Goal: Task Accomplishment & Management: Manage account settings

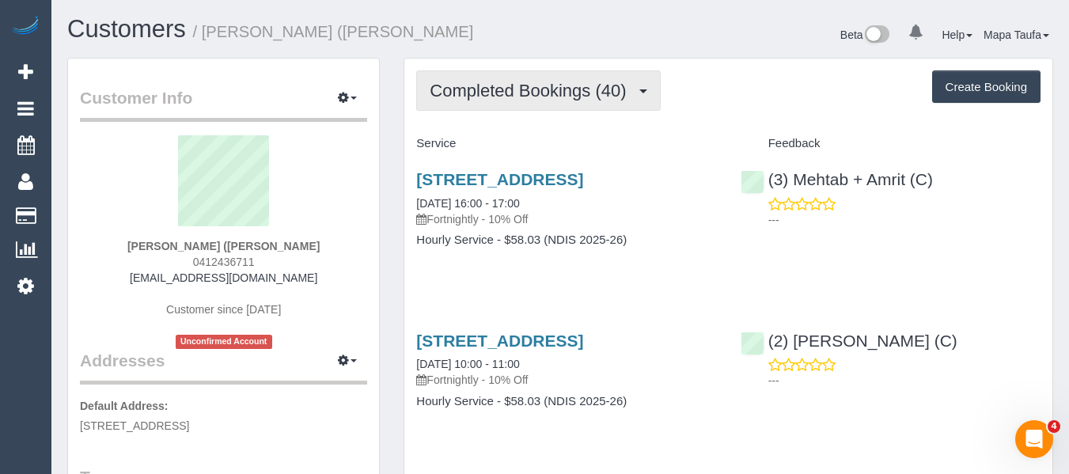
click at [465, 97] on span "Completed Bookings (40)" at bounding box center [532, 91] width 204 height 20
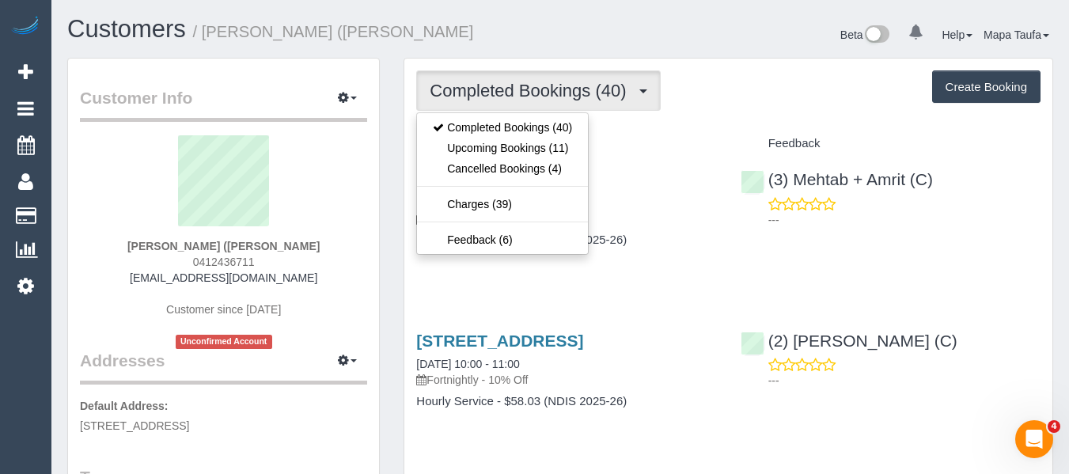
drag, startPoint x: 795, startPoint y: 109, endPoint x: 763, endPoint y: 119, distance: 33.8
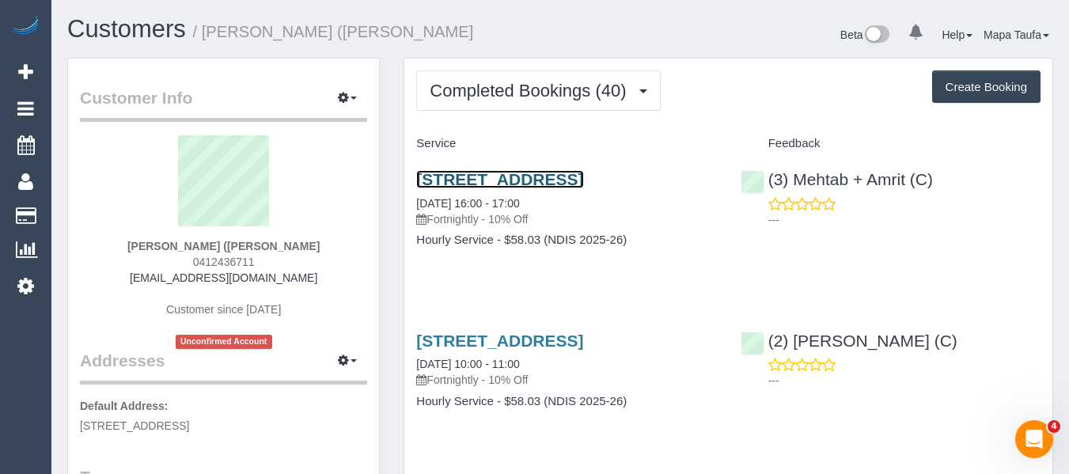
click at [583, 177] on link "[STREET_ADDRESS]" at bounding box center [499, 179] width 167 height 18
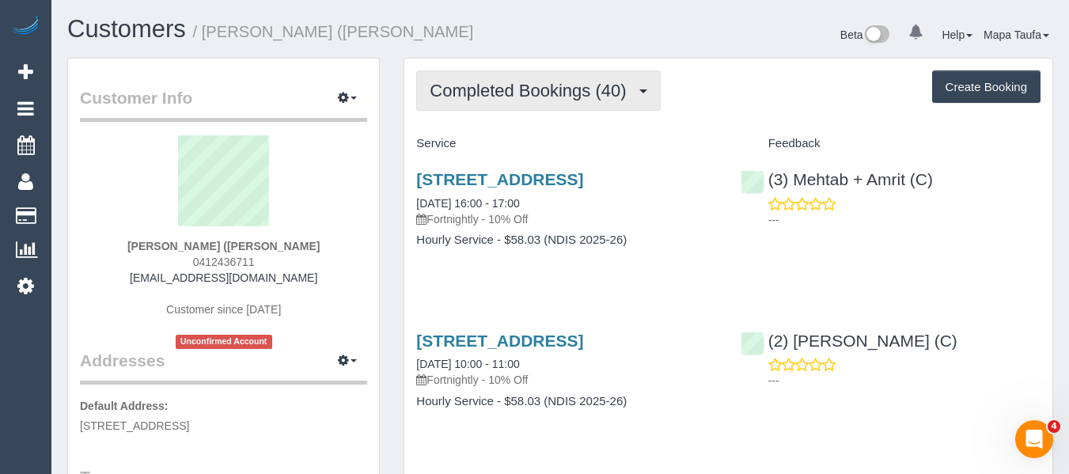
click at [486, 97] on span "Completed Bookings (40)" at bounding box center [532, 91] width 204 height 20
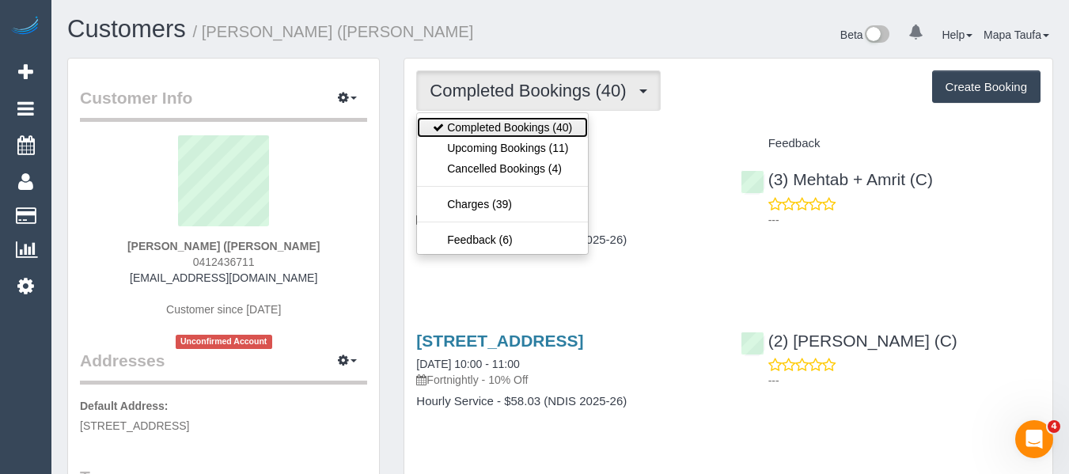
click at [480, 125] on link "Completed Bookings (40)" at bounding box center [502, 127] width 171 height 21
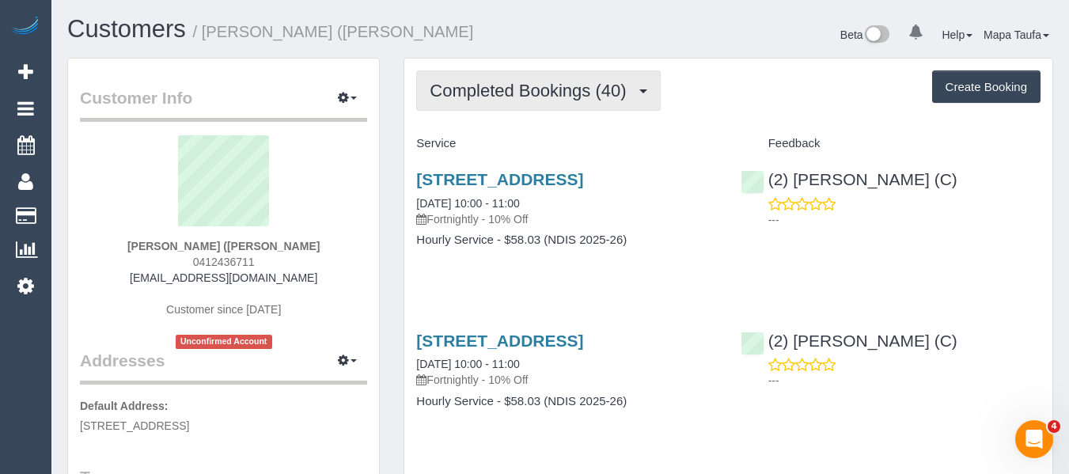
click at [505, 93] on span "Completed Bookings (40)" at bounding box center [532, 91] width 204 height 20
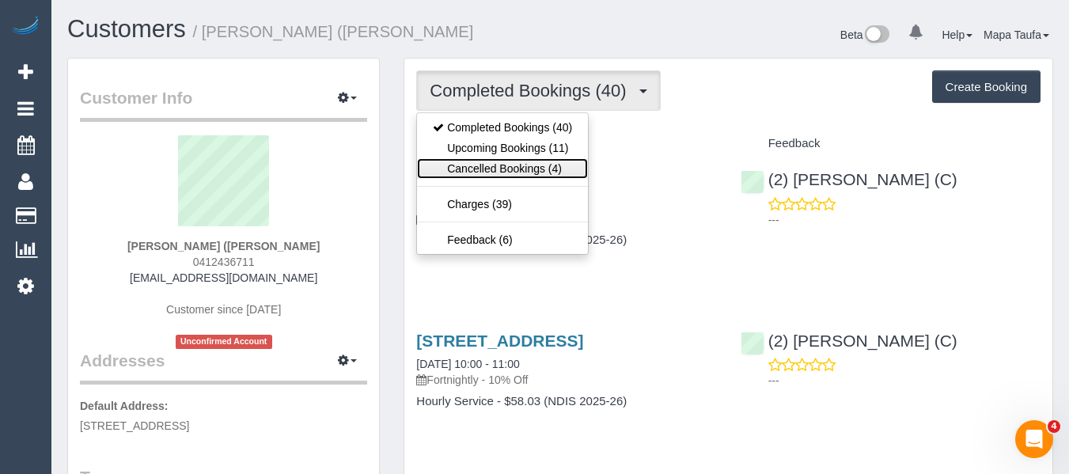
click at [495, 169] on link "Cancelled Bookings (4)" at bounding box center [502, 168] width 171 height 21
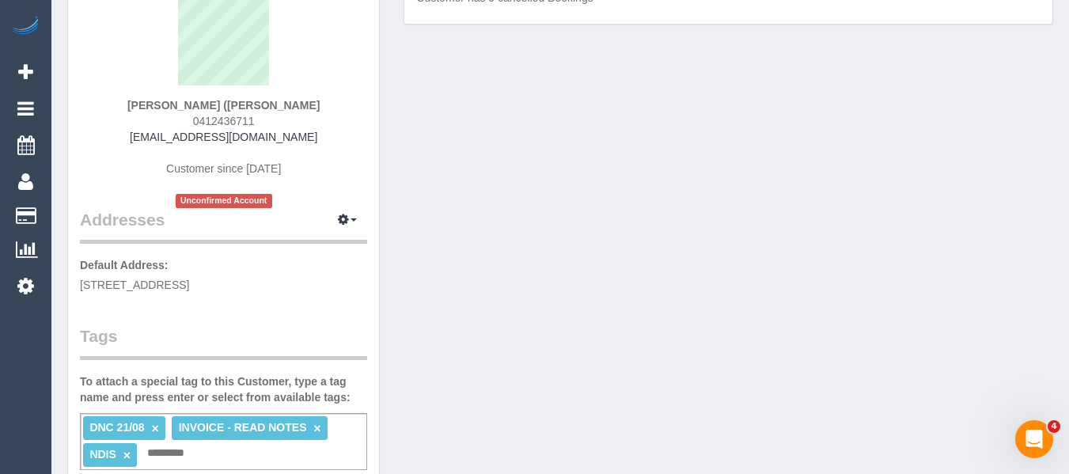
scroll to position [317, 0]
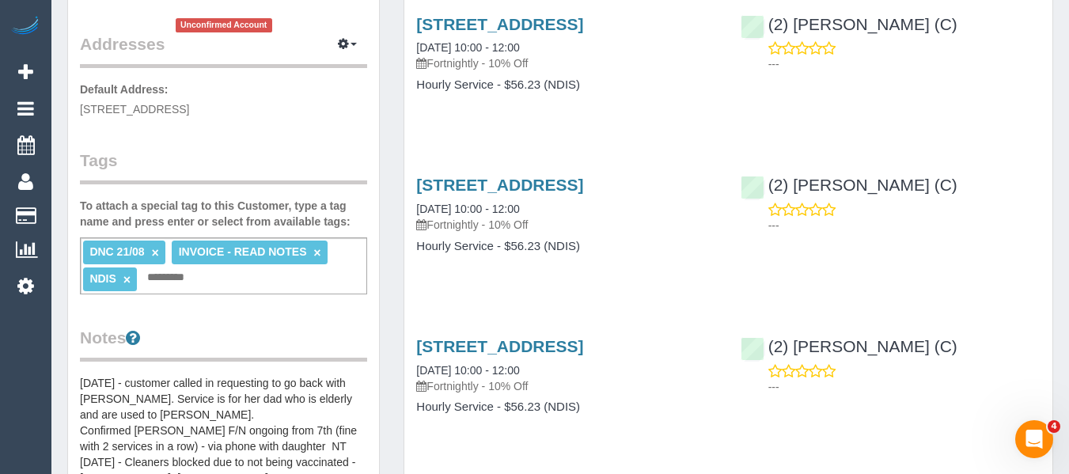
click at [157, 250] on link "×" at bounding box center [155, 252] width 7 height 13
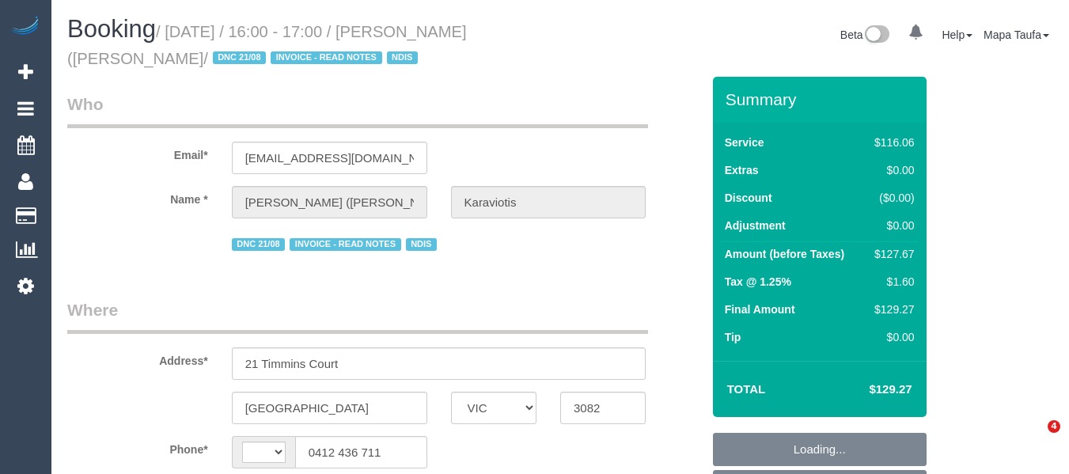
select select "VIC"
select select "object:291"
select select "number:29"
select select "number:14"
select select "number:19"
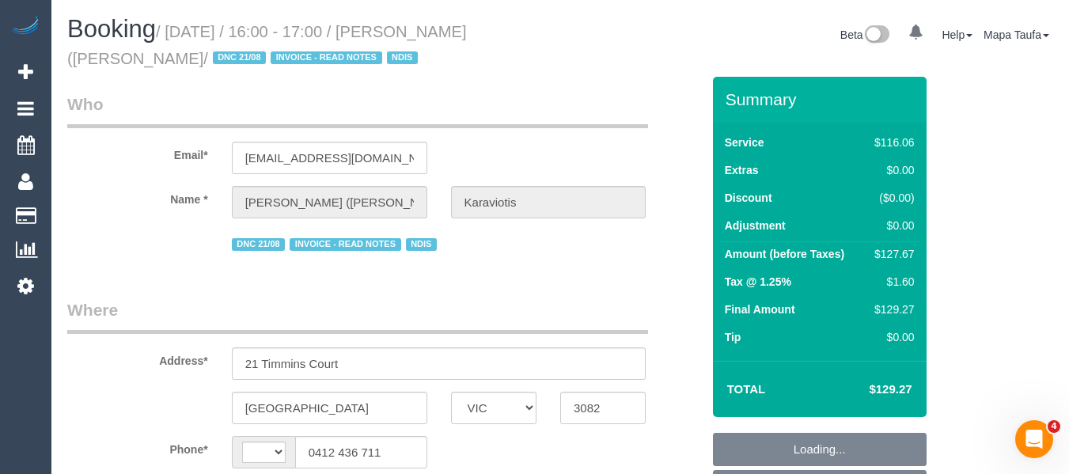
select select "number:36"
select select "number:34"
select select "string:AU"
select select "object:789"
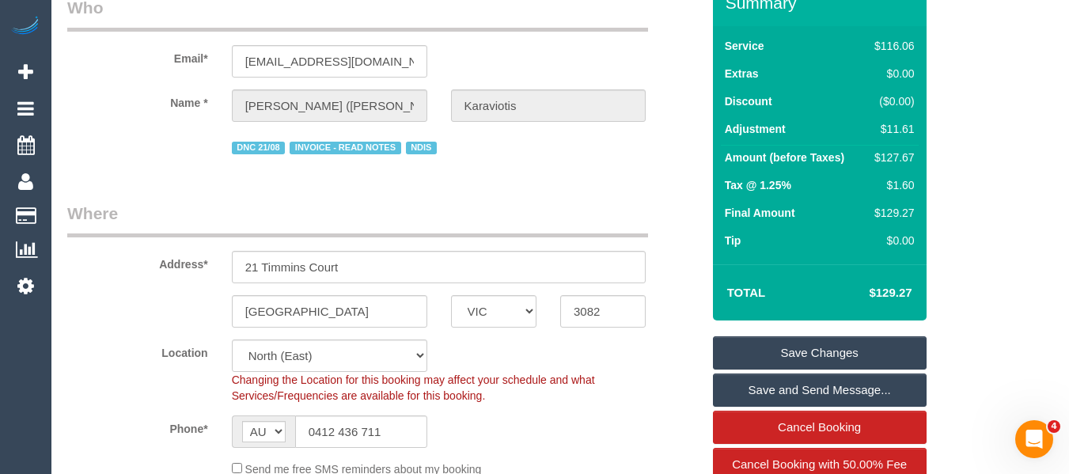
scroll to position [237, 0]
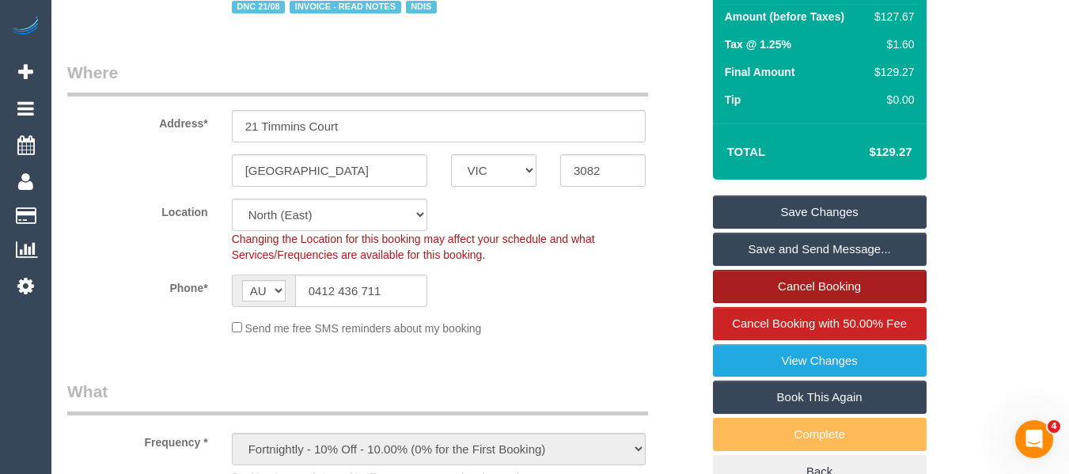
click at [804, 284] on link "Cancel Booking" at bounding box center [820, 286] width 214 height 33
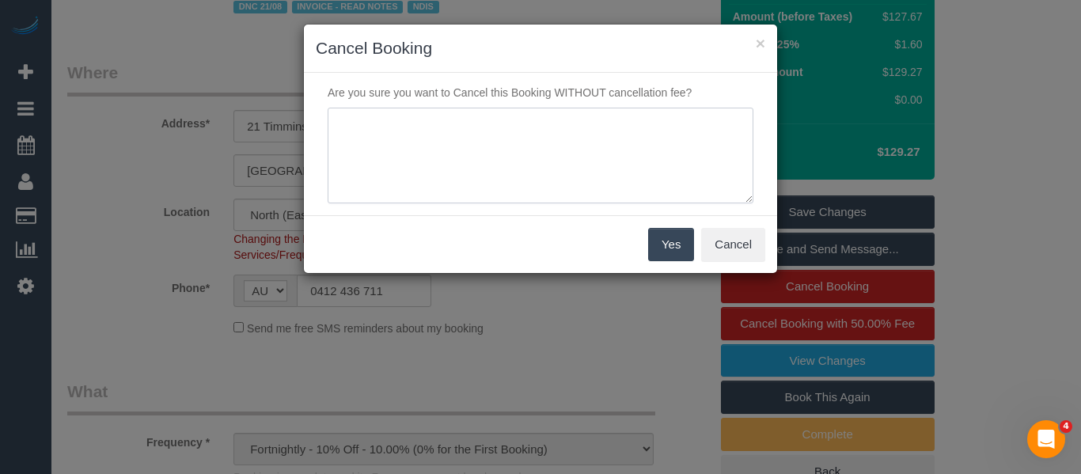
click at [471, 163] on textarea at bounding box center [541, 156] width 426 height 97
type textarea "s"
type textarea "service not completed via text -MT"
click at [670, 241] on button "Yes" at bounding box center [671, 244] width 46 height 33
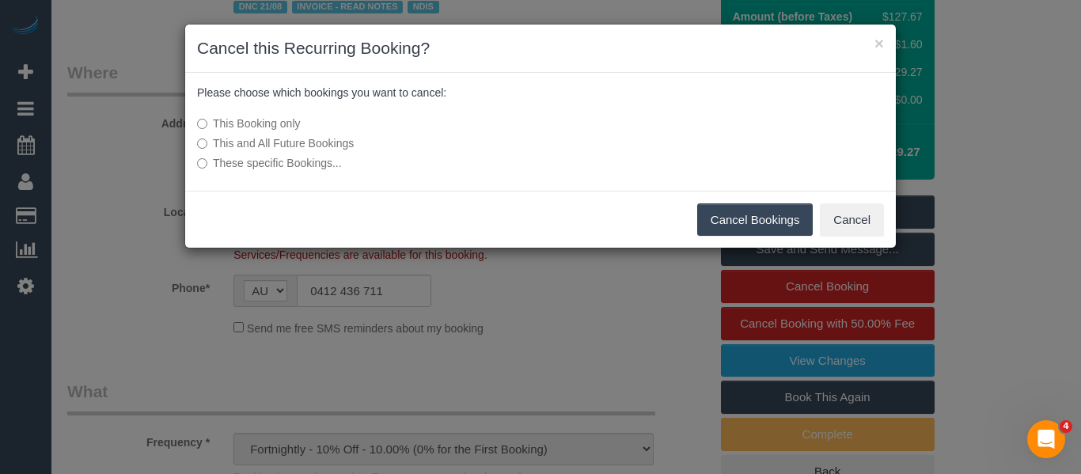
click at [782, 214] on button "Cancel Bookings" at bounding box center [755, 219] width 116 height 33
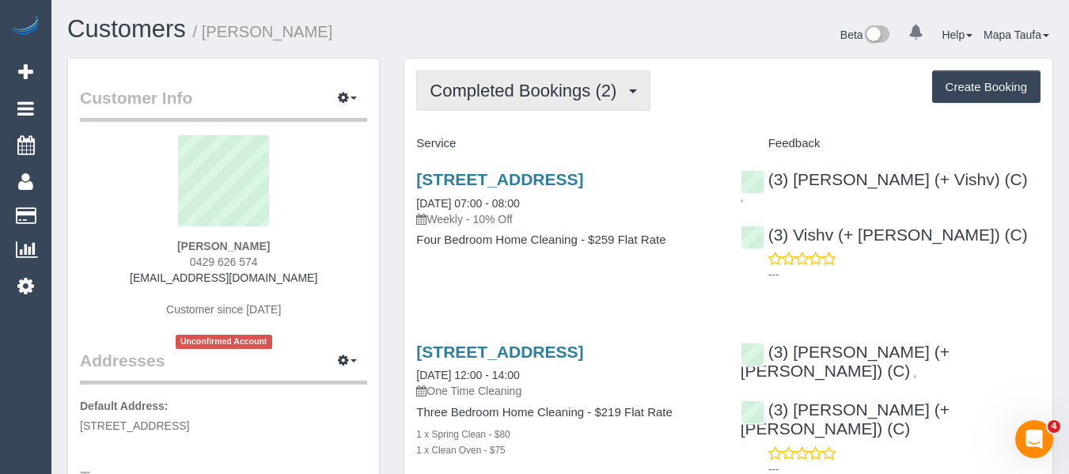
click at [486, 82] on span "Completed Bookings (2)" at bounding box center [527, 91] width 195 height 20
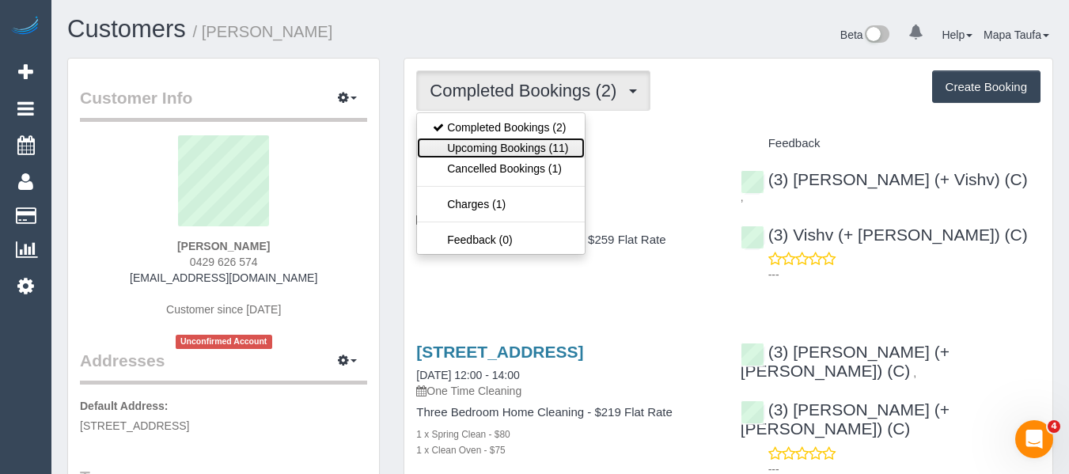
click at [486, 138] on link "Upcoming Bookings (11)" at bounding box center [500, 148] width 167 height 21
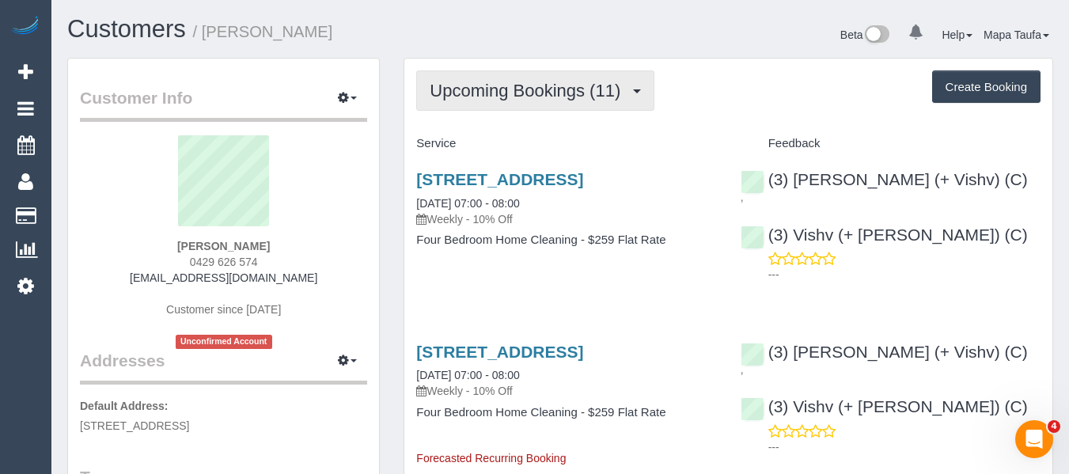
click at [484, 101] on button "Upcoming Bookings (11)" at bounding box center [535, 90] width 238 height 40
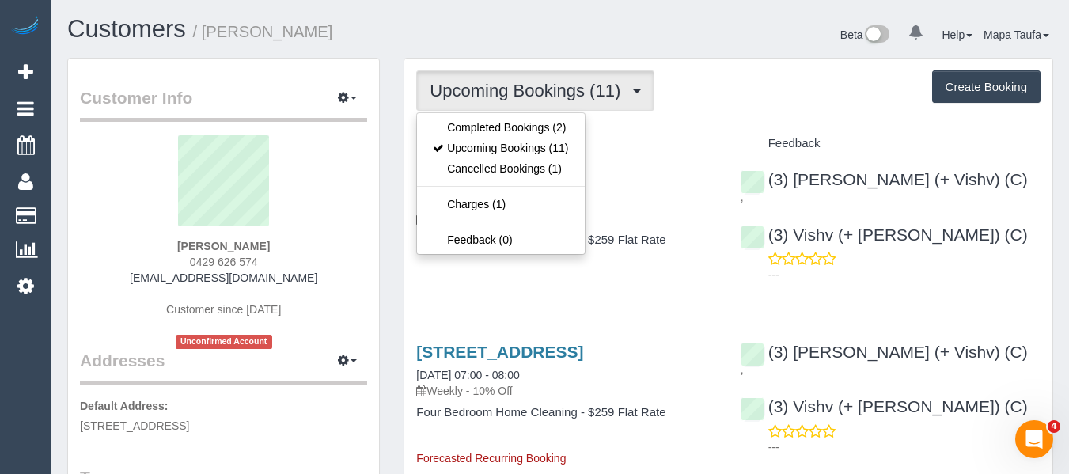
drag, startPoint x: 621, startPoint y: 110, endPoint x: 562, endPoint y: 114, distance: 59.5
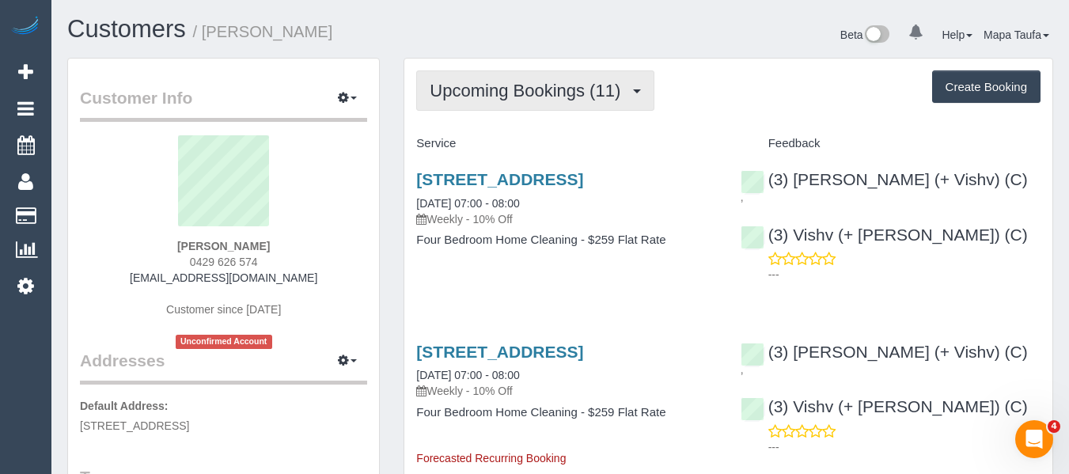
click at [533, 86] on span "Upcoming Bookings (11)" at bounding box center [529, 91] width 199 height 20
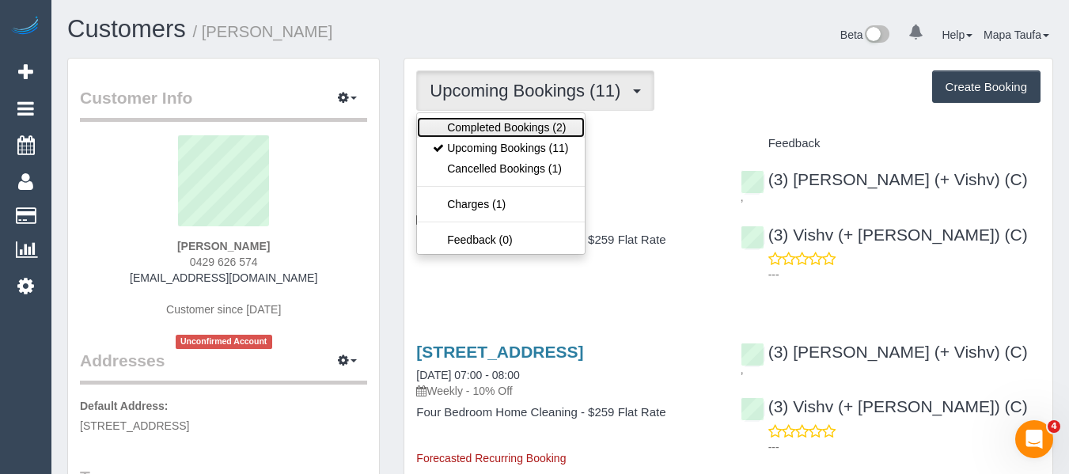
click at [498, 135] on link "Completed Bookings (2)" at bounding box center [500, 127] width 167 height 21
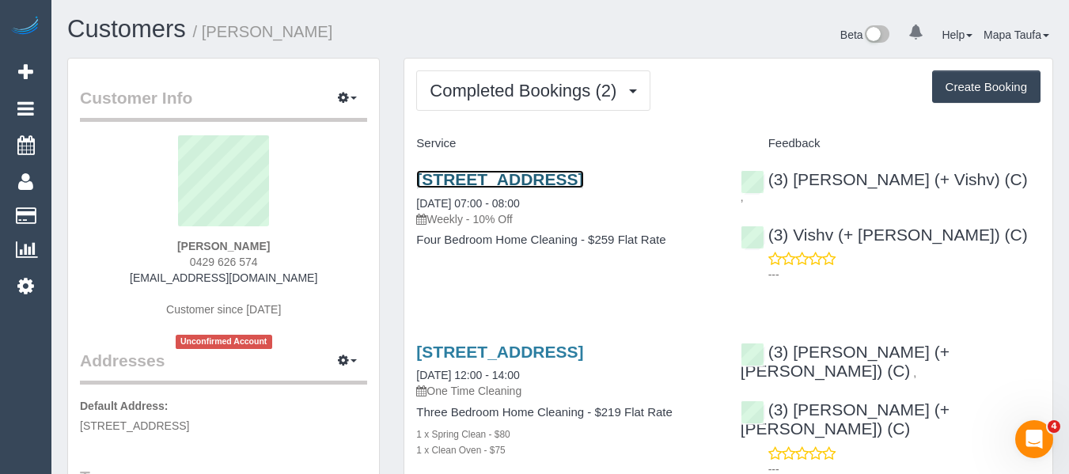
click at [519, 176] on link "122 Riversdale Road,, Hawthorn, VIC 3122" at bounding box center [499, 179] width 167 height 18
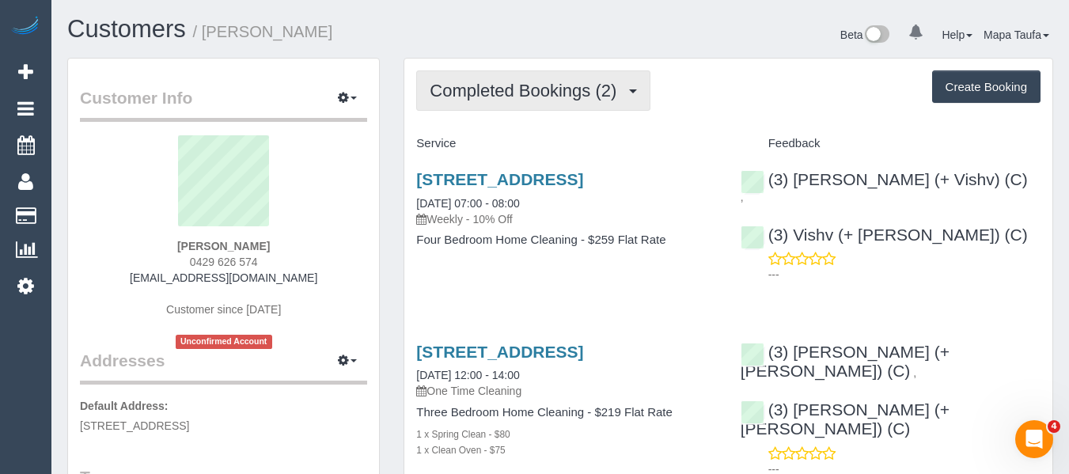
drag, startPoint x: 461, startPoint y: 80, endPoint x: 484, endPoint y: 121, distance: 47.5
click at [461, 83] on button "Completed Bookings (2)" at bounding box center [533, 90] width 234 height 40
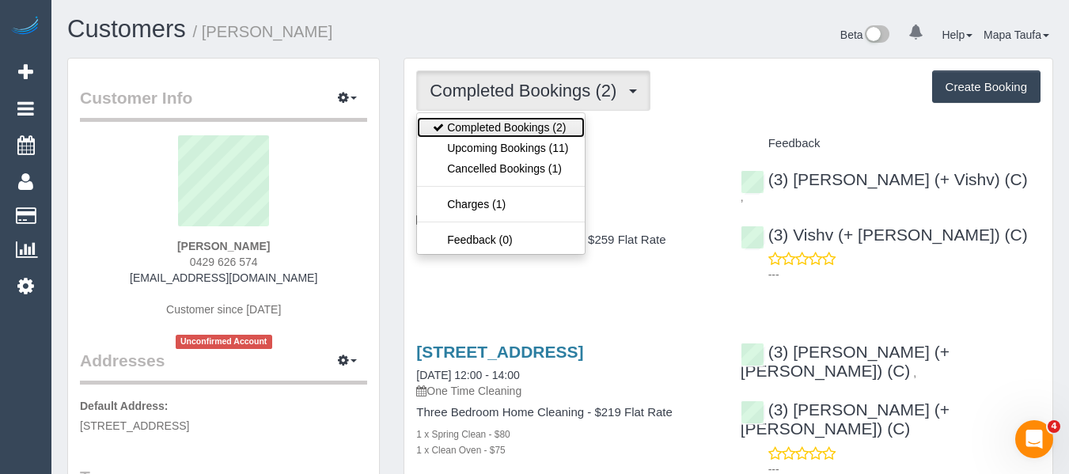
click at [484, 128] on link "Completed Bookings (2)" at bounding box center [500, 127] width 167 height 21
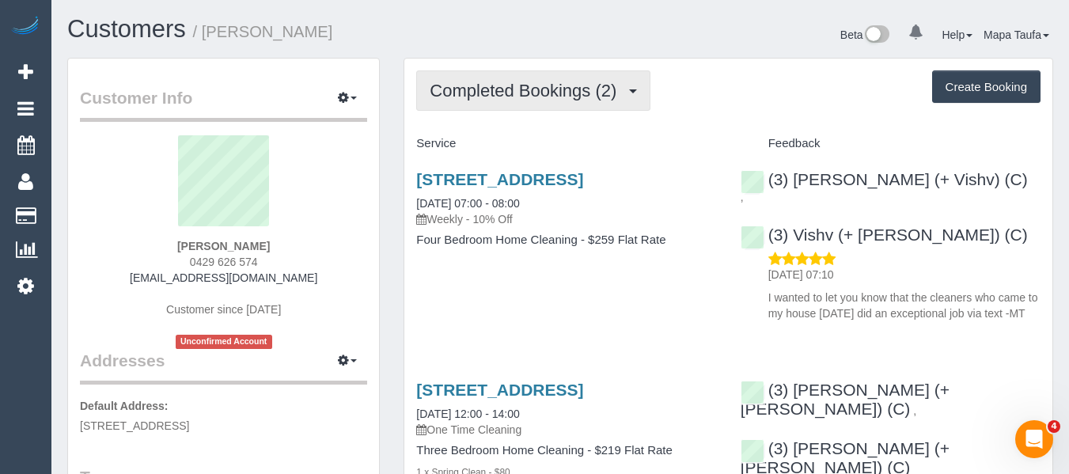
click at [544, 78] on button "Completed Bookings (2)" at bounding box center [533, 90] width 234 height 40
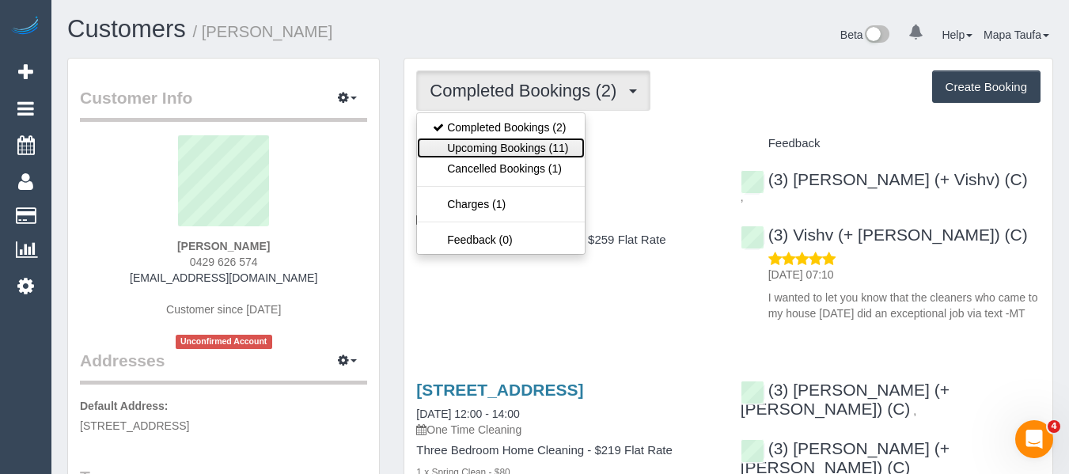
click at [509, 146] on link "Upcoming Bookings (11)" at bounding box center [500, 148] width 167 height 21
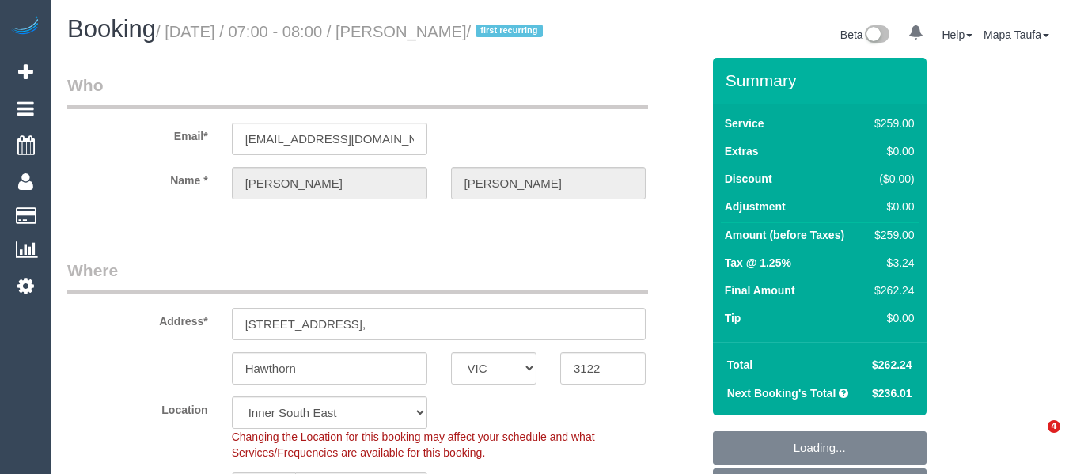
select select "VIC"
select select "string:AU"
select select "string:stripe-pm_1RxIeQ2GScqysDRVw75gSNaL"
select select "number:29"
select select "number:14"
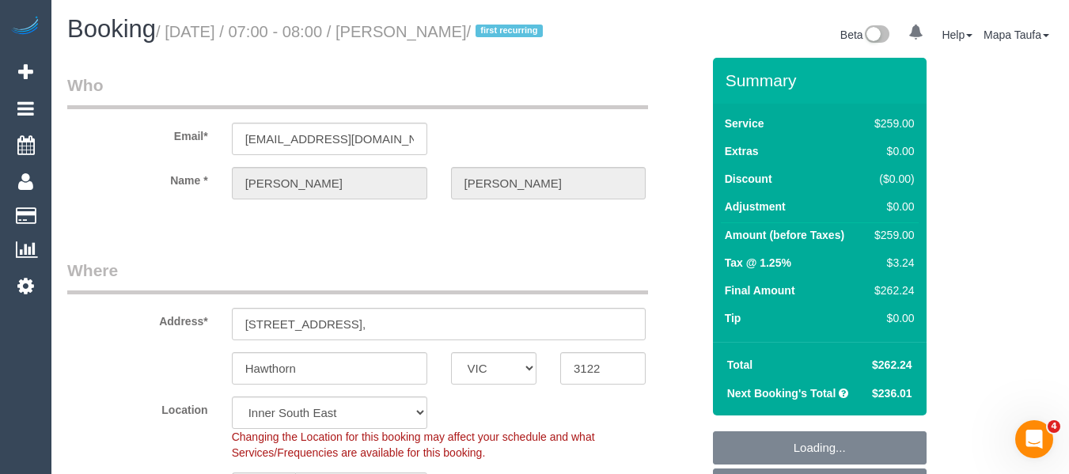
select select "number:19"
select select "number:25"
select select "number:33"
select select "number:12"
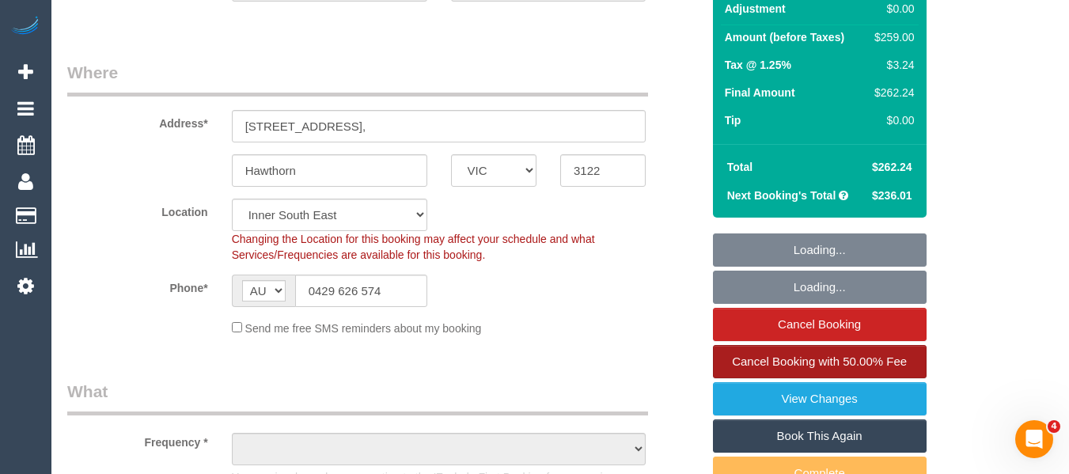
select select "object:794"
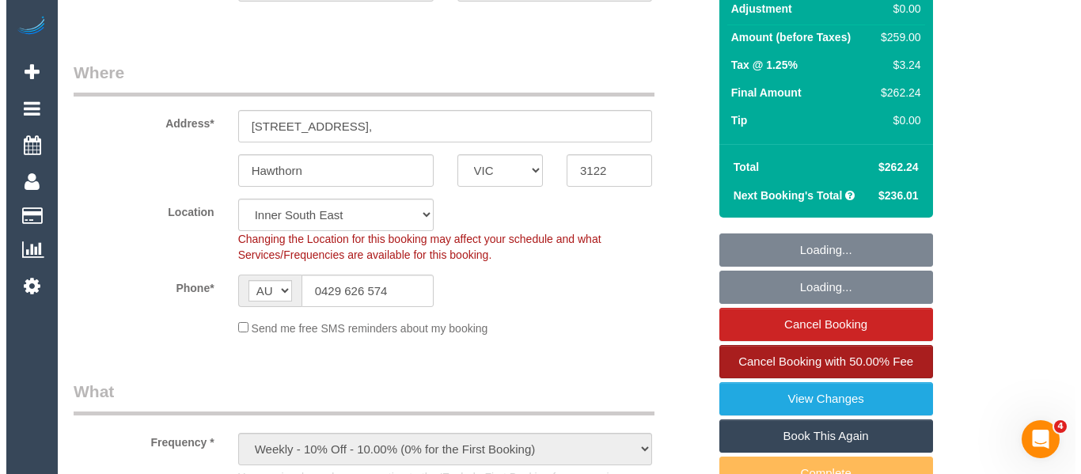
scroll to position [317, 0]
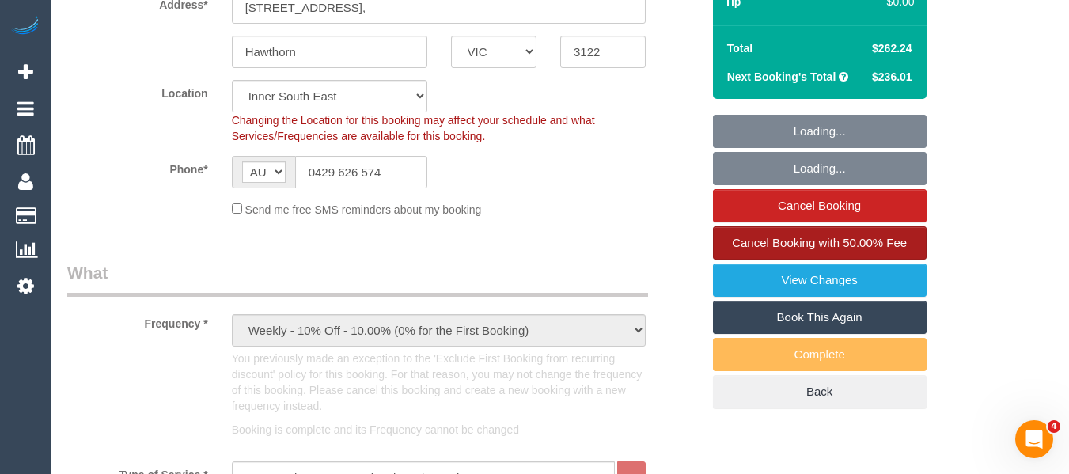
select select "spot1"
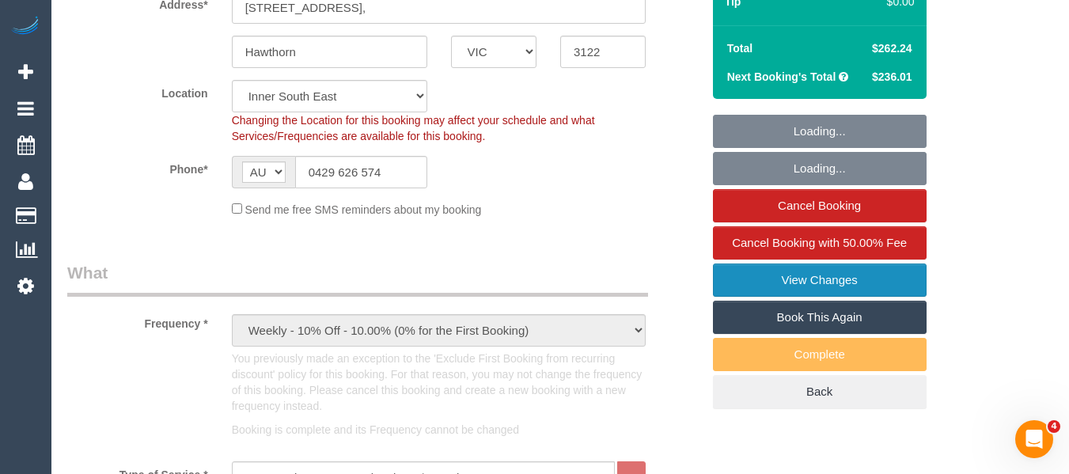
select select "object:1379"
click at [785, 296] on link "View Changes" at bounding box center [820, 280] width 214 height 33
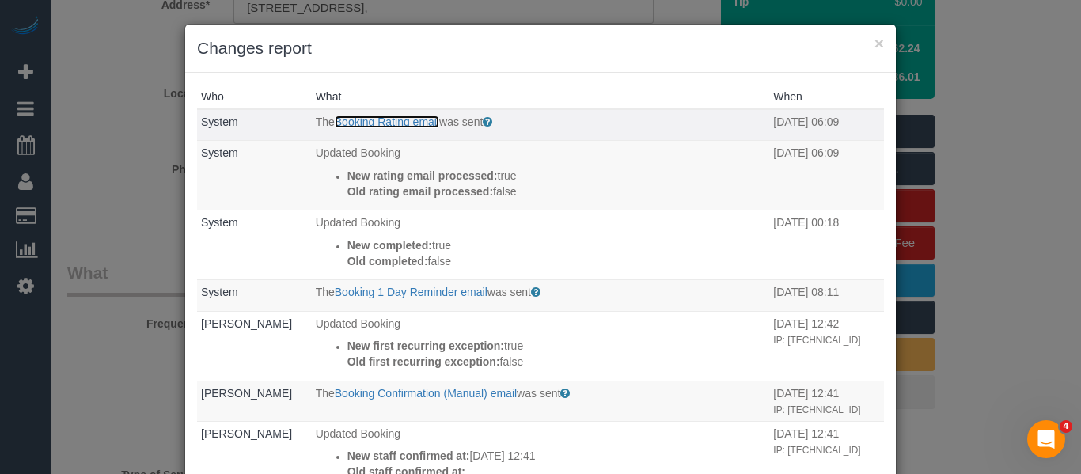
click at [351, 126] on link "Booking Rating email" at bounding box center [387, 122] width 104 height 13
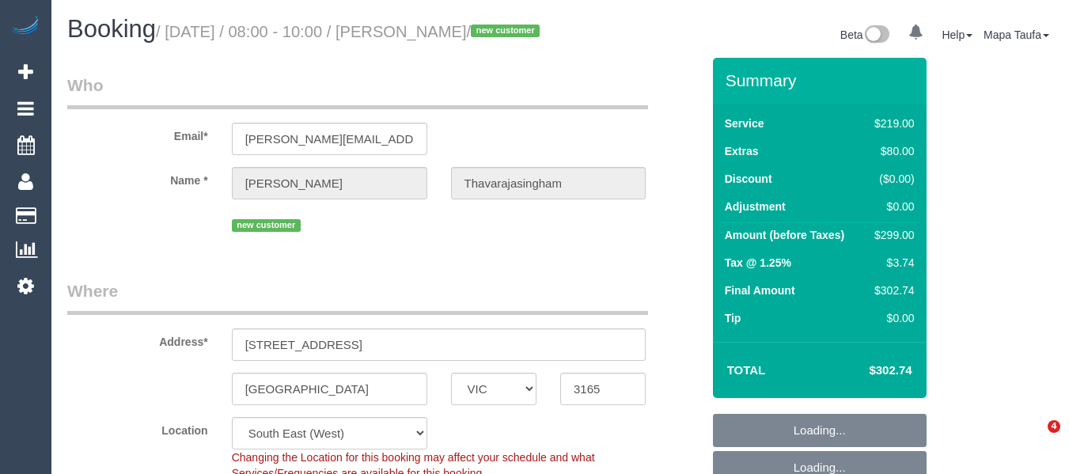
select select "VIC"
select select "object:794"
select select "number:28"
select select "number:14"
select select "number:21"
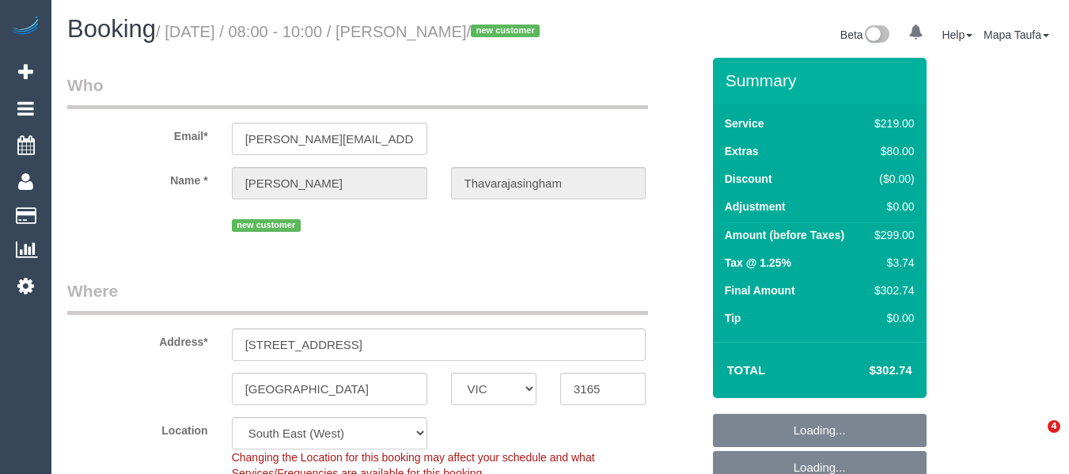
select select "number:22"
select select "number:34"
select select "number:26"
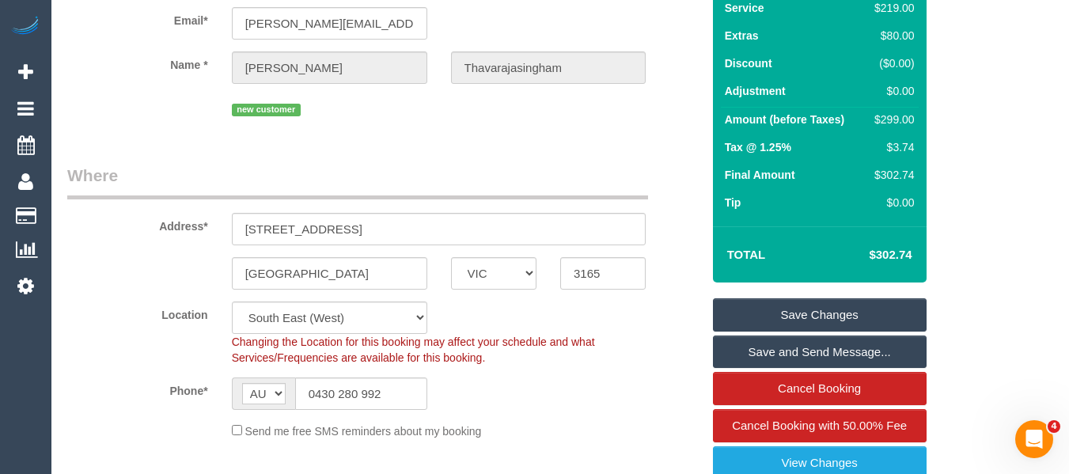
scroll to position [237, 0]
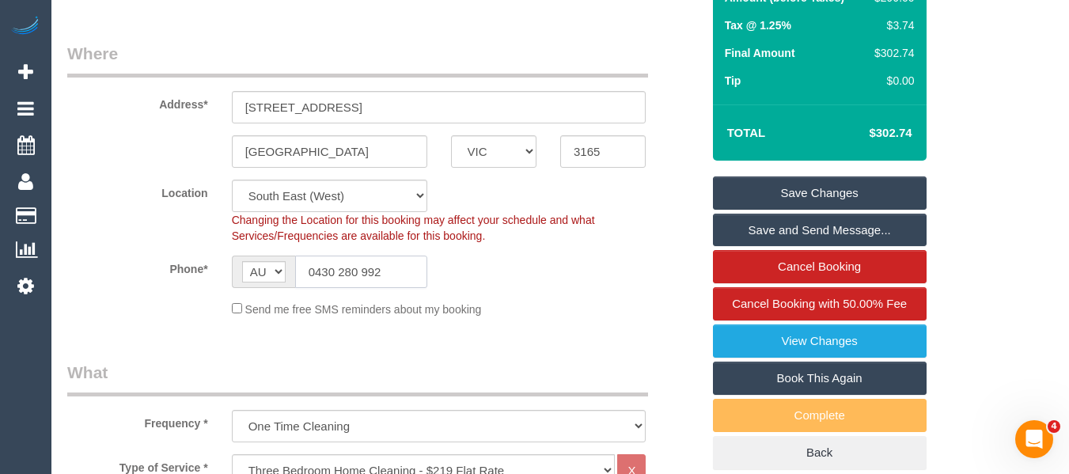
click at [357, 277] on input "0430 280 992" at bounding box center [361, 272] width 132 height 32
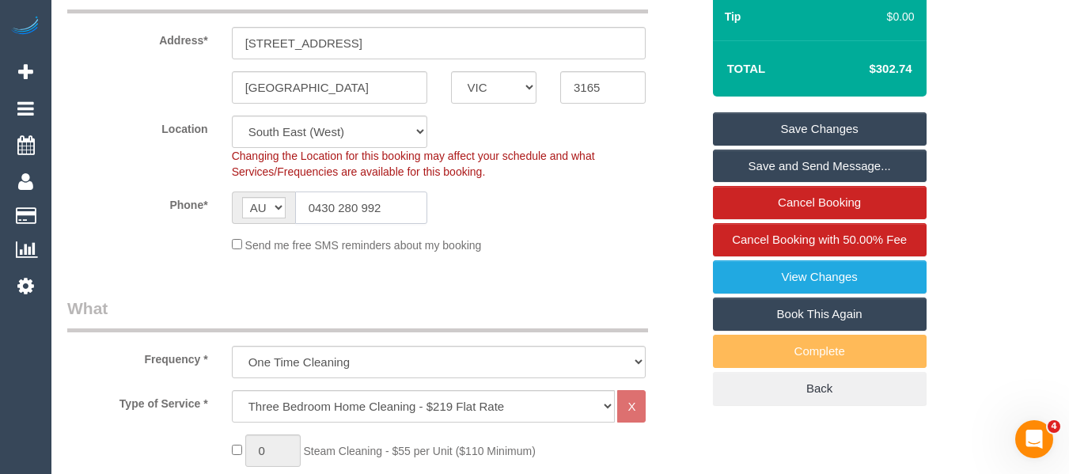
scroll to position [168, 0]
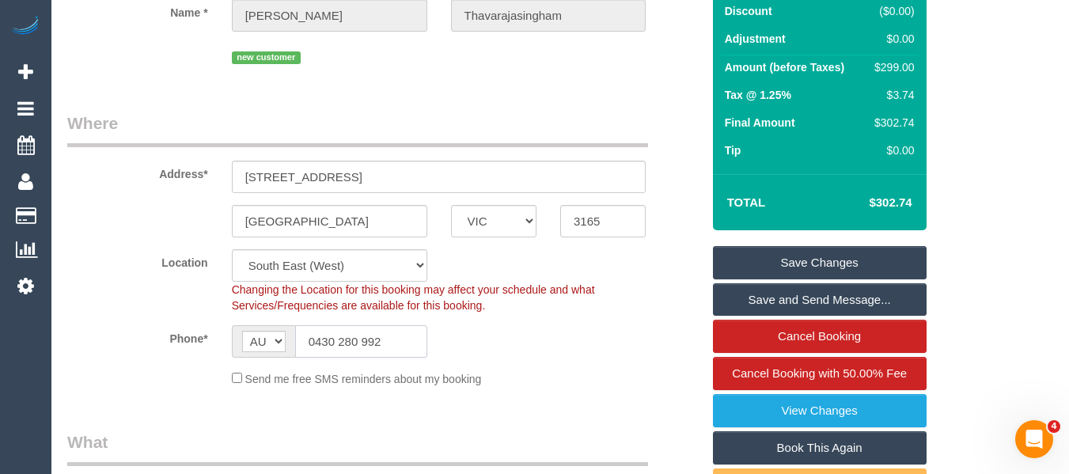
click at [390, 358] on input "0430 280 992" at bounding box center [361, 341] width 132 height 32
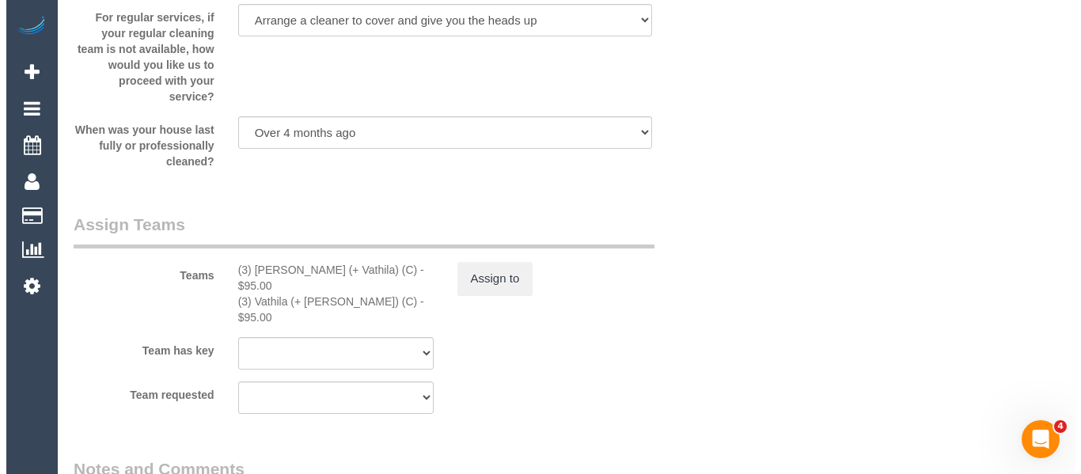
scroll to position [2542, 0]
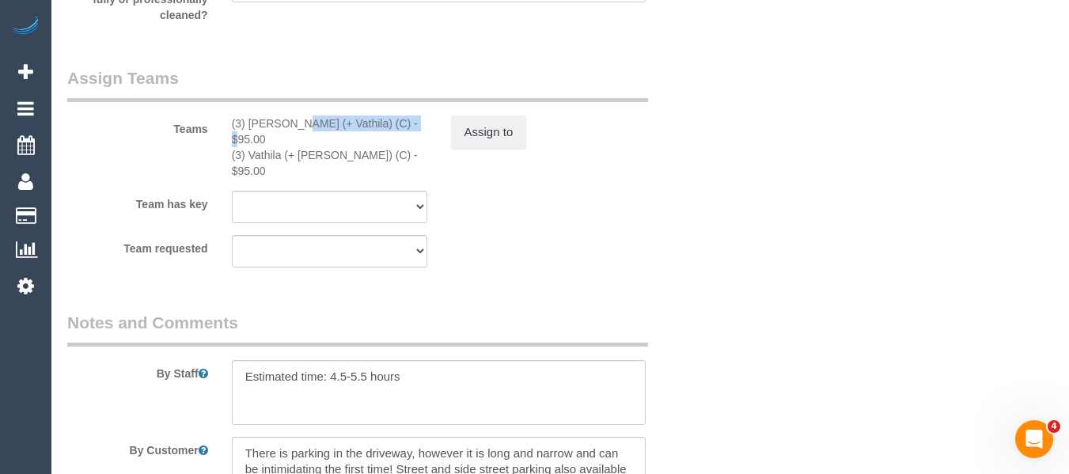
drag, startPoint x: 368, startPoint y: 141, endPoint x: 362, endPoint y: 149, distance: 10.1
click at [249, 142] on div "(3) Suchetha (+ Vathila) (C) - $95.00" at bounding box center [329, 132] width 195 height 32
copy div "Suchetha (+ Vathila) (C)"
click at [480, 149] on button "Assign to" at bounding box center [489, 132] width 76 height 33
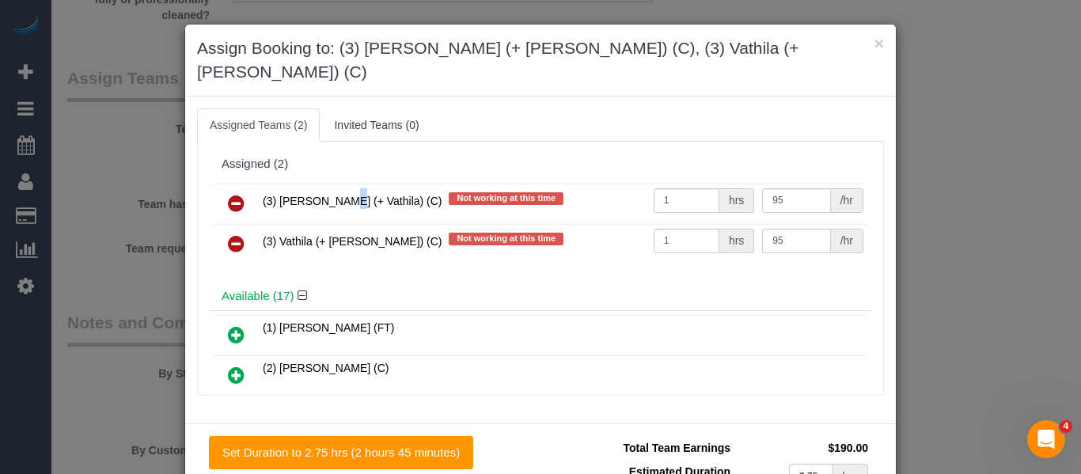
click at [237, 194] on tr "(3) Suchetha (+ Vathila) (C) Not working at this time 1 hrs 95 /hr" at bounding box center [541, 204] width 654 height 40
click at [234, 192] on link at bounding box center [236, 204] width 37 height 32
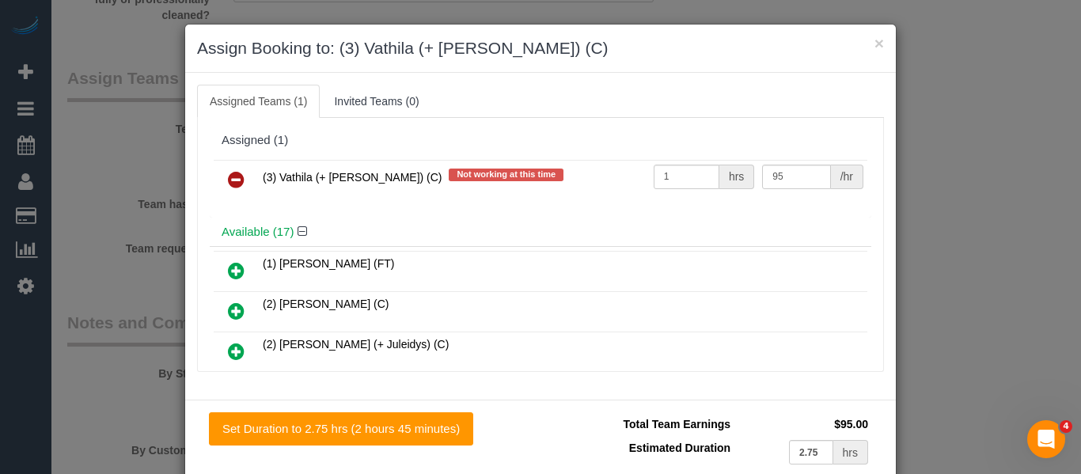
click at [234, 192] on link at bounding box center [236, 181] width 37 height 32
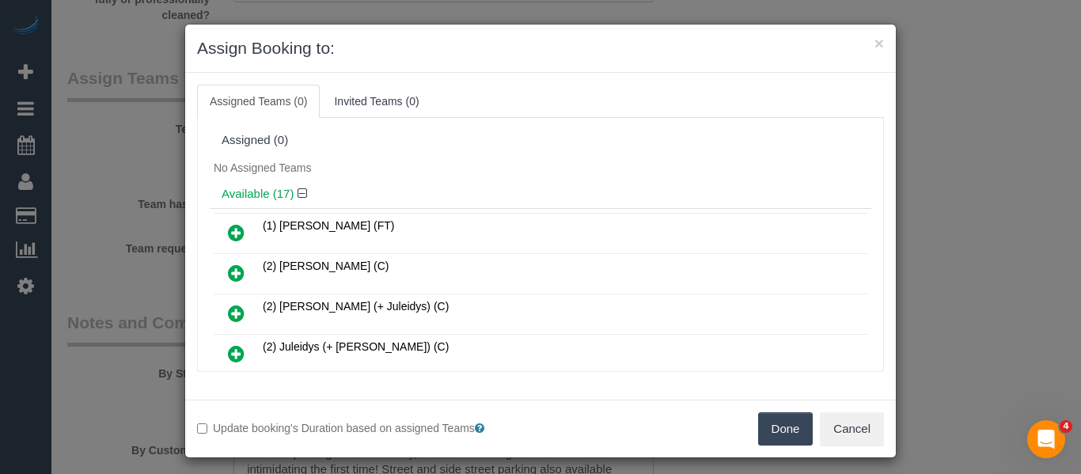
click at [758, 428] on button "Done" at bounding box center [785, 428] width 55 height 33
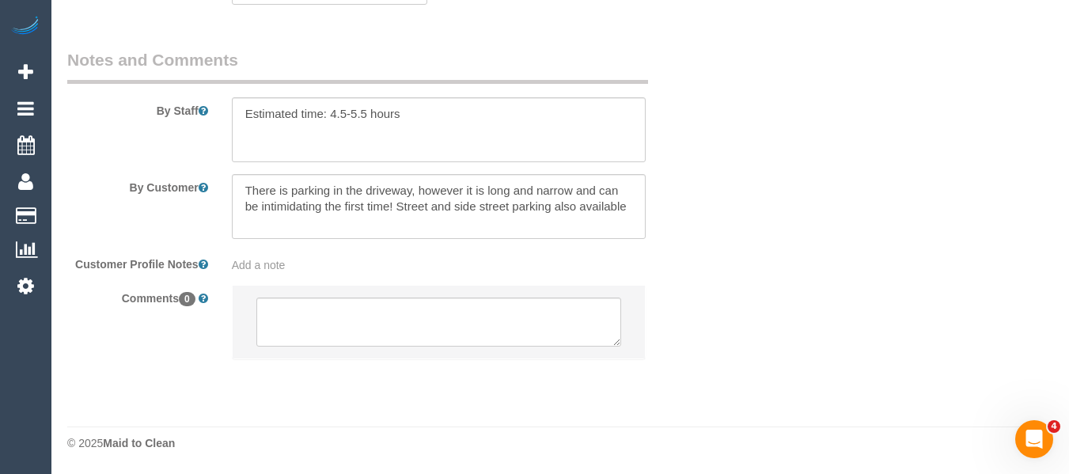
scroll to position [2794, 0]
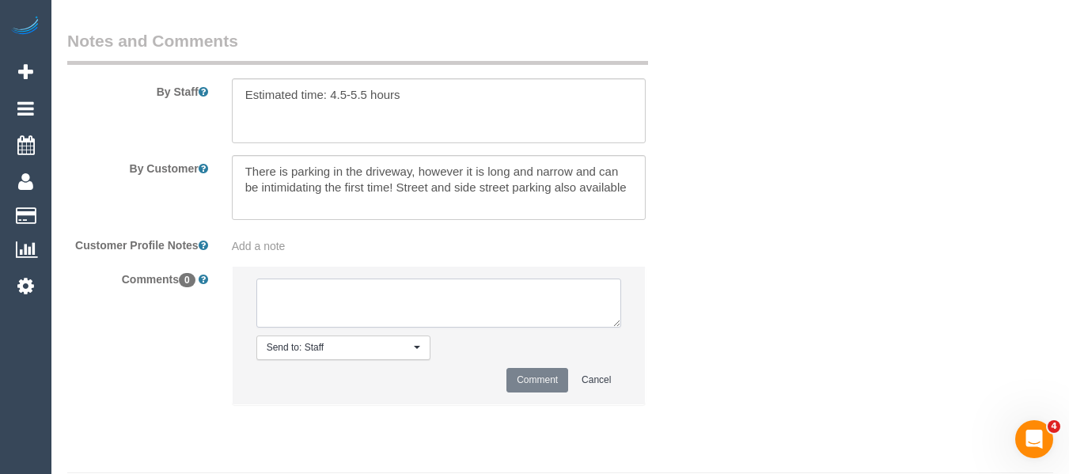
click at [423, 312] on textarea at bounding box center [439, 303] width 366 height 49
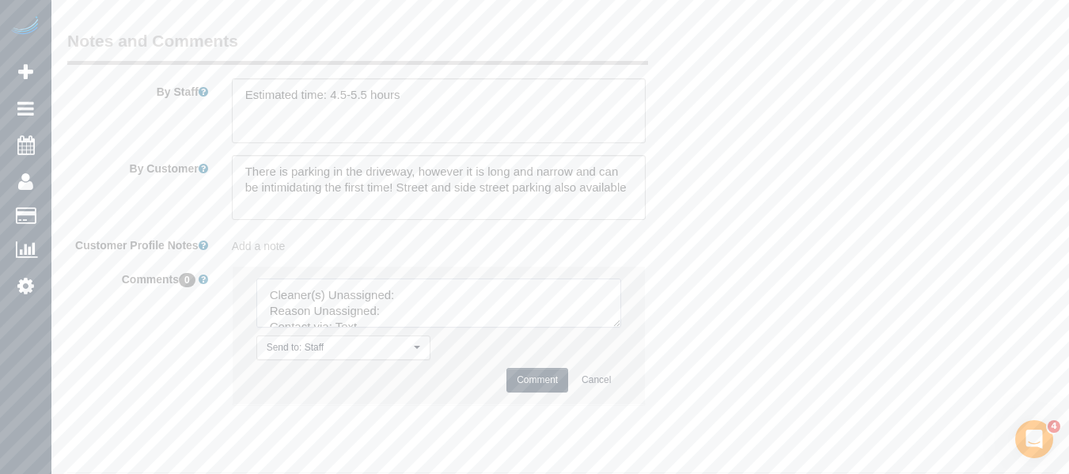
click at [423, 312] on textarea at bounding box center [439, 303] width 366 height 49
paste textarea "Suchetha (+ Vathila) (C)"
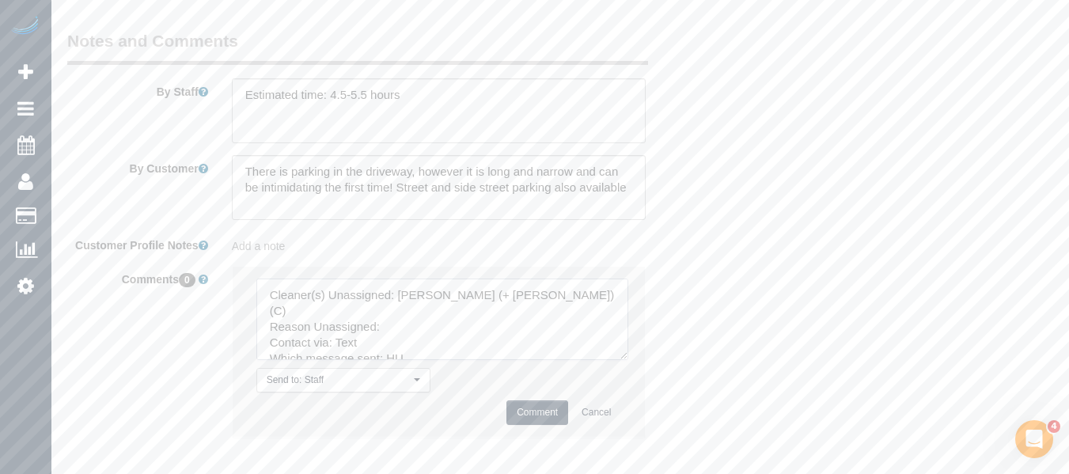
drag, startPoint x: 621, startPoint y: 377, endPoint x: 450, endPoint y: 354, distance: 173.3
click at [628, 360] on textarea at bounding box center [442, 320] width 372 height 82
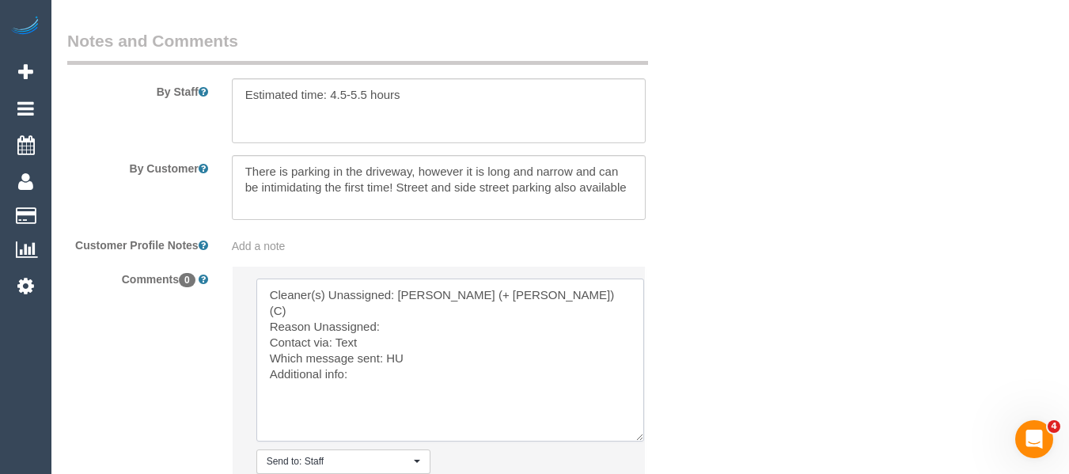
click at [417, 328] on textarea at bounding box center [450, 360] width 388 height 163
click at [417, 336] on textarea at bounding box center [450, 360] width 388 height 163
click at [396, 345] on textarea at bounding box center [450, 360] width 388 height 163
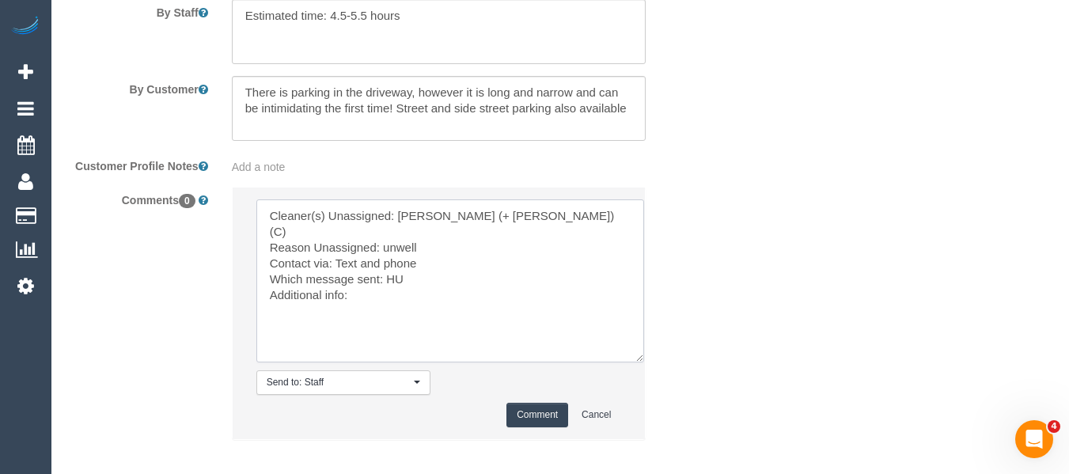
type textarea "Cleaner(s) Unassigned: Suchetha (+ Vathila) (C) Reason Unassigned: unwell Conta…"
click at [523, 427] on button "Comment" at bounding box center [537, 415] width 62 height 25
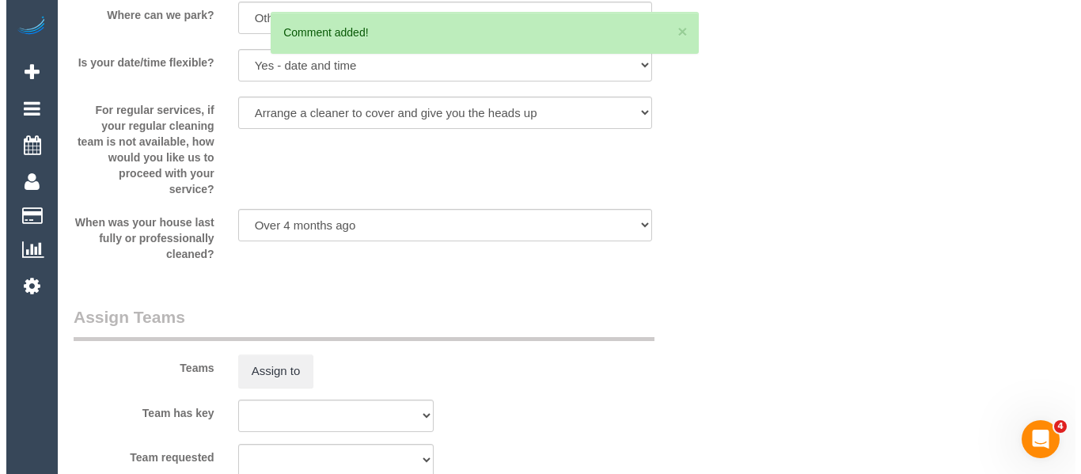
scroll to position [0, 0]
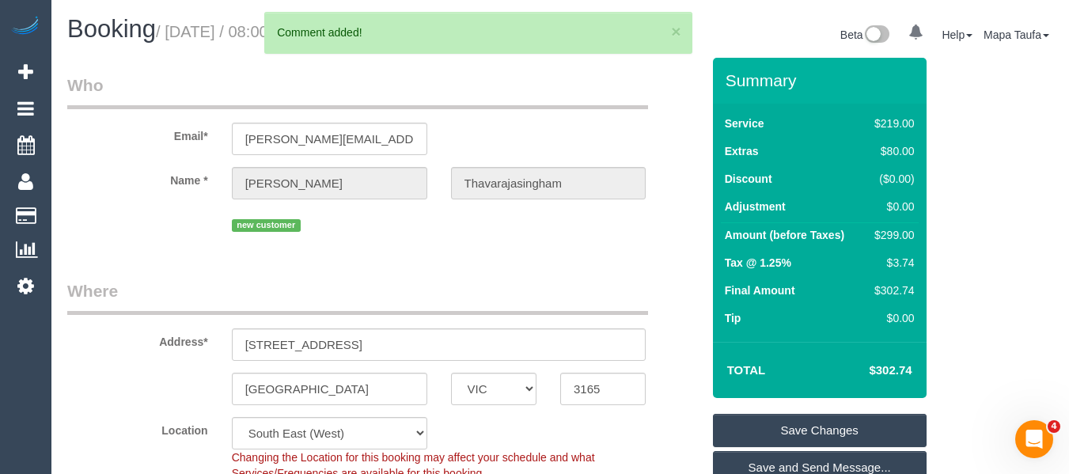
click at [814, 447] on link "Save Changes" at bounding box center [820, 430] width 214 height 33
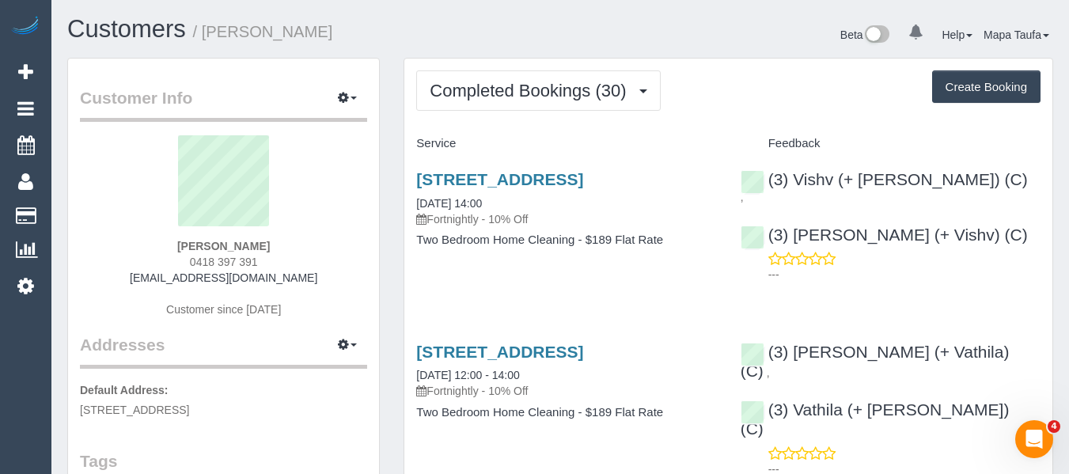
drag, startPoint x: 269, startPoint y: 263, endPoint x: 226, endPoint y: 260, distance: 43.6
click at [184, 260] on div "[PERSON_NAME] 0418 397 391 [EMAIL_ADDRESS][DOMAIN_NAME] Customer since [DATE]" at bounding box center [223, 234] width 287 height 198
copy span "0418 397 391"
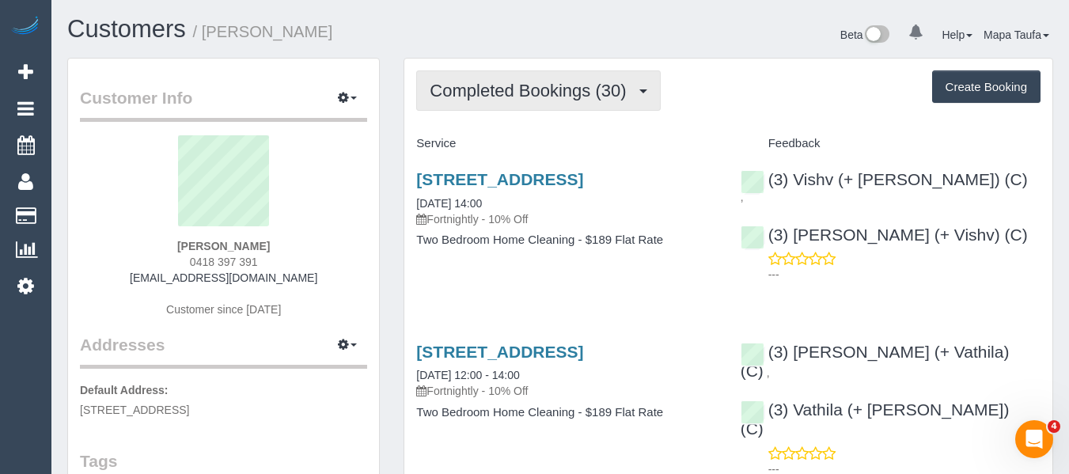
click at [469, 83] on span "Completed Bookings (30)" at bounding box center [532, 91] width 204 height 20
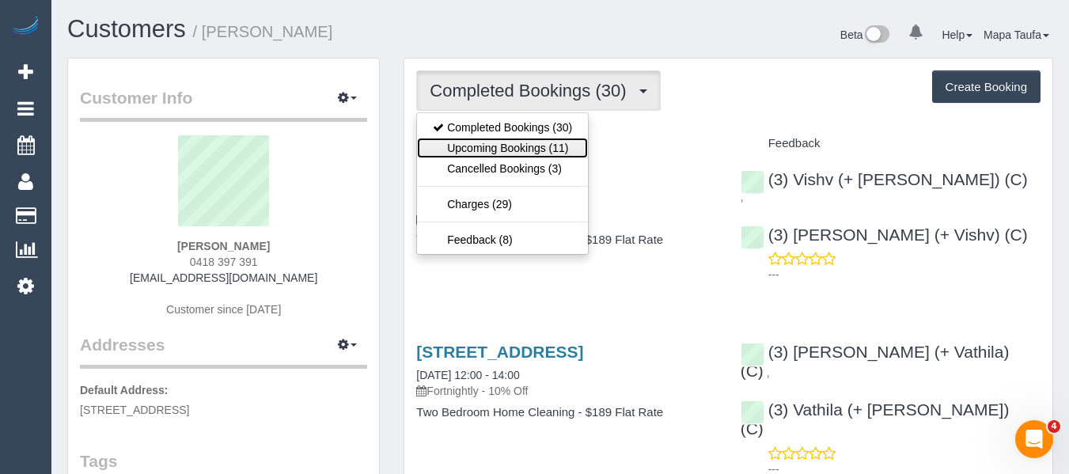
click at [537, 150] on link "Upcoming Bookings (11)" at bounding box center [502, 148] width 171 height 21
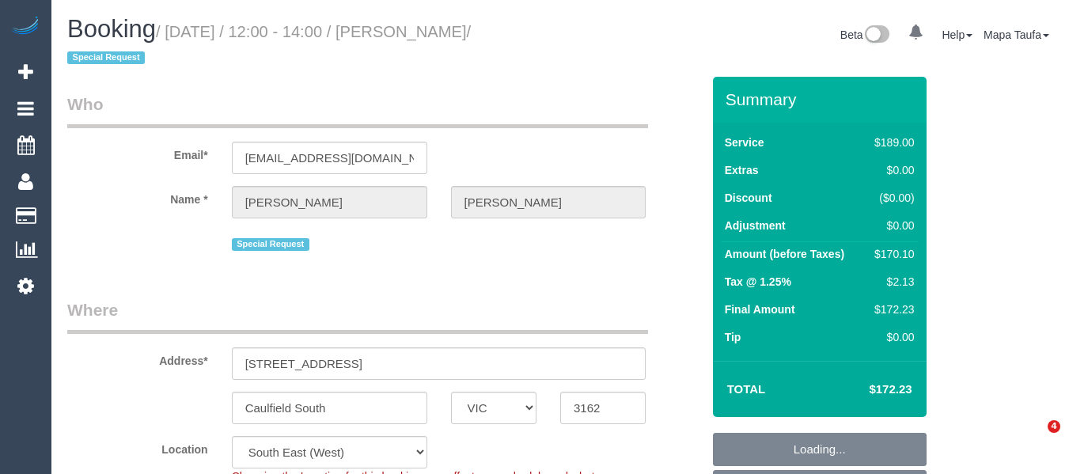
select select "VIC"
select select "number:27"
select select "number:14"
select select "number:19"
select select "number:24"
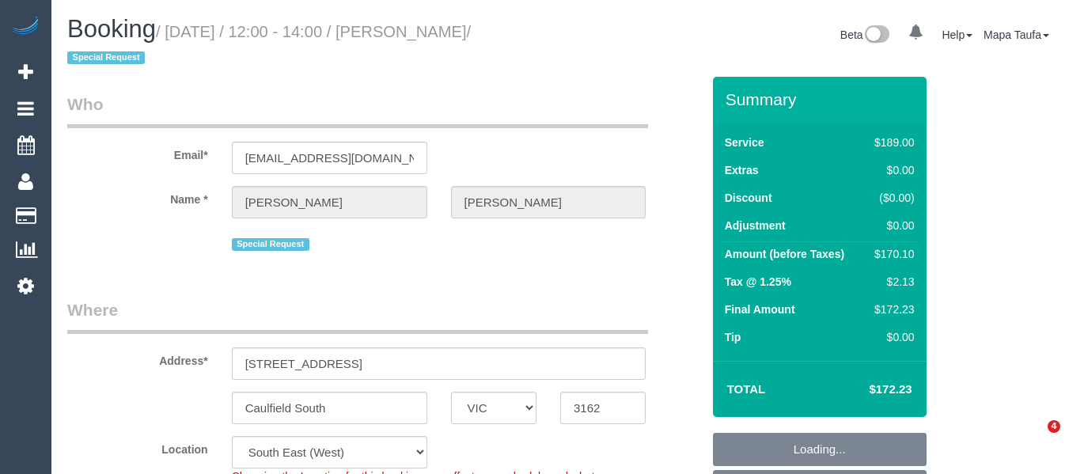
select select "number:11"
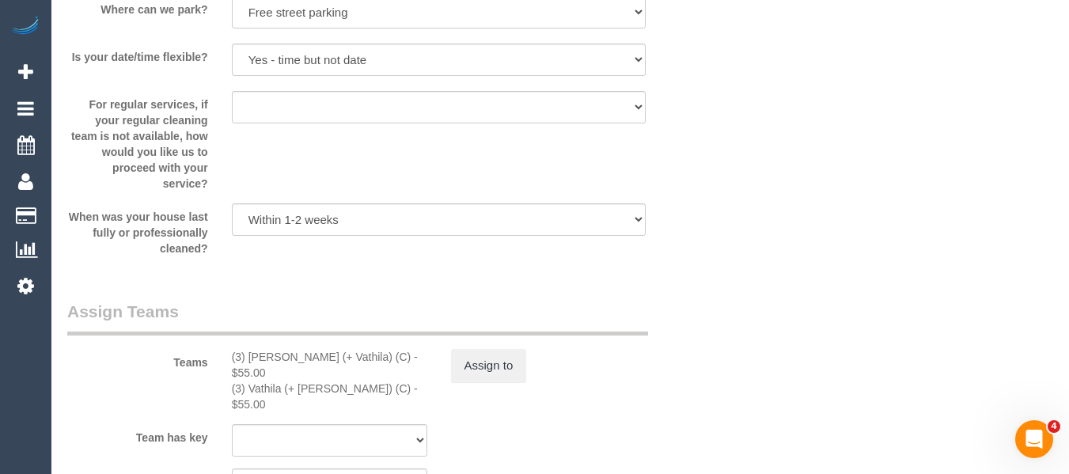
scroll to position [2612, 0]
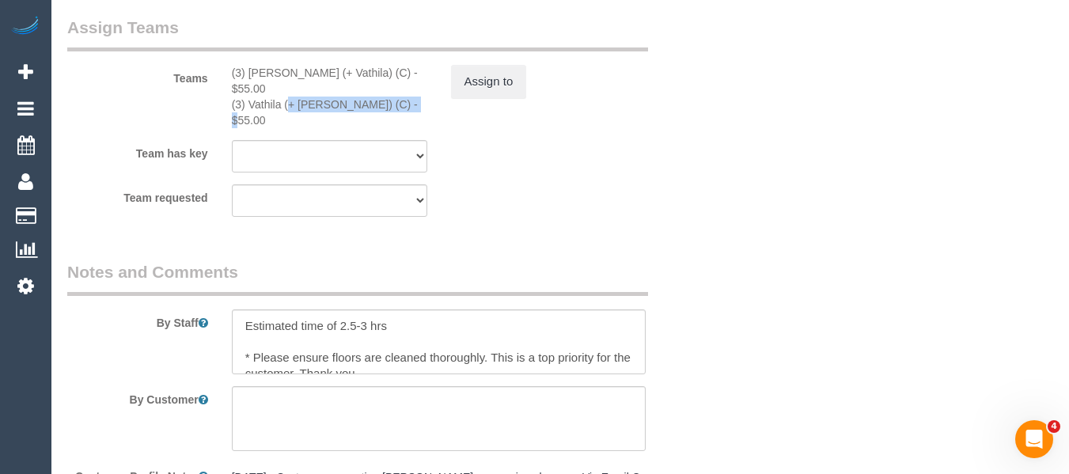
drag, startPoint x: 365, startPoint y: 92, endPoint x: 251, endPoint y: 91, distance: 114.0
click at [251, 97] on div "(3) Vathila (+ Suchetha) (C) - $55.00" at bounding box center [329, 113] width 195 height 32
copy div "Vathila (+ Suchetha) (C)"
click at [495, 82] on button "Assign to" at bounding box center [489, 81] width 76 height 33
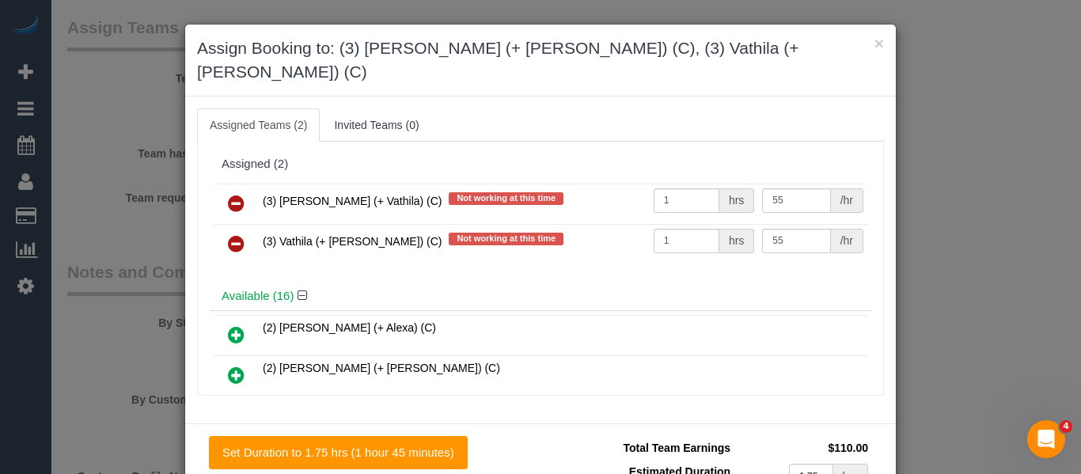
click at [236, 194] on icon at bounding box center [236, 203] width 17 height 19
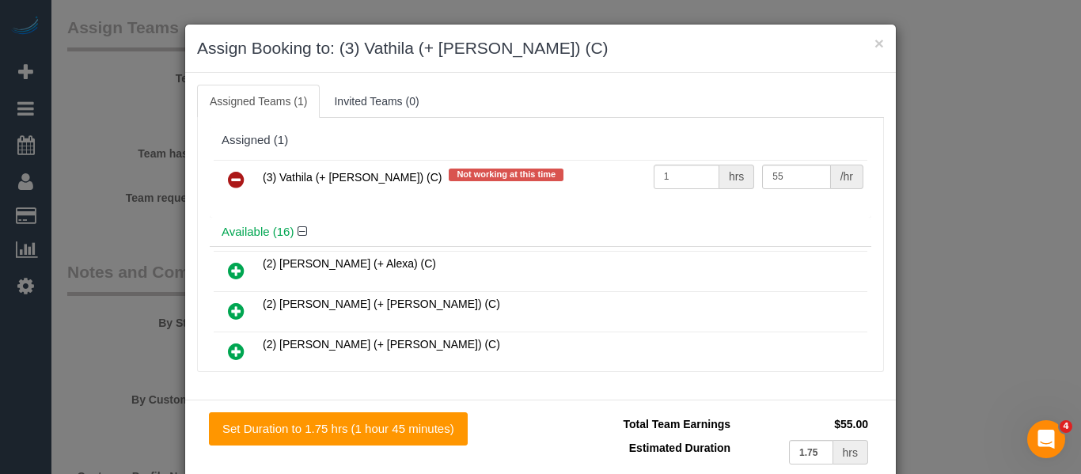
click at [236, 174] on icon at bounding box center [236, 179] width 17 height 19
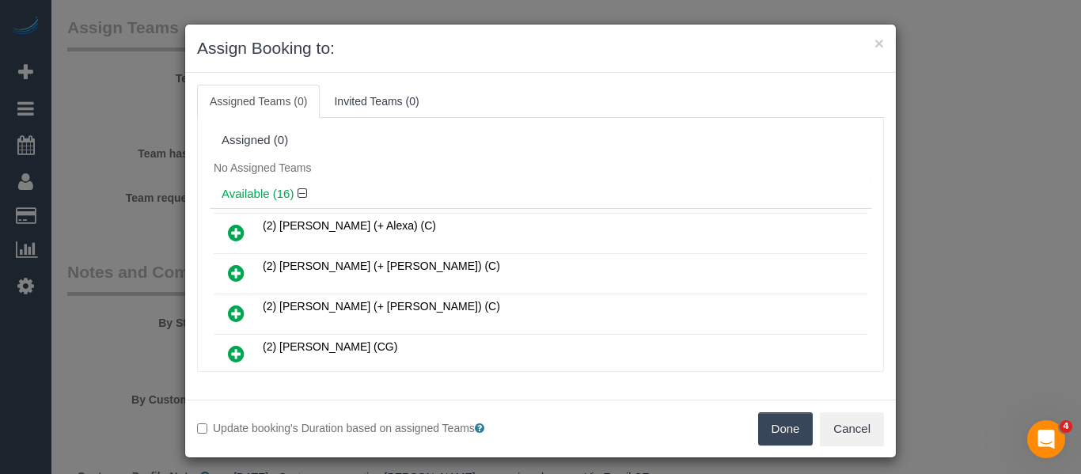
click at [773, 419] on button "Done" at bounding box center [785, 428] width 55 height 33
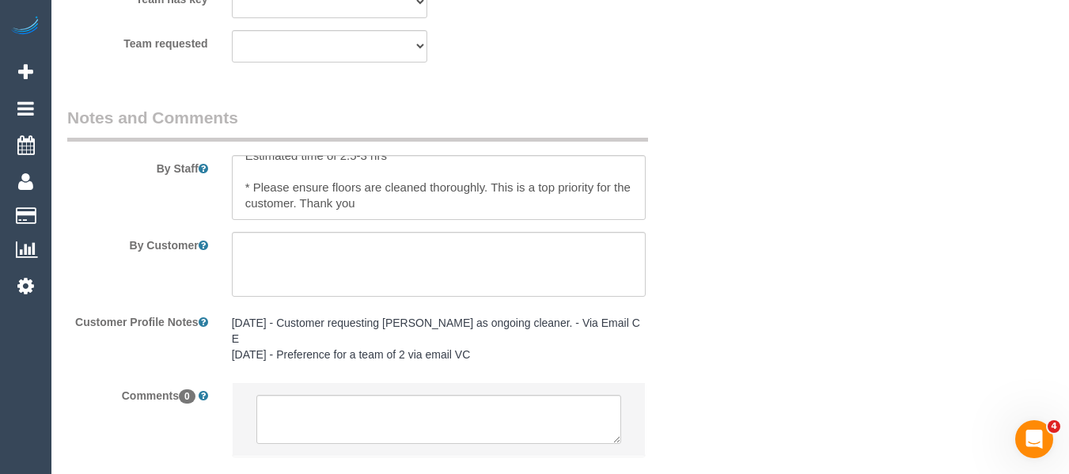
scroll to position [2817, 0]
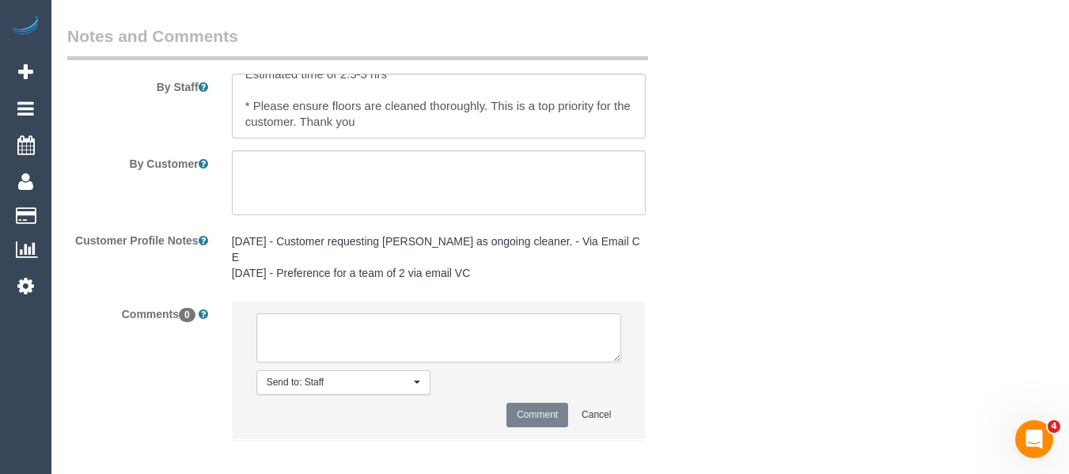
click at [294, 322] on textarea at bounding box center [439, 337] width 366 height 49
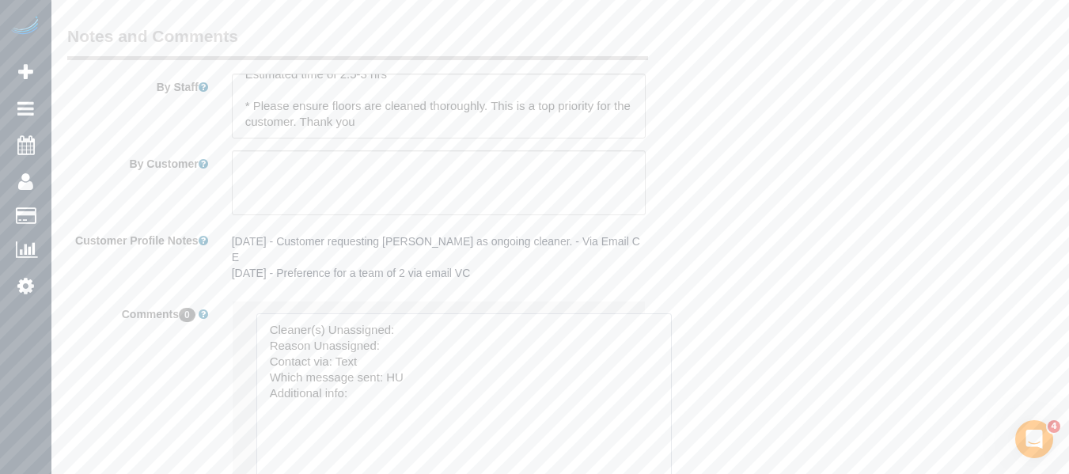
drag, startPoint x: 654, startPoint y: 475, endPoint x: 470, endPoint y: 372, distance: 210.5
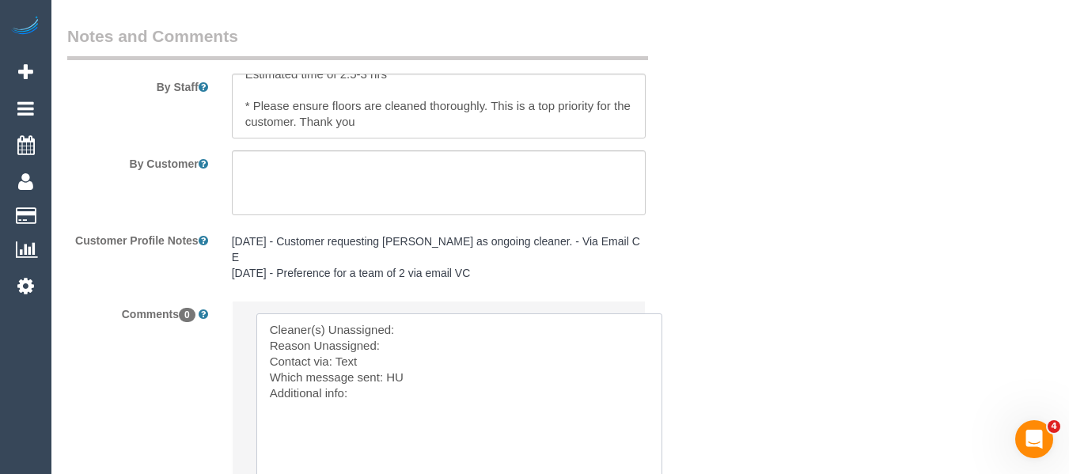
click at [415, 313] on textarea at bounding box center [459, 409] width 406 height 192
paste textarea "Vathila (+ Suchetha) (C)"
click at [417, 330] on textarea at bounding box center [459, 409] width 406 height 192
click at [393, 363] on textarea at bounding box center [459, 409] width 406 height 192
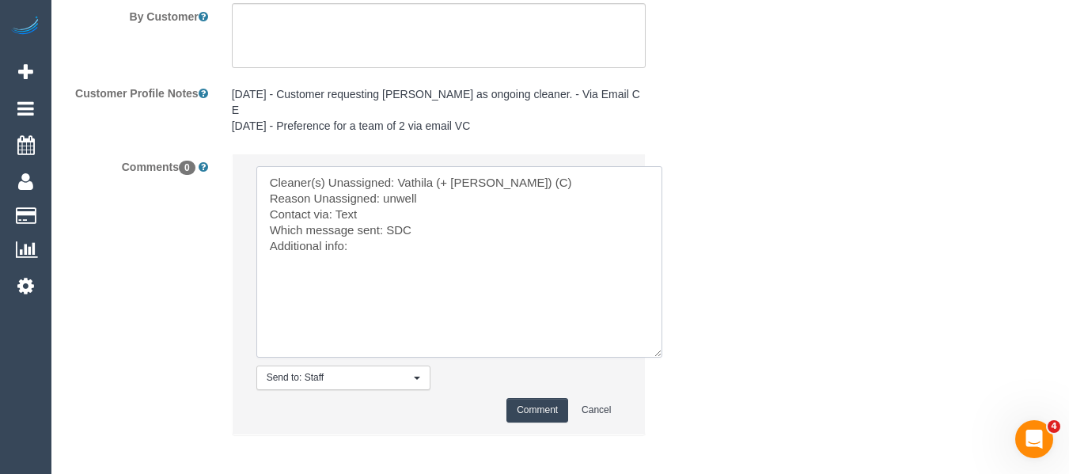
scroll to position [2976, 0]
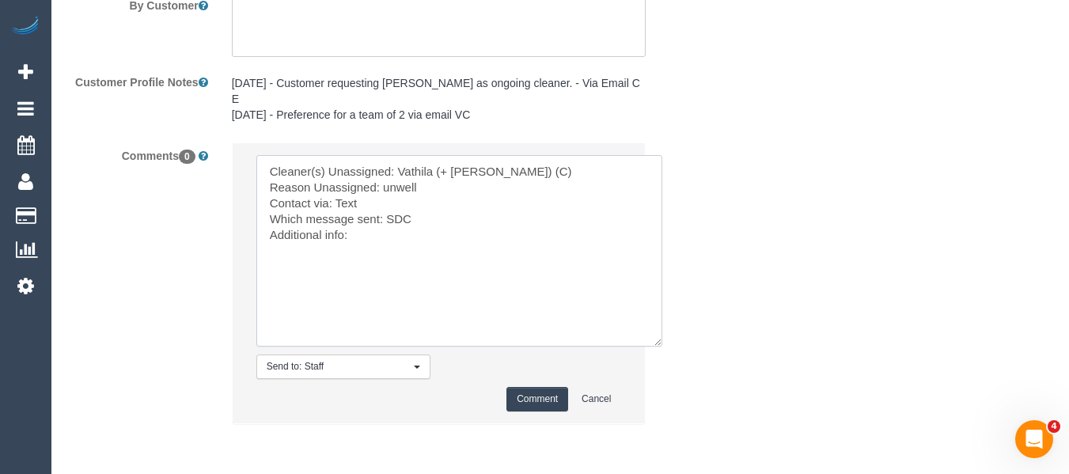
type textarea "Cleaner(s) Unassigned: Vathila (+ Suchetha) (C) Reason Unassigned: unwell Conta…"
click at [537, 387] on button "Comment" at bounding box center [537, 399] width 62 height 25
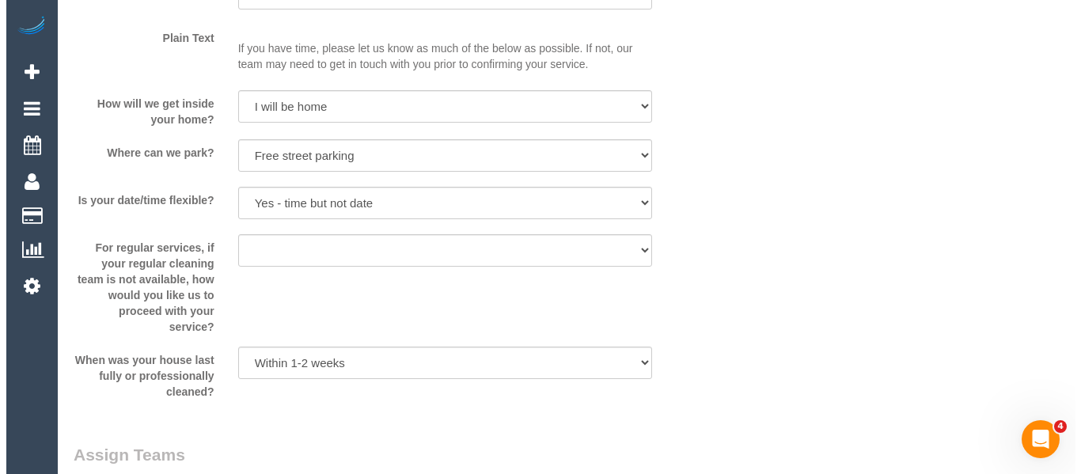
scroll to position [0, 0]
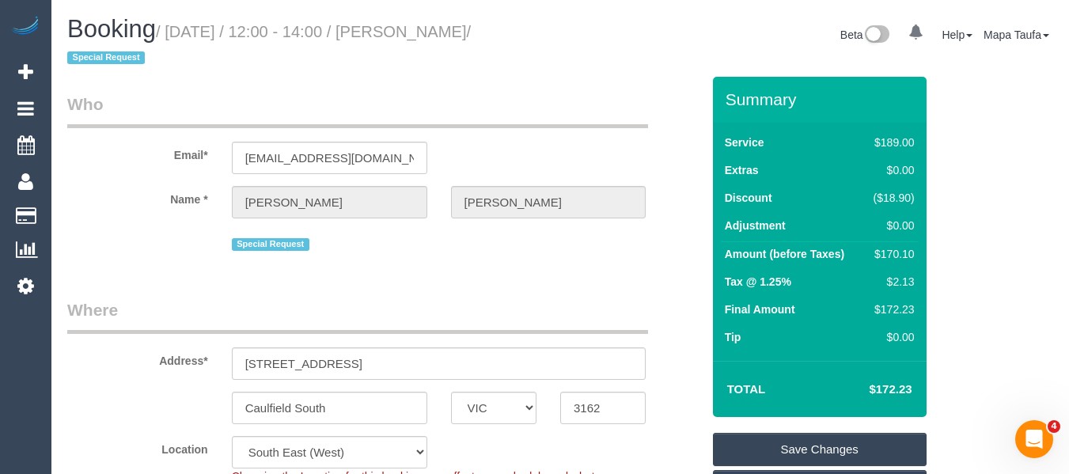
click at [786, 457] on link "Save Changes" at bounding box center [820, 449] width 214 height 33
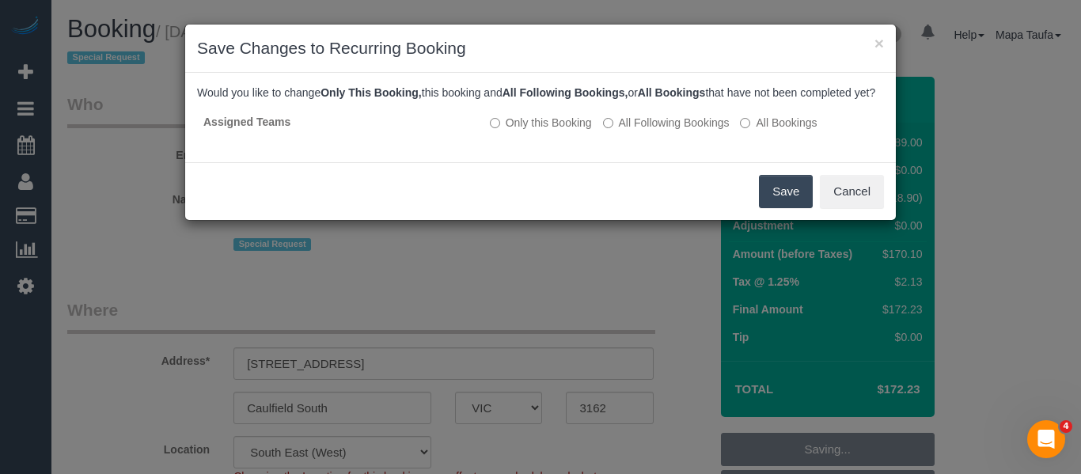
click at [768, 208] on button "Save" at bounding box center [786, 191] width 54 height 33
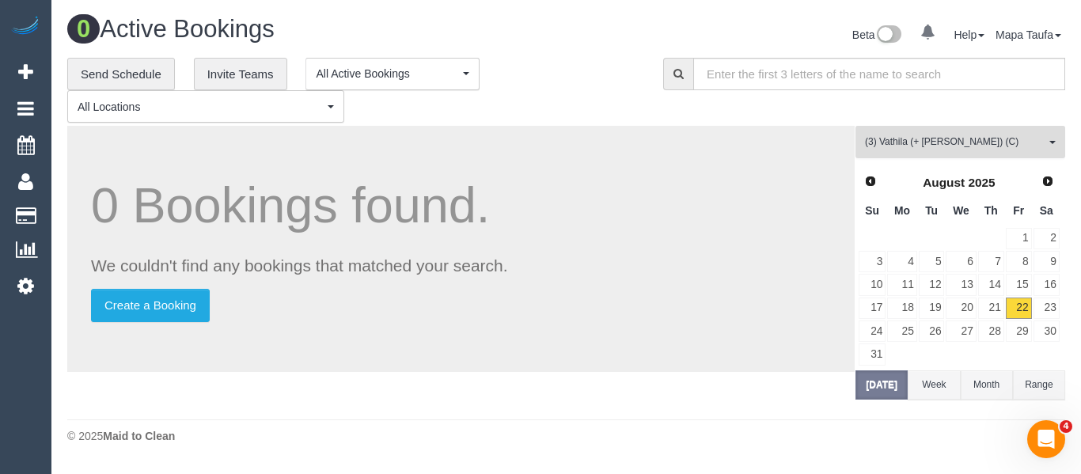
click at [912, 146] on span "(3) Vathila (+ Suchetha) (C)" at bounding box center [955, 141] width 180 height 13
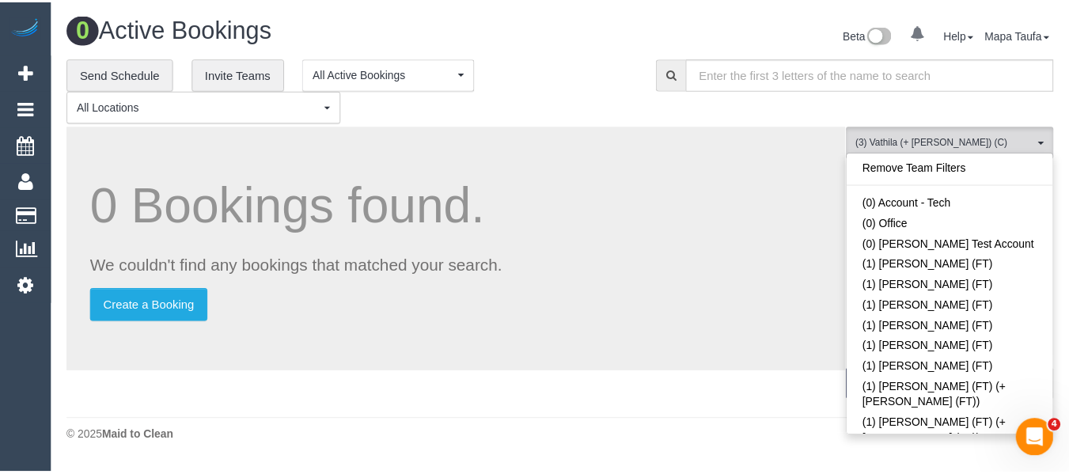
scroll to position [3818, 0]
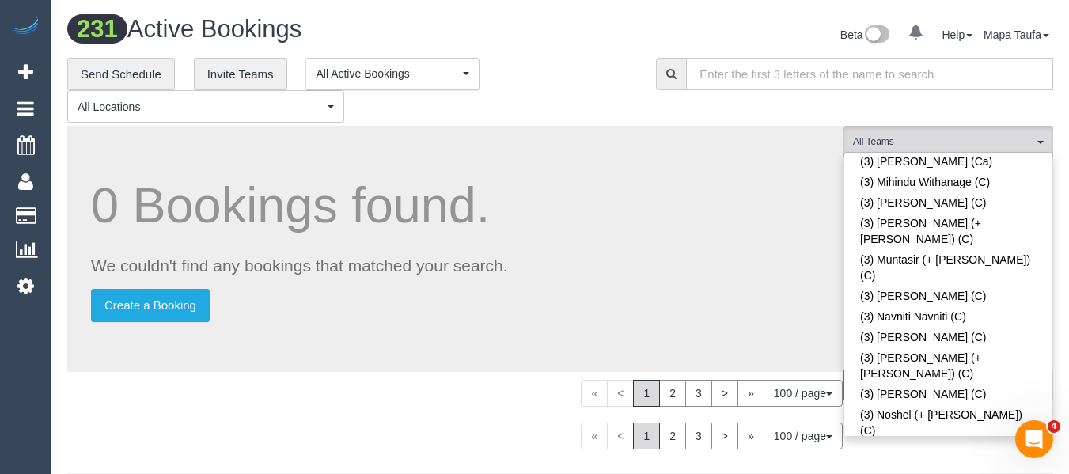
scroll to position [4168, 0]
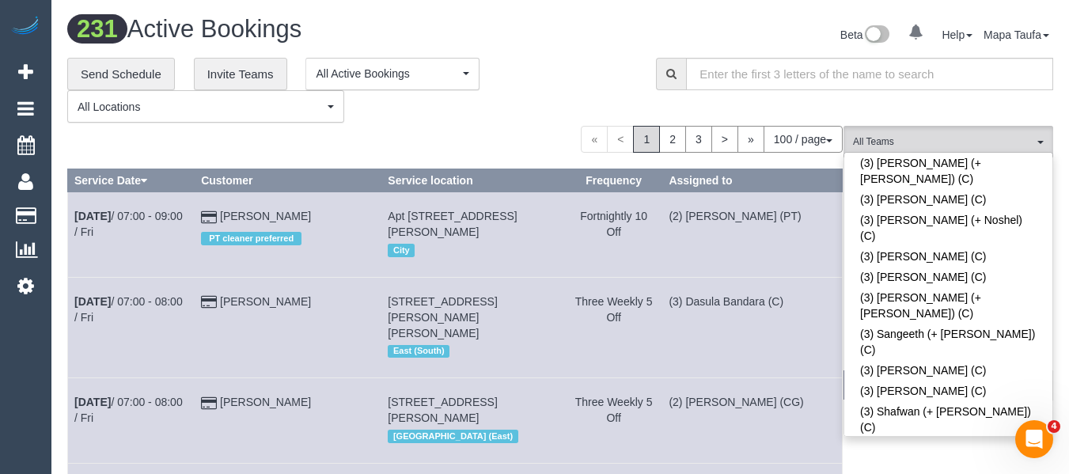
click at [587, 88] on div "**********" at bounding box center [349, 91] width 565 height 66
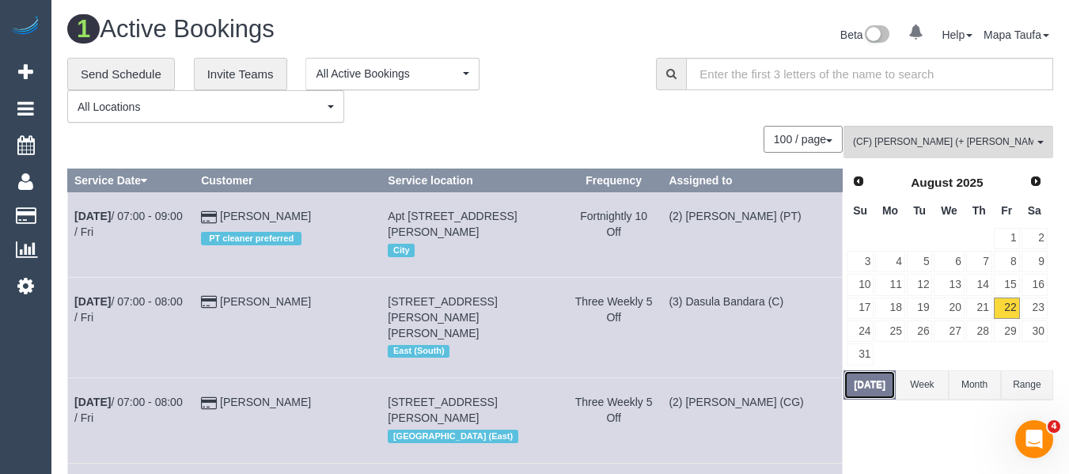
click at [867, 388] on button "[DATE]" at bounding box center [870, 384] width 52 height 29
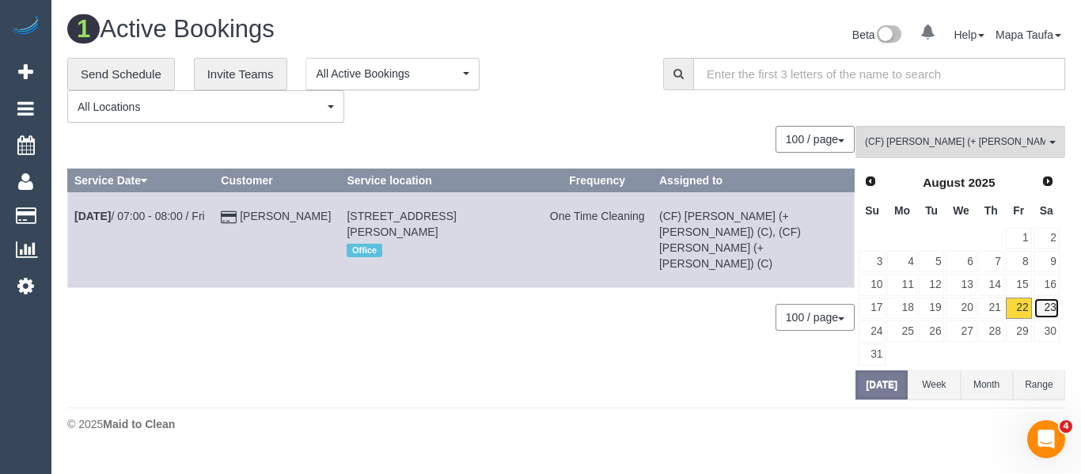
click at [1049, 302] on link "23" at bounding box center [1047, 308] width 26 height 21
click at [922, 139] on span "(CF) [PERSON_NAME] (+ [PERSON_NAME]) (C)" at bounding box center [955, 141] width 180 height 13
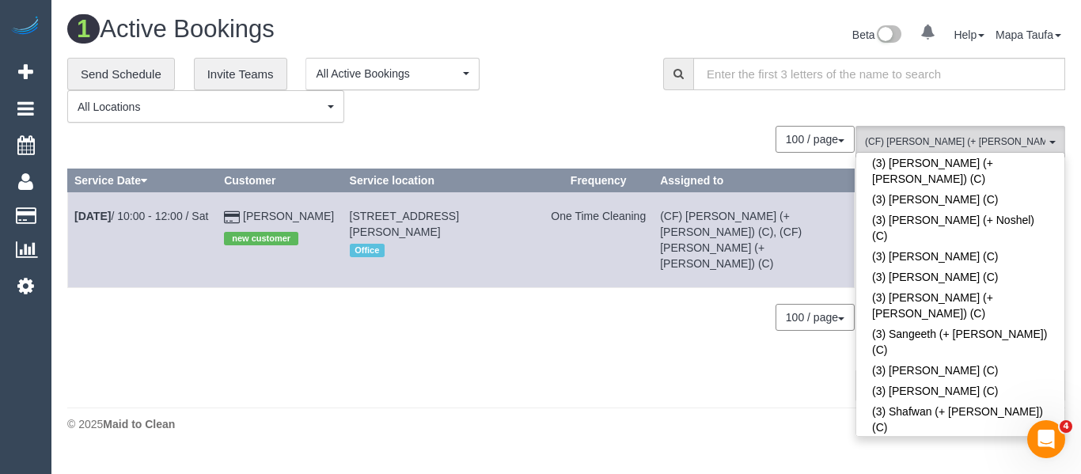
click at [612, 108] on div "**********" at bounding box center [353, 91] width 572 height 66
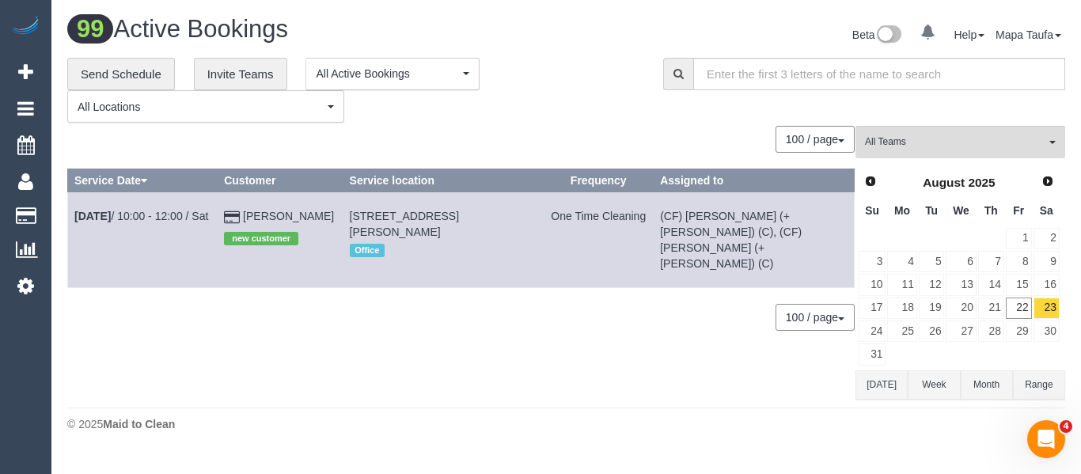
click at [882, 392] on button "Today" at bounding box center [882, 384] width 52 height 29
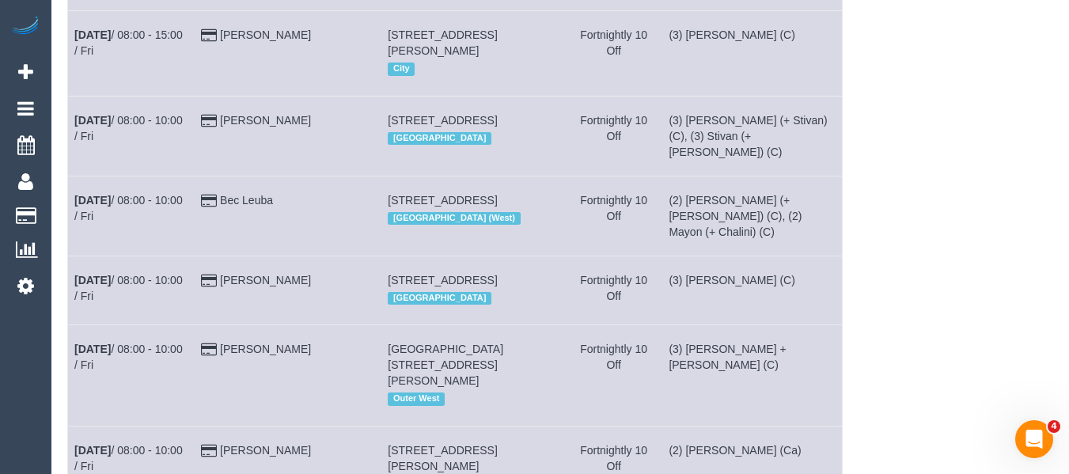
scroll to position [0, 0]
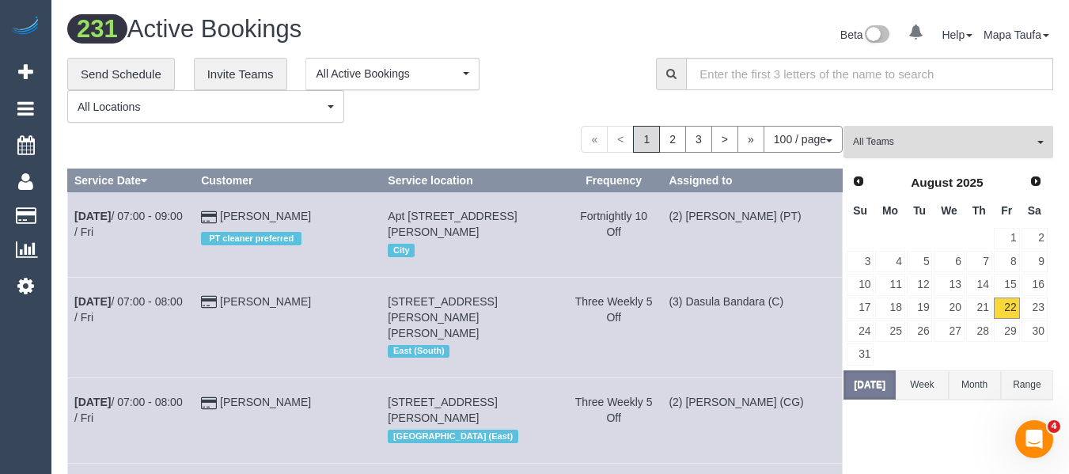
click at [897, 143] on span "All Teams" at bounding box center [943, 141] width 180 height 13
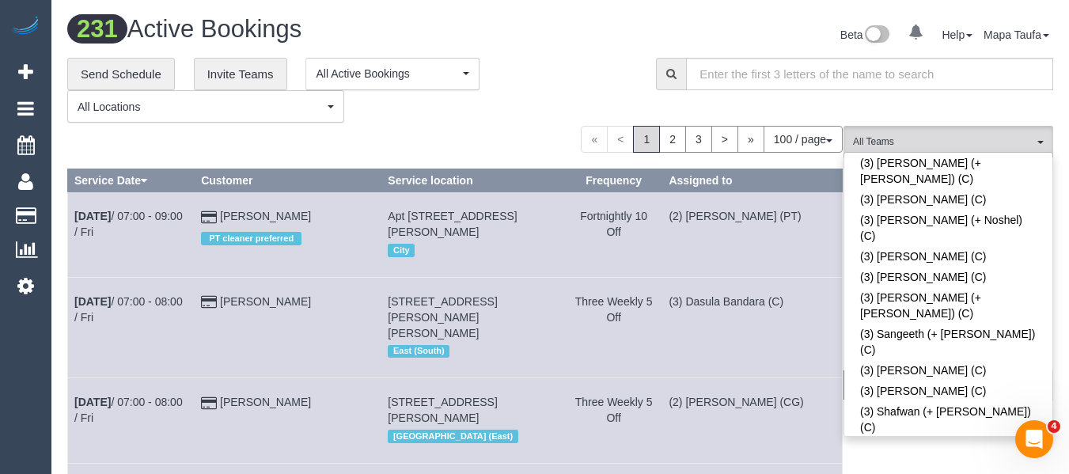
scroll to position [3015, 0]
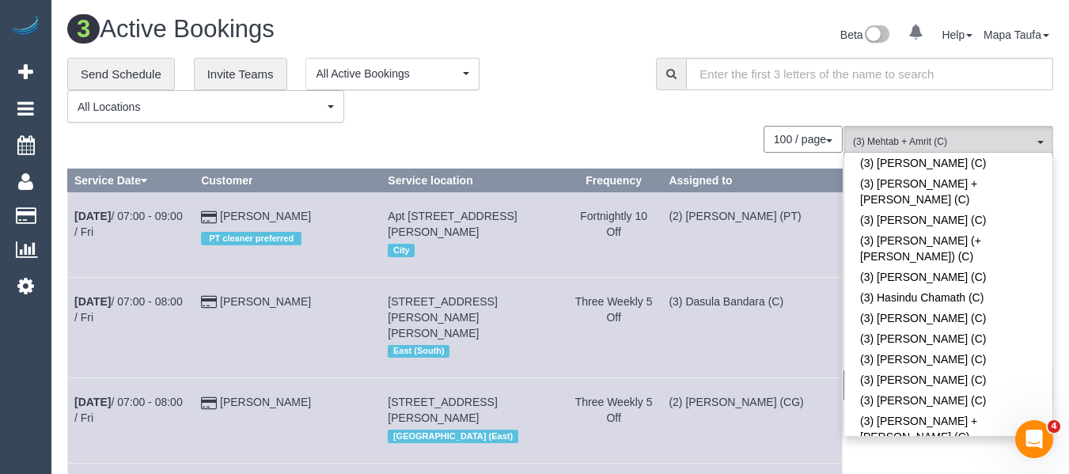
drag, startPoint x: 531, startPoint y: 120, endPoint x: 736, endPoint y: 199, distance: 220.0
click at [530, 120] on div "**********" at bounding box center [349, 91] width 565 height 66
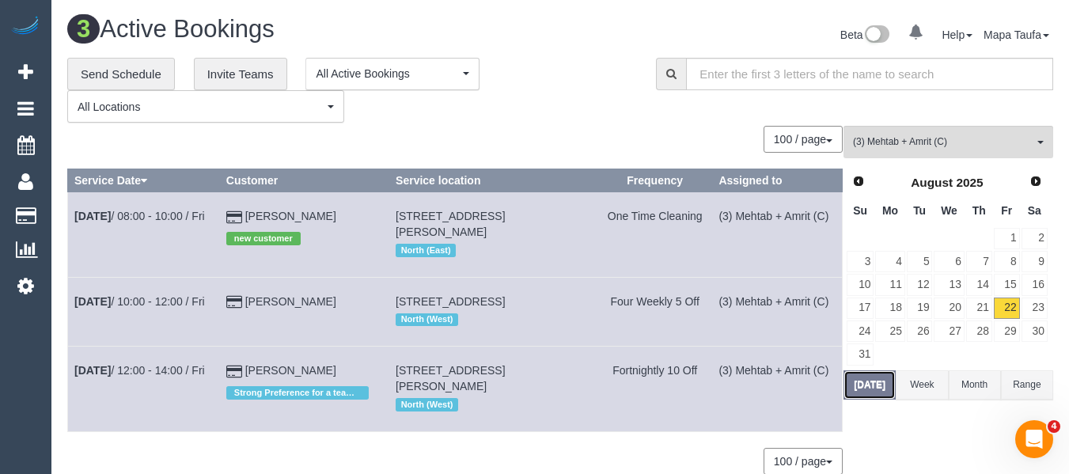
click at [877, 382] on button "Today" at bounding box center [870, 384] width 52 height 29
click at [1007, 329] on link "29" at bounding box center [1007, 331] width 26 height 21
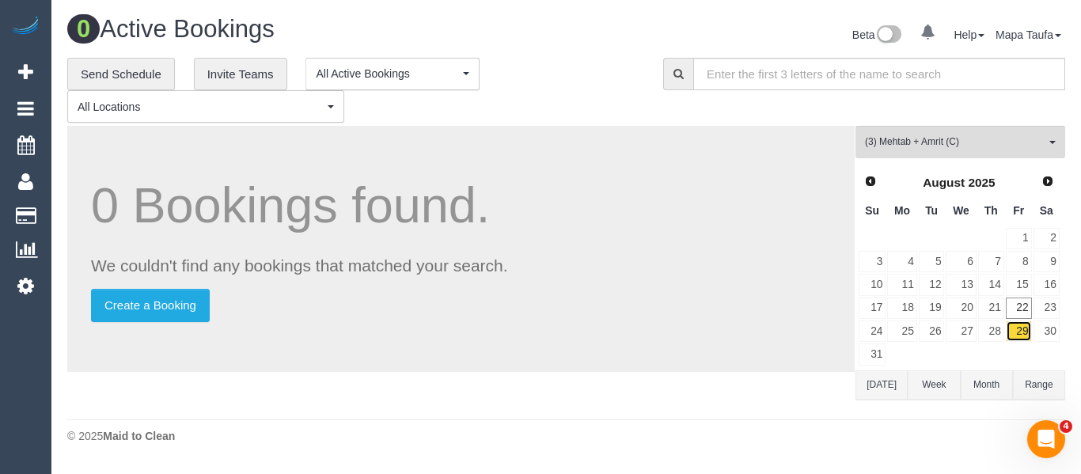
click at [1011, 328] on link "29" at bounding box center [1019, 331] width 26 height 21
click at [1039, 312] on link "23" at bounding box center [1047, 308] width 26 height 21
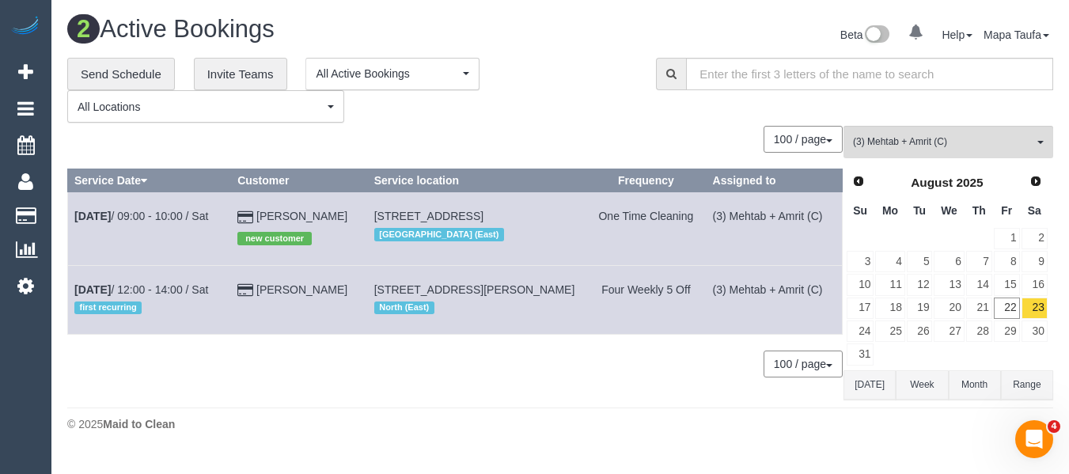
click at [844, 389] on button "Today" at bounding box center [870, 384] width 52 height 29
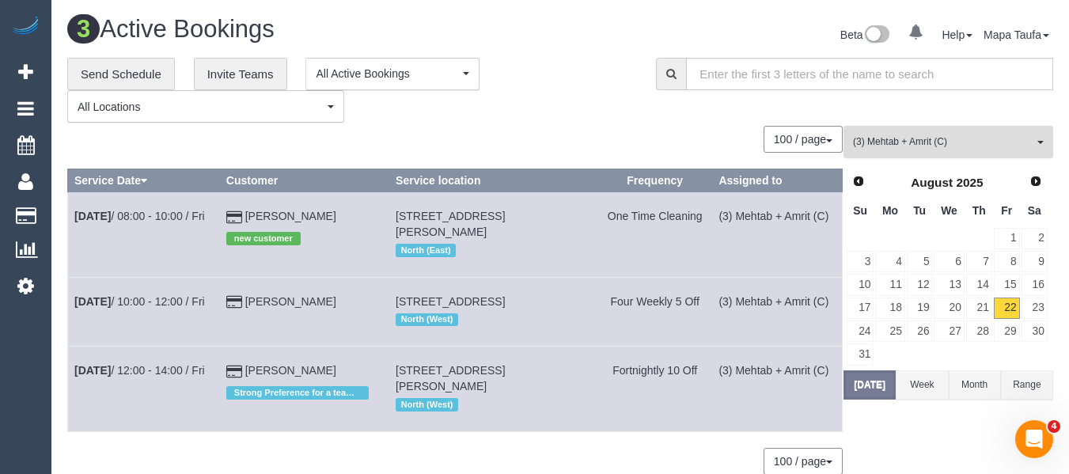
click at [899, 142] on span "(3) Mehtab + Amrit (C)" at bounding box center [943, 141] width 180 height 13
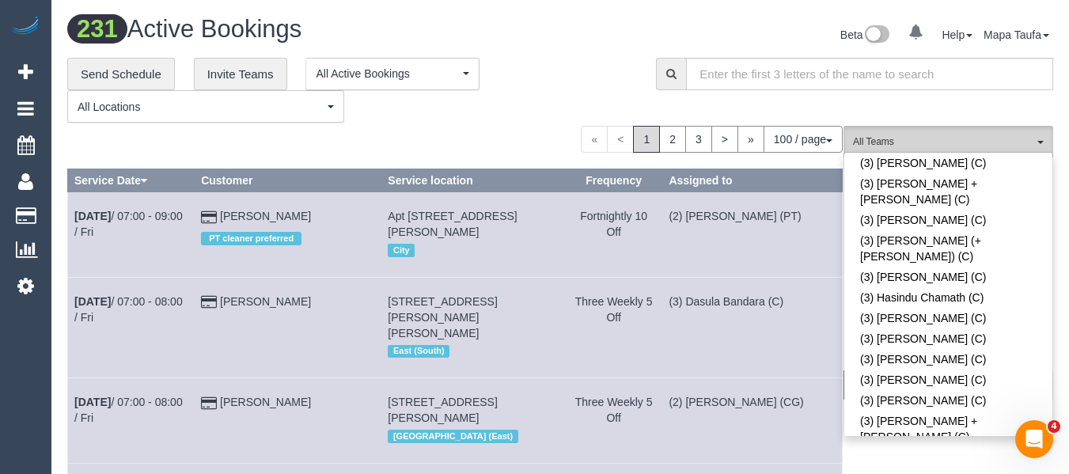
click at [888, 133] on button "All Teams" at bounding box center [949, 142] width 210 height 32
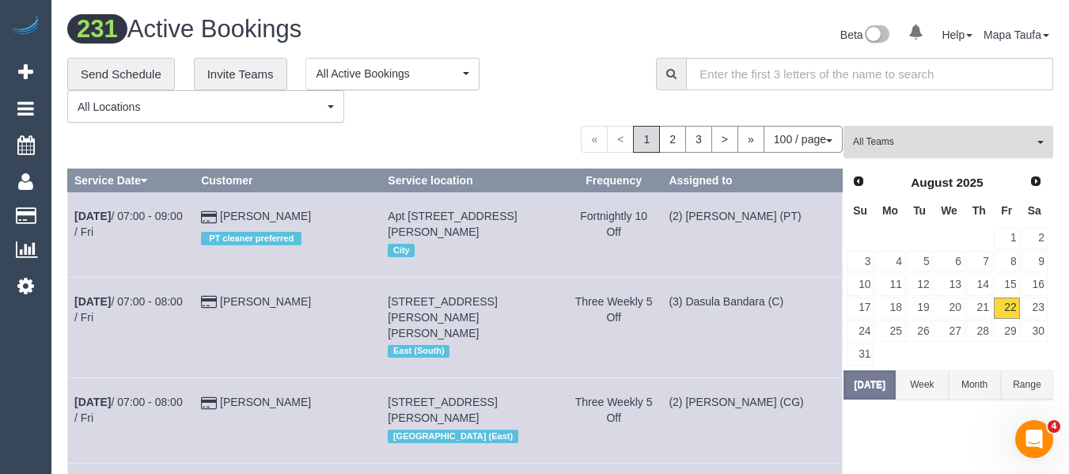
click at [889, 137] on span "All Teams" at bounding box center [943, 141] width 180 height 13
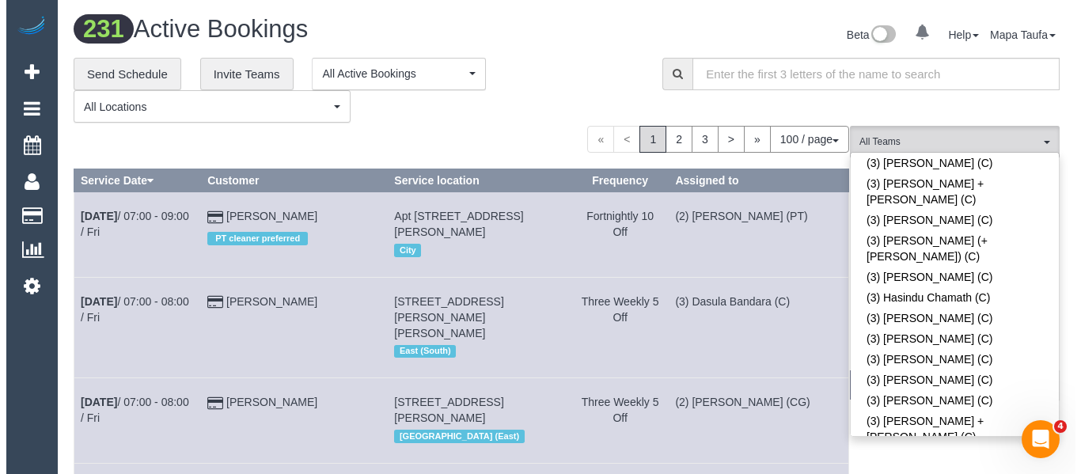
scroll to position [1143, 0]
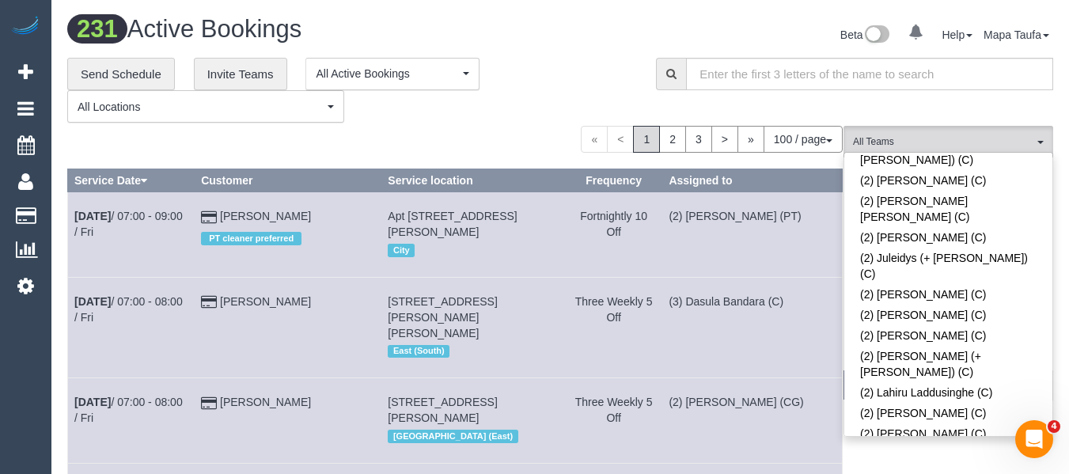
click at [563, 86] on div "**********" at bounding box center [349, 91] width 565 height 66
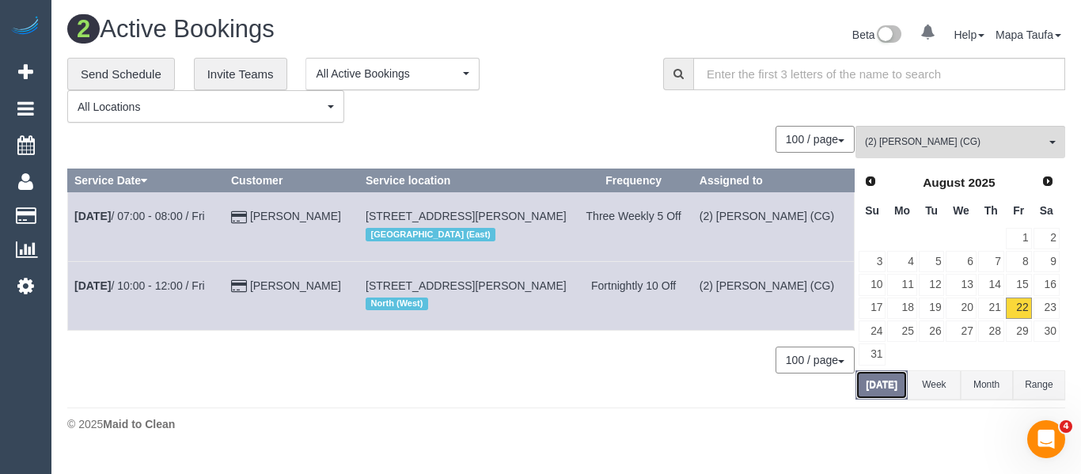
click at [877, 386] on button "Today" at bounding box center [882, 384] width 52 height 29
click at [931, 140] on span "(2) Mohd Che Manir (CG)" at bounding box center [955, 141] width 180 height 13
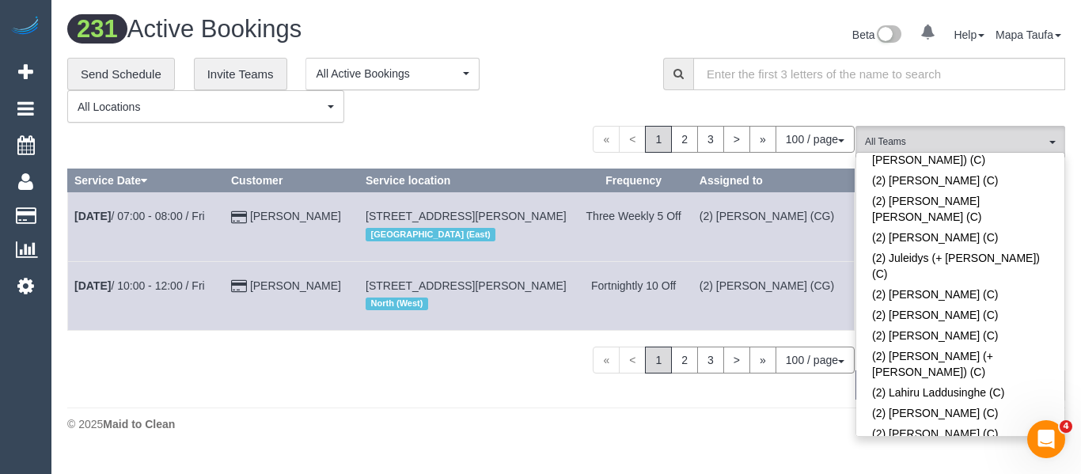
scroll to position [3015, 0]
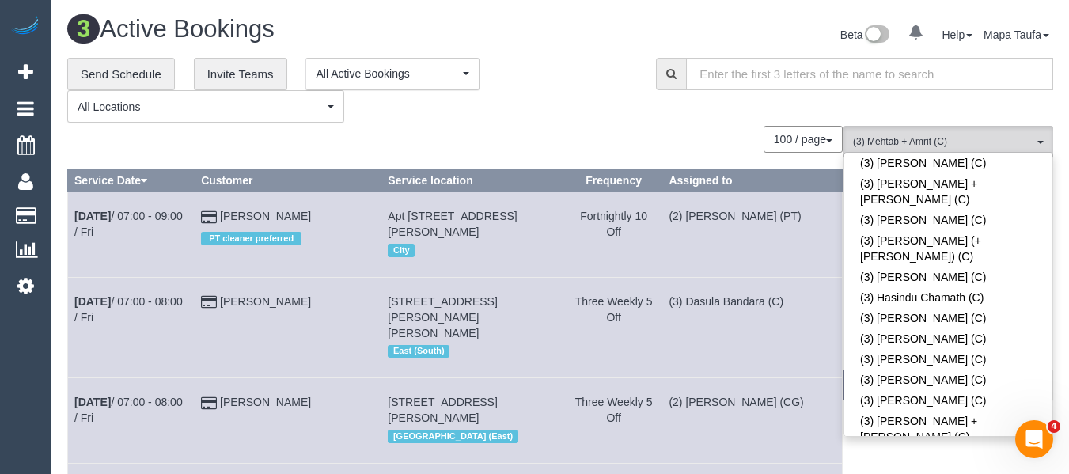
click at [609, 126] on div "100 / page 10 / page 20 / page 30 / page 40 / page 50 / page 100 / page" at bounding box center [455, 139] width 776 height 27
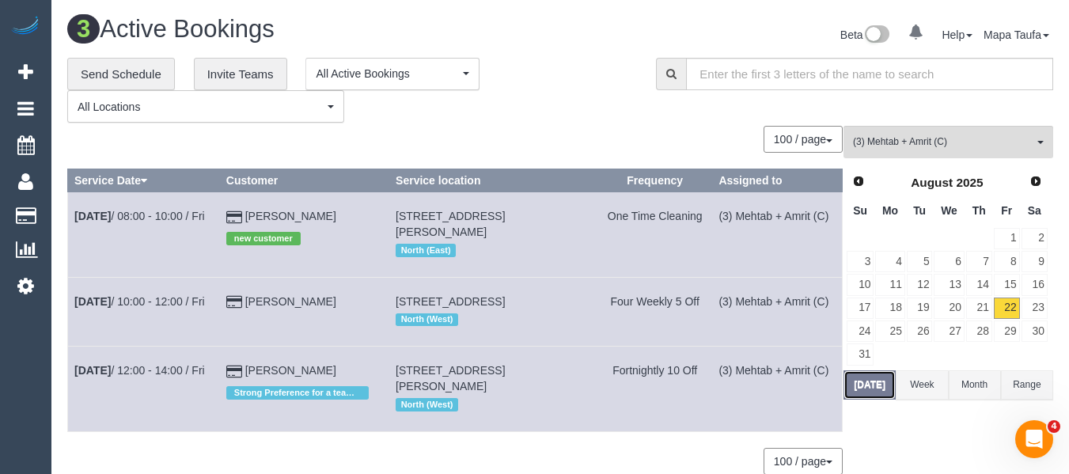
click at [873, 380] on button "Today" at bounding box center [870, 384] width 52 height 29
click at [1040, 304] on link "23" at bounding box center [1035, 308] width 26 height 21
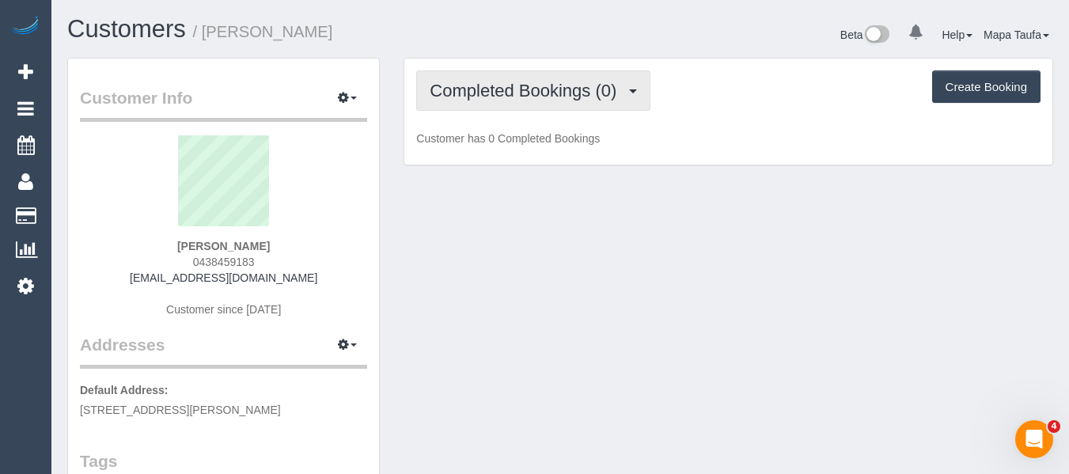
drag, startPoint x: 493, startPoint y: 82, endPoint x: 495, endPoint y: 120, distance: 38.0
click at [493, 87] on span "Completed Bookings (0)" at bounding box center [527, 91] width 195 height 20
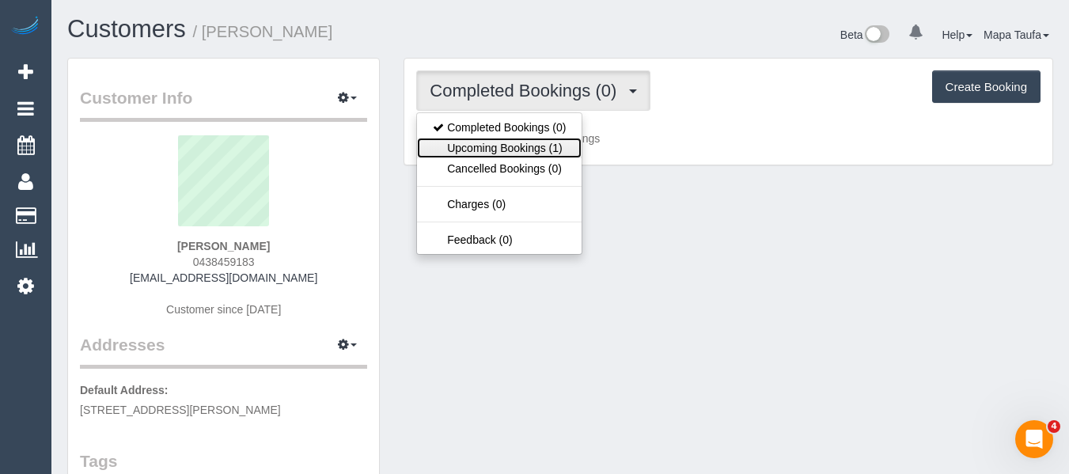
click at [495, 139] on link "Upcoming Bookings (1)" at bounding box center [499, 148] width 165 height 21
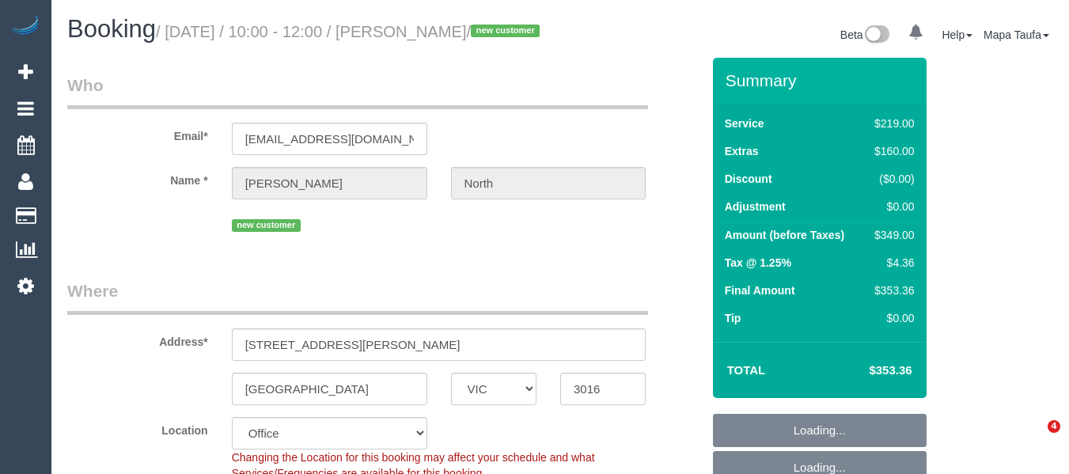
select select "VIC"
select select "number:28"
select select "number:14"
select select "number:19"
select select "number:25"
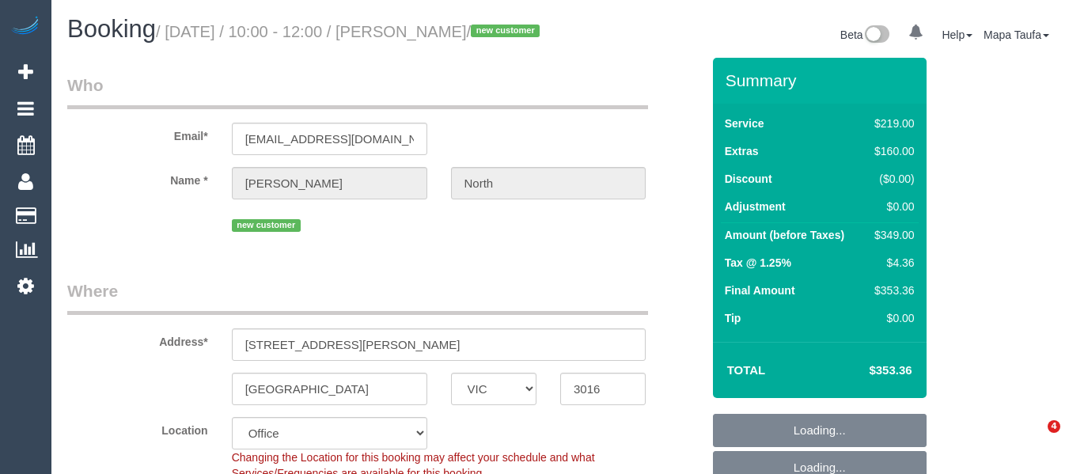
select select "number:13"
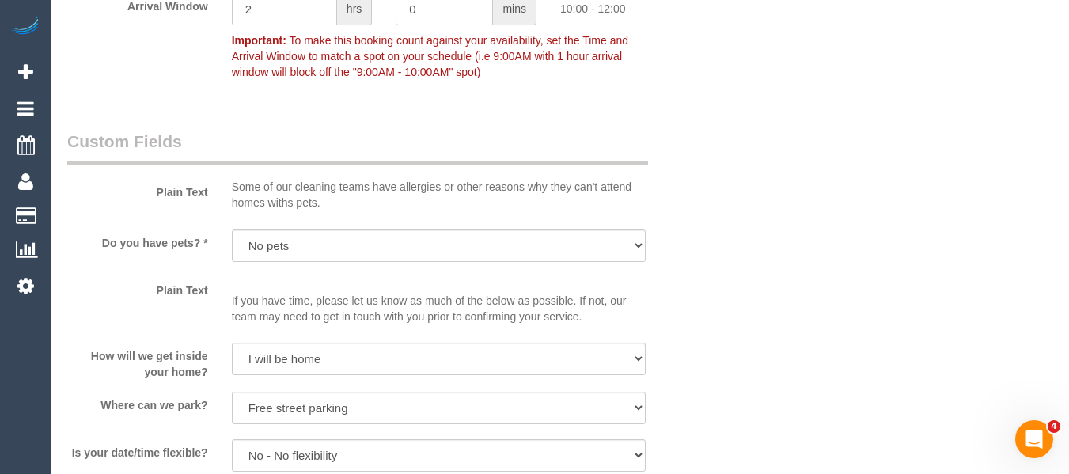
scroll to position [1992, 0]
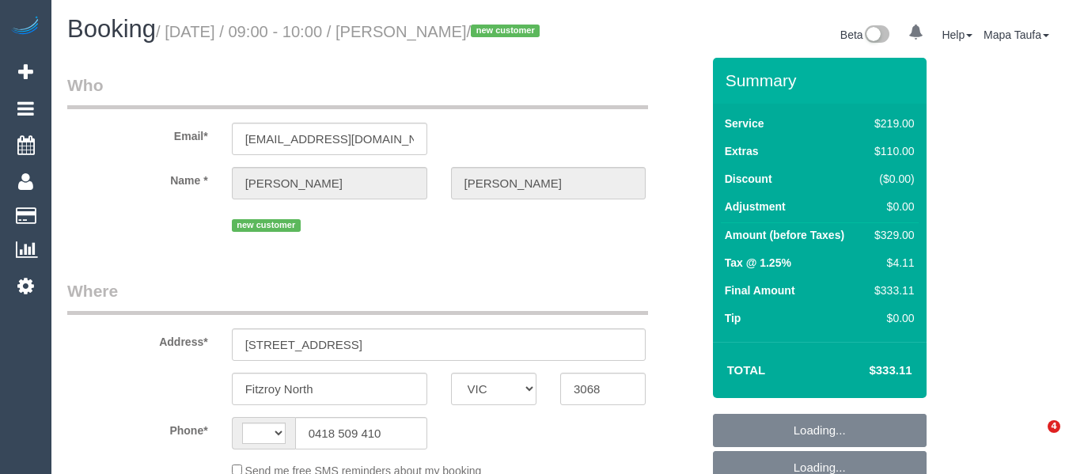
select select "VIC"
select select "string:stripe-pm_1RwF552GScqysDRVEw1Ma81e"
select select "number:28"
select select "number:14"
select select "number:19"
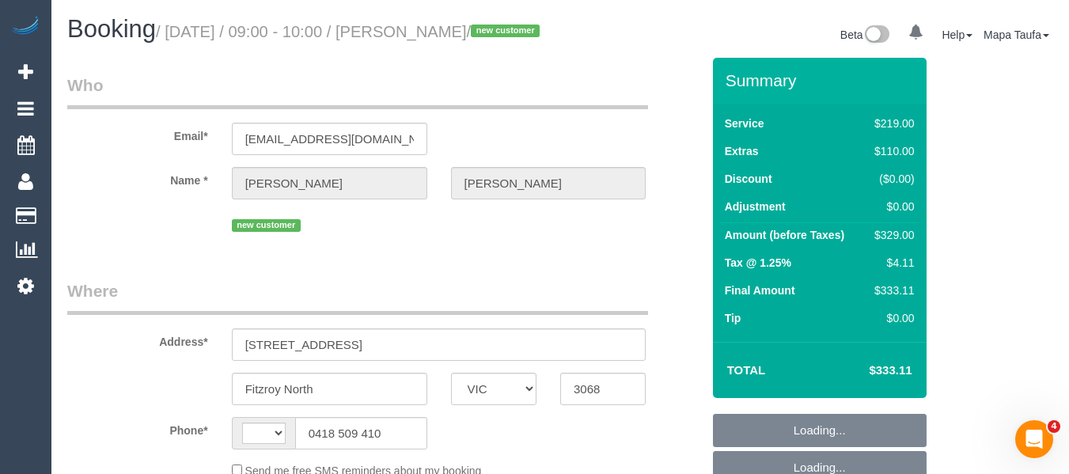
select select "number:24"
select select "number:26"
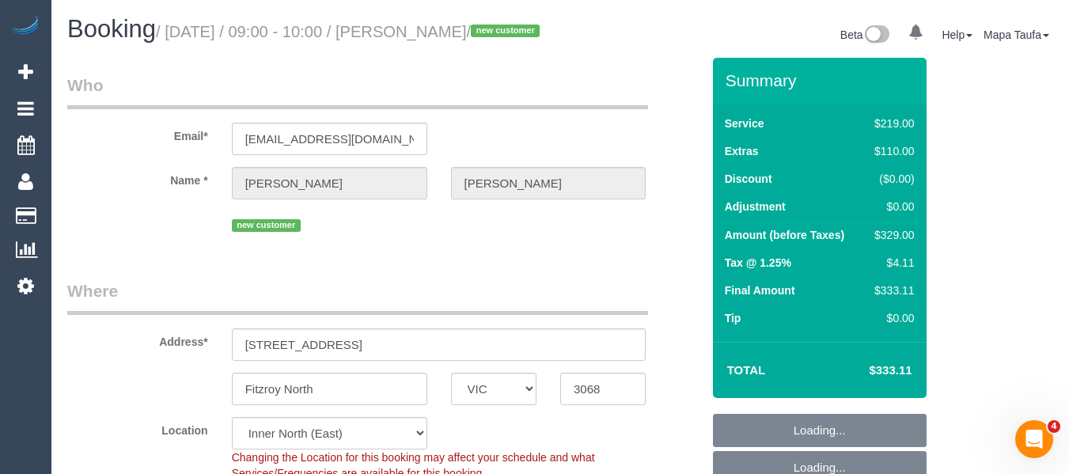
select select "string:AU"
select select "object:828"
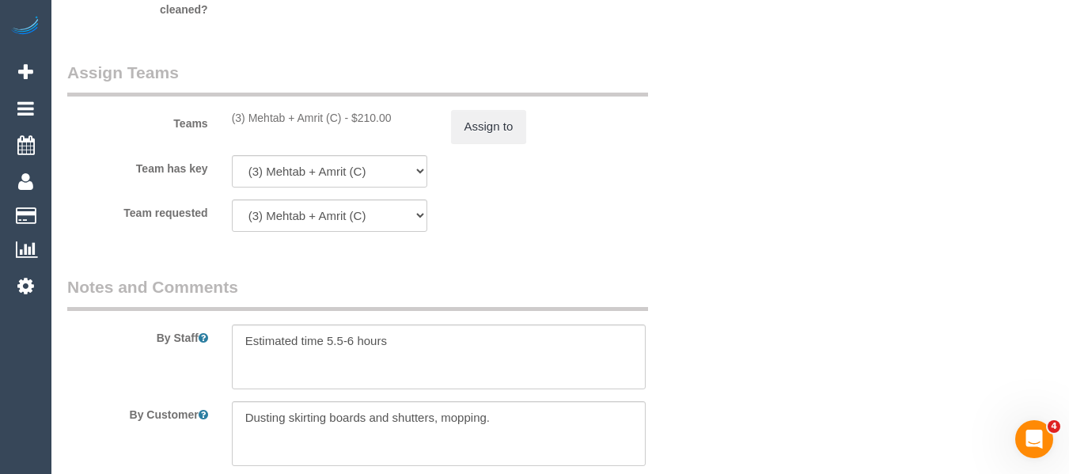
scroll to position [2527, 0]
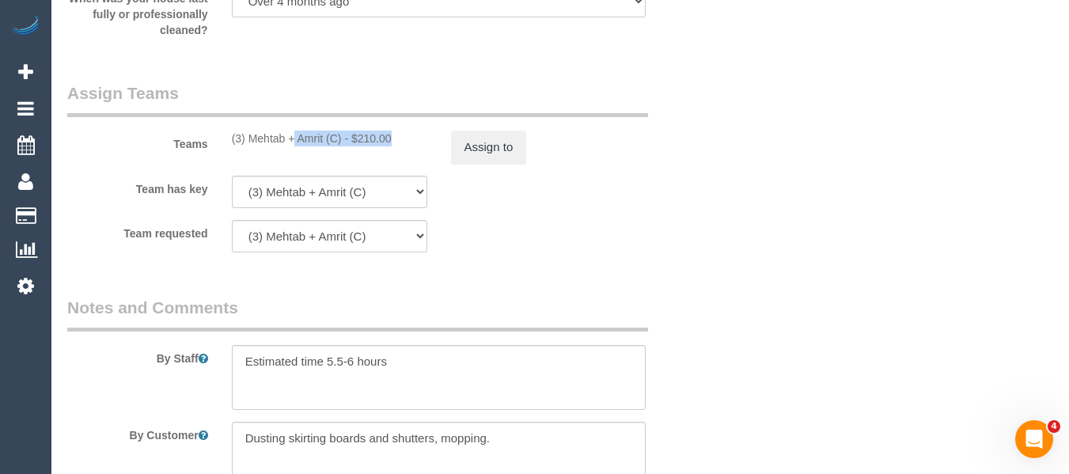
drag, startPoint x: 346, startPoint y: 160, endPoint x: 250, endPoint y: 161, distance: 95.8
click at [246, 146] on div "(3) Mehtab + Amrit (C) - $210.00" at bounding box center [329, 139] width 195 height 16
copy div "Mehtab + Amrit (C)"
click at [491, 164] on button "Assign to" at bounding box center [489, 147] width 76 height 33
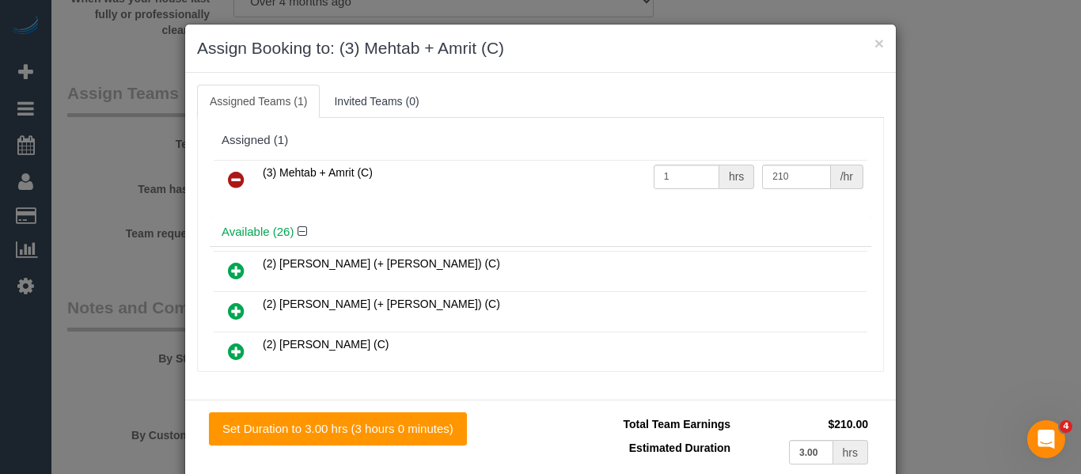
click at [228, 181] on icon at bounding box center [236, 179] width 17 height 19
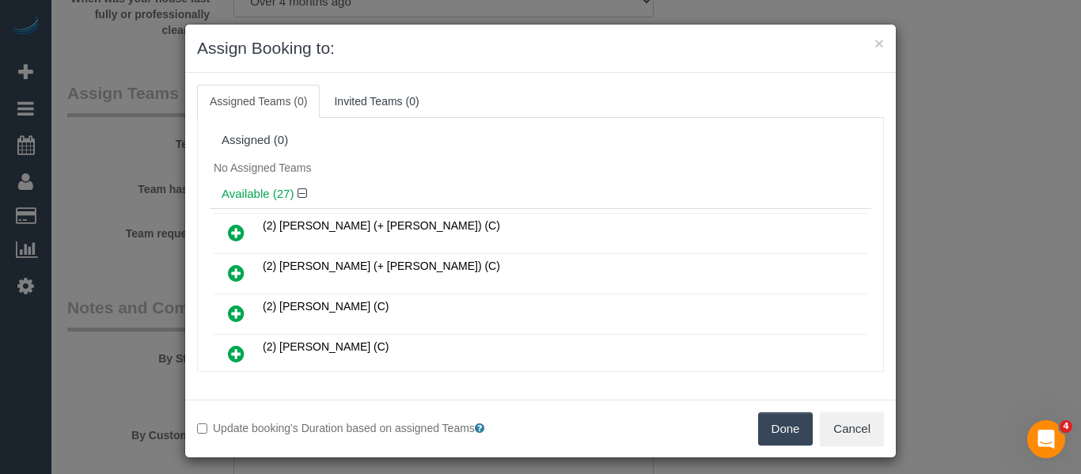
drag, startPoint x: 778, startPoint y: 432, endPoint x: 776, endPoint y: 422, distance: 10.6
click at [776, 432] on button "Done" at bounding box center [785, 428] width 55 height 33
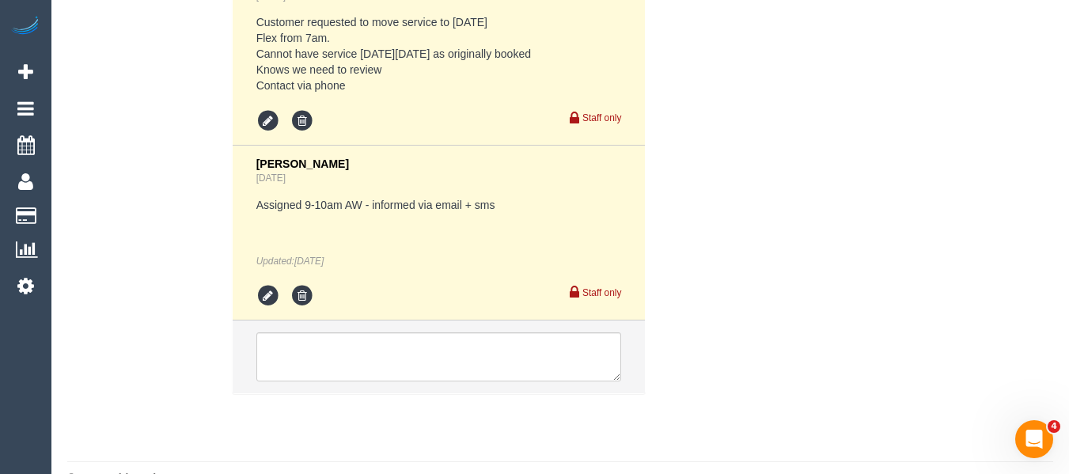
scroll to position [3071, 0]
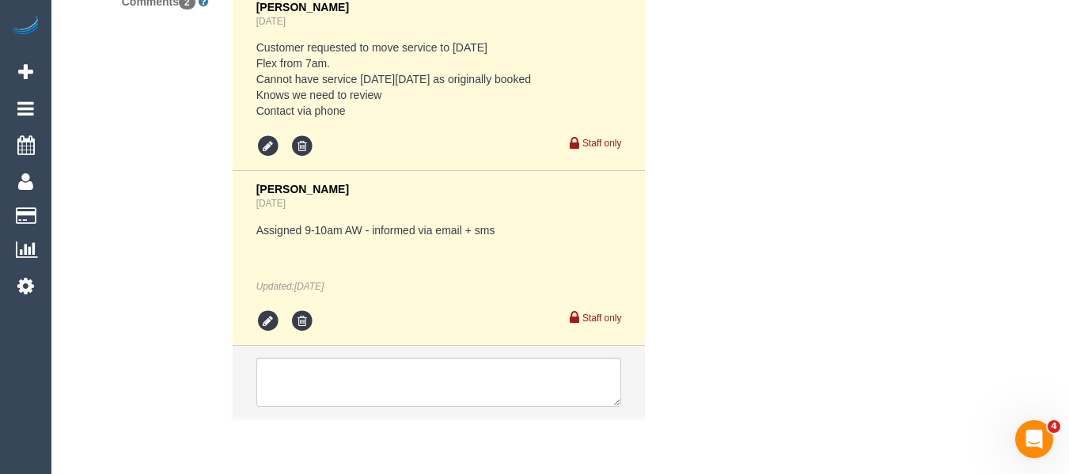
click at [411, 419] on li at bounding box center [439, 382] width 413 height 73
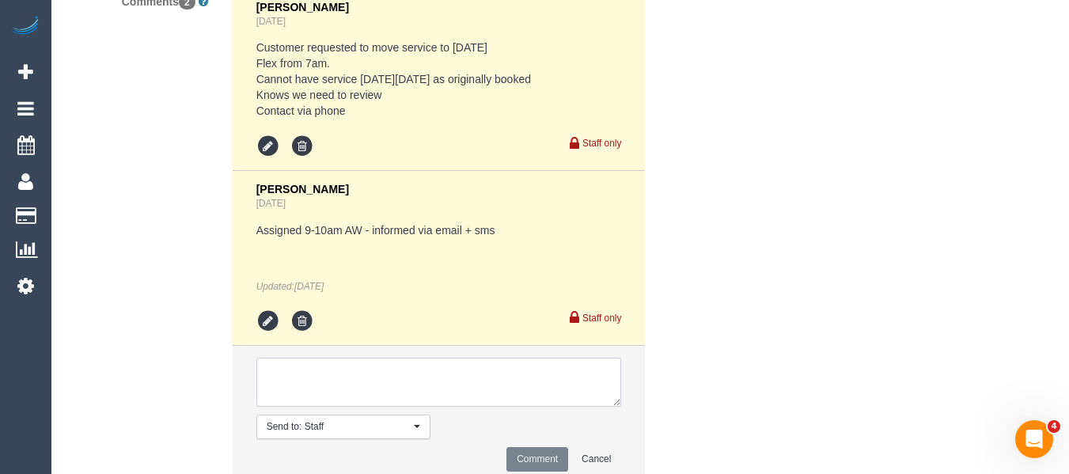
click at [397, 396] on textarea at bounding box center [439, 382] width 366 height 49
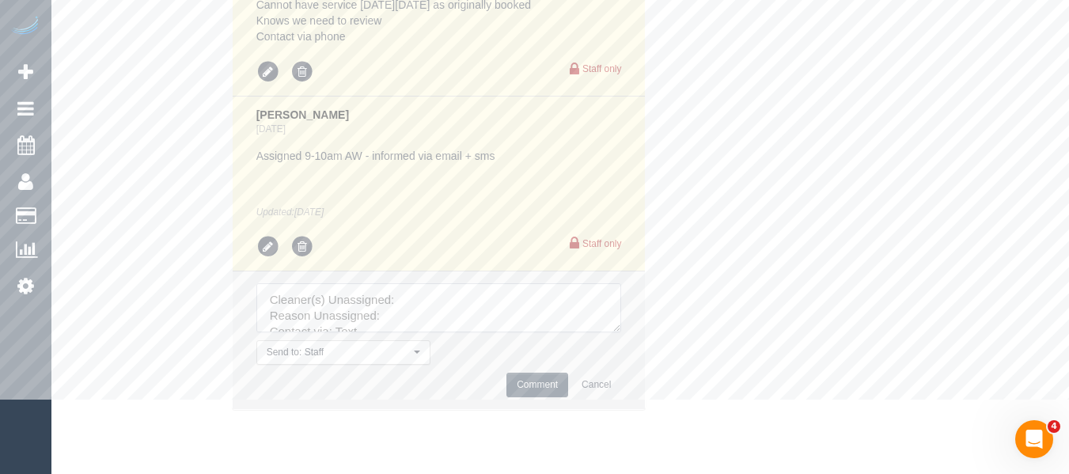
scroll to position [3215, 0]
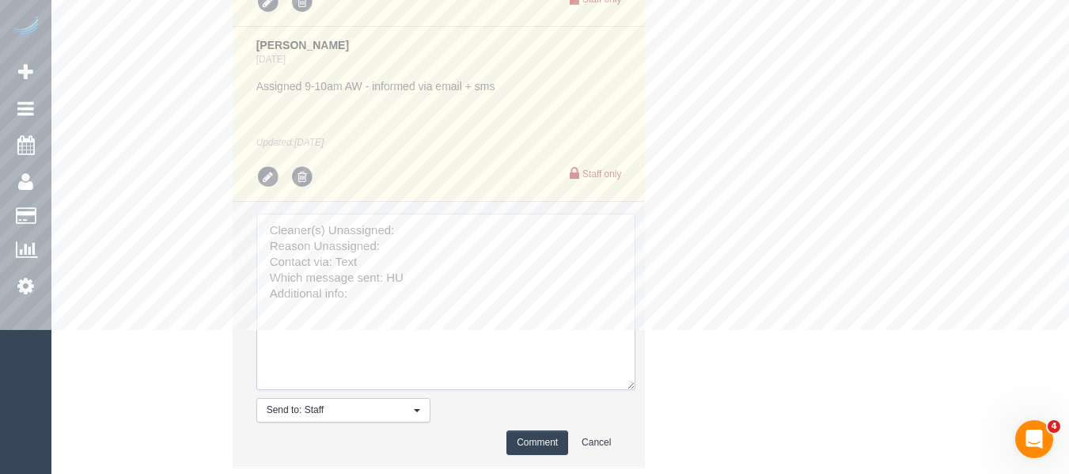
drag, startPoint x: 618, startPoint y: 278, endPoint x: 419, endPoint y: 281, distance: 199.5
click at [628, 390] on textarea at bounding box center [445, 302] width 379 height 176
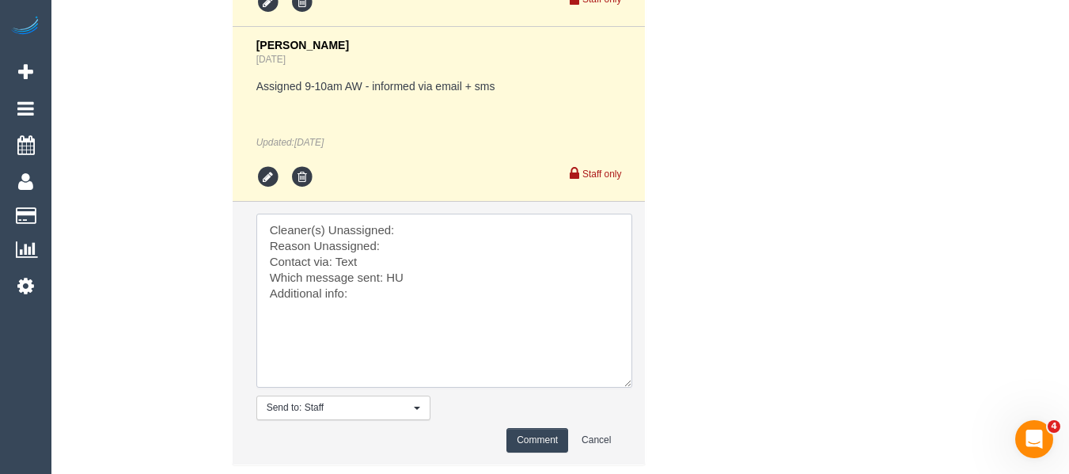
click at [414, 249] on textarea at bounding box center [444, 301] width 376 height 174
paste textarea "Mehtab + Amrit (C)"
click at [414, 260] on textarea at bounding box center [444, 301] width 376 height 174
click at [389, 287] on textarea at bounding box center [444, 301] width 376 height 174
click at [396, 297] on textarea at bounding box center [444, 301] width 376 height 174
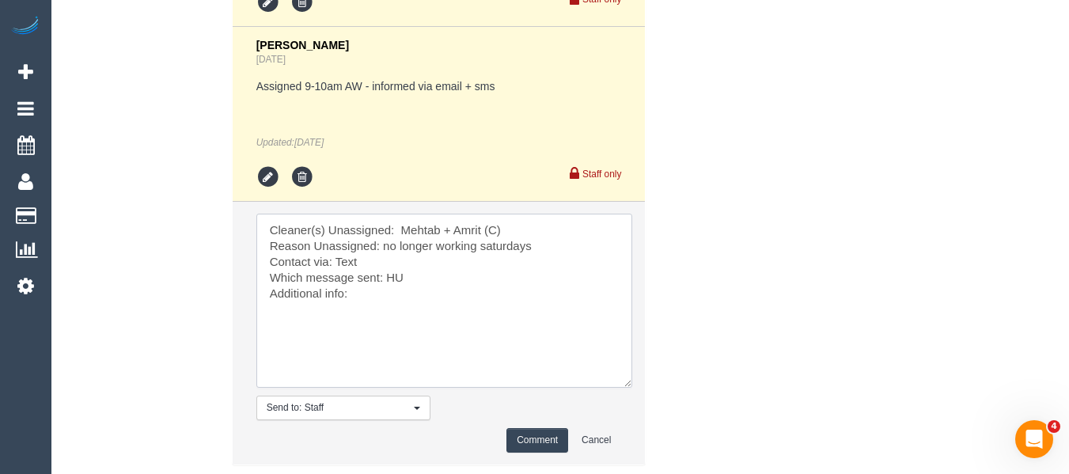
click at [396, 297] on textarea at bounding box center [444, 301] width 376 height 174
click at [340, 278] on textarea at bounding box center [444, 301] width 376 height 174
type textarea "Cleaner(s) Unassigned: Mehtab + Amrit (C) Reason Unassigned: no longer working …"
click at [533, 449] on button "Comment" at bounding box center [537, 440] width 62 height 25
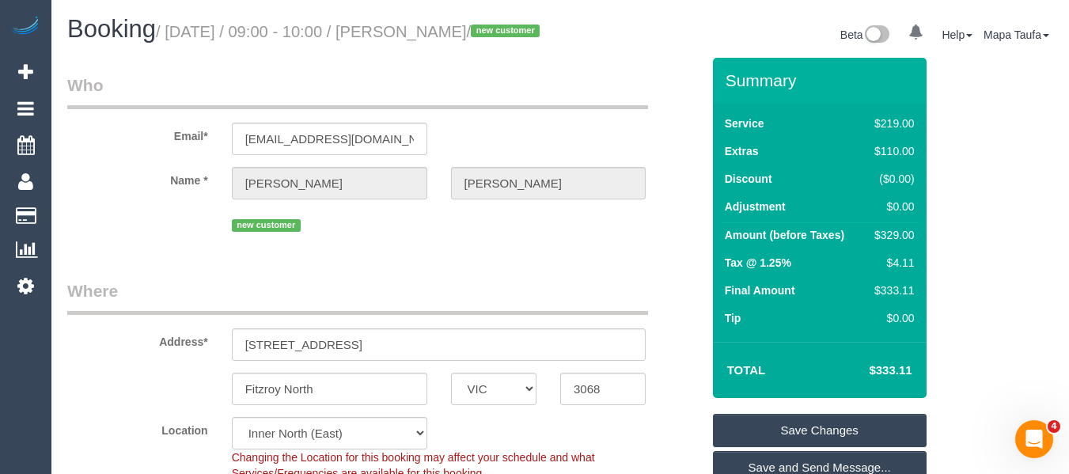
scroll to position [237, 0]
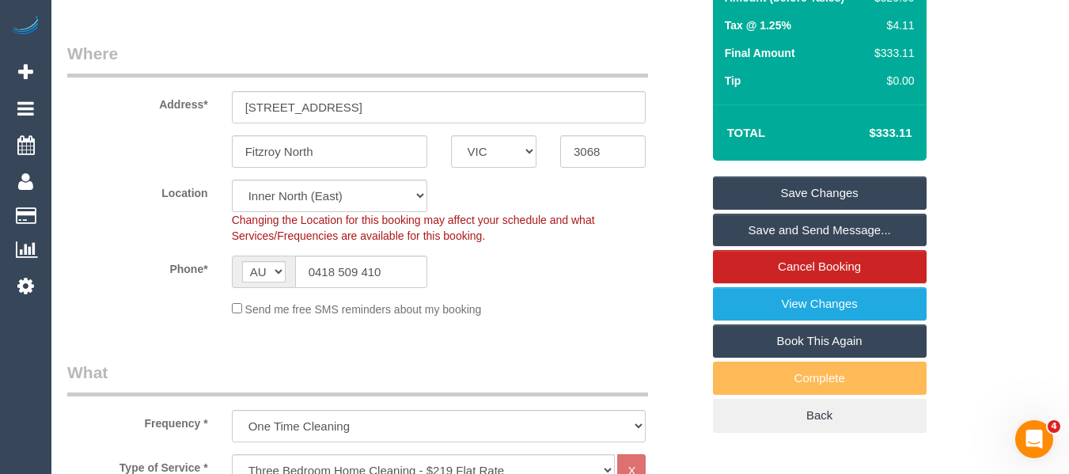
click at [819, 210] on link "Save Changes" at bounding box center [820, 192] width 214 height 33
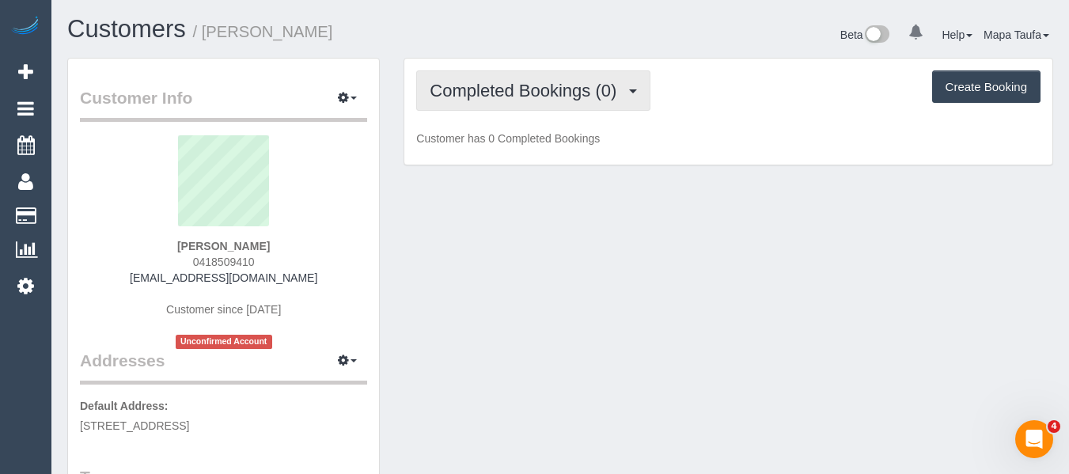
drag, startPoint x: 481, startPoint y: 64, endPoint x: 481, endPoint y: 88, distance: 23.7
click at [481, 75] on div "Completed Bookings (0) Completed Bookings (0) Upcoming Bookings (1) Cancelled B…" at bounding box center [728, 112] width 648 height 107
click at [480, 89] on span "Completed Bookings (0)" at bounding box center [527, 91] width 195 height 20
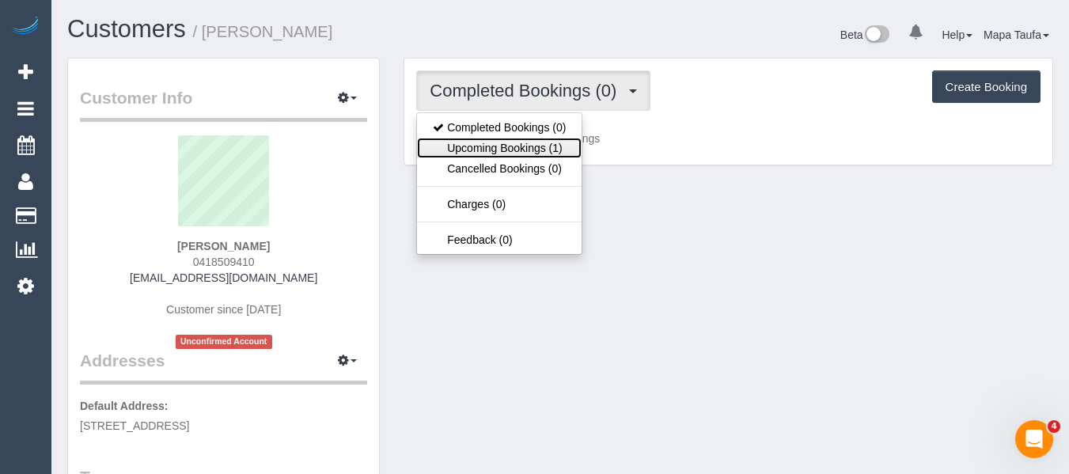
click at [533, 144] on link "Upcoming Bookings (1)" at bounding box center [499, 148] width 165 height 21
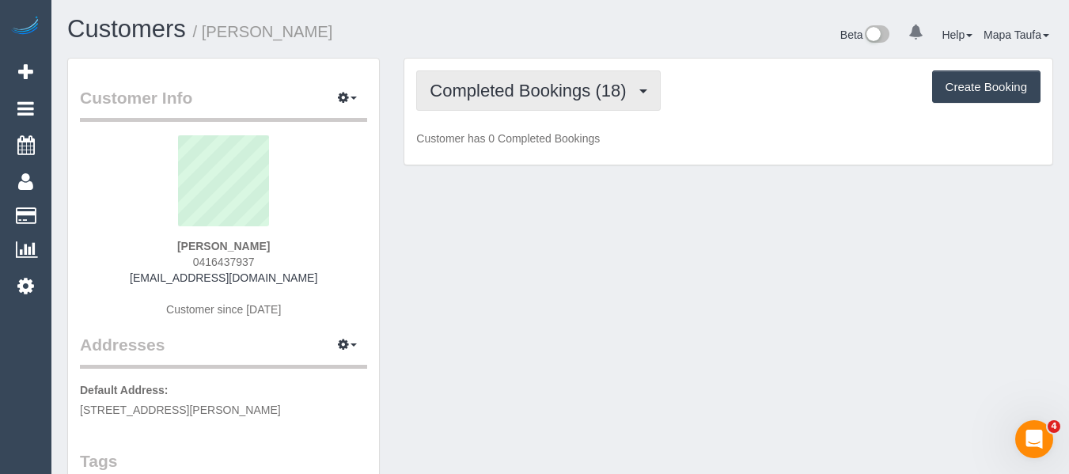
click at [482, 90] on span "Completed Bookings (18)" at bounding box center [532, 91] width 204 height 20
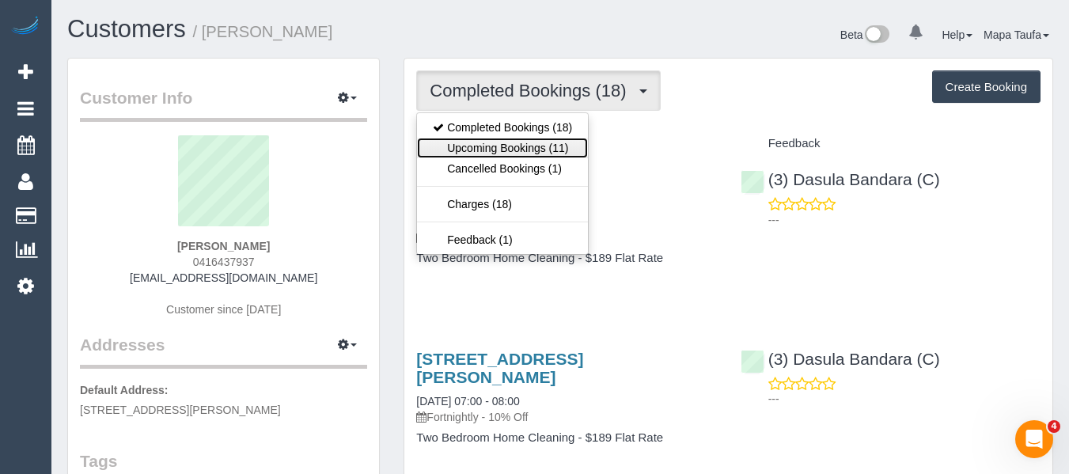
click at [491, 144] on link "Upcoming Bookings (11)" at bounding box center [502, 148] width 171 height 21
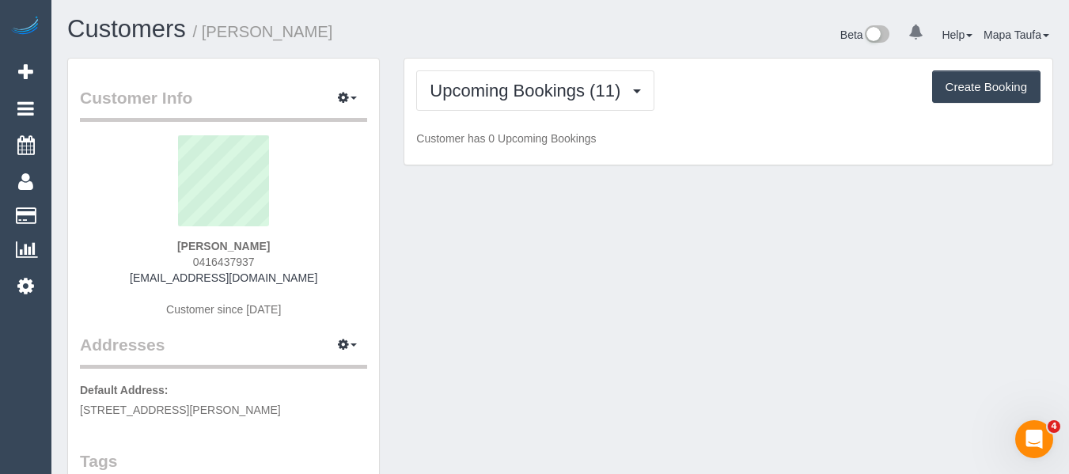
click at [733, 109] on div "Upcoming Bookings (11) Completed Bookings (18) Upcoming Bookings (11) Cancelled…" at bounding box center [728, 90] width 624 height 40
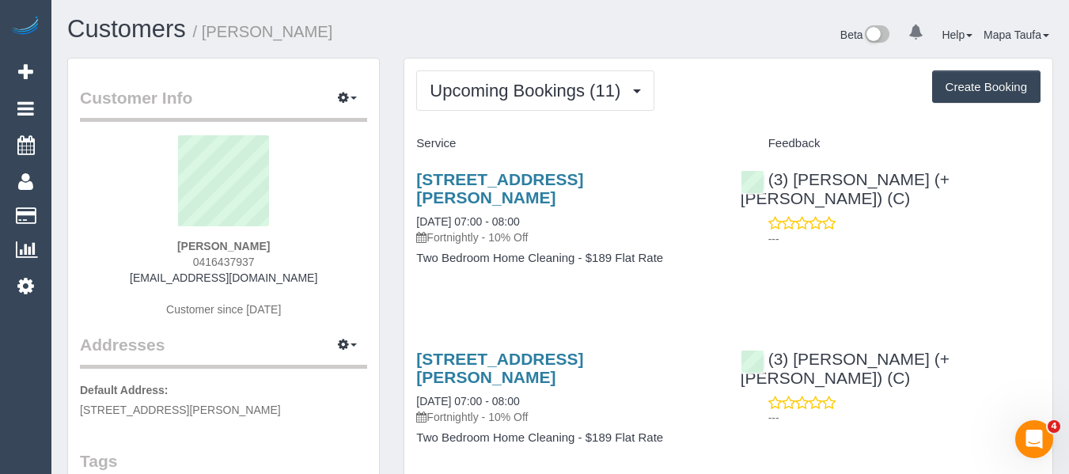
click at [828, 167] on div "(3) Cristian (+ Tania) (C) ---" at bounding box center [891, 205] width 324 height 97
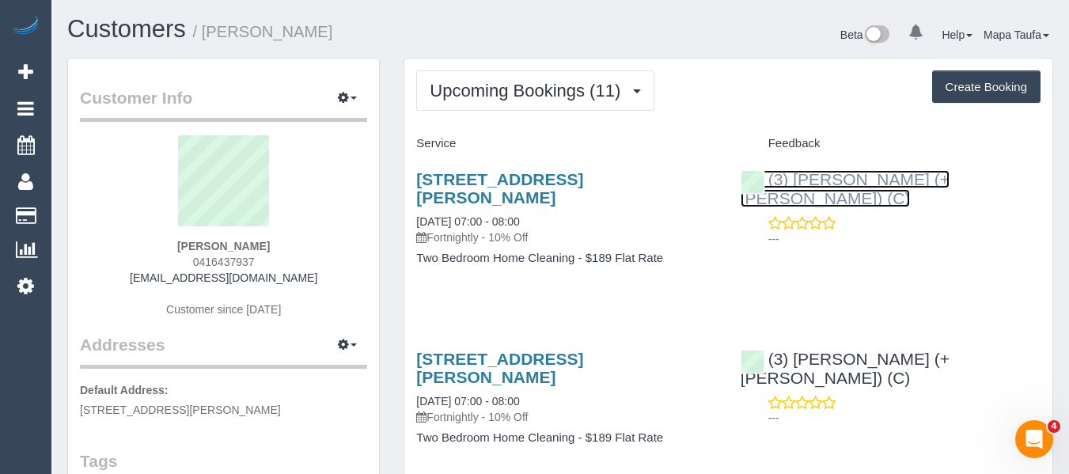
click at [834, 177] on link "(3) [PERSON_NAME] (+ [PERSON_NAME]) (C)" at bounding box center [845, 188] width 209 height 37
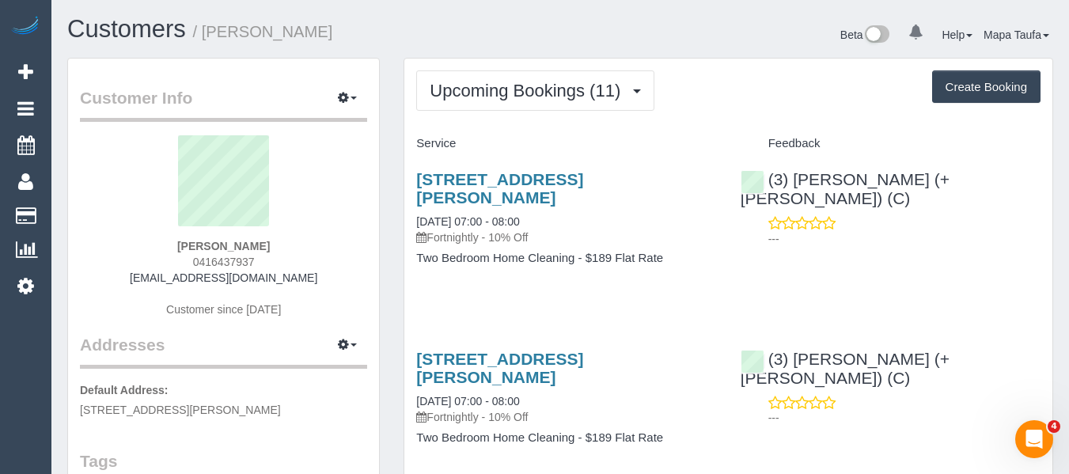
drag, startPoint x: 239, startPoint y: 243, endPoint x: 172, endPoint y: 241, distance: 67.3
click at [172, 240] on div "Rosie Rabindran 0416437937 jmrabindran@gmail.com Customer since 2024" at bounding box center [223, 234] width 287 height 198
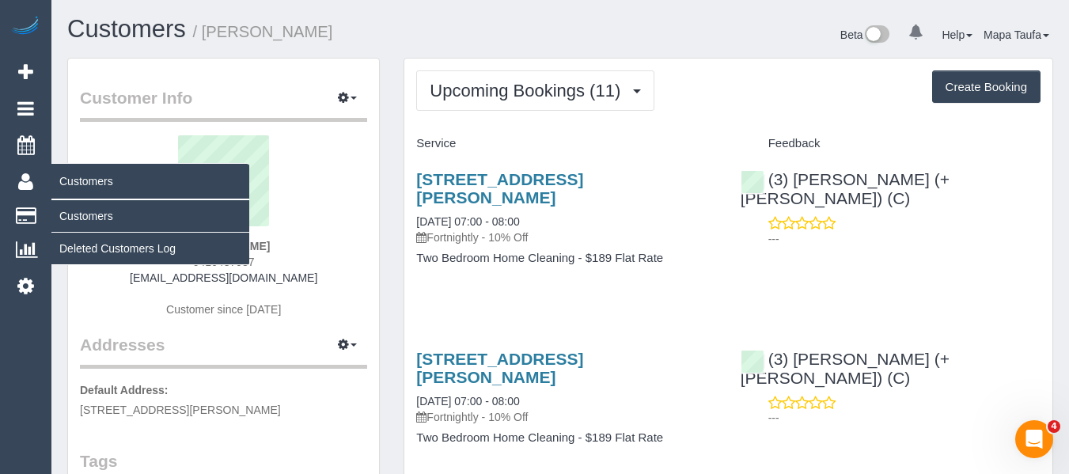
copy strong "Rosie Rabindran"
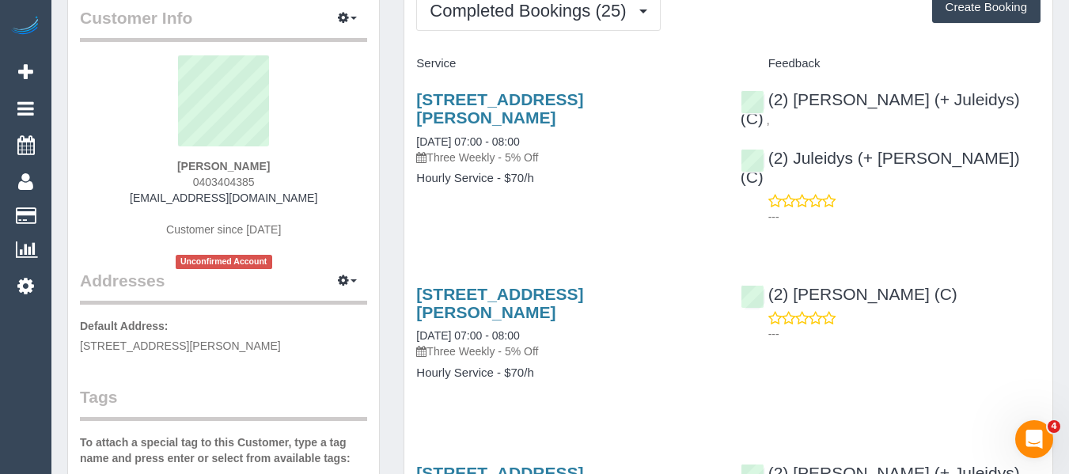
scroll to position [79, 0]
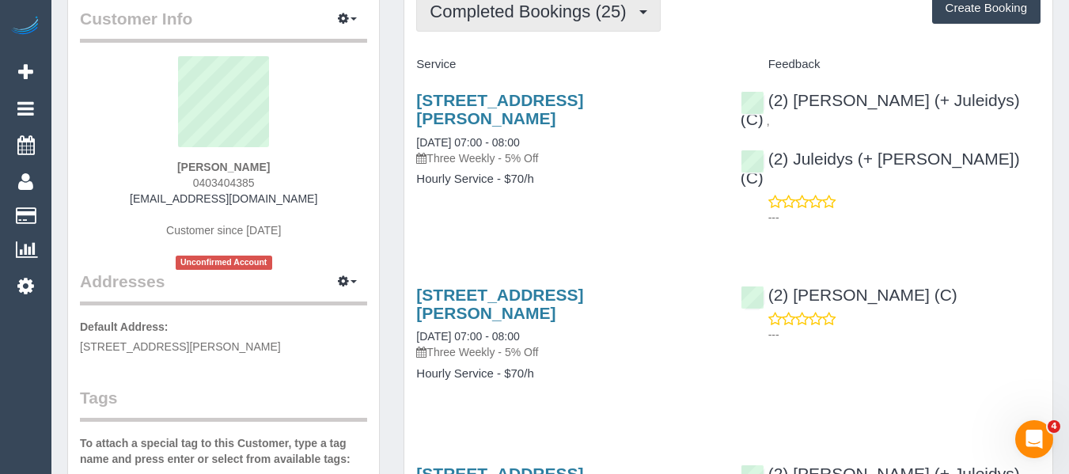
click at [489, 16] on span "Completed Bookings (25)" at bounding box center [532, 12] width 204 height 20
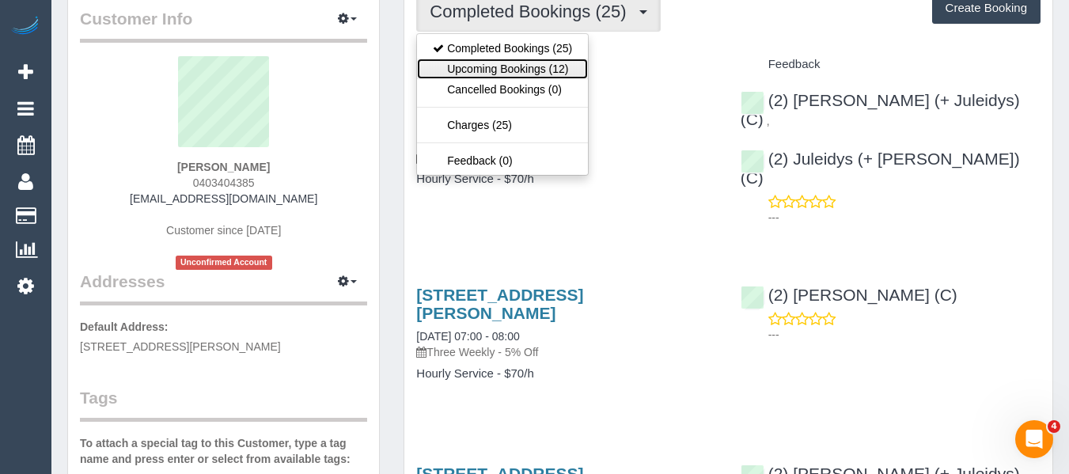
click at [495, 64] on link "Upcoming Bookings (12)" at bounding box center [502, 69] width 171 height 21
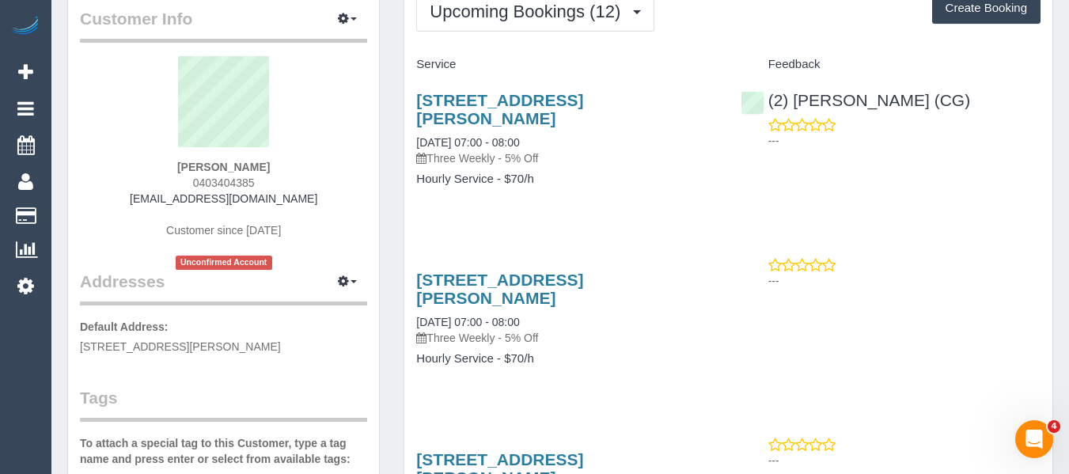
drag, startPoint x: 319, startPoint y: 200, endPoint x: 168, endPoint y: 203, distance: 151.2
click at [142, 198] on div "Charmaine Jeffut 0403404385 charmainejeffut@yahoo.com.au Customer since 2024 Un…" at bounding box center [223, 163] width 287 height 214
copy link "charmainejeffut@yahoo.com.au"
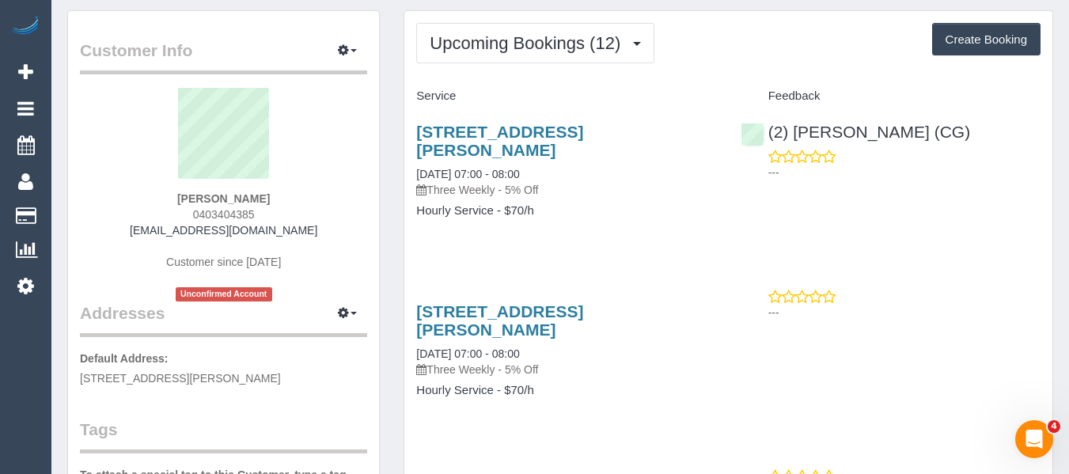
scroll to position [0, 0]
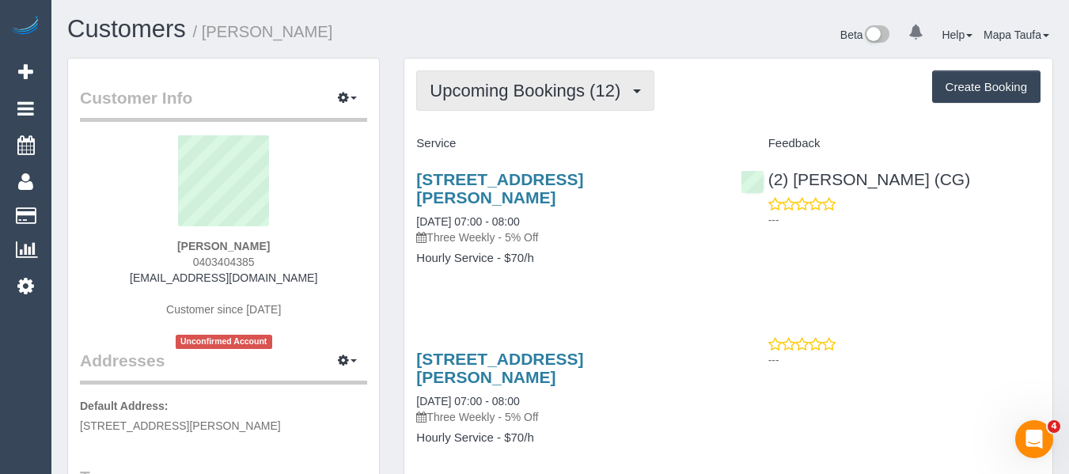
click at [497, 91] on span "Upcoming Bookings (12)" at bounding box center [529, 91] width 199 height 20
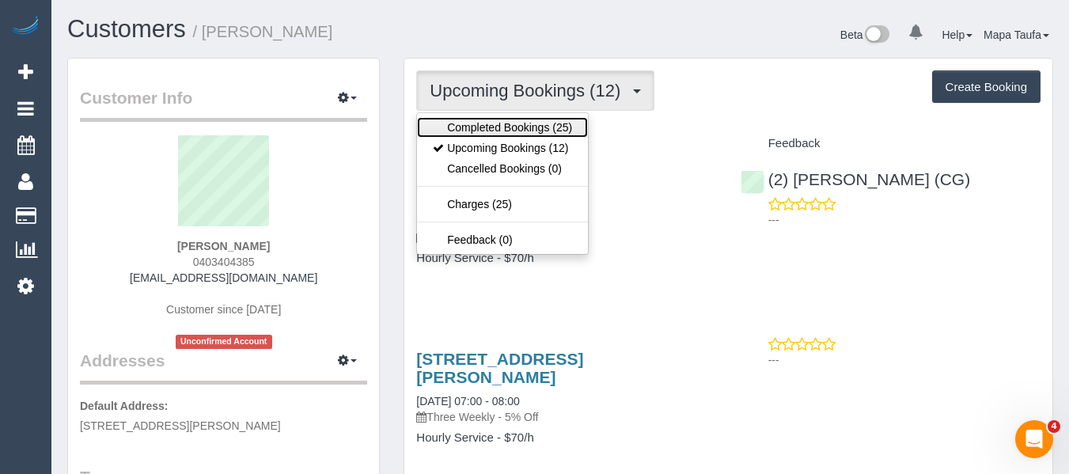
click at [488, 123] on link "Completed Bookings (25)" at bounding box center [502, 127] width 171 height 21
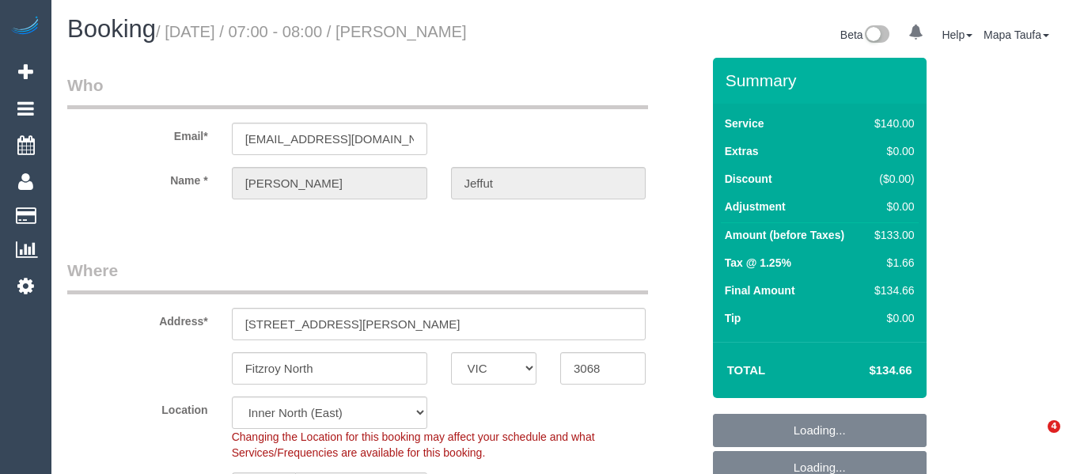
select select "VIC"
select select "number:29"
select select "number:14"
select select "number:19"
select select "number:22"
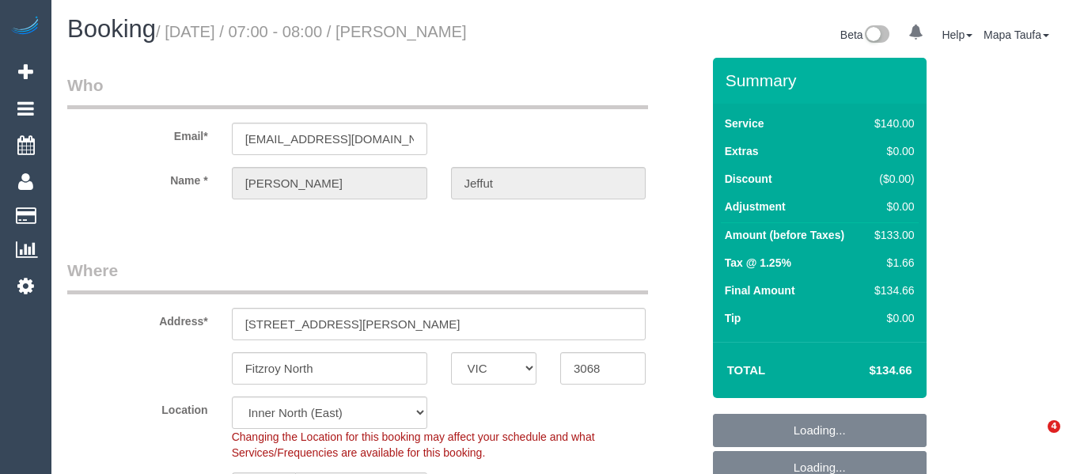
select select "spot1"
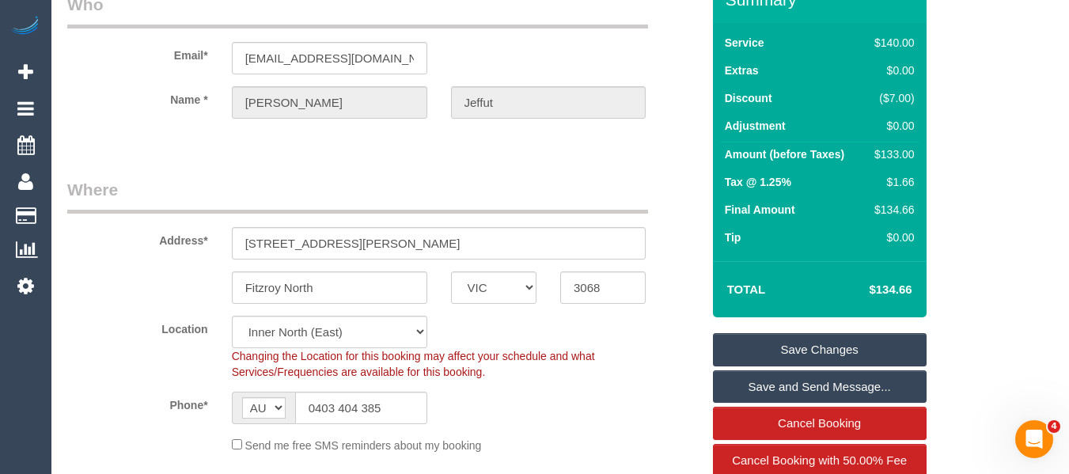
scroll to position [158, 0]
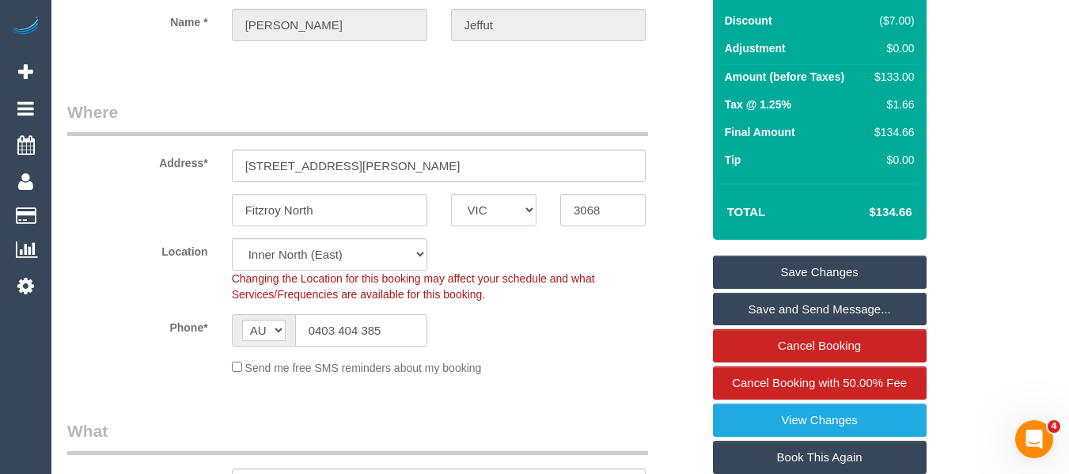
click at [332, 341] on input "0403 404 385" at bounding box center [361, 330] width 132 height 32
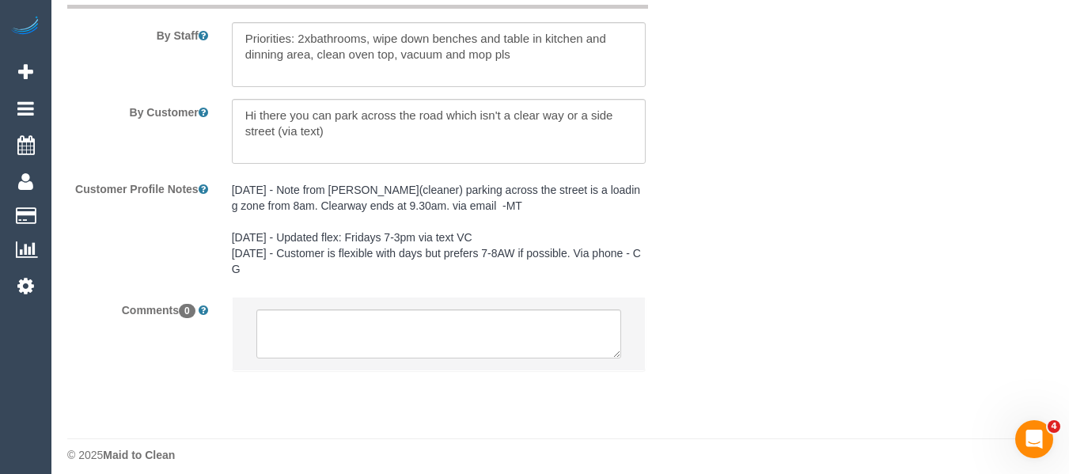
scroll to position [2723, 0]
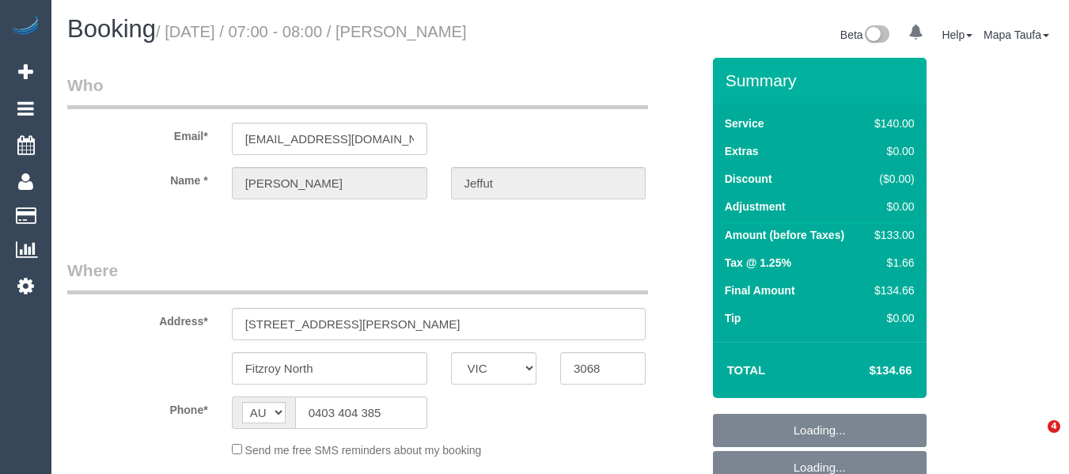
select select "VIC"
select select "object:532"
select select "string:stripe-pm_1Oa6xw2GScqysDRVVgSqSt3T"
select select "number:29"
select select "number:14"
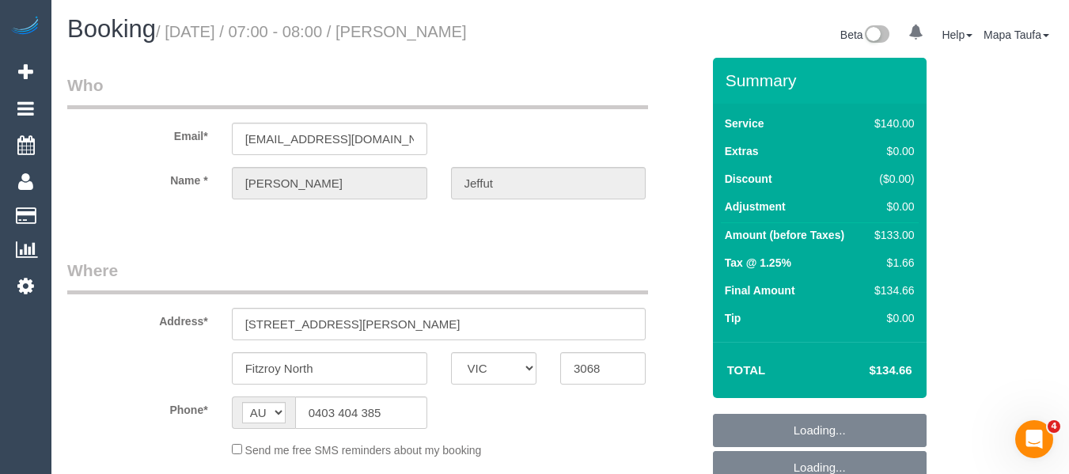
select select "number:19"
select select "number:22"
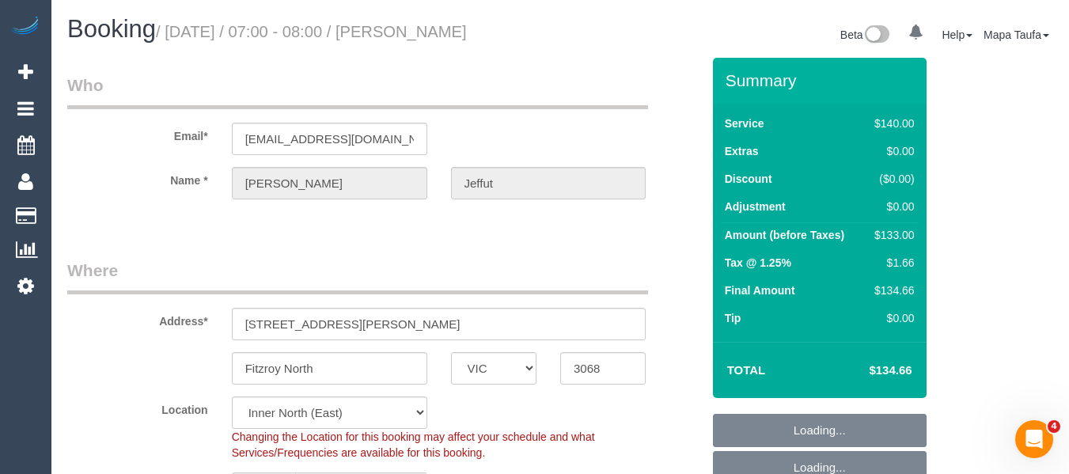
select select "object:849"
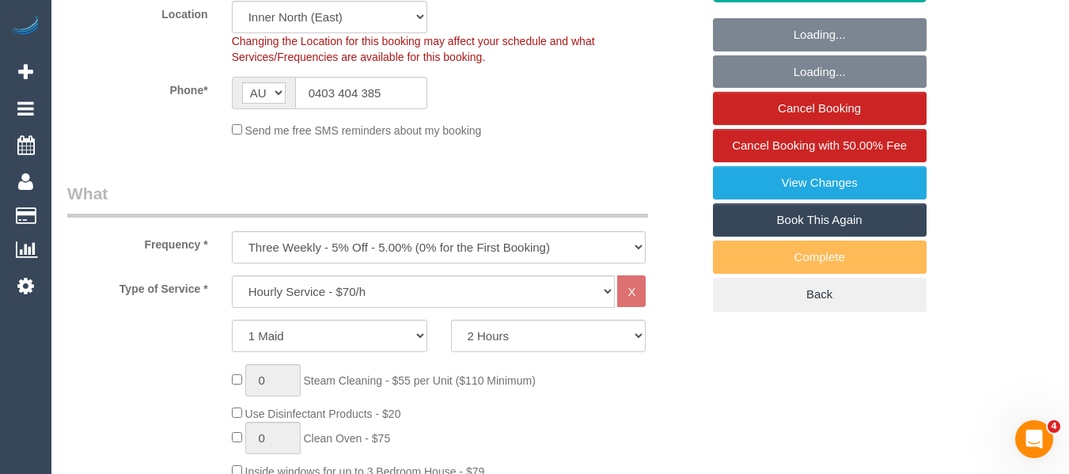
select select "spot1"
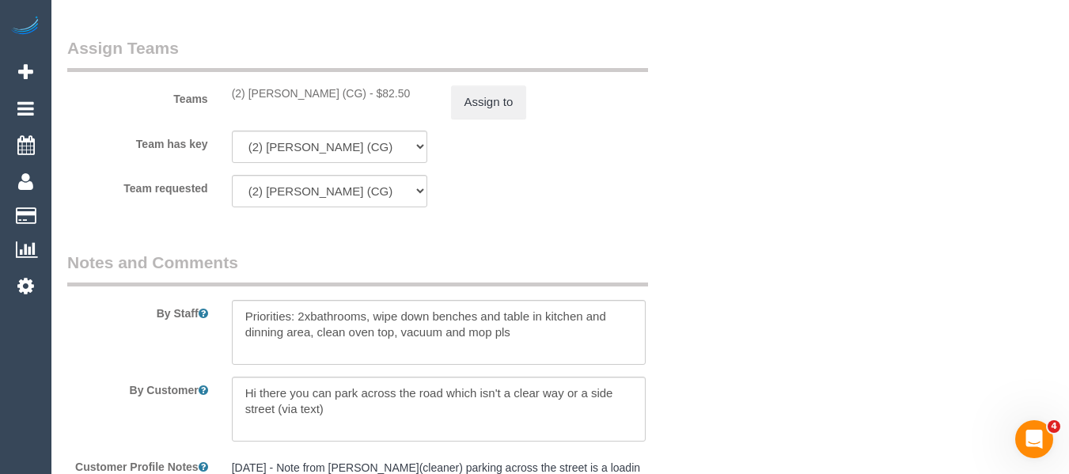
scroll to position [2612, 0]
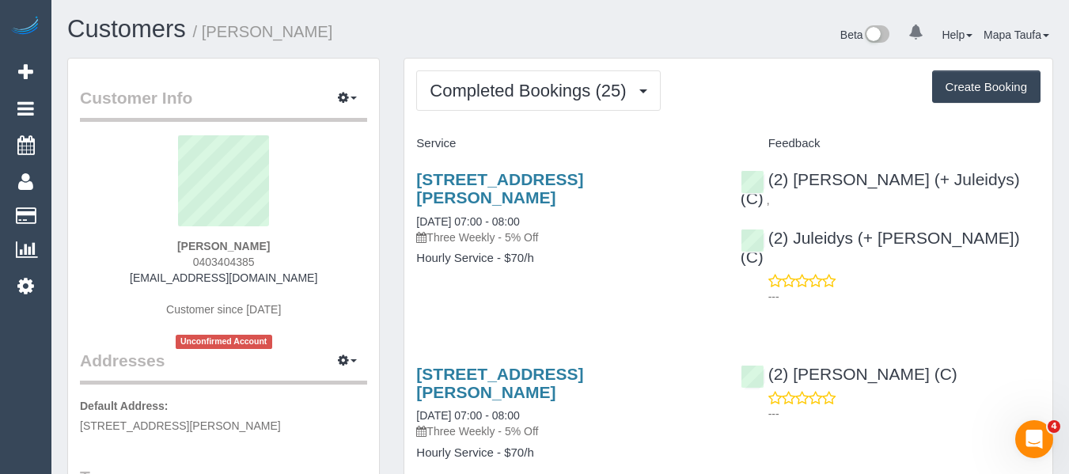
drag, startPoint x: 291, startPoint y: 255, endPoint x: 212, endPoint y: 258, distance: 79.2
click at [193, 258] on div "[PERSON_NAME] 0403404385 [EMAIL_ADDRESS][DOMAIN_NAME] Customer since [DATE] Unc…" at bounding box center [223, 242] width 287 height 214
copy span "0403404385"
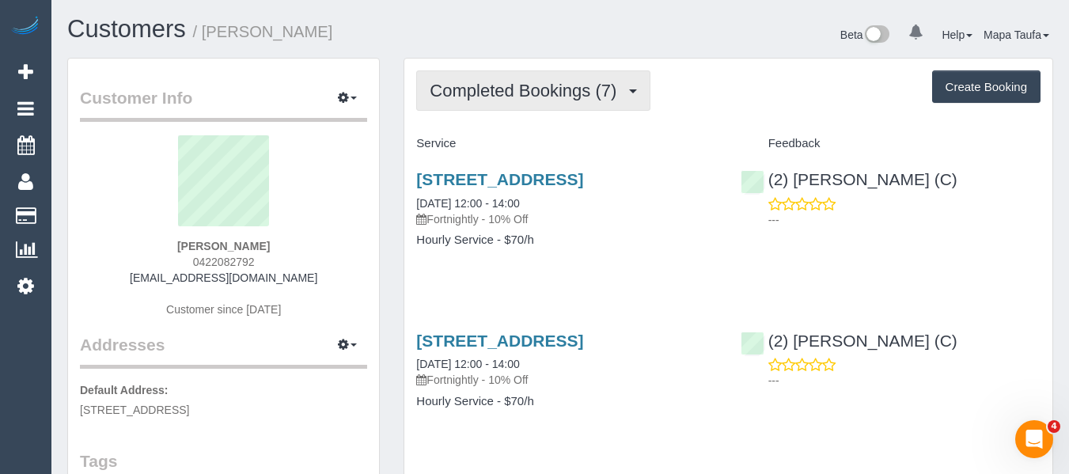
click at [476, 77] on button "Completed Bookings (7)" at bounding box center [533, 90] width 234 height 40
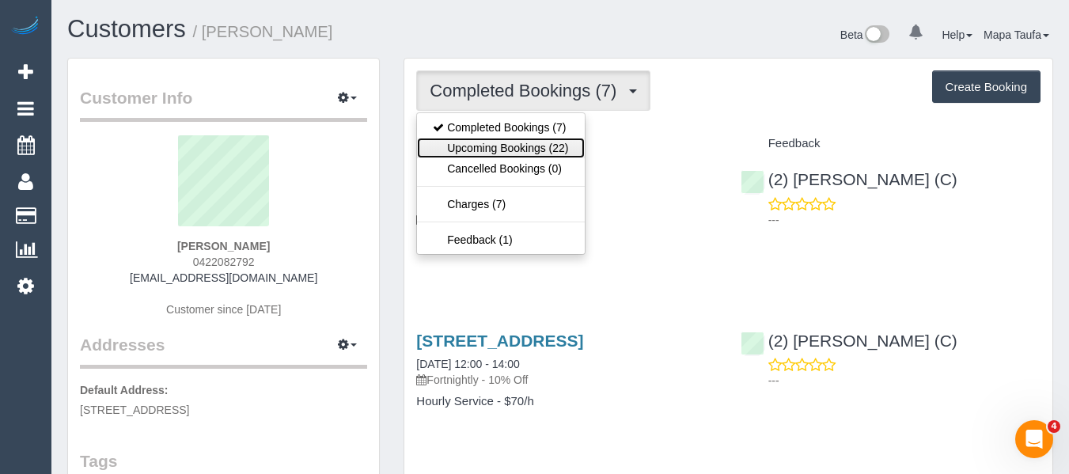
click at [472, 142] on link "Upcoming Bookings (22)" at bounding box center [500, 148] width 167 height 21
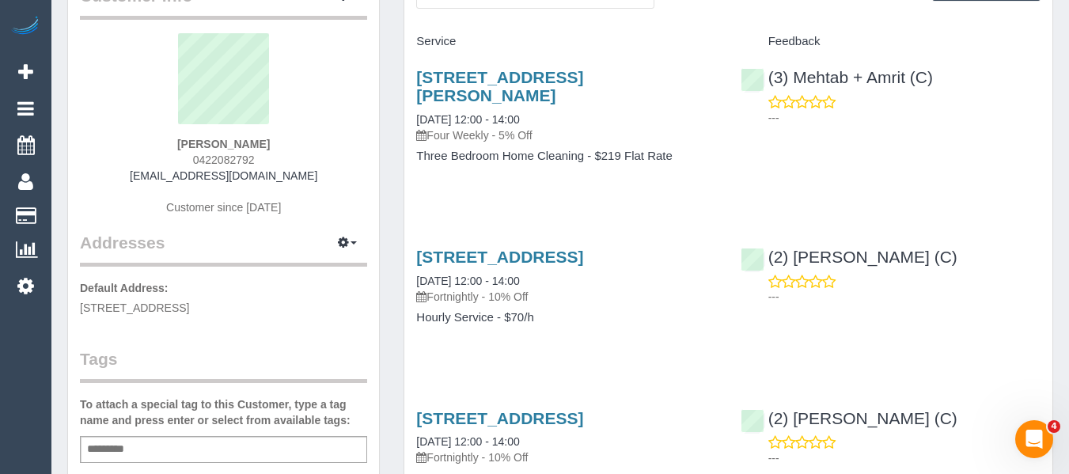
scroll to position [237, 0]
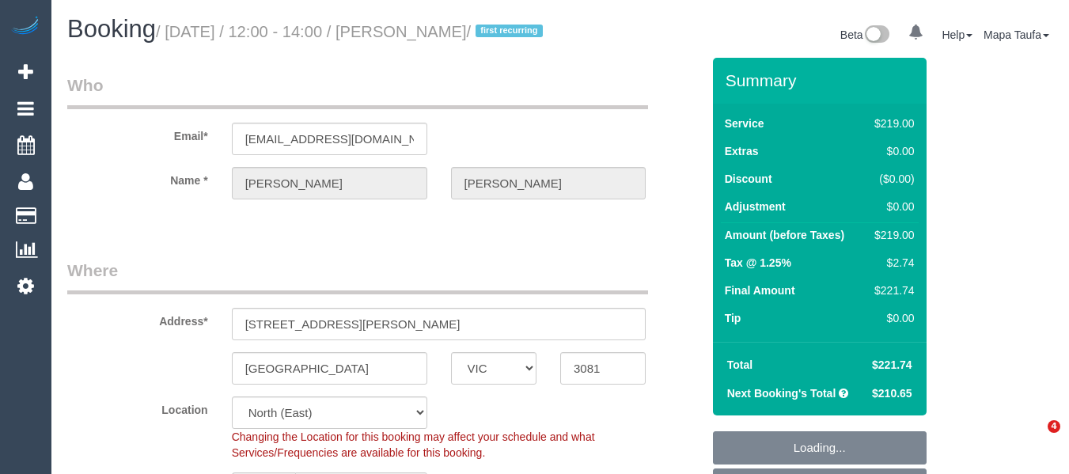
select select "VIC"
select select "string:stripe-pm_1Ry1Ha2GScqysDRVP4AS23Wt"
select select "number:27"
select select "number:14"
select select "number:19"
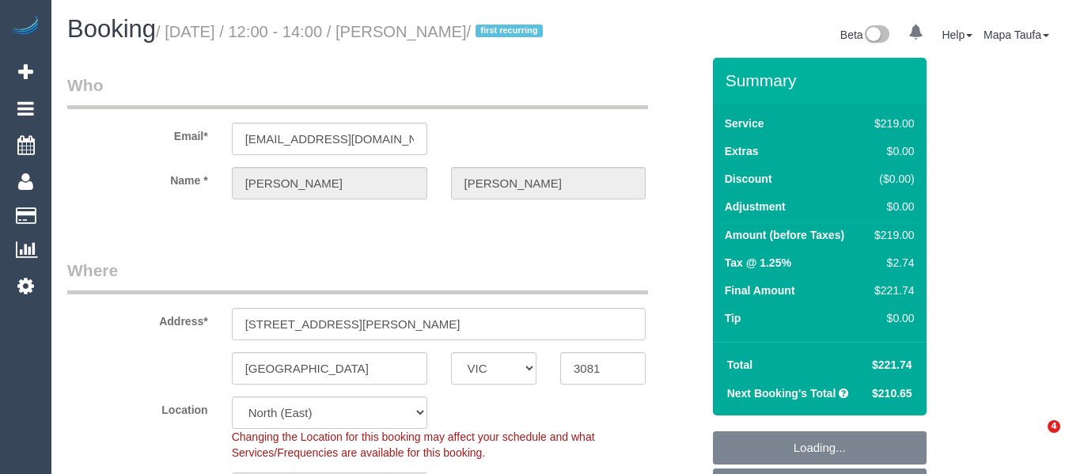
select select "number:22"
select select "number:34"
select select "number:13"
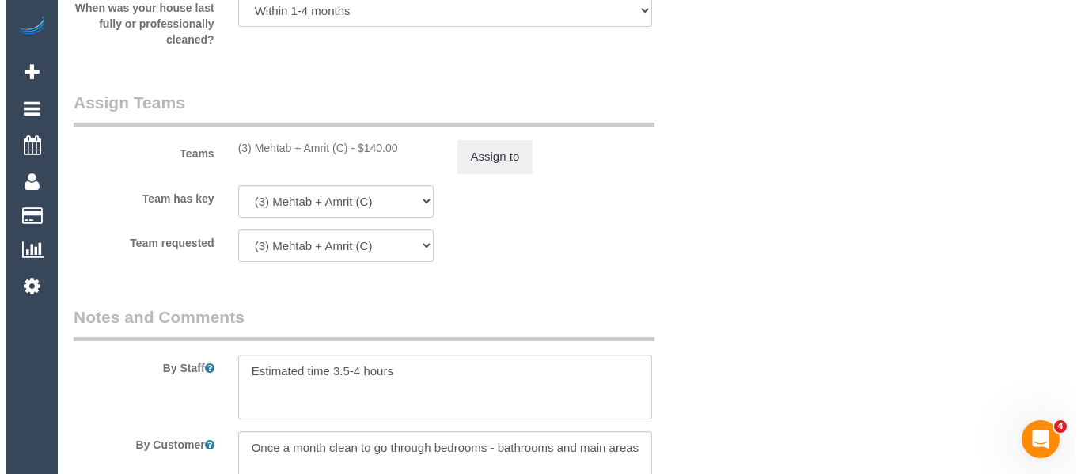
scroll to position [2532, 0]
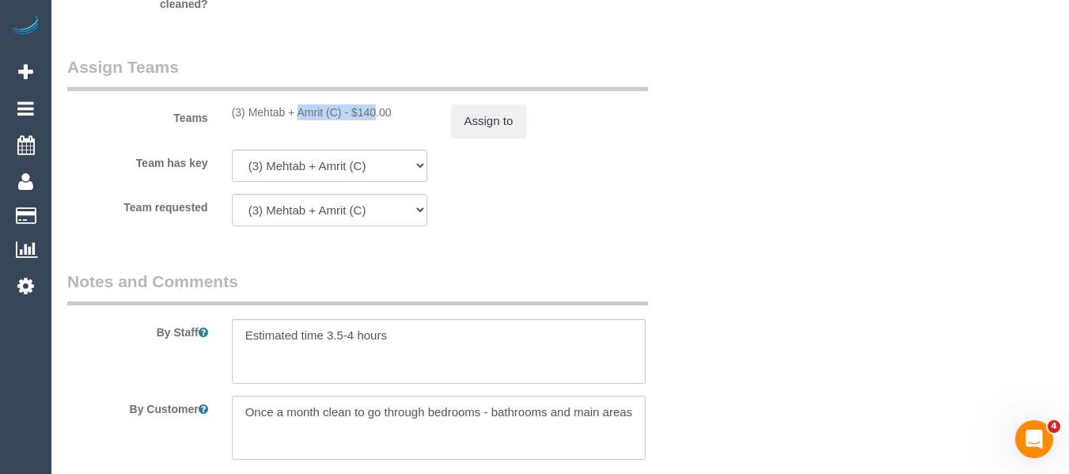
drag, startPoint x: 333, startPoint y: 132, endPoint x: 249, endPoint y: 130, distance: 84.7
click at [249, 120] on div "(3) Mehtab + Amrit (C) - $140.00" at bounding box center [329, 112] width 195 height 16
copy div "Mehtab + Amrit ("
click at [483, 138] on button "Assign to" at bounding box center [489, 120] width 76 height 33
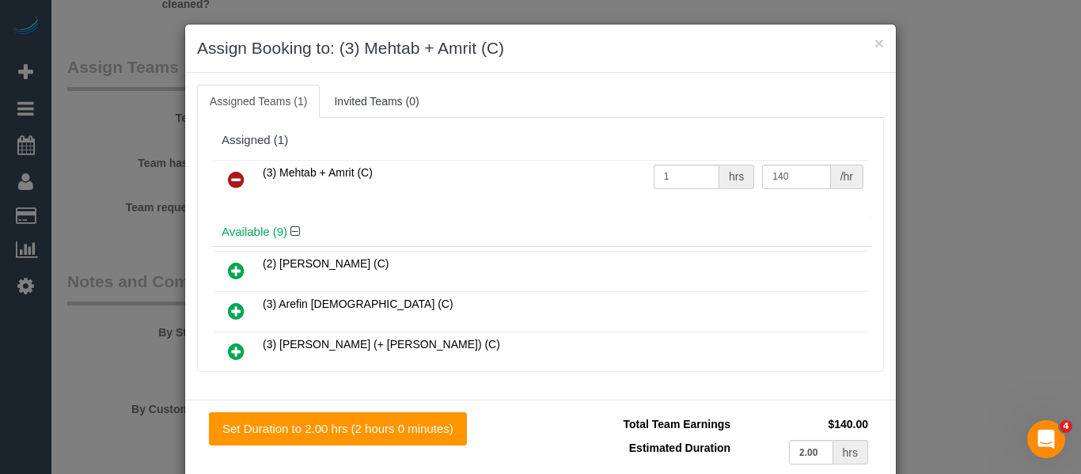
click at [236, 171] on icon at bounding box center [236, 179] width 17 height 19
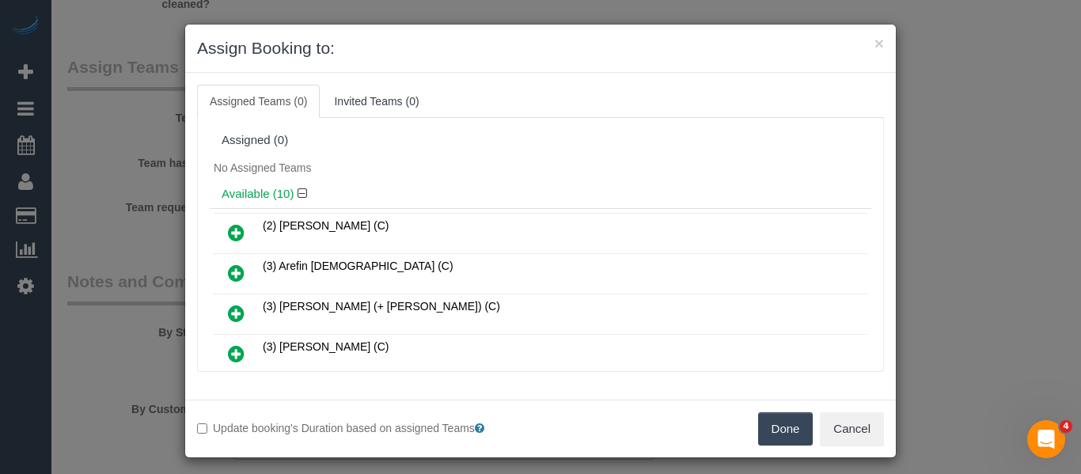
click at [785, 420] on button "Done" at bounding box center [785, 428] width 55 height 33
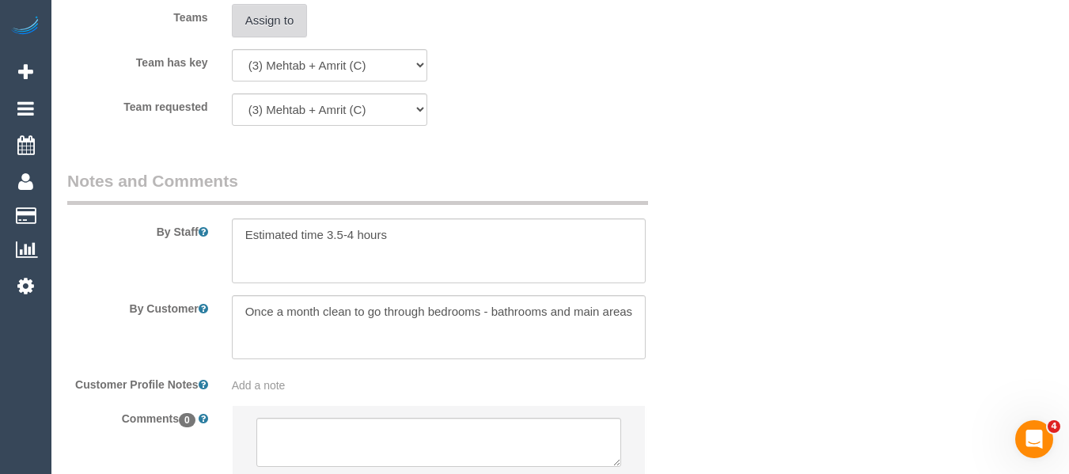
scroll to position [2772, 0]
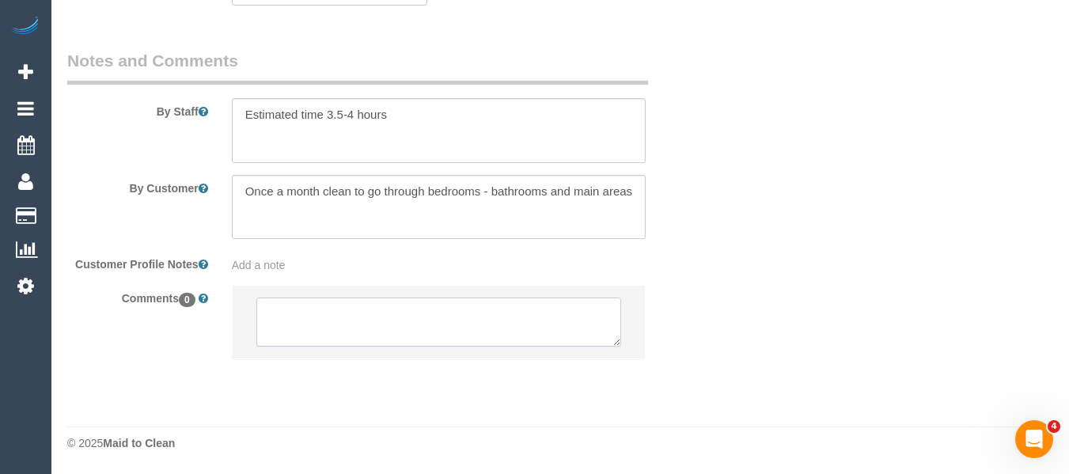
click at [379, 334] on textarea at bounding box center [439, 322] width 366 height 49
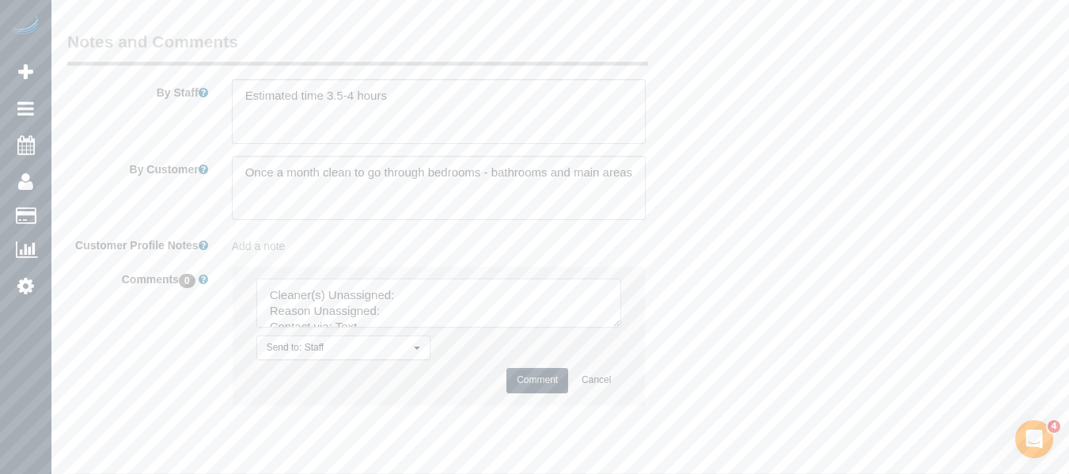
drag, startPoint x: 612, startPoint y: 350, endPoint x: 442, endPoint y: 331, distance: 171.2
click at [593, 404] on li "Send to: Staff Nothing selected Send to: Staff Send to: Customer Send to: Team …" at bounding box center [439, 336] width 413 height 138
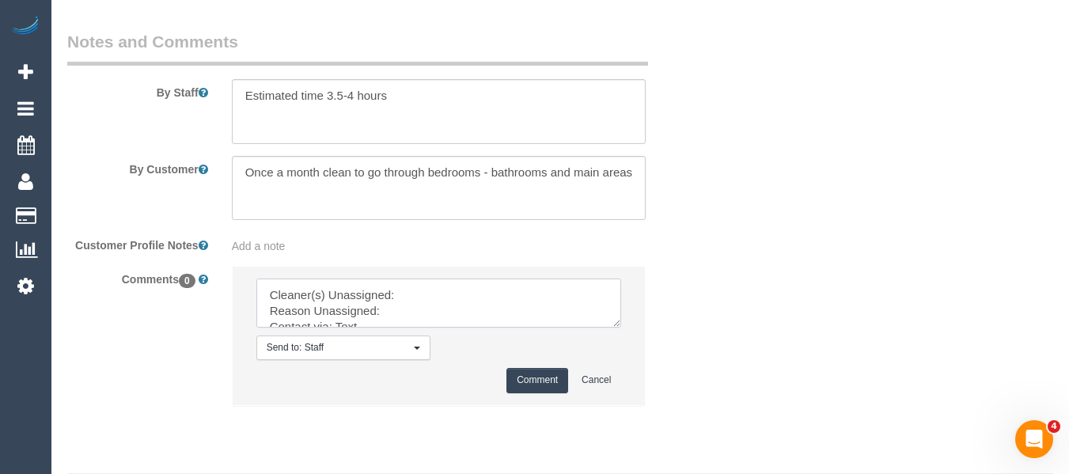
drag, startPoint x: 617, startPoint y: 344, endPoint x: 640, endPoint y: 423, distance: 82.6
click at [622, 328] on textarea at bounding box center [439, 303] width 366 height 49
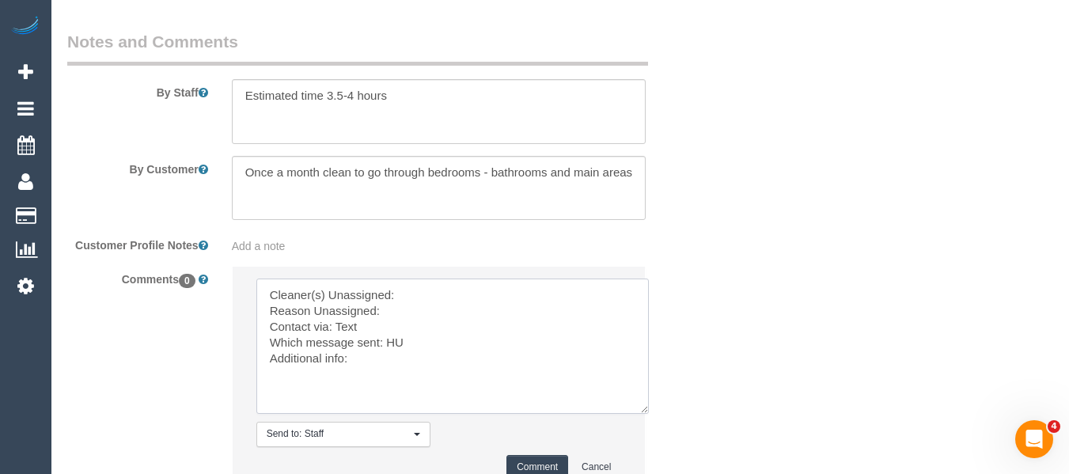
click at [449, 311] on textarea at bounding box center [452, 346] width 393 height 135
paste textarea "Mehtab + Amrit ("
click at [425, 327] on textarea at bounding box center [452, 346] width 393 height 135
click at [380, 329] on textarea at bounding box center [452, 346] width 393 height 135
click at [393, 366] on textarea at bounding box center [452, 346] width 393 height 135
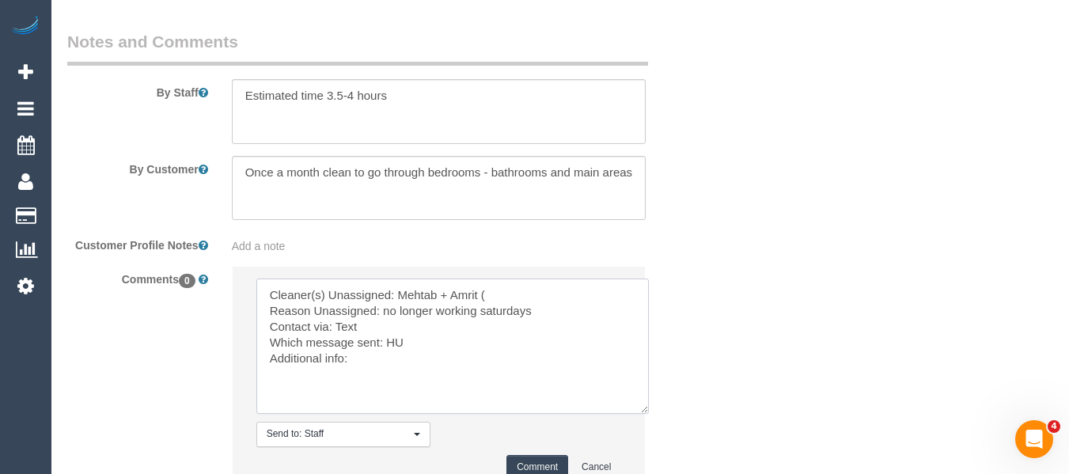
click at [393, 366] on textarea at bounding box center [452, 346] width 393 height 135
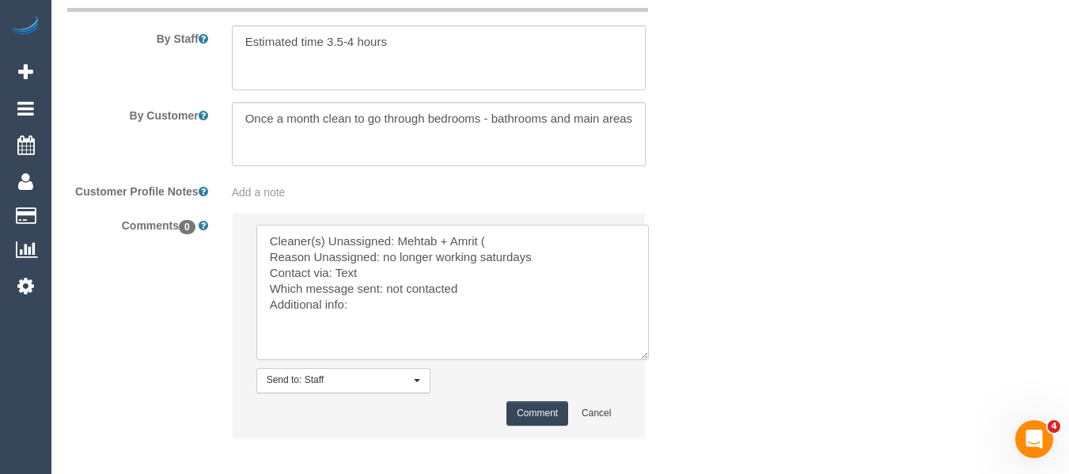
scroll to position [2851, 0]
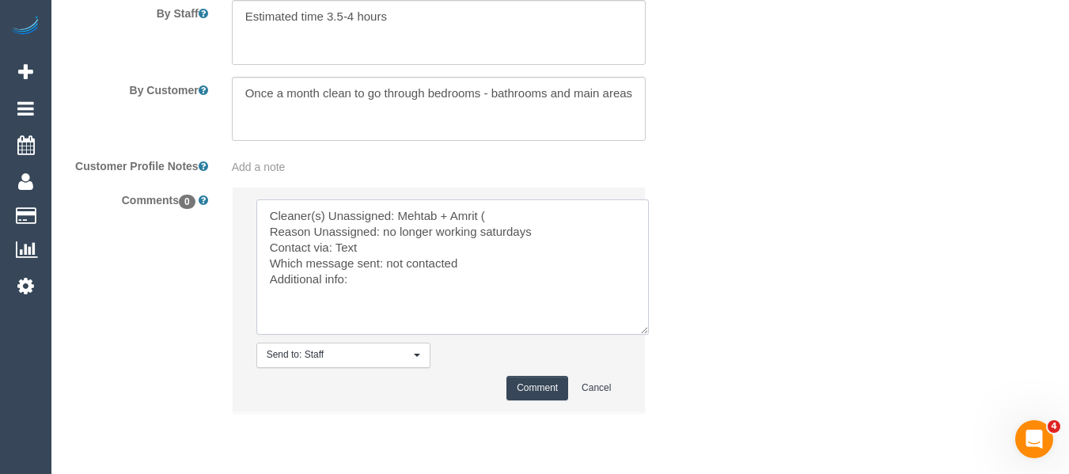
type textarea "Cleaner(s) Unassigned: Mehtab + Amrit ( Reason Unassigned: no longer working sa…"
click at [544, 396] on button "Comment" at bounding box center [537, 388] width 62 height 25
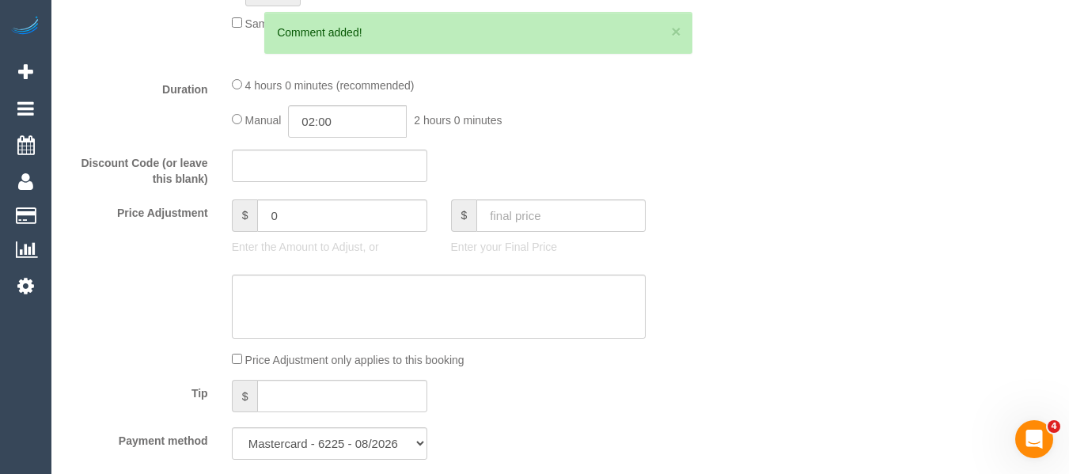
scroll to position [143, 0]
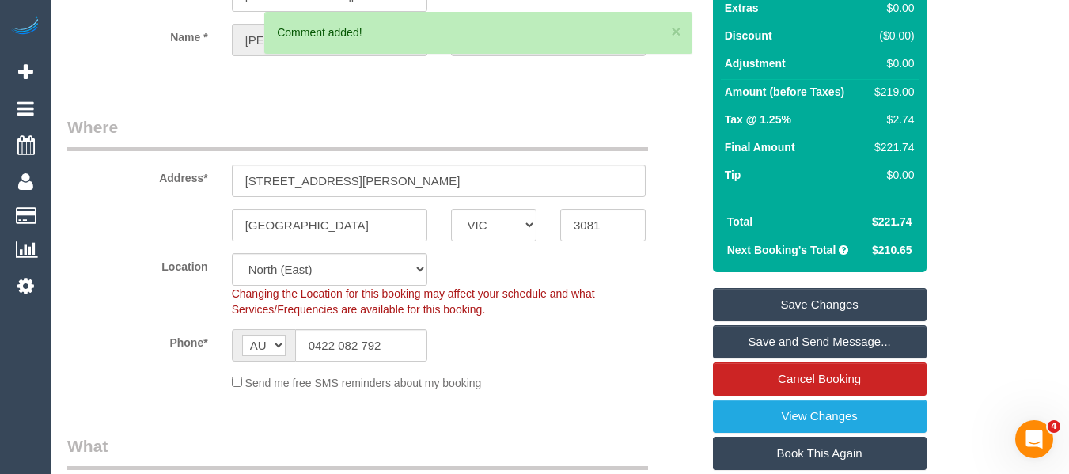
click at [842, 304] on div "Summary Service $219.00 Extras $0.00 Discount ($0.00) Adjustment $0.00 Amount (…" at bounding box center [820, 230] width 214 height 630
click at [842, 313] on link "Save Changes" at bounding box center [820, 304] width 214 height 33
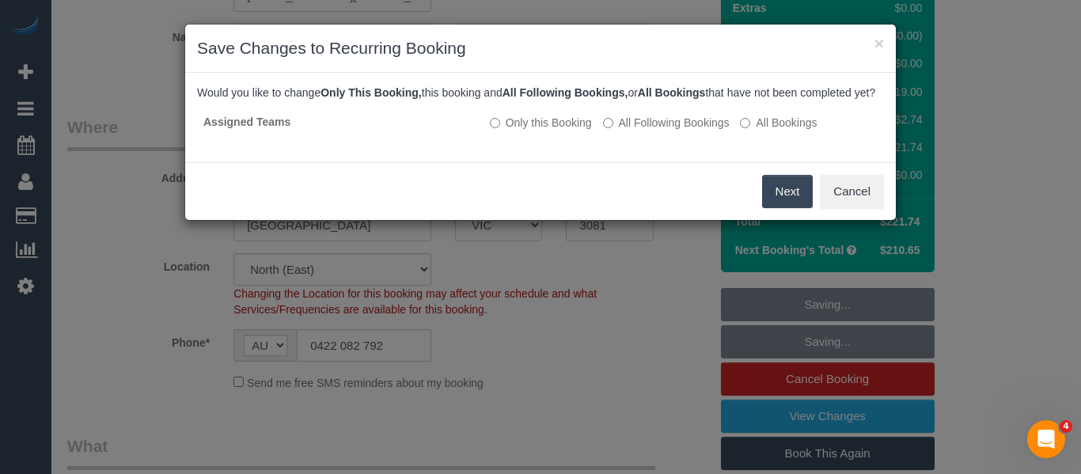
click at [772, 203] on button "Next" at bounding box center [787, 191] width 51 height 33
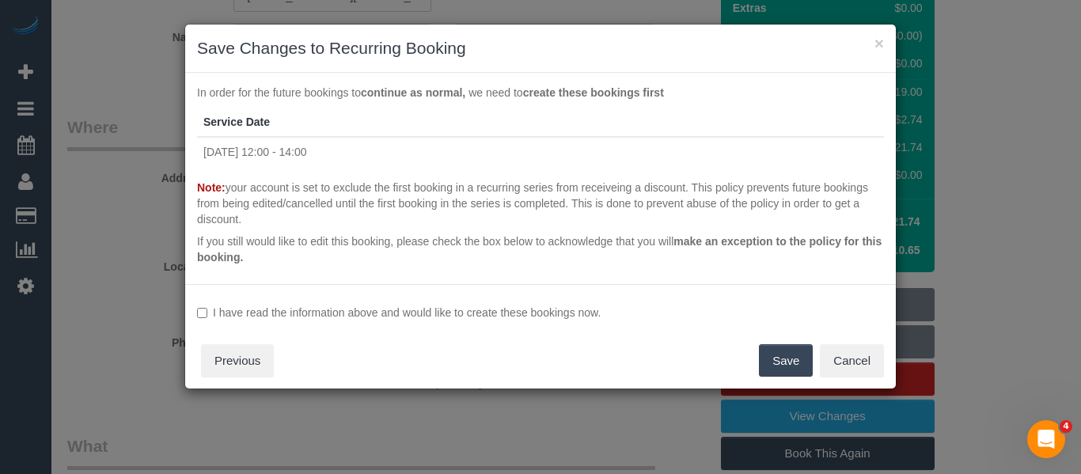
click at [488, 308] on label "I have read the information above and would like to create these bookings now." at bounding box center [540, 313] width 687 height 16
click at [782, 362] on button "Save" at bounding box center [786, 360] width 54 height 33
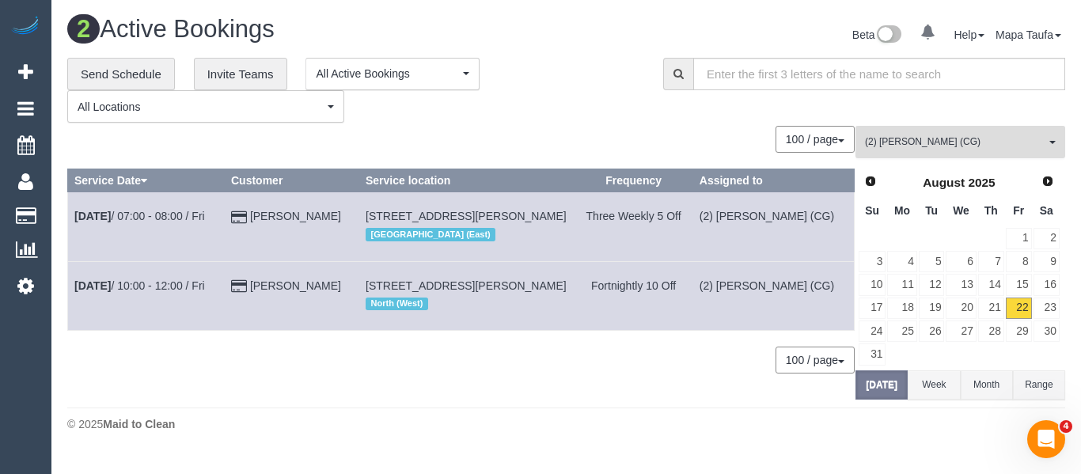
click at [941, 144] on span "(2) Mohd Che Manir (CG)" at bounding box center [955, 141] width 180 height 13
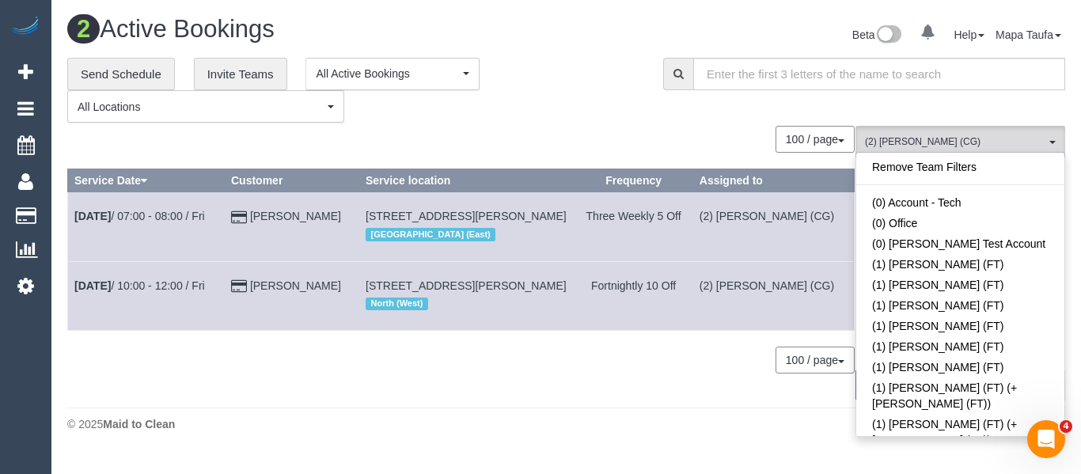
scroll to position [1143, 0]
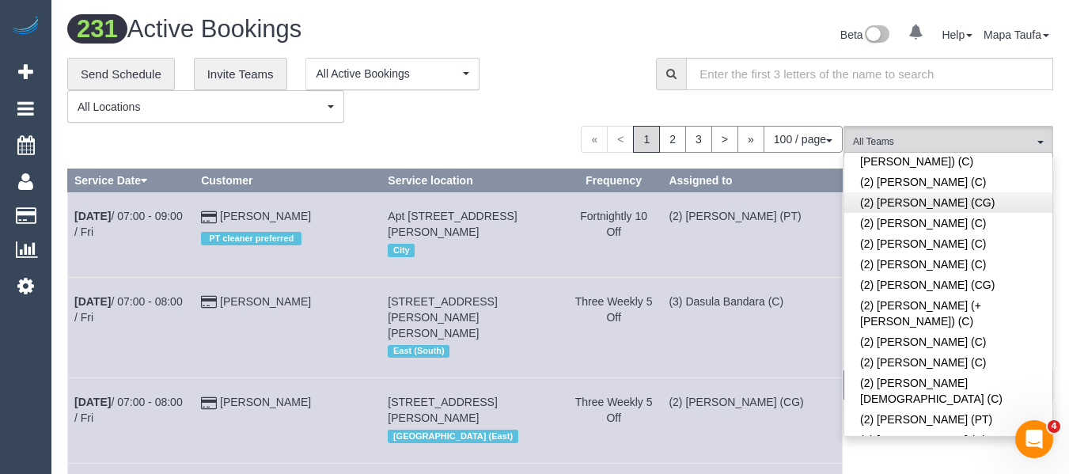
scroll to position [3015, 0]
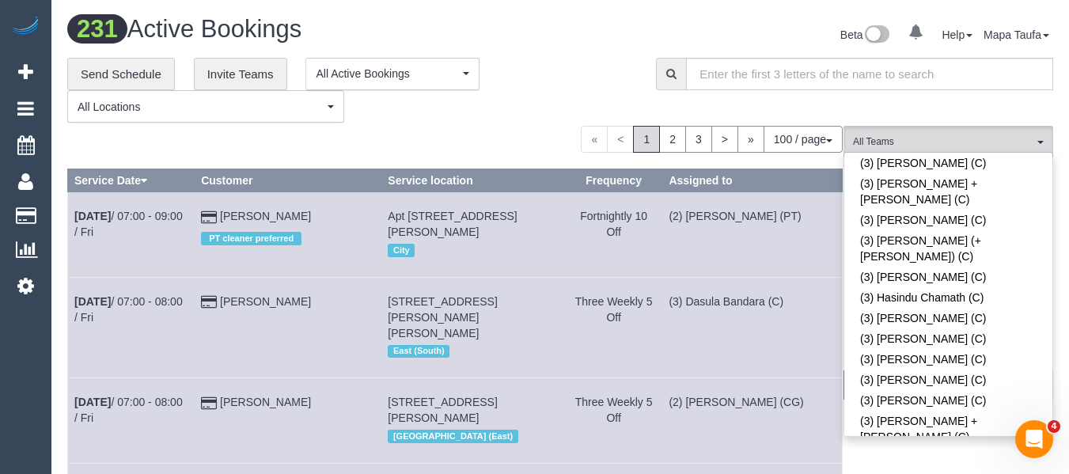
click at [599, 70] on div "**********" at bounding box center [349, 91] width 565 height 66
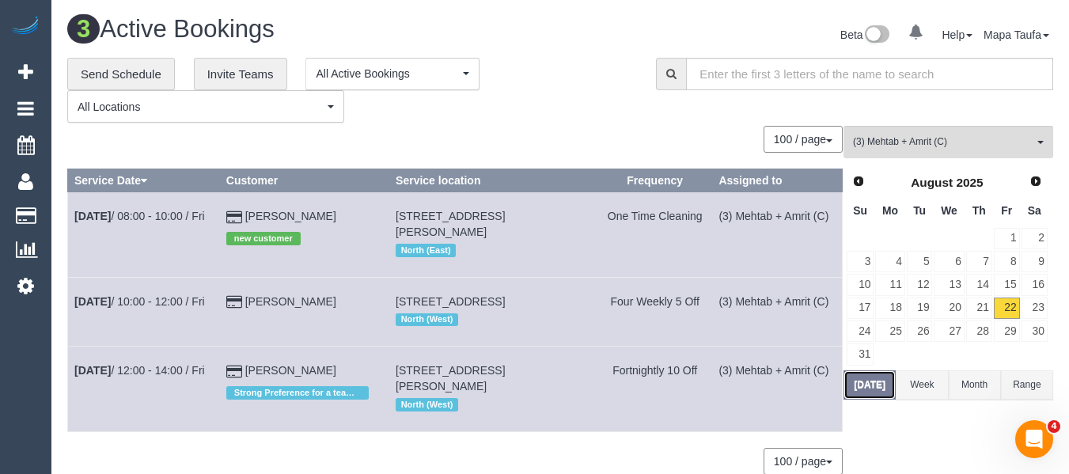
click at [868, 389] on button "[DATE]" at bounding box center [870, 384] width 52 height 29
click at [1044, 305] on link "23" at bounding box center [1035, 307] width 26 height 21
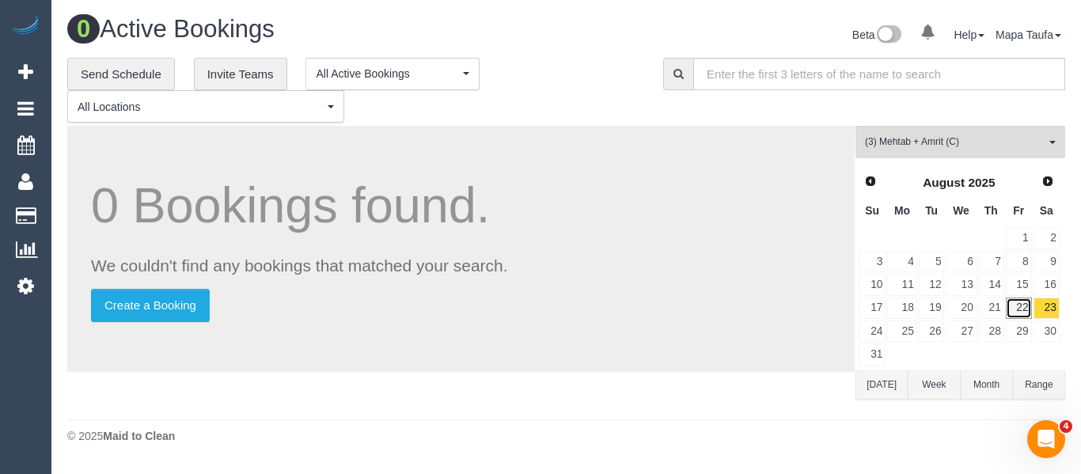
click at [1017, 317] on link "22" at bounding box center [1019, 308] width 26 height 21
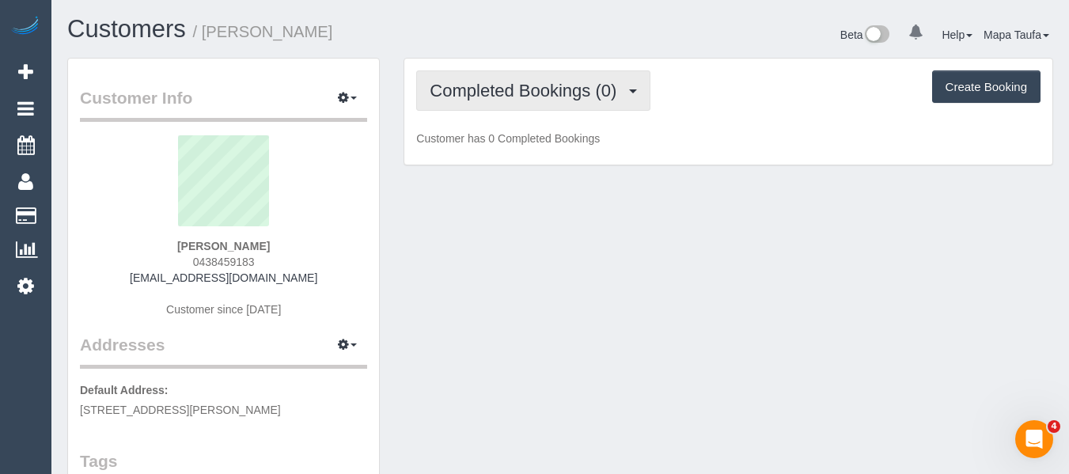
click at [552, 93] on span "Completed Bookings (0)" at bounding box center [527, 91] width 195 height 20
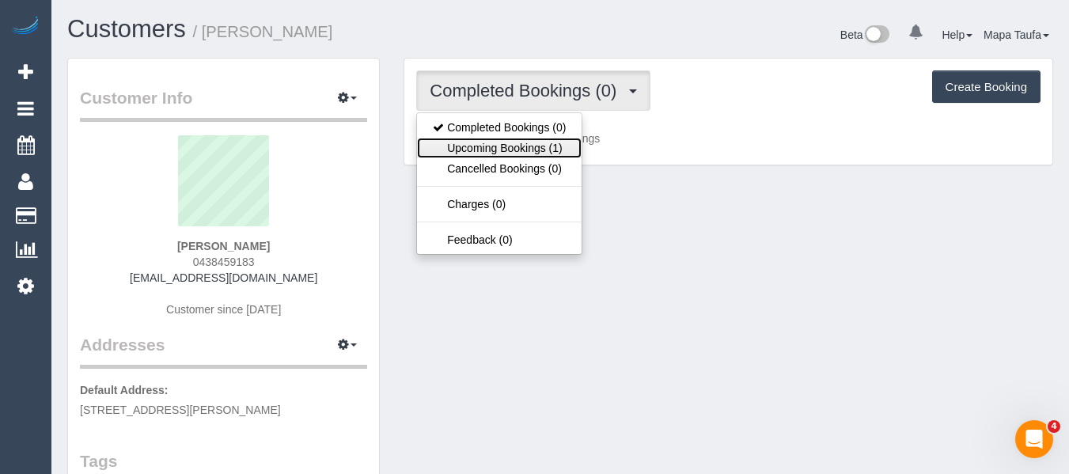
click at [544, 145] on link "Upcoming Bookings (1)" at bounding box center [499, 148] width 165 height 21
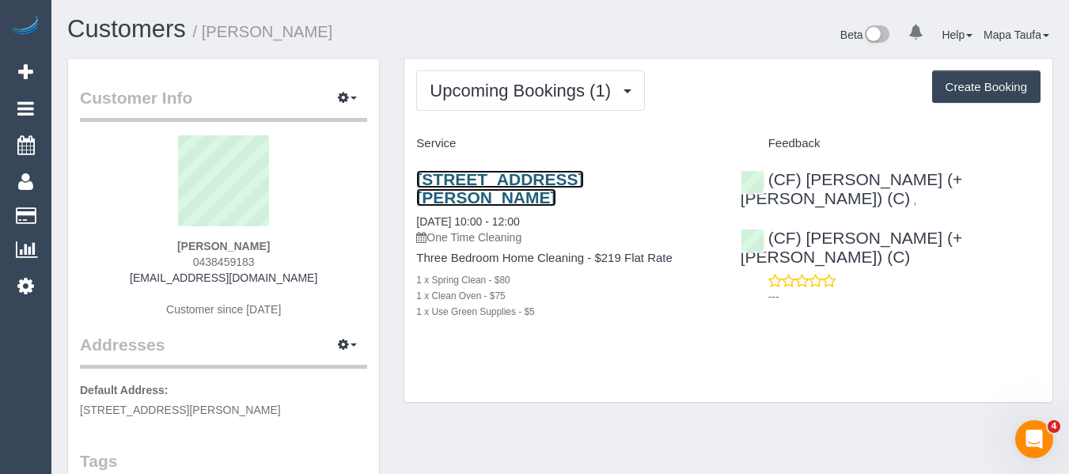
click at [499, 178] on link "48 Bayview Streett, Williamstown, VIC 3016" at bounding box center [499, 188] width 167 height 36
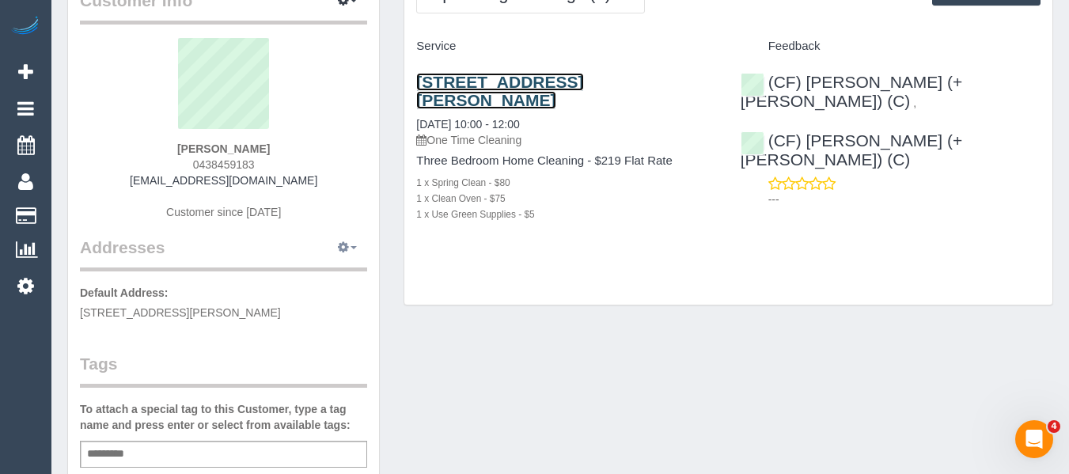
scroll to position [317, 0]
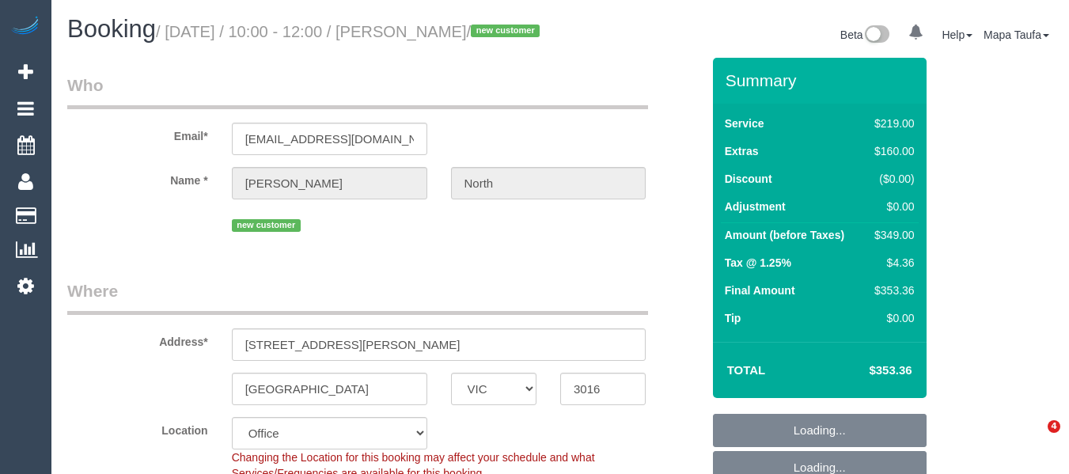
select select "VIC"
select select "number:28"
select select "number:14"
select select "number:19"
select select "number:25"
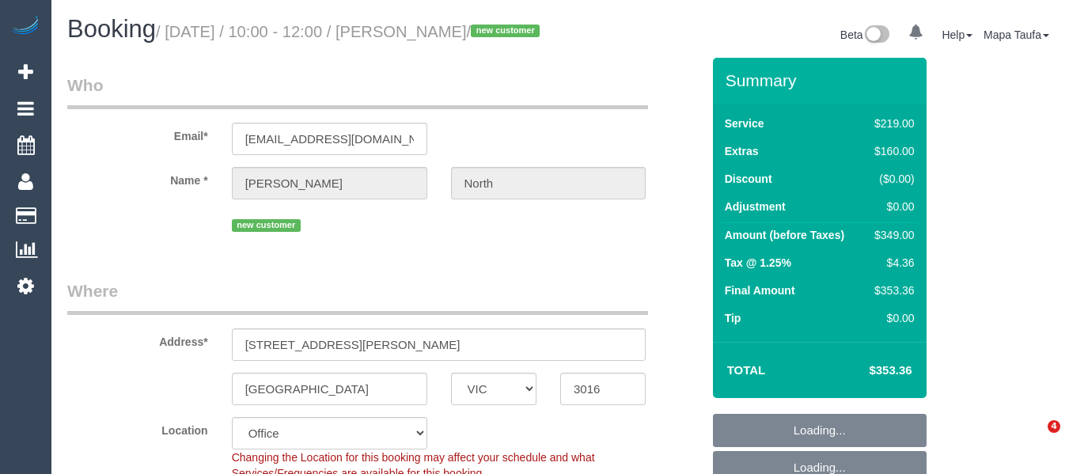
select select "number:13"
select select "object:739"
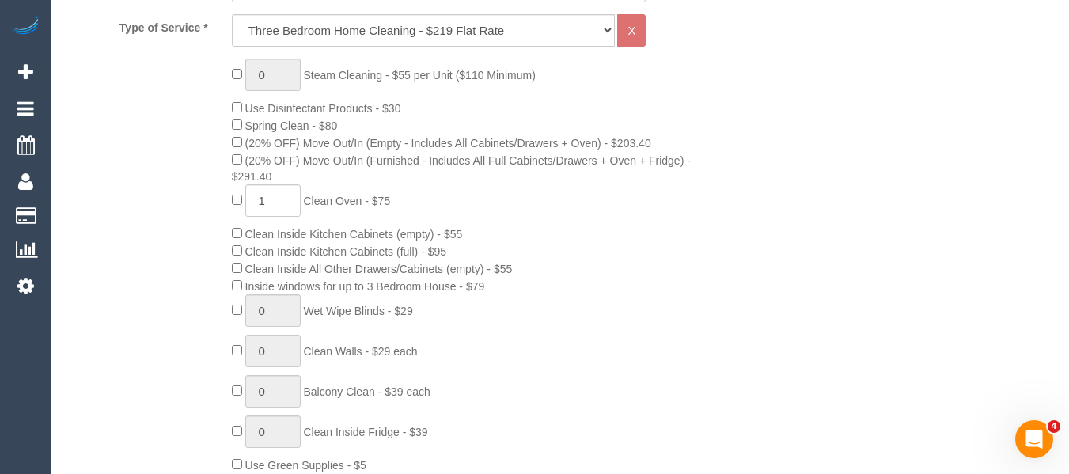
scroll to position [401, 0]
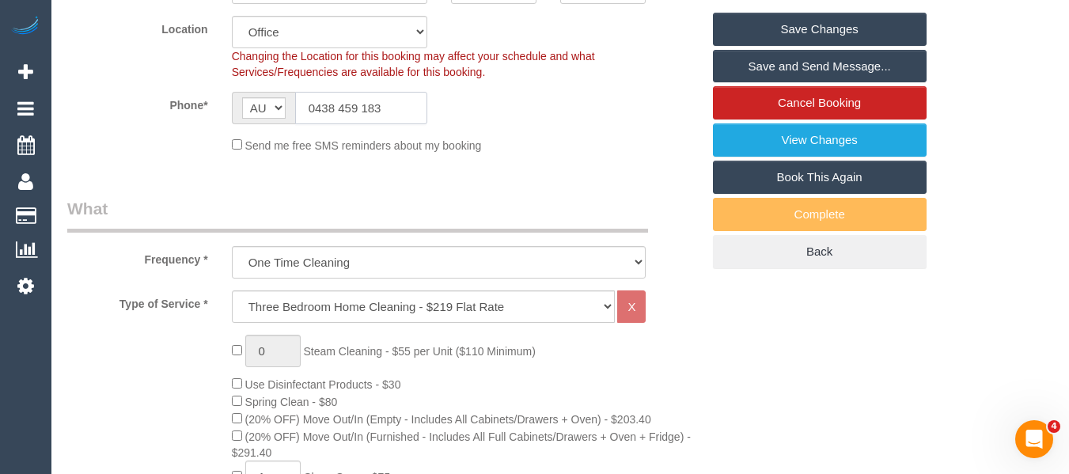
click at [343, 124] on input "0438 459 183" at bounding box center [361, 108] width 132 height 32
click at [403, 147] on sui-booking-location "Location [GEOGRAPHIC_DATA] (North) East (South) [GEOGRAPHIC_DATA] (East) [GEOGR…" at bounding box center [384, 85] width 634 height 138
click at [401, 124] on input "0438 459 183" at bounding box center [361, 108] width 132 height 32
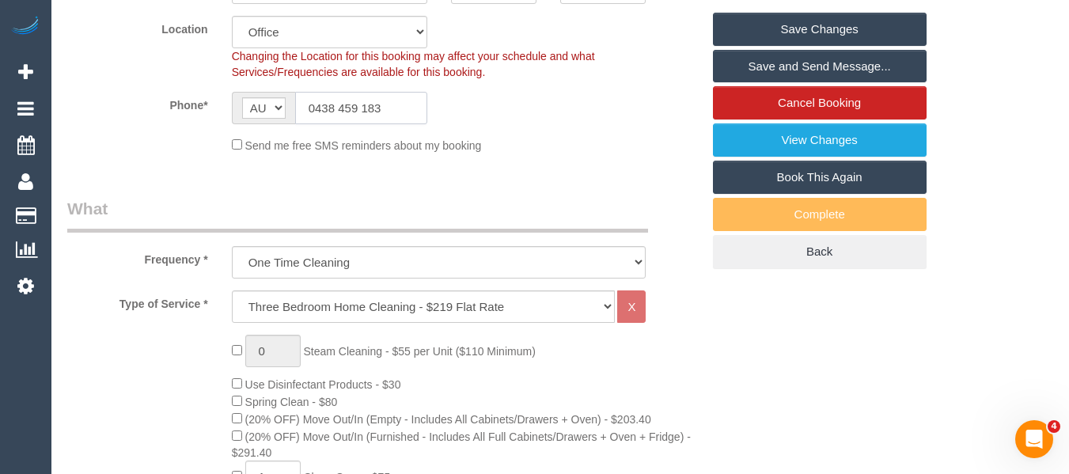
click at [401, 124] on input "0438 459 183" at bounding box center [361, 108] width 132 height 32
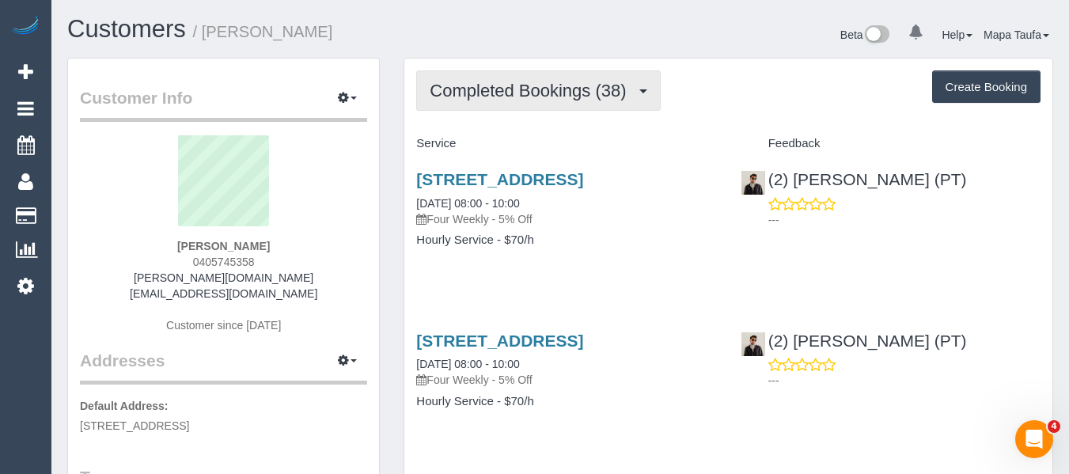
click at [495, 97] on span "Completed Bookings (38)" at bounding box center [532, 91] width 204 height 20
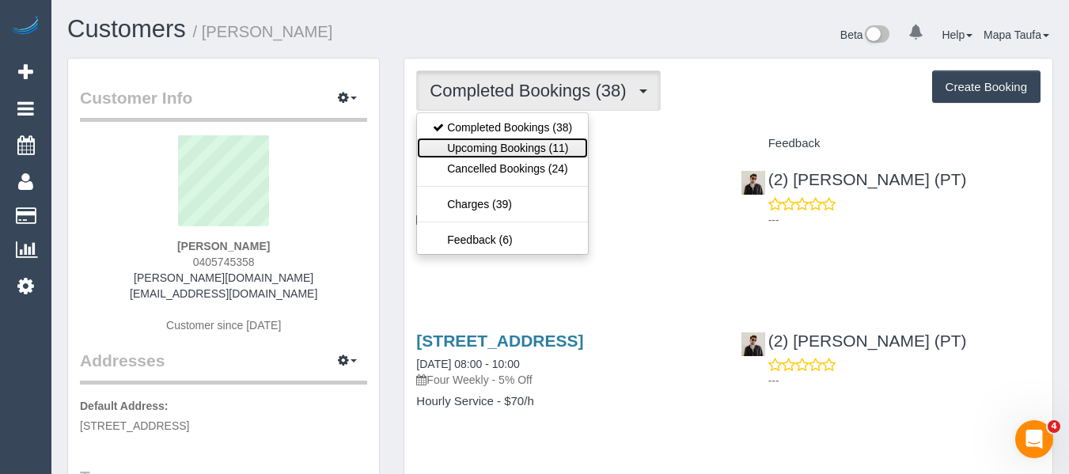
click at [497, 145] on link "Upcoming Bookings (11)" at bounding box center [502, 148] width 171 height 21
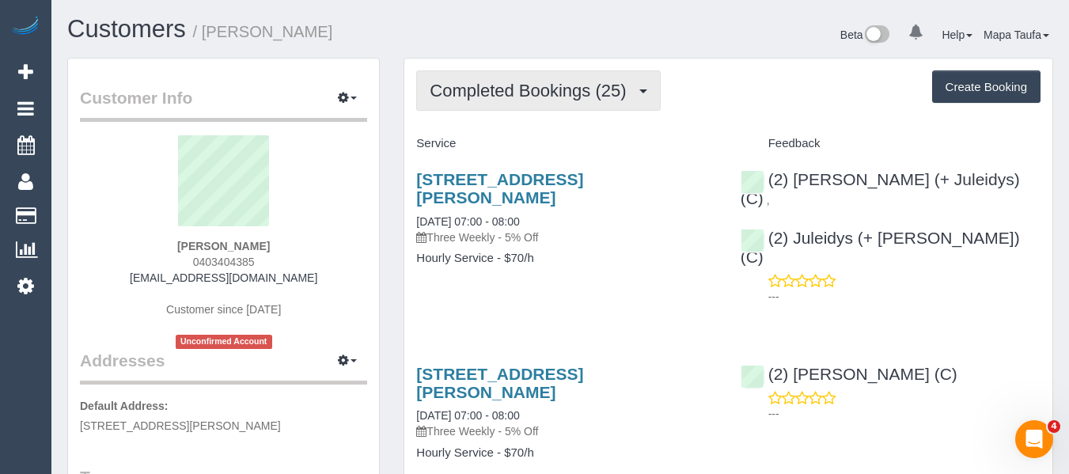
click at [510, 103] on button "Completed Bookings (25)" at bounding box center [538, 90] width 244 height 40
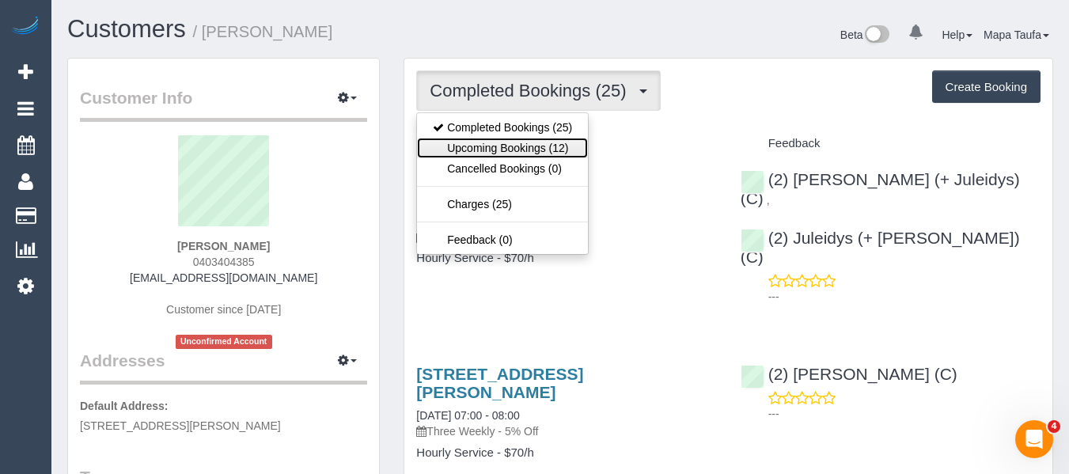
click at [514, 144] on link "Upcoming Bookings (12)" at bounding box center [502, 148] width 171 height 21
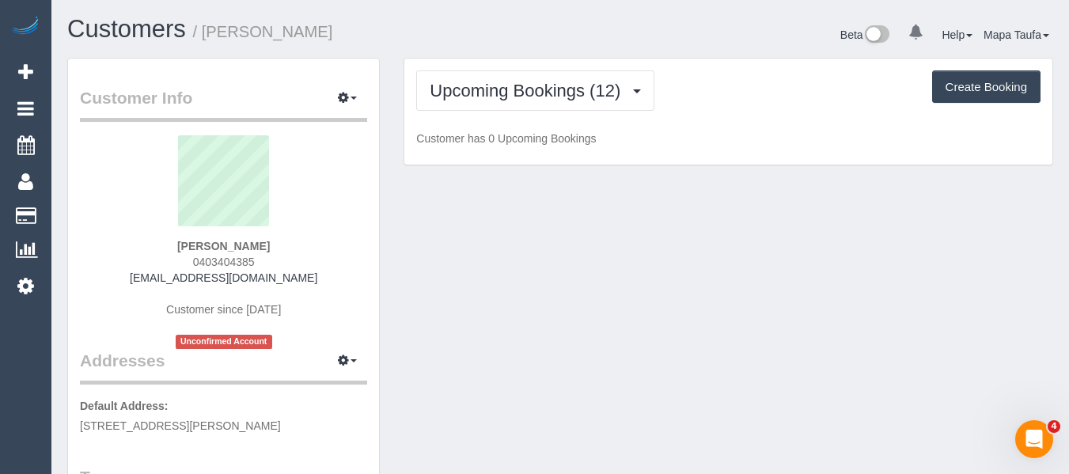
drag, startPoint x: 772, startPoint y: 106, endPoint x: 743, endPoint y: 105, distance: 29.3
click at [773, 105] on div "Upcoming Bookings (12) Completed Bookings (25) Upcoming Bookings (12) Cancelled…" at bounding box center [728, 90] width 624 height 40
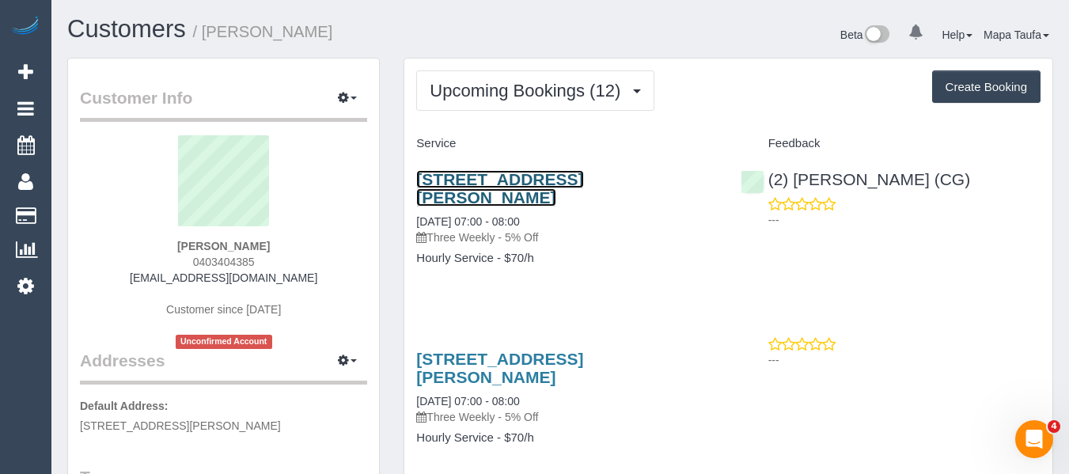
click at [470, 180] on link "[STREET_ADDRESS][PERSON_NAME]" at bounding box center [499, 188] width 167 height 36
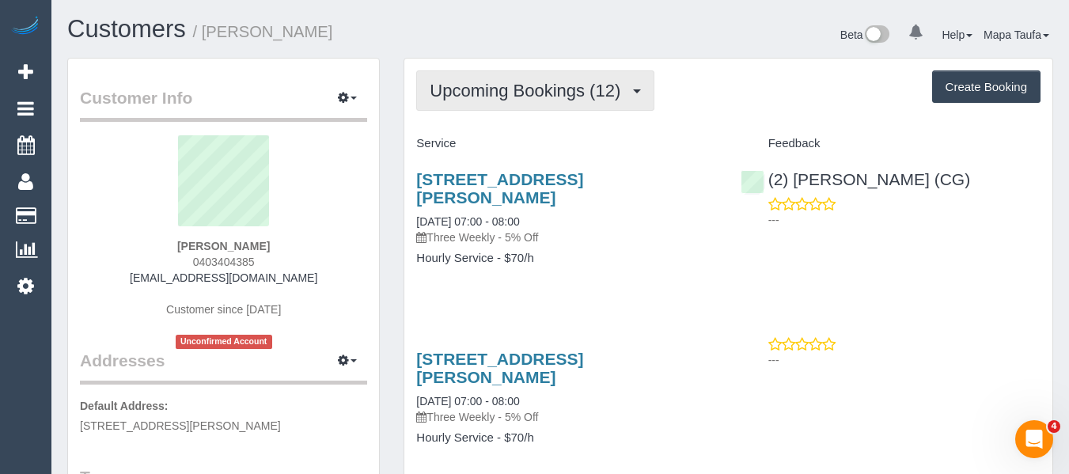
click at [554, 97] on span "Upcoming Bookings (12)" at bounding box center [529, 91] width 199 height 20
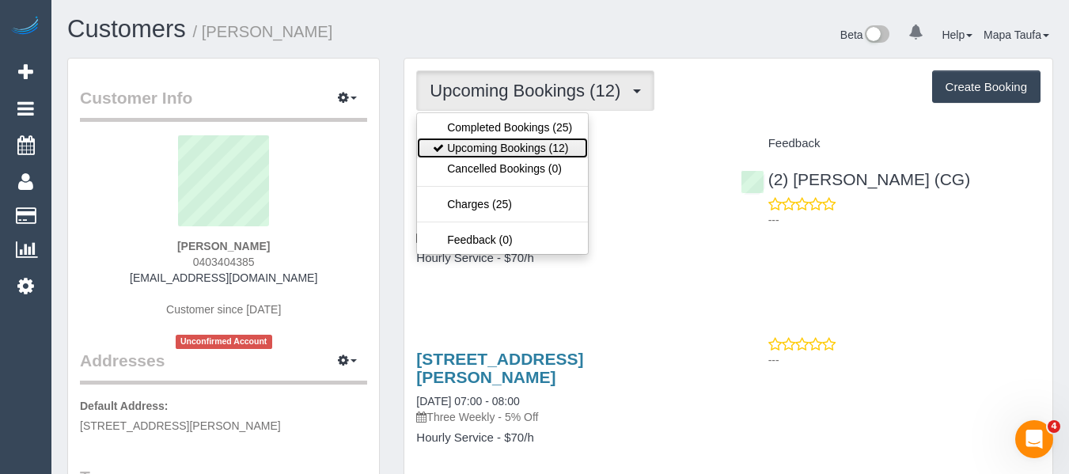
click at [539, 142] on link "Upcoming Bookings (12)" at bounding box center [502, 148] width 171 height 21
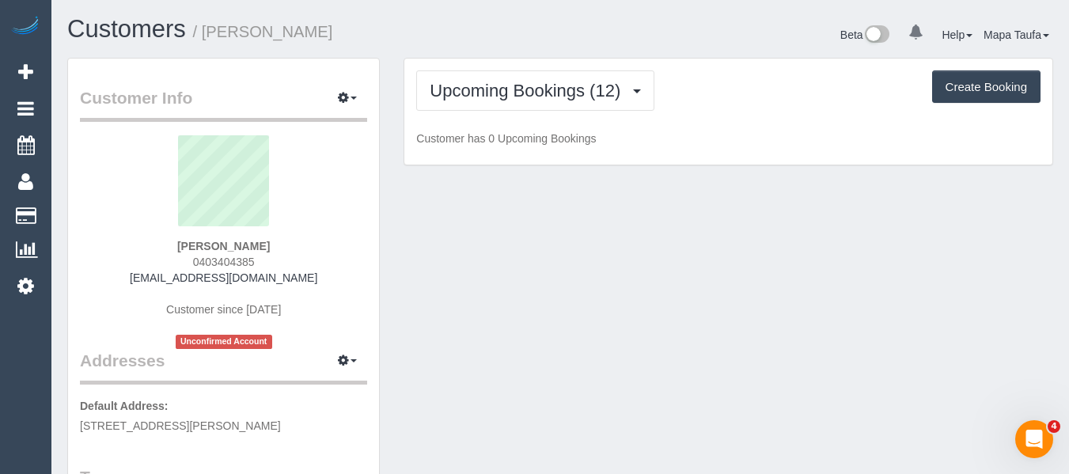
click at [483, 33] on h1 "Customers / [PERSON_NAME]" at bounding box center [307, 29] width 481 height 27
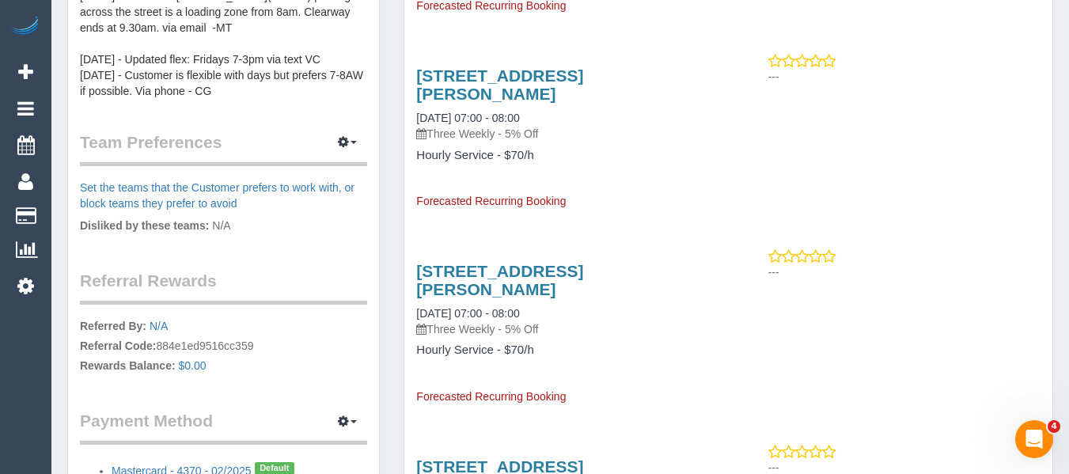
scroll to position [712, 0]
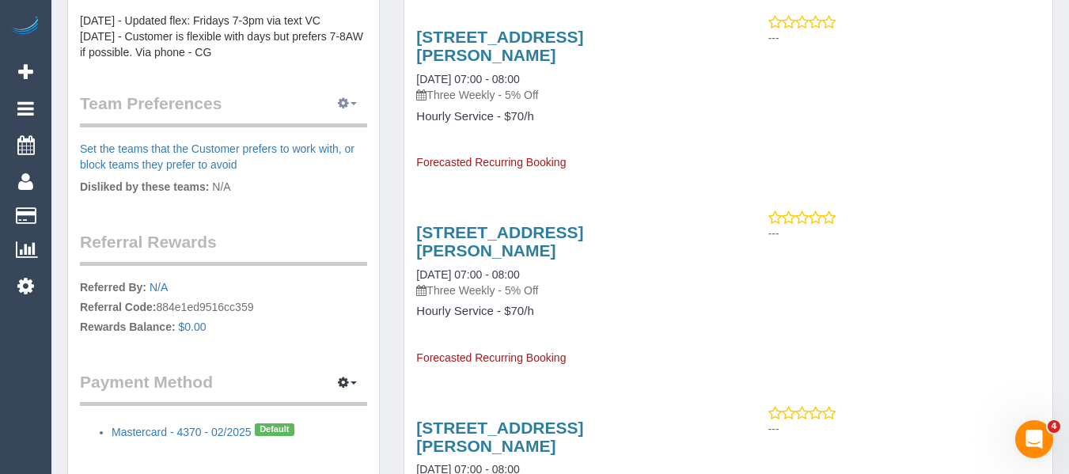
click at [343, 101] on icon "button" at bounding box center [343, 102] width 11 height 9
click at [324, 137] on link "Manage Preferences" at bounding box center [299, 133] width 135 height 21
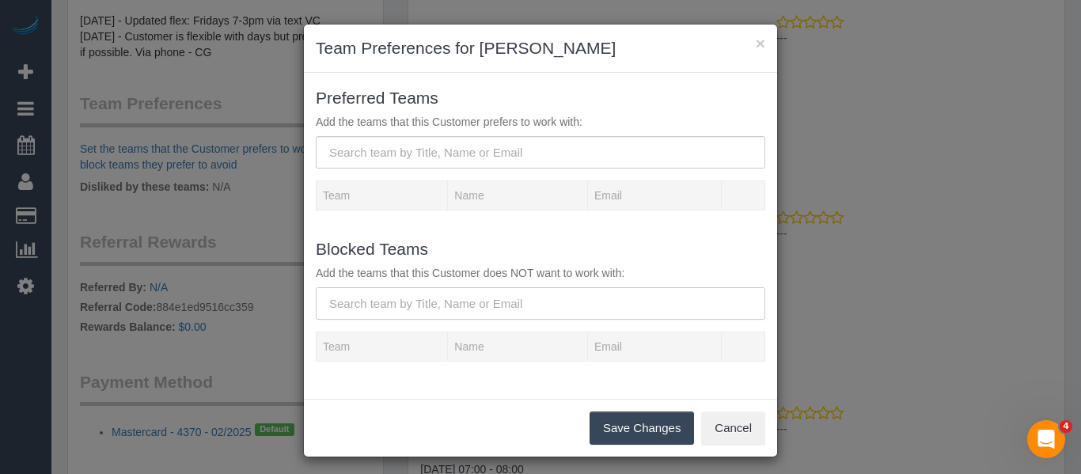
click at [374, 302] on input "text" at bounding box center [541, 303] width 450 height 32
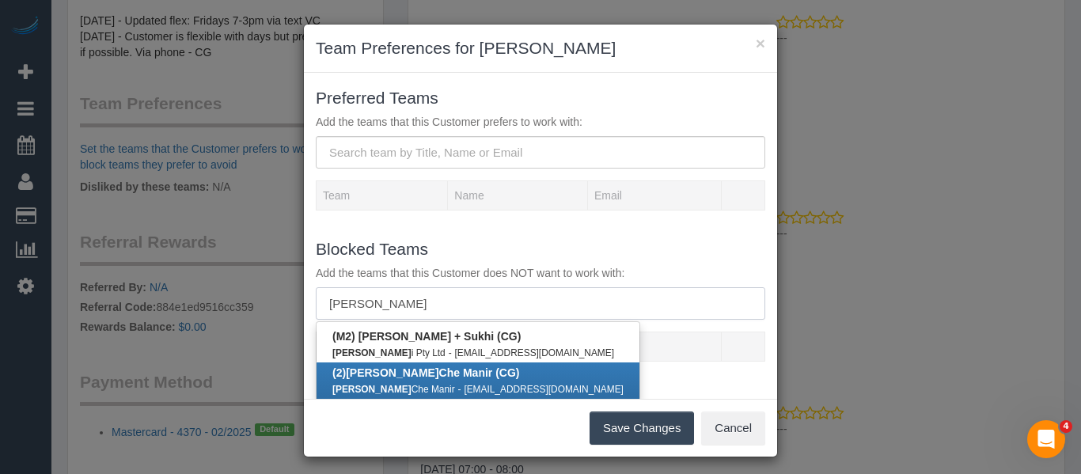
type input "[PERSON_NAME]"
click at [417, 374] on b "(2) Mohd Che Manir (CG)" at bounding box center [425, 372] width 187 height 13
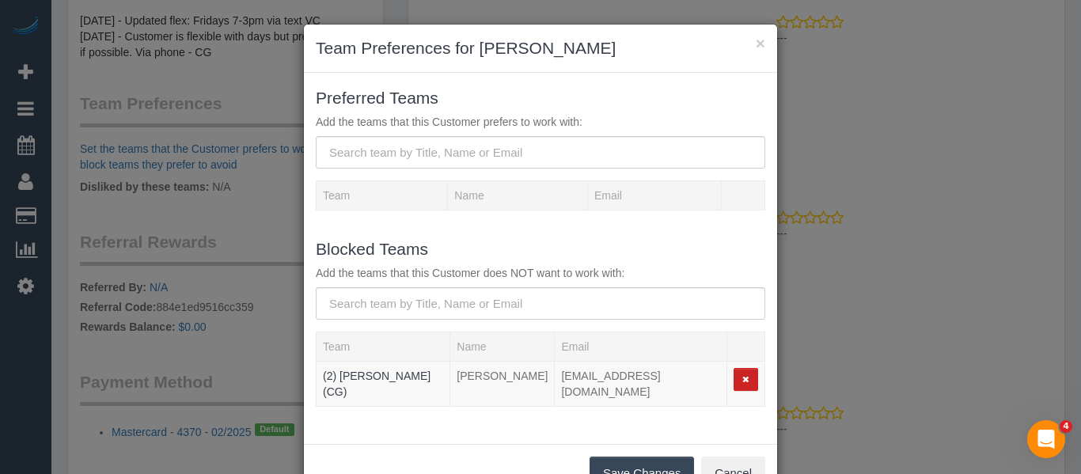
click at [620, 458] on button "Save Changes" at bounding box center [642, 473] width 104 height 33
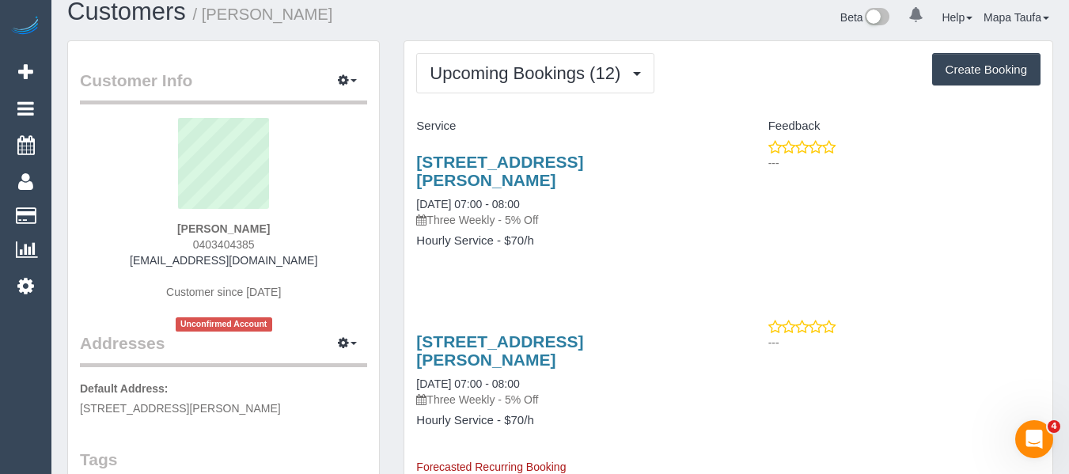
scroll to position [0, 0]
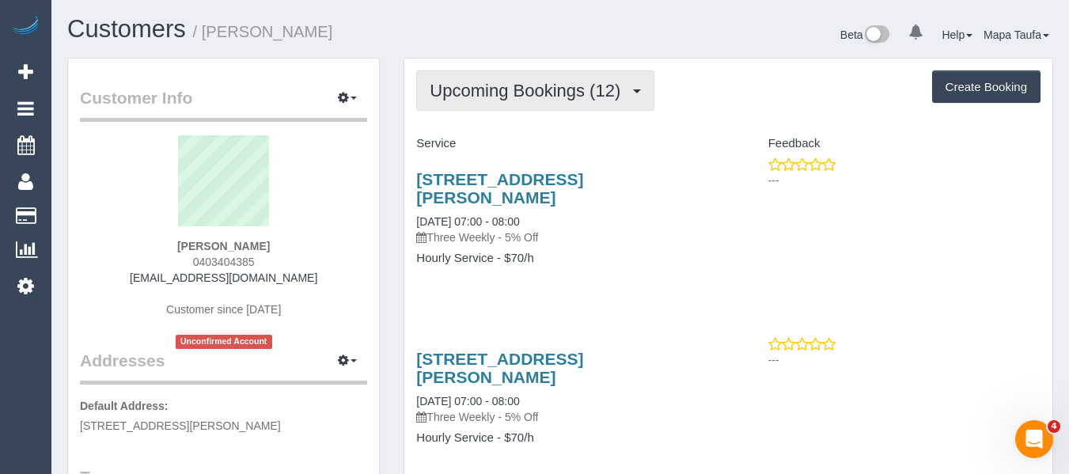
click at [491, 74] on button "Upcoming Bookings (12)" at bounding box center [535, 90] width 238 height 40
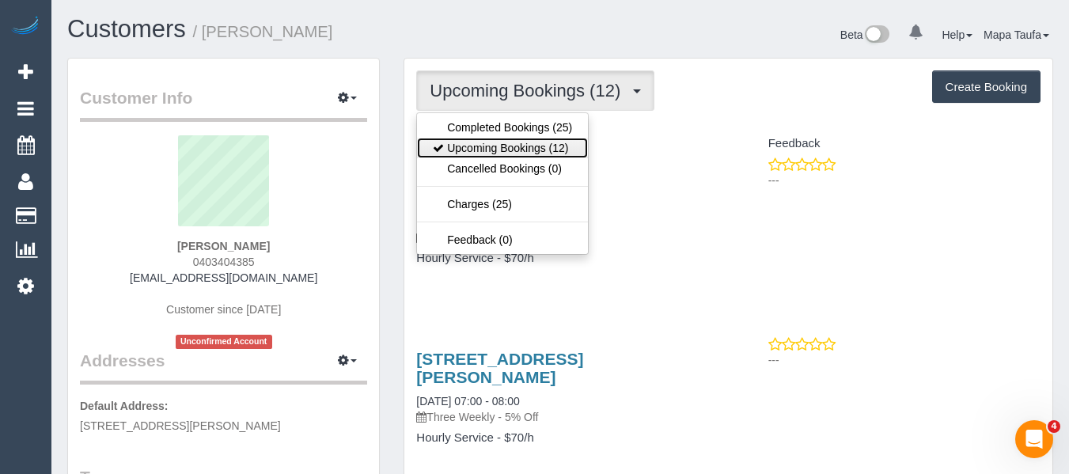
click at [486, 144] on link "Upcoming Bookings (12)" at bounding box center [502, 148] width 171 height 21
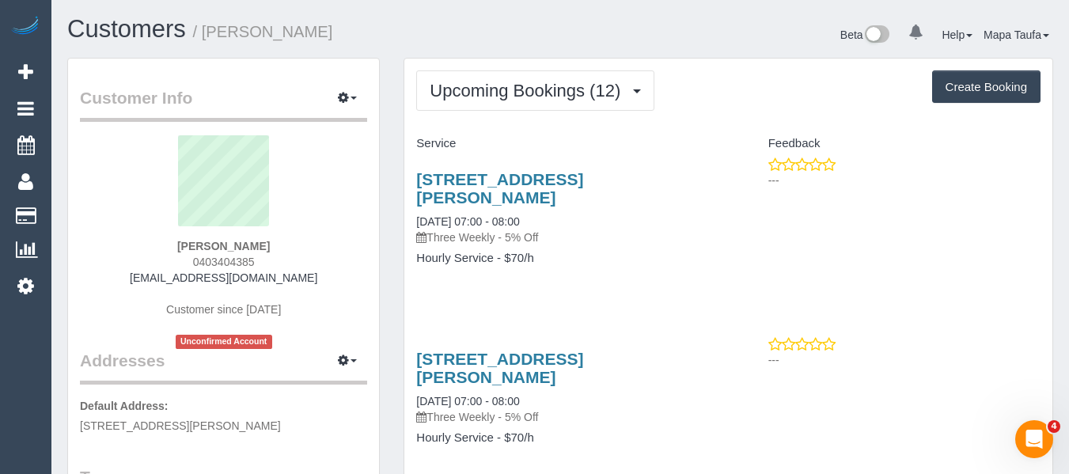
click at [451, 28] on h1 "Customers / Charmaine Jeffut" at bounding box center [307, 29] width 481 height 27
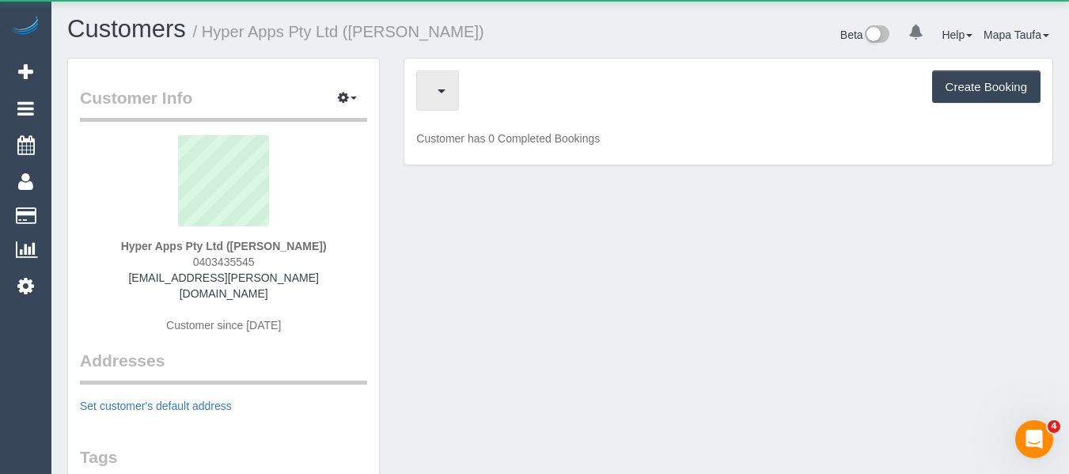
click at [438, 86] on span "button" at bounding box center [434, 91] width 8 height 20
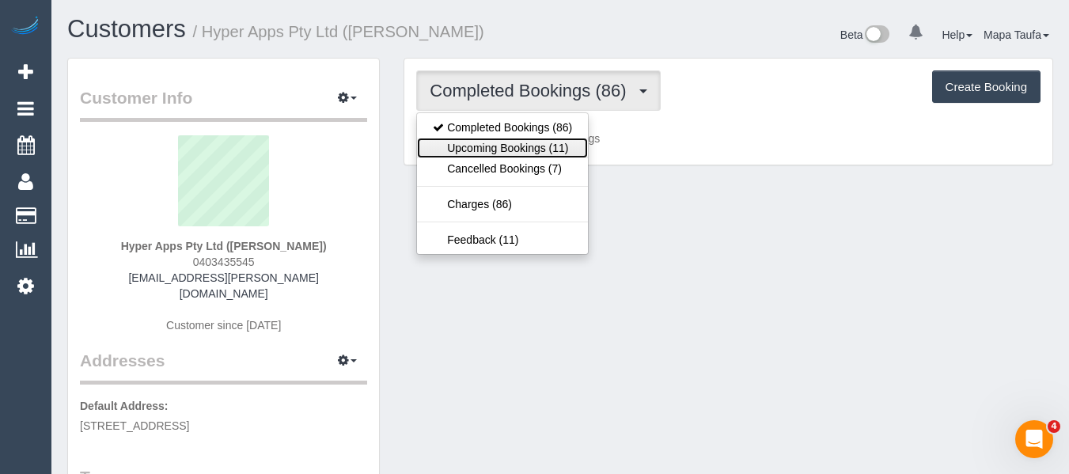
click at [476, 147] on link "Upcoming Bookings (11)" at bounding box center [502, 148] width 171 height 21
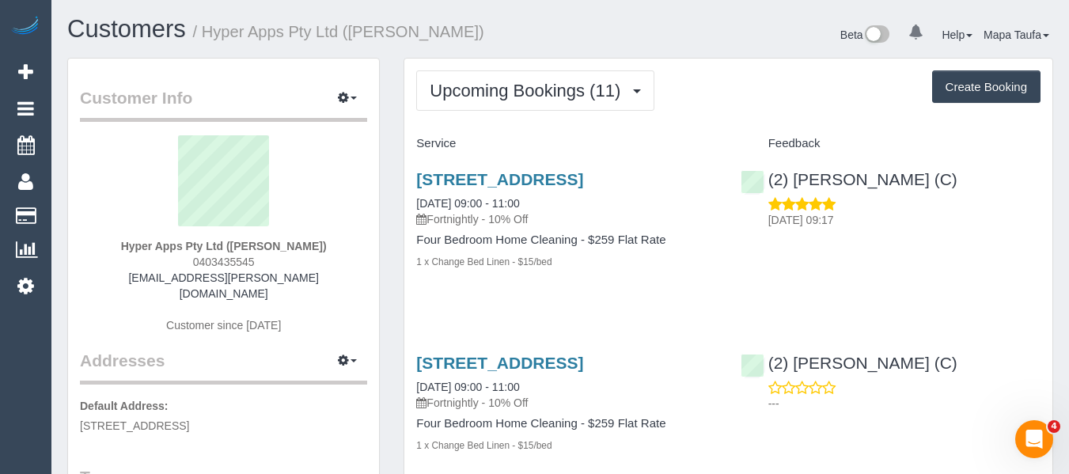
click at [508, 43] on h1 "Customers / Hyper Apps Pty Ltd ([PERSON_NAME])" at bounding box center [307, 29] width 481 height 27
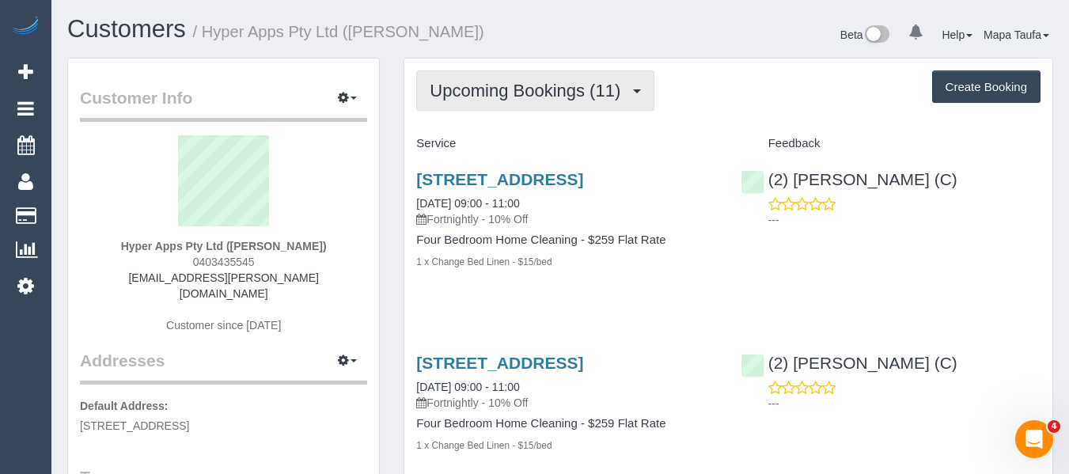
click at [510, 101] on button "Upcoming Bookings (11)" at bounding box center [535, 90] width 238 height 40
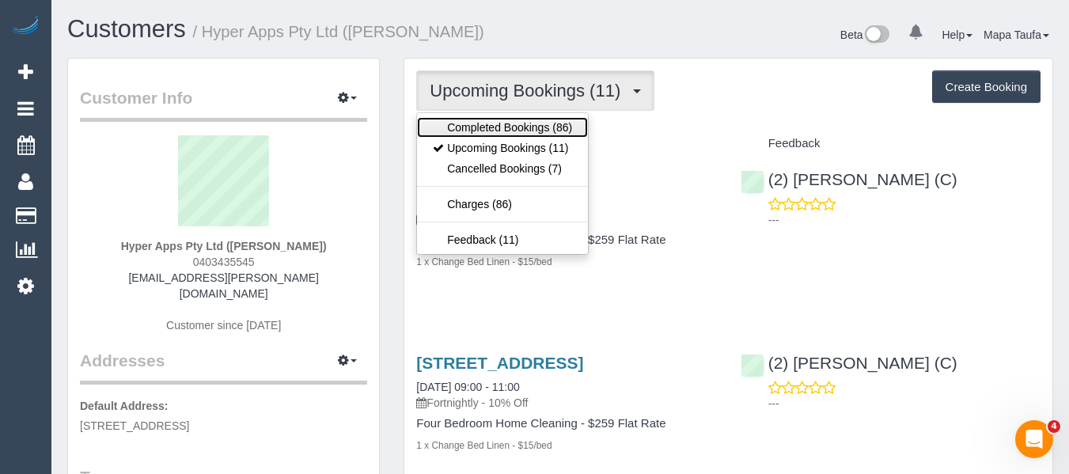
click at [510, 120] on link "Completed Bookings (86)" at bounding box center [502, 127] width 171 height 21
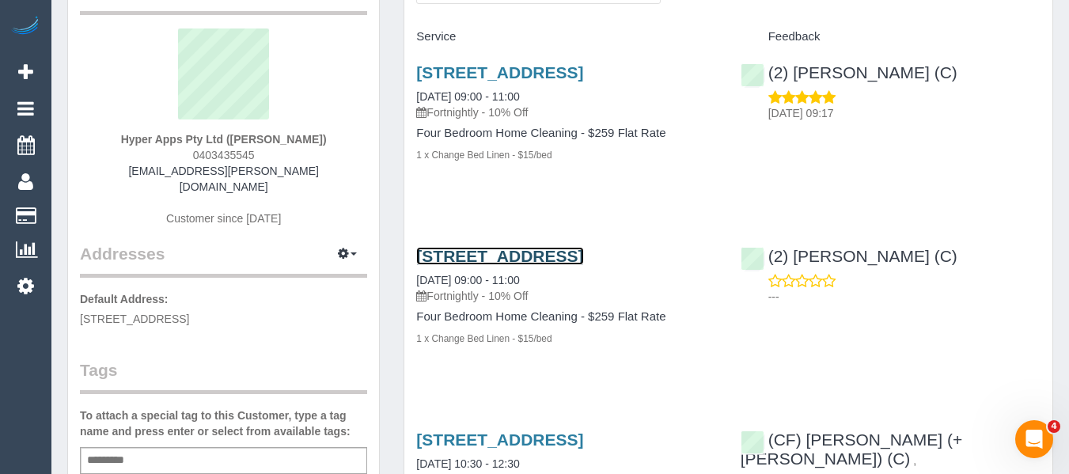
scroll to position [79, 0]
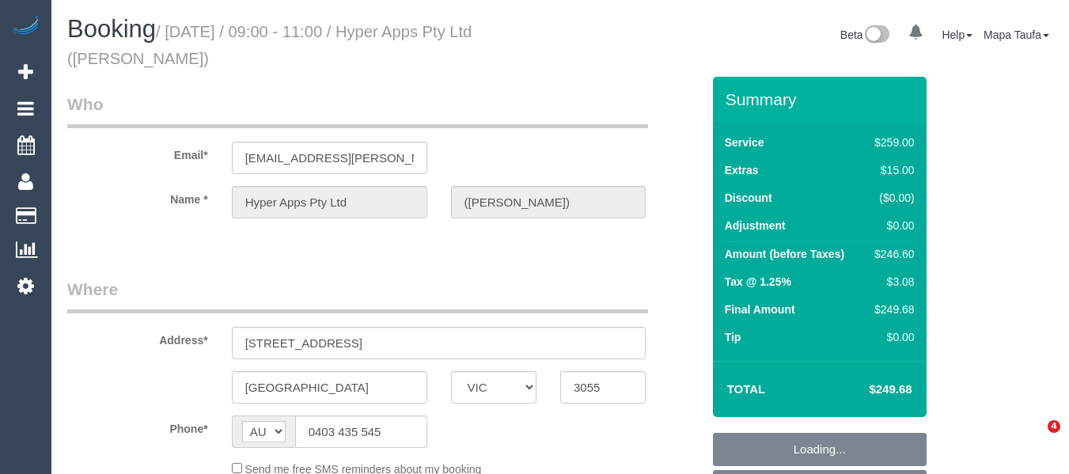
select select "VIC"
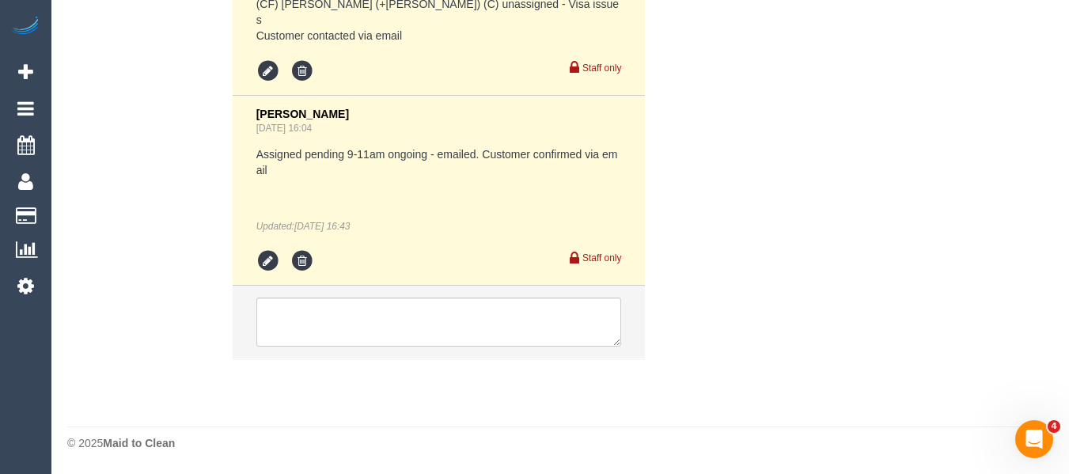
select select "object:700"
select select "string:stripe-pm_1R2K7V2GScqysDRVvkHRRjhG"
select select "number:27"
select select "number:14"
select select "number:19"
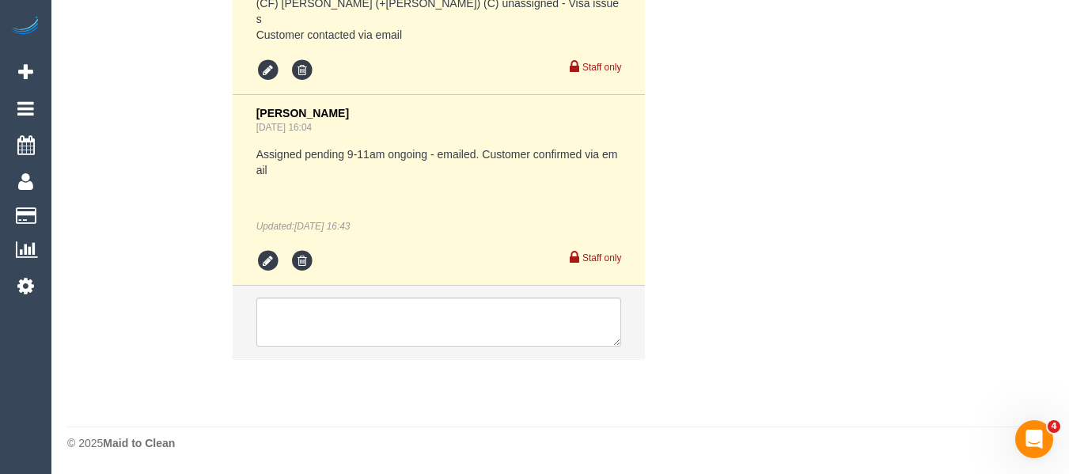
select select "number:22"
select select "number:34"
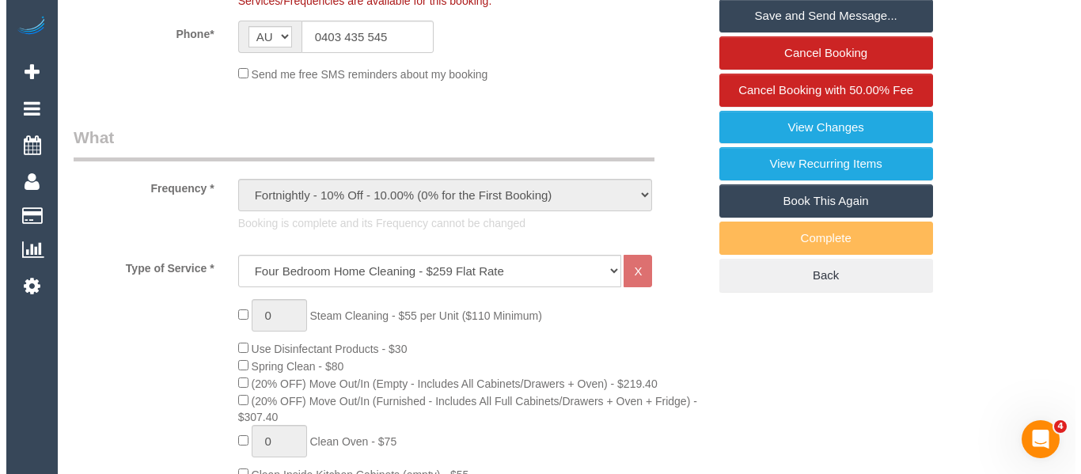
scroll to position [430, 0]
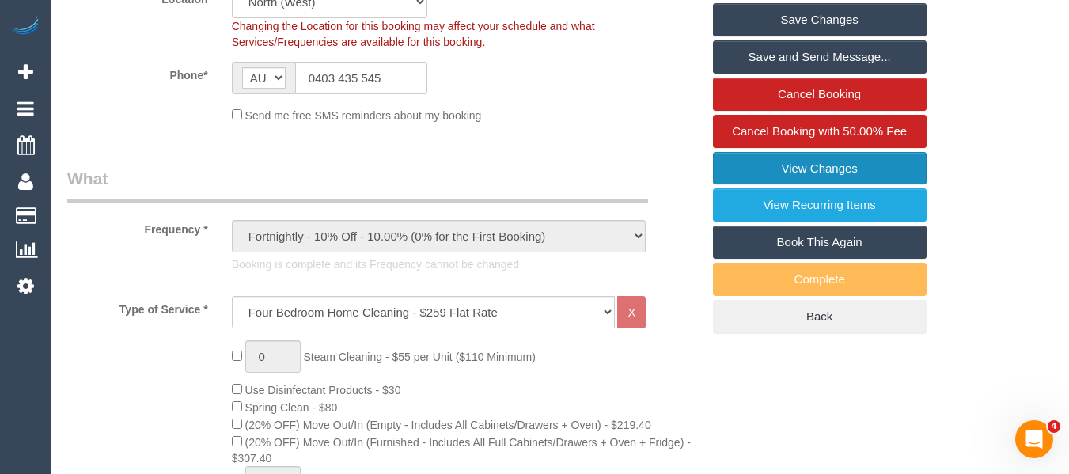
click at [853, 167] on link "View Changes" at bounding box center [820, 168] width 214 height 33
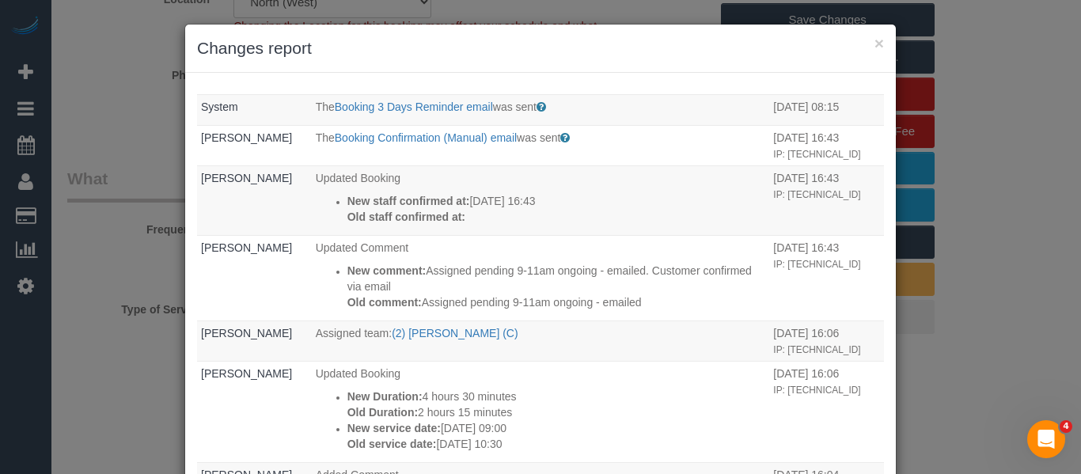
scroll to position [317, 0]
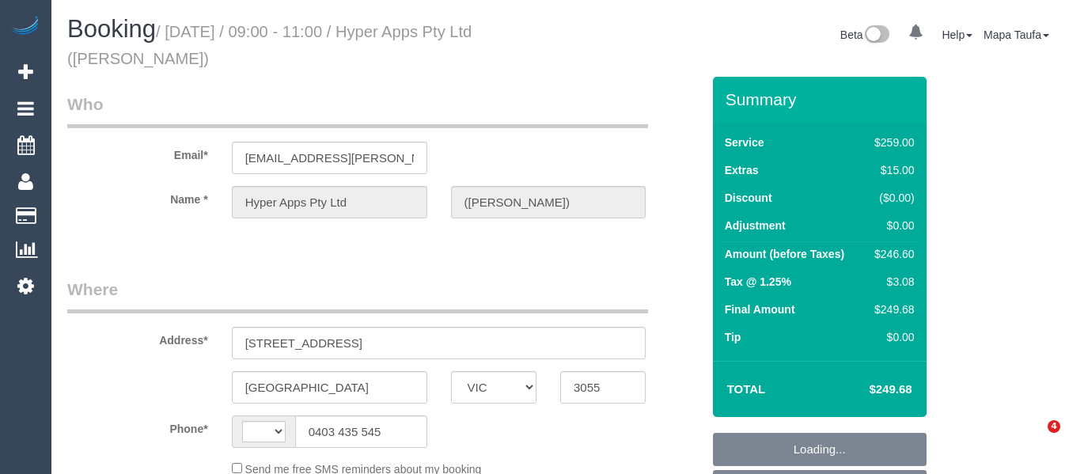
select select "VIC"
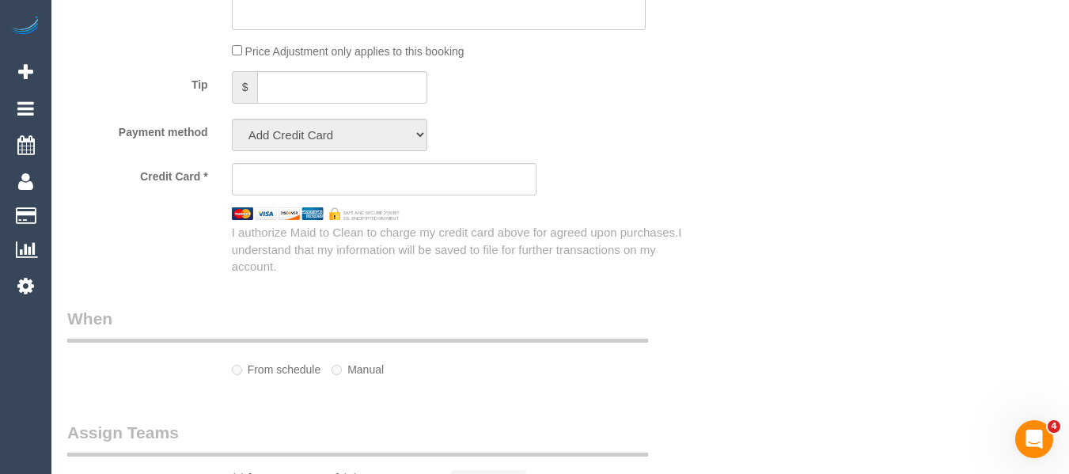
select select "string:stripe-pm_1R2K7V2GScqysDRVvkHRRjhG"
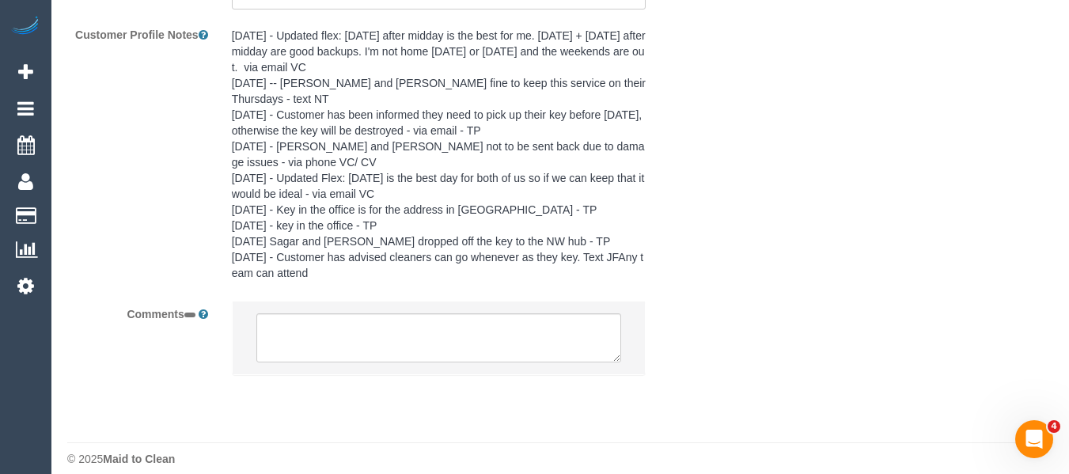
select select "object:544"
select select "string:AU"
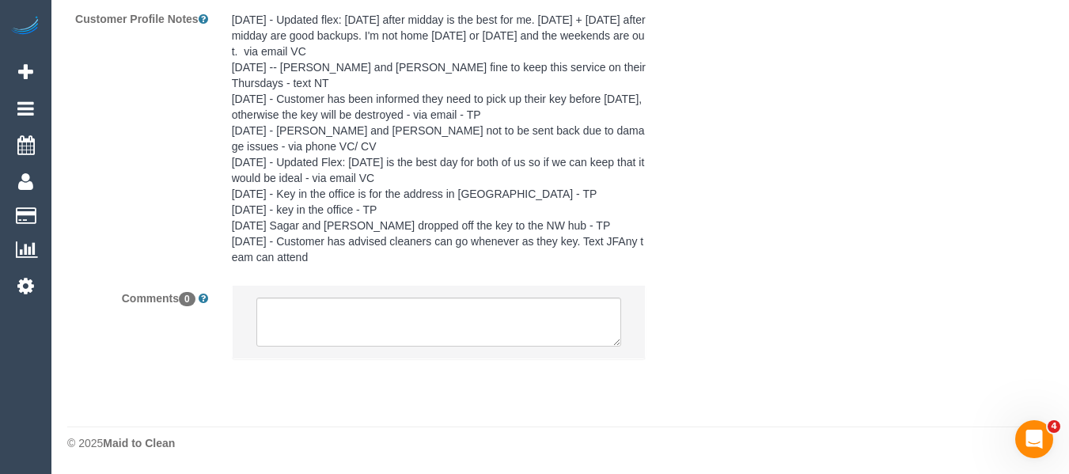
select select "number:27"
select select "number:14"
select select "number:19"
select select "number:22"
select select "number:34"
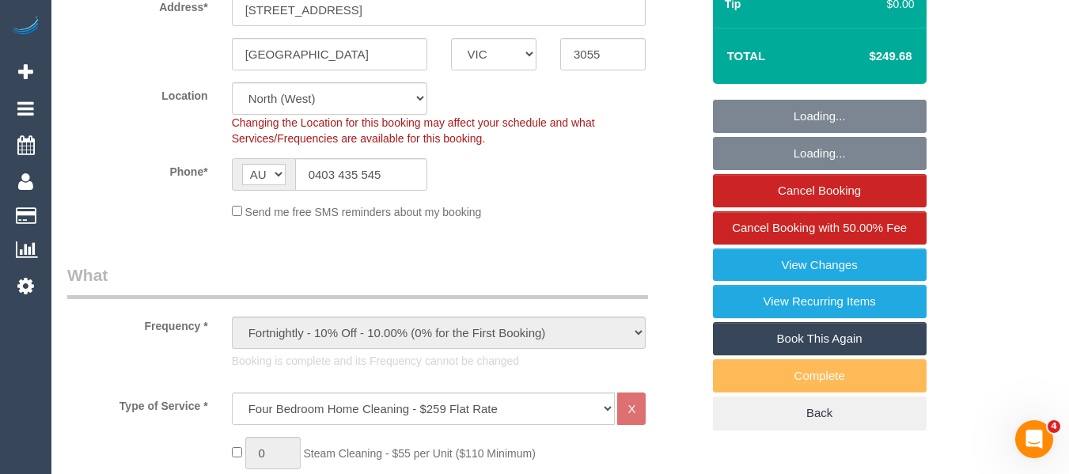
scroll to position [28, 0]
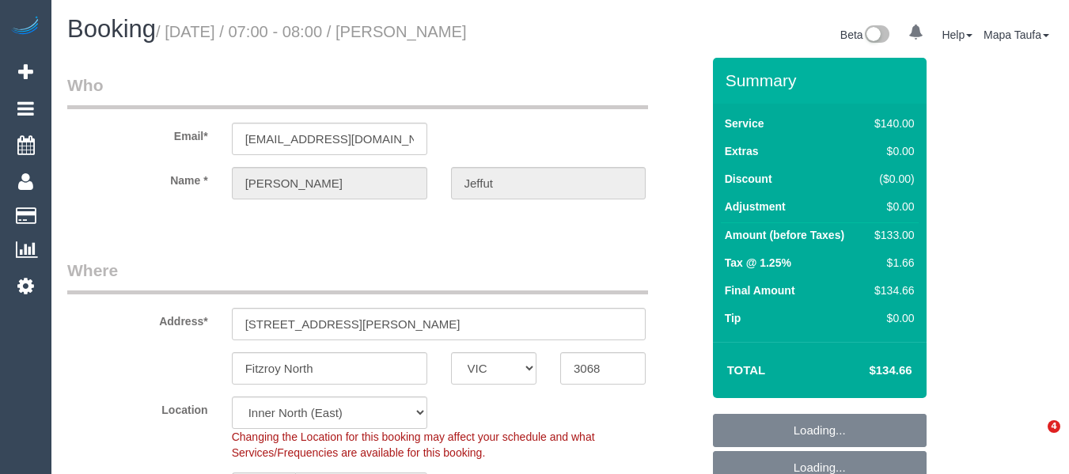
select select "VIC"
select select "string:stripe-pm_1Oa6xw2GScqysDRVVgSqSt3T"
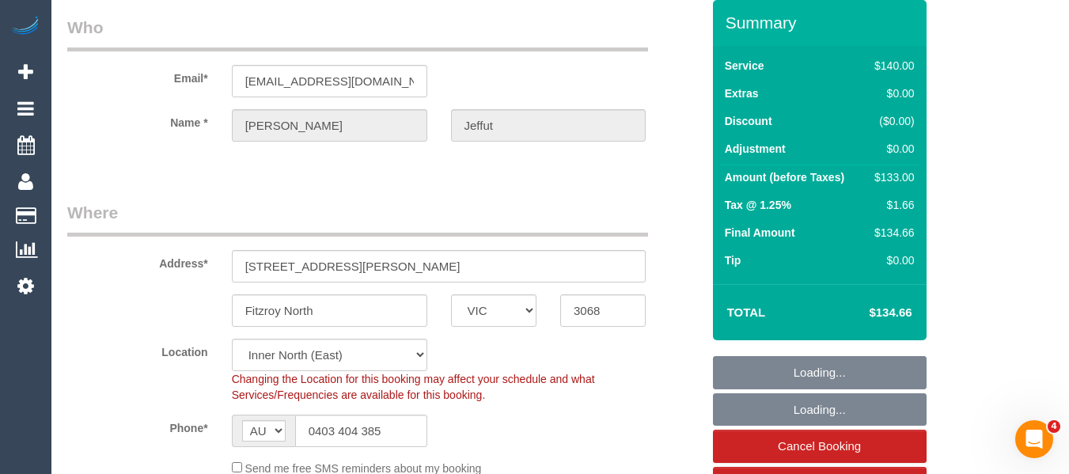
select select "object:534"
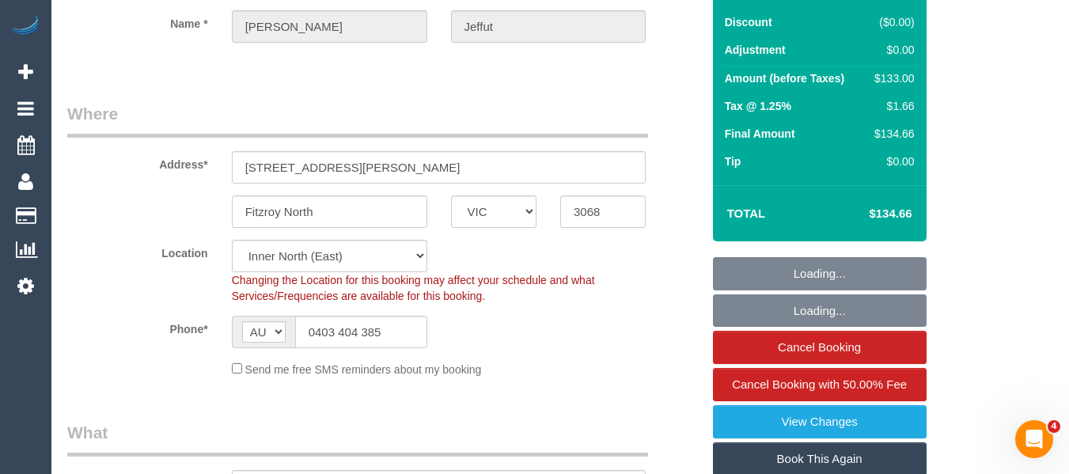
select select "number:29"
select select "number:14"
select select "number:19"
select select "number:22"
select select "object:1482"
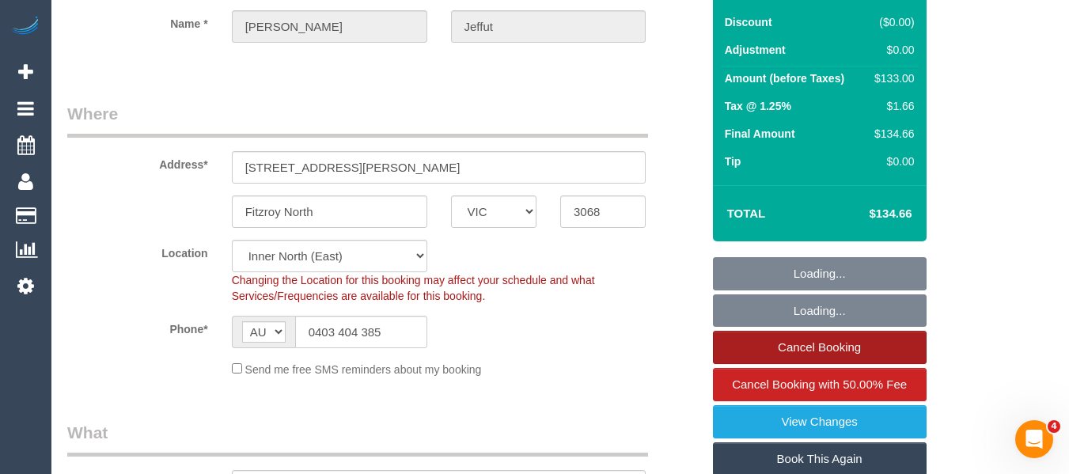
select select "spot1"
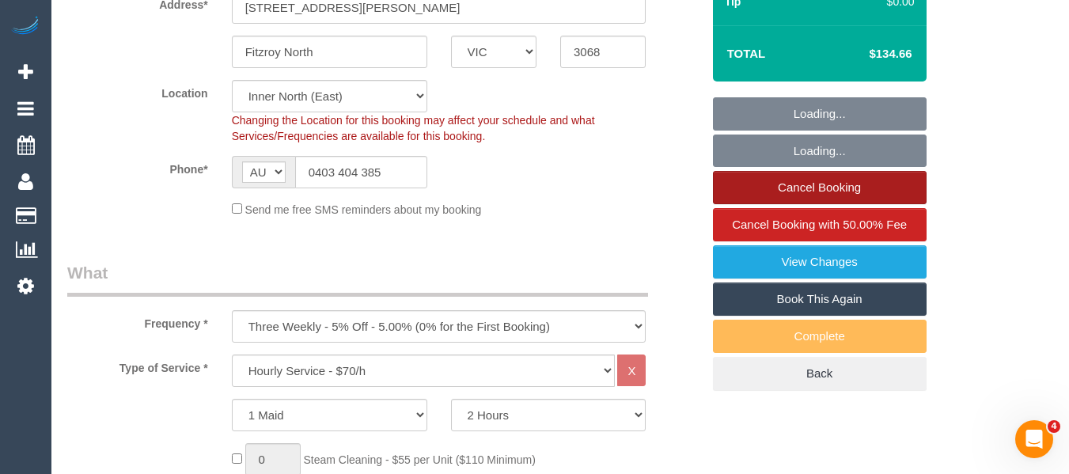
click at [863, 184] on link "Cancel Booking" at bounding box center [820, 187] width 214 height 33
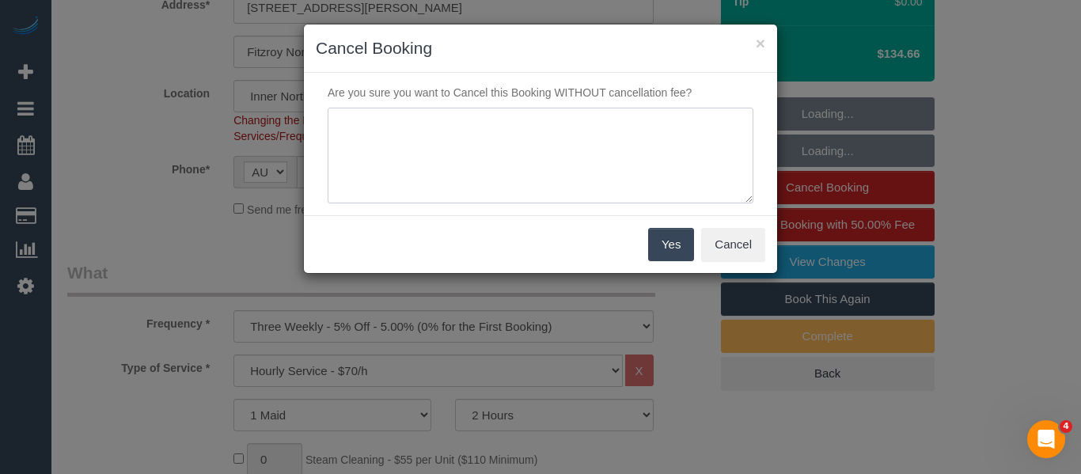
click at [484, 175] on textarea at bounding box center [541, 156] width 426 height 97
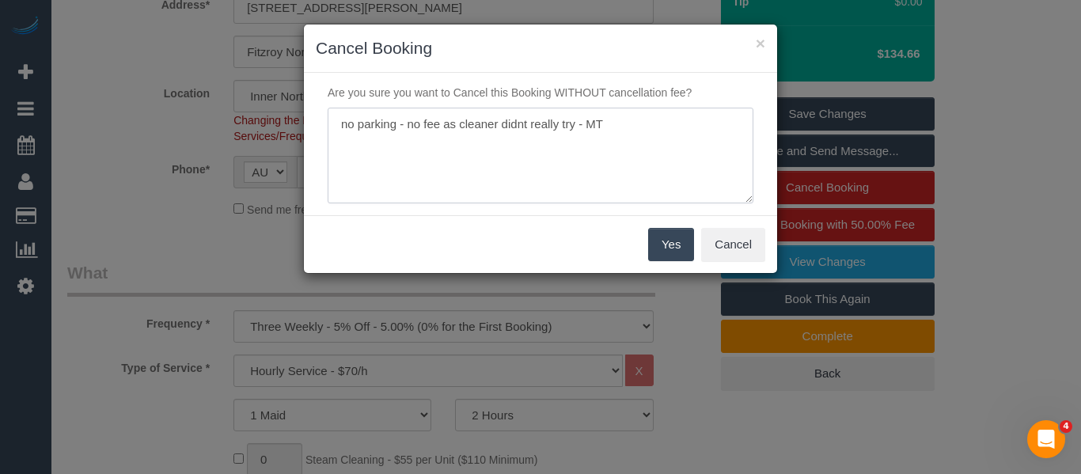
type textarea "no parking - no fee as cleaner didnt really try - MT"
click at [661, 248] on button "Yes" at bounding box center [671, 244] width 46 height 33
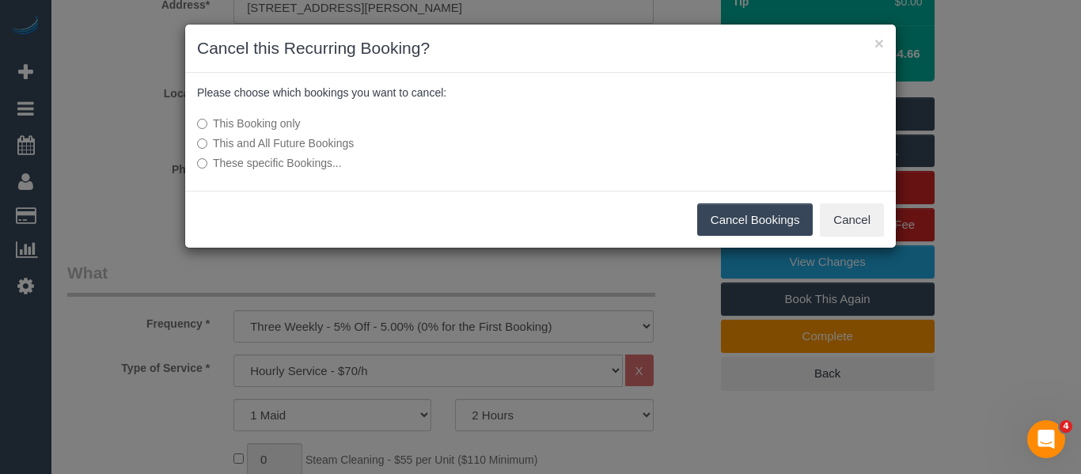
click at [770, 218] on button "Cancel Bookings" at bounding box center [755, 219] width 116 height 33
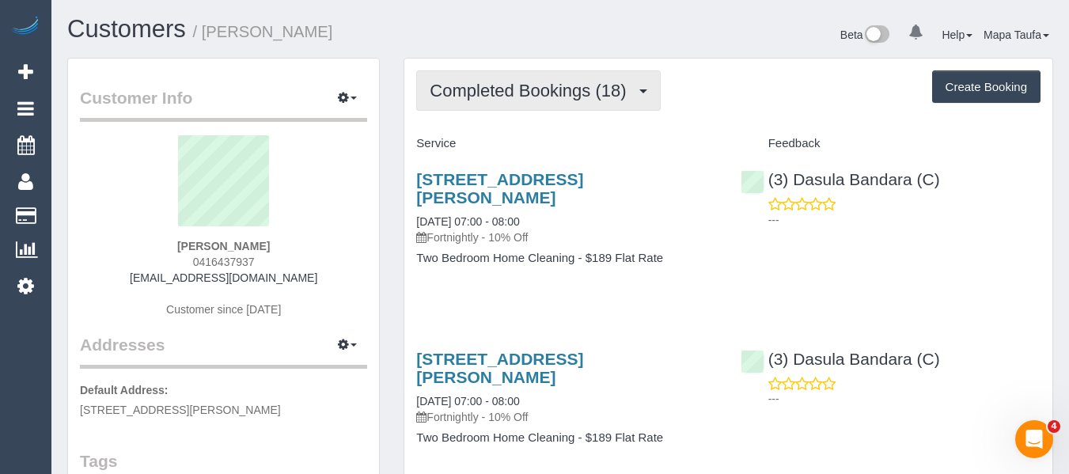
click at [547, 97] on span "Completed Bookings (18)" at bounding box center [532, 91] width 204 height 20
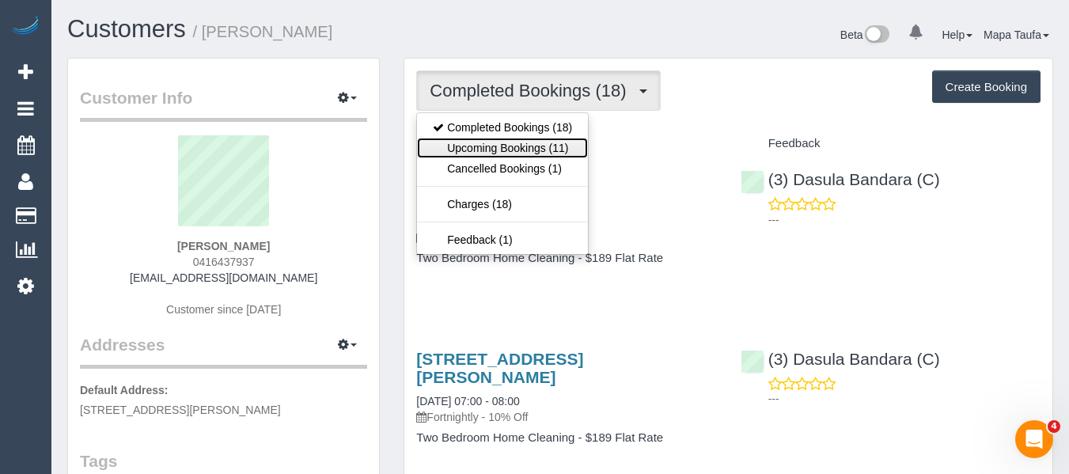
click at [537, 149] on link "Upcoming Bookings (11)" at bounding box center [502, 148] width 171 height 21
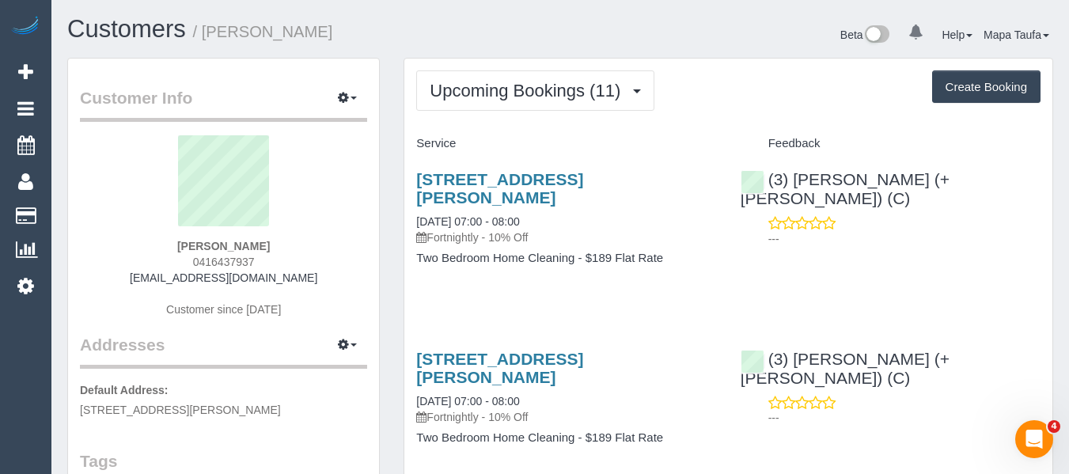
drag, startPoint x: 265, startPoint y: 252, endPoint x: 279, endPoint y: 256, distance: 14.0
click at [279, 256] on div "[PERSON_NAME] 0416437937 [EMAIL_ADDRESS][DOMAIN_NAME] Customer since [DATE]" at bounding box center [223, 234] width 287 height 198
click at [290, 254] on div "[PERSON_NAME] 0416437937 [EMAIL_ADDRESS][DOMAIN_NAME] Customer since [DATE]" at bounding box center [223, 234] width 287 height 198
drag, startPoint x: 301, startPoint y: 259, endPoint x: 193, endPoint y: 255, distance: 107.7
click at [193, 255] on div "[PERSON_NAME] 0416437937 [EMAIL_ADDRESS][DOMAIN_NAME] Customer since [DATE]" at bounding box center [223, 234] width 287 height 198
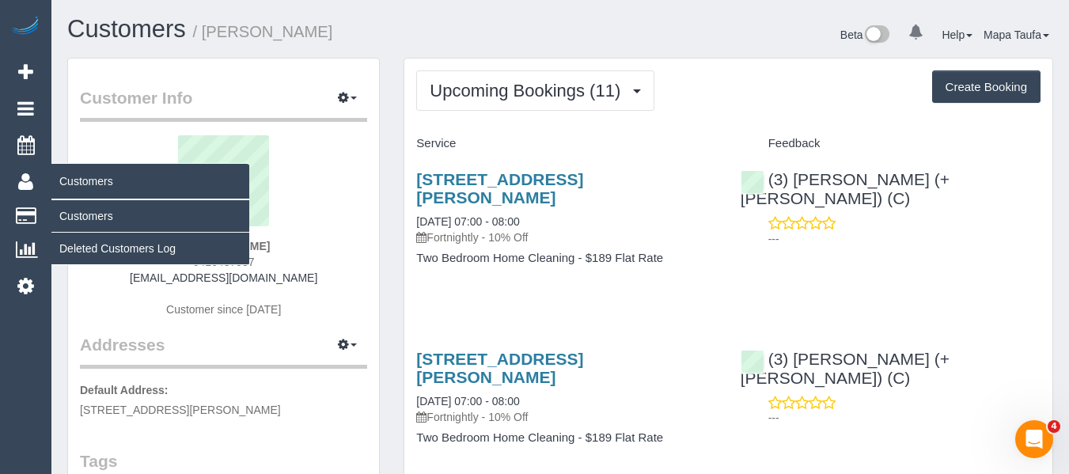
copy span "0416437937"
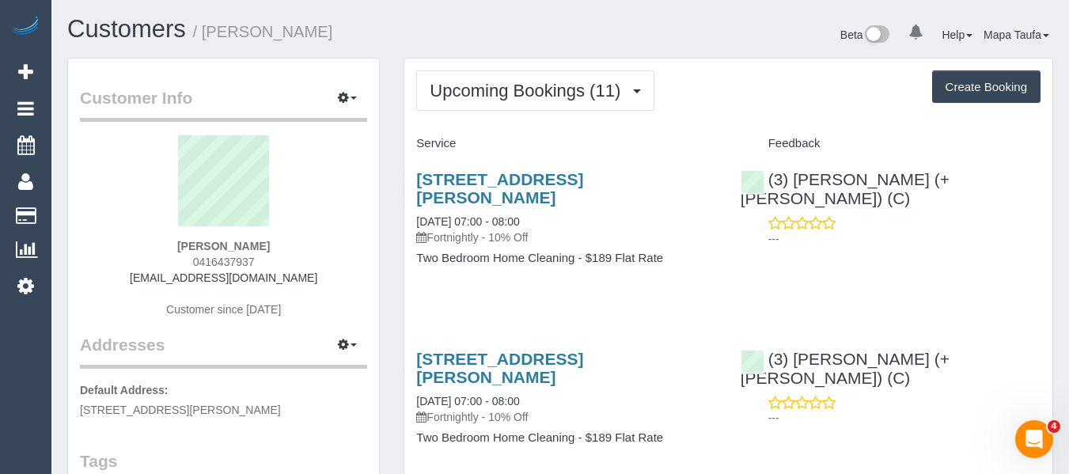
click at [309, 266] on div "[PERSON_NAME] 0416437937 [EMAIL_ADDRESS][DOMAIN_NAME] Customer since [DATE]" at bounding box center [223, 234] width 287 height 198
drag, startPoint x: 270, startPoint y: 261, endPoint x: 208, endPoint y: 274, distance: 63.0
click at [184, 264] on div "[PERSON_NAME] 0416437937 [EMAIL_ADDRESS][DOMAIN_NAME] Customer since [DATE]" at bounding box center [223, 234] width 287 height 198
copy span "0416437937"
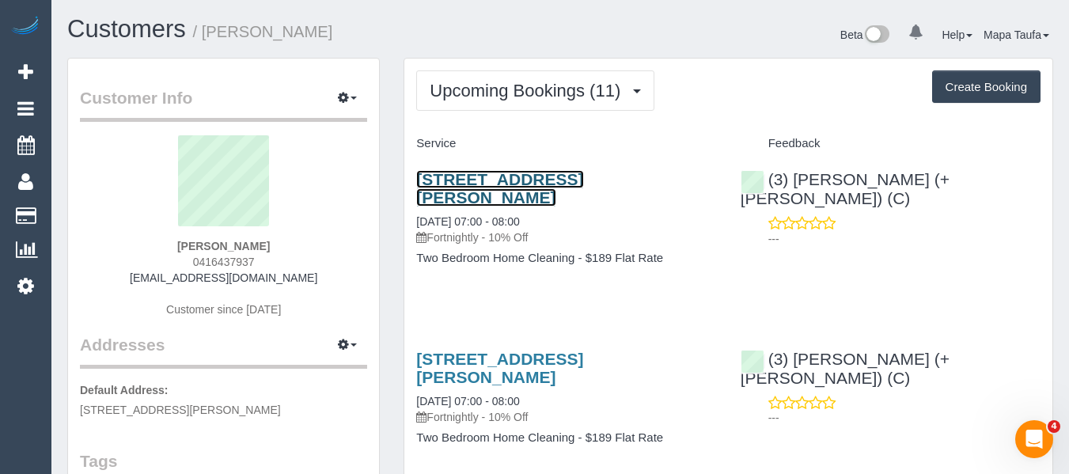
click at [583, 182] on link "[STREET_ADDRESS][PERSON_NAME]" at bounding box center [499, 188] width 167 height 36
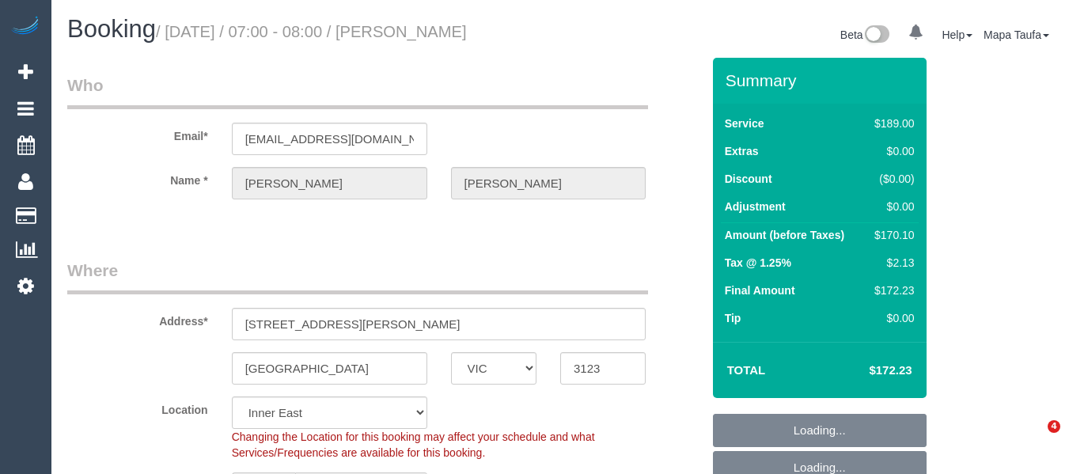
select select "VIC"
select select "object:313"
select select "string:AU"
select select "string:stripe-pm_1P4MPT2GScqysDRVxvxFibMC"
select select "number:28"
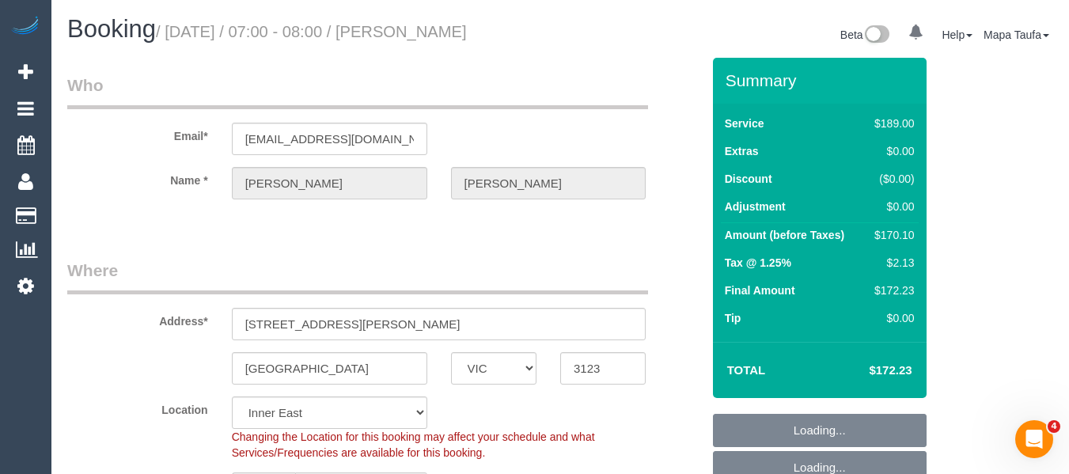
select select "number:17"
select select "number:19"
select select "number:36"
select select "number:33"
select select "number:11"
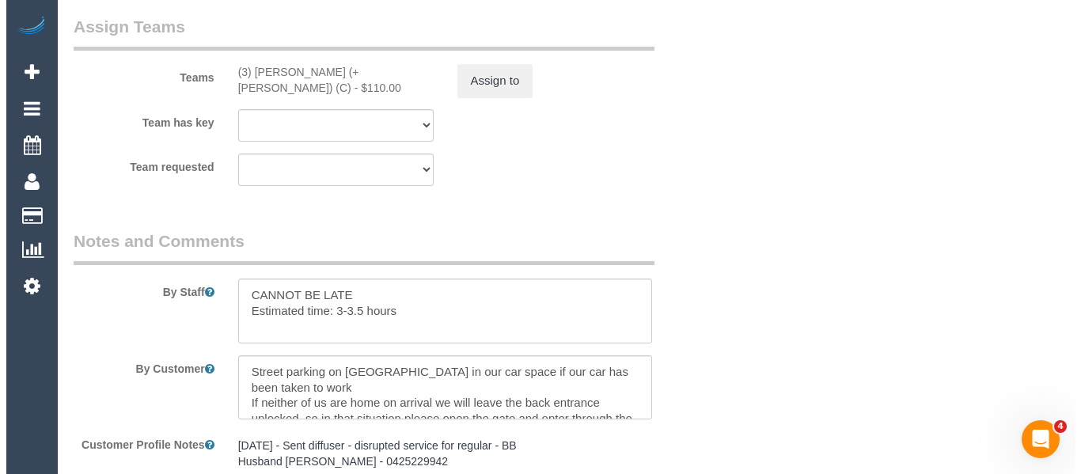
scroll to position [2374, 0]
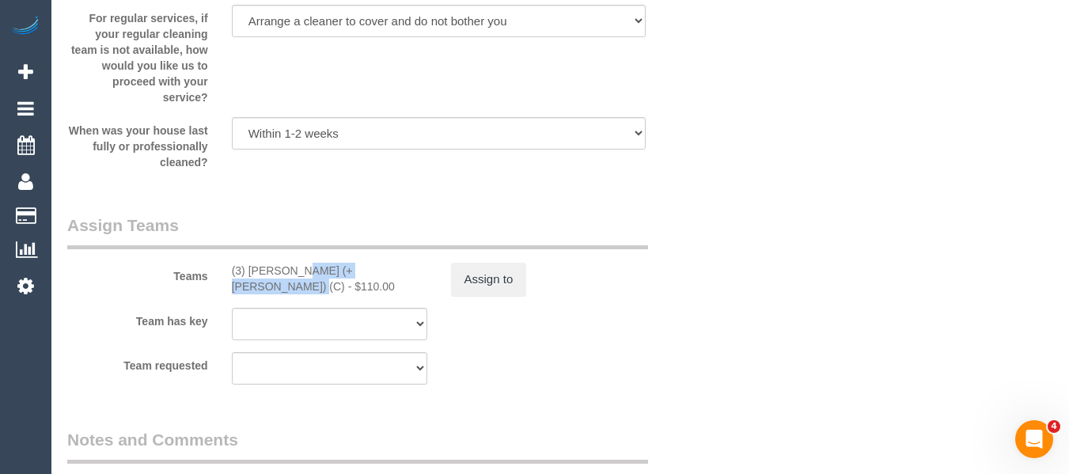
drag, startPoint x: 355, startPoint y: 271, endPoint x: 249, endPoint y: 275, distance: 106.1
click at [249, 275] on div "(3) [PERSON_NAME] (+ [PERSON_NAME]) (C) - $110.00" at bounding box center [329, 279] width 195 height 32
click at [464, 286] on button "Assign to" at bounding box center [489, 279] width 76 height 33
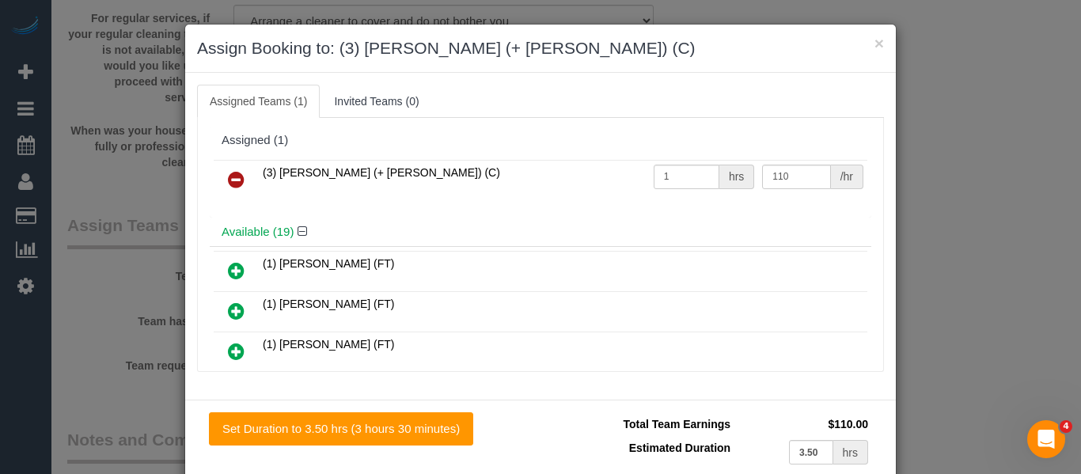
click at [221, 172] on link at bounding box center [236, 181] width 37 height 32
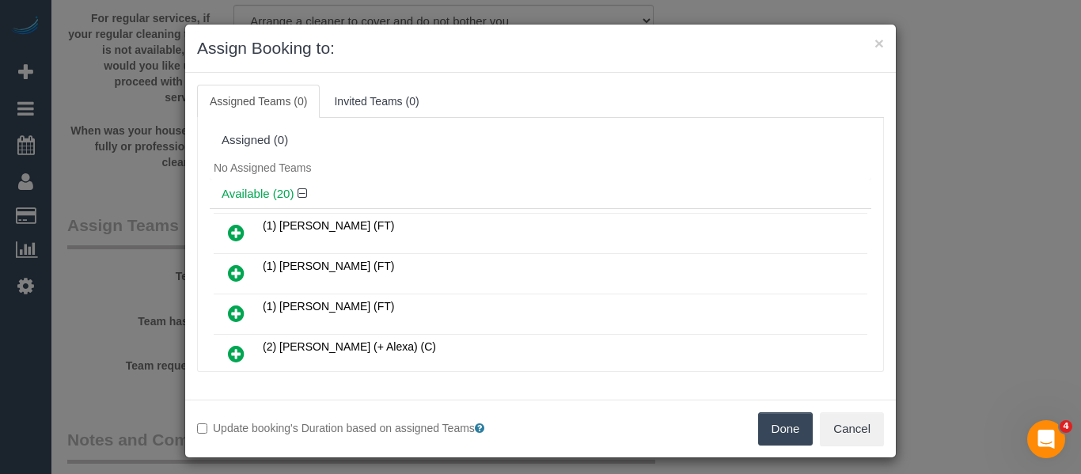
click at [773, 429] on button "Done" at bounding box center [785, 428] width 55 height 33
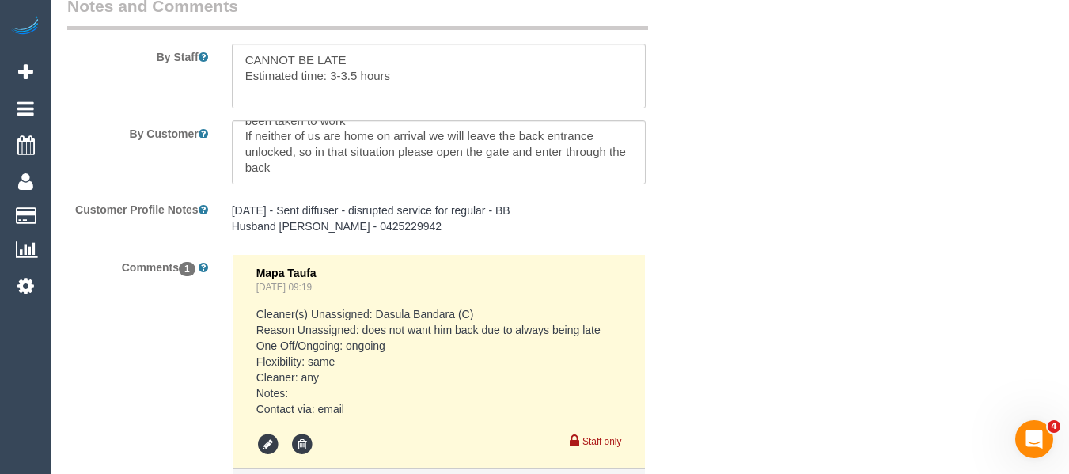
scroll to position [2992, 0]
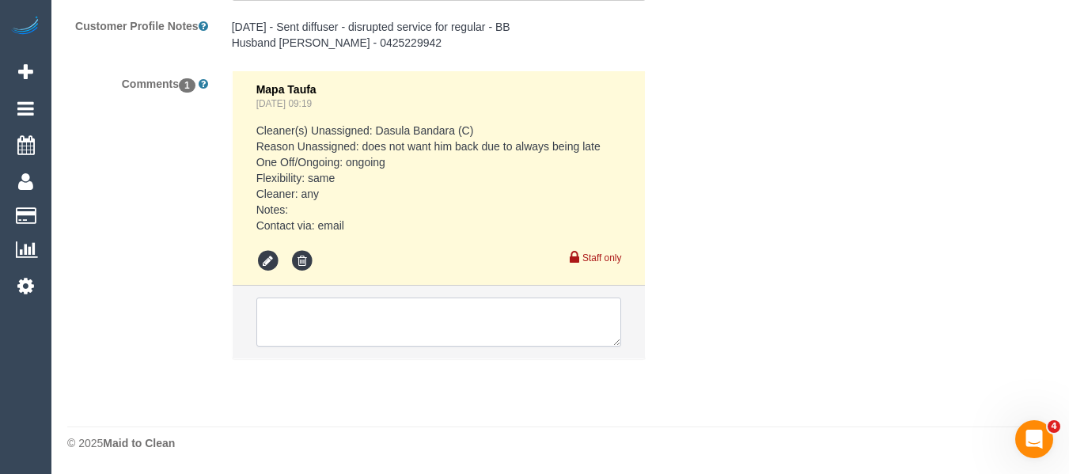
click at [423, 312] on textarea at bounding box center [439, 322] width 366 height 49
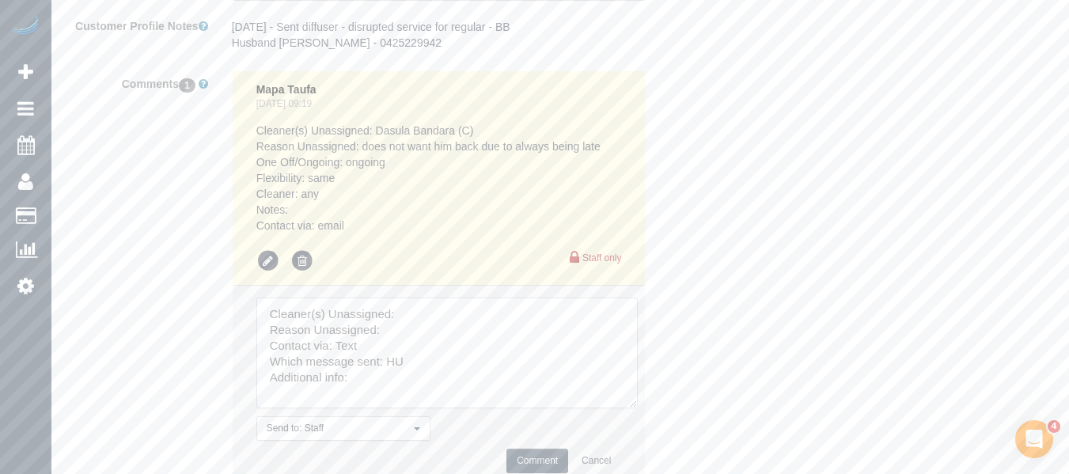
drag, startPoint x: 612, startPoint y: 341, endPoint x: 632, endPoint y: 421, distance: 82.3
click at [635, 408] on textarea at bounding box center [446, 353] width 381 height 111
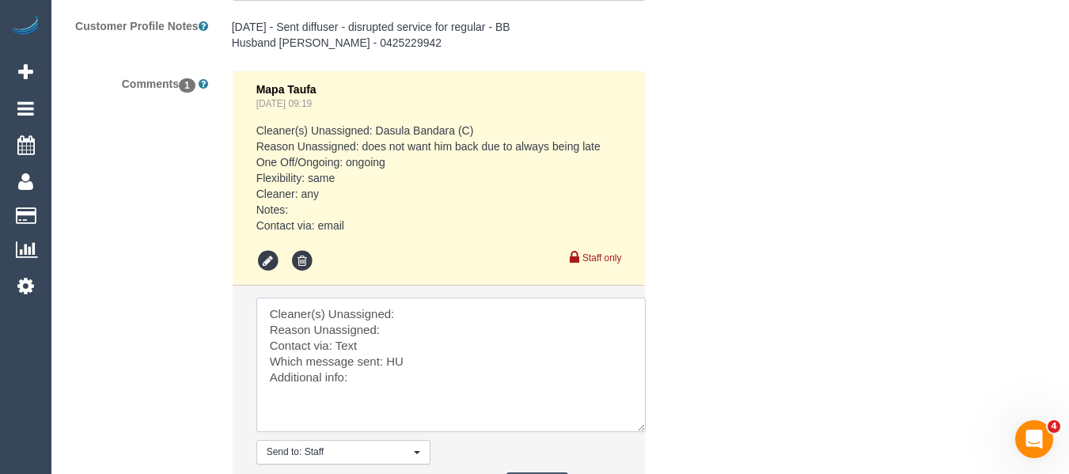
click at [412, 314] on textarea at bounding box center [450, 365] width 389 height 135
paste textarea "Cristian (+ Tania) (C)"
click at [415, 329] on textarea at bounding box center [450, 365] width 389 height 135
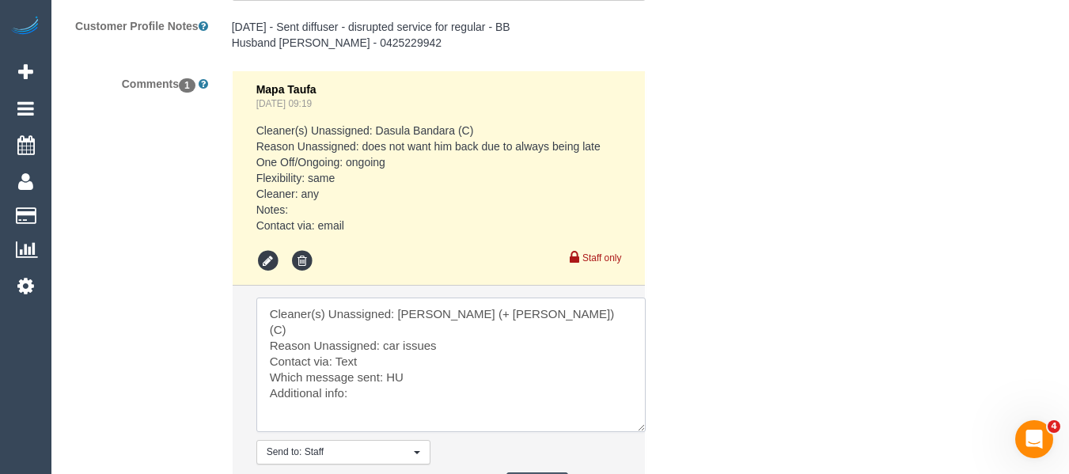
click at [432, 347] on textarea at bounding box center [450, 365] width 389 height 135
click at [384, 366] on textarea at bounding box center [450, 365] width 389 height 135
click at [393, 365] on textarea at bounding box center [450, 365] width 389 height 135
click at [388, 380] on textarea at bounding box center [450, 365] width 389 height 135
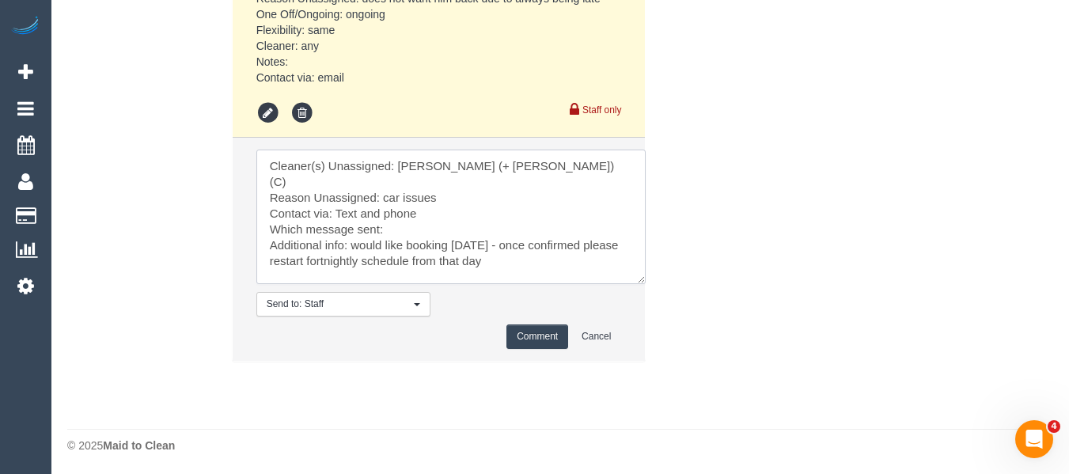
scroll to position [3142, 0]
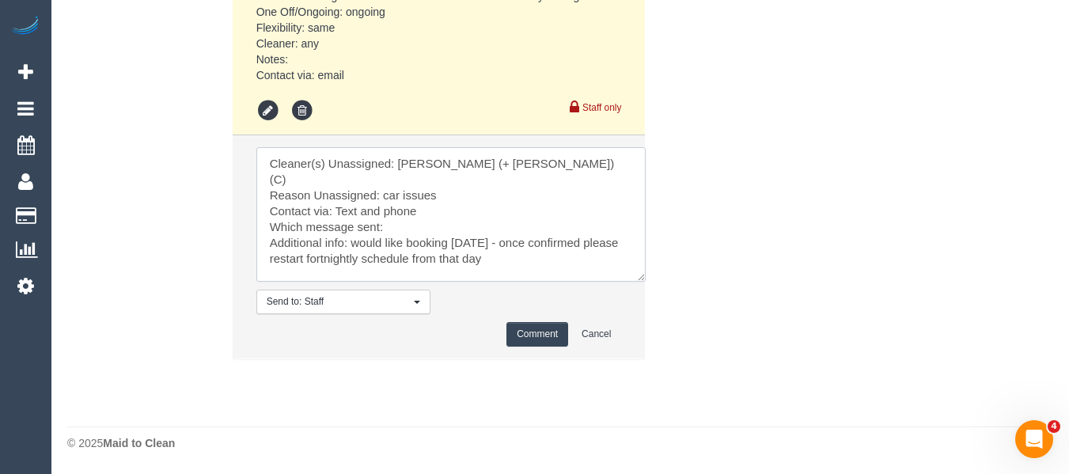
type textarea "Cleaner(s) Unassigned: Cristian (+ Tania) (C) Reason Unassigned: car issues Con…"
click at [532, 335] on button "Comment" at bounding box center [537, 334] width 62 height 25
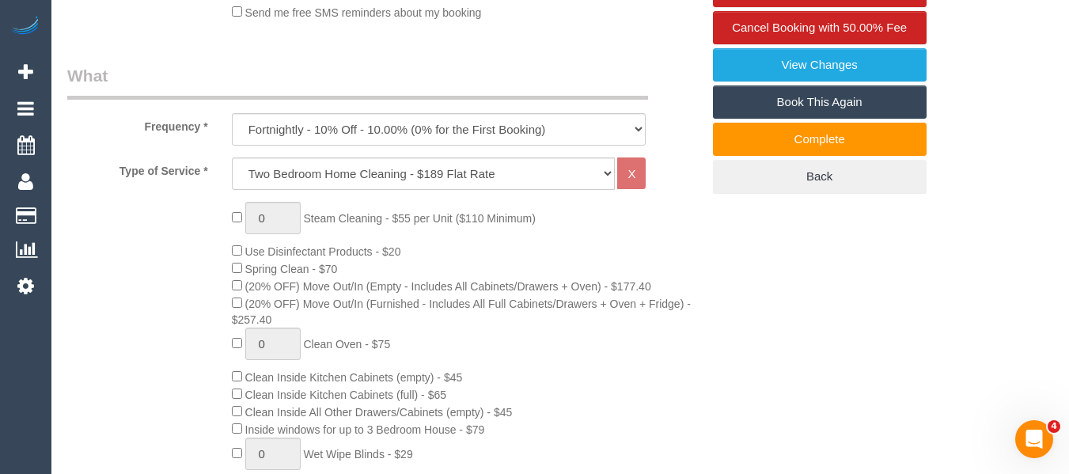
scroll to position [234, 0]
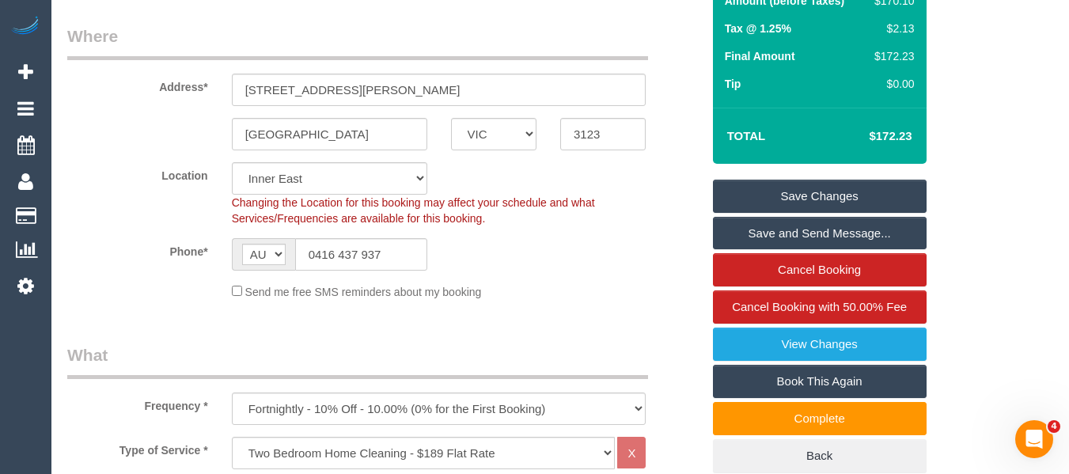
click at [856, 184] on link "Save Changes" at bounding box center [820, 196] width 214 height 33
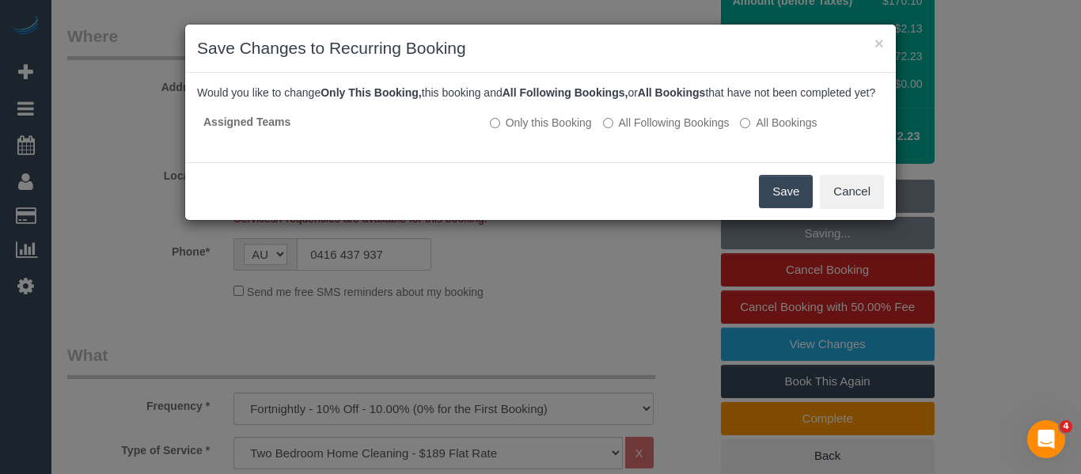
click at [766, 207] on button "Save" at bounding box center [786, 191] width 54 height 33
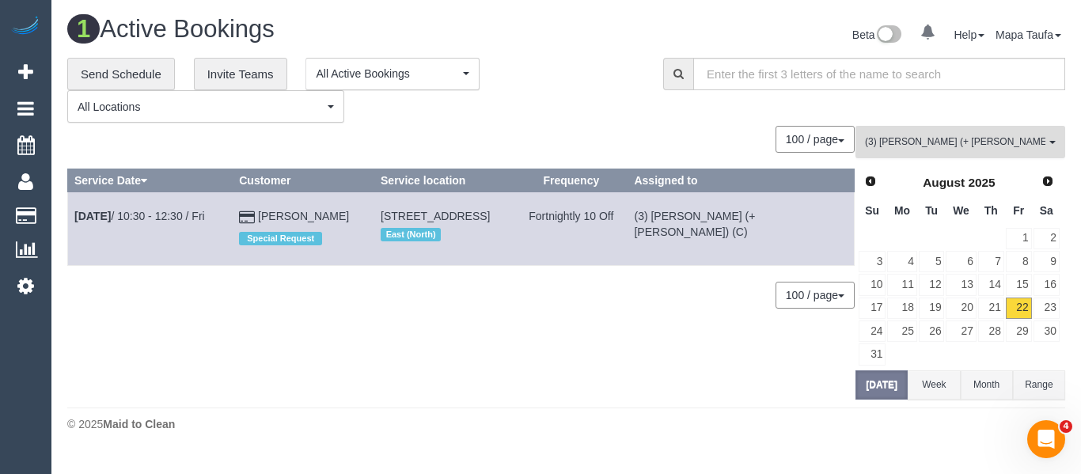
click at [926, 144] on span "(3) [PERSON_NAME] (+ [PERSON_NAME]) (C)" at bounding box center [955, 141] width 180 height 13
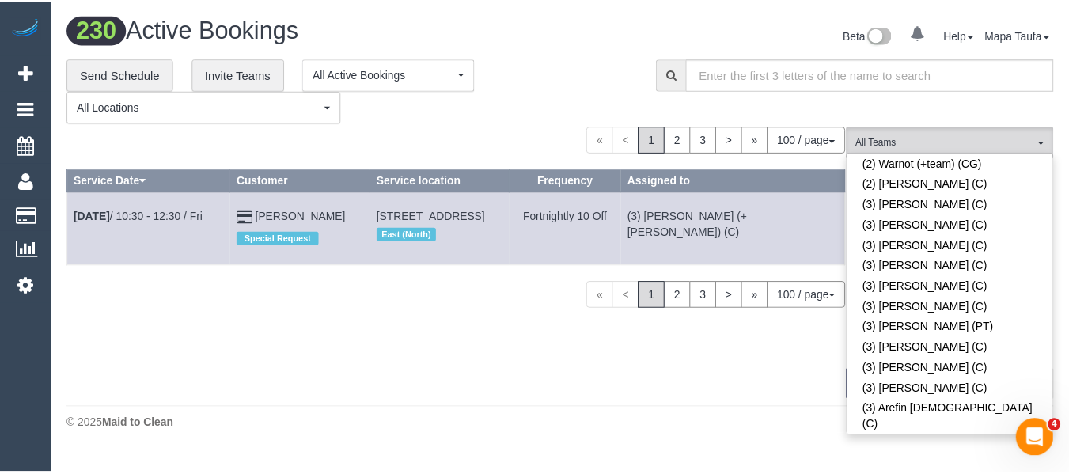
scroll to position [443, 0]
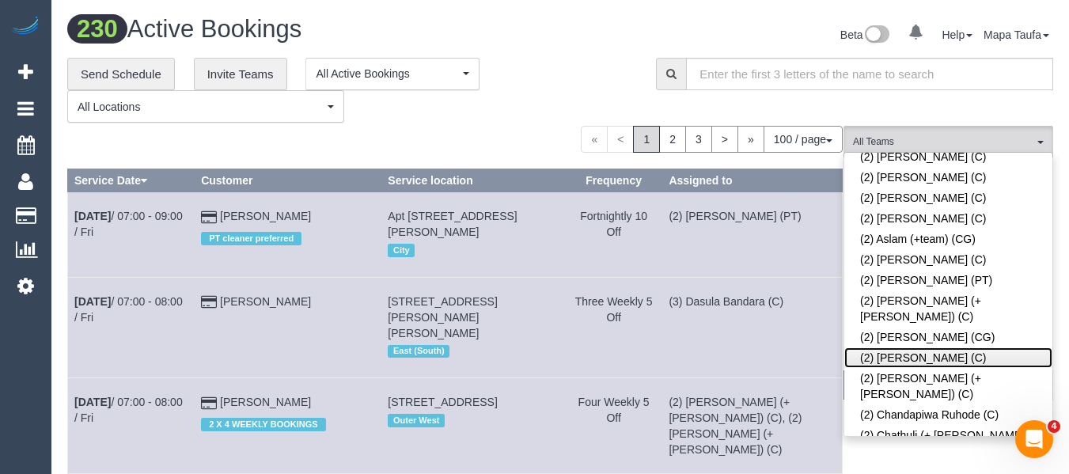
click at [957, 347] on link "(2) Catalina Fabro (C)" at bounding box center [948, 357] width 208 height 21
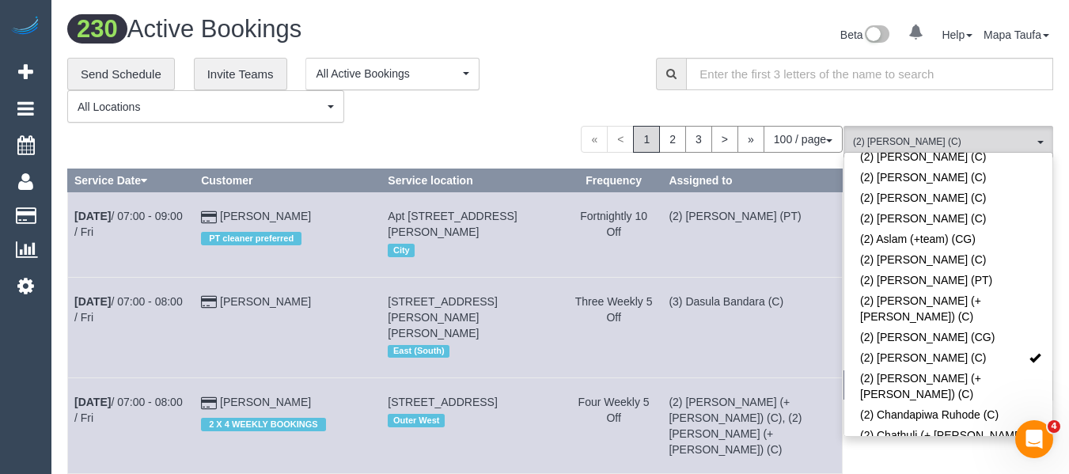
click at [569, 118] on div "**********" at bounding box center [349, 91] width 565 height 66
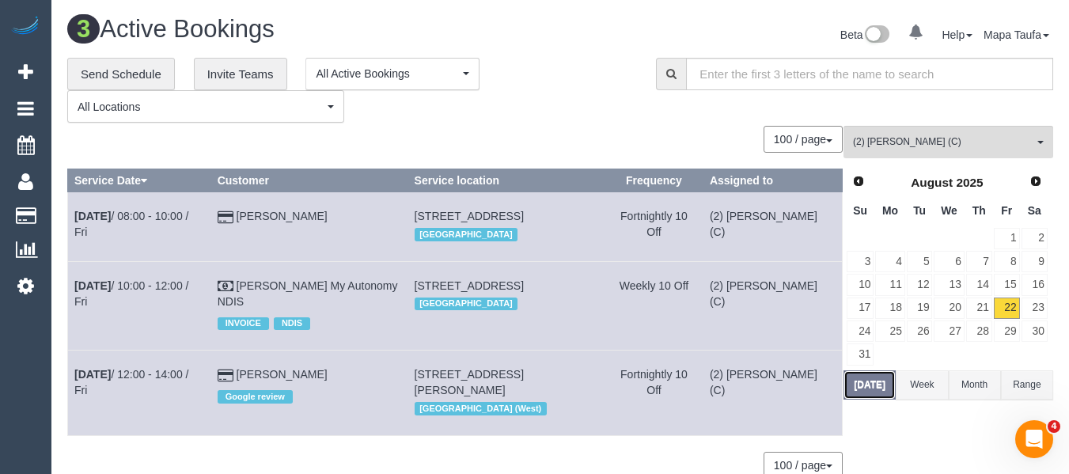
drag, startPoint x: 869, startPoint y: 391, endPoint x: 867, endPoint y: 403, distance: 12.1
click at [869, 390] on button "Today" at bounding box center [870, 384] width 52 height 29
drag, startPoint x: 363, startPoint y: 211, endPoint x: 250, endPoint y: 214, distance: 113.2
click at [250, 214] on td "Dorothy Nezeritis" at bounding box center [309, 226] width 197 height 69
copy td "Dorothy Nezeritis"
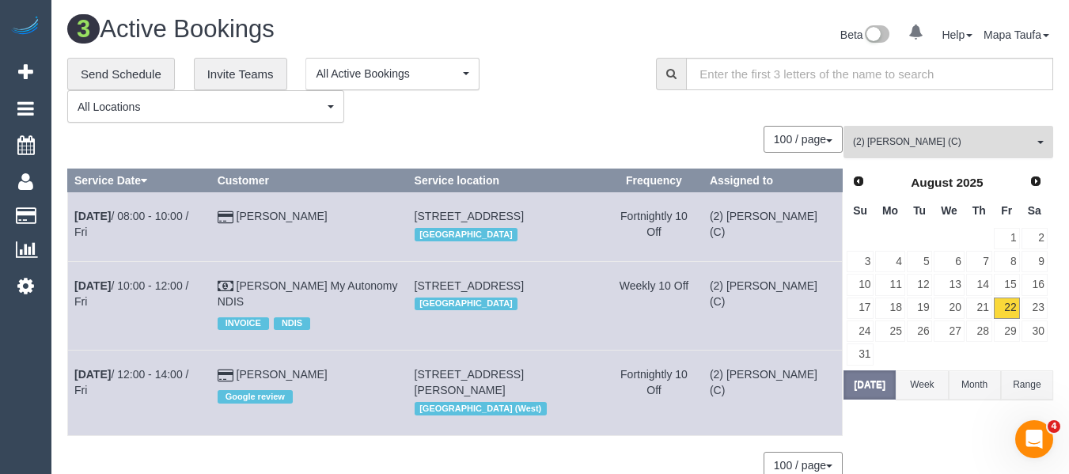
click at [894, 145] on span "(2) Catalina Fabro (C)" at bounding box center [943, 141] width 180 height 13
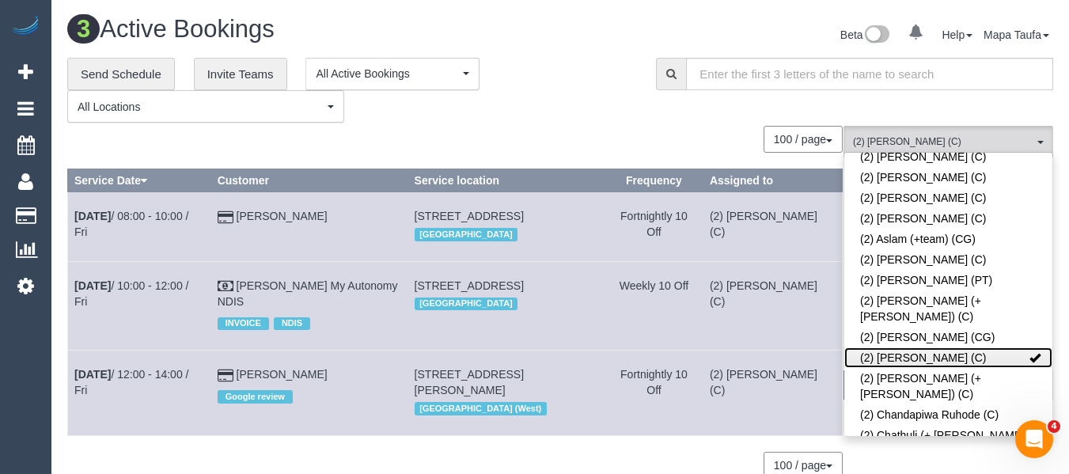
click at [893, 347] on link "(2) Catalina Fabro (C)" at bounding box center [948, 357] width 208 height 21
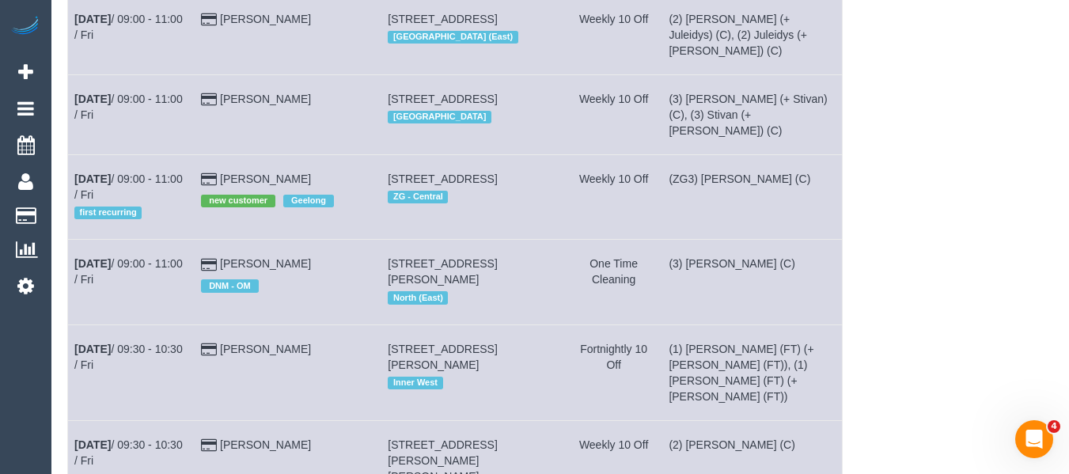
scroll to position [58, 0]
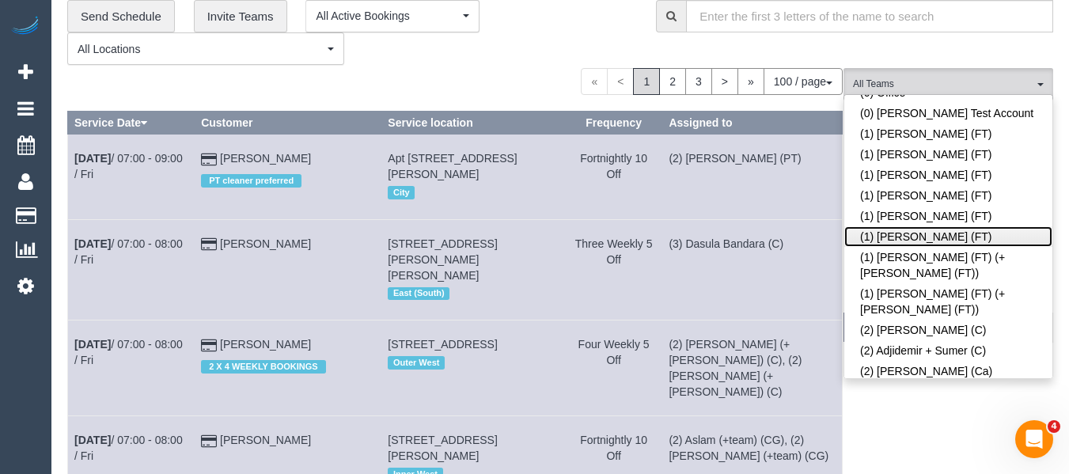
click at [935, 245] on link "(1) [PERSON_NAME] (FT)" at bounding box center [948, 236] width 208 height 21
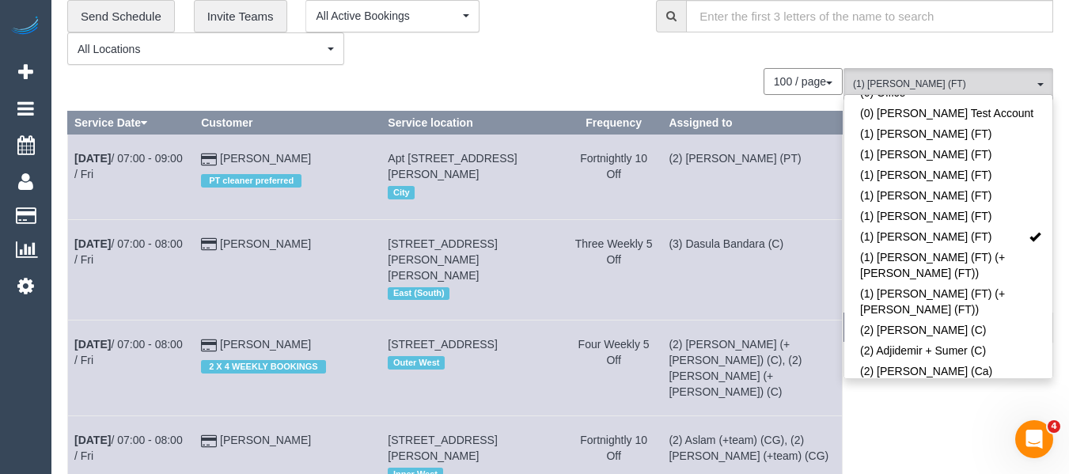
click at [480, 60] on div "**********" at bounding box center [349, 33] width 565 height 66
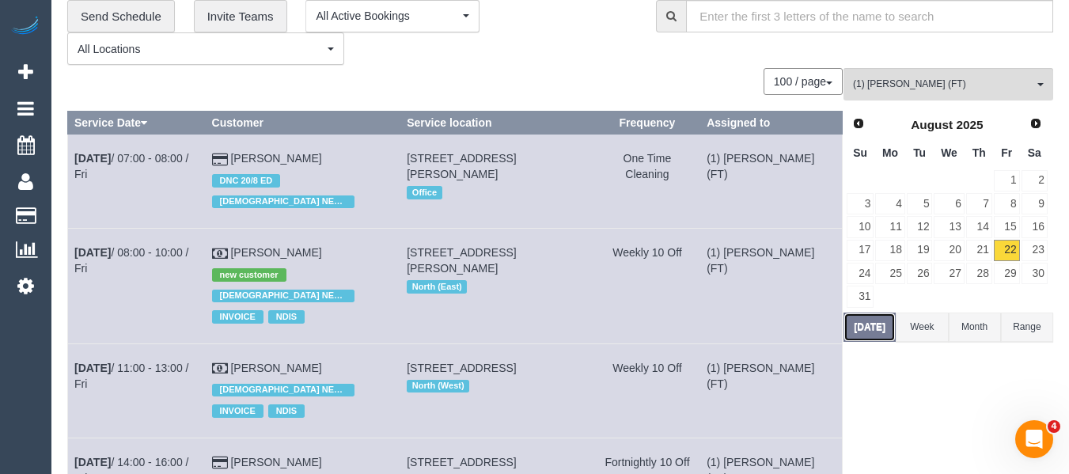
click at [862, 318] on button "[DATE]" at bounding box center [870, 327] width 52 height 29
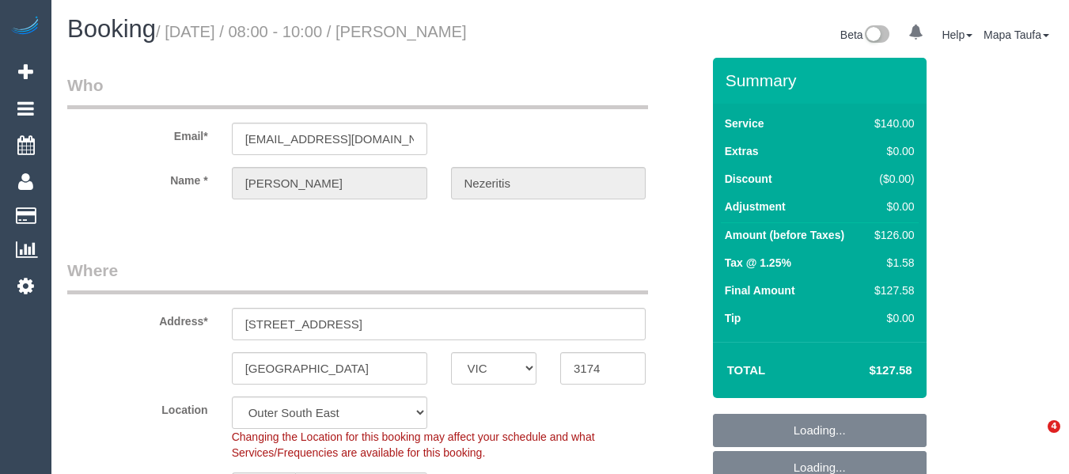
select select "VIC"
select select "number:27"
select select "number:14"
select select "number:19"
select select "number:36"
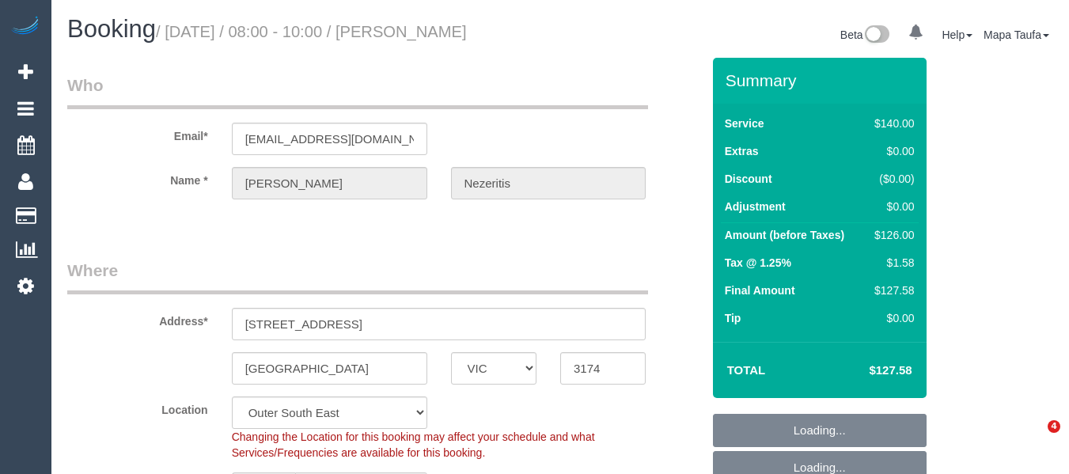
select select "number:34"
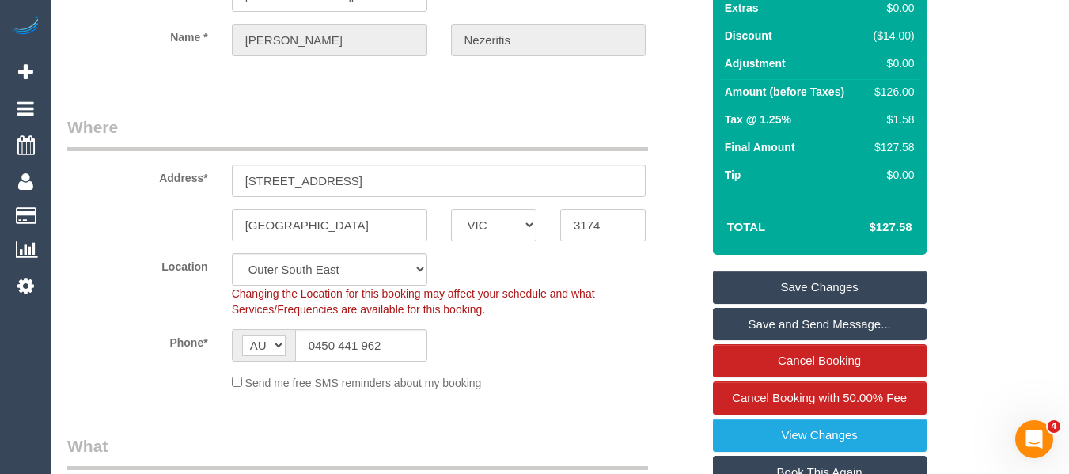
scroll to position [158, 0]
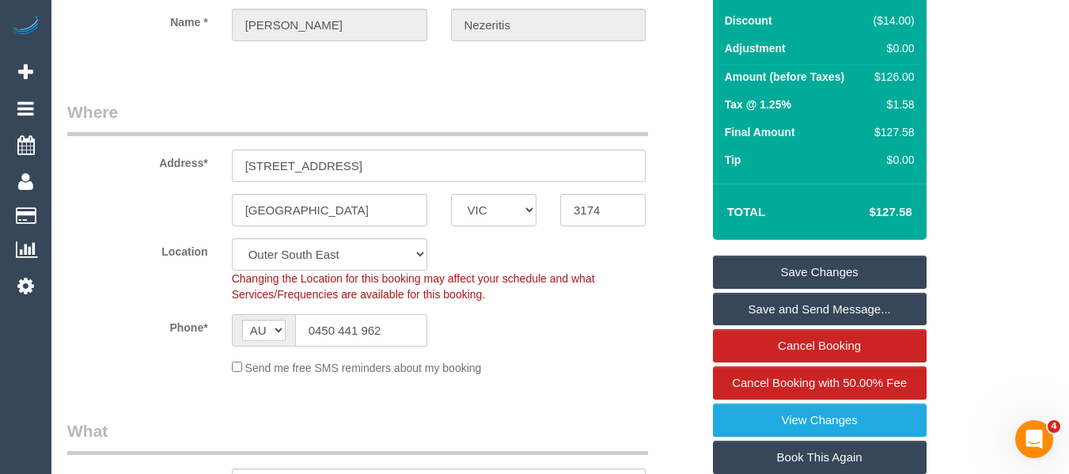
click at [375, 326] on input "0450 441 962" at bounding box center [361, 330] width 132 height 32
drag, startPoint x: 377, startPoint y: 325, endPoint x: 355, endPoint y: 342, distance: 27.7
click at [378, 325] on input "0450 441 962" at bounding box center [361, 330] width 132 height 32
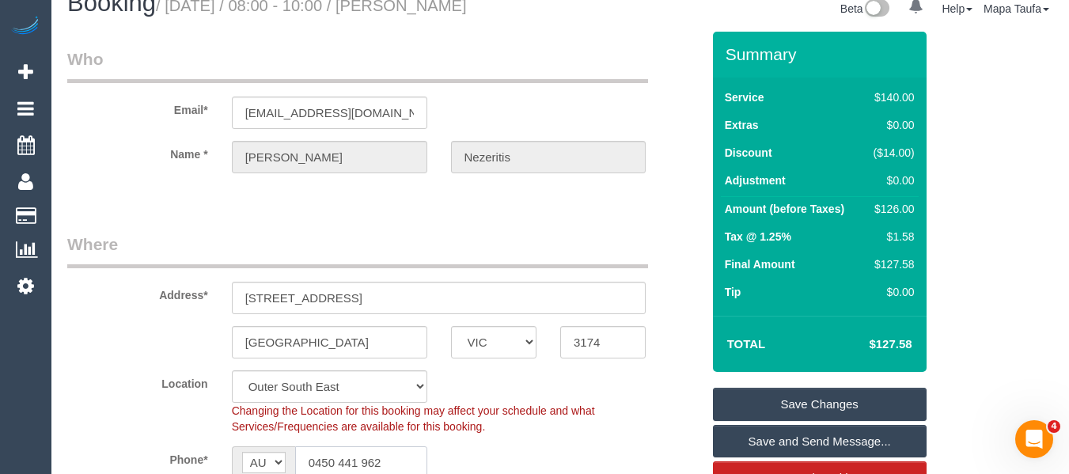
scroll to position [0, 0]
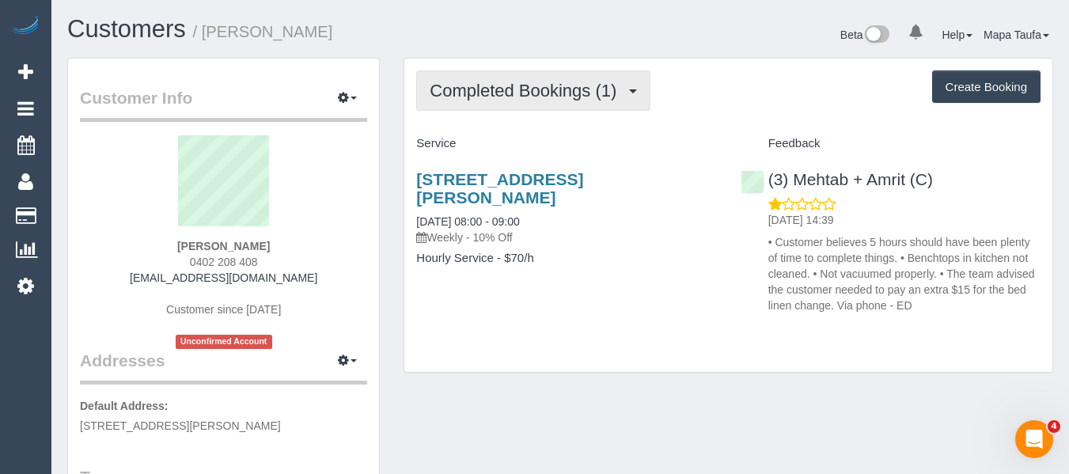
drag, startPoint x: 549, startPoint y: 89, endPoint x: 533, endPoint y: 104, distance: 23.0
click at [549, 89] on span "Completed Bookings (1)" at bounding box center [527, 91] width 195 height 20
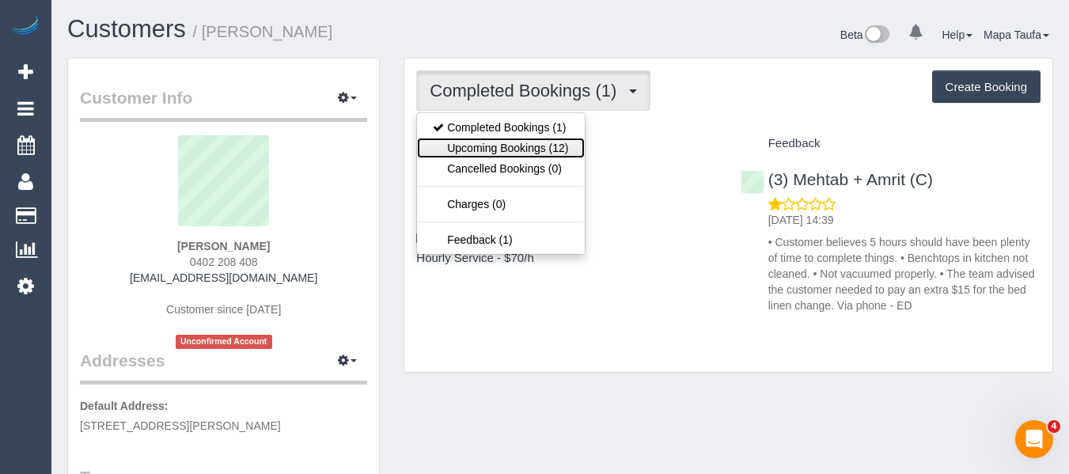
click at [516, 150] on link "Upcoming Bookings (12)" at bounding box center [500, 148] width 167 height 21
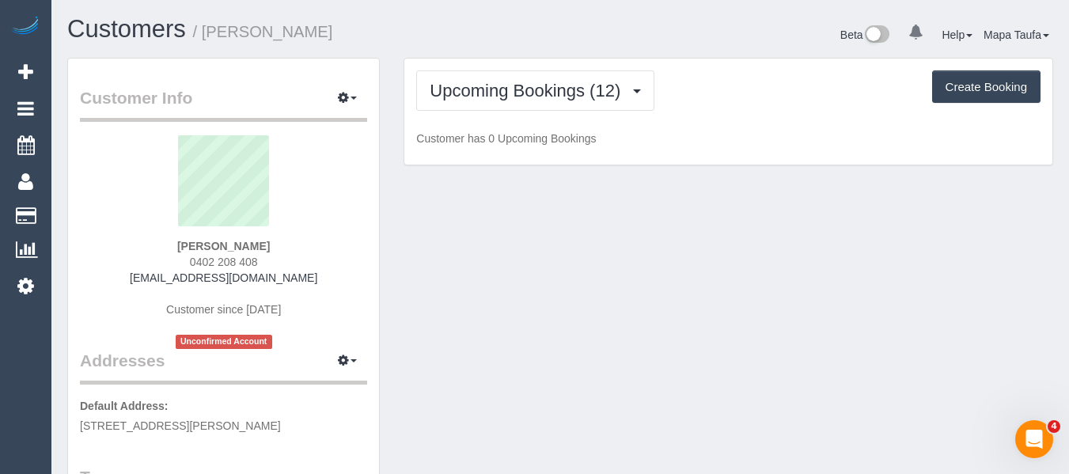
click at [602, 59] on div "Upcoming Bookings (12) Completed Bookings (1) Upcoming Bookings (12) Cancelled …" at bounding box center [728, 112] width 648 height 107
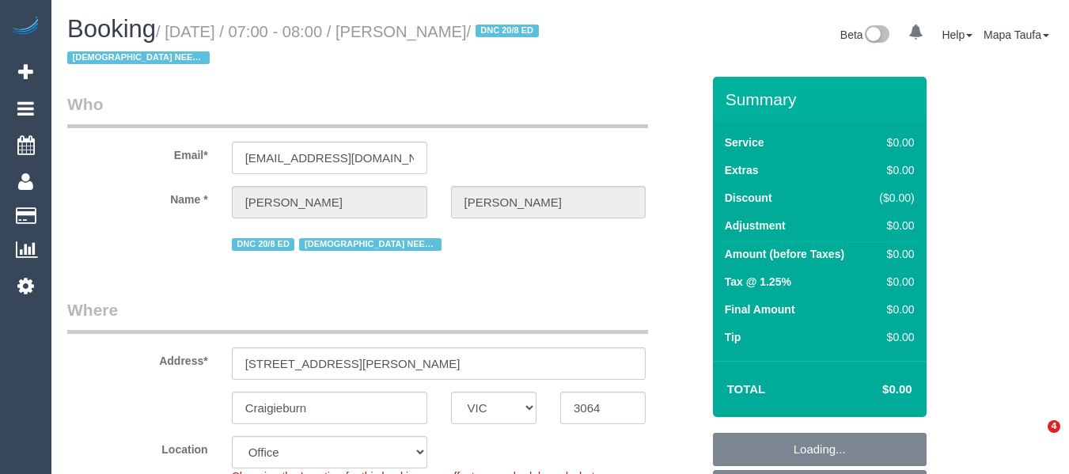
select select "VIC"
select select "number:28"
select select "number:14"
select select "number:18"
select select "number:36"
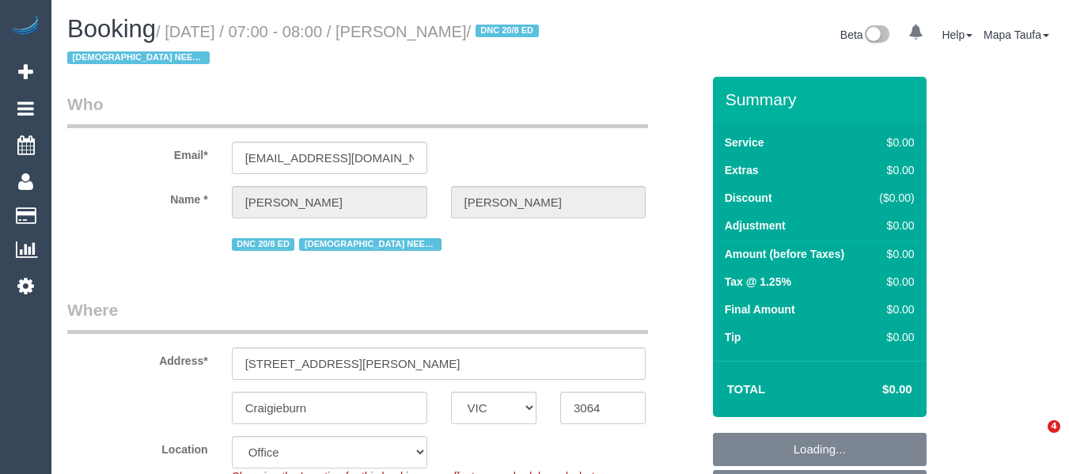
select select "number:35"
select select "object:2096"
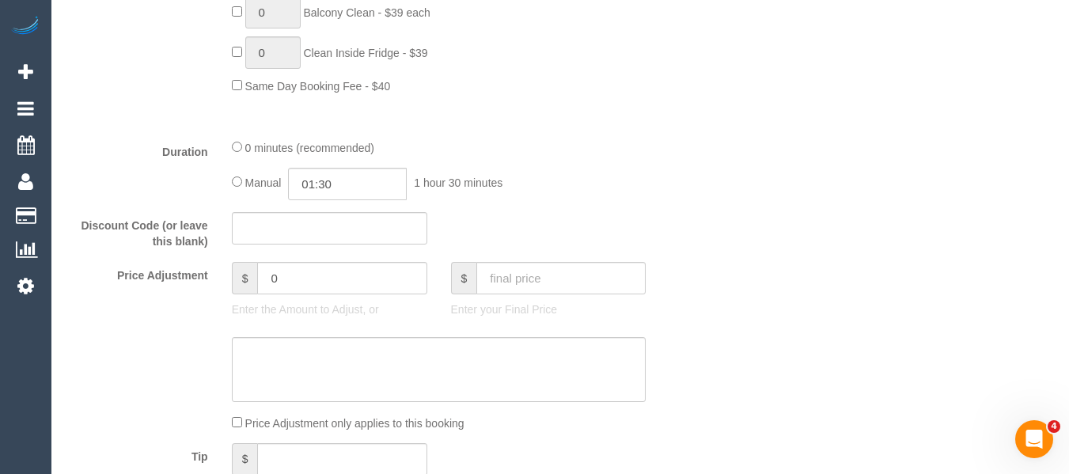
scroll to position [950, 0]
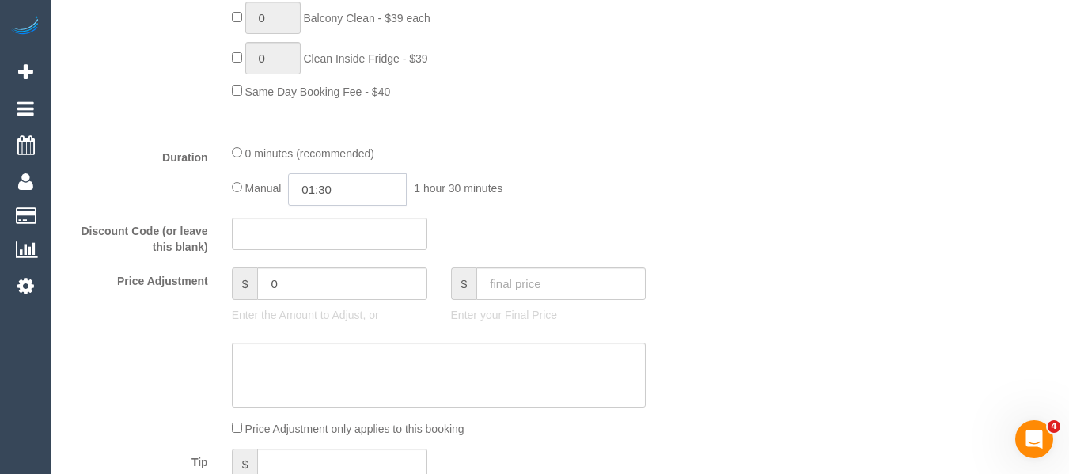
click at [358, 184] on input "01:30" at bounding box center [347, 189] width 119 height 32
click at [352, 180] on input "01:30" at bounding box center [347, 189] width 119 height 32
type input "01:40"
drag, startPoint x: 601, startPoint y: 157, endPoint x: 1080, endPoint y: 187, distance: 479.7
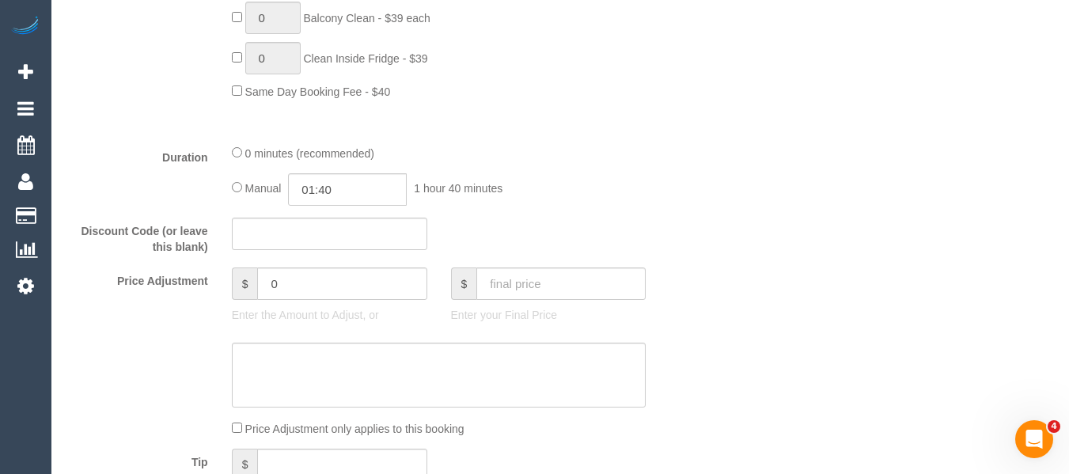
click at [607, 155] on div "0 minutes (recommended)" at bounding box center [439, 152] width 415 height 17
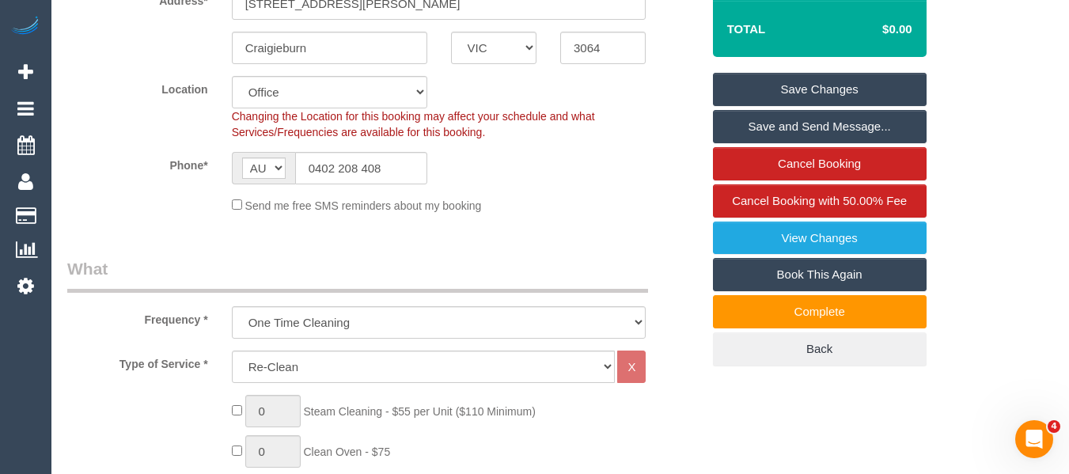
scroll to position [134, 0]
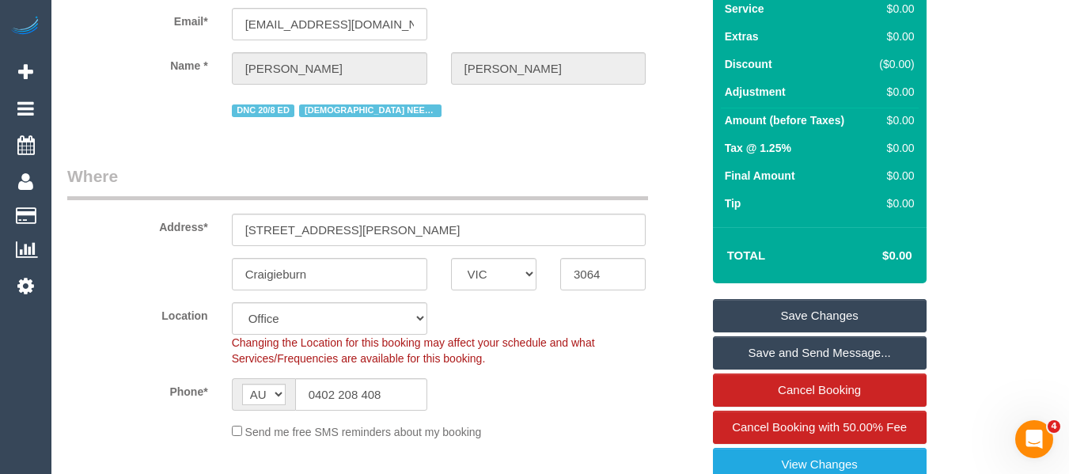
click at [757, 305] on link "Save Changes" at bounding box center [820, 315] width 214 height 33
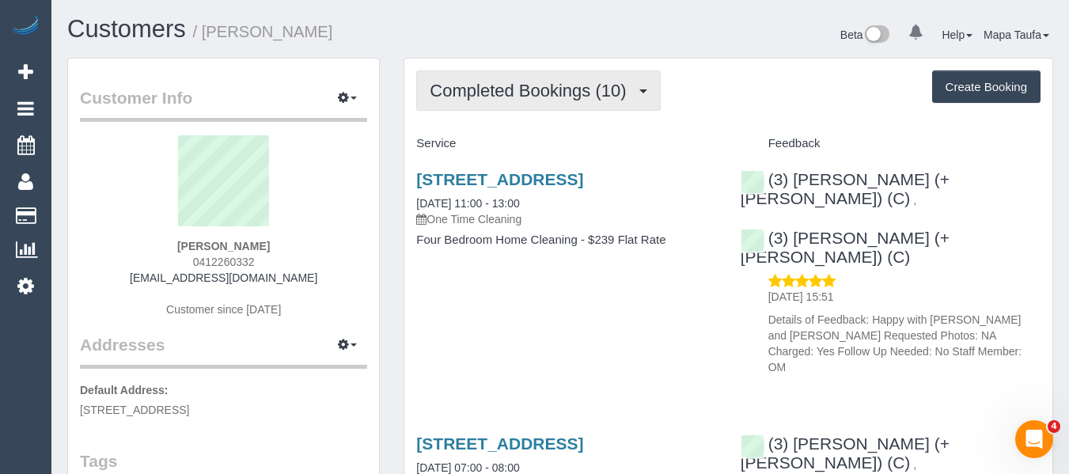
click at [491, 95] on span "Completed Bookings (10)" at bounding box center [532, 91] width 204 height 20
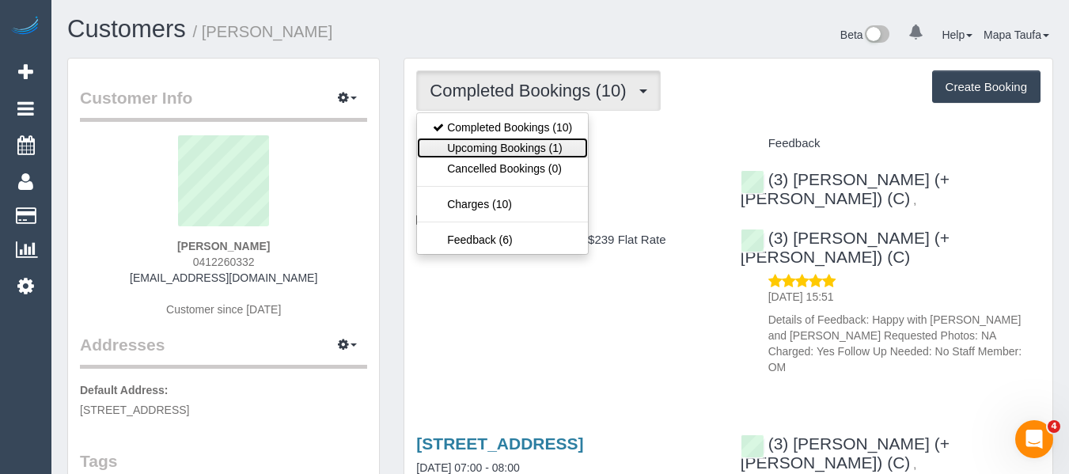
click at [504, 144] on link "Upcoming Bookings (1)" at bounding box center [502, 148] width 171 height 21
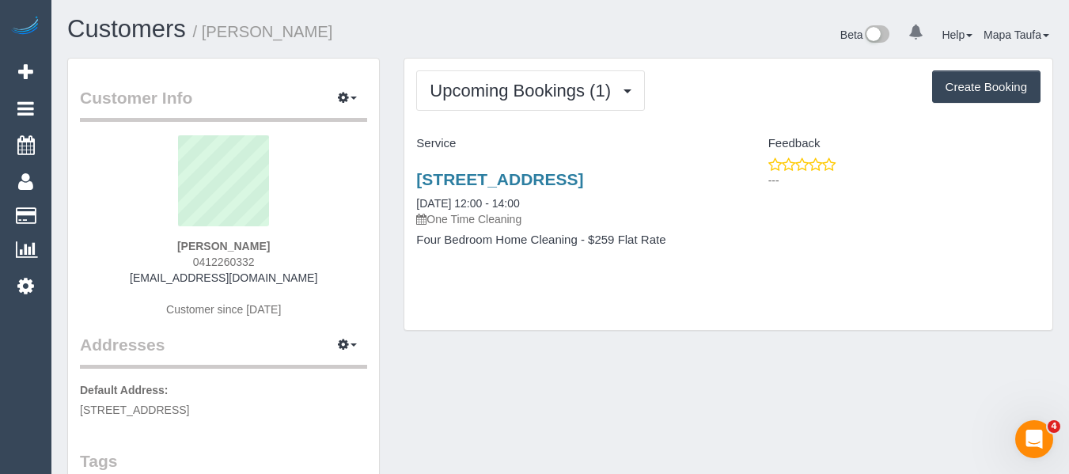
click at [491, 169] on div "26 Kenman Close, Templestowe, VIC 3106 01/09/2025 12:00 - 14:00 One Time Cleani…" at bounding box center [566, 218] width 324 height 122
click at [490, 176] on link "26 Kenman Close, Templestowe, VIC 3106" at bounding box center [499, 179] width 167 height 18
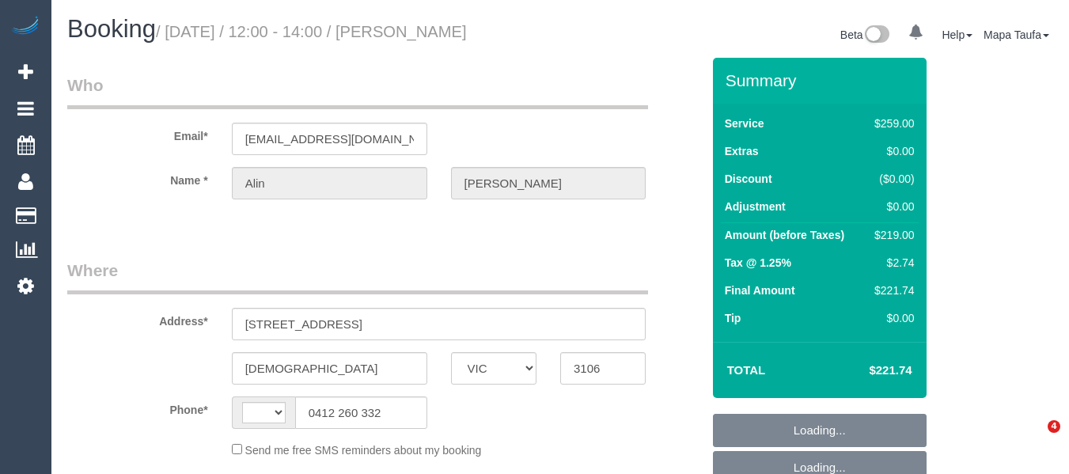
select select "VIC"
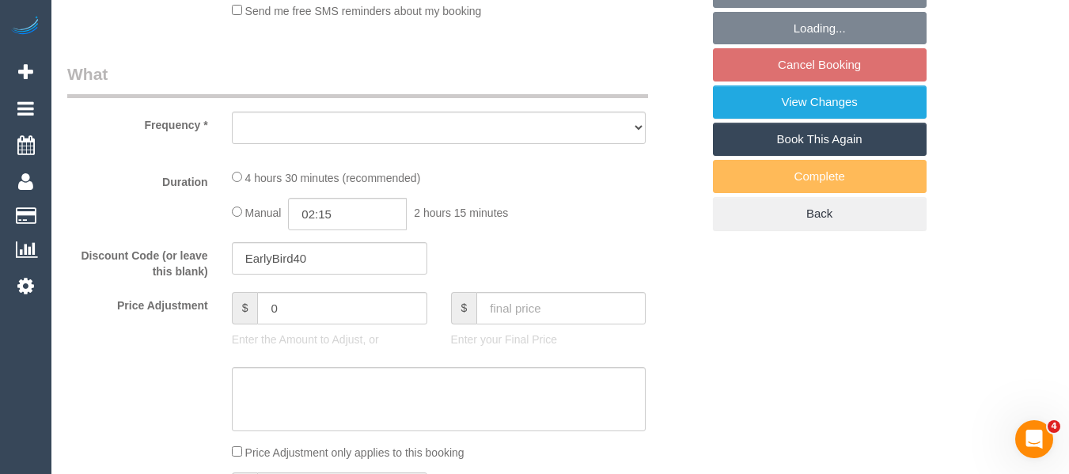
select select "string:stripe-pm_1NAYY22GScqysDRVLHyLZFKM"
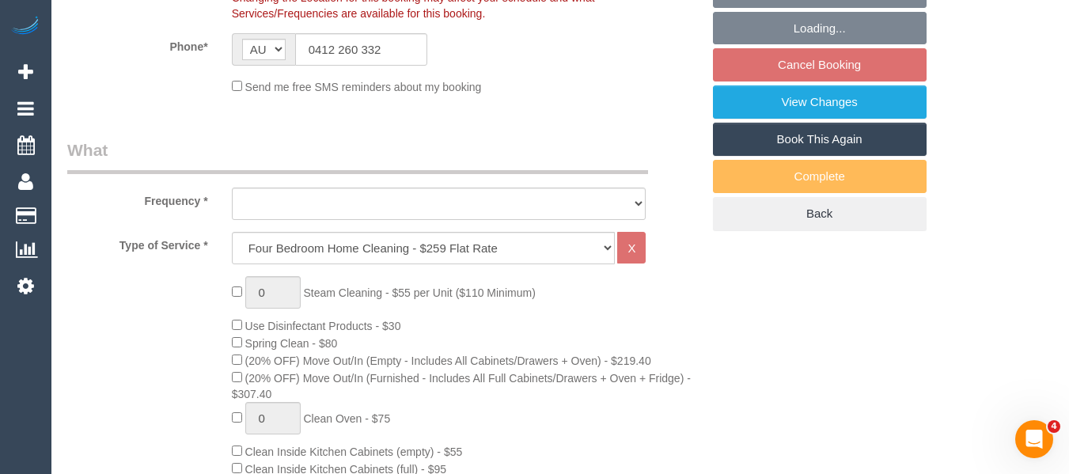
select select "string:AU"
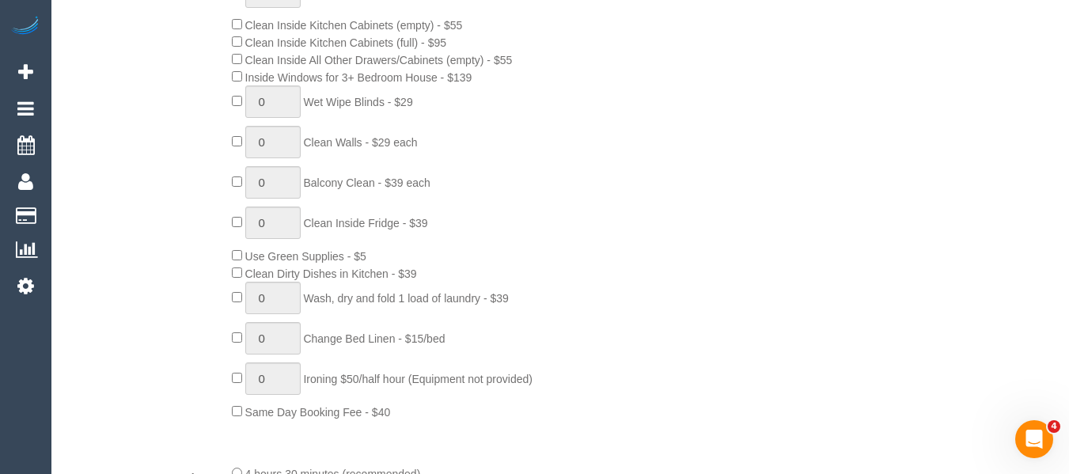
select select "object:834"
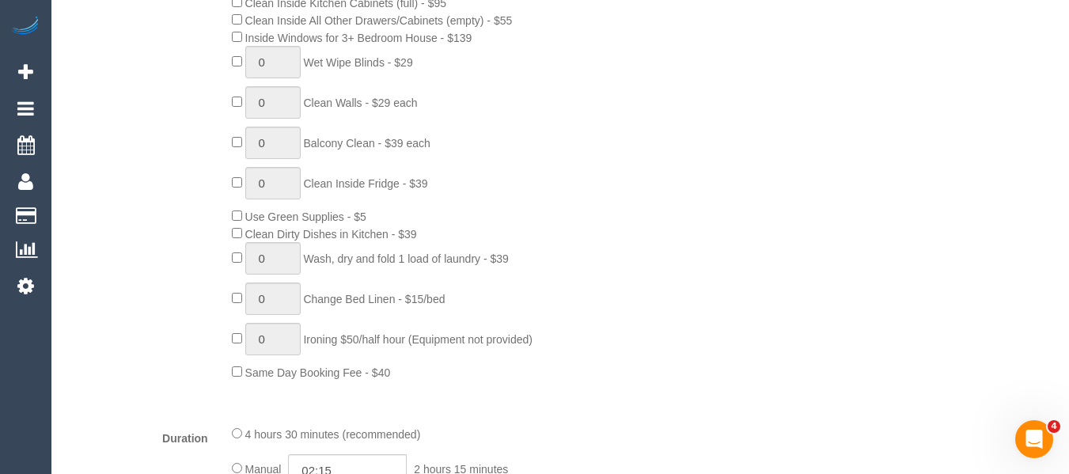
select select "number:27"
select select "number:14"
select select "number:19"
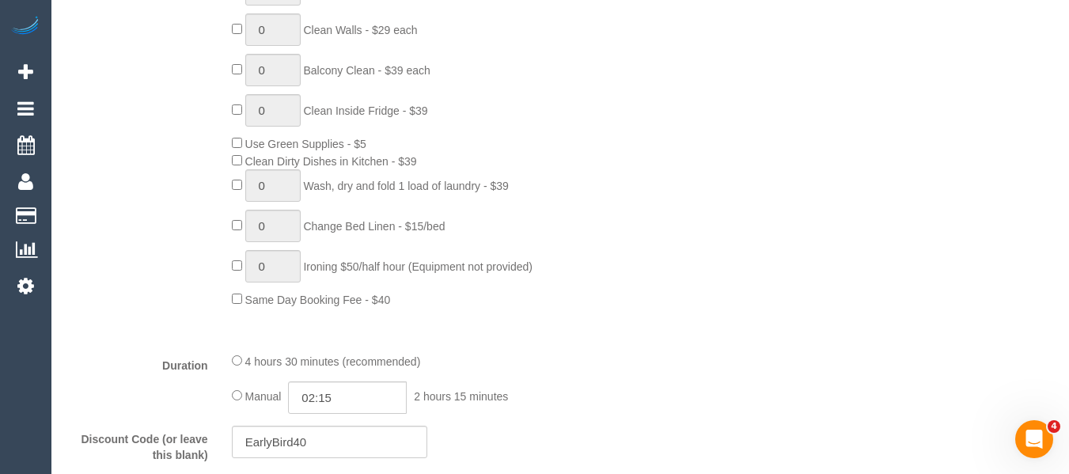
select select "spot4"
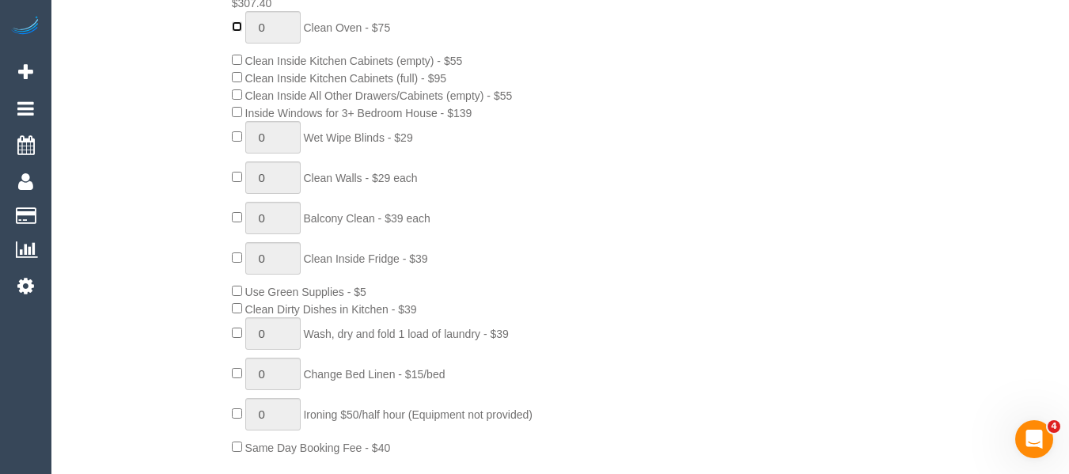
type input "1"
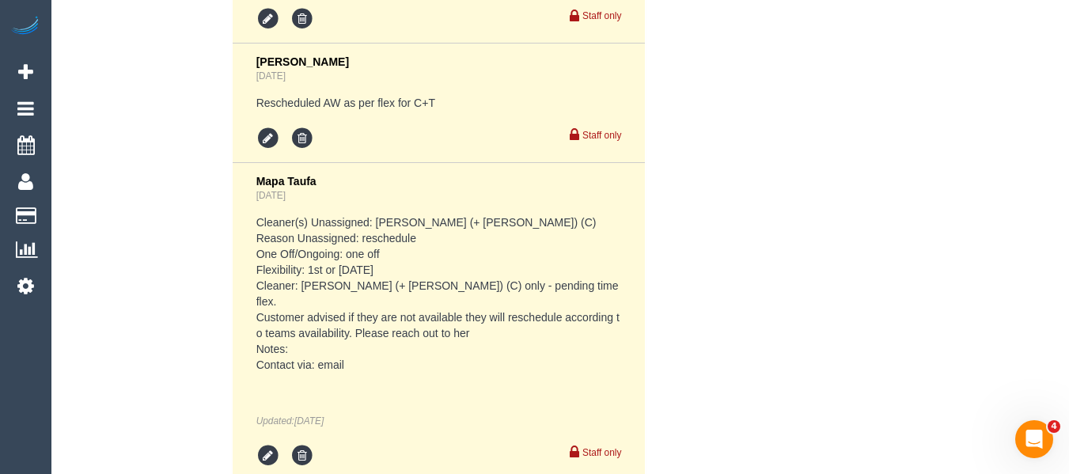
scroll to position [3318, 0]
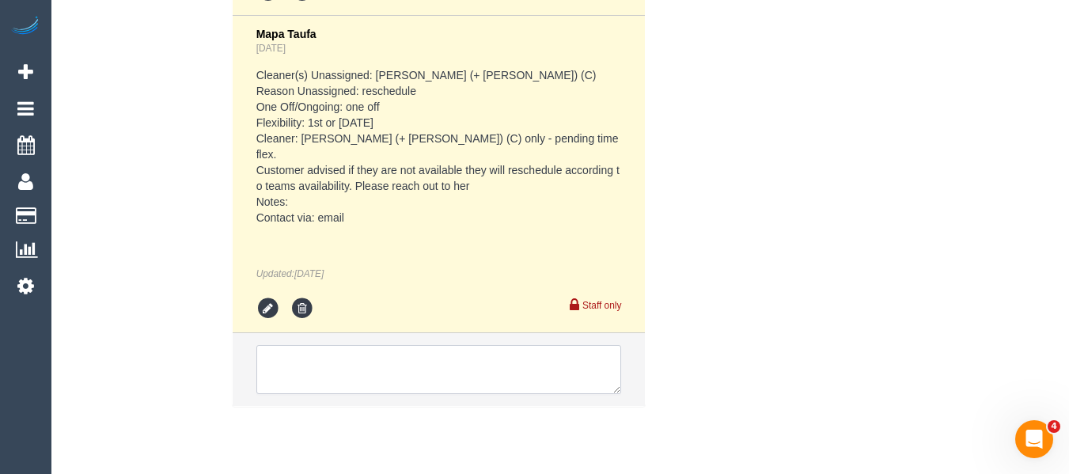
click at [377, 345] on textarea at bounding box center [439, 369] width 366 height 49
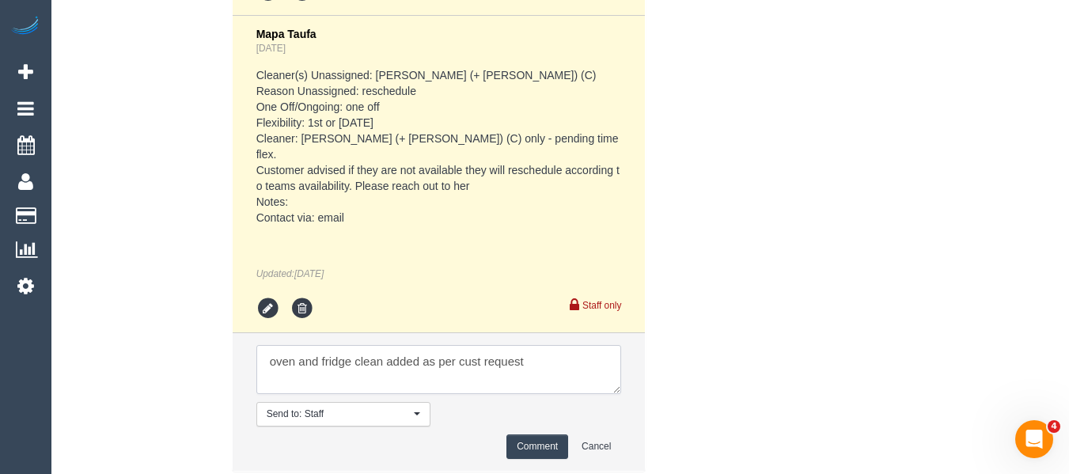
type textarea "oven and fridge clean added as per cust request"
click at [535, 434] on button "Comment" at bounding box center [537, 446] width 62 height 25
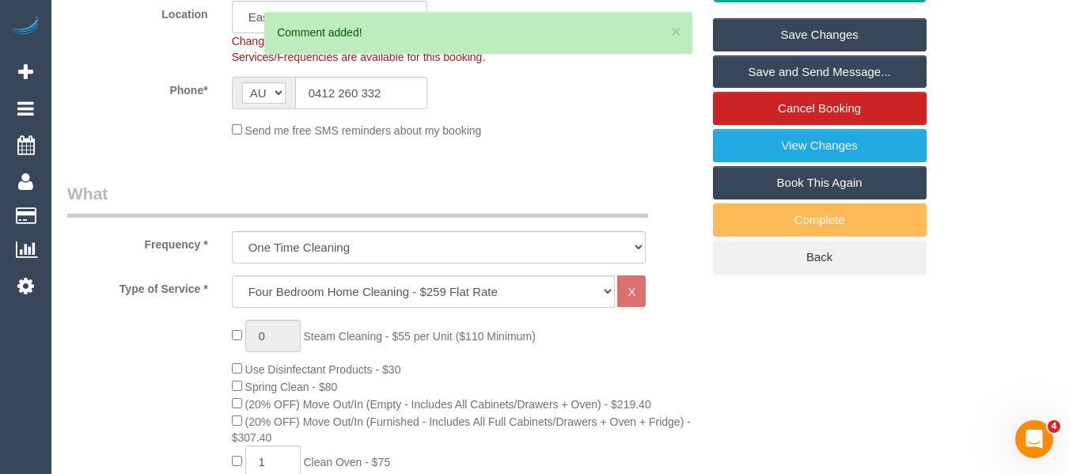
scroll to position [337, 0]
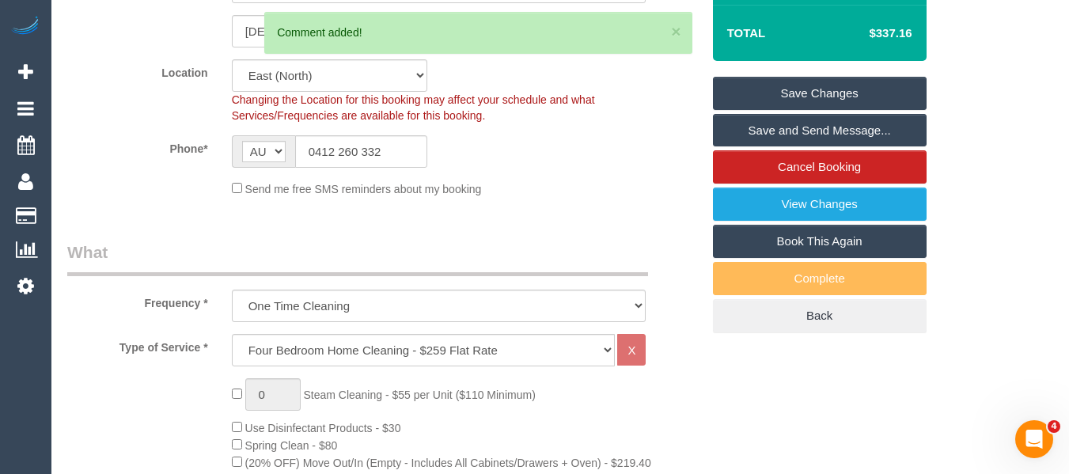
click at [832, 85] on link "Save Changes" at bounding box center [820, 93] width 214 height 33
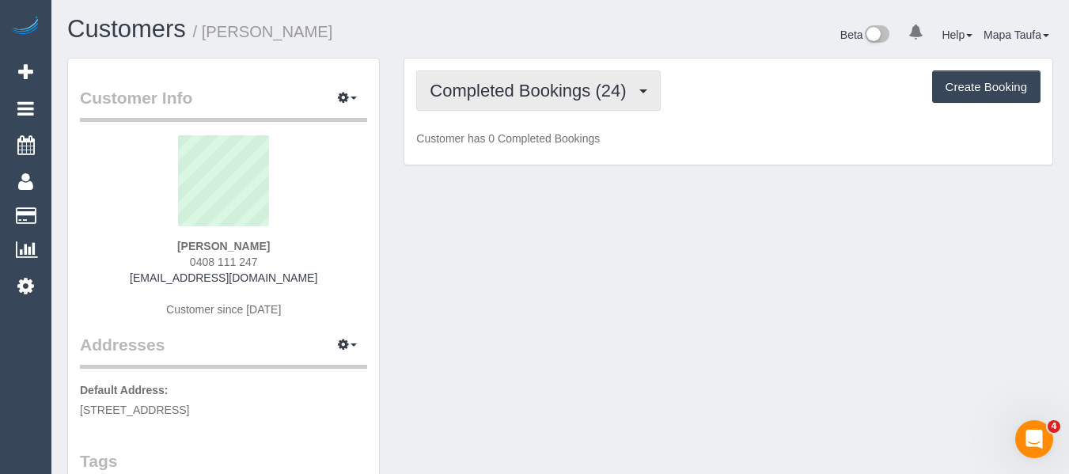
click at [469, 78] on button "Completed Bookings (24)" at bounding box center [538, 90] width 244 height 40
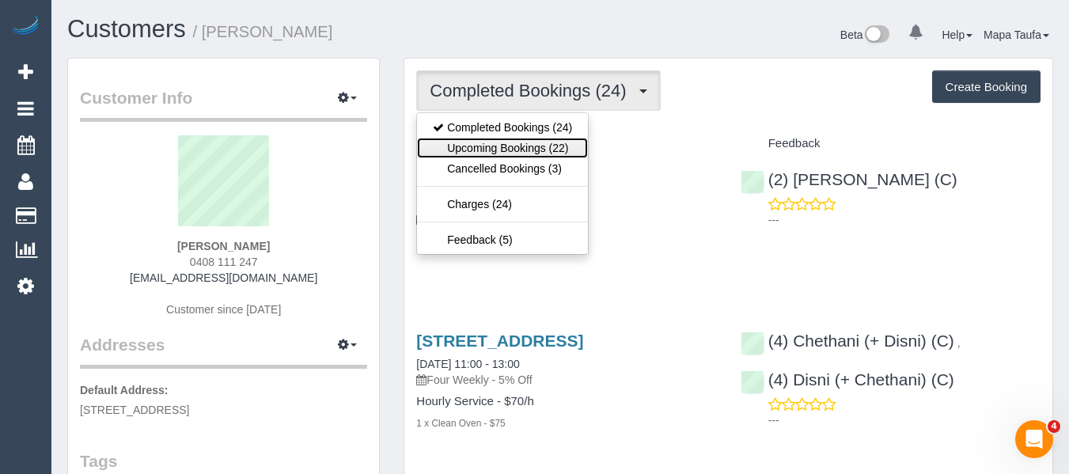
click at [474, 138] on link "Upcoming Bookings (22)" at bounding box center [502, 148] width 171 height 21
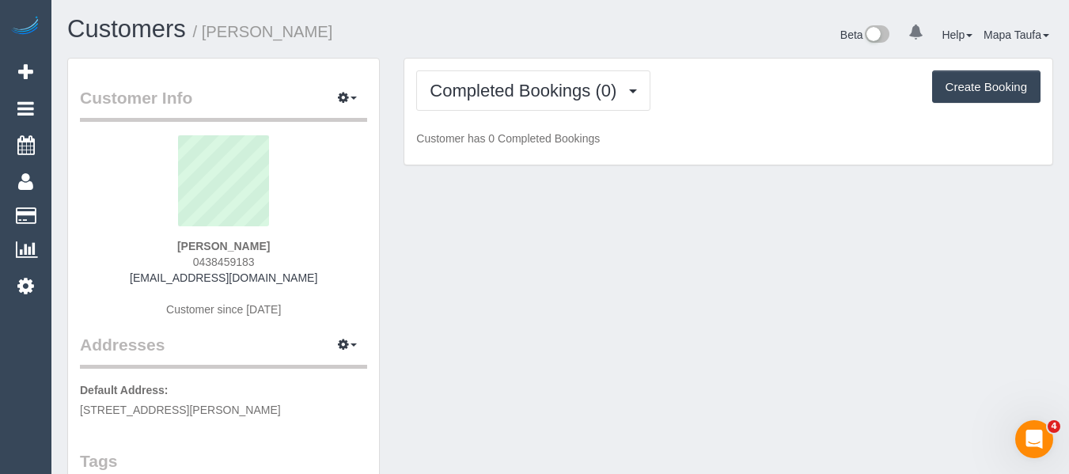
drag, startPoint x: 259, startPoint y: 254, endPoint x: 186, endPoint y: 256, distance: 72.8
click at [186, 256] on div "[PERSON_NAME] 0438459183 [EMAIL_ADDRESS][DOMAIN_NAME] Customer since [DATE]" at bounding box center [223, 234] width 287 height 198
copy span "0438459183"
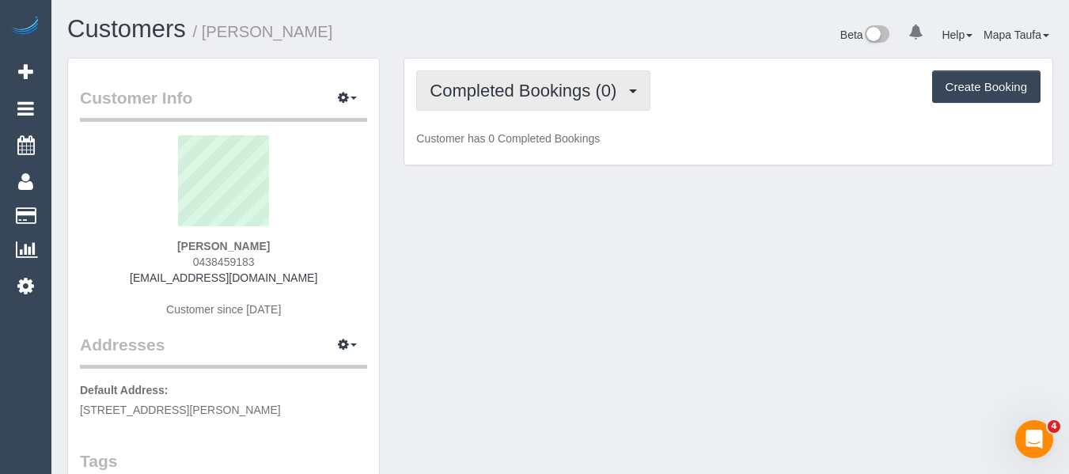
drag, startPoint x: 562, startPoint y: 85, endPoint x: 545, endPoint y: 93, distance: 18.1
click at [560, 85] on span "Completed Bookings (0)" at bounding box center [527, 91] width 195 height 20
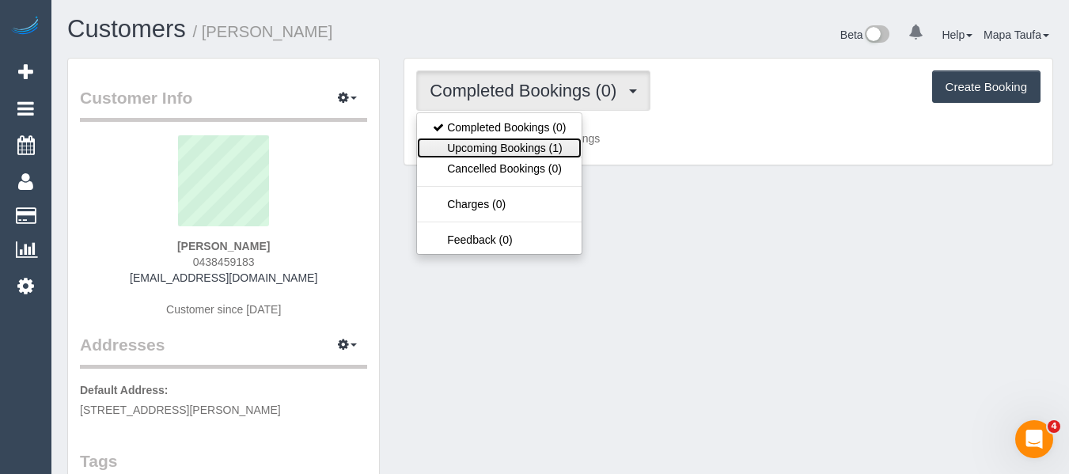
click at [491, 148] on link "Upcoming Bookings (1)" at bounding box center [499, 148] width 165 height 21
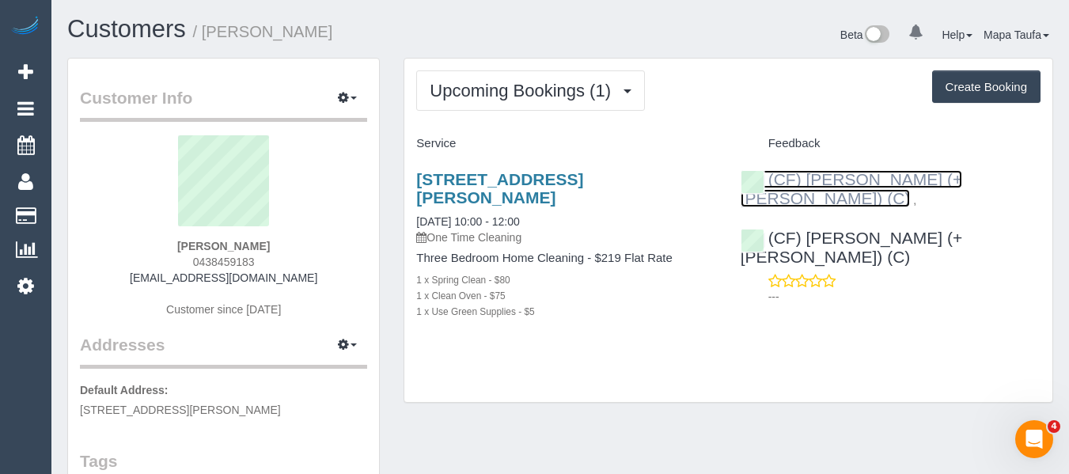
click at [844, 180] on link "(CF) [PERSON_NAME] (+ [PERSON_NAME]) (C)" at bounding box center [852, 188] width 222 height 37
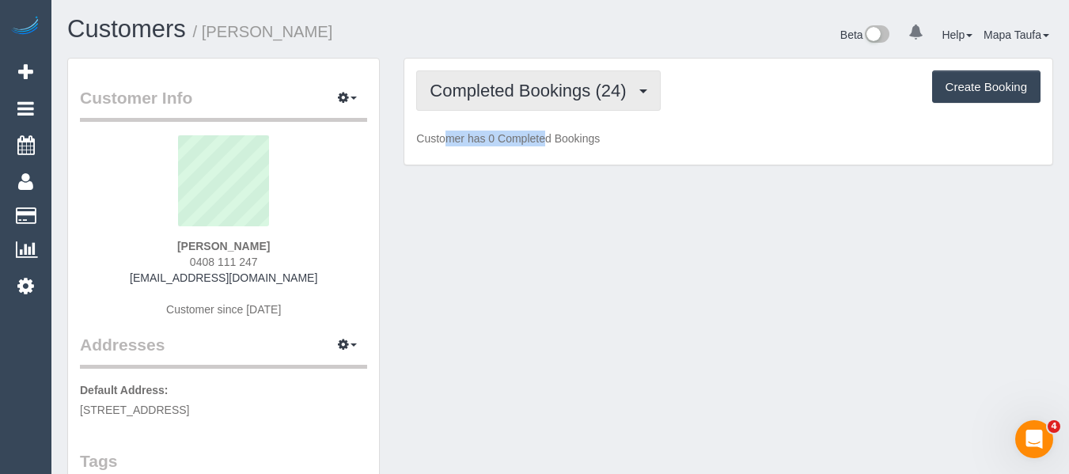
click at [518, 110] on div "Completed Bookings (24) Completed Bookings (24) Upcoming Bookings (22) Cancelle…" at bounding box center [728, 112] width 648 height 107
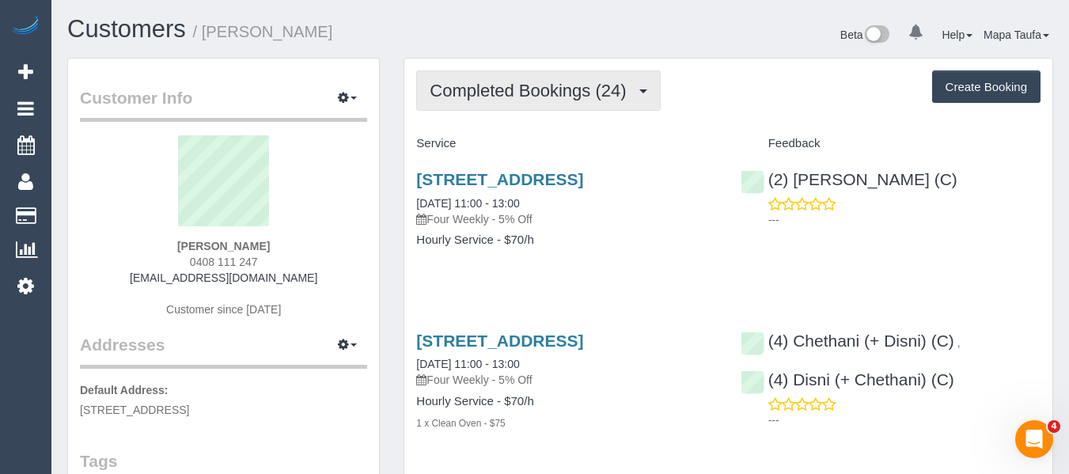
click at [512, 91] on span "Completed Bookings (24)" at bounding box center [532, 91] width 204 height 20
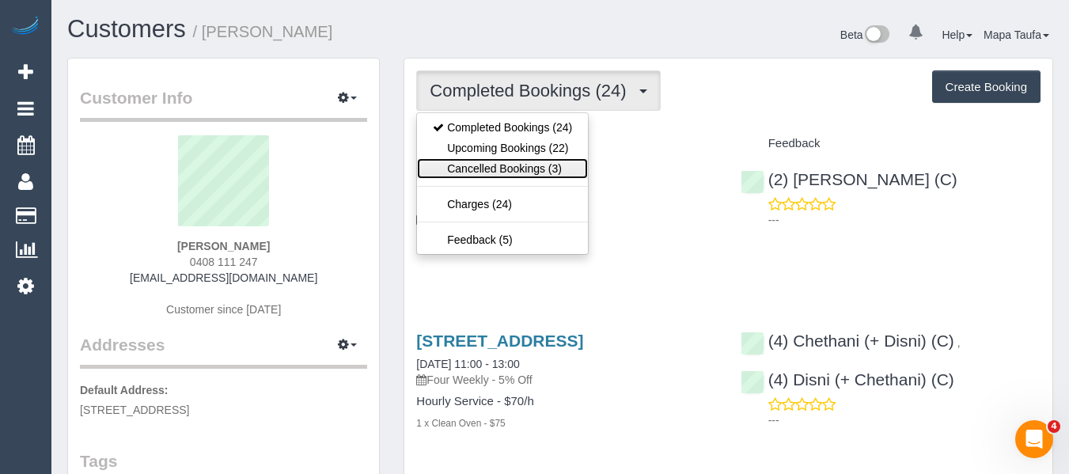
click at [526, 170] on link "Cancelled Bookings (3)" at bounding box center [502, 168] width 171 height 21
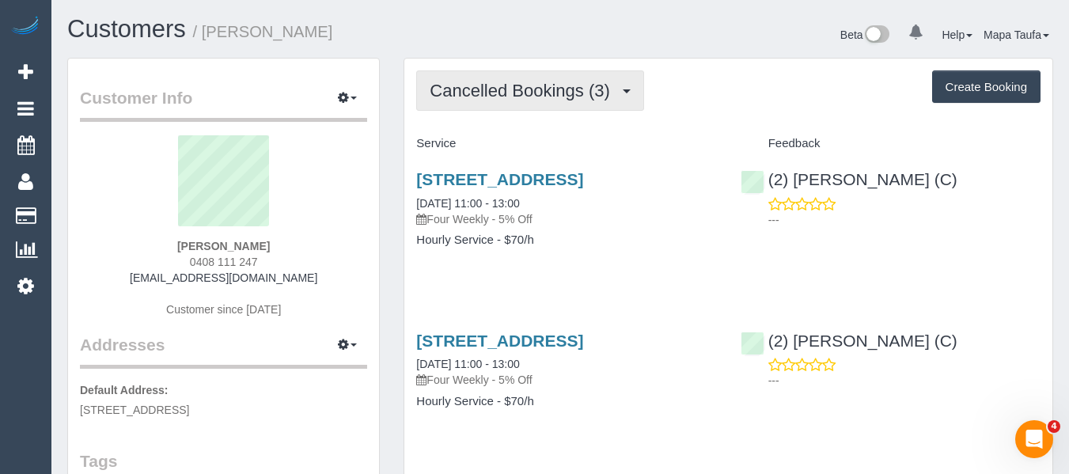
click at [453, 94] on span "Cancelled Bookings (3)" at bounding box center [524, 91] width 188 height 20
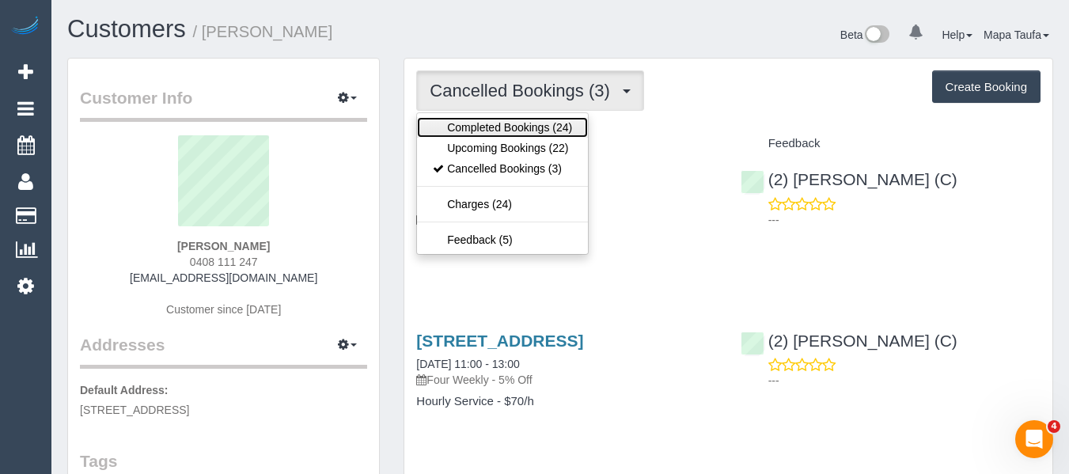
click at [473, 134] on link "Completed Bookings (24)" at bounding box center [502, 127] width 171 height 21
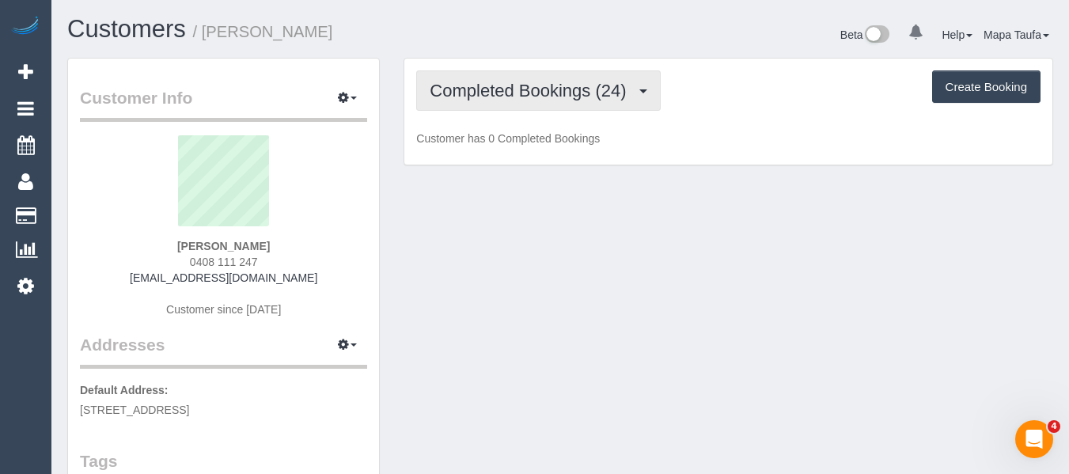
click at [479, 97] on span "Completed Bookings (24)" at bounding box center [532, 91] width 204 height 20
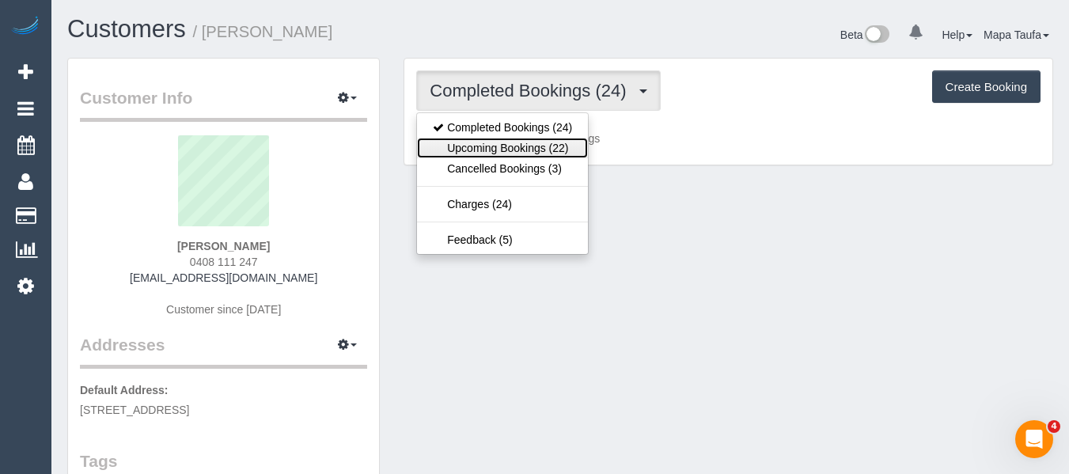
click at [479, 142] on link "Upcoming Bookings (22)" at bounding box center [502, 148] width 171 height 21
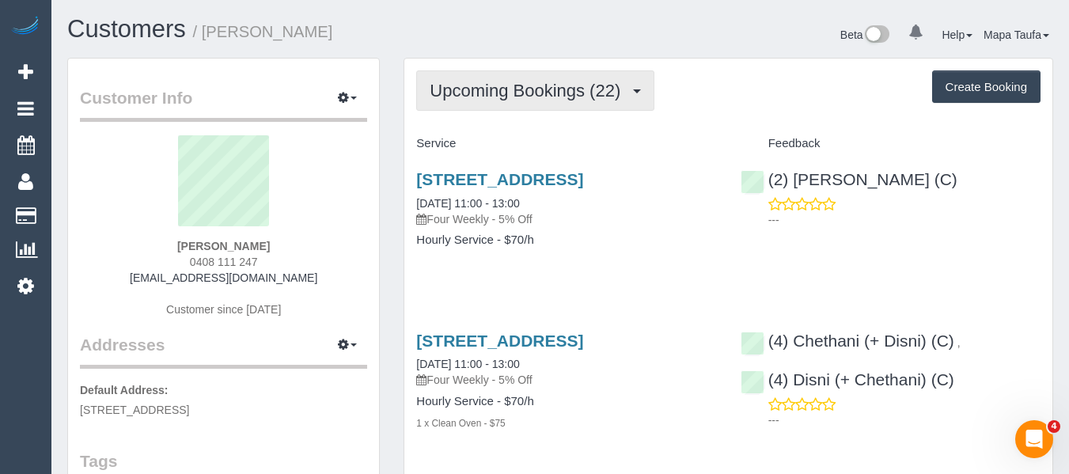
drag, startPoint x: 575, startPoint y: 87, endPoint x: 545, endPoint y: 136, distance: 57.5
click at [575, 88] on span "Upcoming Bookings (22)" at bounding box center [529, 91] width 199 height 20
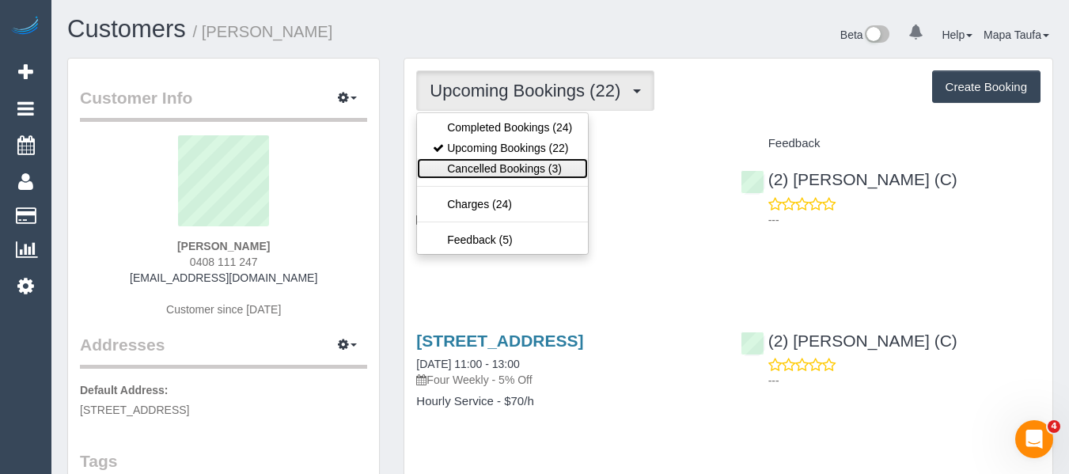
click at [539, 166] on link "Cancelled Bookings (3)" at bounding box center [502, 168] width 171 height 21
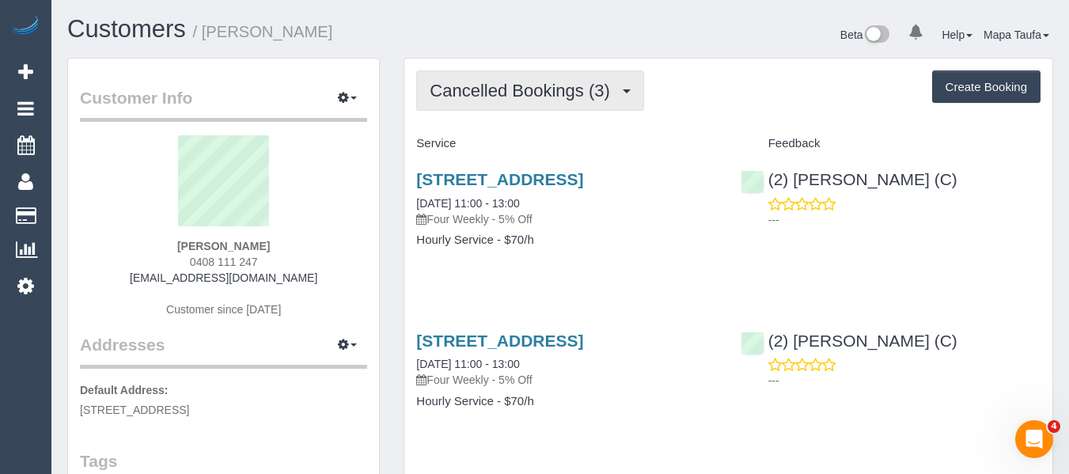
click at [475, 92] on span "Cancelled Bookings (3)" at bounding box center [524, 91] width 188 height 20
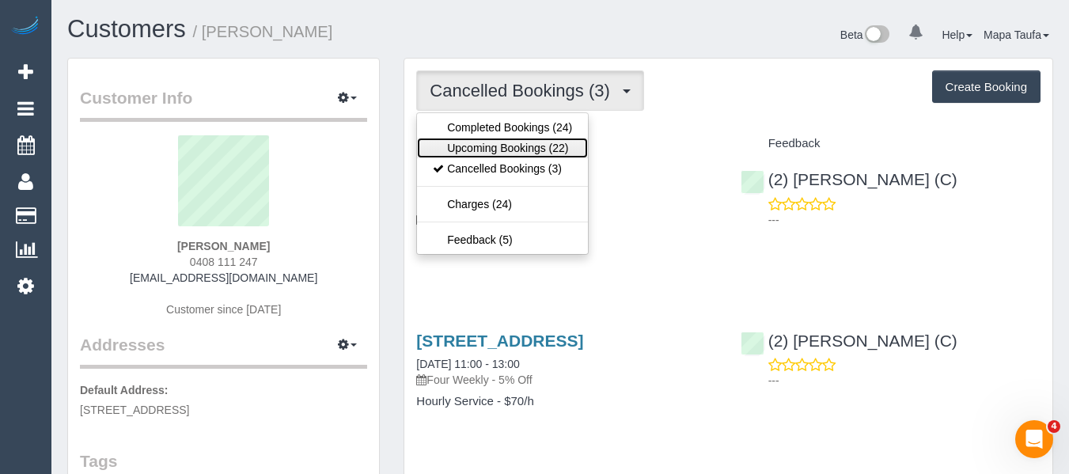
click at [472, 148] on link "Upcoming Bookings (22)" at bounding box center [502, 148] width 171 height 21
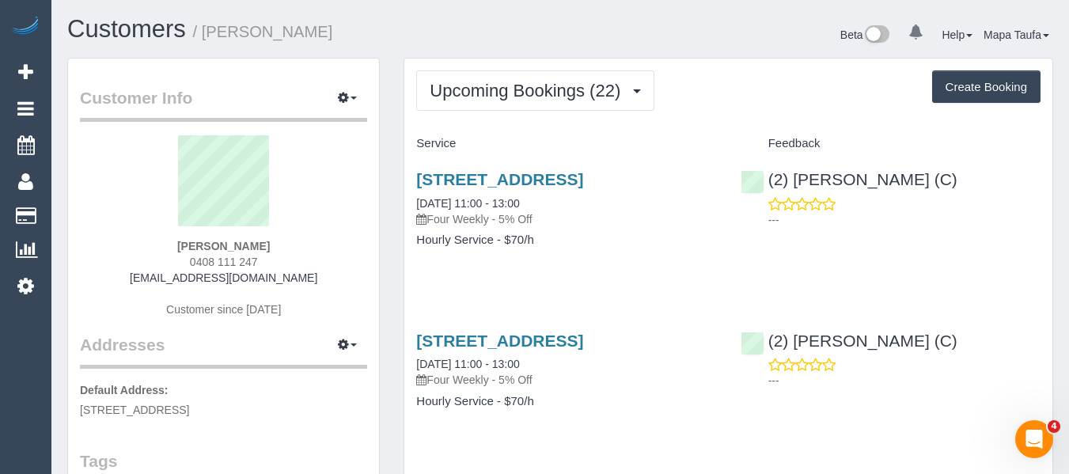
click at [404, 36] on h1 "Customers / Olga Moraitis" at bounding box center [307, 29] width 481 height 27
click at [599, 279] on div "23a Ardyne Street, Murrumbeena, VIC 3163 08/09/2025 11:00 - 13:00 Four Weekly -…" at bounding box center [566, 218] width 324 height 122
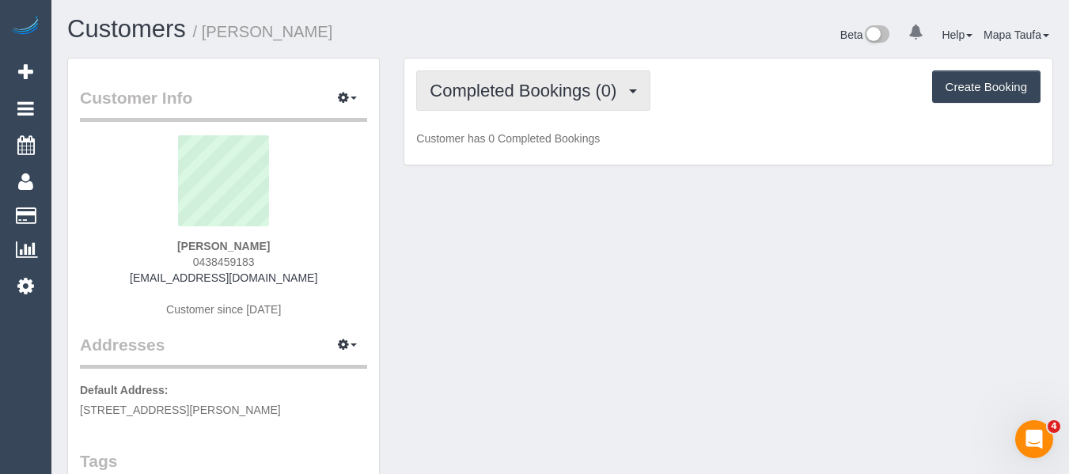
click at [555, 92] on span "Completed Bookings (0)" at bounding box center [527, 91] width 195 height 20
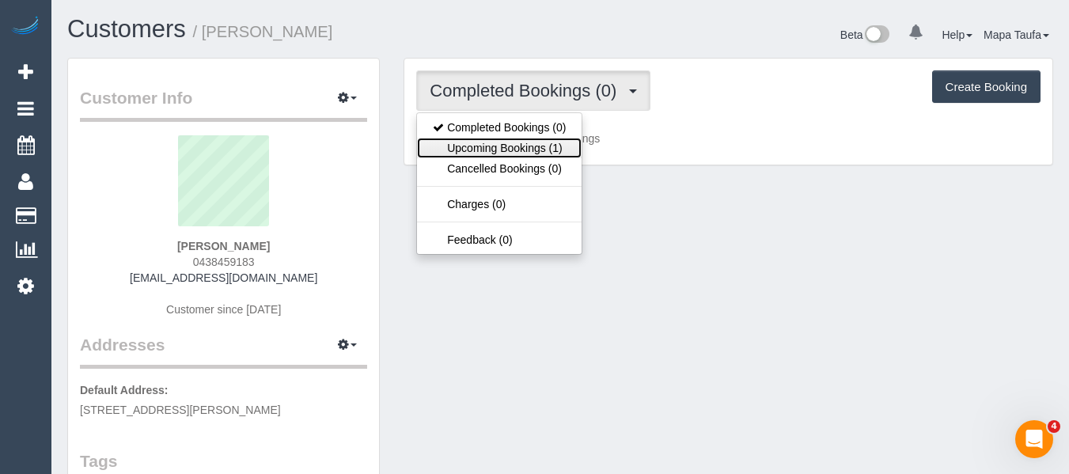
click at [515, 142] on link "Upcoming Bookings (1)" at bounding box center [499, 148] width 165 height 21
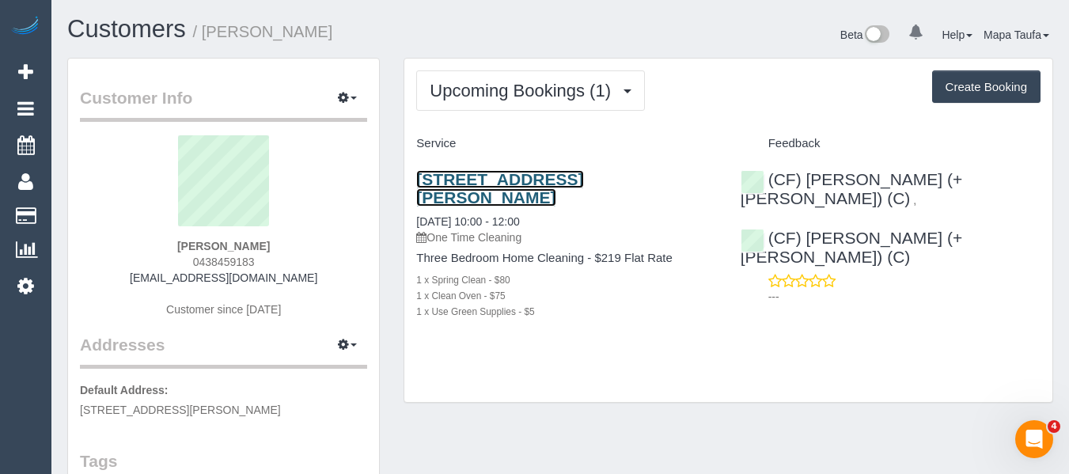
click at [456, 182] on link "[STREET_ADDRESS][PERSON_NAME]" at bounding box center [499, 188] width 167 height 36
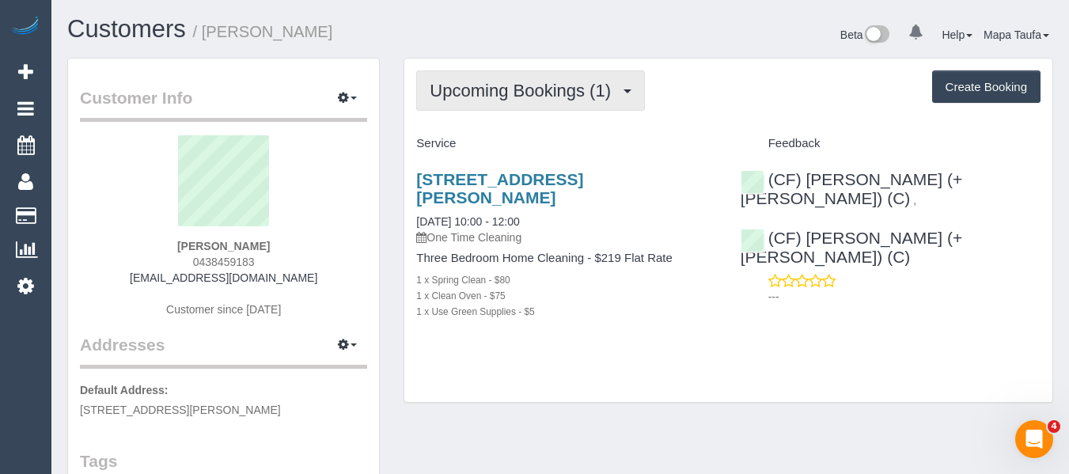
click at [476, 78] on button "Upcoming Bookings (1)" at bounding box center [530, 90] width 229 height 40
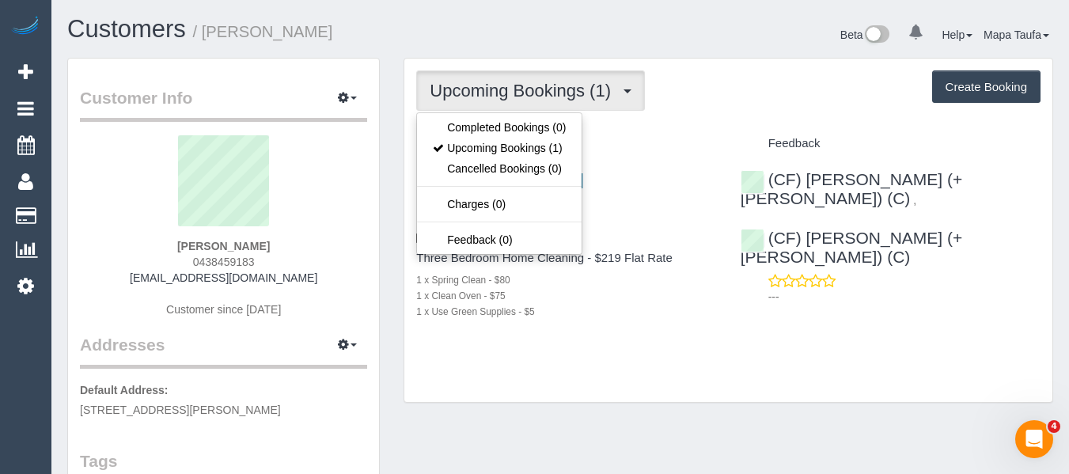
click at [769, 97] on div "Upcoming Bookings (1) Completed Bookings (0) Upcoming Bookings (1) Cancelled Bo…" at bounding box center [728, 90] width 624 height 40
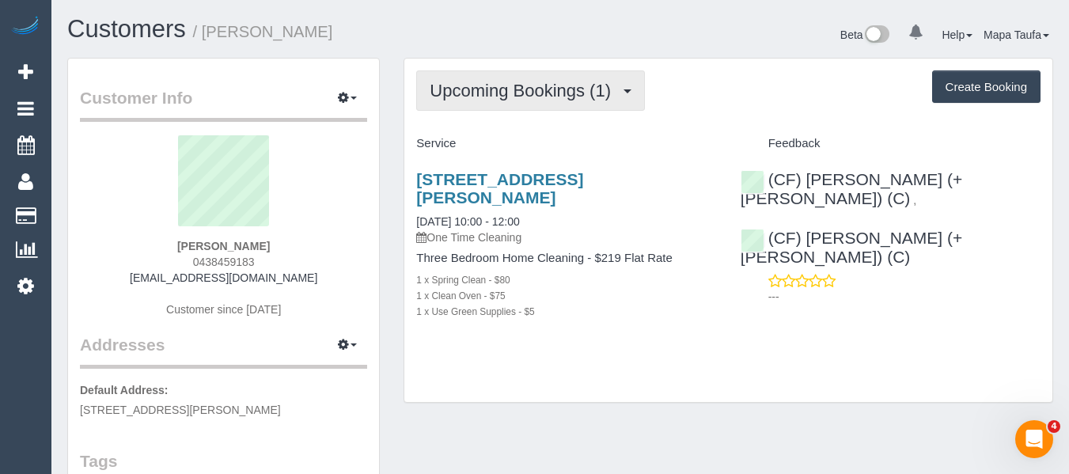
click at [531, 82] on span "Upcoming Bookings (1)" at bounding box center [524, 91] width 189 height 20
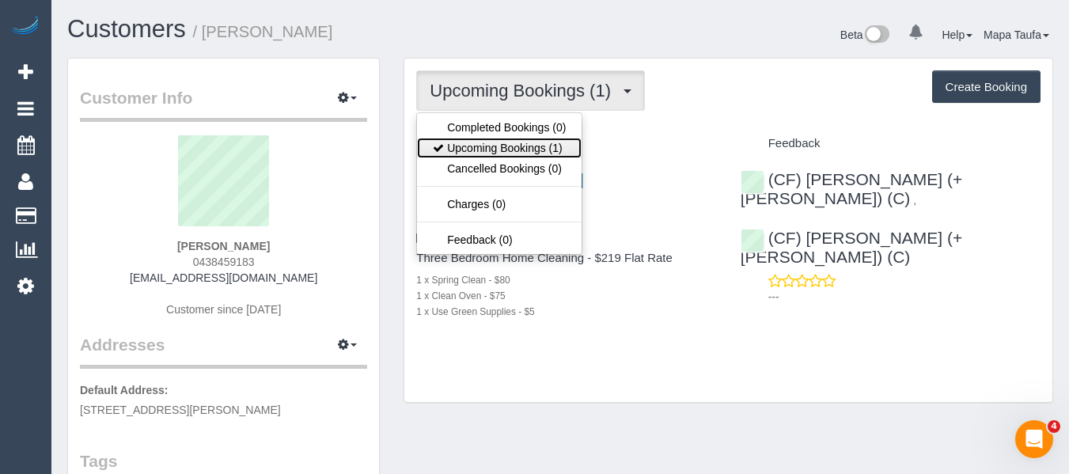
click at [508, 145] on link "Upcoming Bookings (1)" at bounding box center [499, 148] width 165 height 21
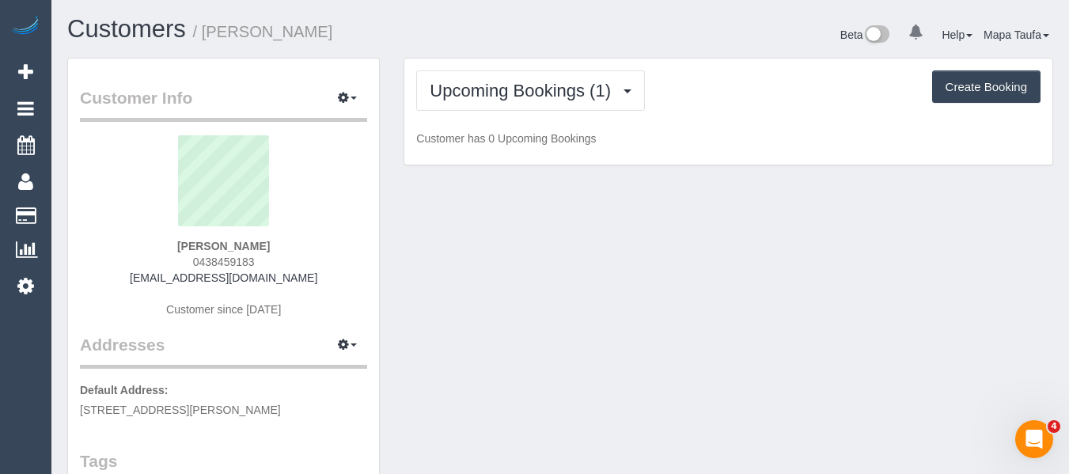
click at [690, 100] on div "Upcoming Bookings (1) Completed Bookings (0) Upcoming Bookings (1) Cancelled Bo…" at bounding box center [728, 90] width 624 height 40
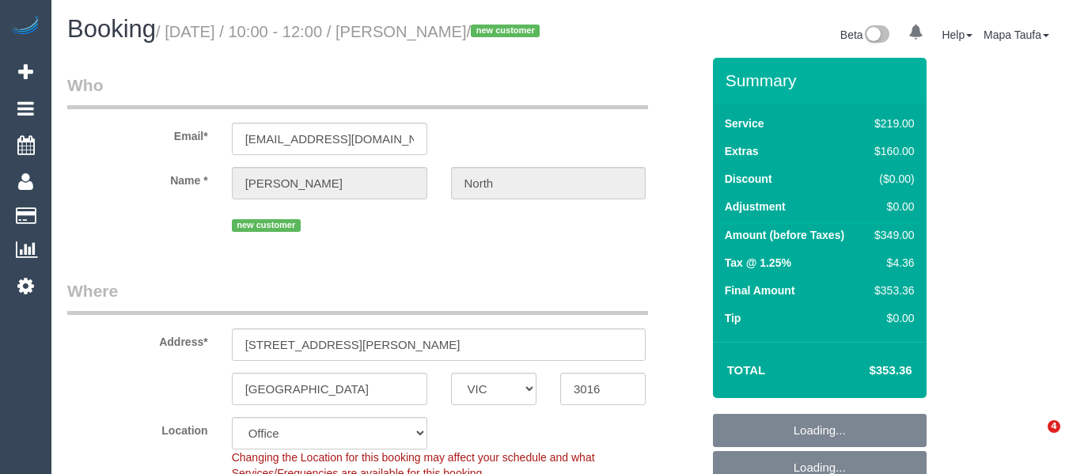
select select "VIC"
select select "object:830"
select select "string:stripe-pm_1RxdHC2GScqysDRV3AhtMM5K"
select select "number:28"
select select "number:14"
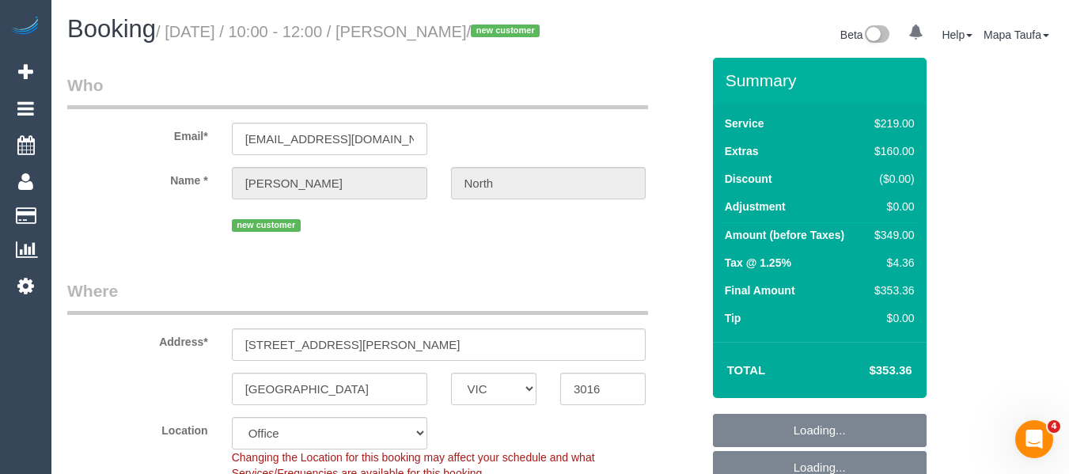
select select "number:19"
select select "number:25"
select select "number:13"
select select "object:835"
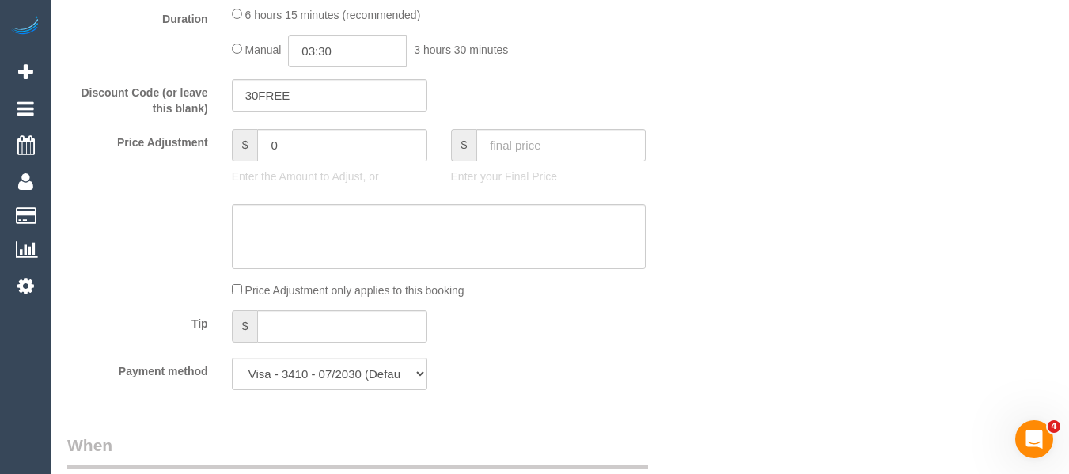
scroll to position [1741, 0]
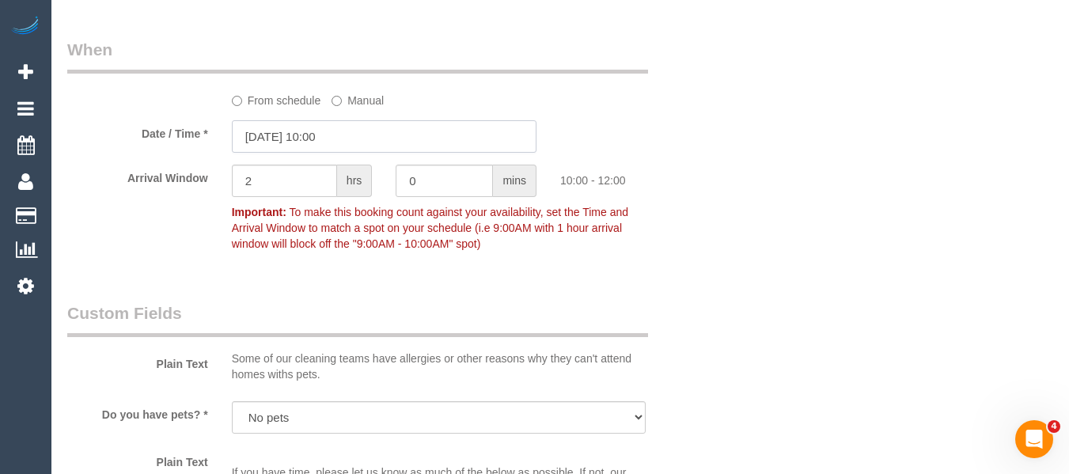
click at [314, 149] on input "23/08/2025 10:00" at bounding box center [384, 136] width 305 height 32
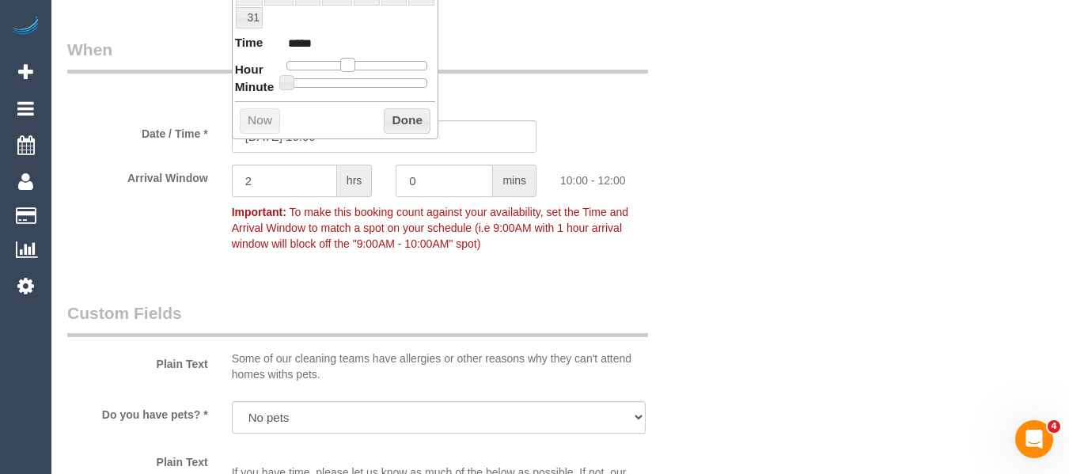
type input "23/08/2025 11:00"
type input "*****"
type input "23/08/2025 12:00"
type input "*****"
drag, startPoint x: 345, startPoint y: 70, endPoint x: 358, endPoint y: 70, distance: 12.7
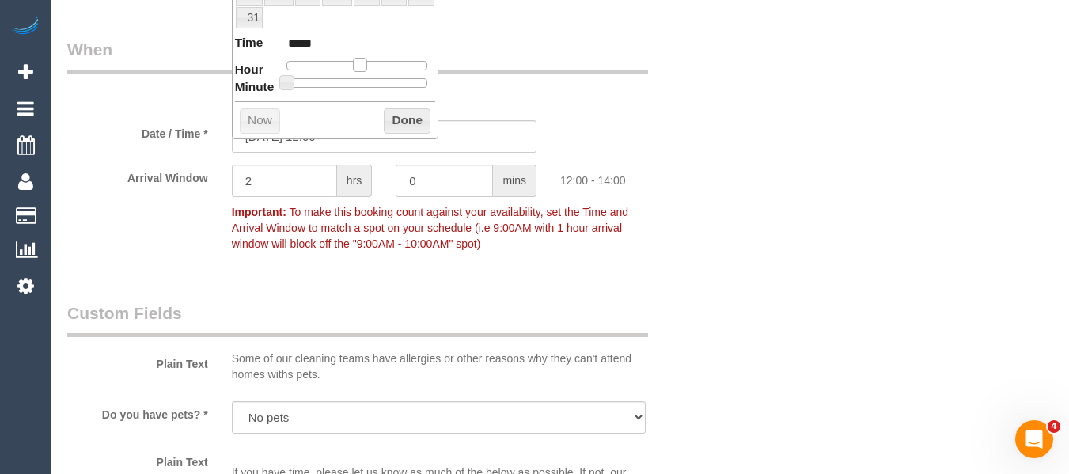
click at [358, 70] on span at bounding box center [360, 65] width 14 height 14
click at [397, 112] on button "Done" at bounding box center [407, 120] width 47 height 25
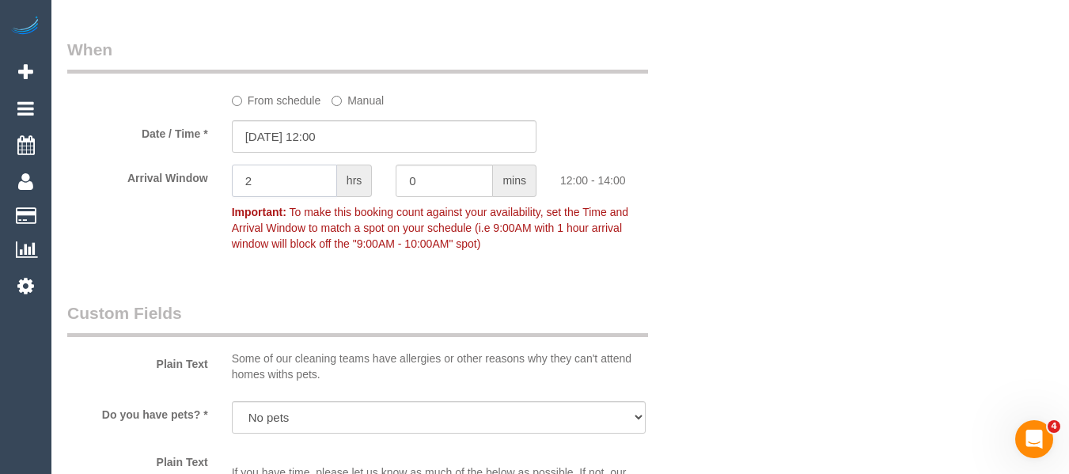
drag, startPoint x: 288, startPoint y: 188, endPoint x: 207, endPoint y: 195, distance: 81.9
click at [207, 195] on div "Arrival Window 2 hrs 0 mins 12:00 - 14:00 Important: To make this booking count…" at bounding box center [384, 212] width 658 height 94
click at [313, 153] on input "23/08/2025 12:00" at bounding box center [384, 136] width 305 height 32
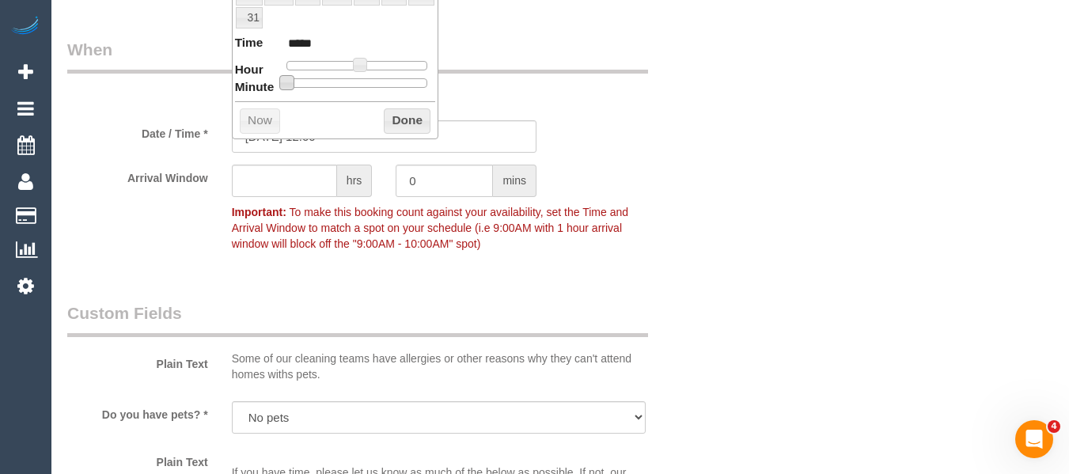
type input "23/08/2025 12:05"
type input "*****"
type input "23/08/2025 12:10"
type input "*****"
type input "23/08/2025 12:20"
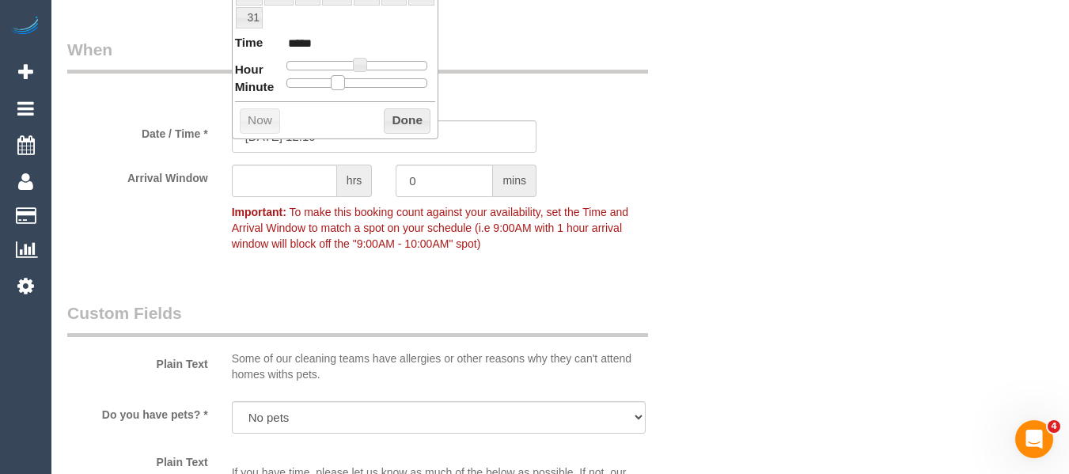
type input "*****"
type input "23/08/2025 12:25"
type input "*****"
type input "23/08/2025 12:30"
type input "*****"
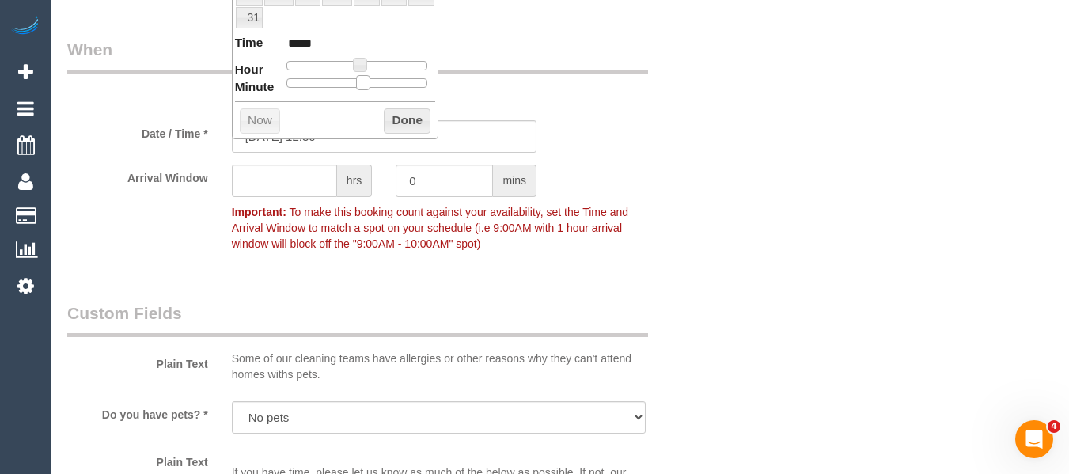
drag, startPoint x: 292, startPoint y: 86, endPoint x: 366, endPoint y: 96, distance: 74.2
click at [388, 111] on button "Done" at bounding box center [407, 120] width 47 height 25
click at [394, 115] on button "Done" at bounding box center [407, 120] width 47 height 25
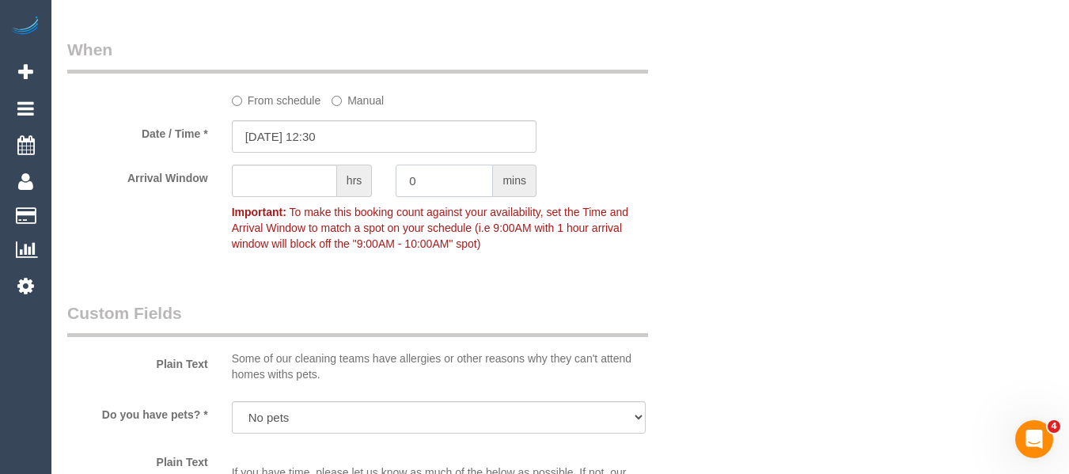
click at [346, 203] on div "Arrival Window hrs 0 mins Important: To make this booking count against your av…" at bounding box center [384, 212] width 658 height 94
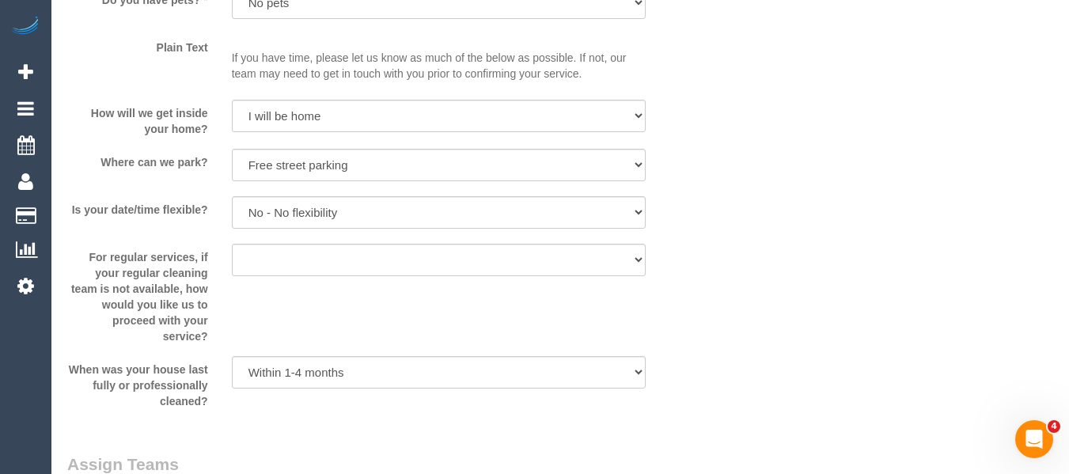
scroll to position [3143, 0]
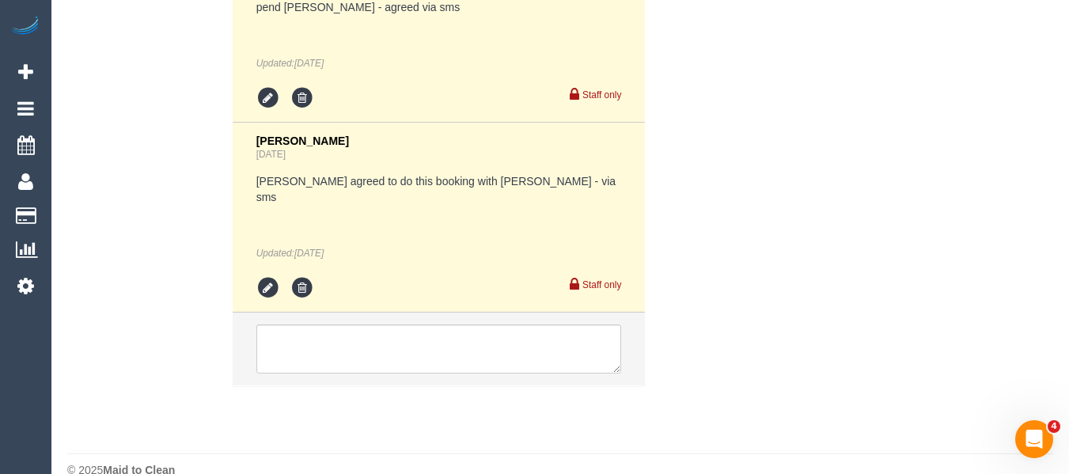
type input "30"
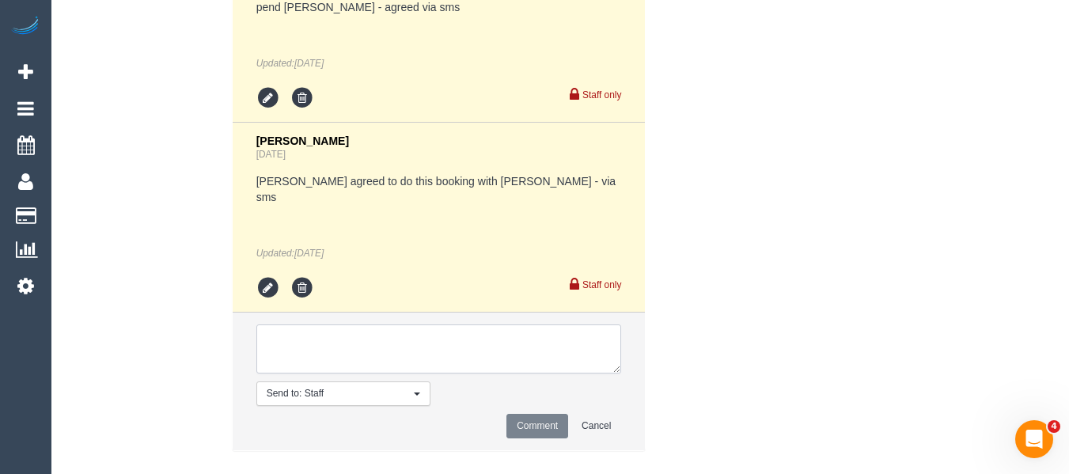
click at [404, 331] on textarea at bounding box center [439, 348] width 366 height 49
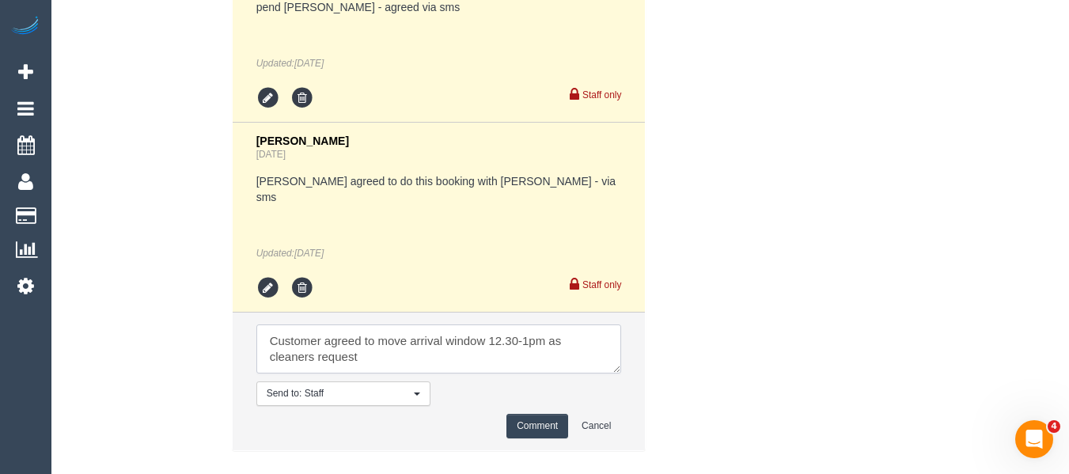
type textarea "Customer agreed to move arrival window 12.30-1pm as cleaners request"
click at [521, 414] on button "Comment" at bounding box center [537, 426] width 62 height 25
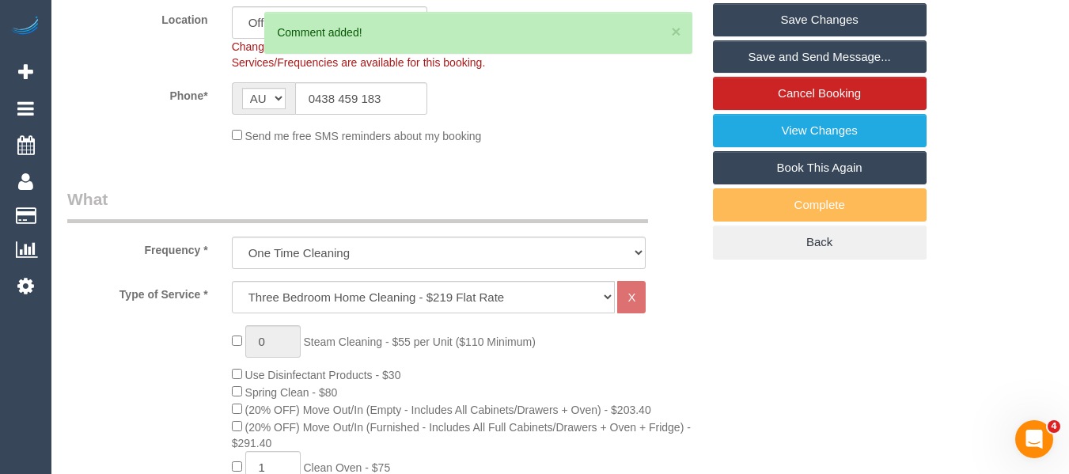
scroll to position [260, 0]
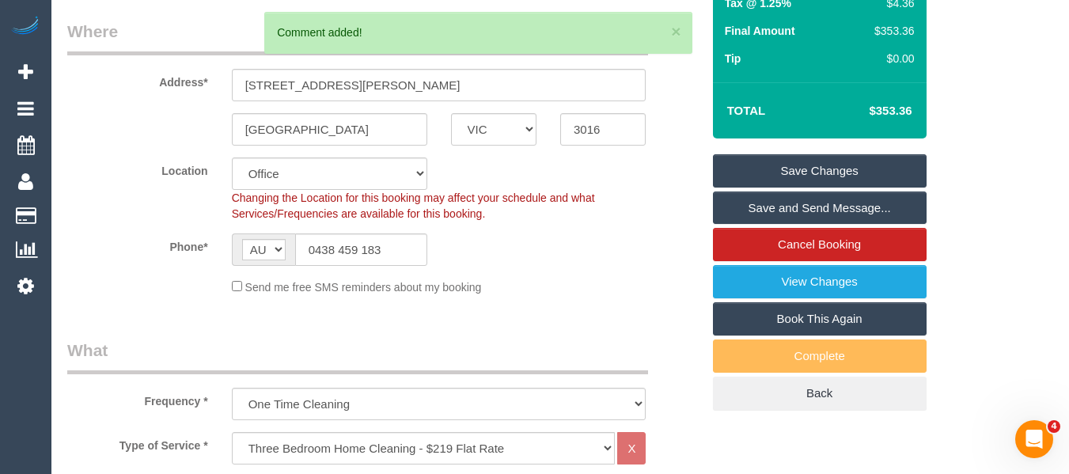
click at [846, 188] on link "Save Changes" at bounding box center [820, 170] width 214 height 33
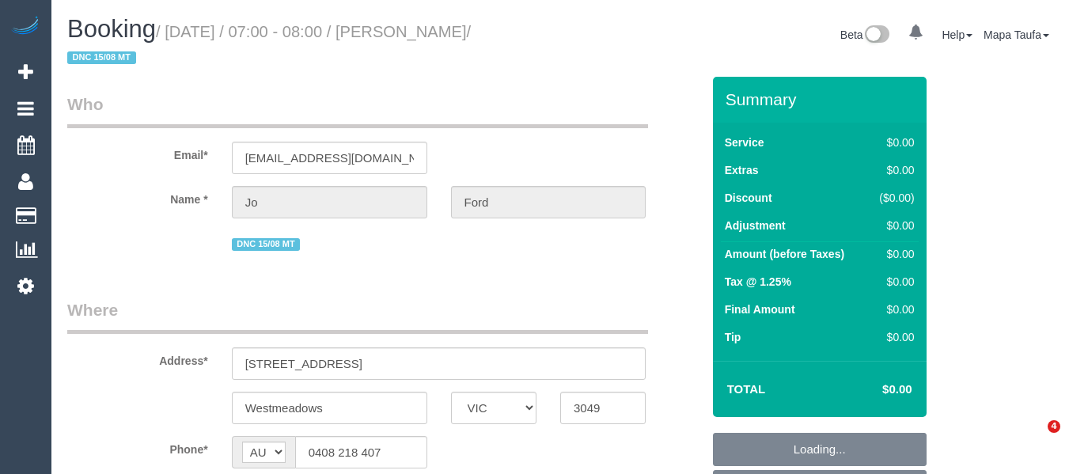
select select "VIC"
select select "object:553"
select select "string:stripe-pm_1RtIlV2GScqysDRVLkxjzZLq"
select select "number:28"
select select "number:14"
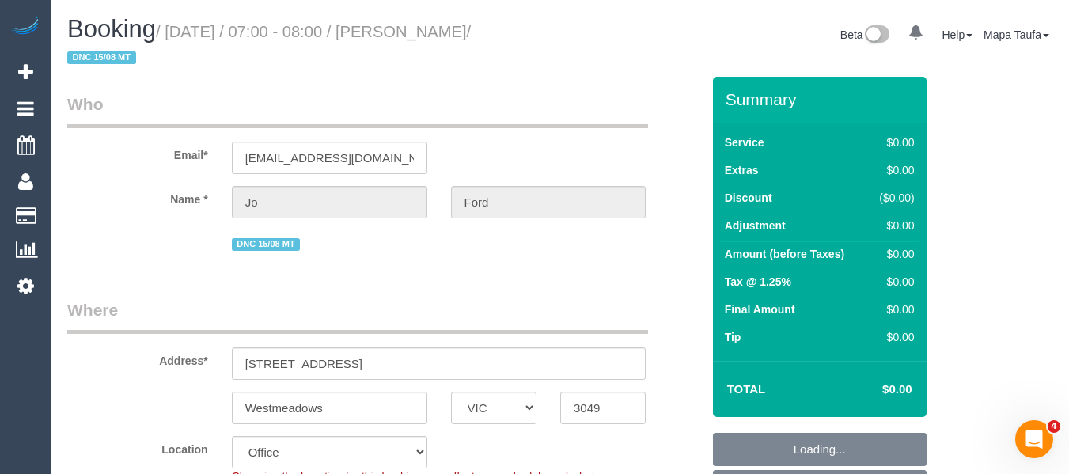
select select "number:19"
select select "number:25"
select select "number:33"
select select "number:26"
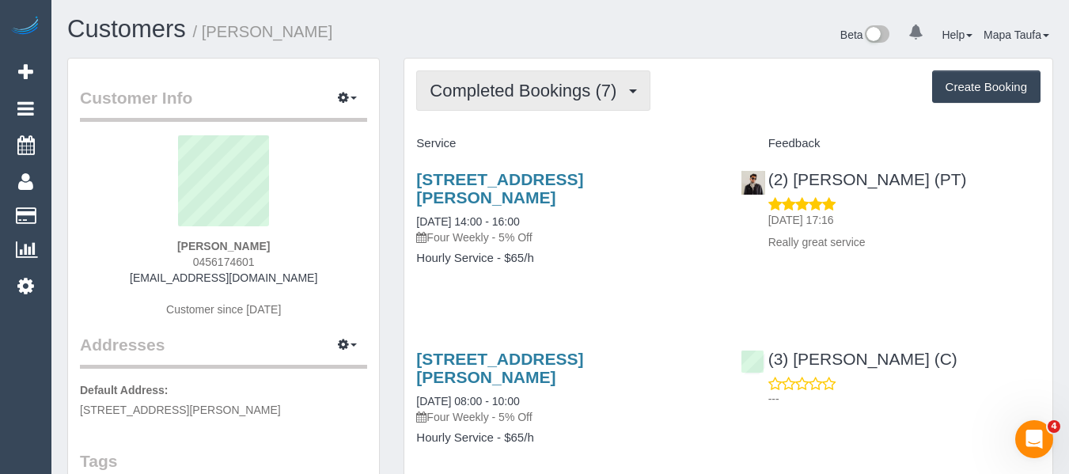
drag, startPoint x: 466, startPoint y: 91, endPoint x: 469, endPoint y: 113, distance: 22.3
click at [465, 92] on span "Completed Bookings (7)" at bounding box center [527, 91] width 195 height 20
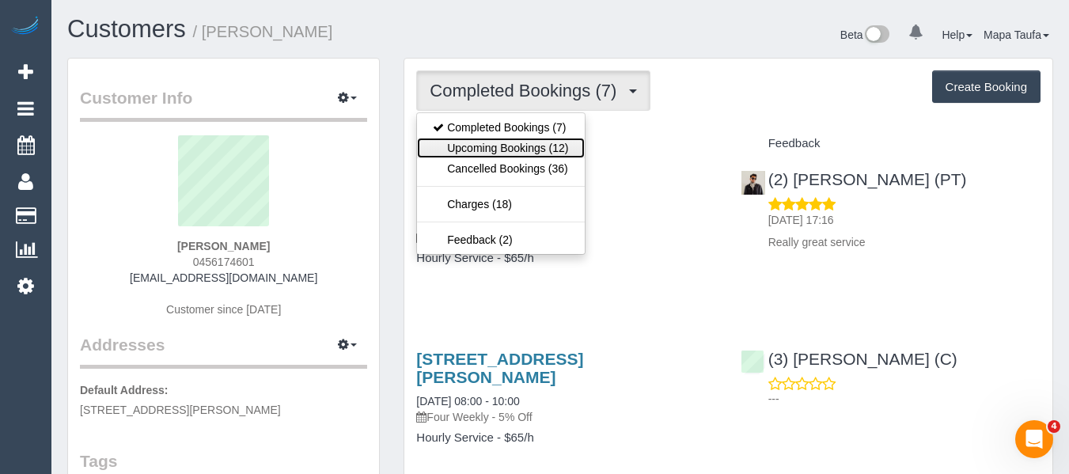
click at [465, 143] on link "Upcoming Bookings (12)" at bounding box center [500, 148] width 167 height 21
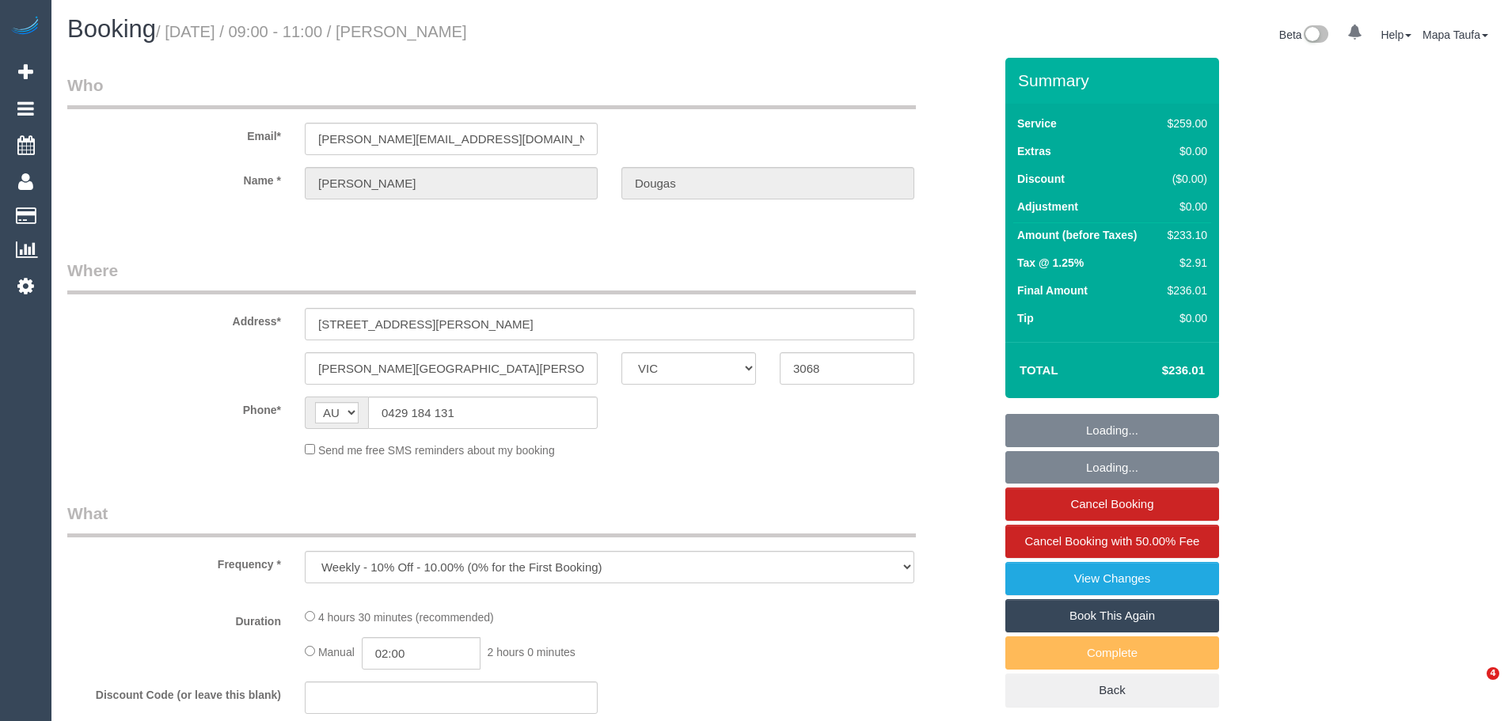
select select "VIC"
select select "string:stripe-pm_1Lx1dA2GScqysDRV6su7NfvD"
select select "number:28"
select select "number:14"
select select "number:19"
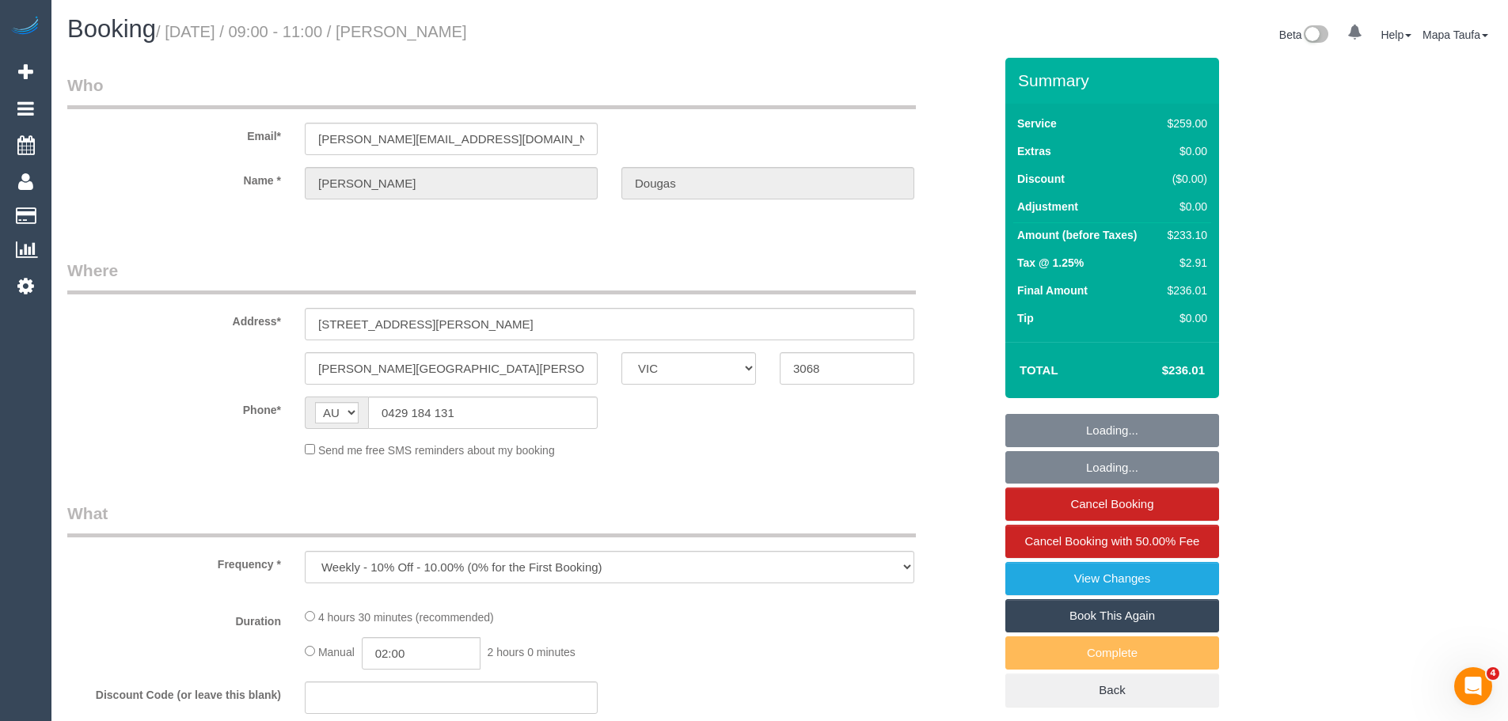
select select "number:25"
select select "number:11"
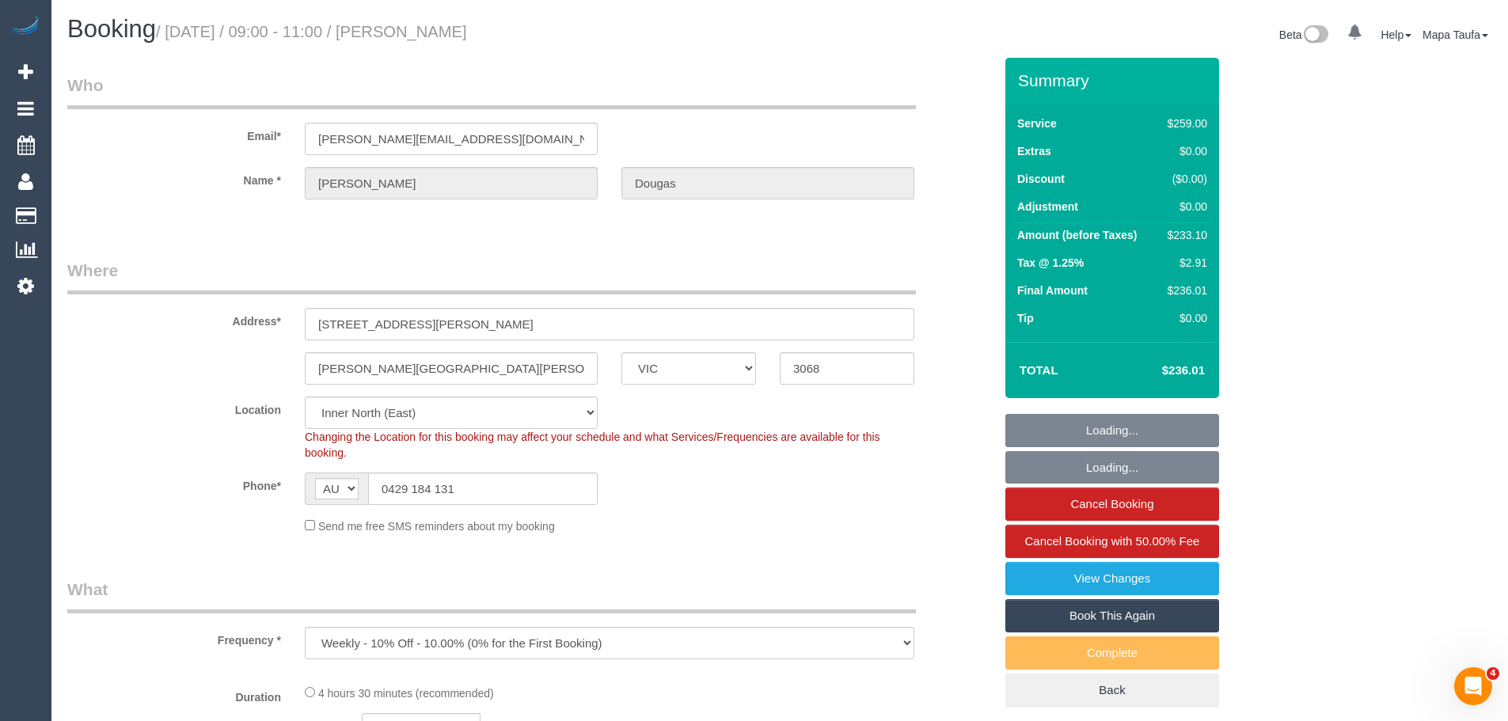
select select "object:703"
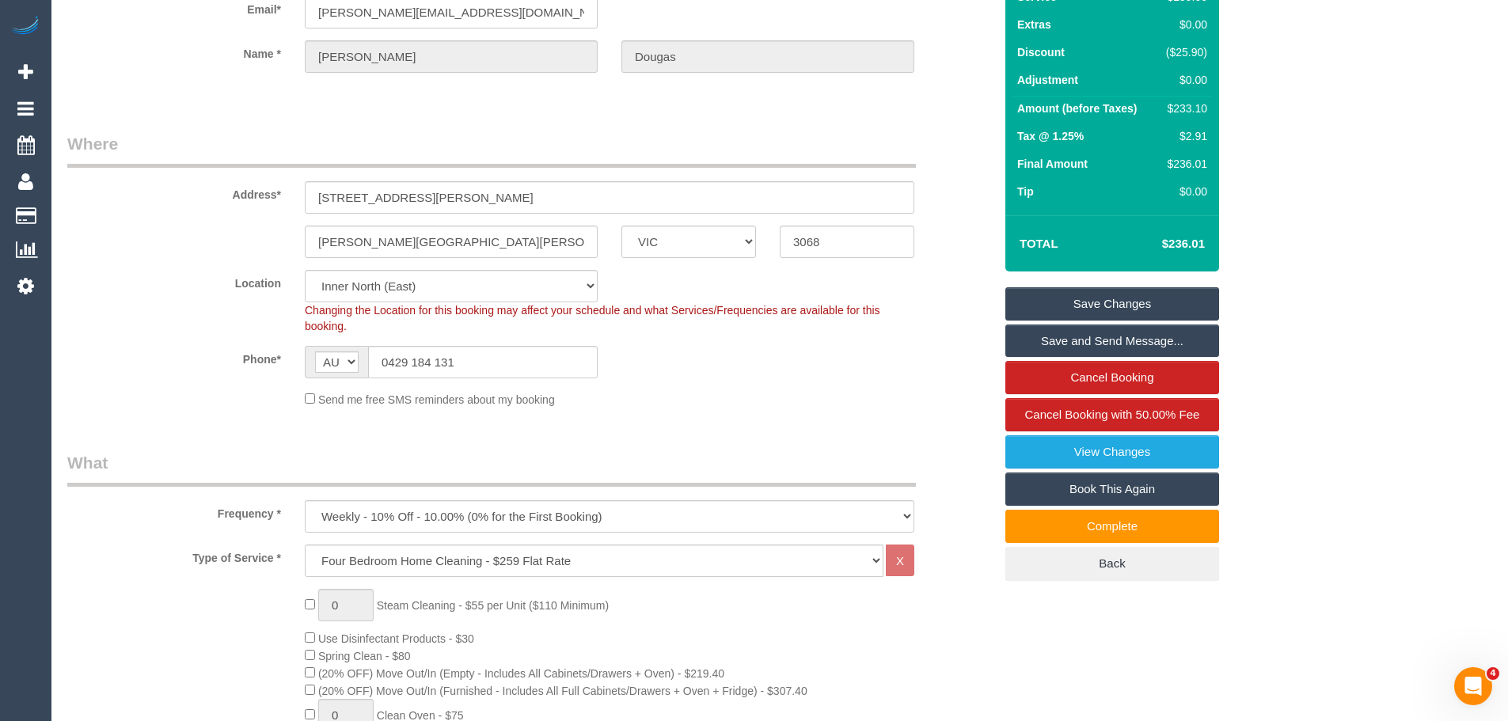
scroll to position [353, 0]
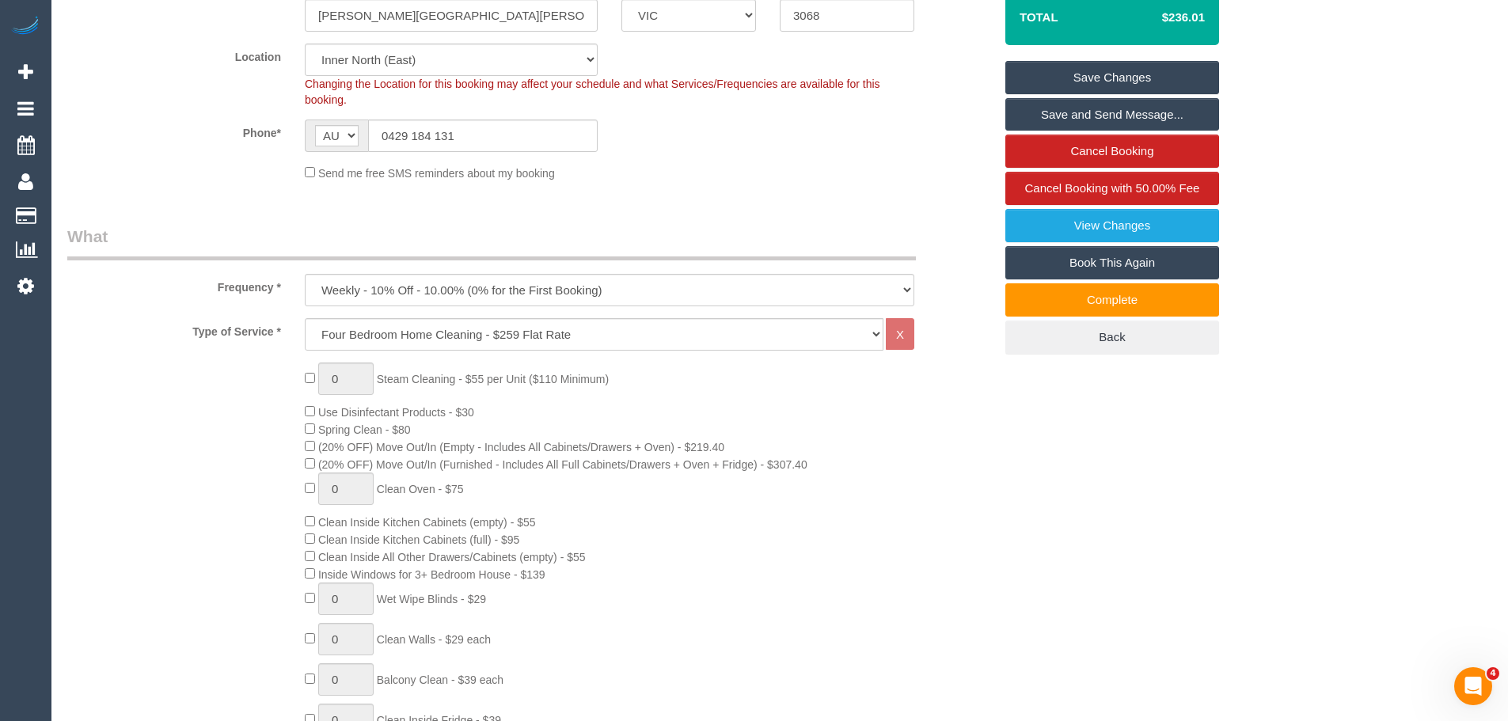
drag, startPoint x: 1251, startPoint y: 491, endPoint x: 1269, endPoint y: 500, distance: 19.5
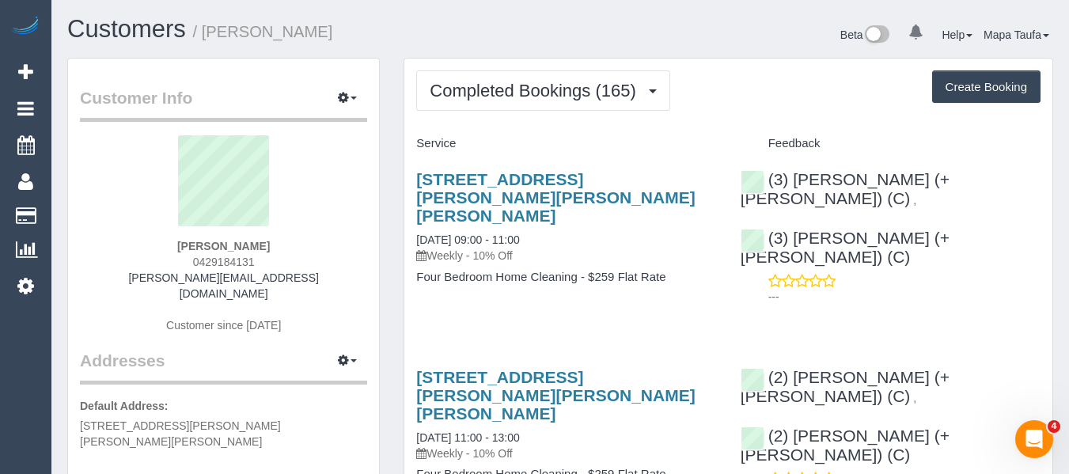
drag, startPoint x: 474, startPoint y: 195, endPoint x: 384, endPoint y: 188, distance: 90.5
click at [405, 180] on div "[STREET_ADDRESS][PERSON_NAME][PERSON_NAME][PERSON_NAME] [DATE] 09:00 - 11:00 We…" at bounding box center [566, 236] width 324 height 158
copy link "[STREET_ADDRESS][PERSON_NAME][PERSON_NAME][PERSON_NAME]"
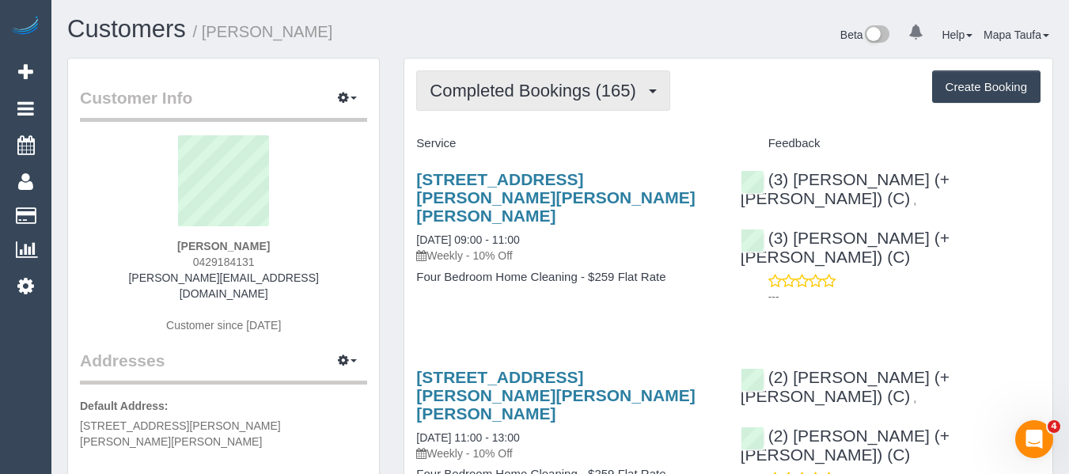
click at [516, 90] on span "Completed Bookings (165)" at bounding box center [537, 91] width 214 height 20
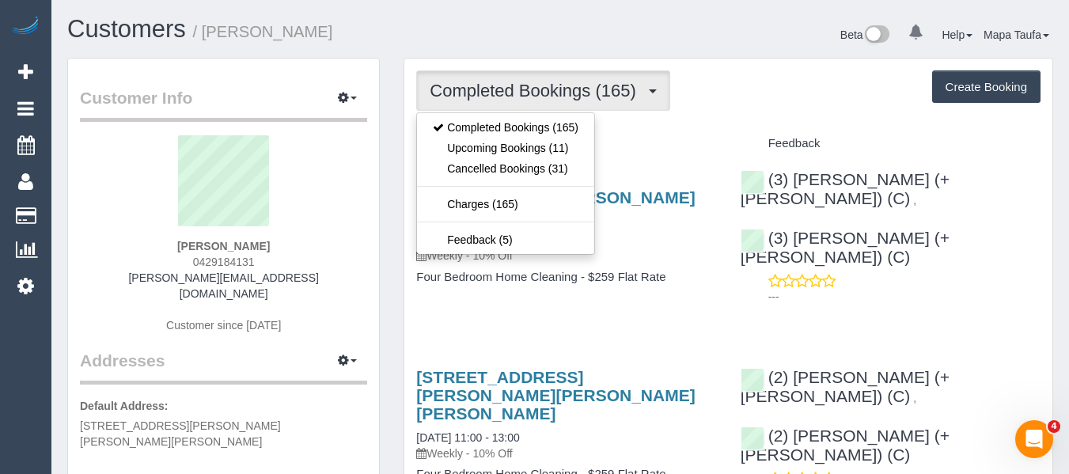
click at [708, 103] on div "Completed Bookings (165) Completed Bookings (165) Upcoming Bookings (11) Cancel…" at bounding box center [728, 90] width 624 height 40
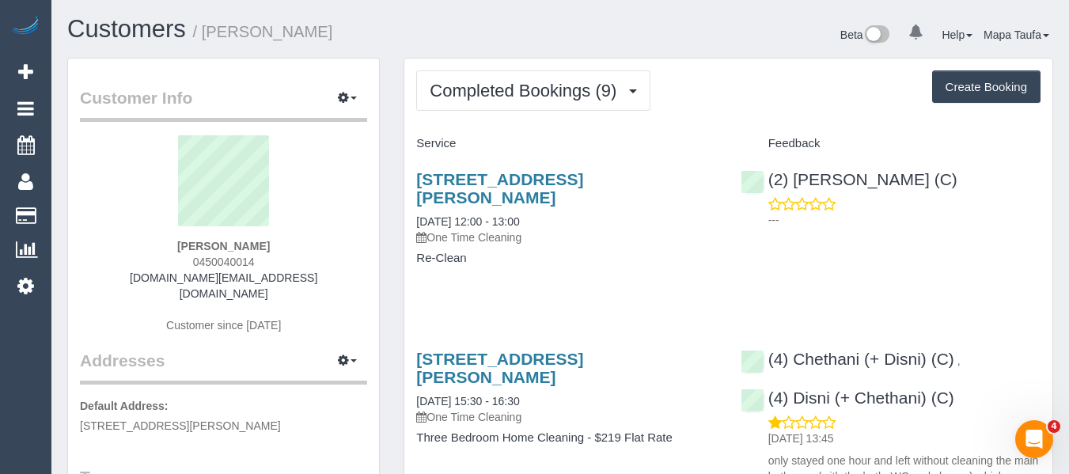
drag, startPoint x: 231, startPoint y: 250, endPoint x: 183, endPoint y: 249, distance: 48.3
click at [183, 249] on div "[PERSON_NAME] 0450040014 [DOMAIN_NAME][EMAIL_ADDRESS][DOMAIN_NAME] Customer sin…" at bounding box center [223, 242] width 287 height 214
drag, startPoint x: 637, startPoint y: 180, endPoint x: 417, endPoint y: 178, distance: 220.0
click at [417, 178] on h3 "26 Vickery St, Bentleigh, VIC 3204" at bounding box center [566, 188] width 300 height 36
copy link "26 Vickery St, Bentleigh, VIC 3204"
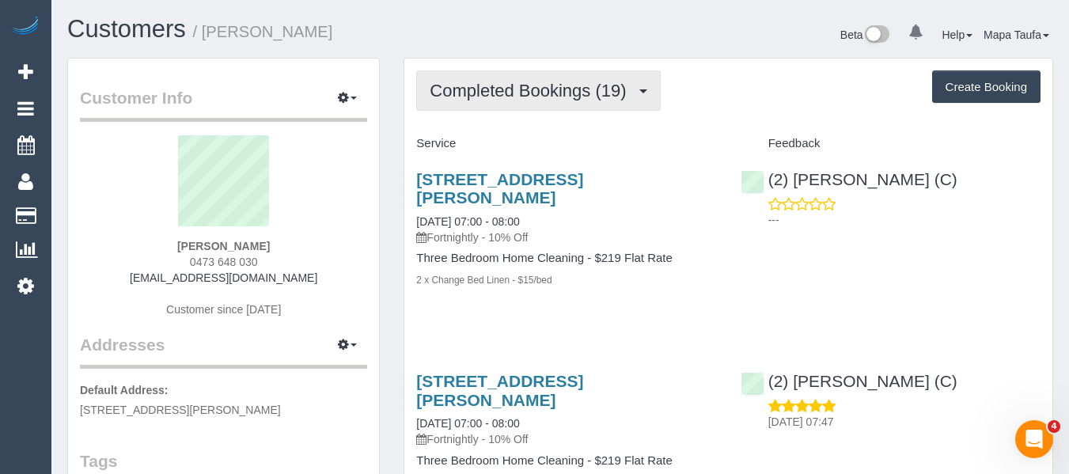
click at [499, 91] on span "Completed Bookings (19)" at bounding box center [532, 91] width 204 height 20
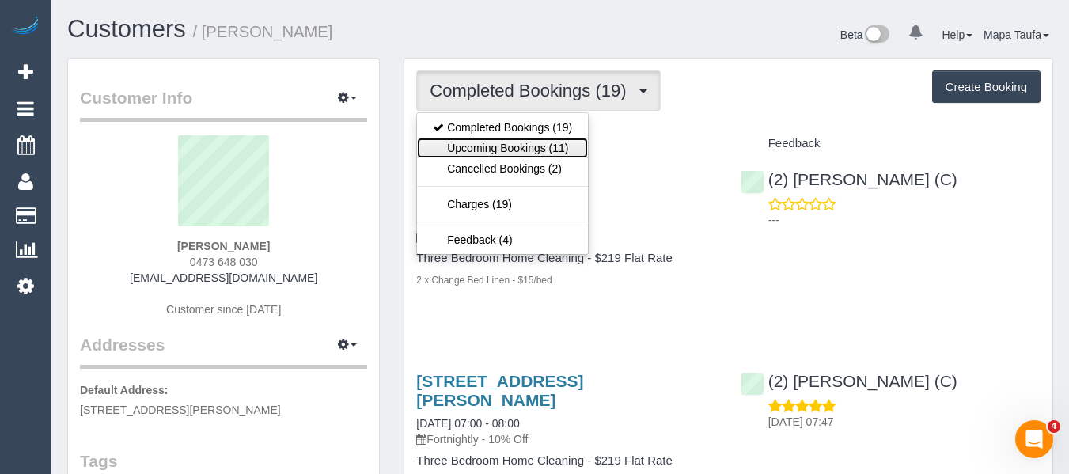
click at [504, 145] on link "Upcoming Bookings (11)" at bounding box center [502, 148] width 171 height 21
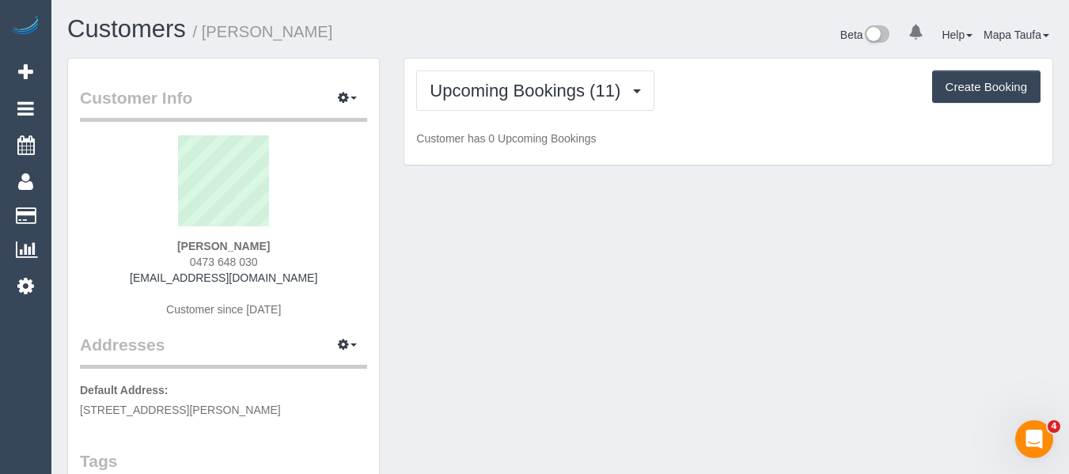
click at [499, 32] on h1 "Customers / Jemma Mathews" at bounding box center [307, 29] width 481 height 27
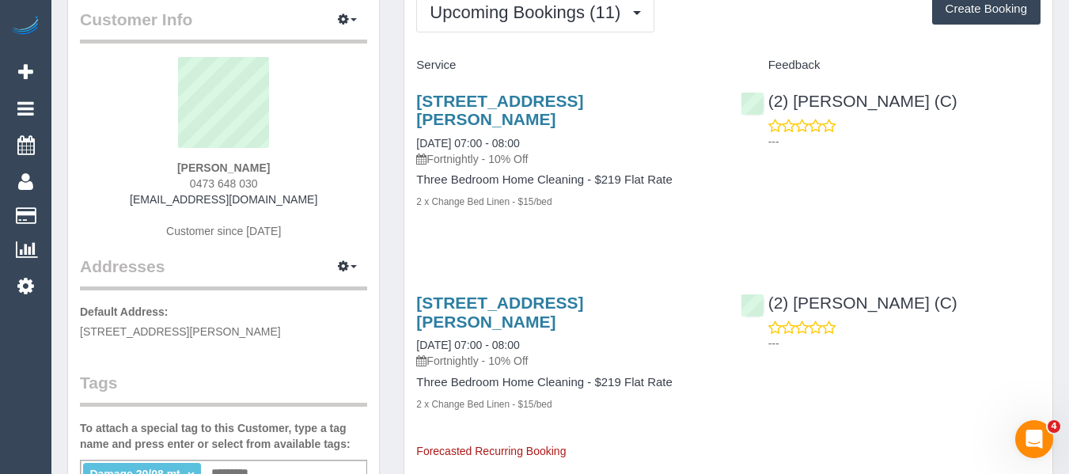
scroll to position [79, 0]
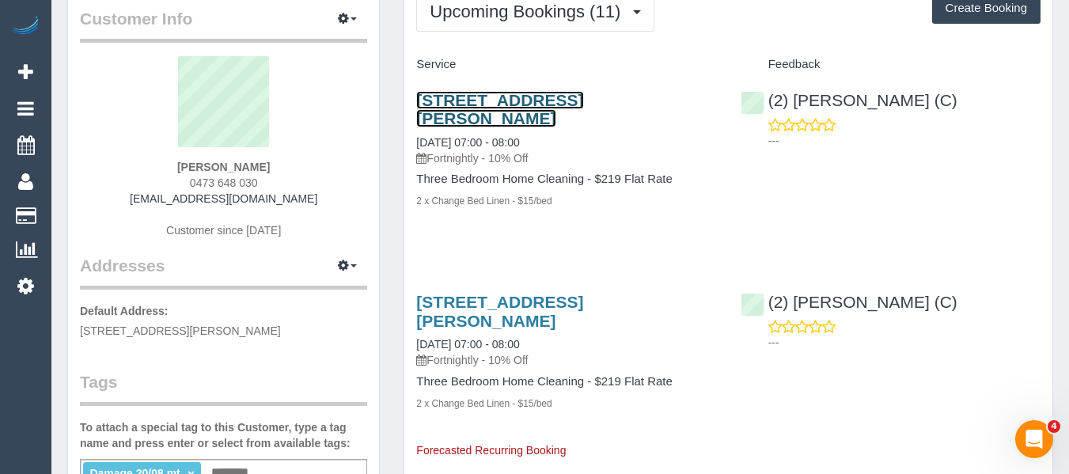
click at [475, 101] on link "32a The Fairway, Kingsbury, VIC 3083" at bounding box center [499, 109] width 167 height 36
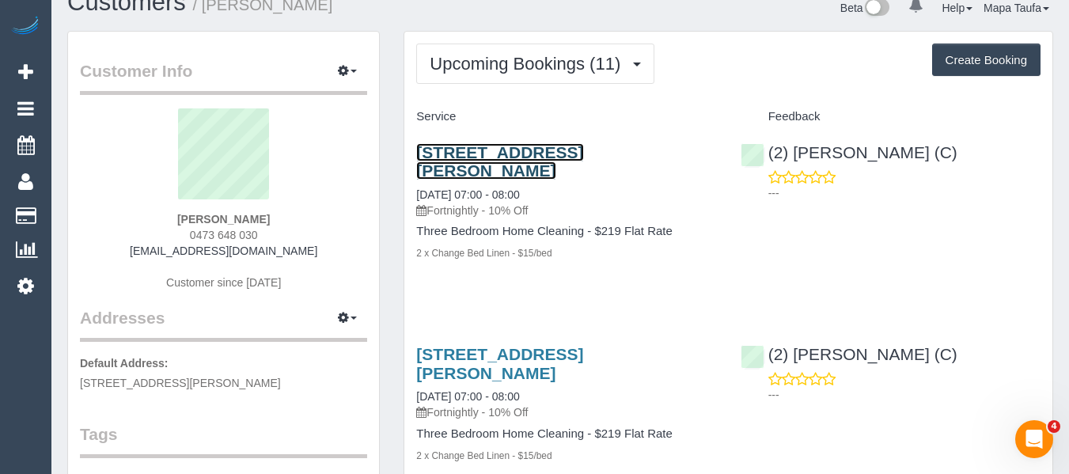
scroll to position [0, 0]
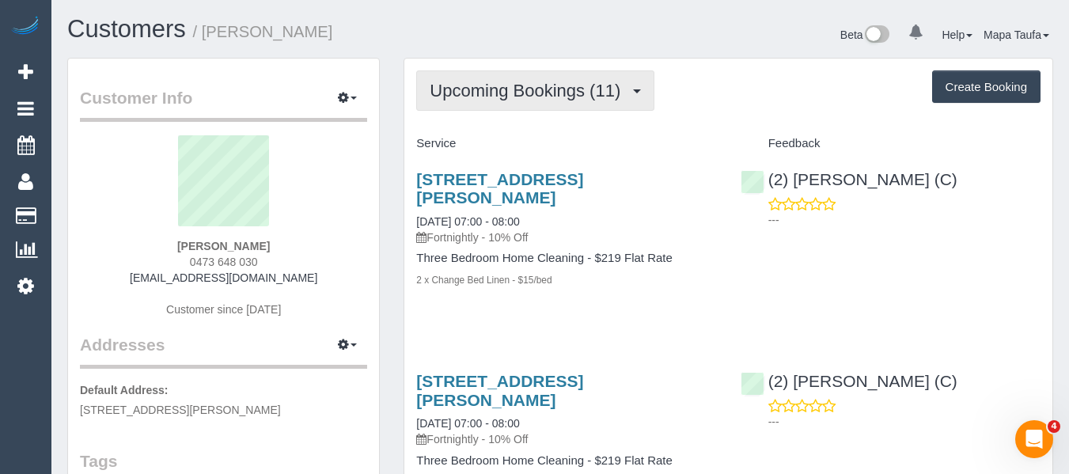
drag, startPoint x: 491, startPoint y: 86, endPoint x: 497, endPoint y: 123, distance: 36.8
click at [491, 92] on span "Upcoming Bookings (11)" at bounding box center [529, 91] width 199 height 20
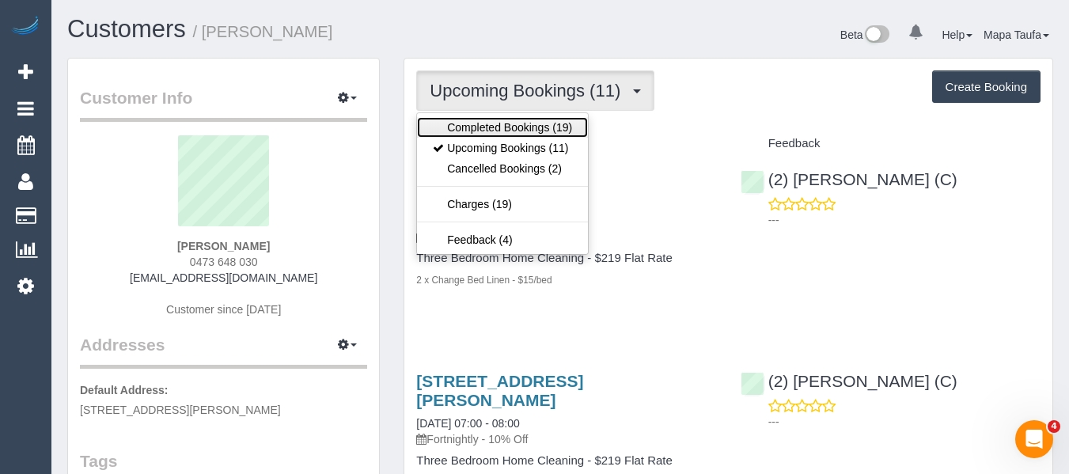
click at [497, 123] on link "Completed Bookings (19)" at bounding box center [502, 127] width 171 height 21
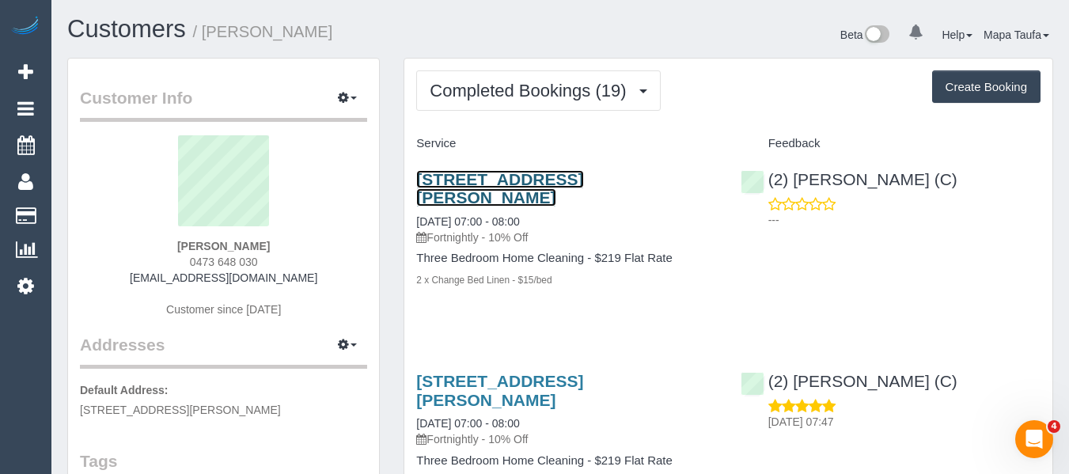
click at [504, 175] on link "32a The Fairway, Kingsbury, VIC 3083" at bounding box center [499, 188] width 167 height 36
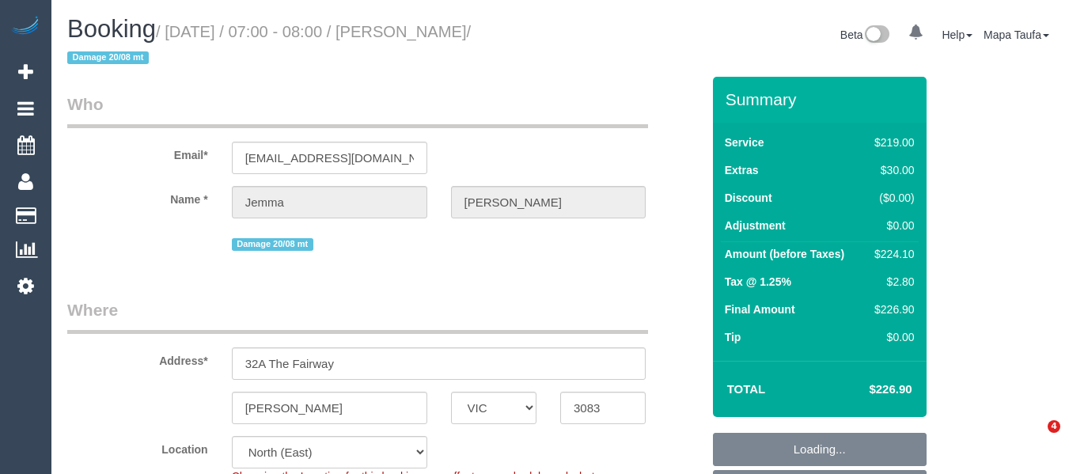
select select "VIC"
select select "number:27"
select select "number:16"
select select "number:18"
select select "number:22"
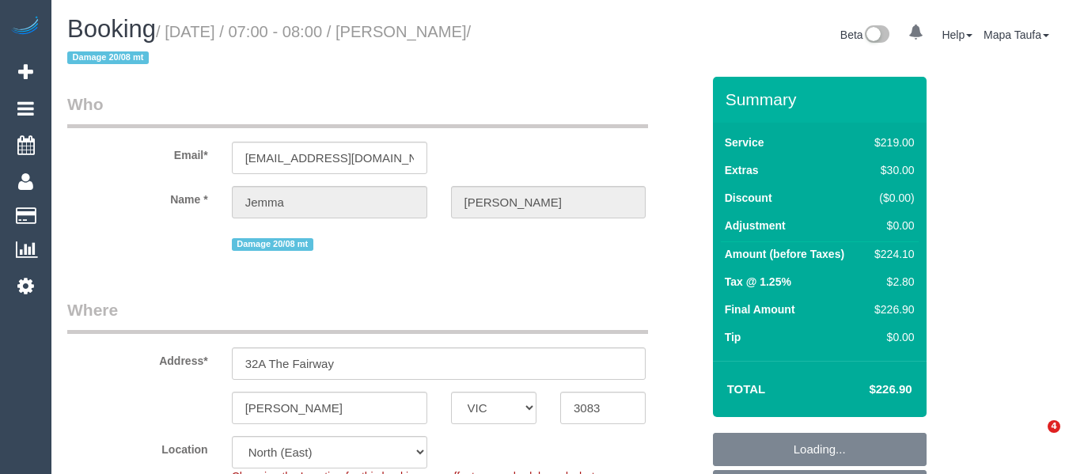
select select "number:33"
select select "number:12"
select select "spot1"
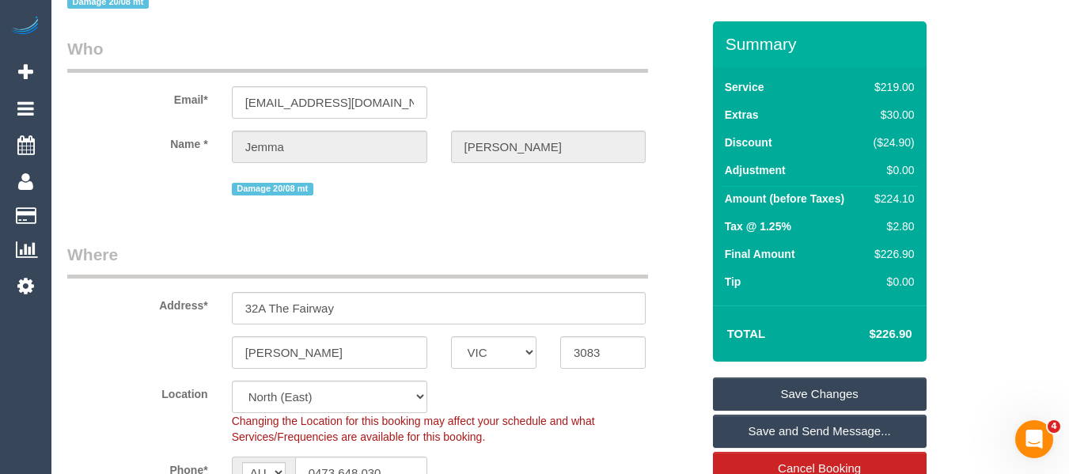
scroll to position [317, 0]
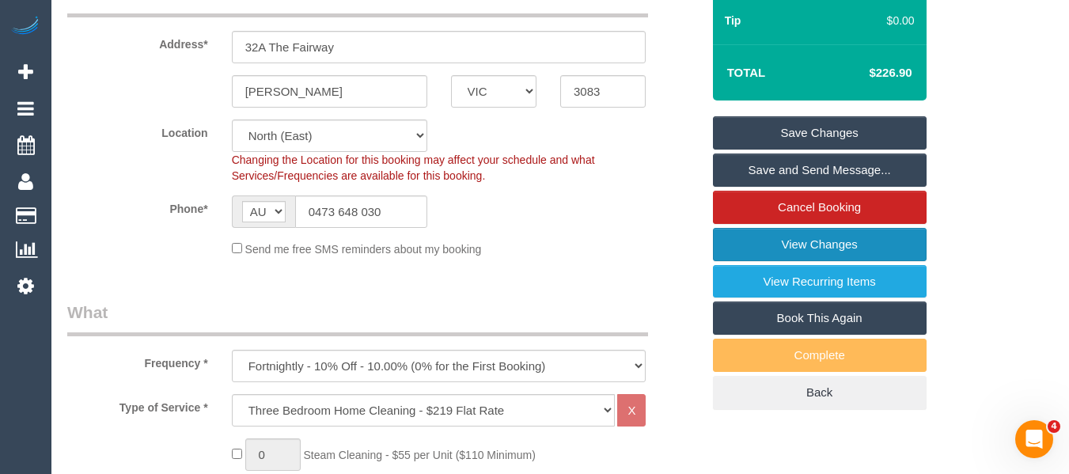
click at [788, 248] on link "View Changes" at bounding box center [820, 244] width 214 height 33
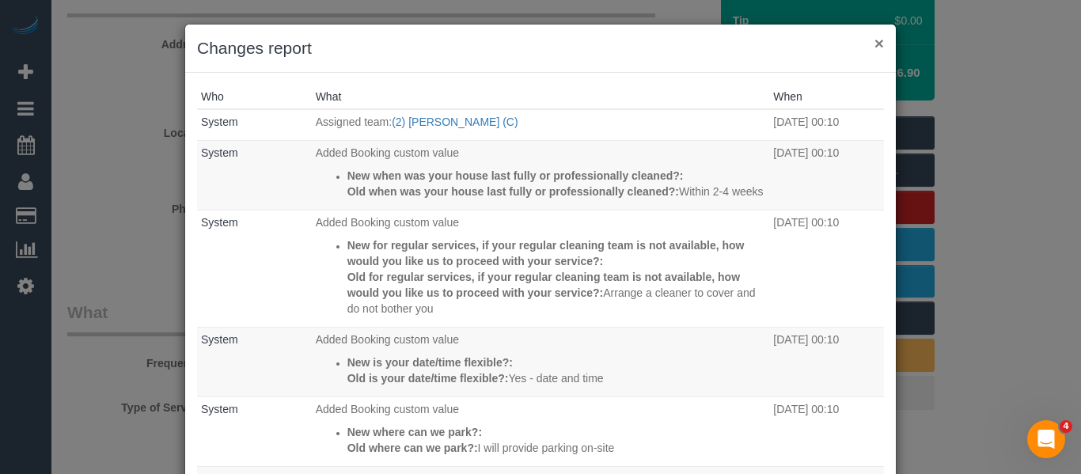
click at [875, 43] on button "×" at bounding box center [879, 43] width 9 height 17
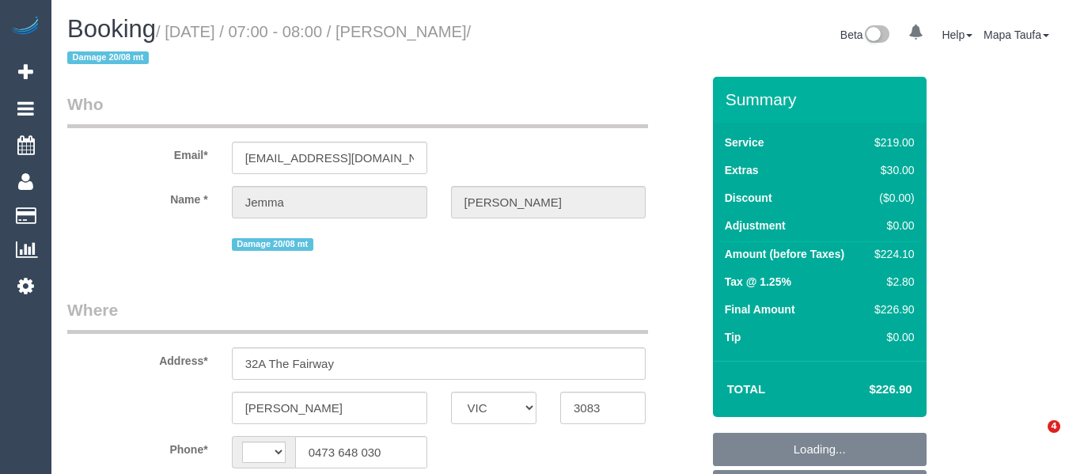
select select "VIC"
select select "string:AU"
select select "object:552"
select select "string:stripe-pm_1RLFY02GScqysDRV6vk7KCHr"
select select "number:27"
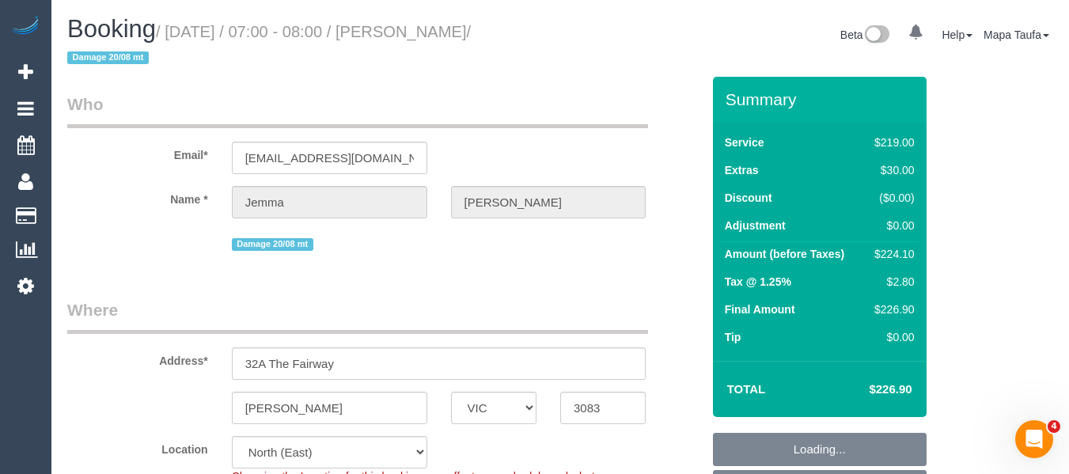
select select "number:16"
select select "number:18"
select select "number:22"
select select "number:33"
select select "number:12"
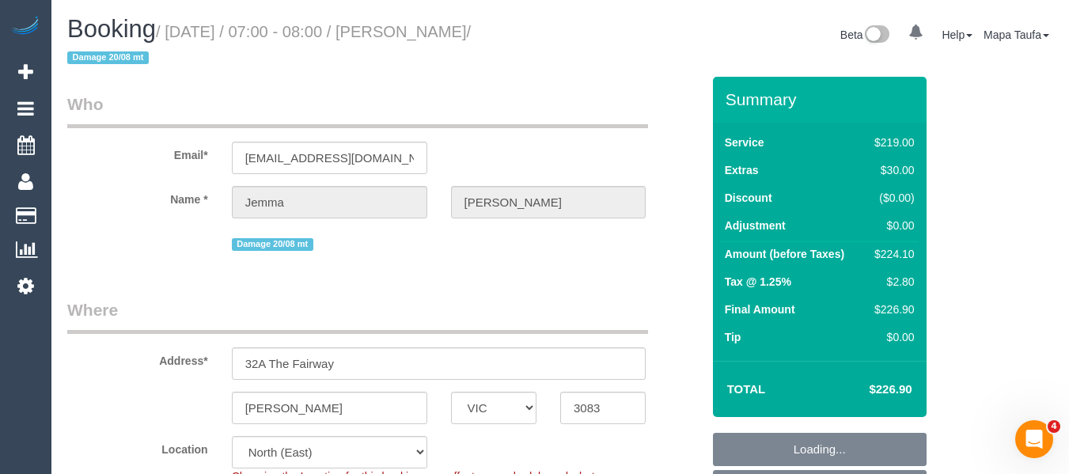
select select "spot1"
select select "object:1440"
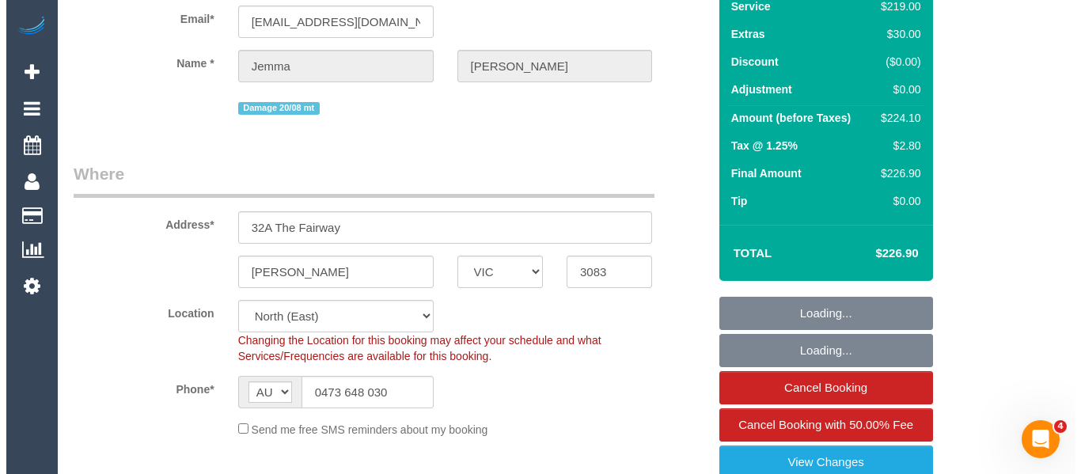
scroll to position [396, 0]
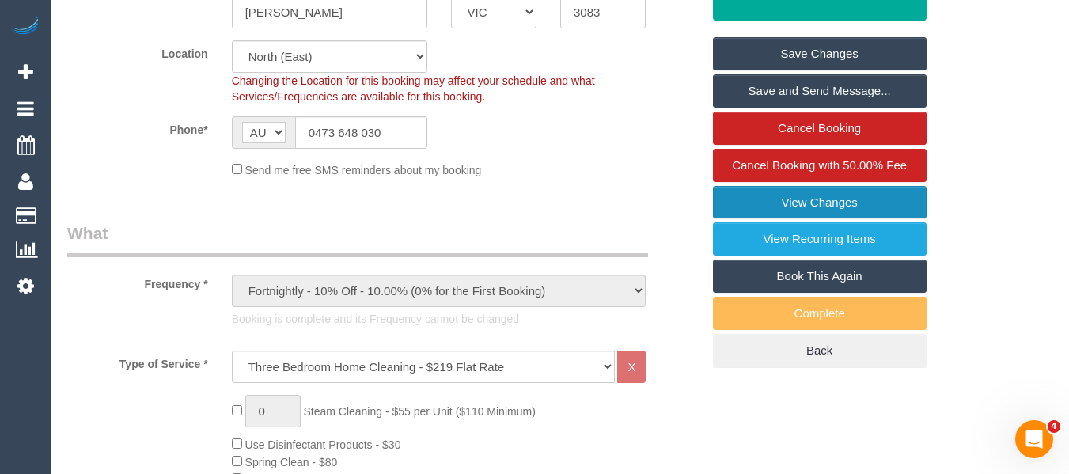
click at [797, 208] on link "View Changes" at bounding box center [820, 202] width 214 height 33
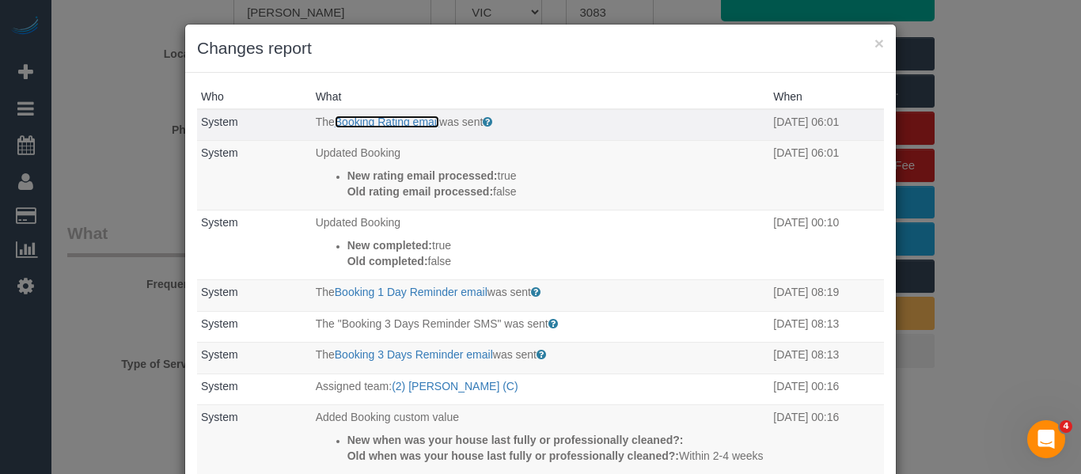
click at [400, 121] on link "Booking Rating email" at bounding box center [387, 122] width 104 height 13
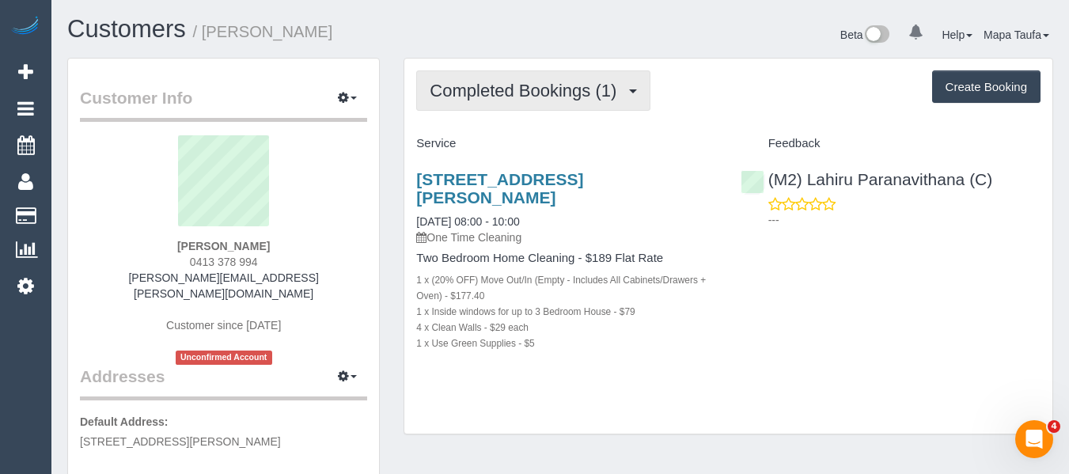
click at [533, 105] on button "Completed Bookings (1)" at bounding box center [533, 90] width 234 height 40
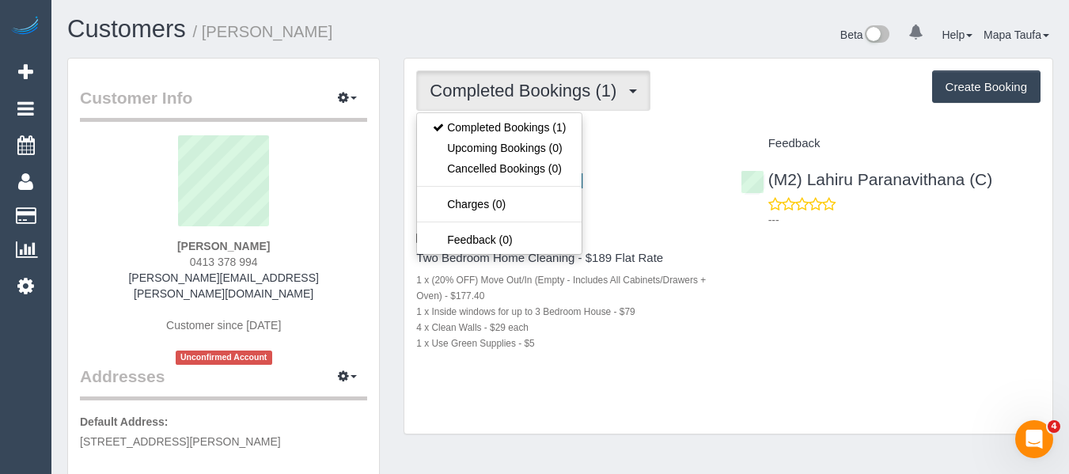
click at [664, 104] on div "Completed Bookings (1) Completed Bookings (1) Upcoming Bookings (0) Cancelled B…" at bounding box center [728, 90] width 624 height 40
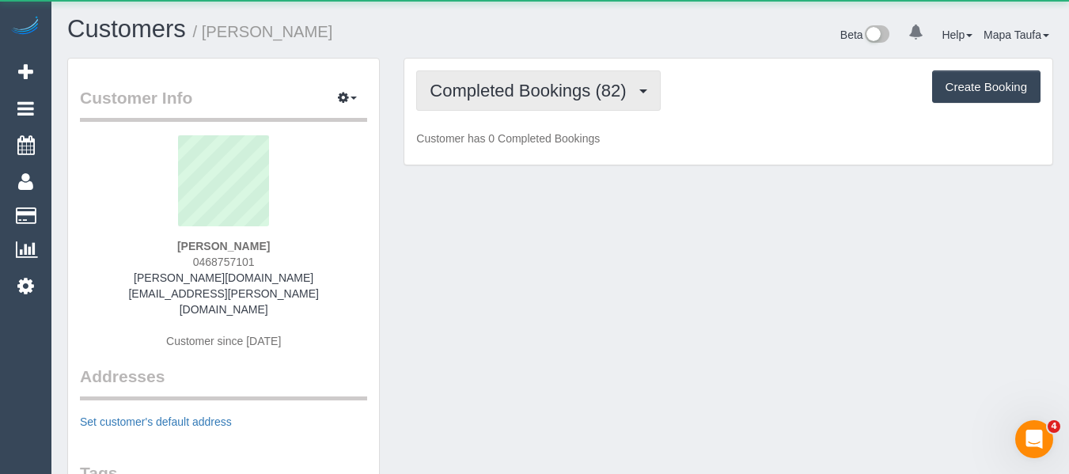
click at [466, 85] on span "Completed Bookings (82)" at bounding box center [532, 91] width 204 height 20
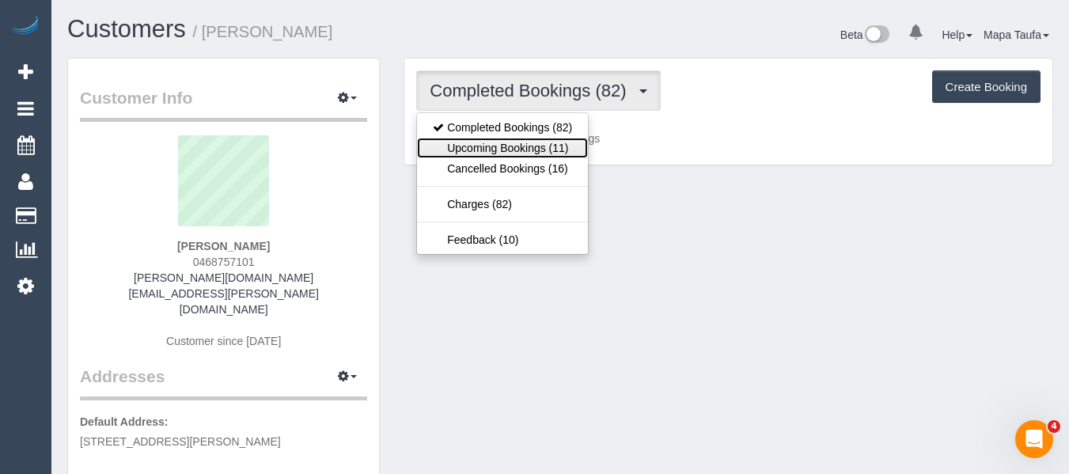
click at [476, 145] on link "Upcoming Bookings (11)" at bounding box center [502, 148] width 171 height 21
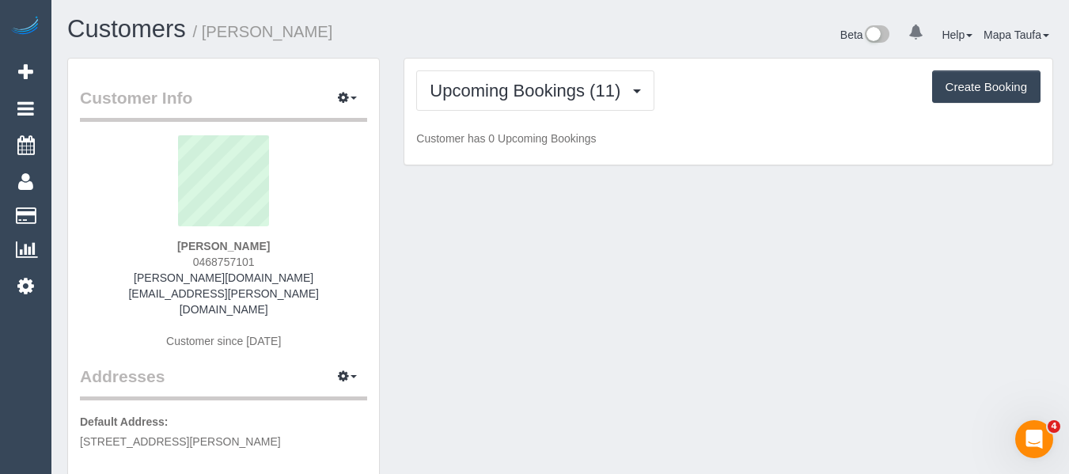
click at [482, 44] on div "Customers / Scott Dowell" at bounding box center [307, 33] width 505 height 34
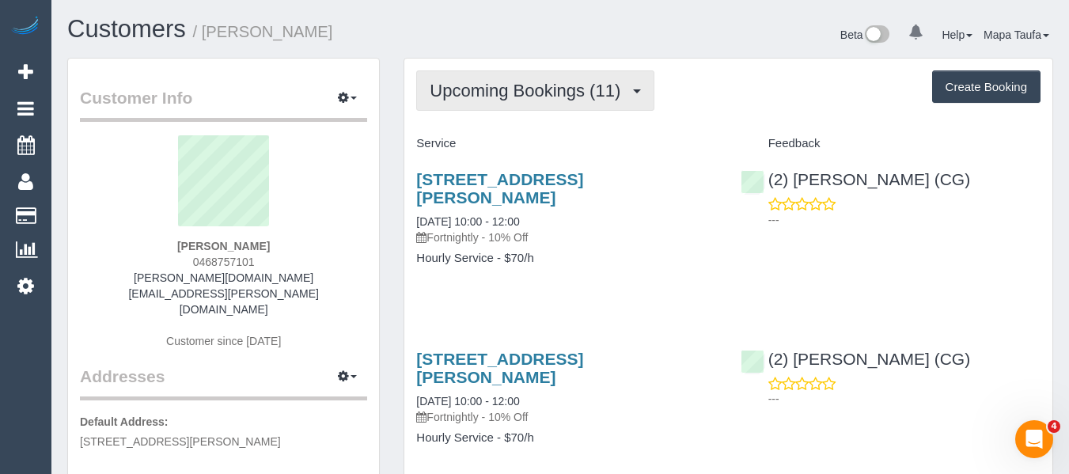
click at [472, 106] on button "Upcoming Bookings (11)" at bounding box center [535, 90] width 238 height 40
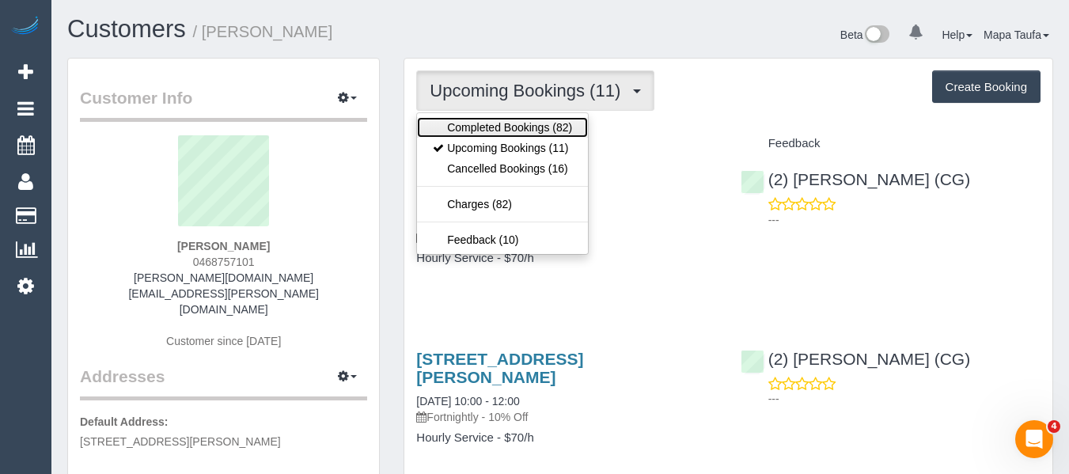
click at [481, 135] on link "Completed Bookings (82)" at bounding box center [502, 127] width 171 height 21
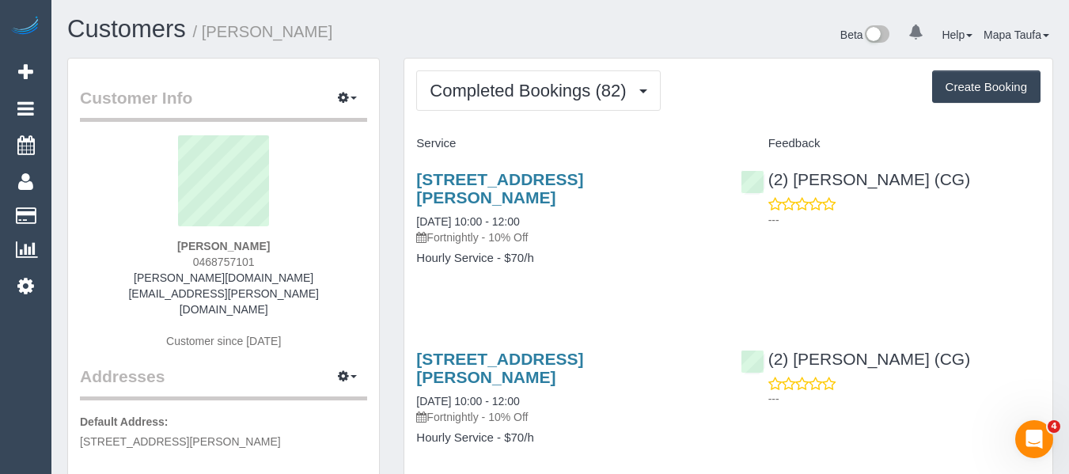
drag, startPoint x: 279, startPoint y: 256, endPoint x: 187, endPoint y: 264, distance: 92.1
click at [187, 264] on div "Scott Dowell 0468757101 scott.dowell.dev@gmail.com Customer since 2020" at bounding box center [223, 250] width 287 height 230
copy span "0468757101"
click at [484, 180] on link "22 Ryan St, Northcote, VIC 3070" at bounding box center [499, 188] width 167 height 36
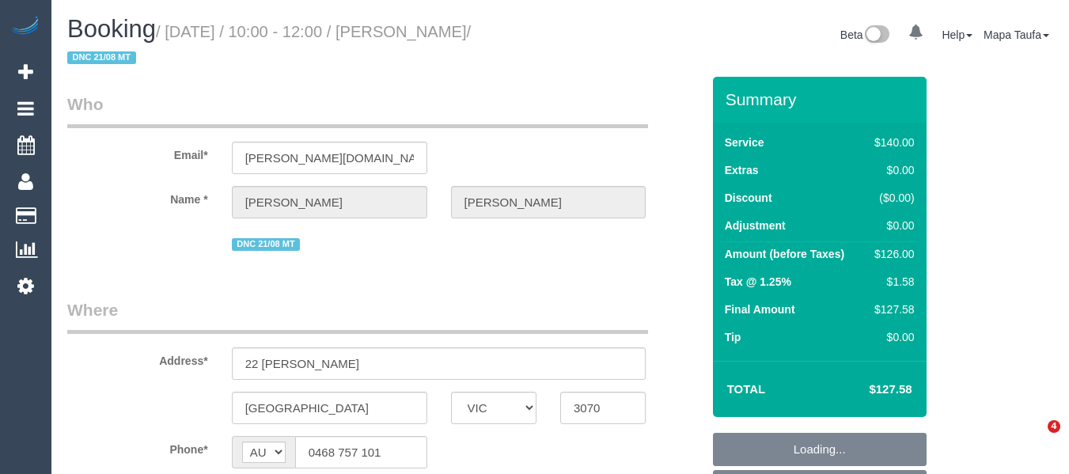
select select "VIC"
select select "string:stripe-pm_1PDxAn2GScqysDRVHZTENddp"
select select "number:28"
select select "number:14"
select select "number:19"
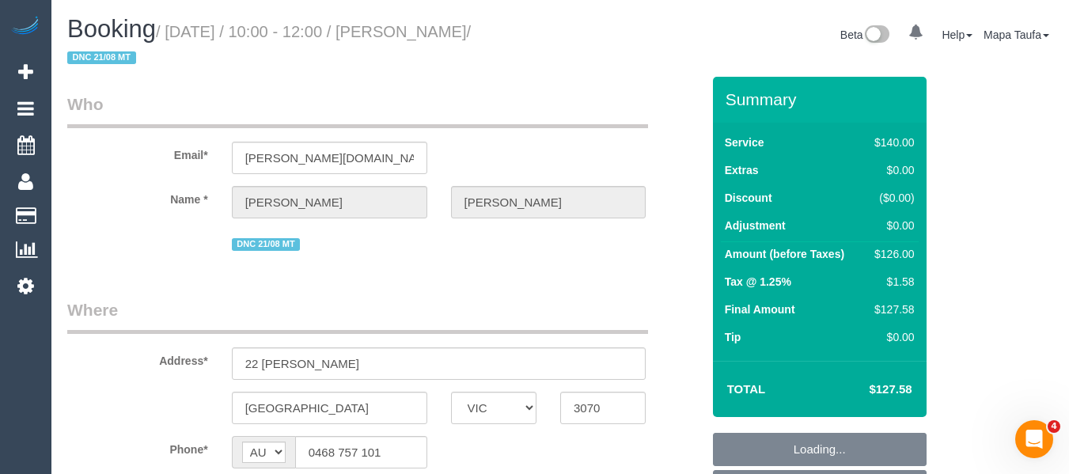
select select "number:25"
select select "number:34"
select select "number:11"
select select "object:1675"
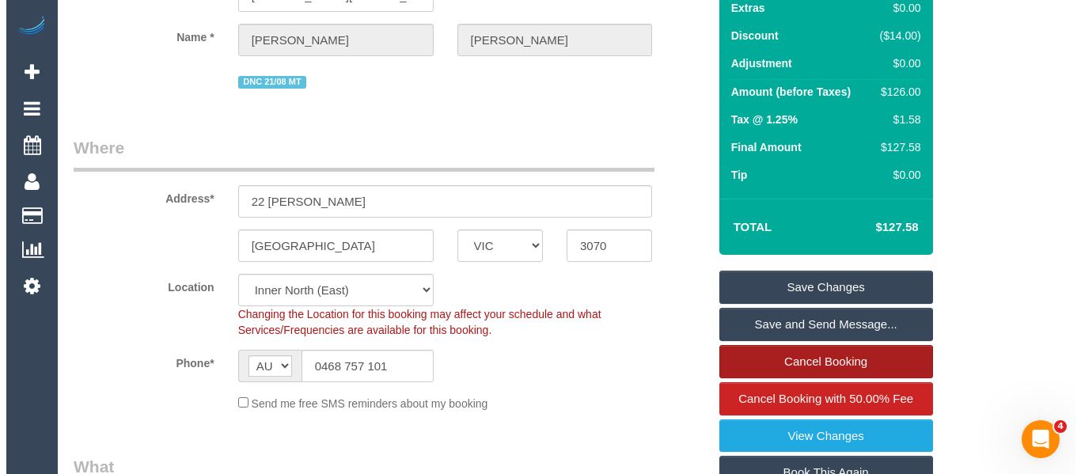
scroll to position [317, 0]
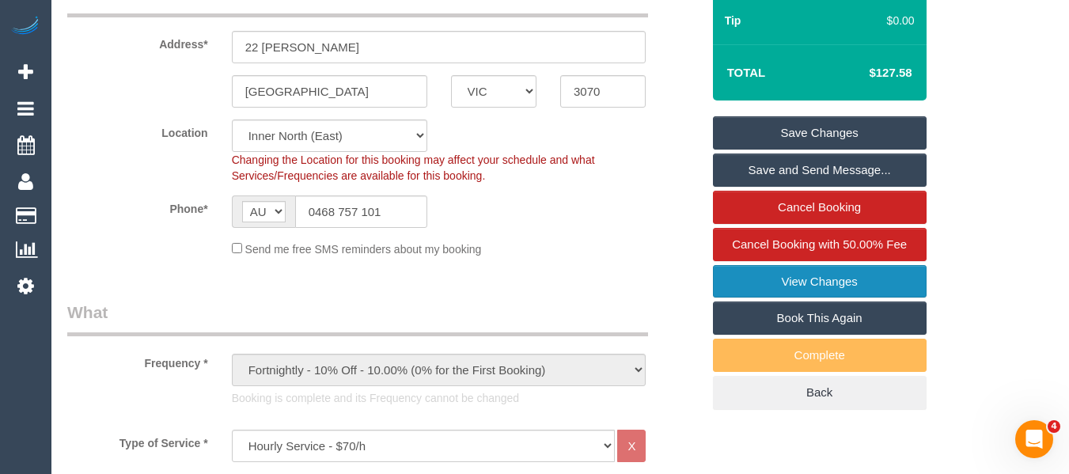
click at [790, 282] on link "View Changes" at bounding box center [820, 281] width 214 height 33
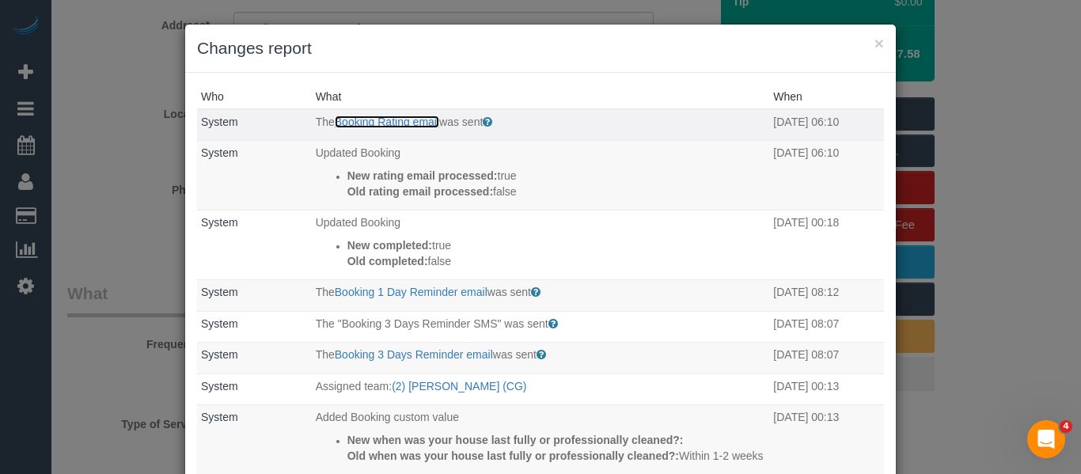
click at [355, 124] on link "Booking Rating email" at bounding box center [387, 122] width 104 height 13
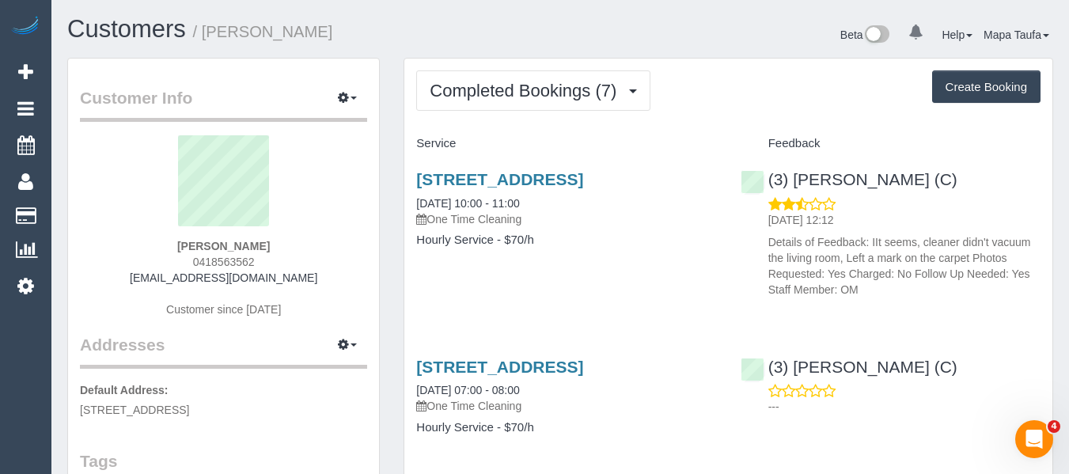
drag, startPoint x: 311, startPoint y: 245, endPoint x: 184, endPoint y: 245, distance: 127.4
click at [184, 245] on div "[PERSON_NAME] 0418563562 [EMAIL_ADDRESS][DOMAIN_NAME] Customer since [DATE]" at bounding box center [223, 234] width 287 height 198
click at [488, 180] on link "[STREET_ADDRESS]" at bounding box center [499, 179] width 167 height 18
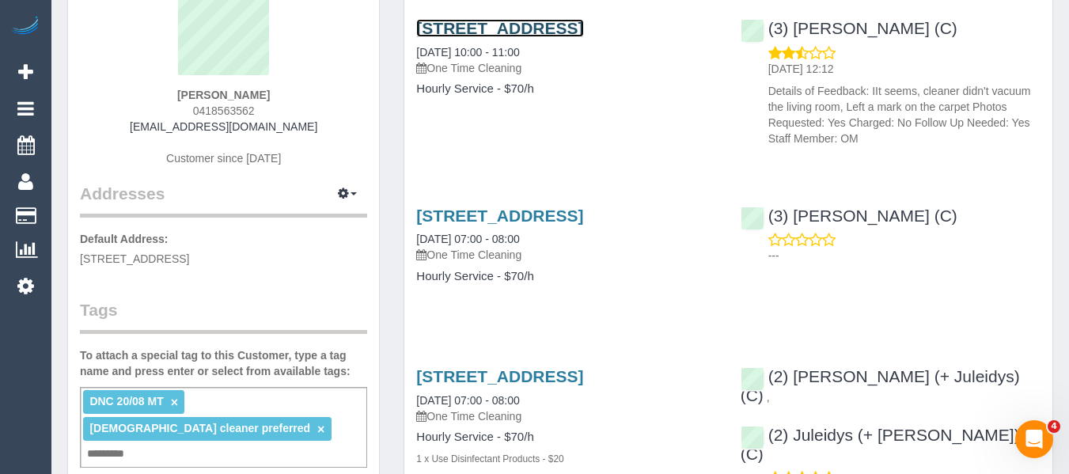
scroll to position [158, 0]
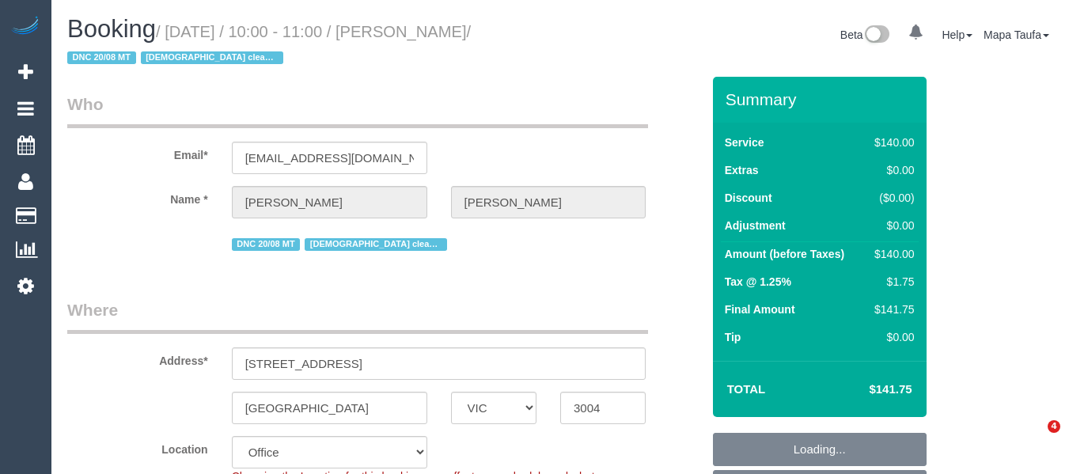
select select "VIC"
select select "string:stripe-pm_1QjuFi2GScqysDRVJ4jyGBm4"
select select "number:28"
select select "number:14"
select select "number:18"
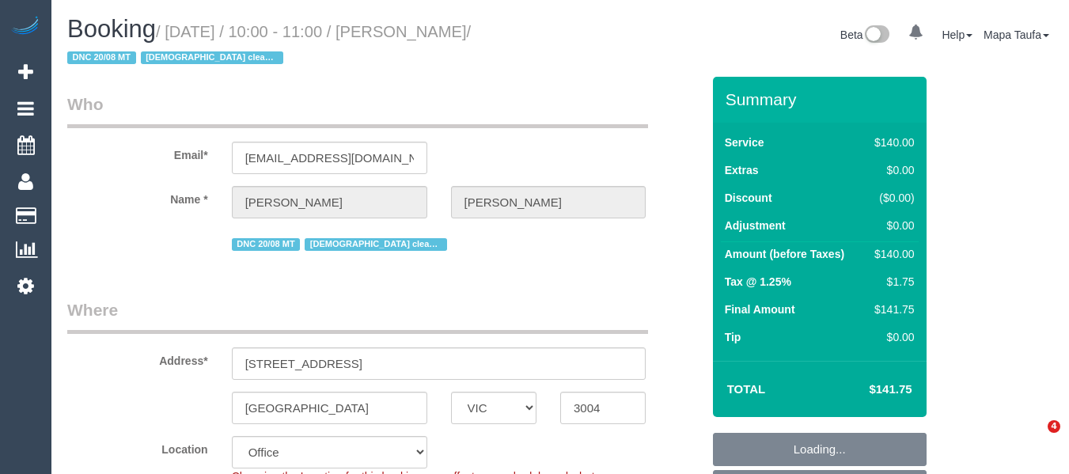
select select "number:25"
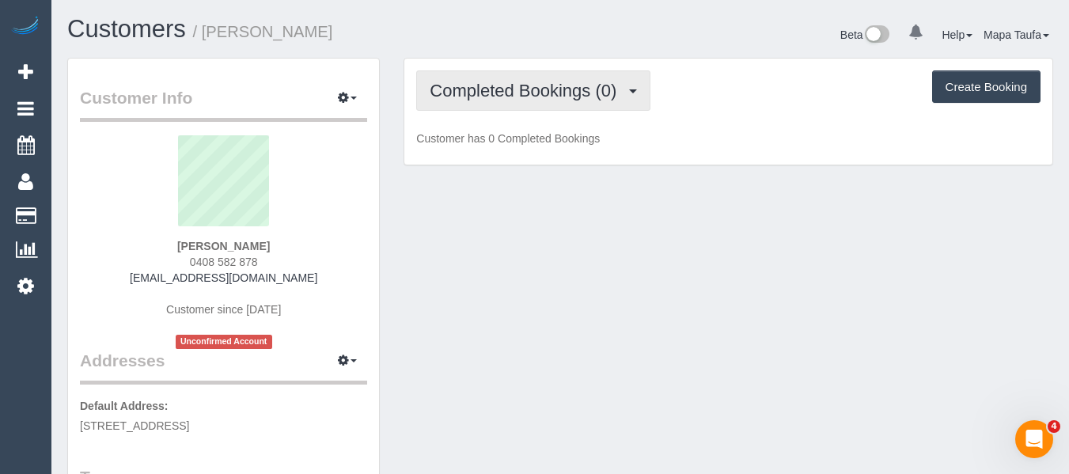
click at [563, 84] on span "Completed Bookings (0)" at bounding box center [527, 91] width 195 height 20
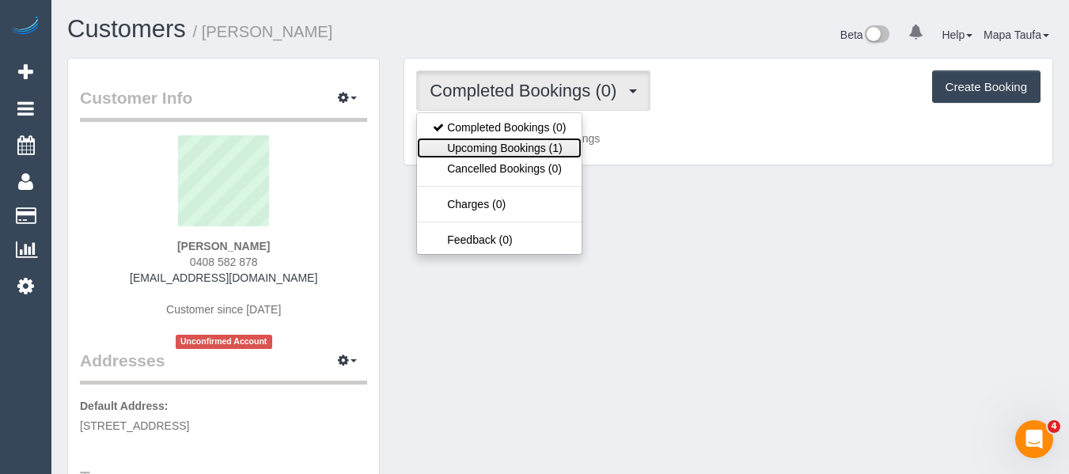
click at [558, 144] on link "Upcoming Bookings (1)" at bounding box center [499, 148] width 165 height 21
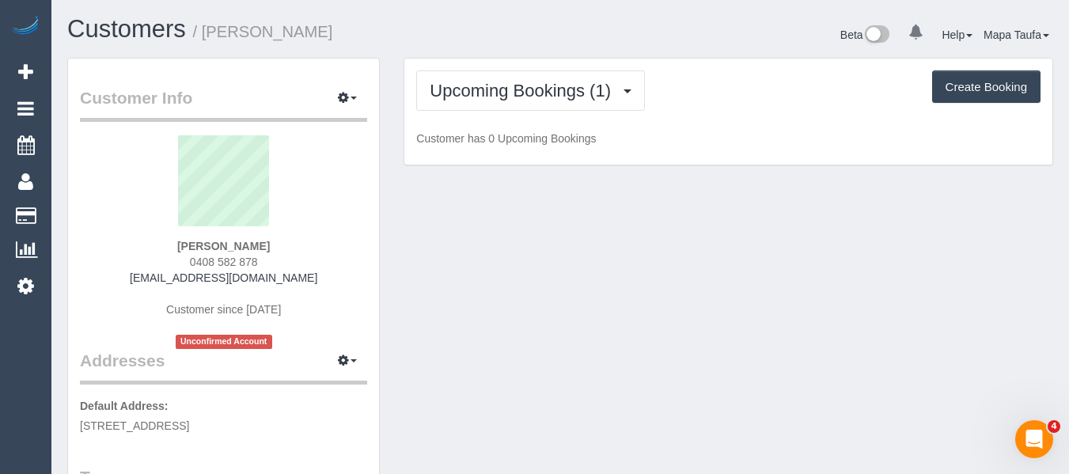
click at [754, 93] on div "Upcoming Bookings (1) Completed Bookings (0) Upcoming Bookings (1) Cancelled Bo…" at bounding box center [728, 90] width 624 height 40
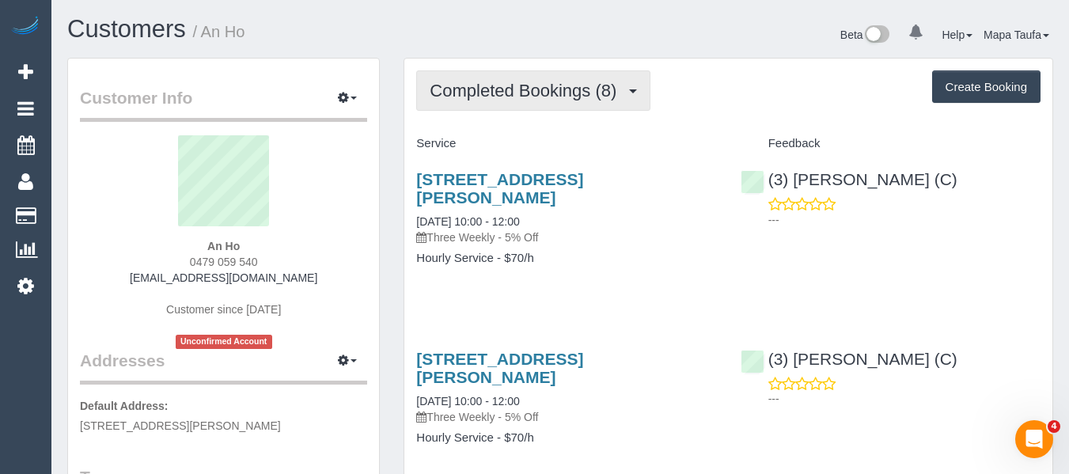
drag, startPoint x: 475, startPoint y: 101, endPoint x: 476, endPoint y: 123, distance: 22.2
click at [476, 101] on button "Completed Bookings (8)" at bounding box center [533, 90] width 234 height 40
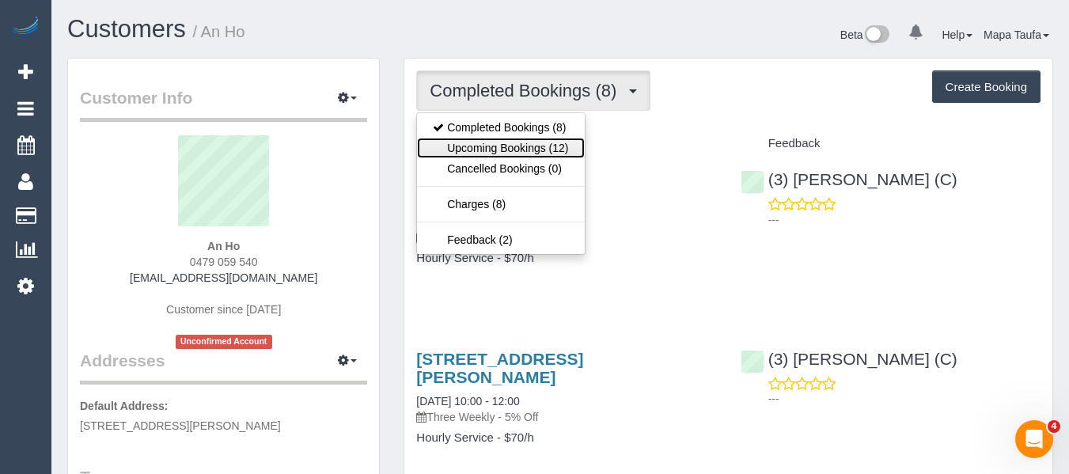
click at [476, 138] on link "Upcoming Bookings (12)" at bounding box center [500, 148] width 167 height 21
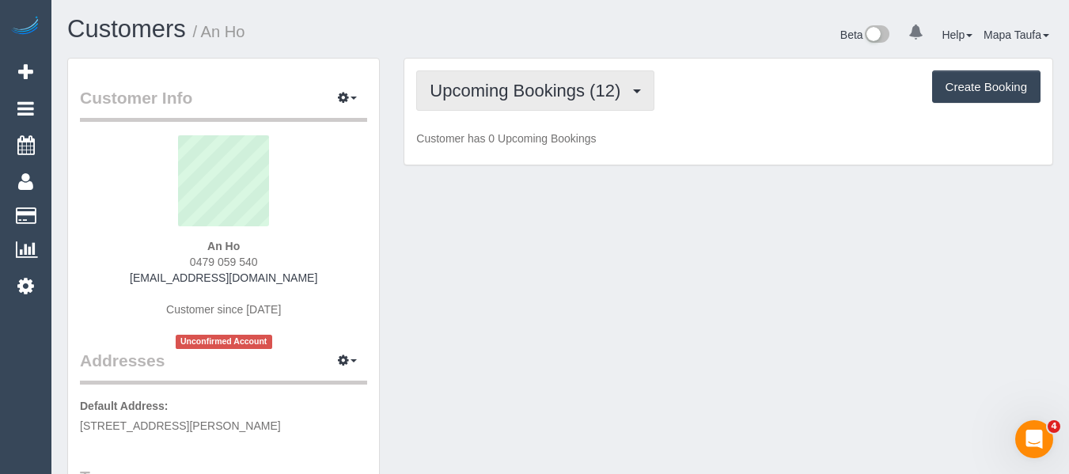
click at [478, 102] on button "Upcoming Bookings (12)" at bounding box center [535, 90] width 238 height 40
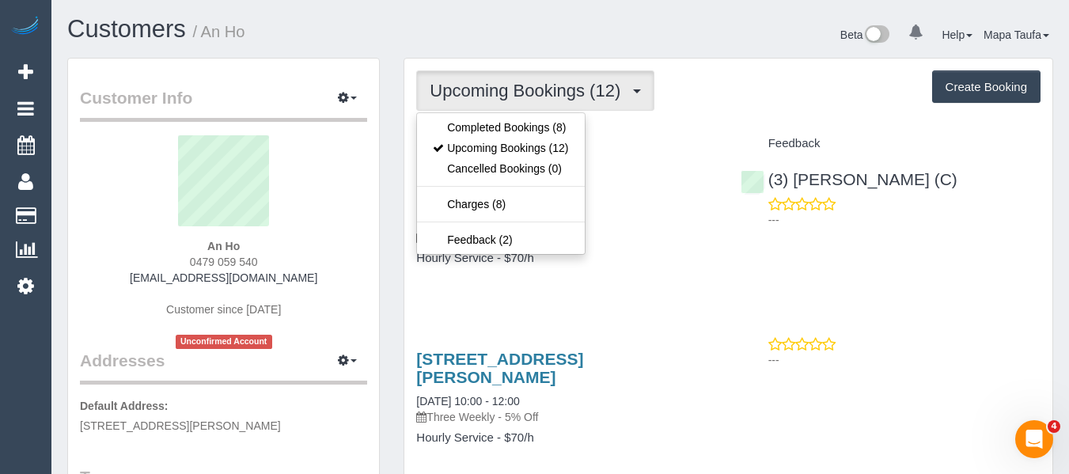
click at [648, 40] on div "Beta 0 Your Notifications You have 0 alerts Help Help Docs Take a Tour Contact …" at bounding box center [812, 37] width 505 height 42
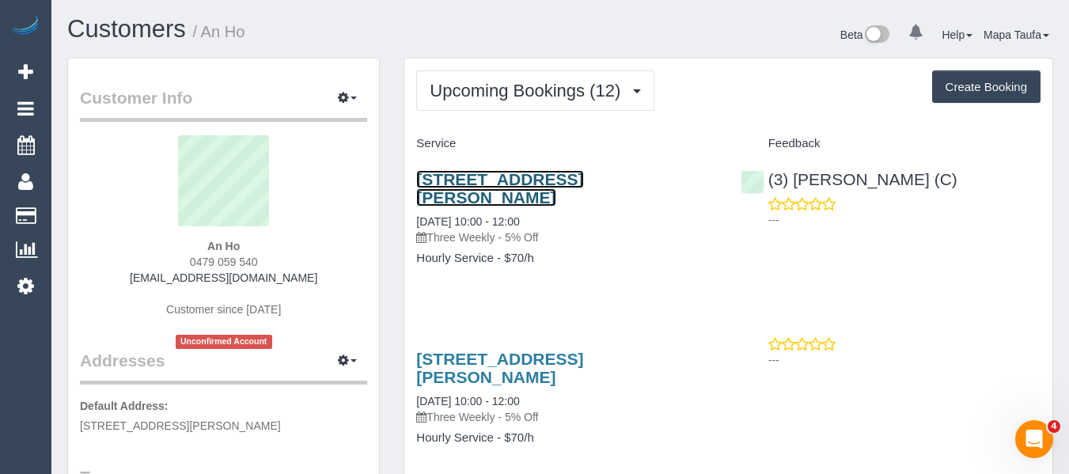
click at [510, 176] on link "33 Clarke Ave, St Albans, VIC 3021" at bounding box center [499, 188] width 167 height 36
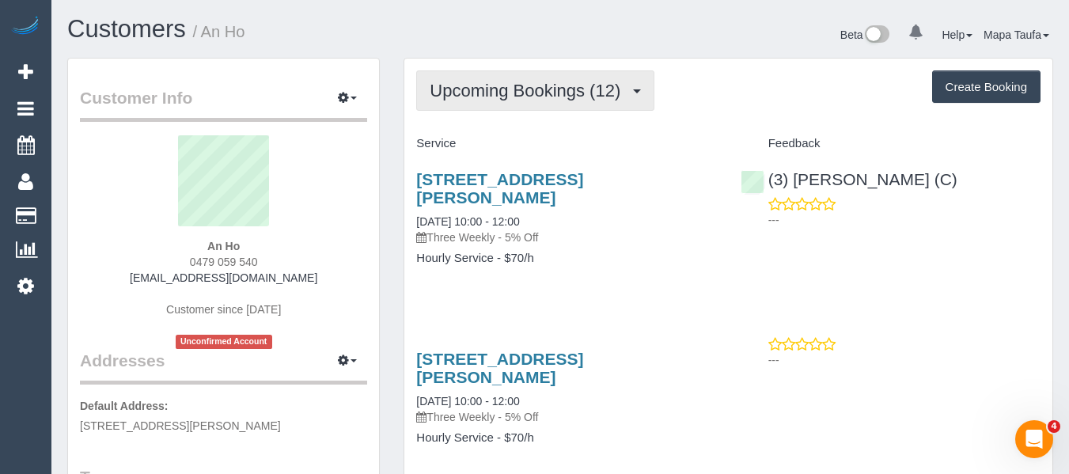
click at [593, 89] on span "Upcoming Bookings (12)" at bounding box center [529, 91] width 199 height 20
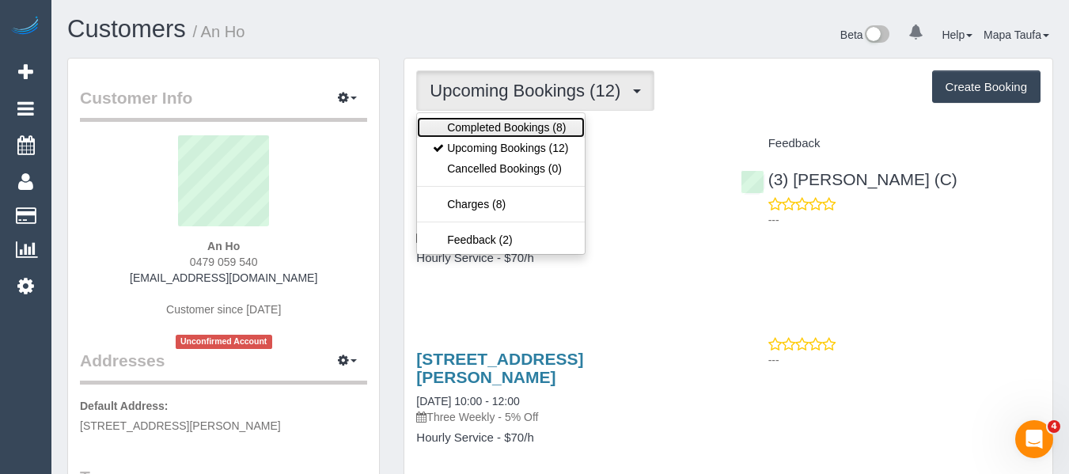
click at [553, 131] on link "Completed Bookings (8)" at bounding box center [500, 127] width 167 height 21
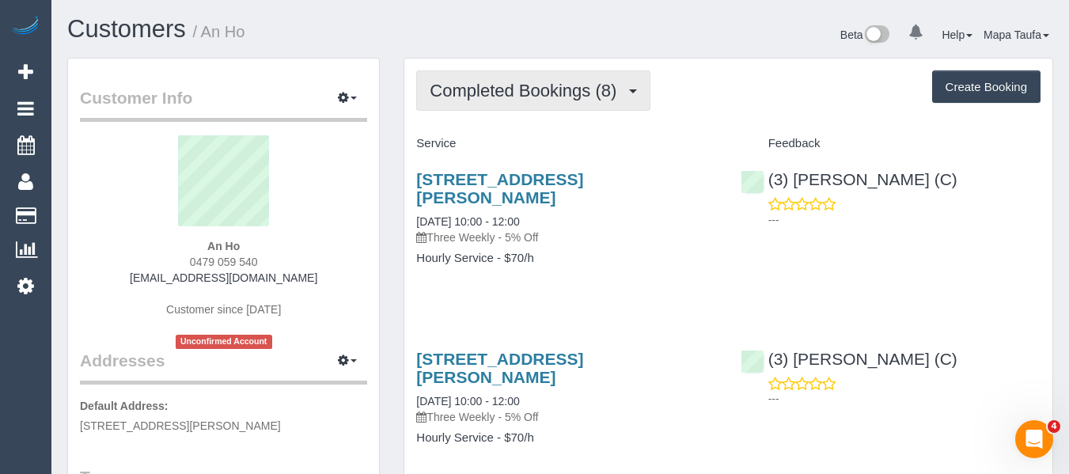
click at [570, 85] on span "Completed Bookings (8)" at bounding box center [527, 91] width 195 height 20
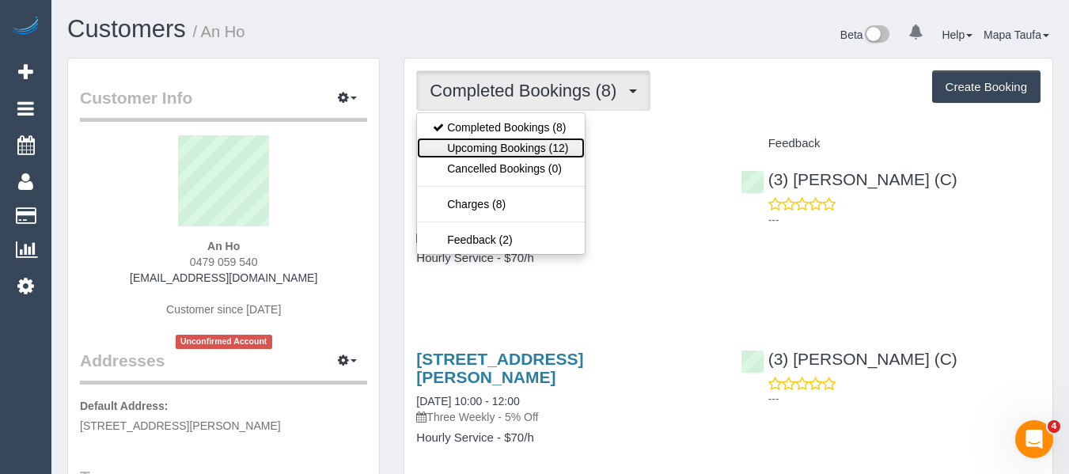
click at [536, 145] on link "Upcoming Bookings (12)" at bounding box center [500, 148] width 167 height 21
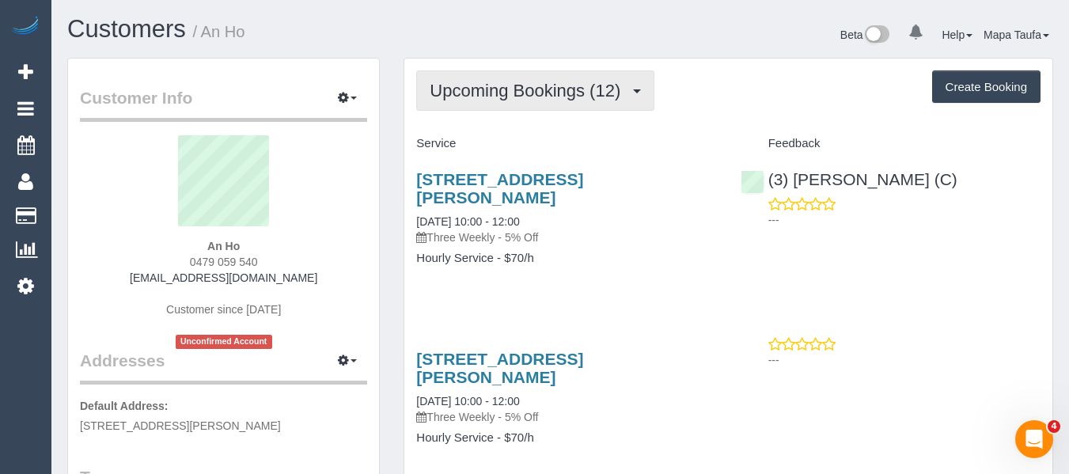
click at [498, 105] on button "Upcoming Bookings (12)" at bounding box center [535, 90] width 238 height 40
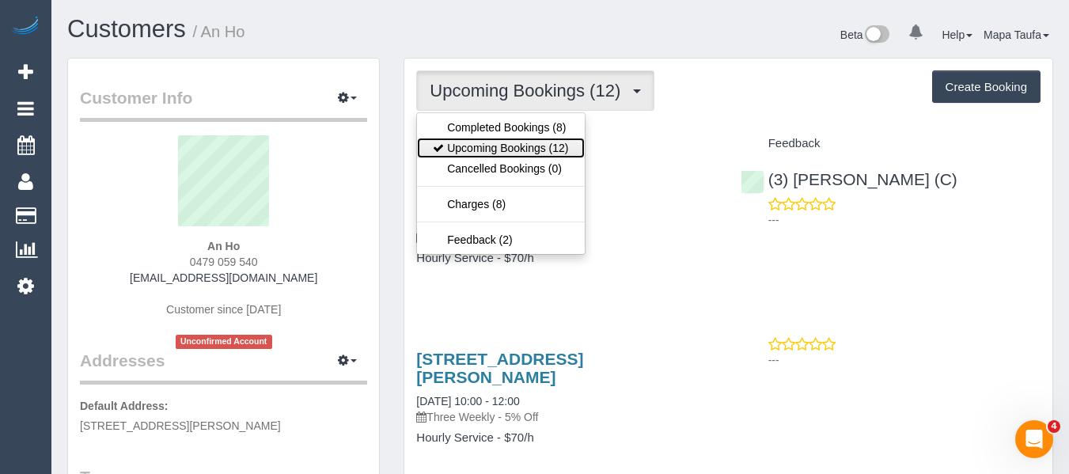
click at [491, 150] on link "Upcoming Bookings (12)" at bounding box center [500, 148] width 167 height 21
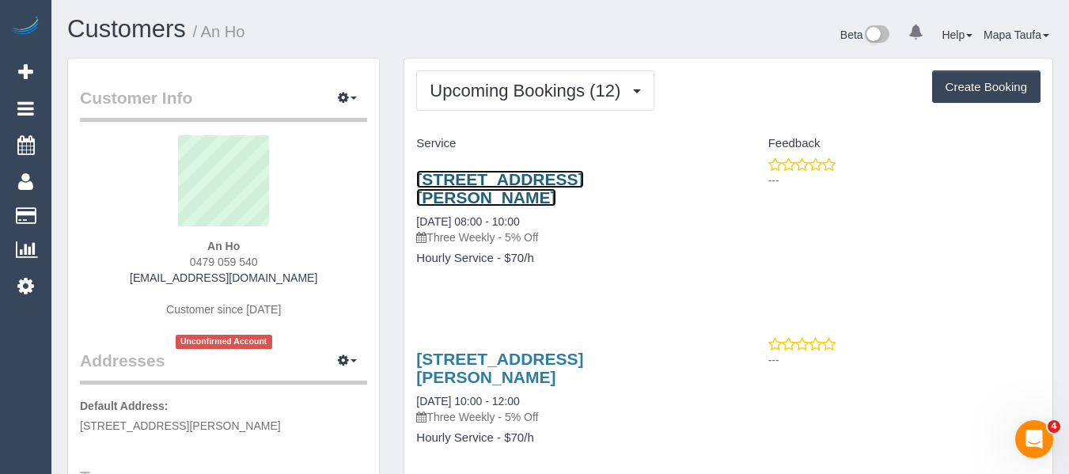
click at [470, 177] on link "33 Clarke Ave, St Albans, VIC 3021" at bounding box center [499, 188] width 167 height 36
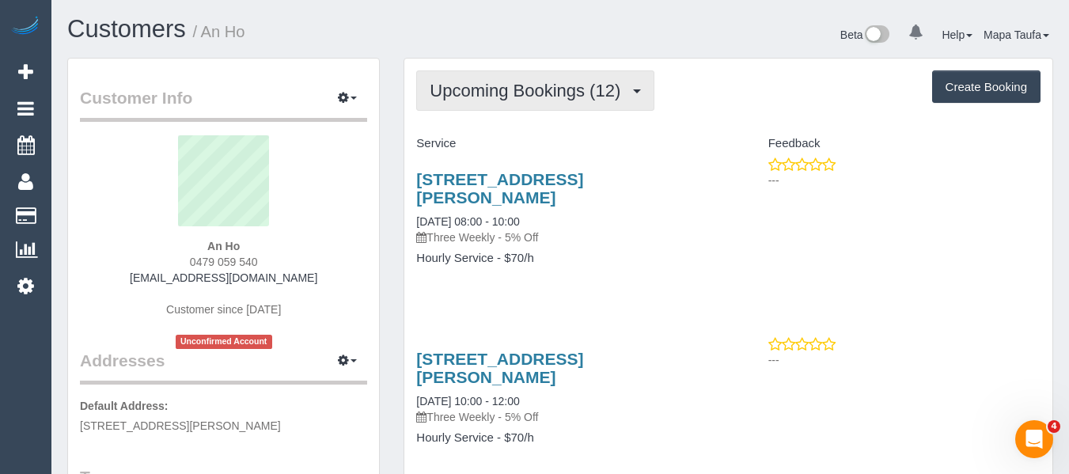
drag, startPoint x: 486, startPoint y: 84, endPoint x: 486, endPoint y: 96, distance: 11.9
click at [486, 84] on span "Upcoming Bookings (12)" at bounding box center [529, 91] width 199 height 20
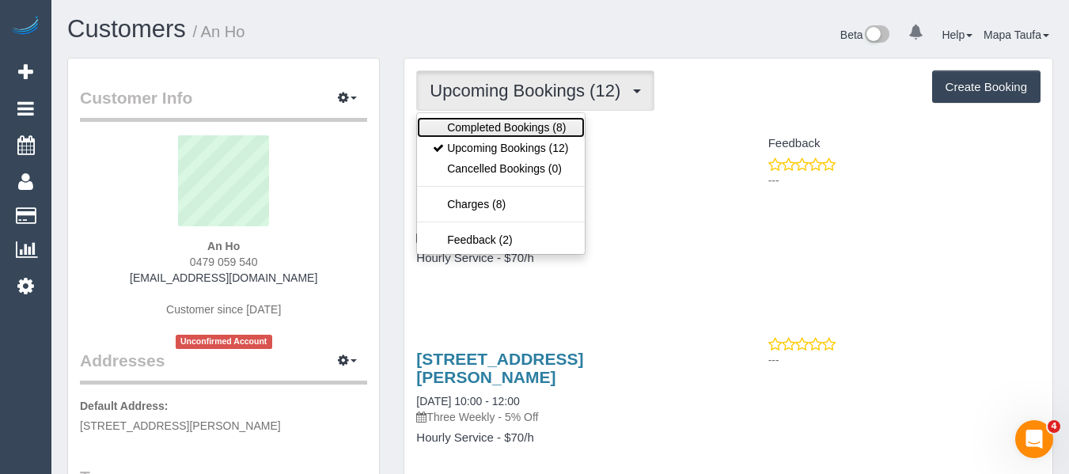
click at [485, 118] on link "Completed Bookings (8)" at bounding box center [500, 127] width 167 height 21
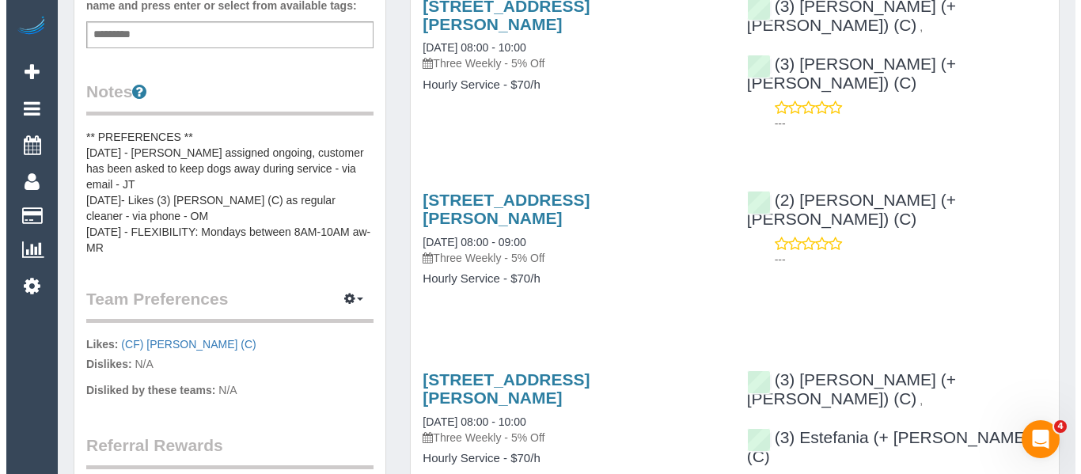
scroll to position [633, 0]
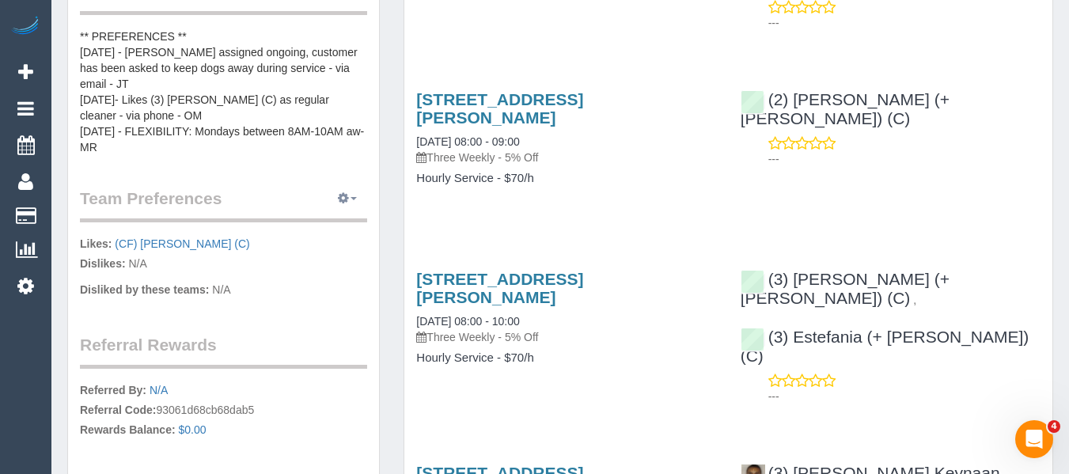
click at [350, 195] on button "button" at bounding box center [348, 199] width 40 height 25
click at [331, 218] on link "Manage Preferences" at bounding box center [299, 228] width 135 height 21
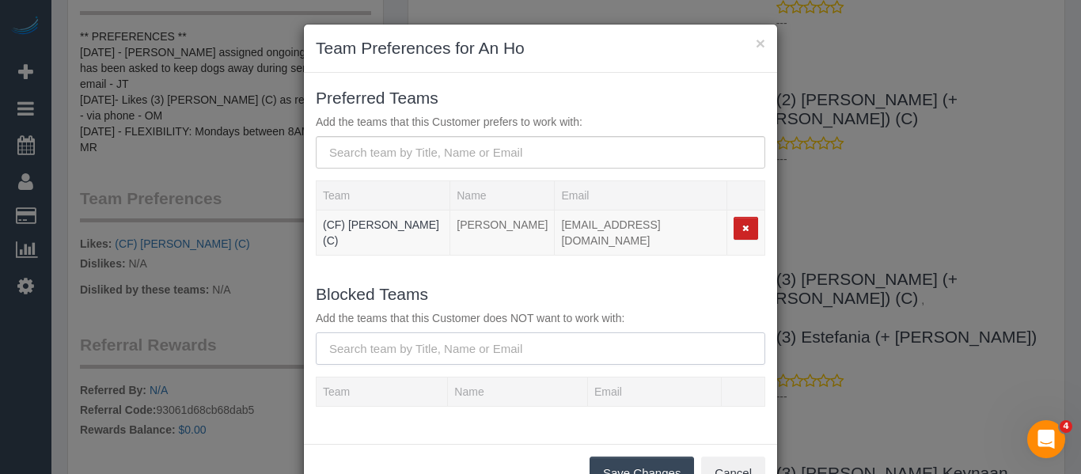
click at [467, 343] on input "text" at bounding box center [541, 348] width 450 height 32
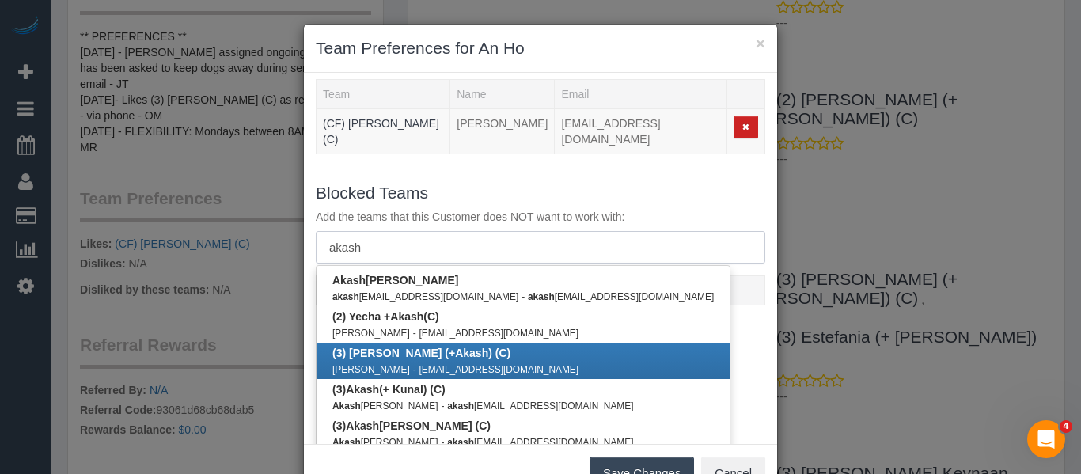
scroll to position [114, 0]
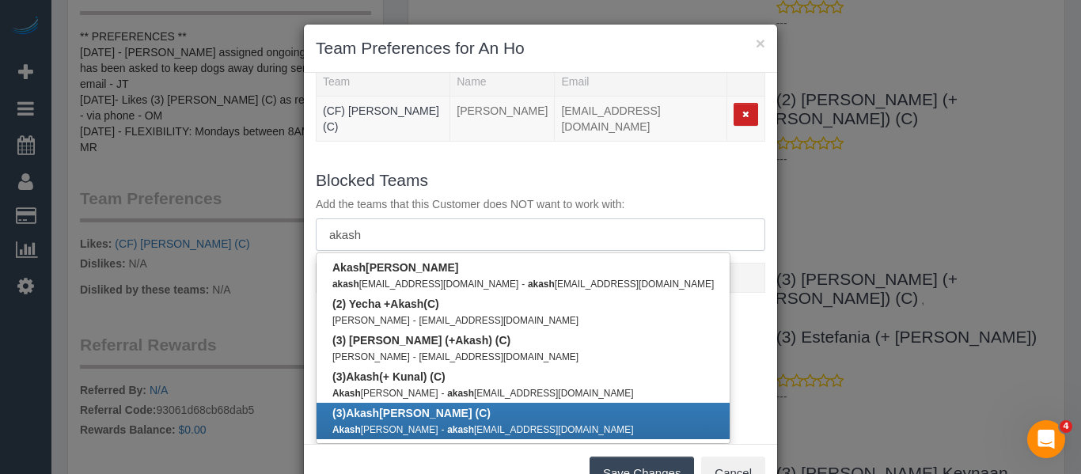
type input "akash"
click at [452, 410] on link "(3) Akash Patel (C) Akash Patel - akash patel9436@gmail.com" at bounding box center [523, 421] width 413 height 36
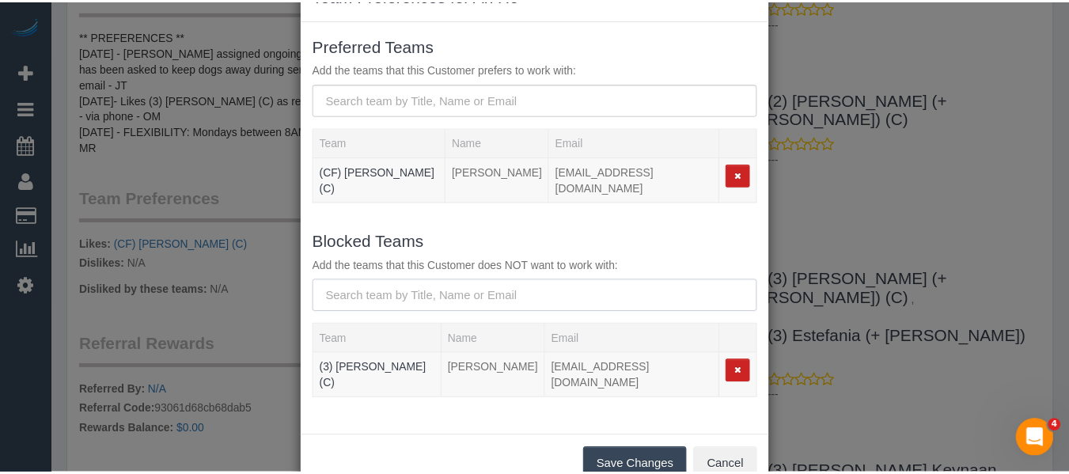
scroll to position [79, 0]
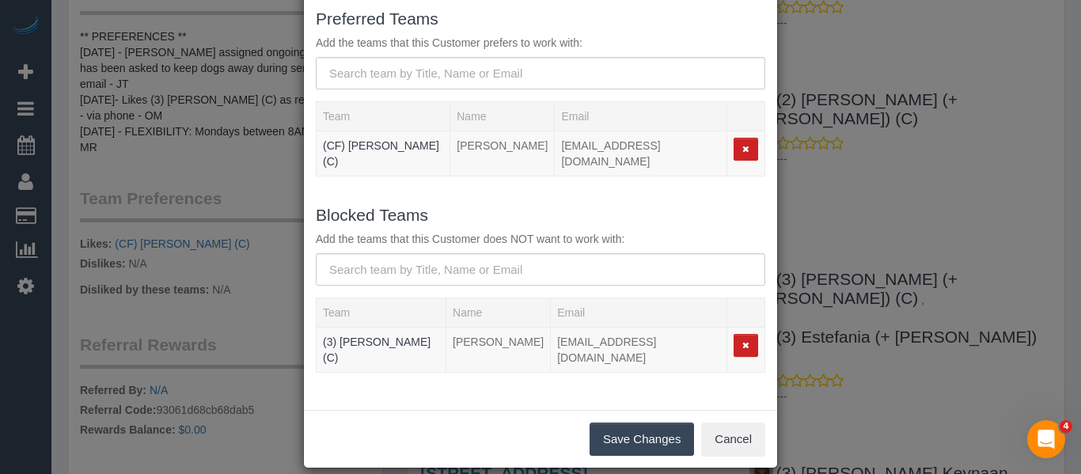
click at [641, 426] on button "Save Changes" at bounding box center [642, 439] width 104 height 33
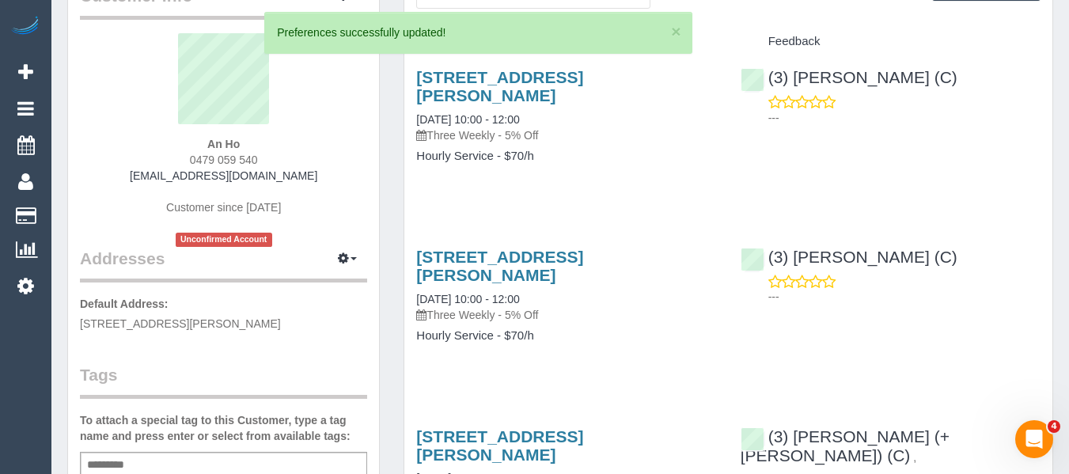
scroll to position [0, 0]
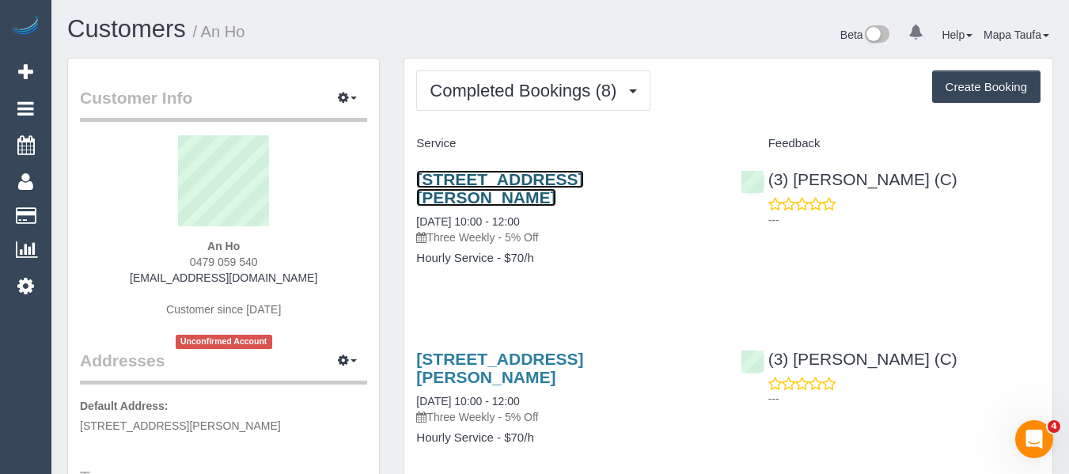
click at [493, 181] on link "33 Clarke Ave, St Albans, VIC 3021" at bounding box center [499, 188] width 167 height 36
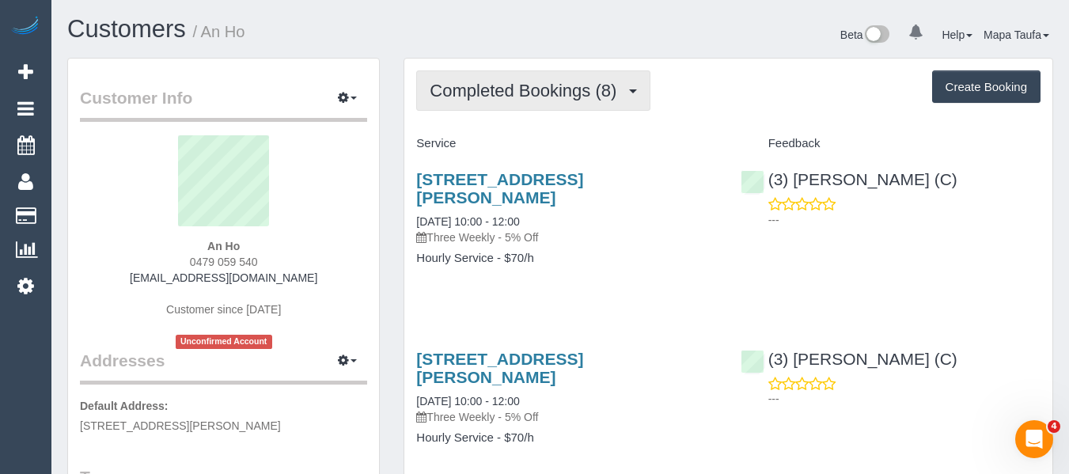
click at [493, 104] on button "Completed Bookings (8)" at bounding box center [533, 90] width 234 height 40
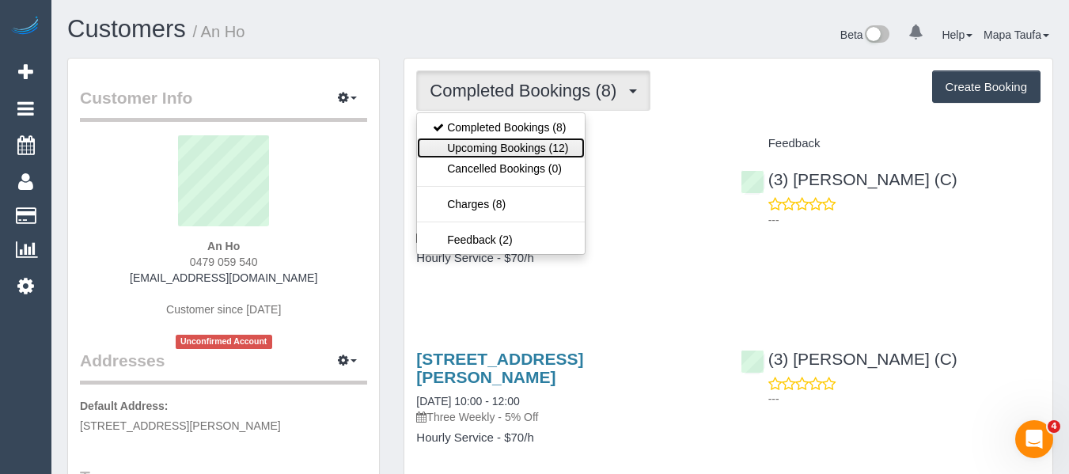
click at [487, 154] on link "Upcoming Bookings (12)" at bounding box center [500, 148] width 167 height 21
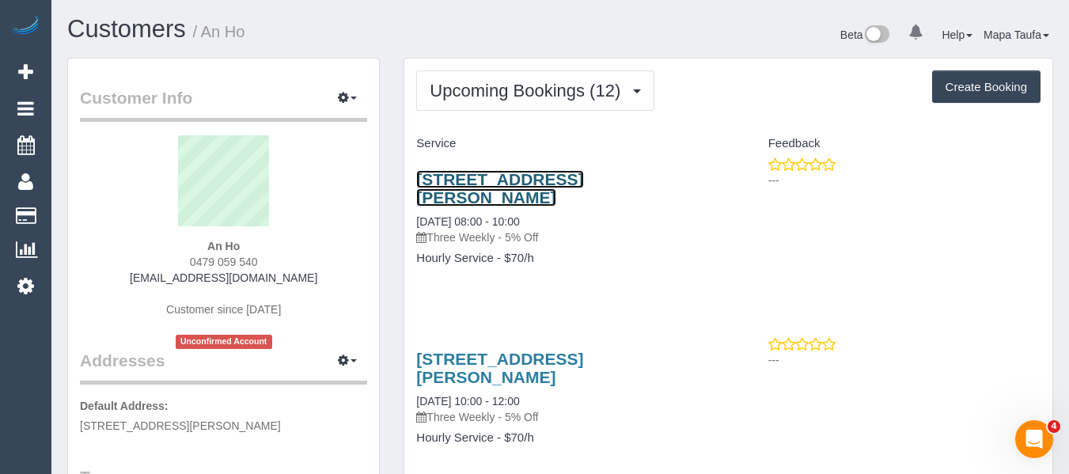
click at [583, 177] on link "33 Clarke Ave, St Albans, VIC 3021" at bounding box center [499, 188] width 167 height 36
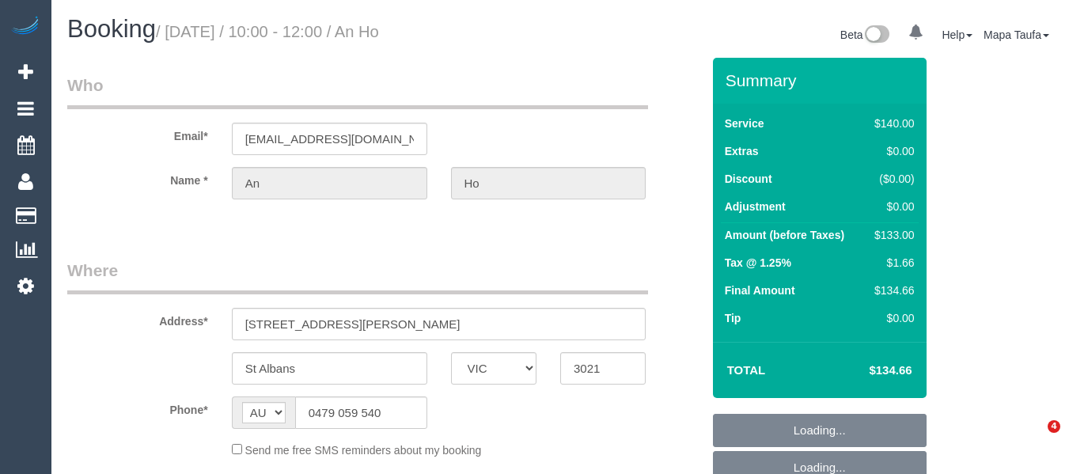
select select "VIC"
select select "string:stripe-pm_1R6Iwn2GScqysDRVZVx8h5S8"
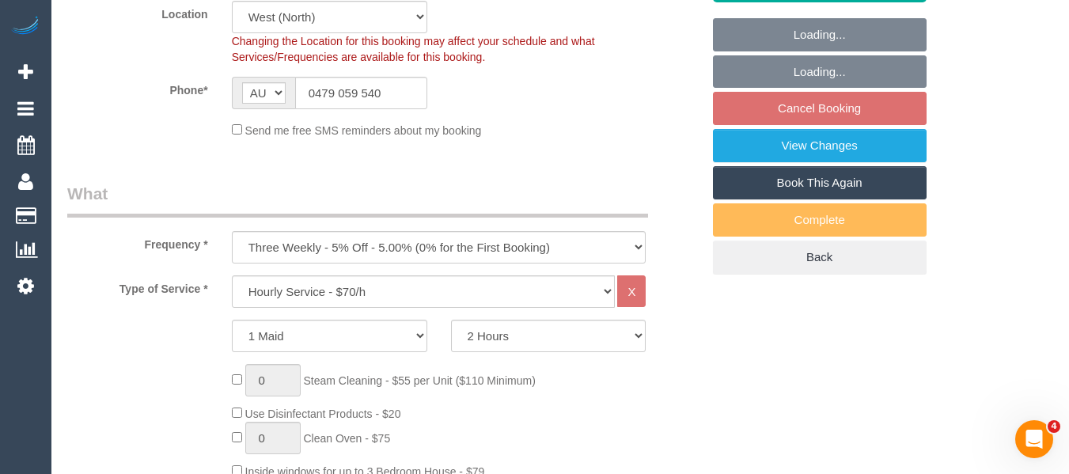
select select "object:849"
select select "number:27"
select select "number:14"
select select "number:19"
select select "number:25"
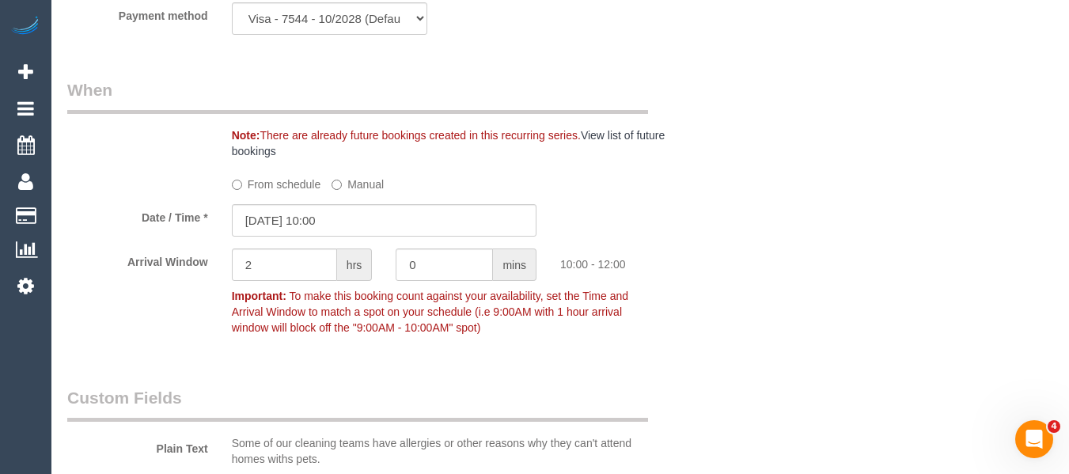
scroll to position [1622, 0]
click at [289, 181] on label "From schedule" at bounding box center [276, 179] width 89 height 21
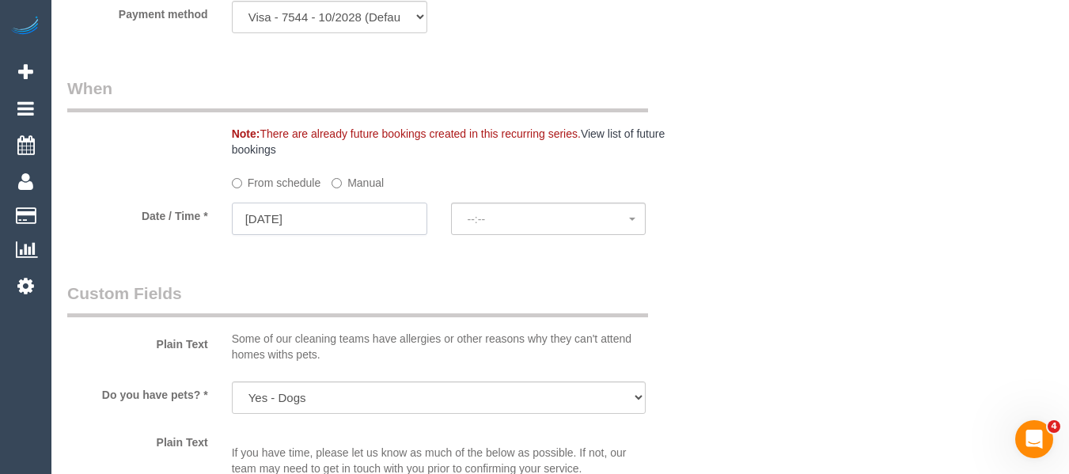
click at [329, 217] on input "25/08/2025" at bounding box center [329, 219] width 195 height 32
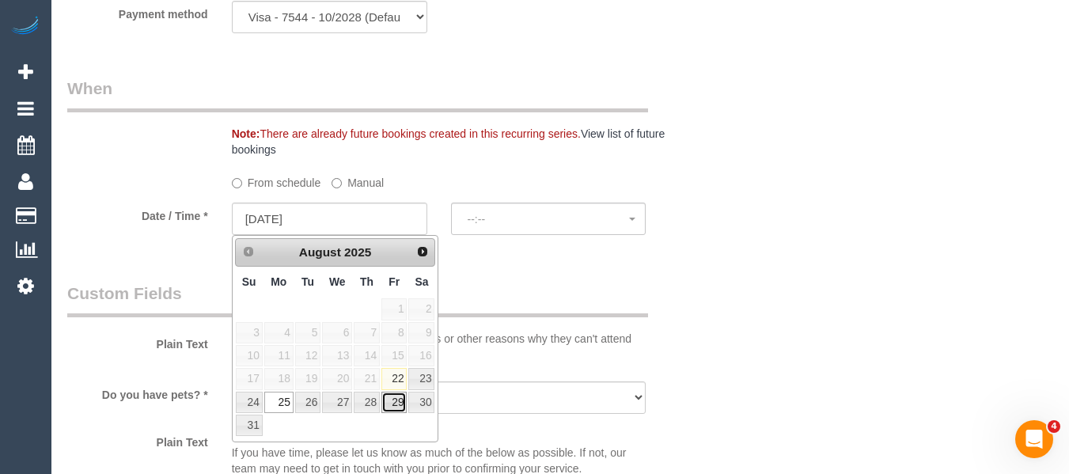
click at [400, 404] on link "29" at bounding box center [393, 402] width 25 height 21
type input "29/08/2025"
select select "spot12"
select select "spot24"
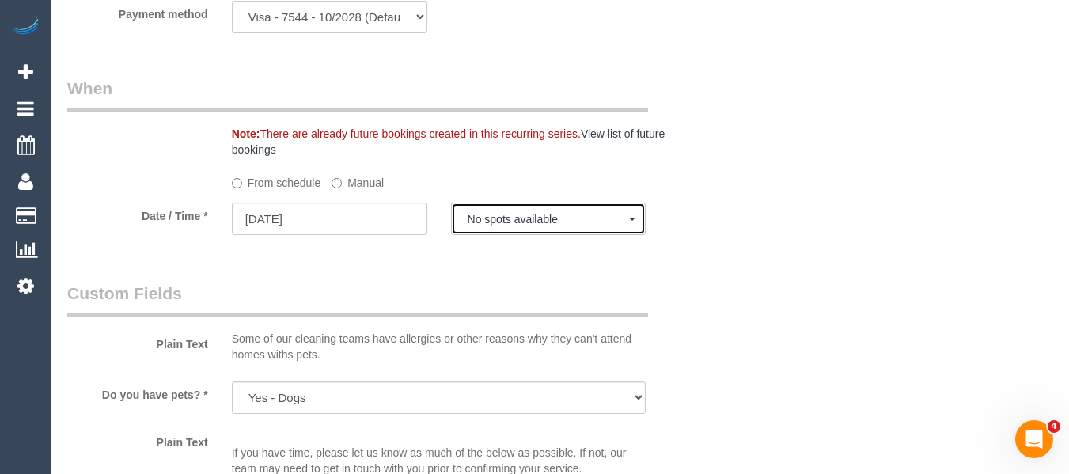
click at [501, 223] on span "No spots available" at bounding box center [549, 219] width 162 height 13
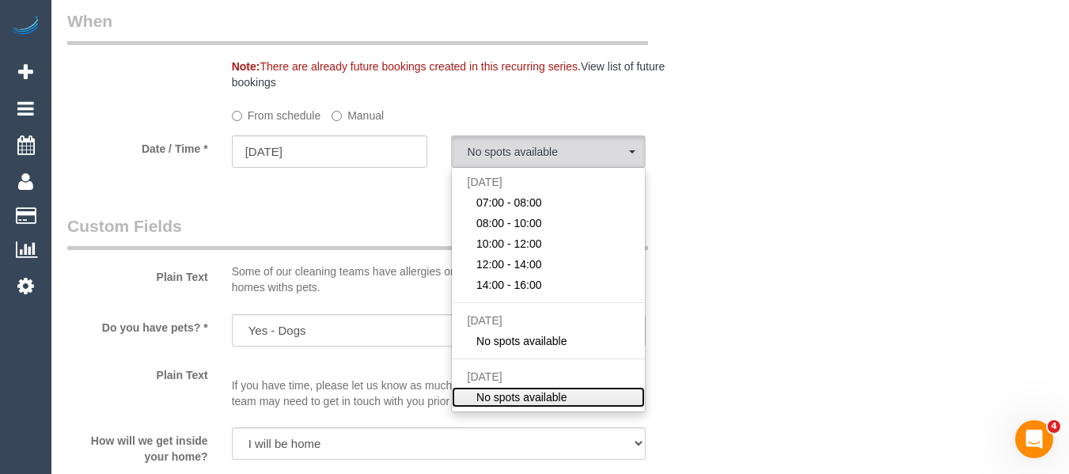
scroll to position [1781, 0]
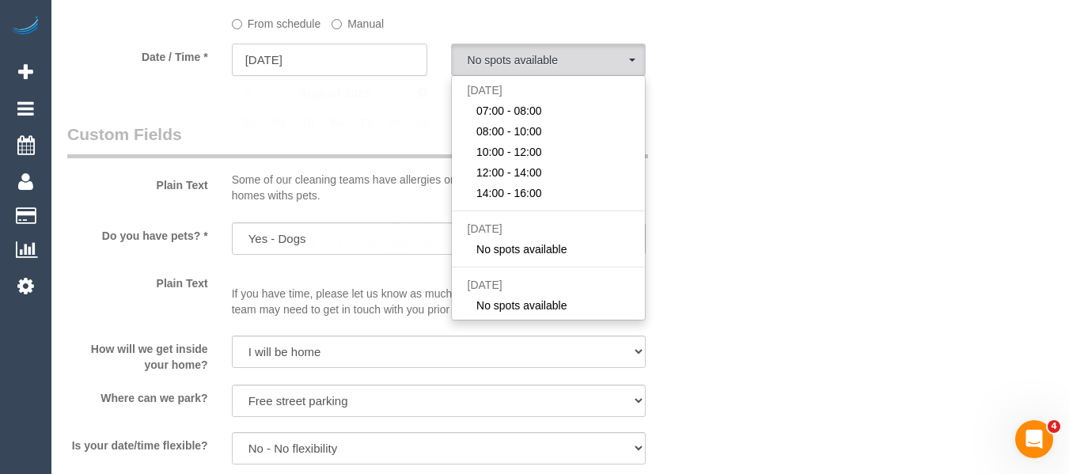
click at [317, 63] on input "29/08/2025" at bounding box center [329, 60] width 195 height 32
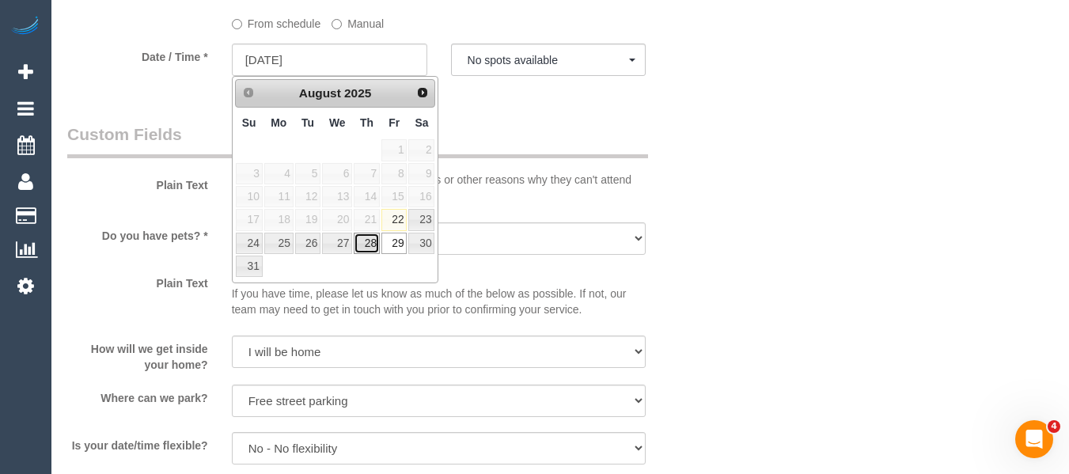
click at [373, 235] on link "28" at bounding box center [367, 243] width 26 height 21
type input "28/08/2025"
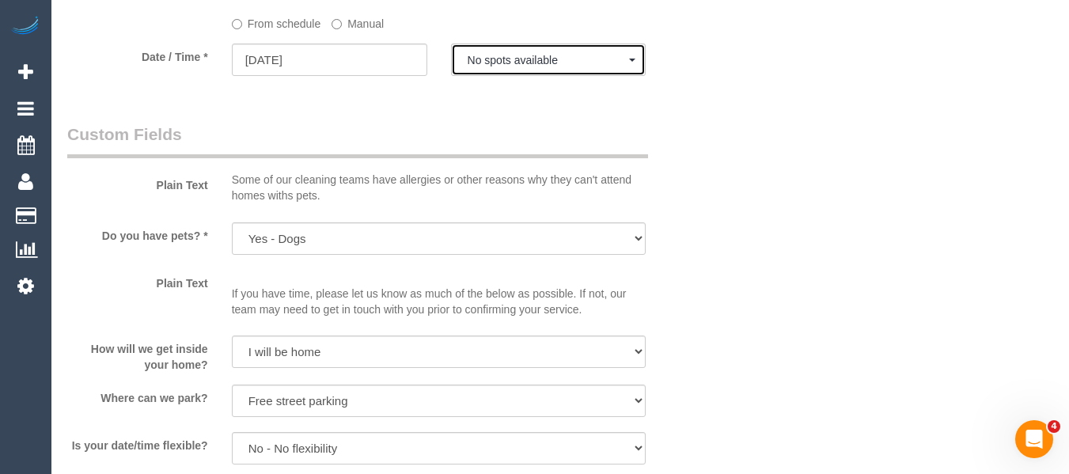
click at [542, 64] on span "No spots available" at bounding box center [549, 60] width 162 height 13
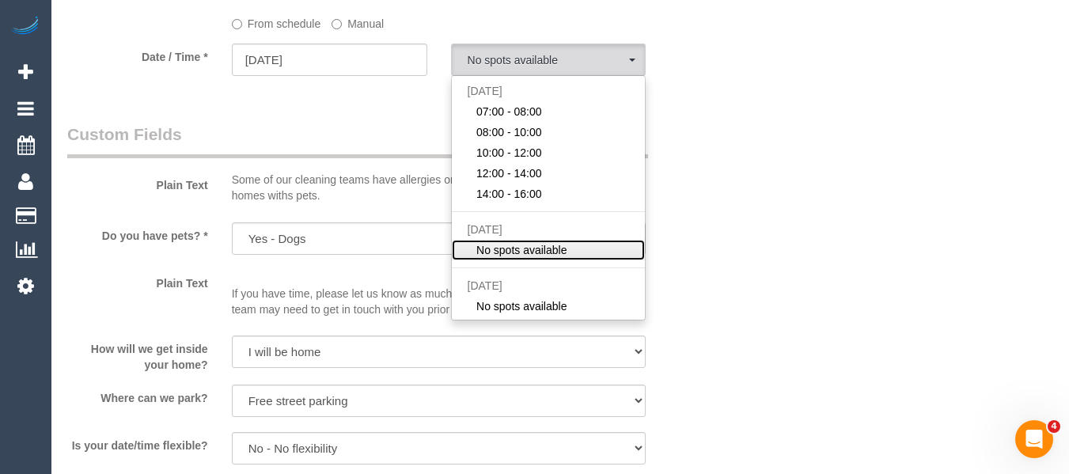
scroll to position [175, 0]
click at [324, 60] on input "28/08/2025" at bounding box center [329, 60] width 195 height 32
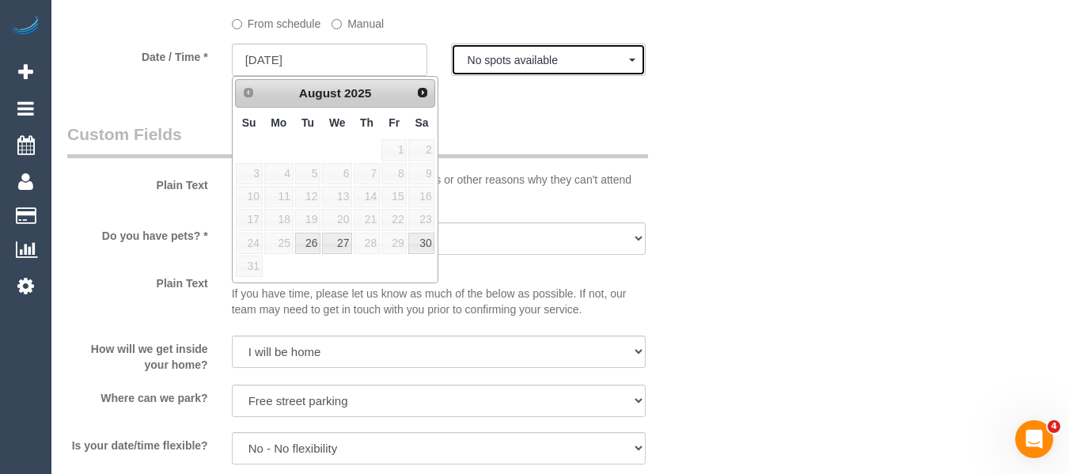
click at [530, 57] on span "No spots available" at bounding box center [549, 60] width 162 height 13
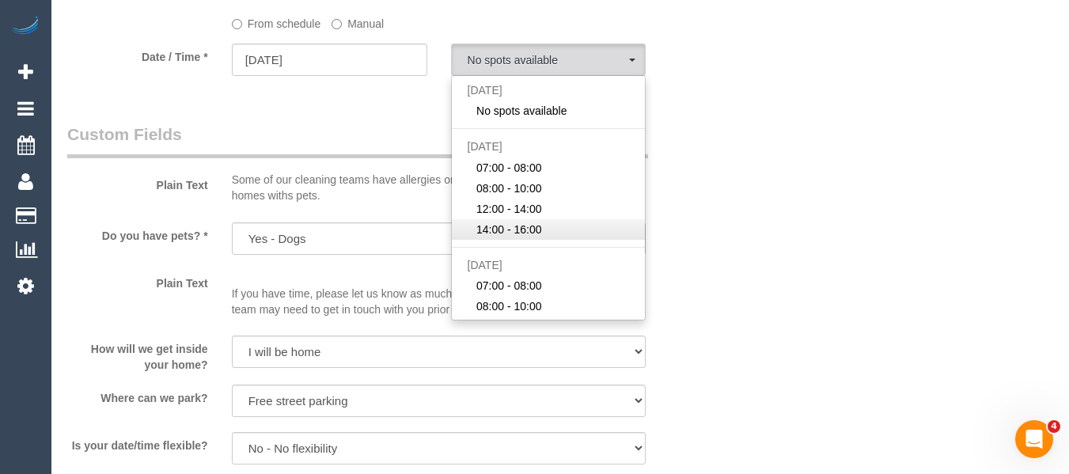
scroll to position [79, 0]
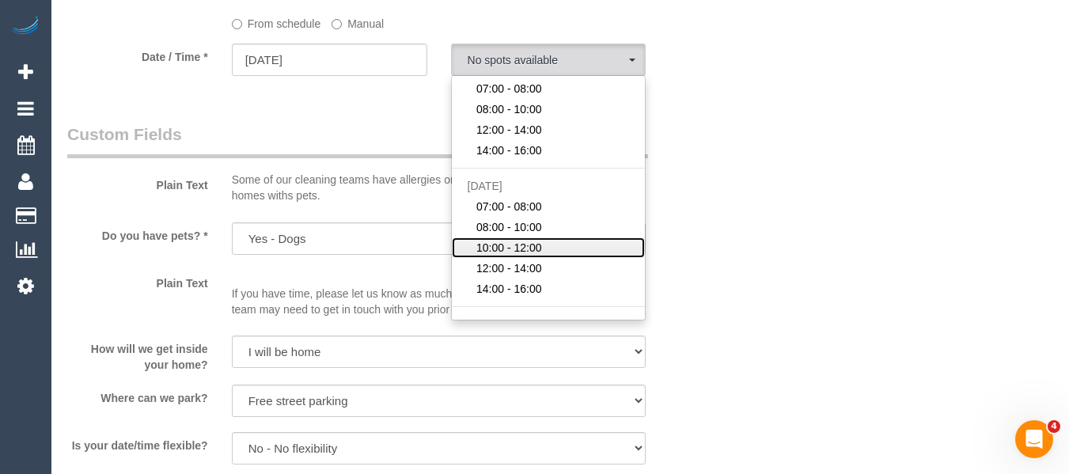
drag, startPoint x: 516, startPoint y: 245, endPoint x: 607, endPoint y: 222, distance: 93.7
click at [516, 246] on span "10:00 - 12:00" at bounding box center [509, 248] width 66 height 16
select select "spot20"
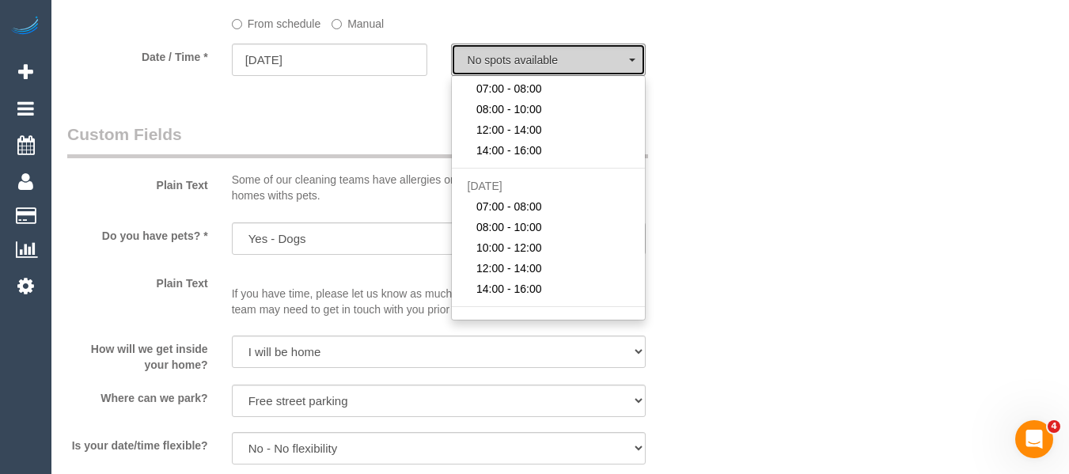
type input "27/08/2025"
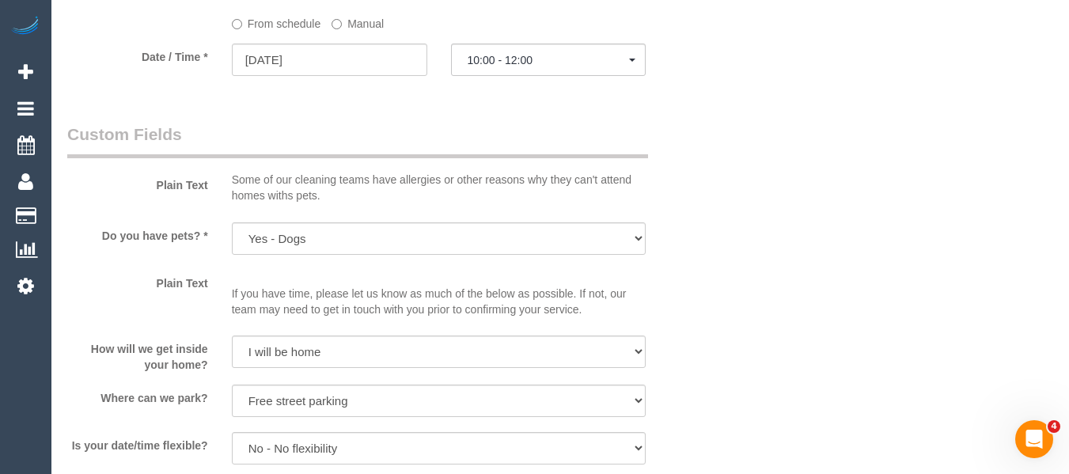
click at [685, 214] on sui-booking-custom-fields "Plain Text Some of our cleaning teams have allergies or other reasons why they …" at bounding box center [384, 384] width 634 height 522
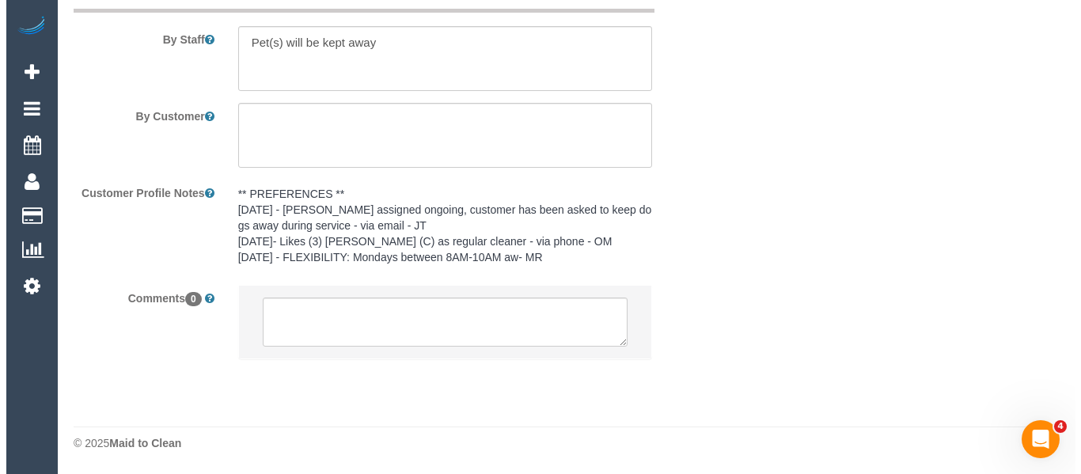
scroll to position [2470, 0]
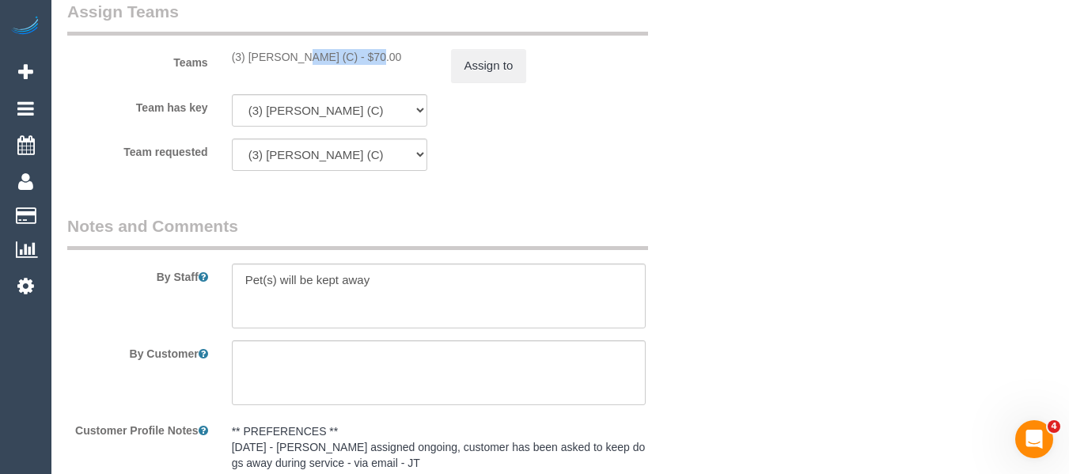
drag, startPoint x: 330, startPoint y: 59, endPoint x: 249, endPoint y: 59, distance: 80.7
click at [249, 59] on div "(3) Barun Chand (C) - $70.00" at bounding box center [329, 57] width 195 height 16
copy div "Barun Chand (C"
click at [478, 68] on button "Assign to" at bounding box center [489, 65] width 76 height 33
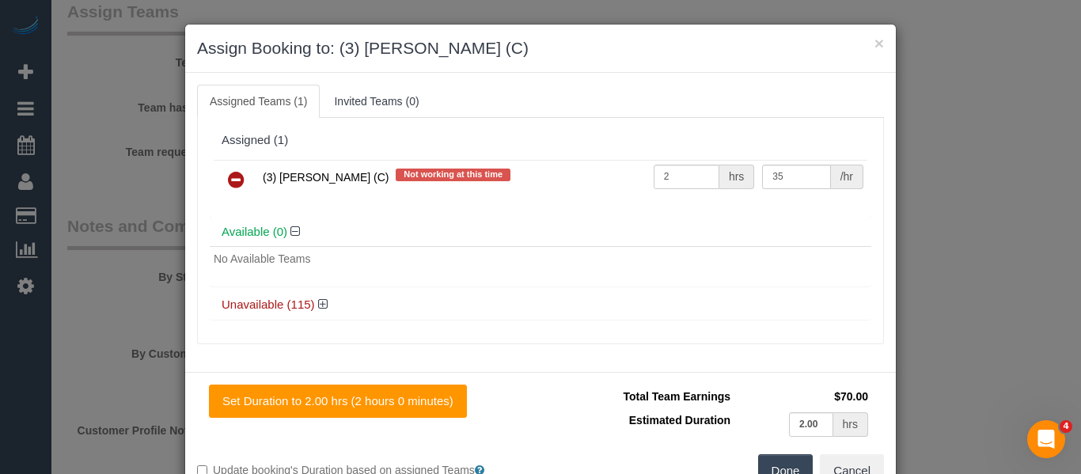
click at [245, 176] on link at bounding box center [236, 181] width 37 height 32
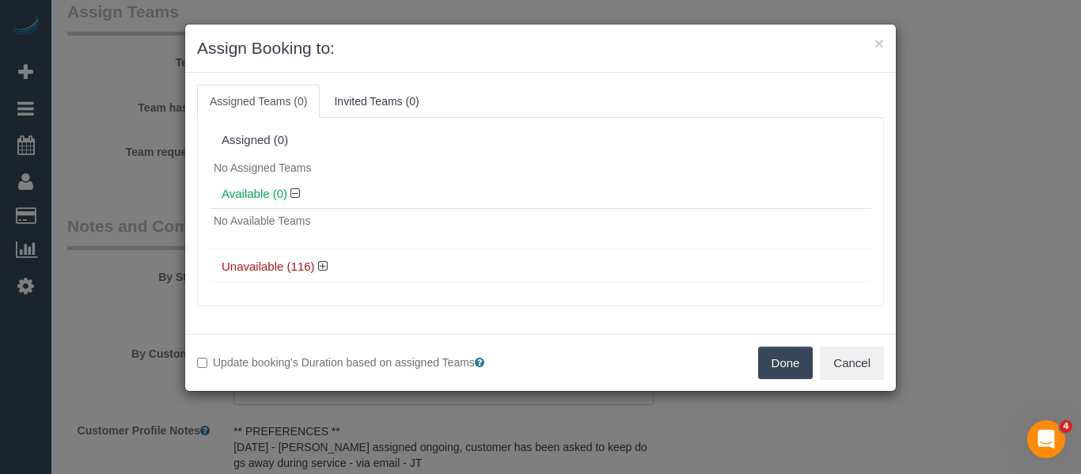
click at [778, 362] on button "Done" at bounding box center [785, 363] width 55 height 33
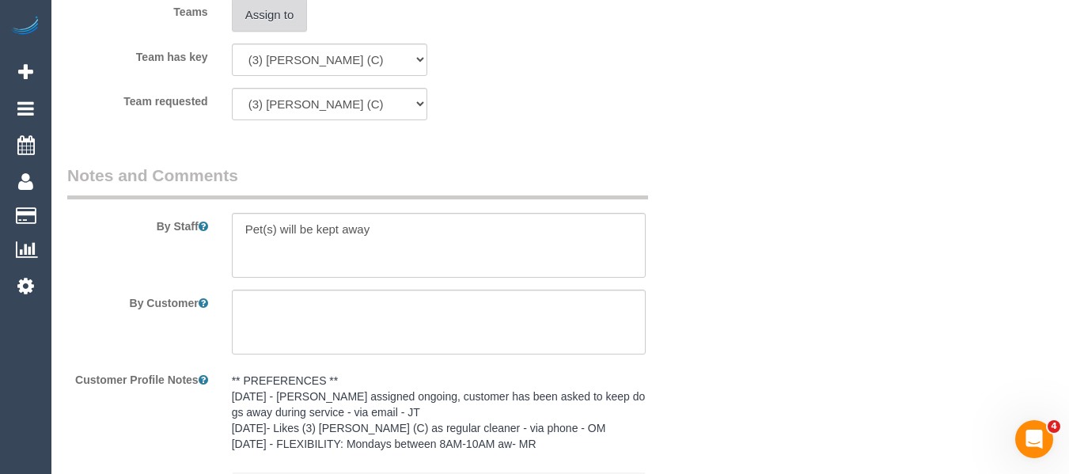
scroll to position [2707, 0]
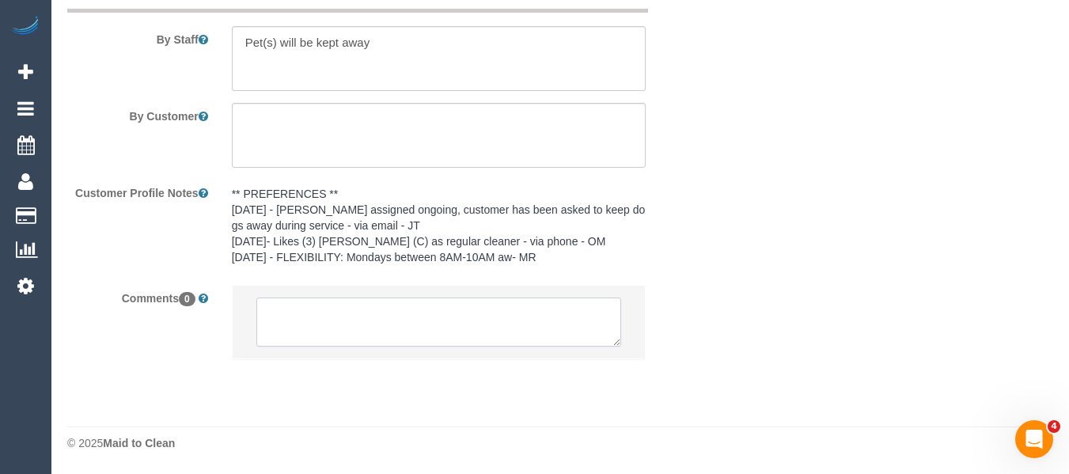
click at [367, 316] on textarea at bounding box center [439, 322] width 366 height 49
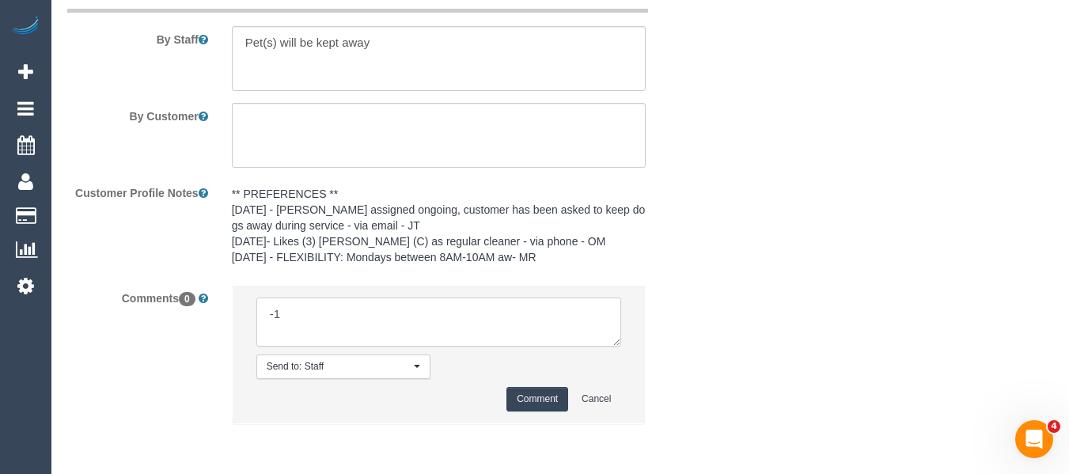
type textarea "Cleaner(s) Unassigned: Reason Unassigned: Contact via: Text Which message sent:…"
drag, startPoint x: 616, startPoint y: 340, endPoint x: 670, endPoint y: 457, distance: 129.2
click at [622, 347] on textarea at bounding box center [439, 322] width 366 height 49
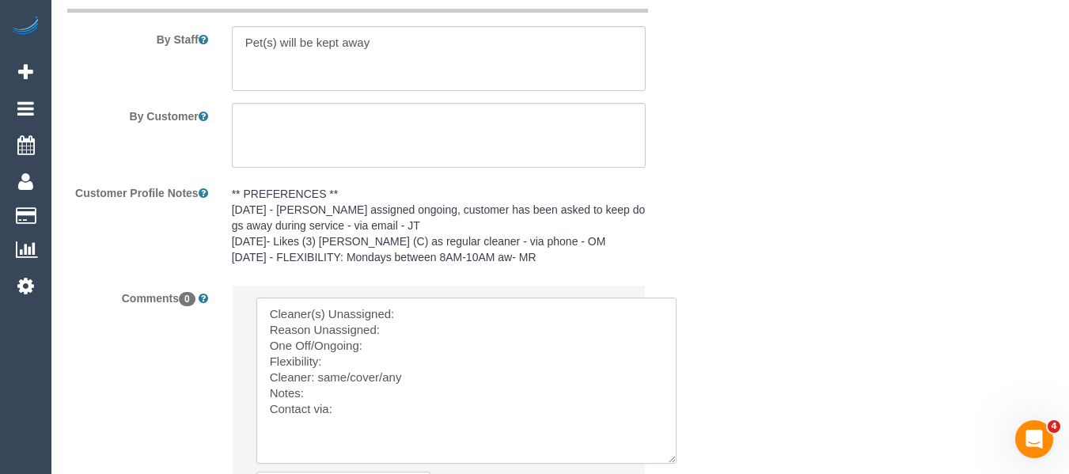
click at [484, 324] on textarea at bounding box center [466, 381] width 420 height 166
paste textarea "Barun Chand (C"
click at [434, 311] on textarea at bounding box center [466, 381] width 420 height 166
paste textarea "Barun Chand (C"
click at [422, 336] on textarea at bounding box center [466, 381] width 420 height 166
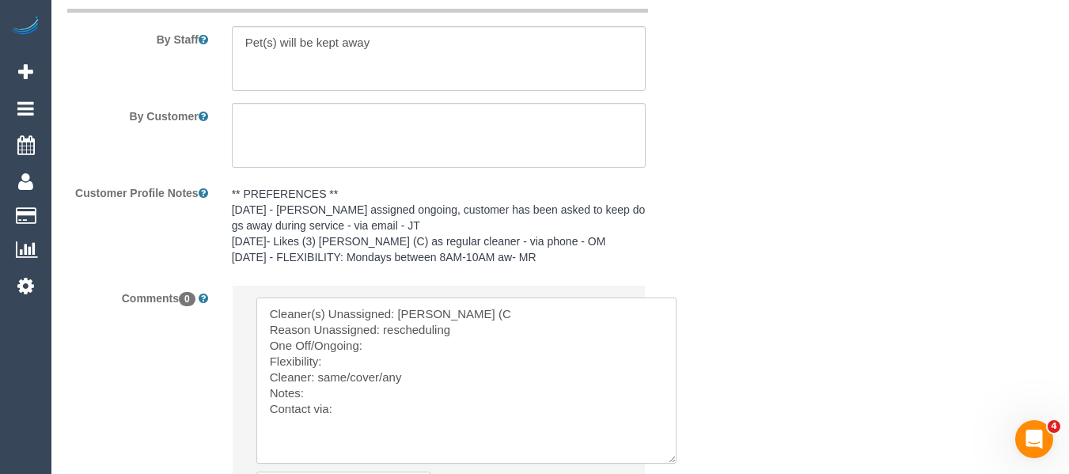
click at [393, 351] on textarea at bounding box center [466, 381] width 420 height 166
click at [393, 359] on textarea at bounding box center [466, 381] width 420 height 166
click at [424, 352] on textarea at bounding box center [466, 381] width 420 height 166
click at [427, 359] on textarea at bounding box center [466, 381] width 420 height 166
drag, startPoint x: 385, startPoint y: 378, endPoint x: 318, endPoint y: 380, distance: 67.3
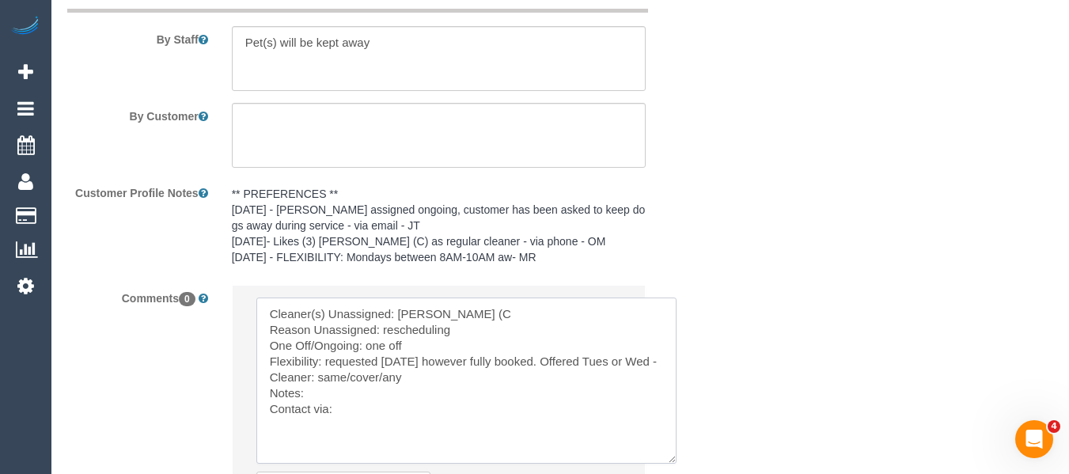
click at [318, 380] on textarea at bounding box center [466, 381] width 420 height 166
drag, startPoint x: 368, startPoint y: 415, endPoint x: 359, endPoint y: 420, distance: 10.6
click at [359, 420] on textarea at bounding box center [466, 381] width 420 height 166
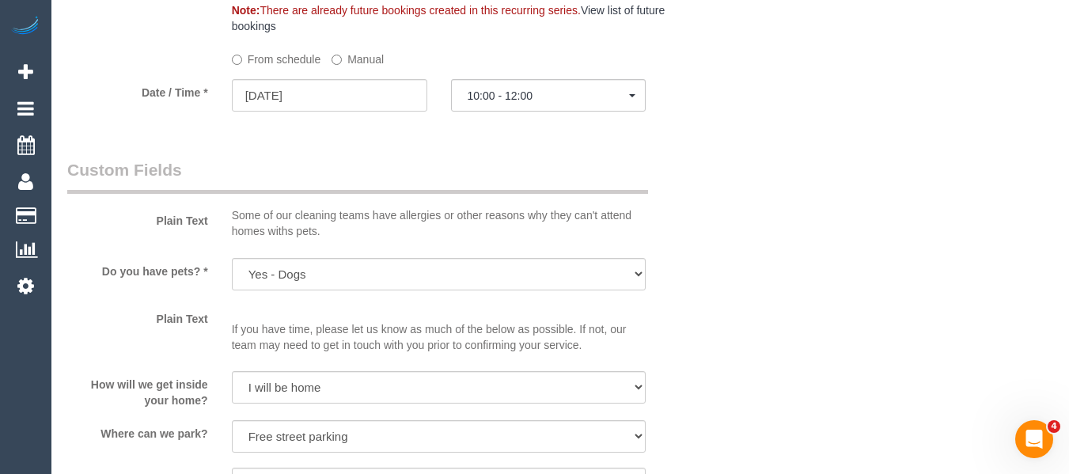
scroll to position [1653, 0]
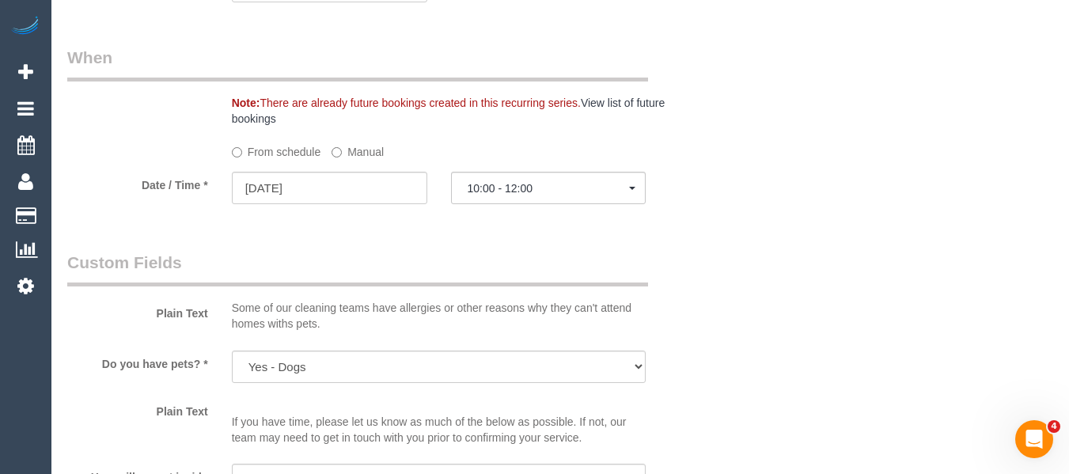
type textarea "Cleaner(s) Unassigned: Barun Chand (C Reason Unassigned: rescheduling One Off/O…"
click at [512, 196] on button "10:00 - 12:00" at bounding box center [548, 188] width 195 height 32
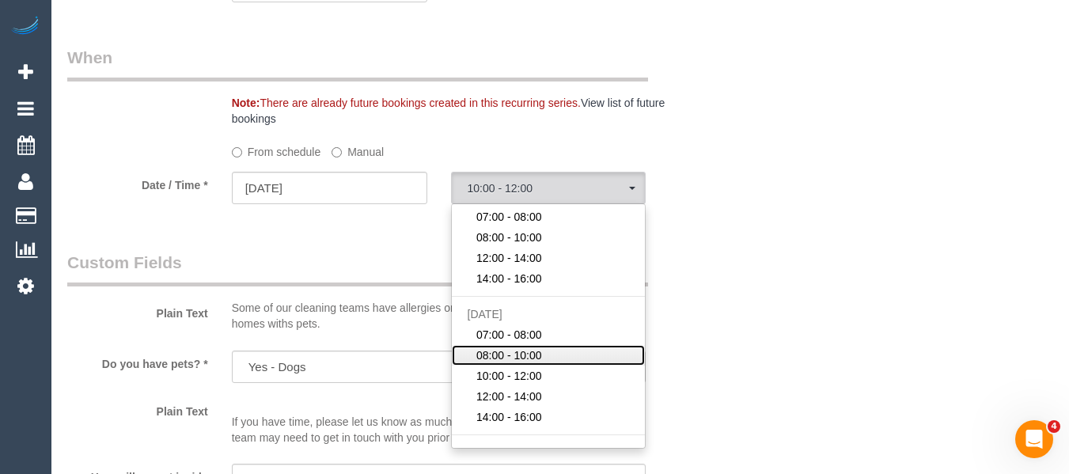
click at [540, 347] on span "08:00 - 10:00" at bounding box center [509, 355] width 66 height 16
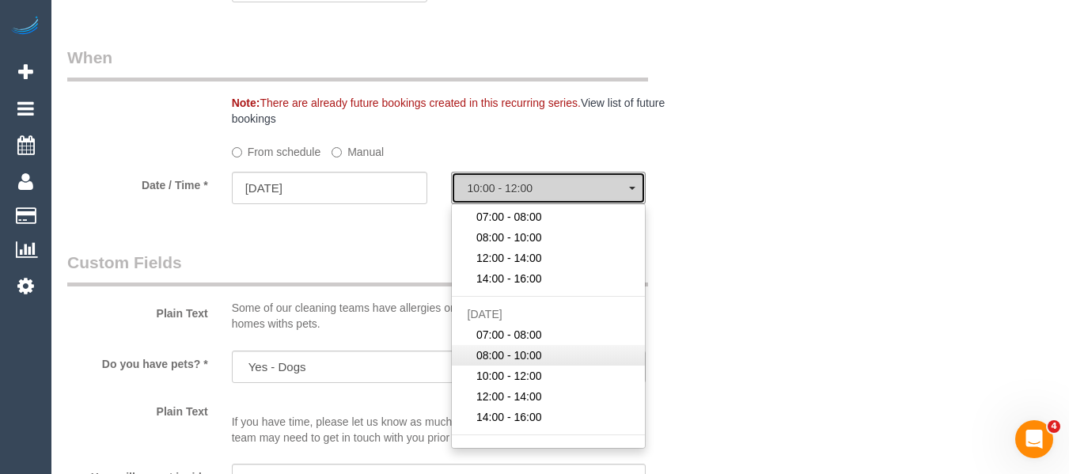
select select "spot19"
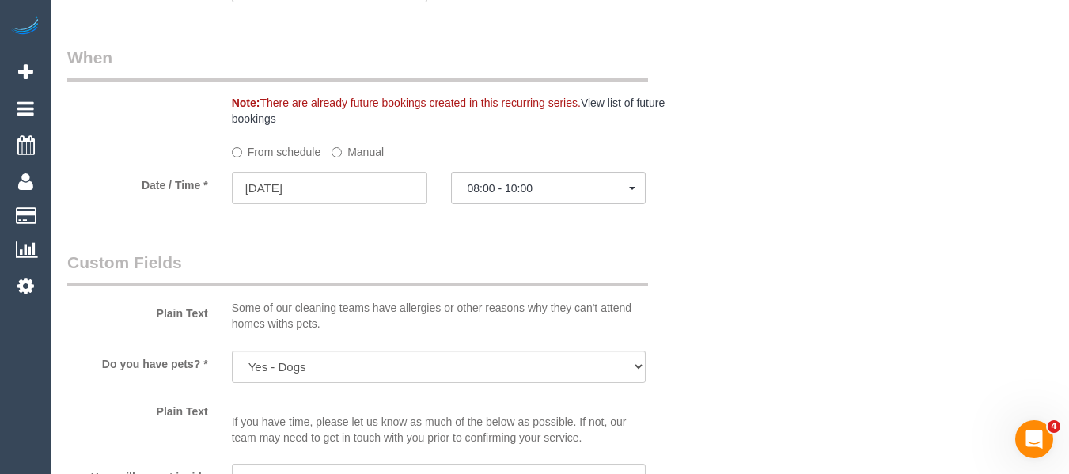
click at [799, 302] on div "Who Email* anho.2804@gmail.com Name * An Ho Where Address* 33 Clarke Ave St Alb…" at bounding box center [560, 30] width 986 height 3251
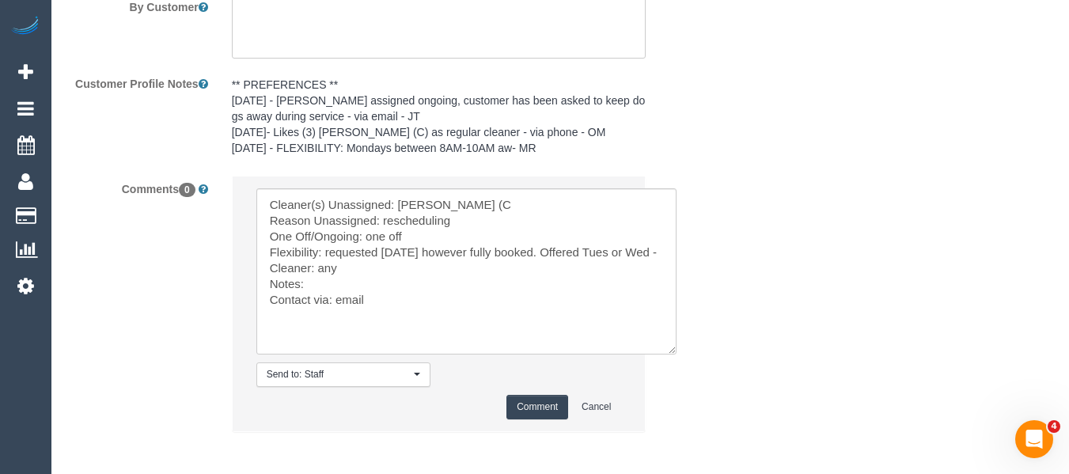
scroll to position [2889, 0]
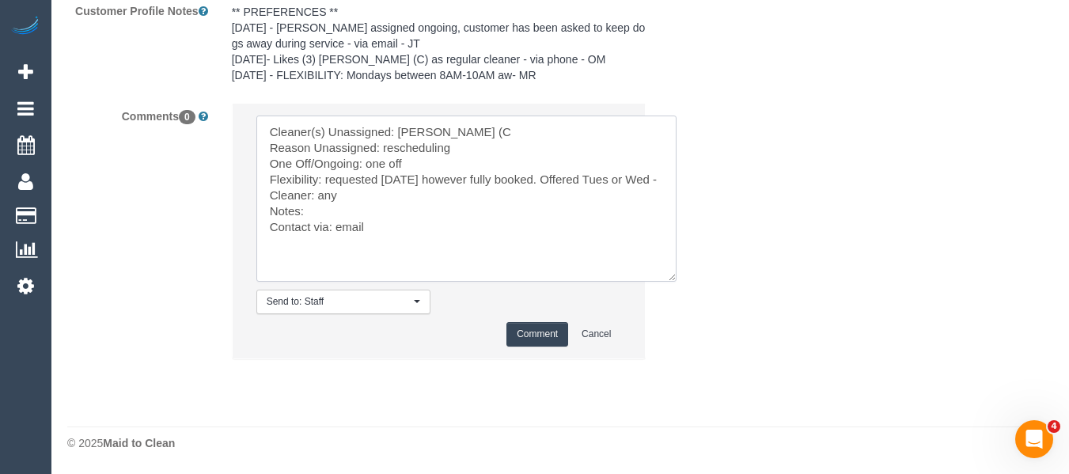
click at [362, 231] on textarea at bounding box center [466, 199] width 420 height 166
type textarea "Cleaner(s) Unassigned: Barun Chand (C Reason Unassigned: rescheduling One Off/O…"
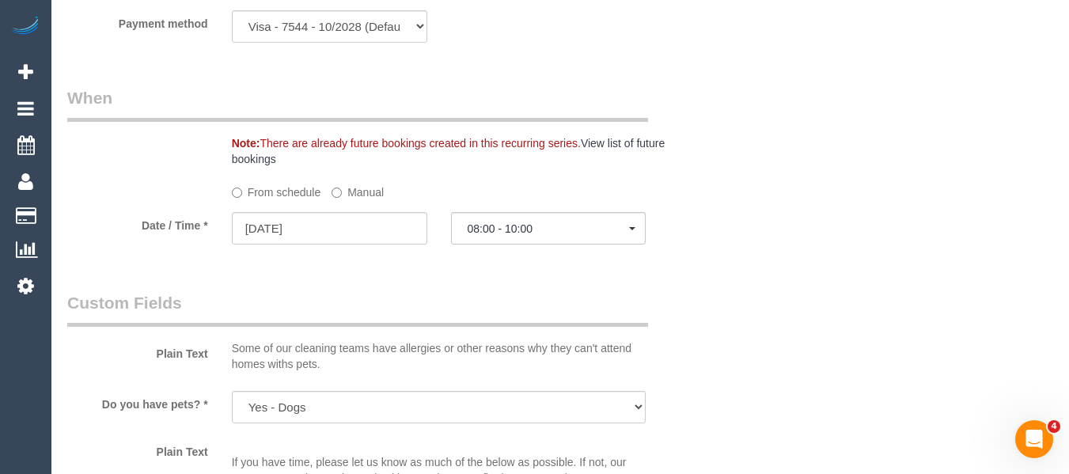
scroll to position [1544, 0]
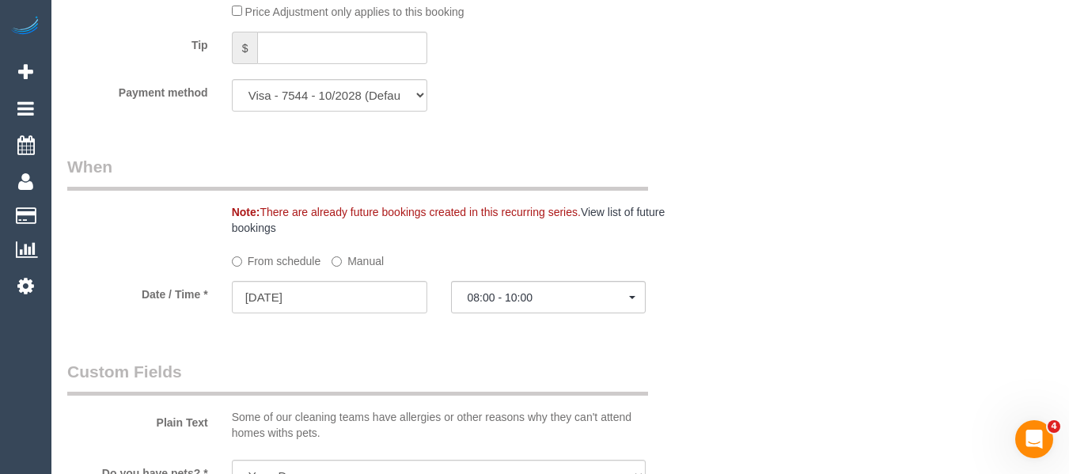
click at [713, 286] on div "Who Email* anho.2804@gmail.com Name * An Ho Where Address* 33 Clarke Ave St Alb…" at bounding box center [560, 139] width 986 height 3251
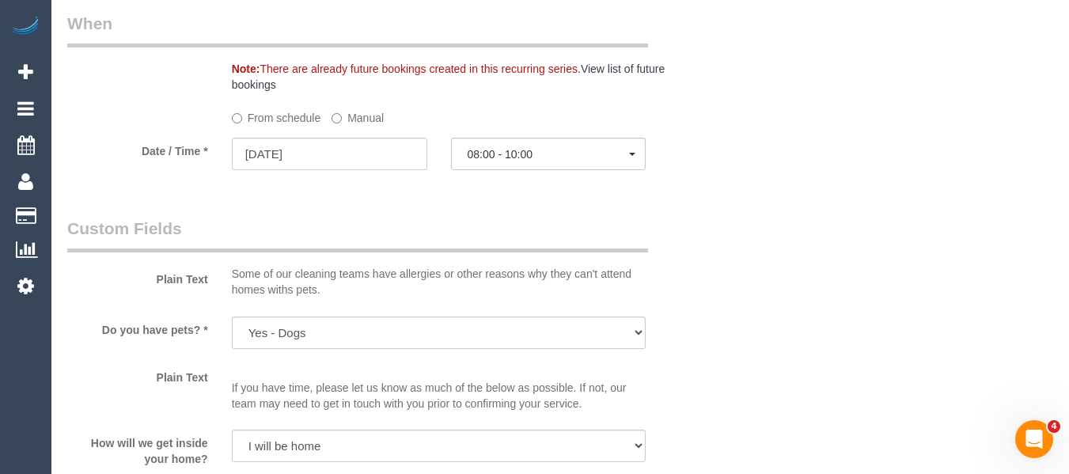
scroll to position [1681, 0]
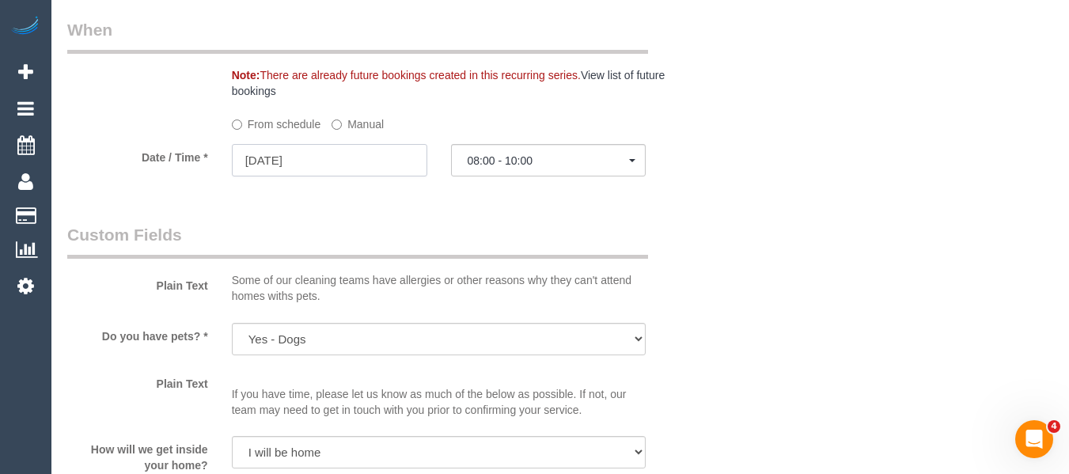
click at [315, 165] on input "27/08/2025" at bounding box center [329, 160] width 195 height 32
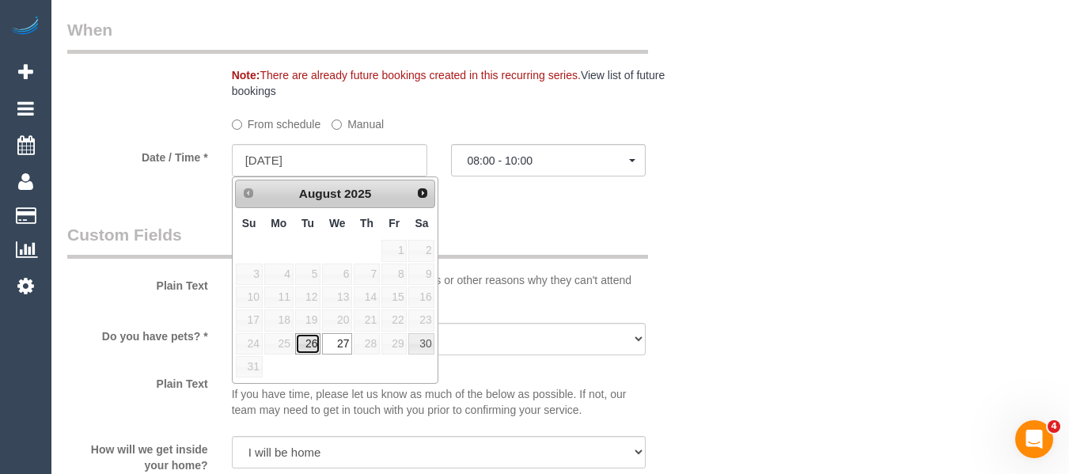
click at [305, 338] on link "26" at bounding box center [307, 343] width 25 height 21
type input "26/08/2025"
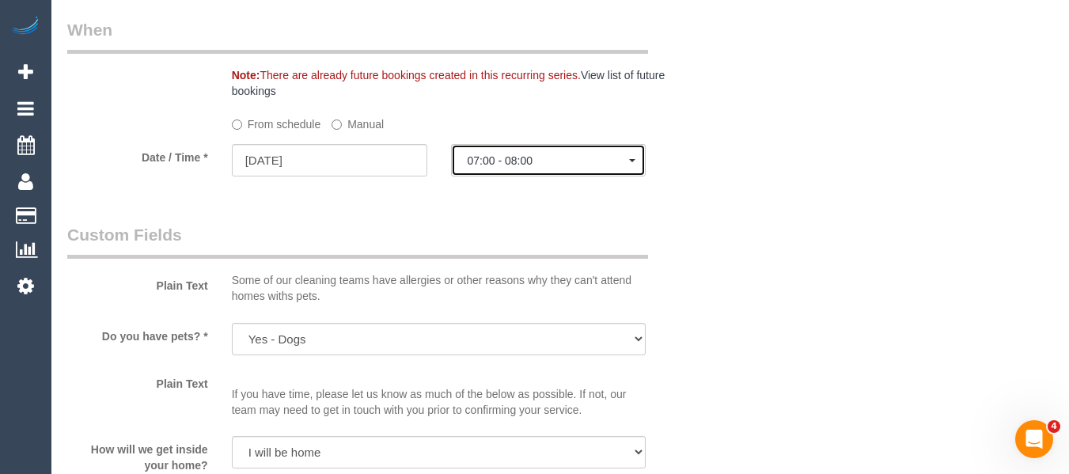
drag, startPoint x: 503, startPoint y: 164, endPoint x: 502, endPoint y: 174, distance: 10.3
click at [503, 161] on span "07:00 - 08:00" at bounding box center [549, 160] width 162 height 13
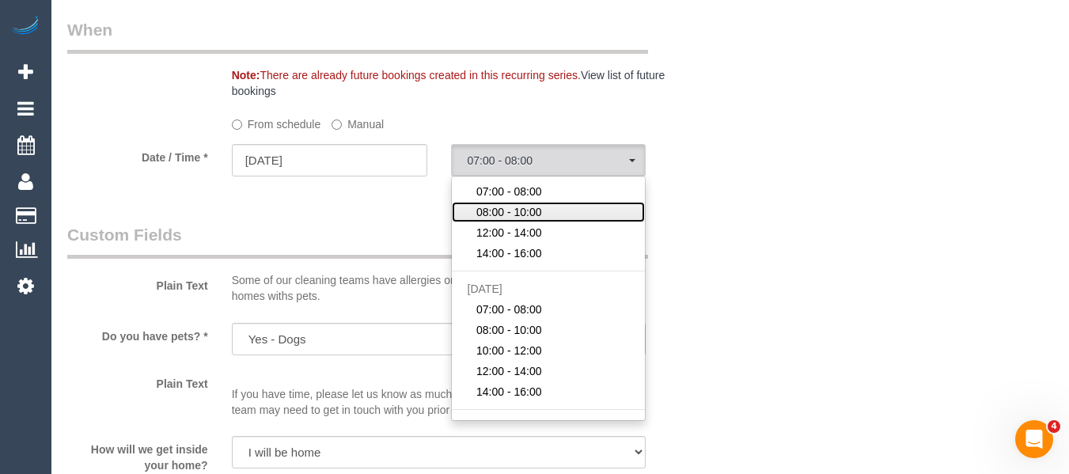
click at [509, 213] on span "08:00 - 10:00" at bounding box center [509, 212] width 66 height 16
select select "spot15"
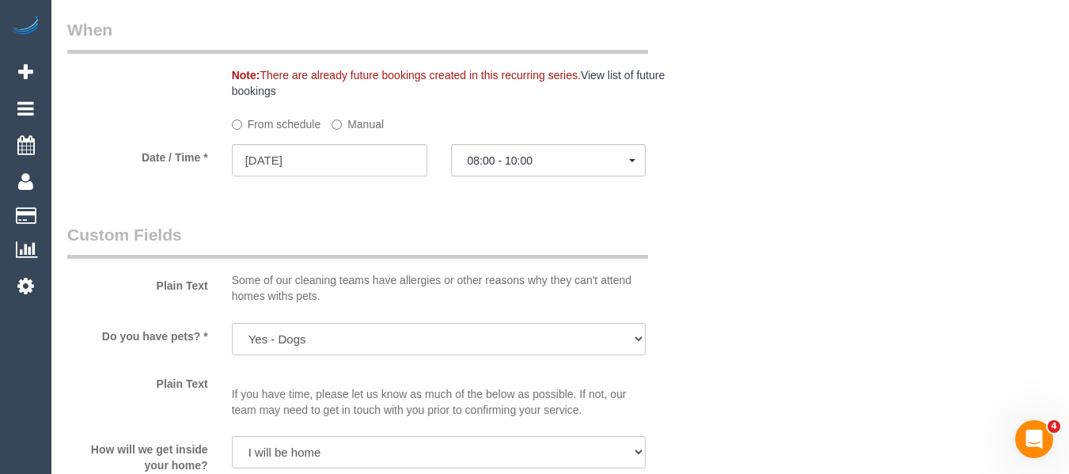
click at [782, 226] on div "Who Email* anho.2804@gmail.com Name * An Ho Where Address* 33 Clarke Ave St Alb…" at bounding box center [560, 2] width 986 height 3251
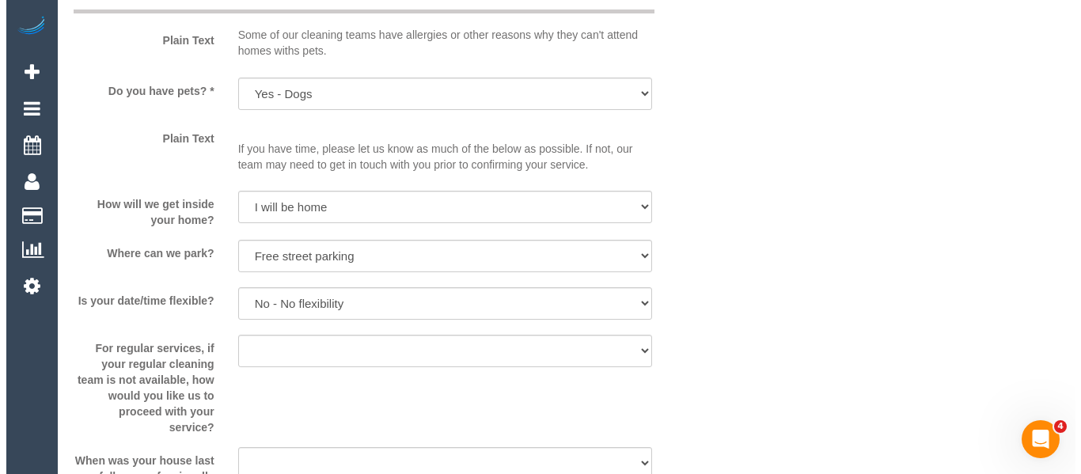
scroll to position [0, 0]
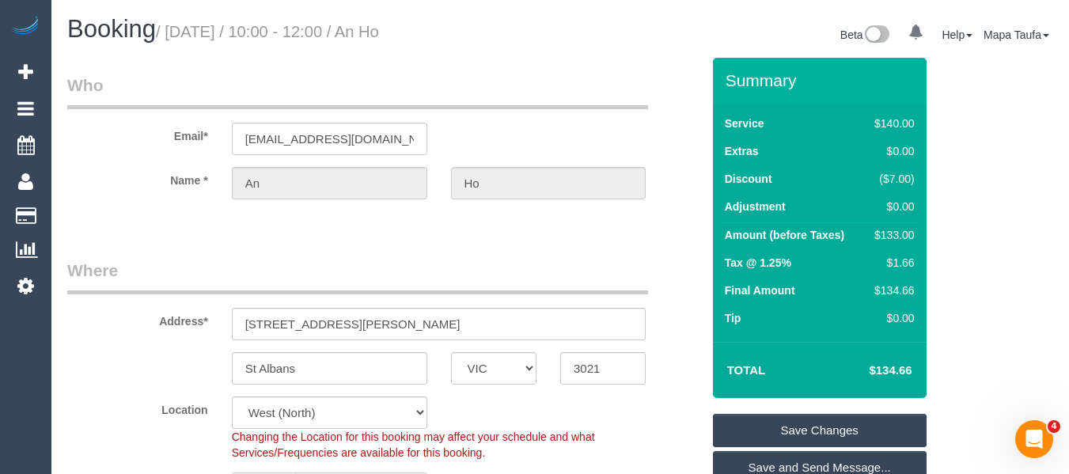
click at [771, 417] on link "Save Changes" at bounding box center [820, 430] width 214 height 33
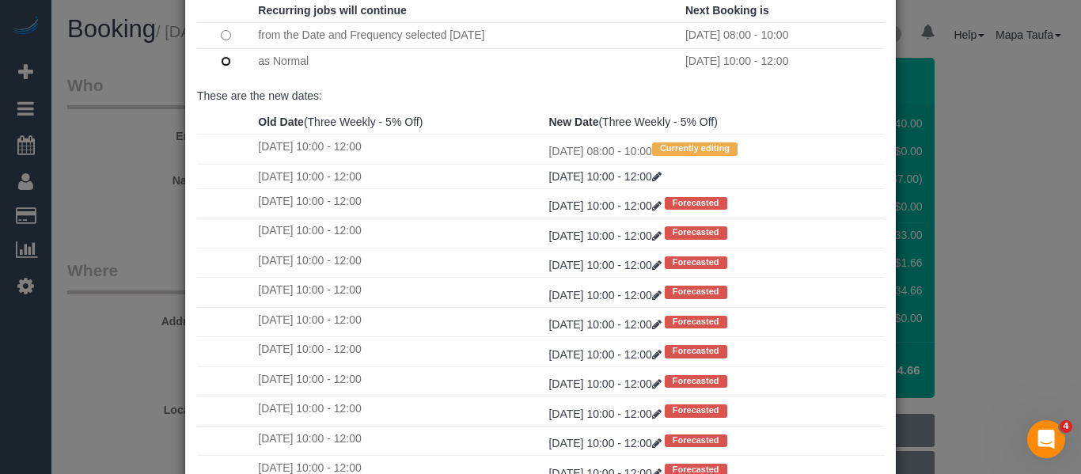
scroll to position [235, 0]
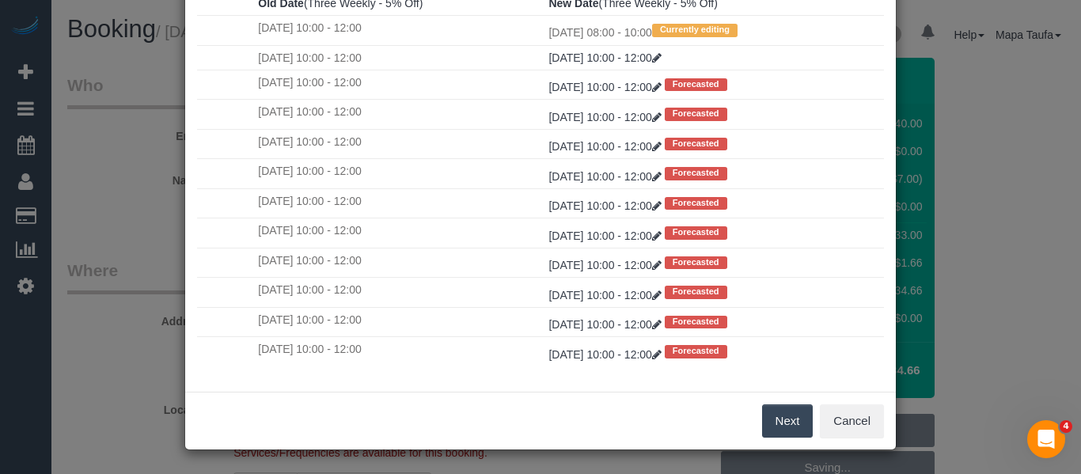
click at [776, 419] on button "Next" at bounding box center [787, 420] width 51 height 33
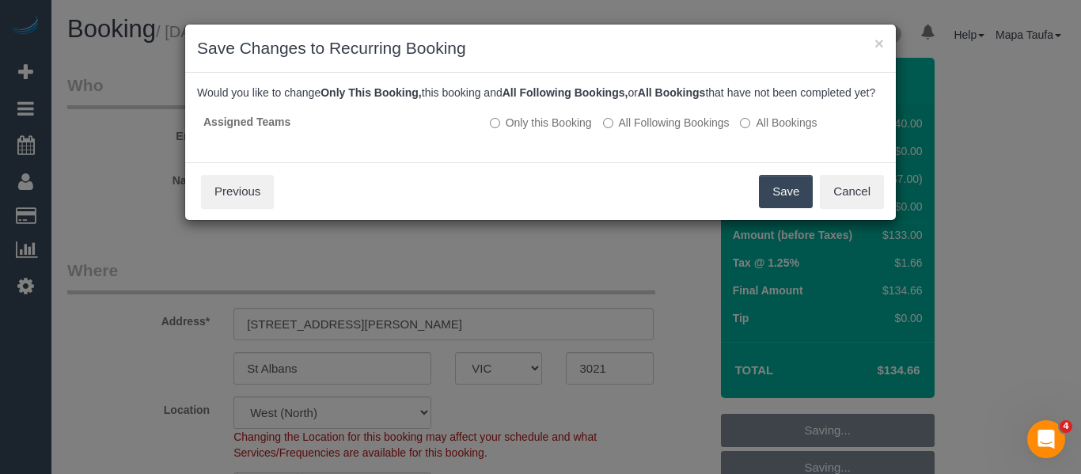
click at [768, 208] on button "Save" at bounding box center [786, 191] width 54 height 33
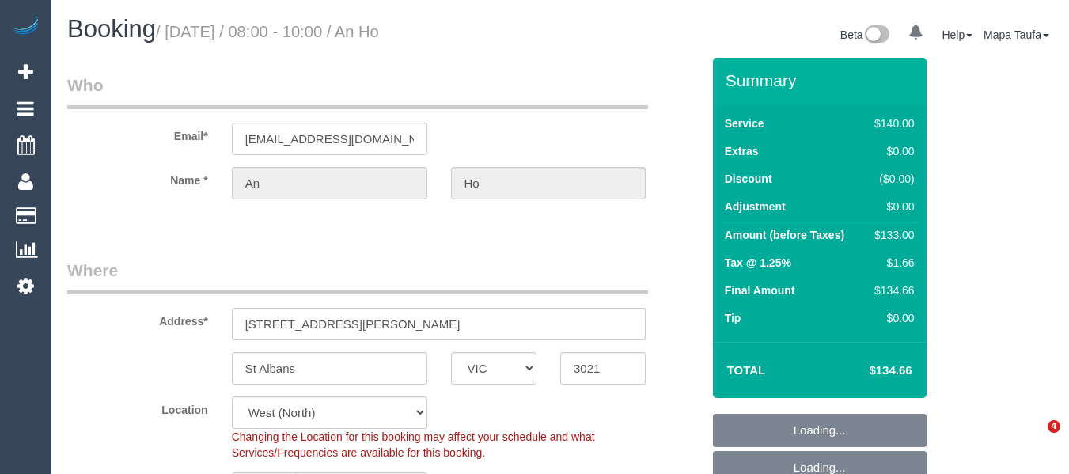
select select "VIC"
select select "string:stripe-pm_1R6Iwn2GScqysDRVZVx8h5S8"
select select "object:534"
select select "spot2"
select select "number:27"
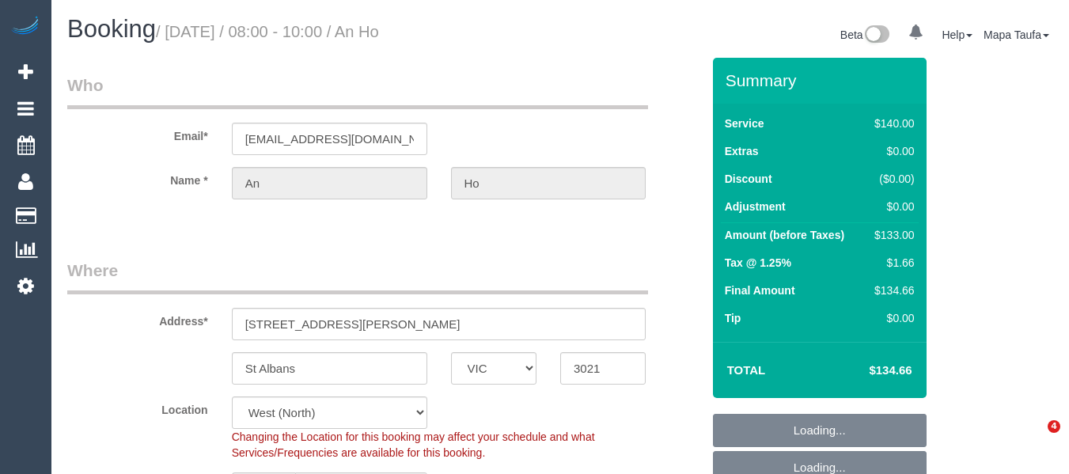
select select "number:14"
select select "number:19"
select select "number:25"
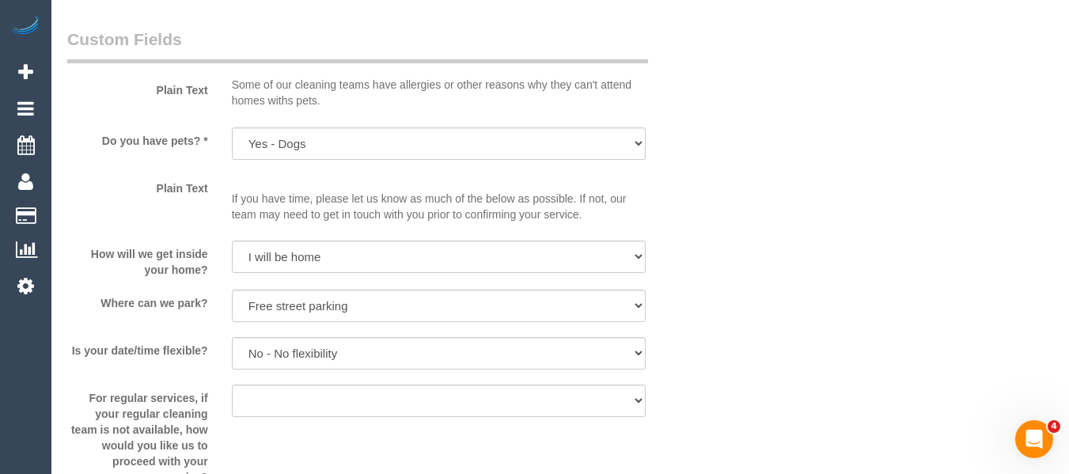
scroll to position [2707, 0]
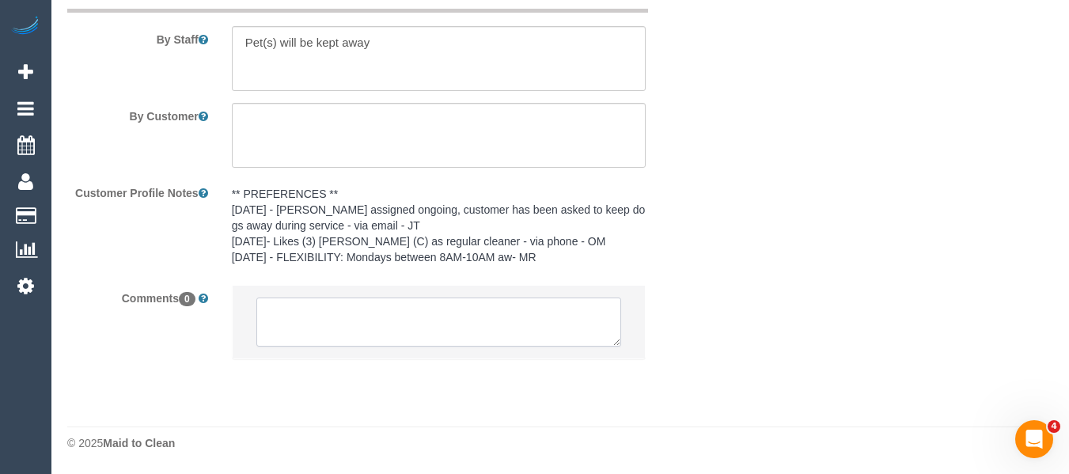
click at [355, 301] on textarea at bounding box center [439, 322] width 366 height 49
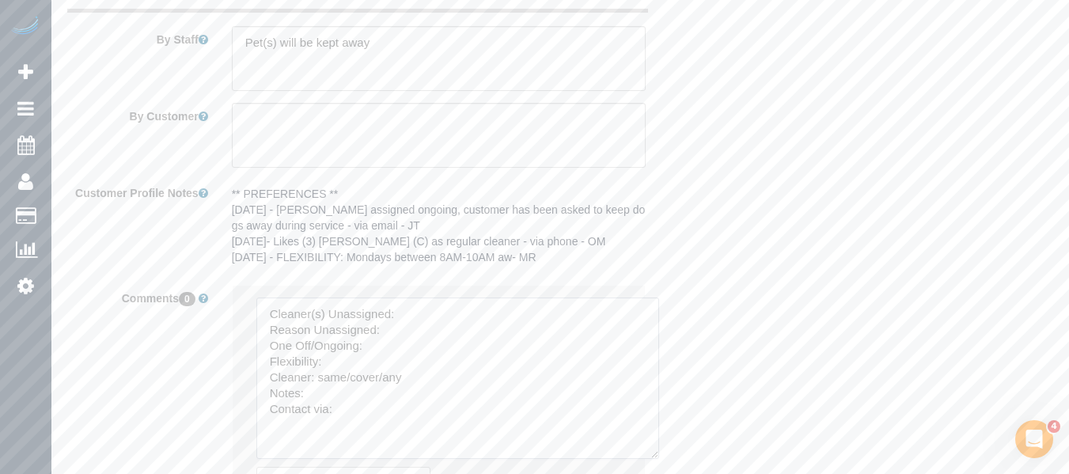
drag, startPoint x: 614, startPoint y: 348, endPoint x: 640, endPoint y: 438, distance: 93.2
click at [659, 456] on textarea at bounding box center [457, 378] width 403 height 161
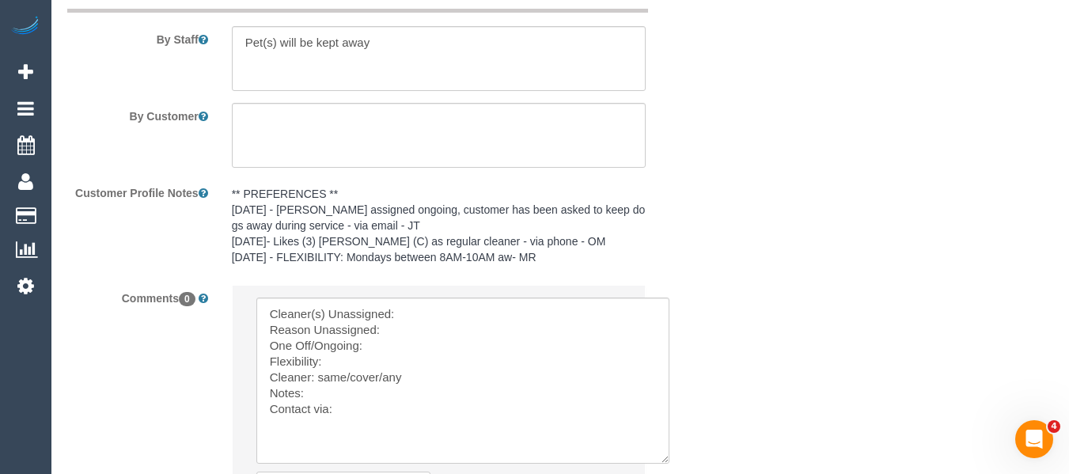
click at [491, 292] on li "Send to: Staff Nothing selected Send to: Staff Send to: Customer Send to: Team …" at bounding box center [439, 413] width 413 height 255
click at [481, 323] on textarea at bounding box center [462, 381] width 413 height 166
click at [479, 321] on textarea at bounding box center [462, 381] width 413 height 166
click at [467, 324] on textarea at bounding box center [462, 381] width 413 height 166
click at [407, 345] on textarea at bounding box center [462, 381] width 413 height 166
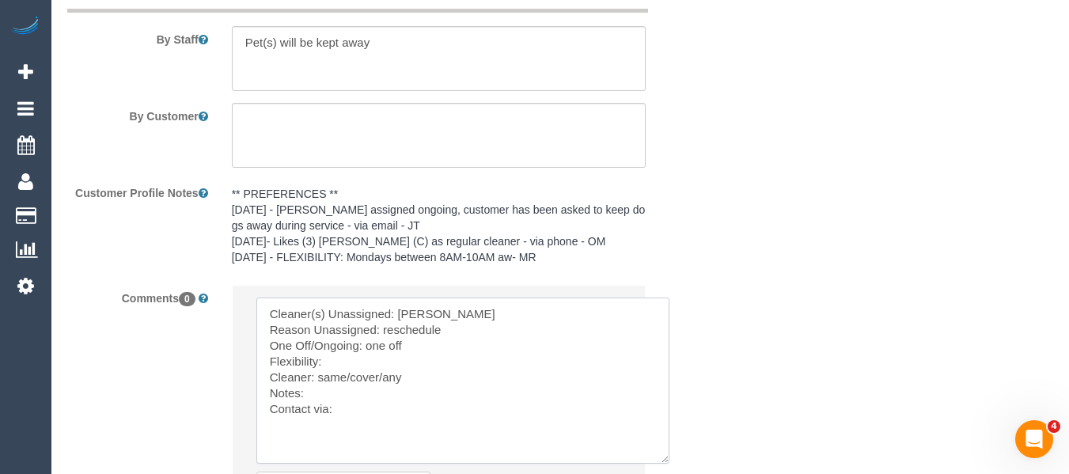
click at [412, 365] on textarea at bounding box center [462, 381] width 413 height 166
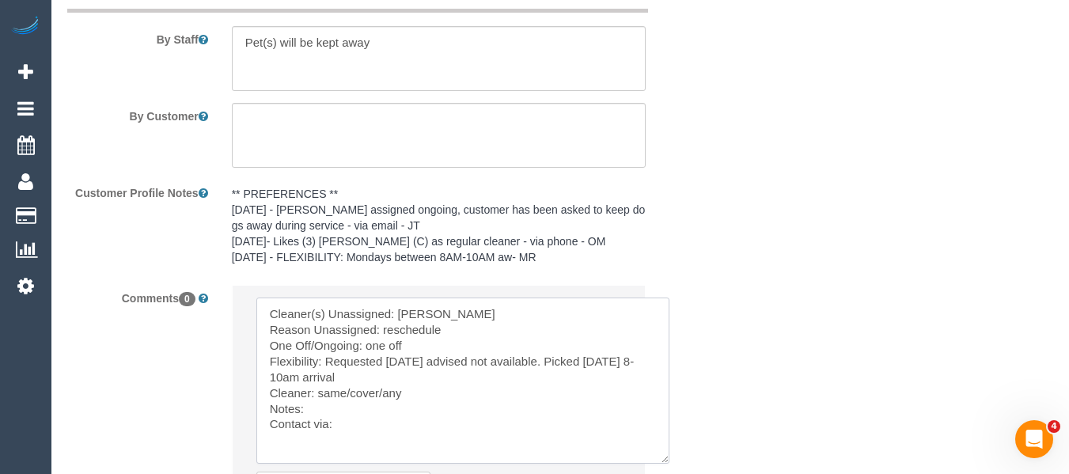
drag, startPoint x: 384, startPoint y: 389, endPoint x: 319, endPoint y: 389, distance: 64.9
click at [319, 389] on textarea at bounding box center [462, 381] width 413 height 166
click at [359, 430] on textarea at bounding box center [462, 381] width 413 height 166
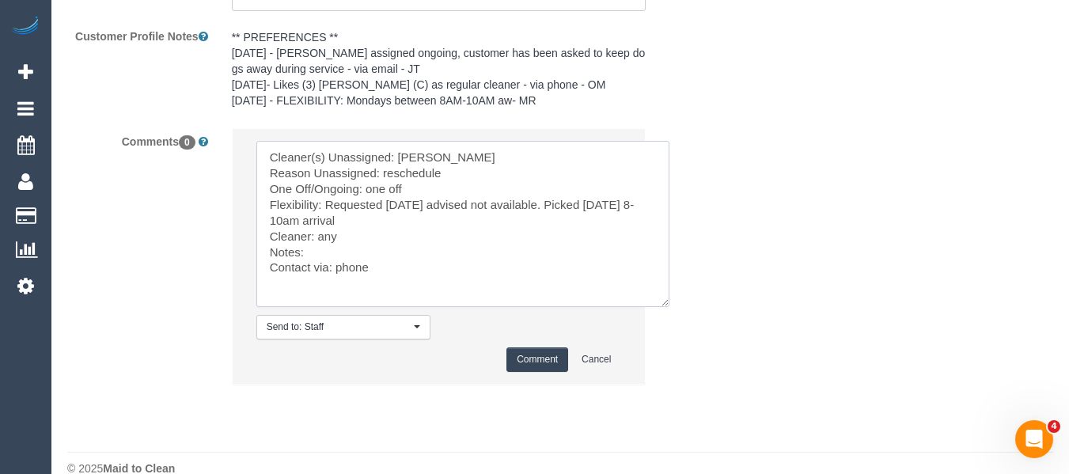
scroll to position [2866, 0]
type textarea "Cleaner(s) Unassigned: Barun Chand Reason Unassigned: reschedule One Off/Ongoin…"
click at [529, 355] on button "Comment" at bounding box center [537, 358] width 62 height 25
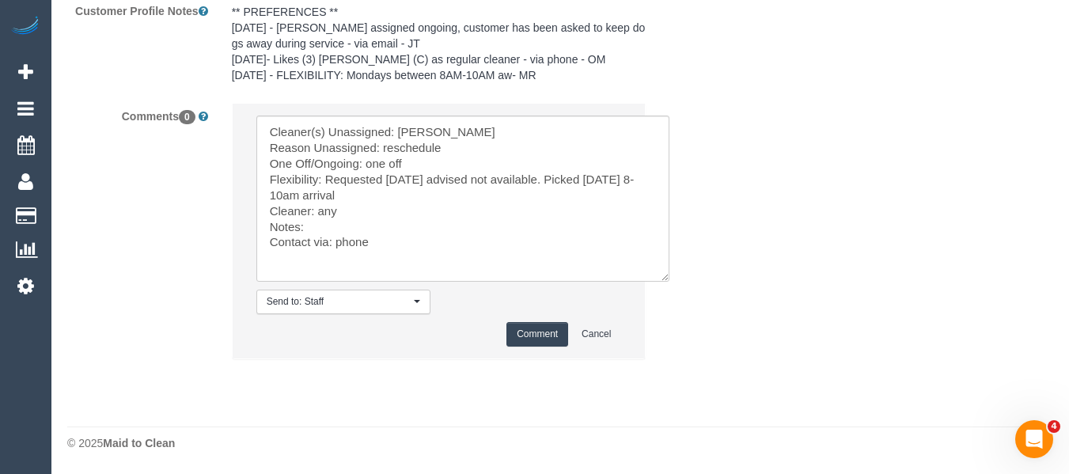
click at [552, 330] on button "Comment" at bounding box center [537, 334] width 62 height 25
drag, startPoint x: 328, startPoint y: 218, endPoint x: 215, endPoint y: 53, distance: 200.4
click at [216, 51] on sui-booking-comments "By Staff By Customer Customer Profile Notes ** PREFERENCES ** 17/03/25 - Tati T…" at bounding box center [384, 85] width 634 height 580
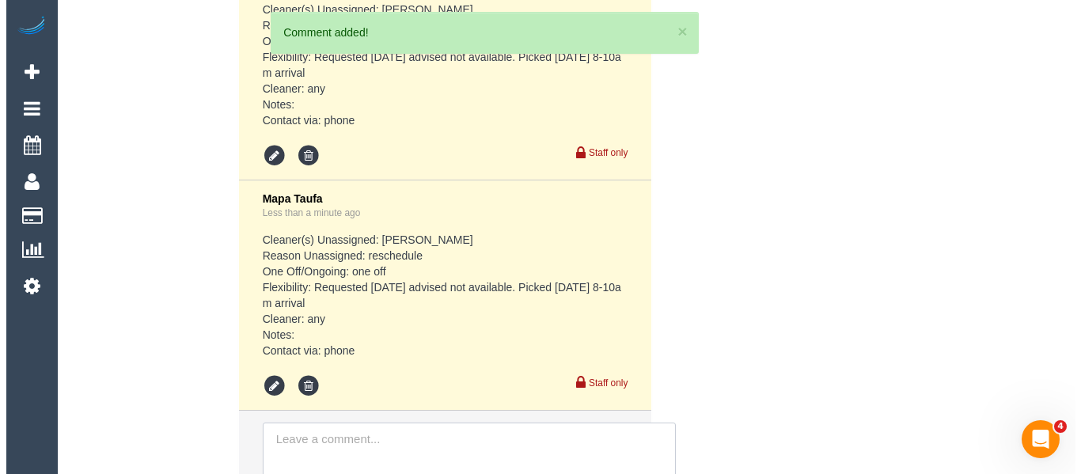
scroll to position [3048, 0]
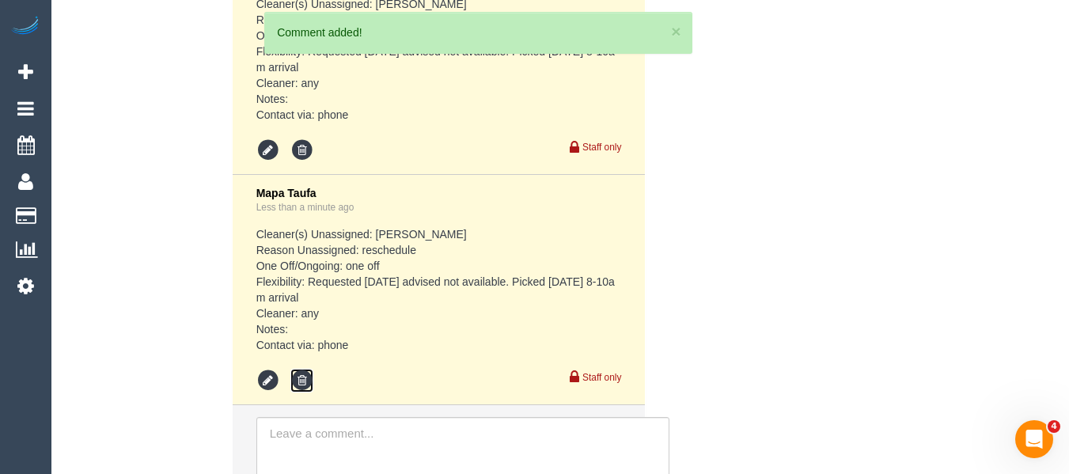
click at [309, 378] on icon at bounding box center [302, 381] width 24 height 24
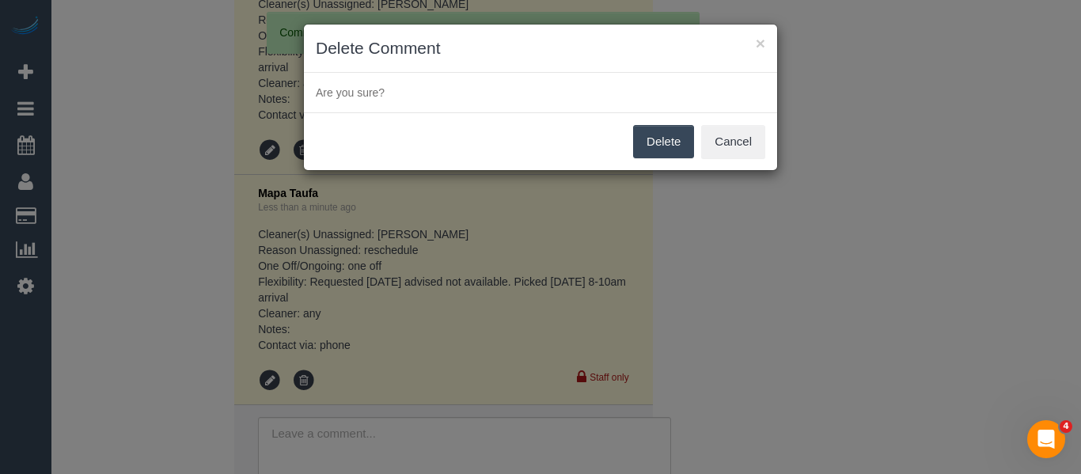
drag, startPoint x: 674, startPoint y: 146, endPoint x: 641, endPoint y: 171, distance: 41.8
click at [672, 150] on button "Delete" at bounding box center [663, 141] width 61 height 33
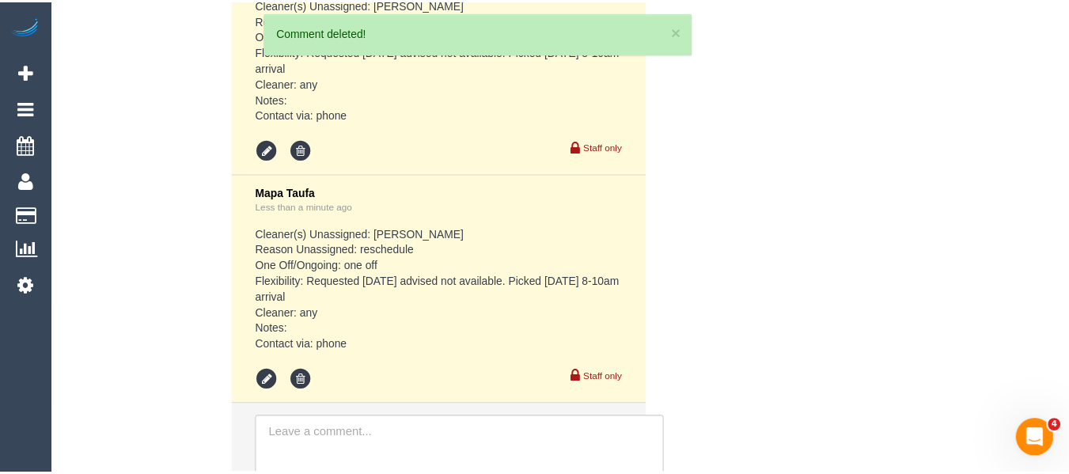
scroll to position [3278, 0]
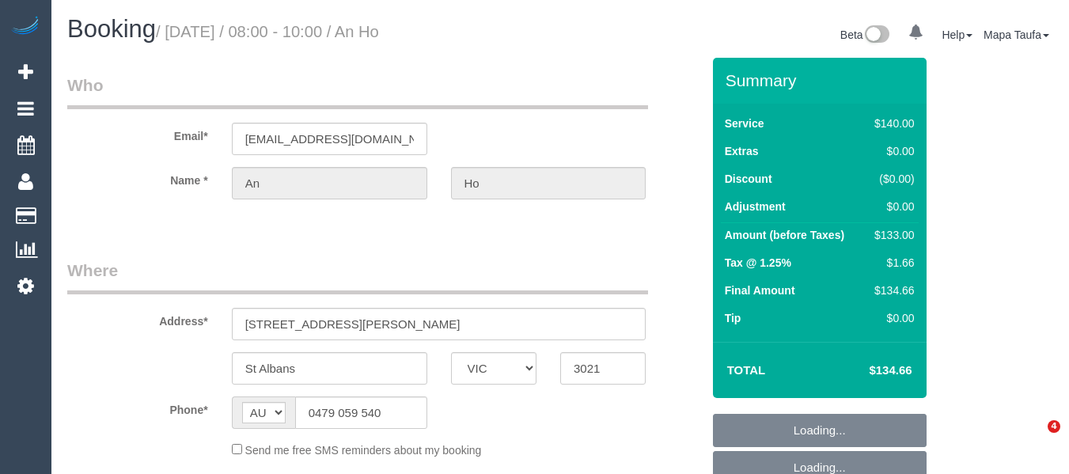
select select "VIC"
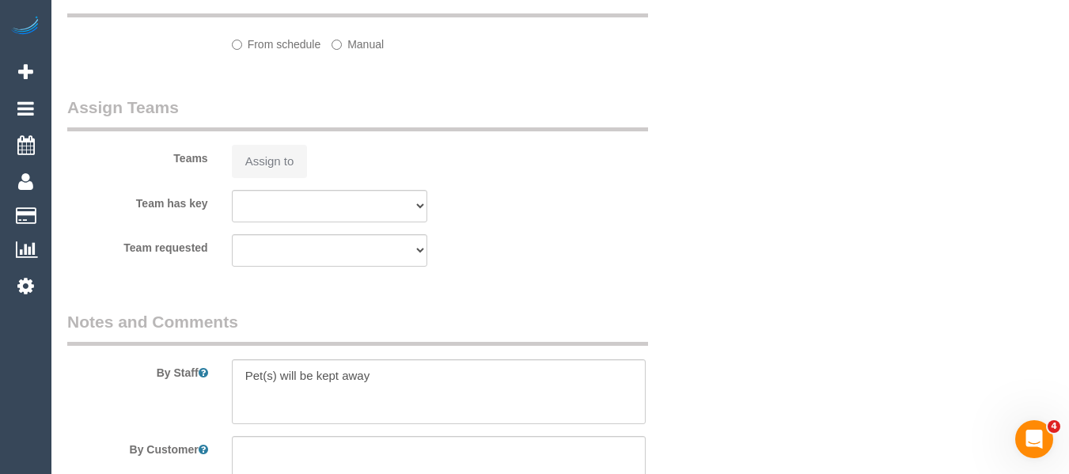
select select "object:543"
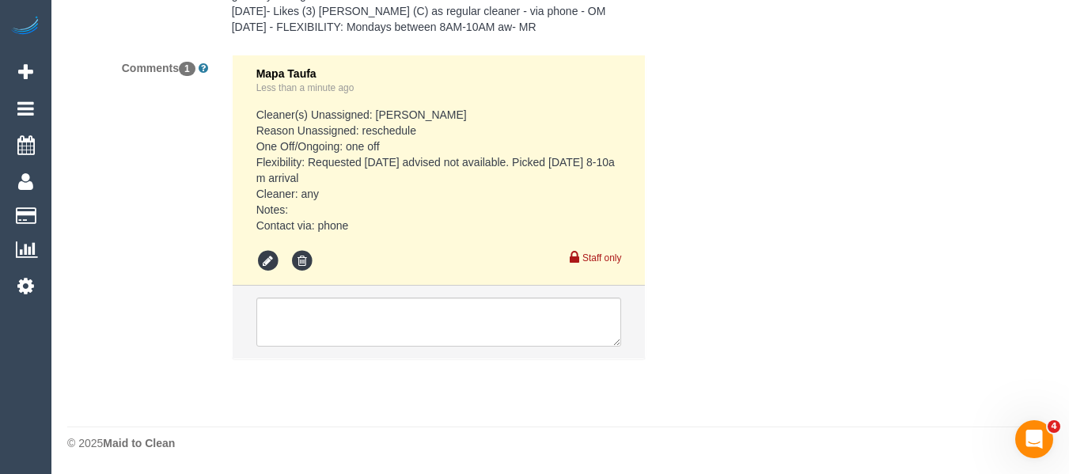
select select "string:stripe-pm_1R6Iwn2GScqysDRVZVx8h5S8"
select select "number:27"
select select "number:14"
select select "number:19"
select select "number:25"
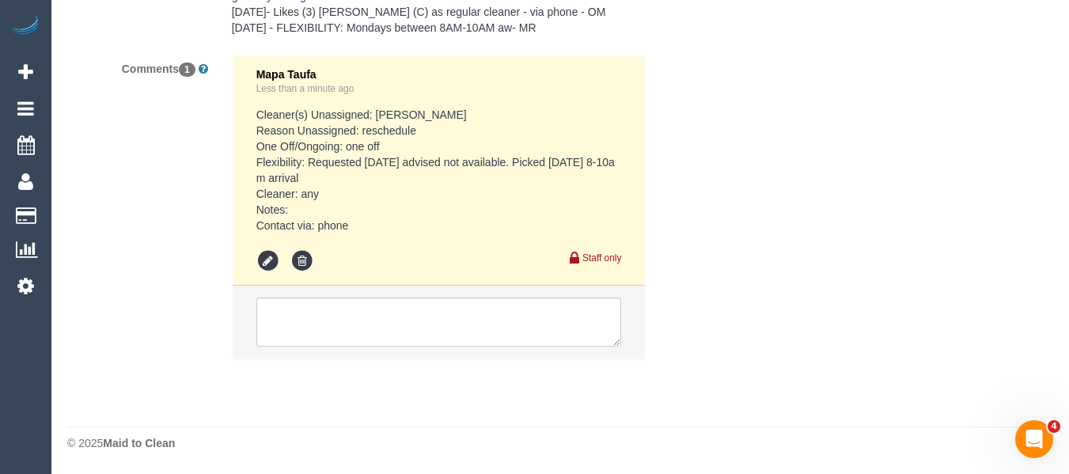
select select "object:860"
select select "spot2"
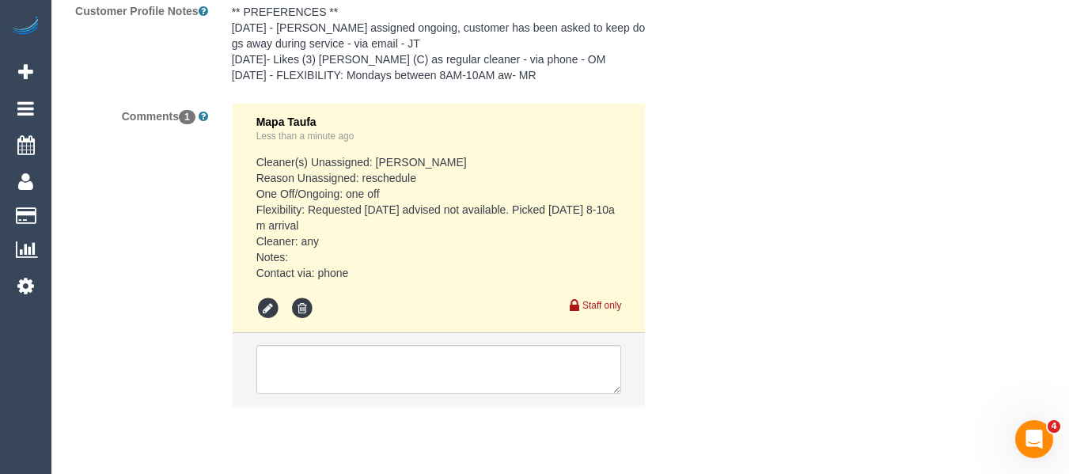
scroll to position [2937, 0]
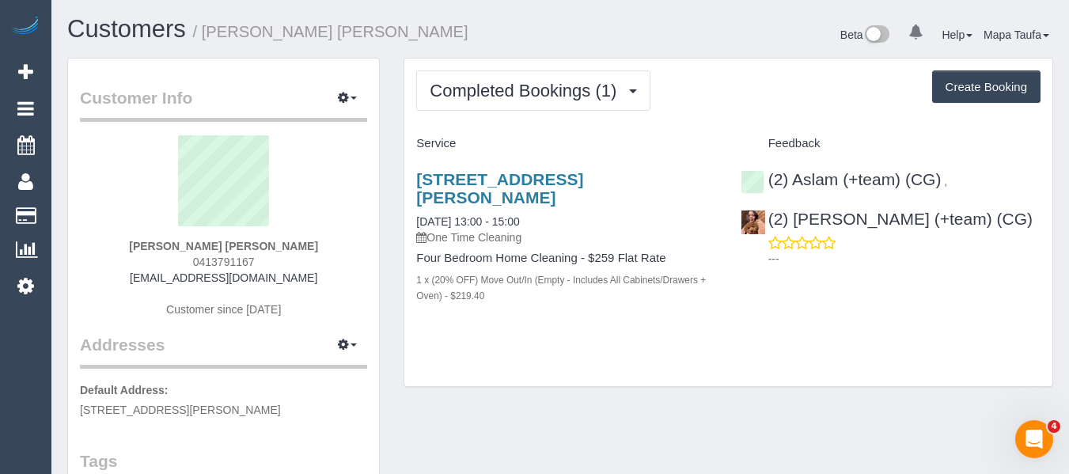
drag, startPoint x: 299, startPoint y: 249, endPoint x: 169, endPoint y: 245, distance: 129.9
click at [169, 242] on div "[PERSON_NAME] [PERSON_NAME] 0413791167 [EMAIL_ADDRESS][DOMAIN_NAME] Customer si…" at bounding box center [223, 234] width 287 height 198
copy strong "[PERSON_NAME] [PERSON_NAME]"
drag, startPoint x: 976, startPoint y: 185, endPoint x: 796, endPoint y: 184, distance: 179.7
click at [796, 184] on div "(2) Aslam (+team) (CG) , (2) [PERSON_NAME] (+team) (CG) ---" at bounding box center [891, 215] width 324 height 117
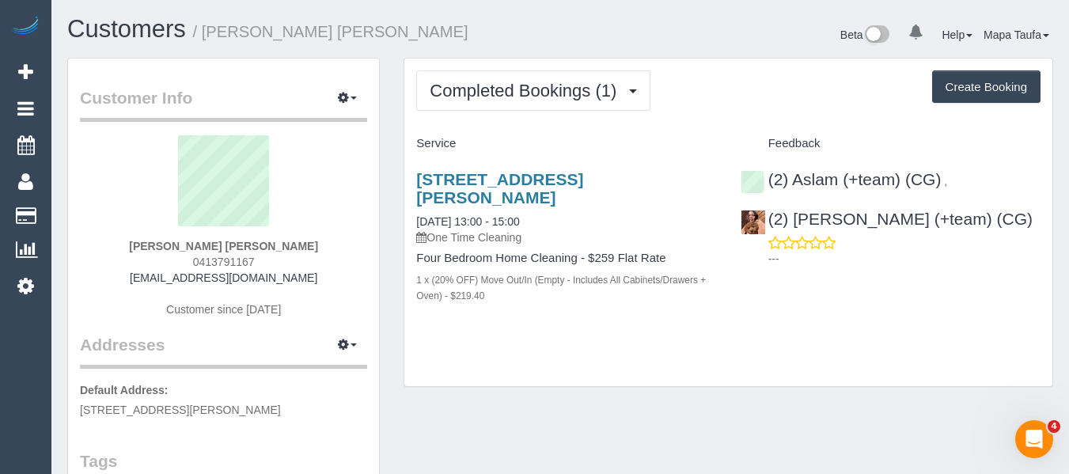
copy div "Aslam (+team) (CG) ,"
drag, startPoint x: 291, startPoint y: 244, endPoint x: 154, endPoint y: 237, distance: 137.1
click at [154, 237] on div "[PERSON_NAME] [PERSON_NAME] 0413791167 [EMAIL_ADDRESS][DOMAIN_NAME] Customer si…" at bounding box center [223, 234] width 287 height 198
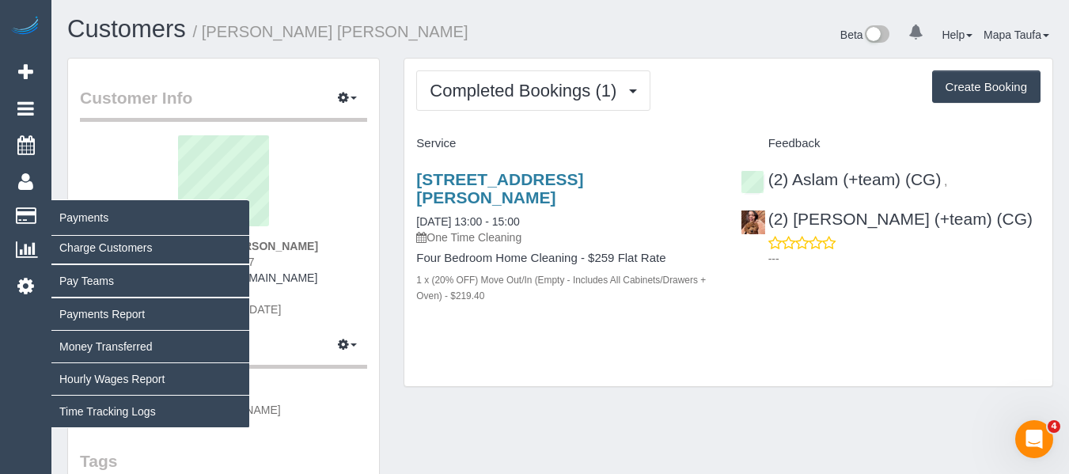
copy div "[PERSON_NAME] [PERSON_NAME]"
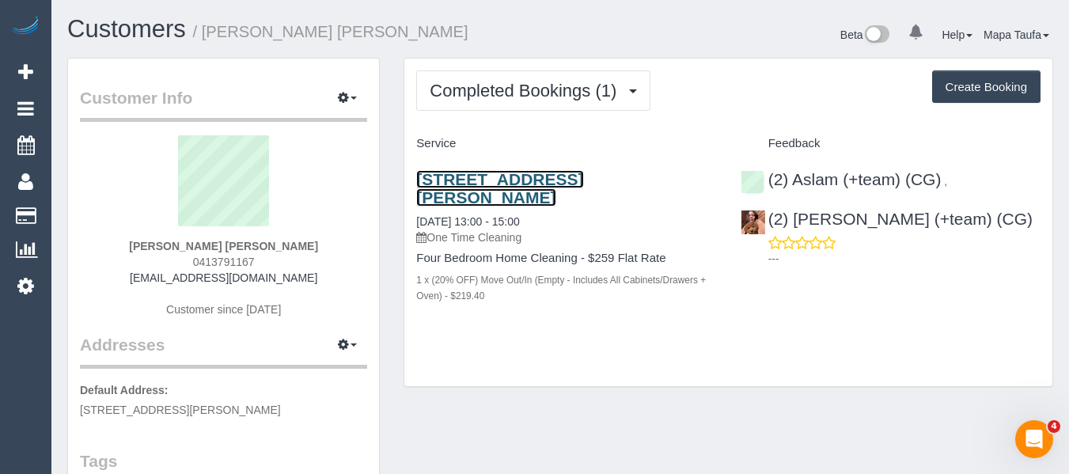
click at [478, 188] on link "[STREET_ADDRESS][PERSON_NAME]" at bounding box center [499, 188] width 167 height 36
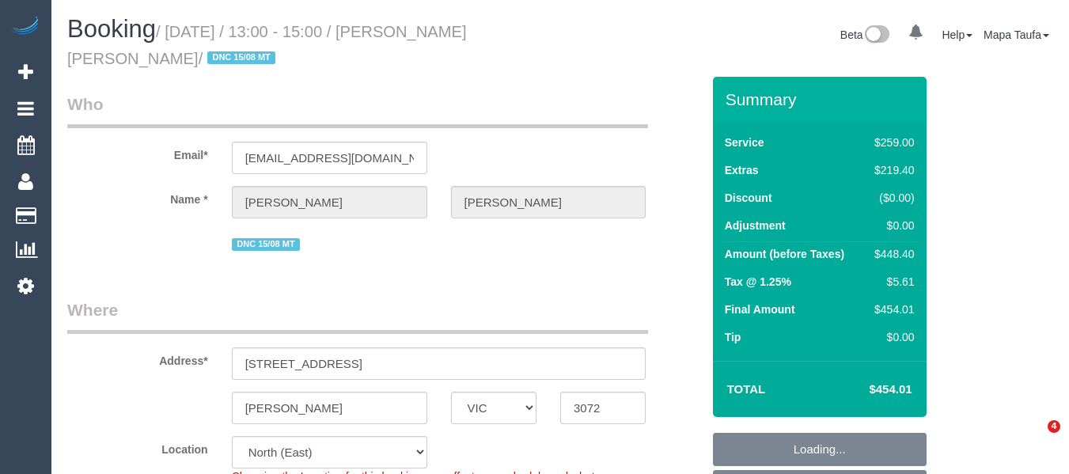
select select "VIC"
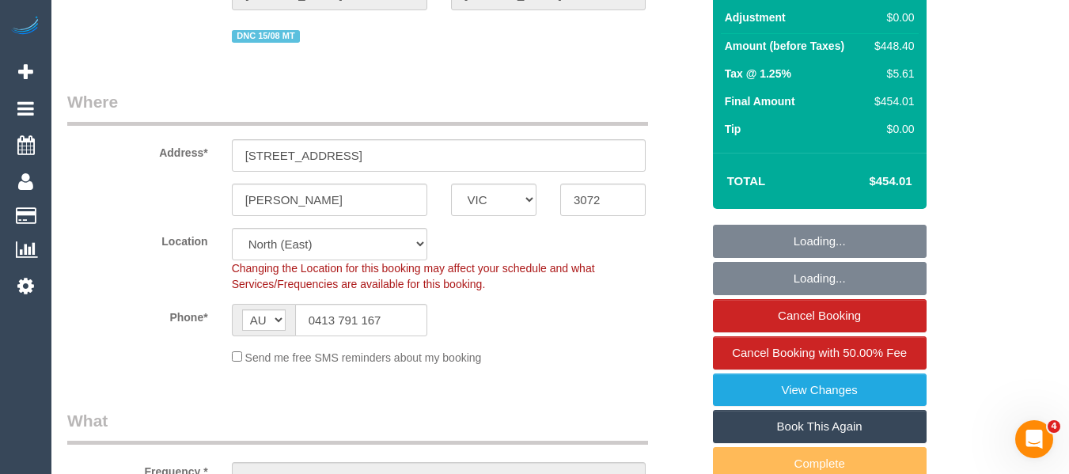
select select "string:stripe-pm_1RqNXz2GScqysDRVMsN1Dd9y"
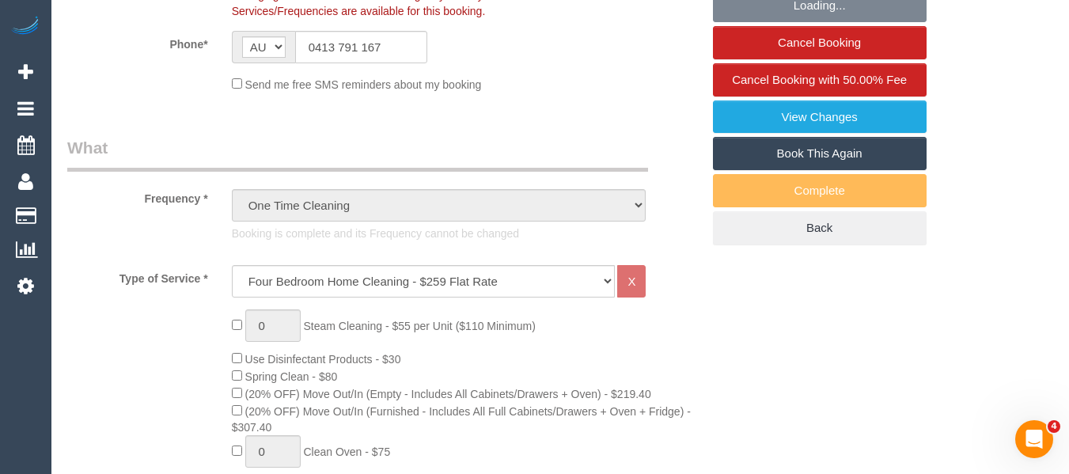
select select "object:1337"
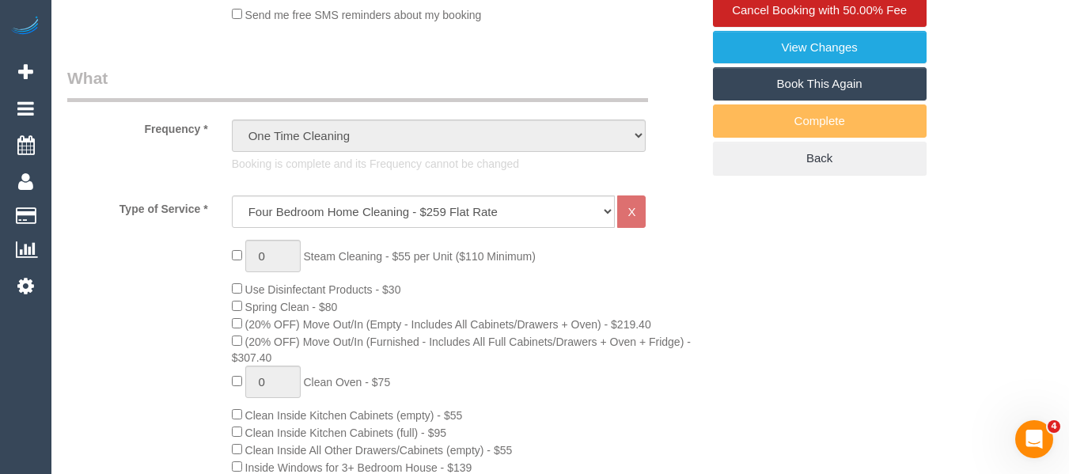
select select "number:28"
select select "number:15"
select select "number:18"
select select "number:36"
select select "number:33"
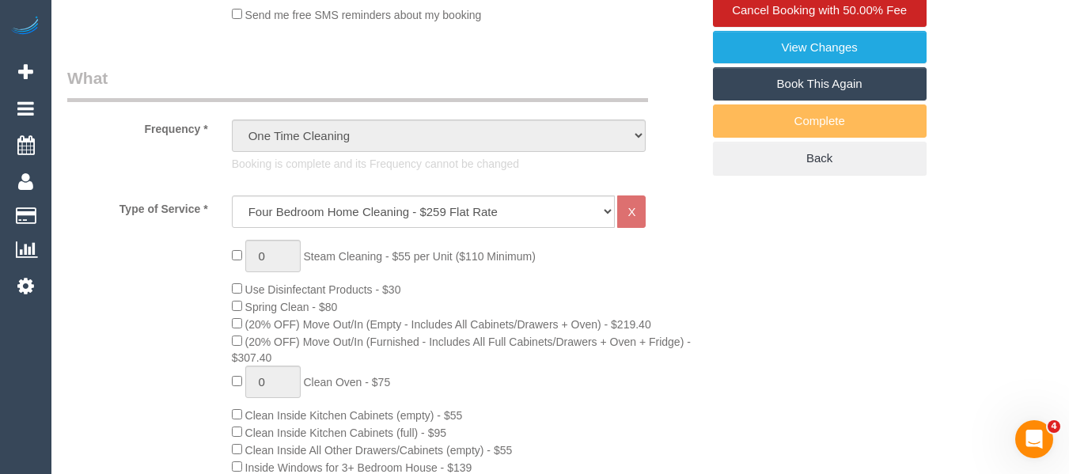
select select "number:12"
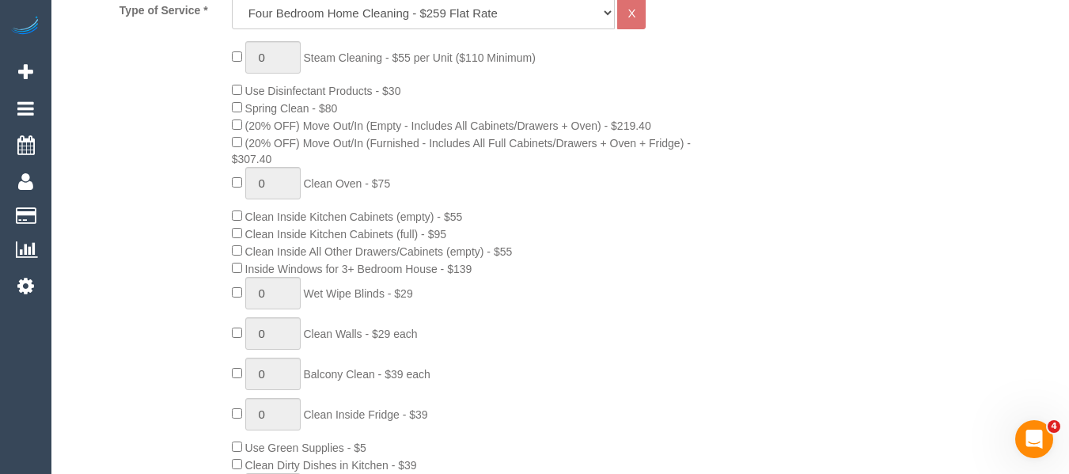
scroll to position [777, 0]
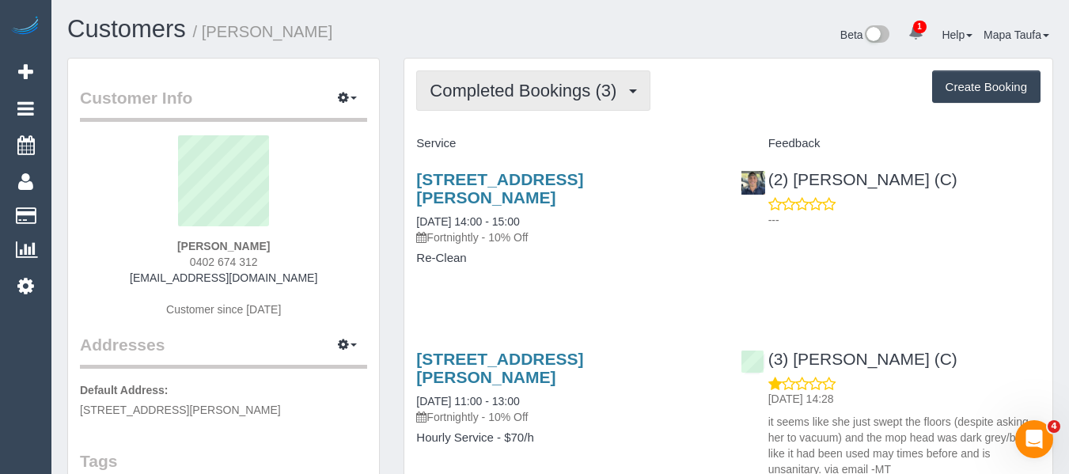
click at [497, 78] on button "Completed Bookings (3)" at bounding box center [533, 90] width 234 height 40
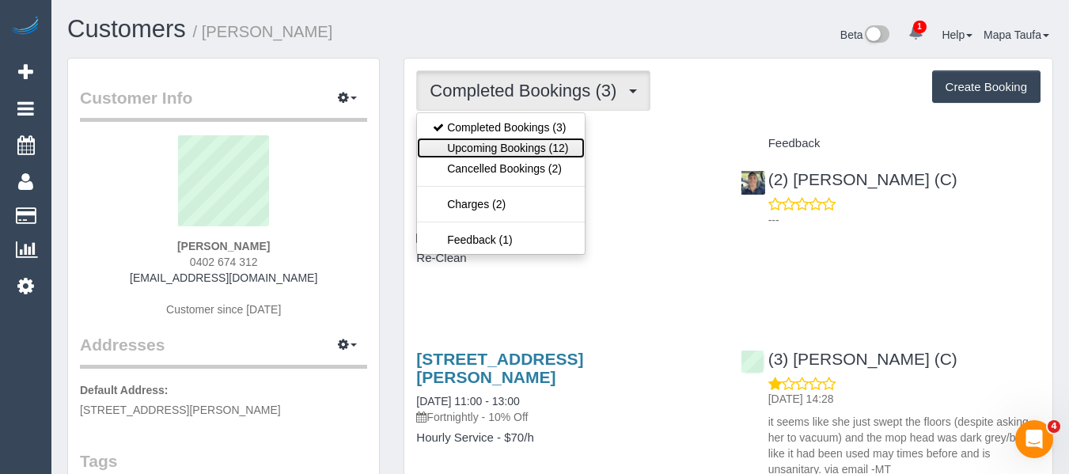
click at [503, 138] on link "Upcoming Bookings (12)" at bounding box center [500, 148] width 167 height 21
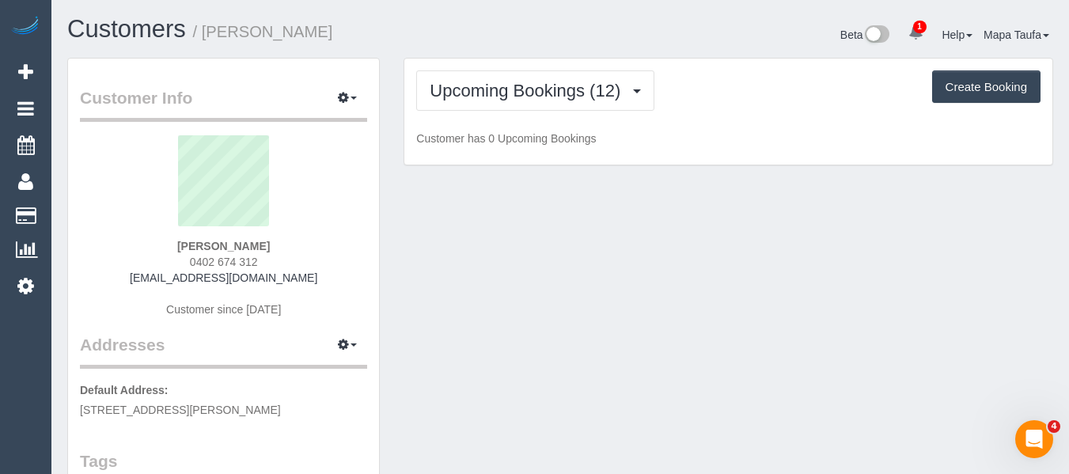
click at [545, 28] on h1 "Customers / Danielle Winterbottom" at bounding box center [307, 29] width 481 height 27
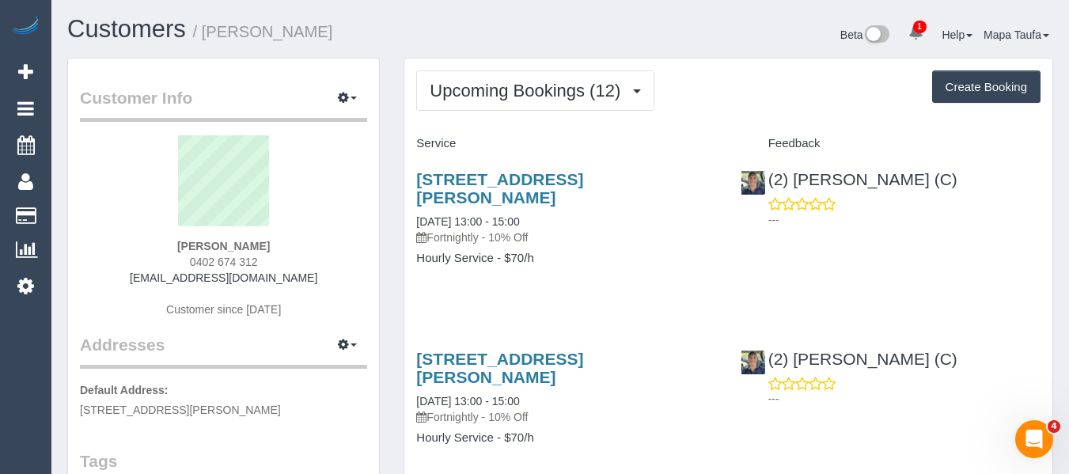
drag, startPoint x: 240, startPoint y: 263, endPoint x: 164, endPoint y: 264, distance: 76.0
click at [167, 262] on div "Danielle Winterbottom 0402 674 312 dcalleja4@gmail.com Customer since 2025" at bounding box center [223, 234] width 287 height 198
copy span "0402 674 312"
drag, startPoint x: 298, startPoint y: 241, endPoint x: 167, endPoint y: 242, distance: 131.4
click at [167, 240] on div "Danielle Winterbottom 0402 674 312 dcalleja4@gmail.com Customer since 2025" at bounding box center [223, 234] width 287 height 198
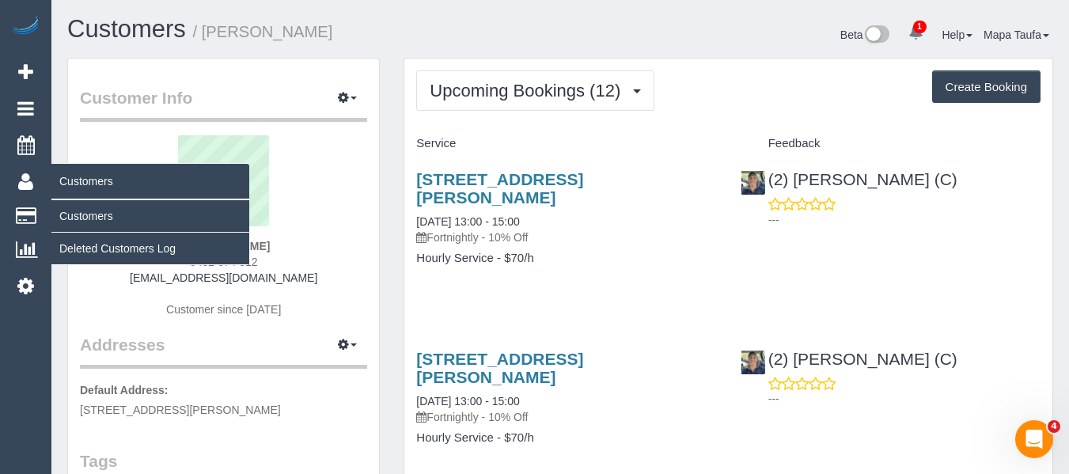
copy strong "Danielle Winterbottom"
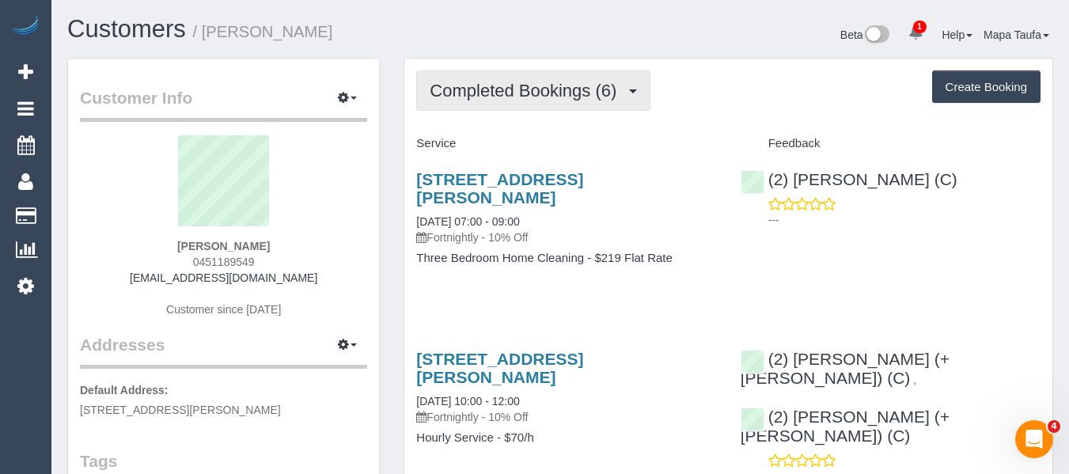
click at [543, 102] on button "Completed Bookings (6)" at bounding box center [533, 90] width 234 height 40
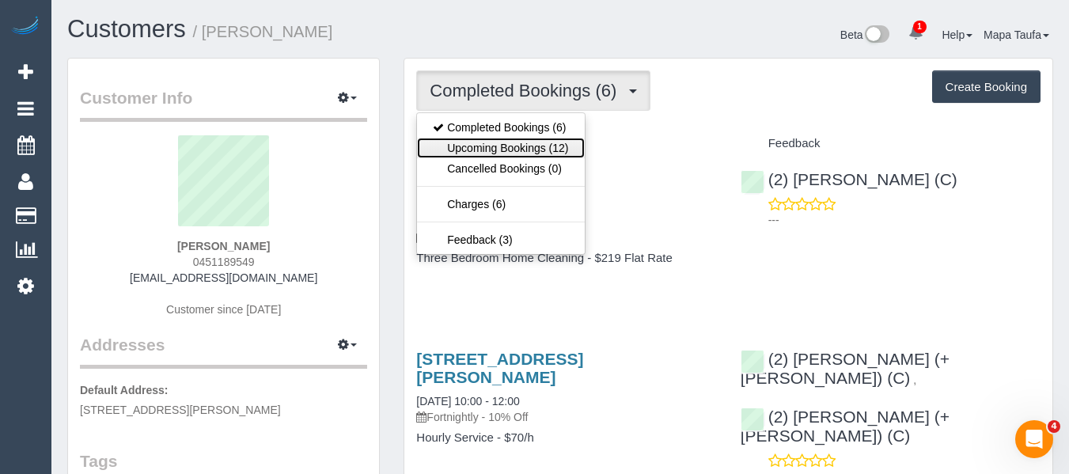
click at [544, 141] on link "Upcoming Bookings (12)" at bounding box center [500, 148] width 167 height 21
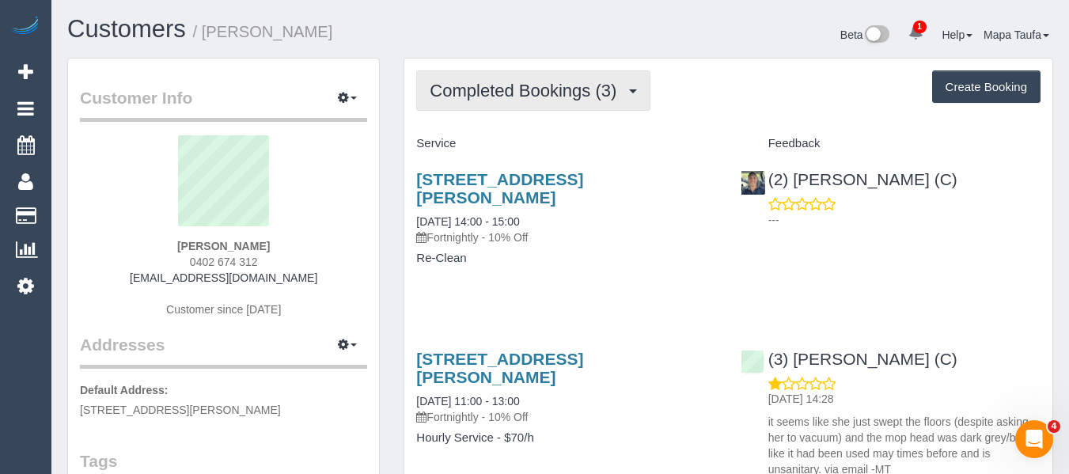
click at [518, 93] on span "Completed Bookings (3)" at bounding box center [527, 91] width 195 height 20
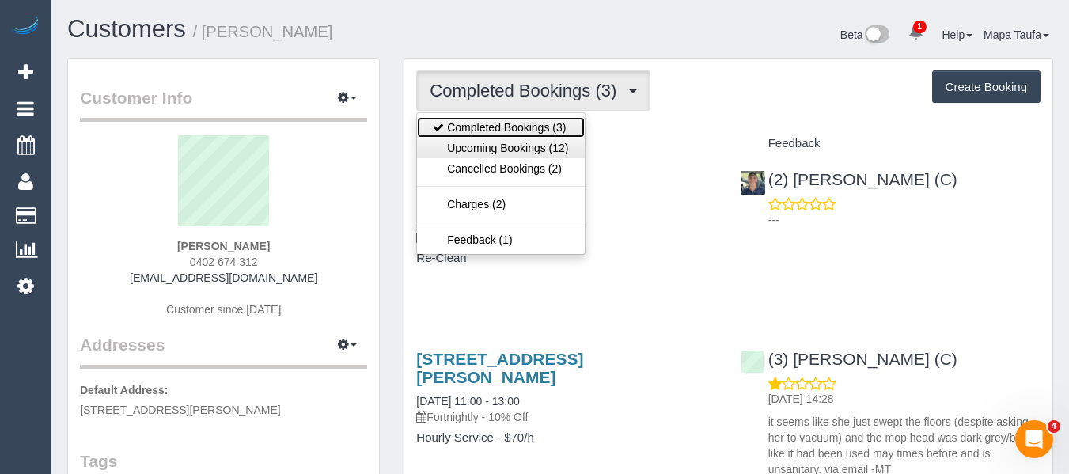
click at [511, 137] on ul "Completed Bookings (3) Upcoming Bookings (12) Cancelled Bookings (2) Charges (2…" at bounding box center [500, 183] width 169 height 142
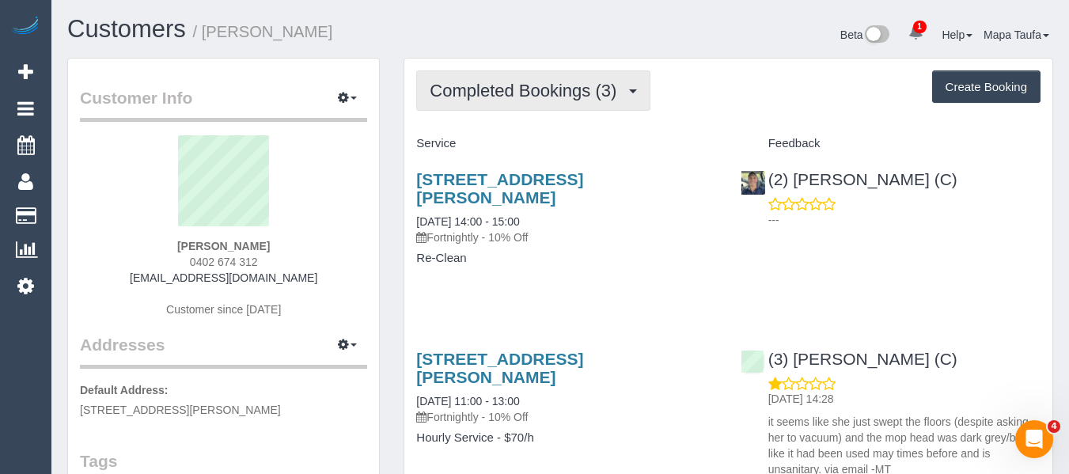
click at [510, 91] on span "Completed Bookings (3)" at bounding box center [527, 91] width 195 height 20
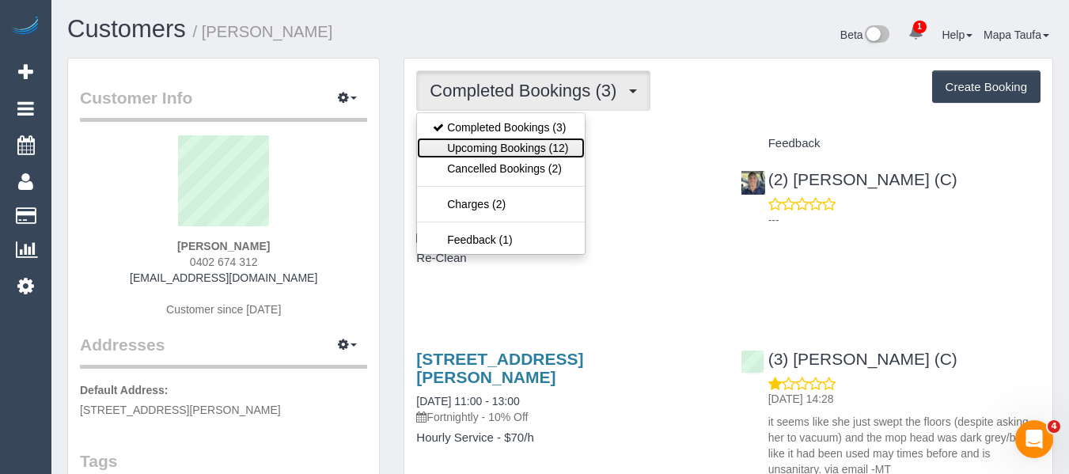
click at [499, 147] on link "Upcoming Bookings (12)" at bounding box center [500, 148] width 167 height 21
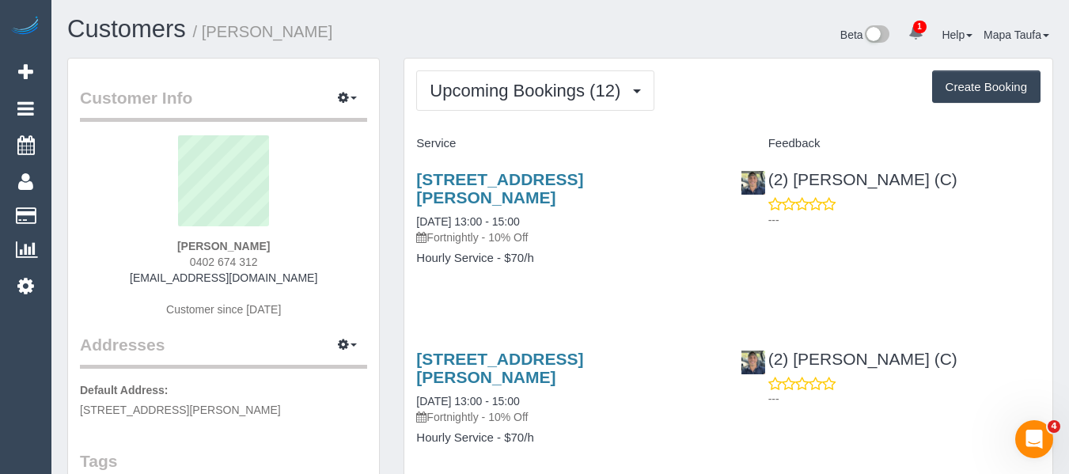
click at [544, 139] on h4 "Service" at bounding box center [566, 143] width 300 height 13
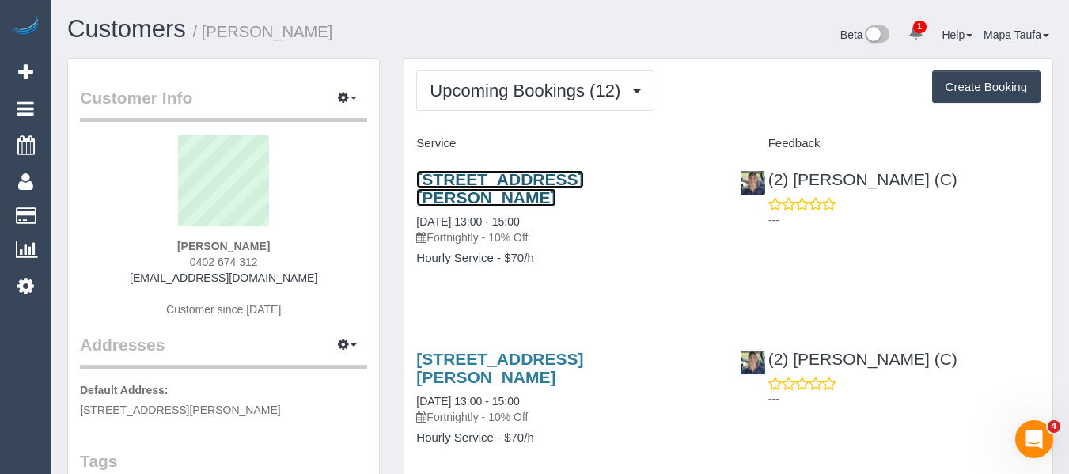
click at [516, 176] on link "[STREET_ADDRESS][PERSON_NAME]" at bounding box center [499, 188] width 167 height 36
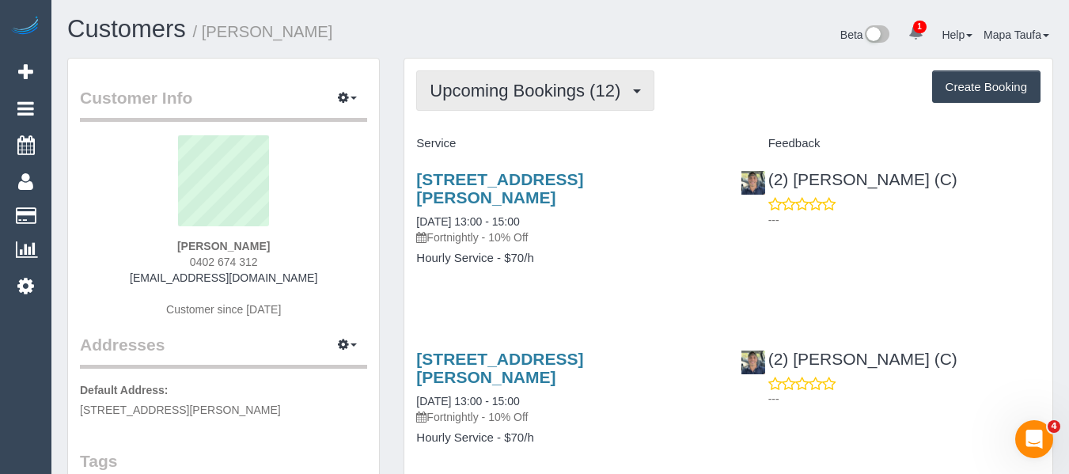
click at [484, 89] on span "Upcoming Bookings (12)" at bounding box center [529, 91] width 199 height 20
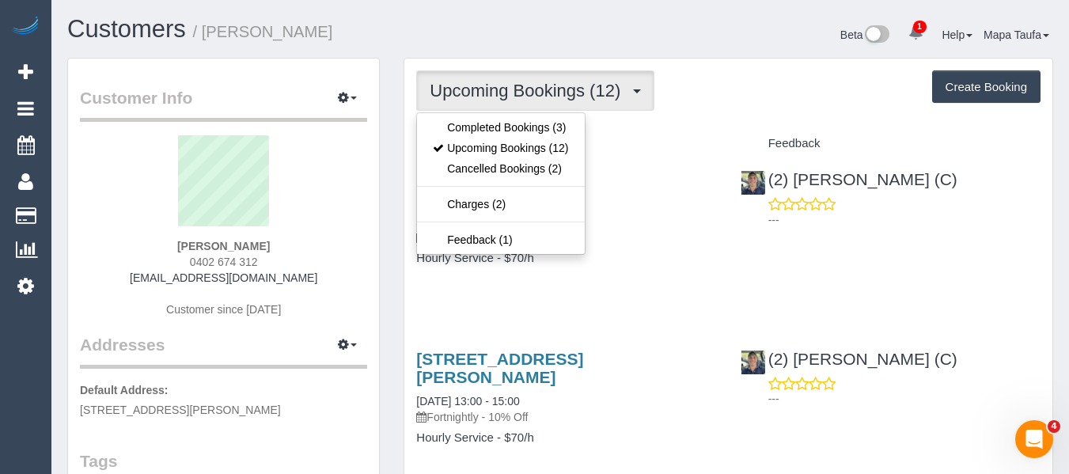
click at [486, 113] on ul "Completed Bookings (3) Upcoming Bookings (12) Cancelled Bookings (2) Charges (2…" at bounding box center [500, 183] width 169 height 142
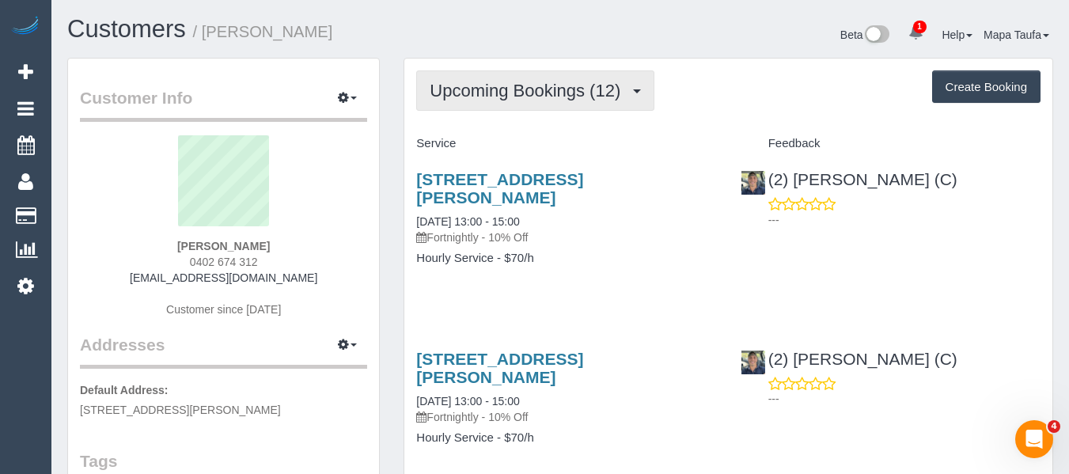
click at [491, 98] on span "Upcoming Bookings (12)" at bounding box center [529, 91] width 199 height 20
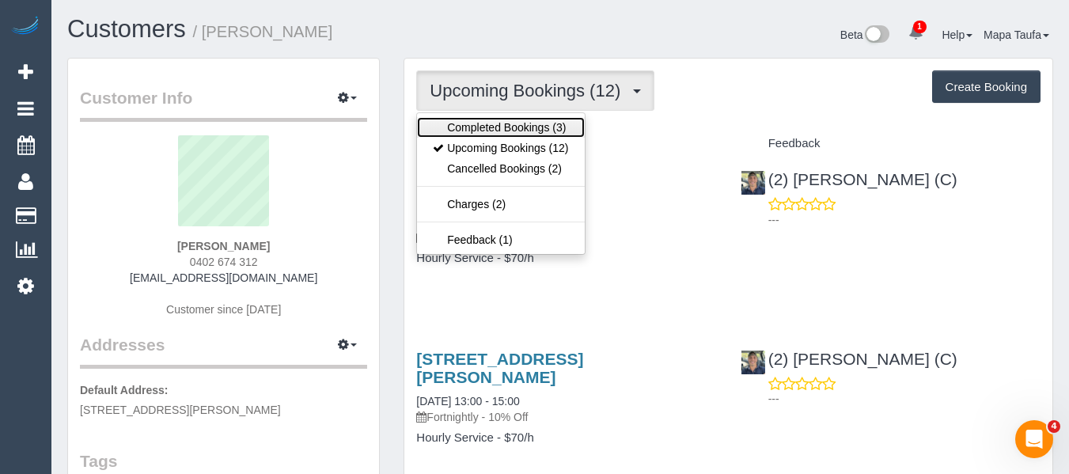
click at [488, 131] on link "Completed Bookings (3)" at bounding box center [500, 127] width 167 height 21
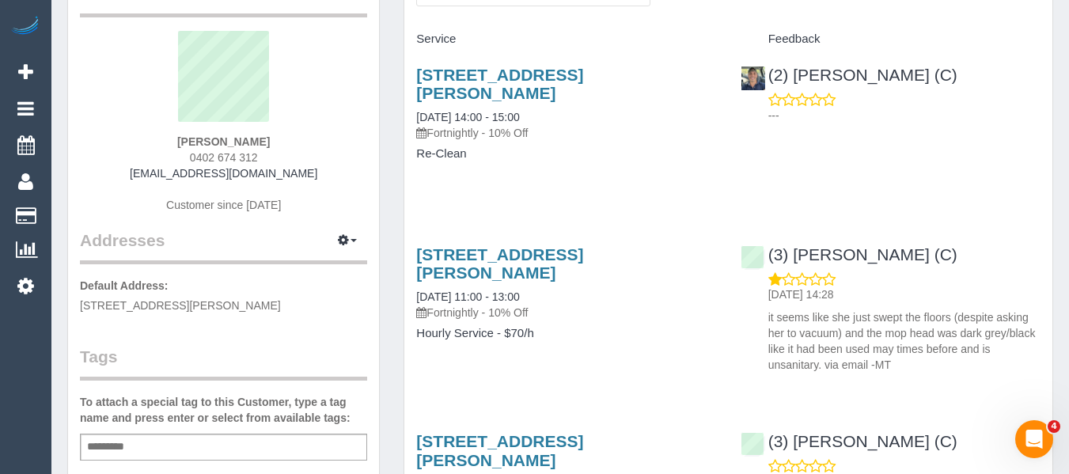
scroll to position [79, 0]
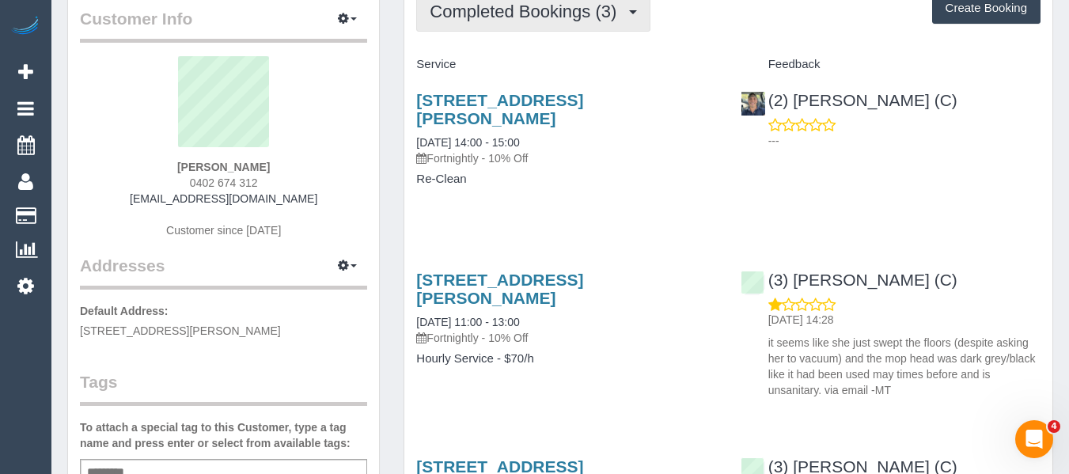
click at [508, 13] on span "Completed Bookings (3)" at bounding box center [527, 12] width 195 height 20
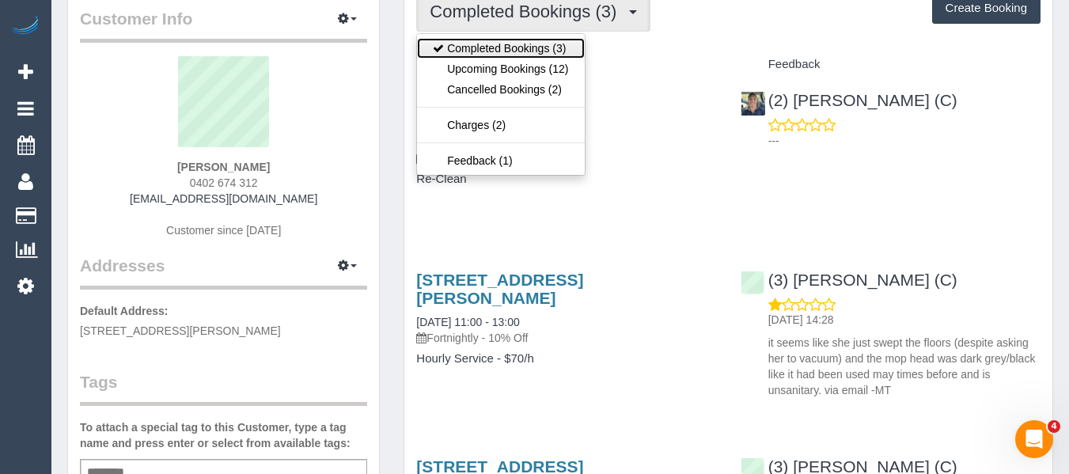
click at [501, 53] on link "Completed Bookings (3)" at bounding box center [500, 48] width 167 height 21
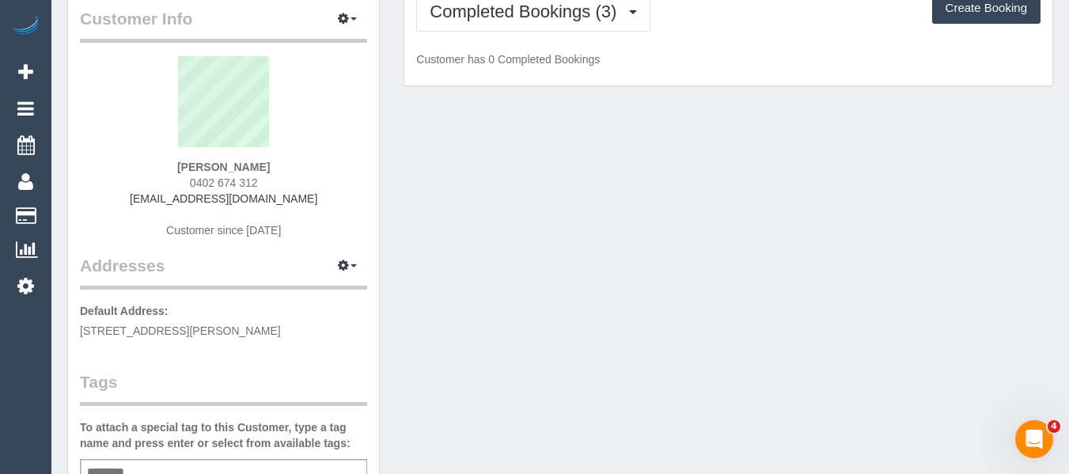
click at [501, 32] on div "Completed Bookings (3) Completed Bookings (3) Upcoming Bookings (12) Cancelled …" at bounding box center [728, 32] width 648 height 107
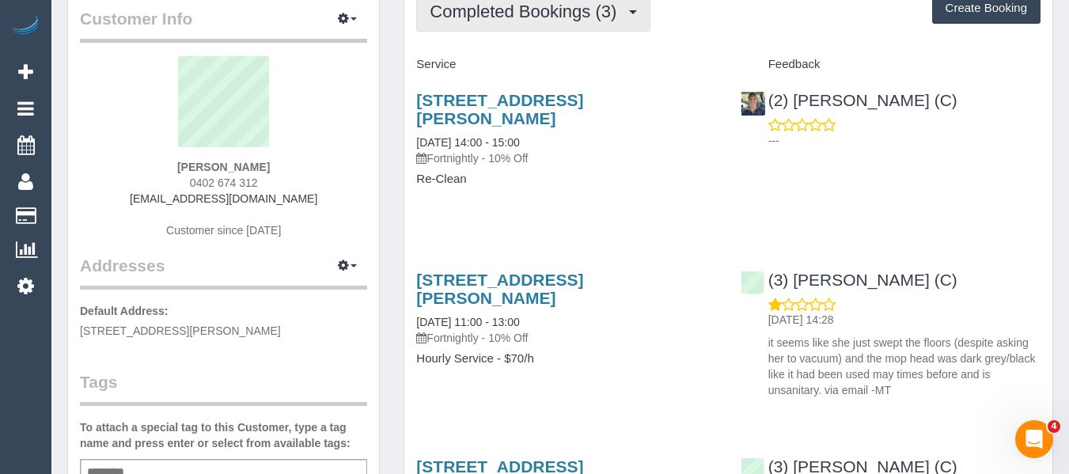
click at [503, 28] on button "Completed Bookings (3)" at bounding box center [533, 11] width 234 height 40
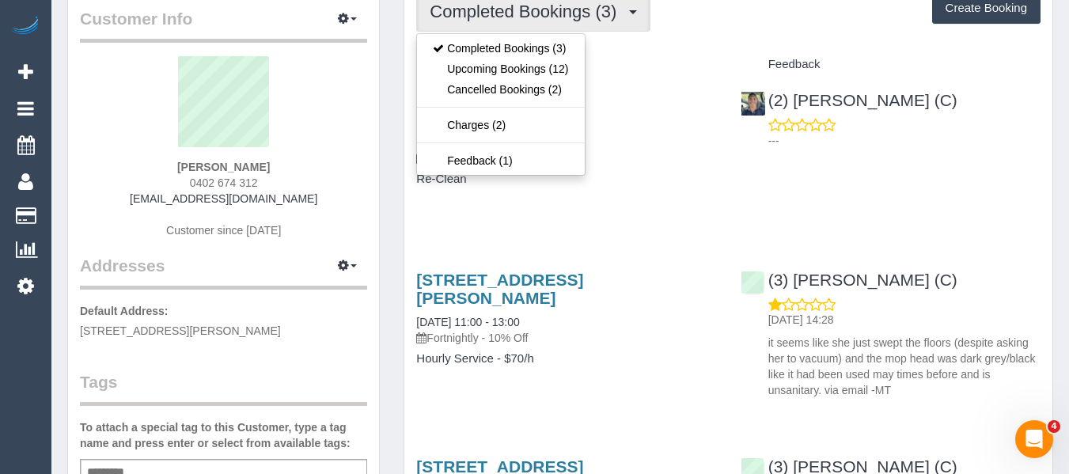
drag, startPoint x: 643, startPoint y: 190, endPoint x: 408, endPoint y: 205, distance: 235.5
click at [631, 192] on div "12 Sanderson Street, Yarraville, VIC 3013 07/08/2025 14:00 - 15:00 Fortnightly …" at bounding box center [566, 148] width 324 height 140
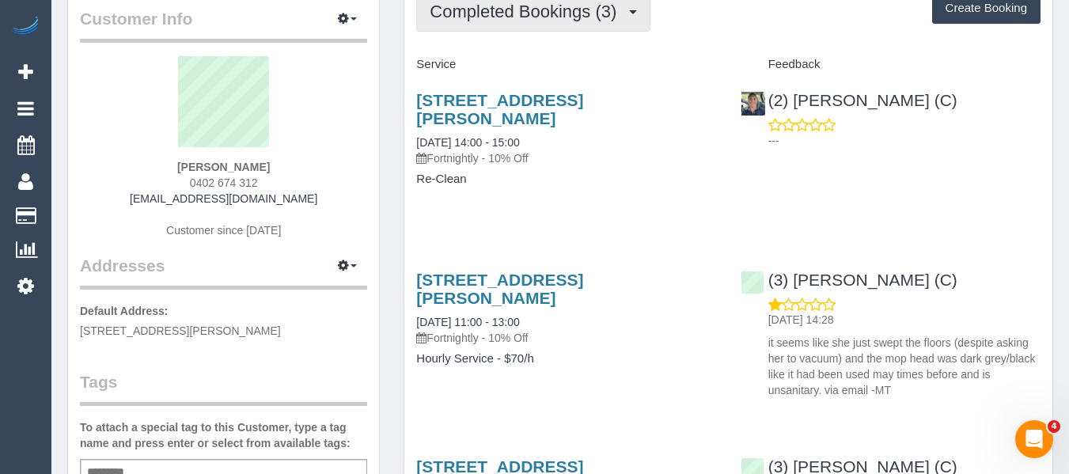
click at [551, 25] on button "Completed Bookings (3)" at bounding box center [533, 11] width 234 height 40
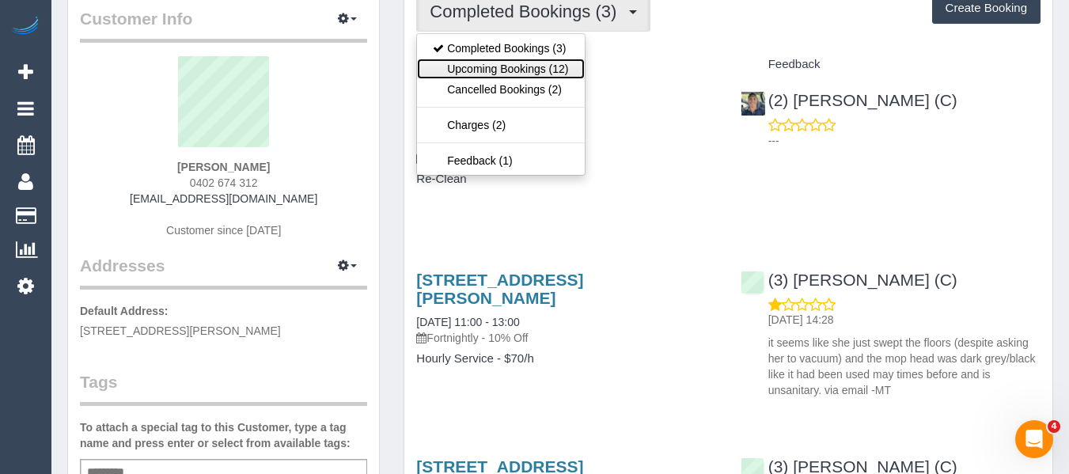
click at [544, 73] on link "Upcoming Bookings (12)" at bounding box center [500, 69] width 167 height 21
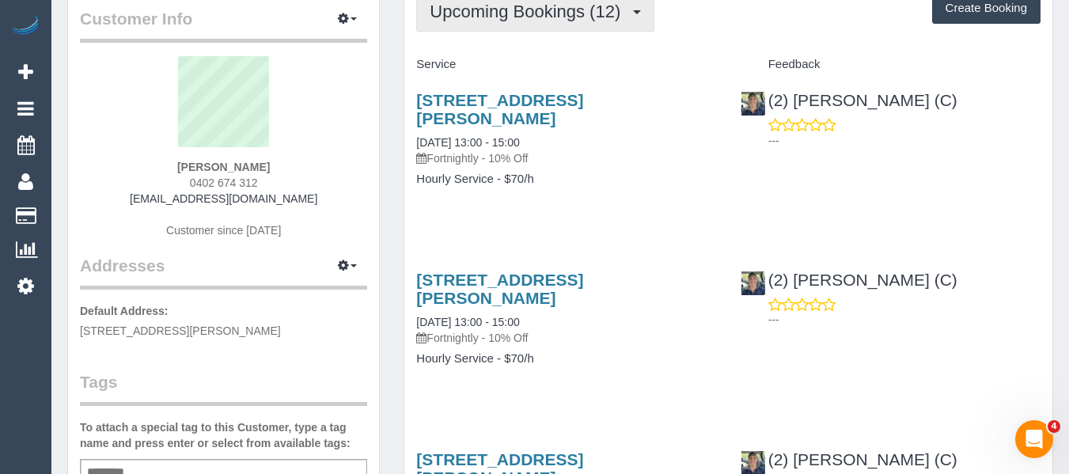
click at [551, 21] on span "Upcoming Bookings (12)" at bounding box center [529, 12] width 199 height 20
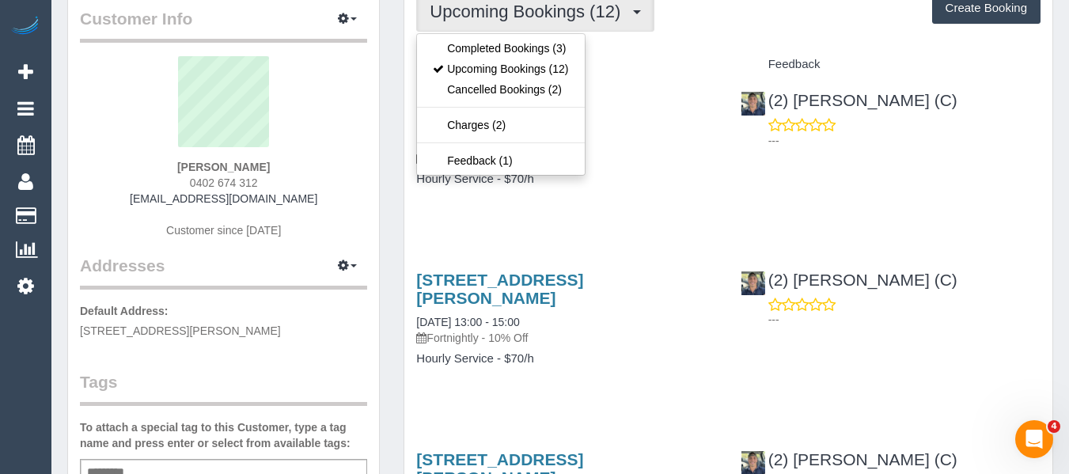
click at [956, 152] on div "(2) Eray Mertturk (C) ---" at bounding box center [891, 117] width 324 height 78
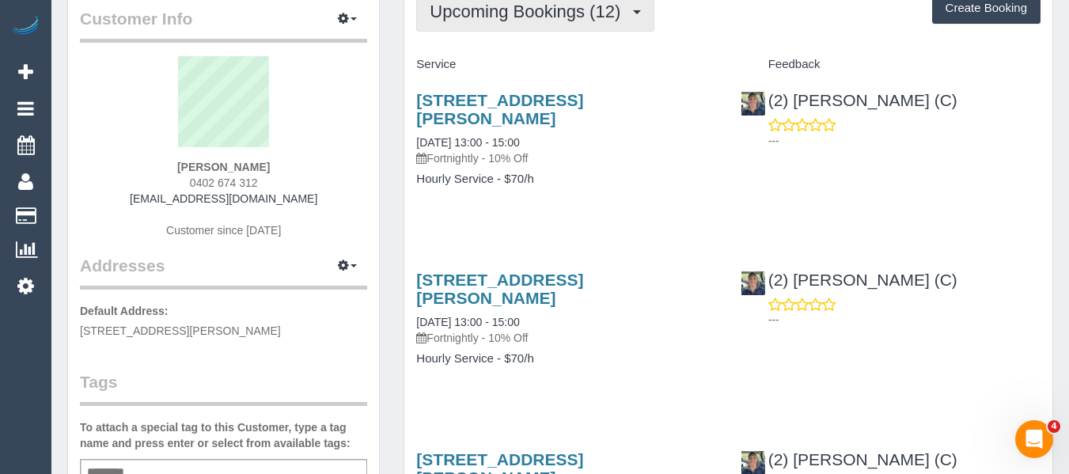
click at [533, 17] on span "Upcoming Bookings (12)" at bounding box center [529, 12] width 199 height 20
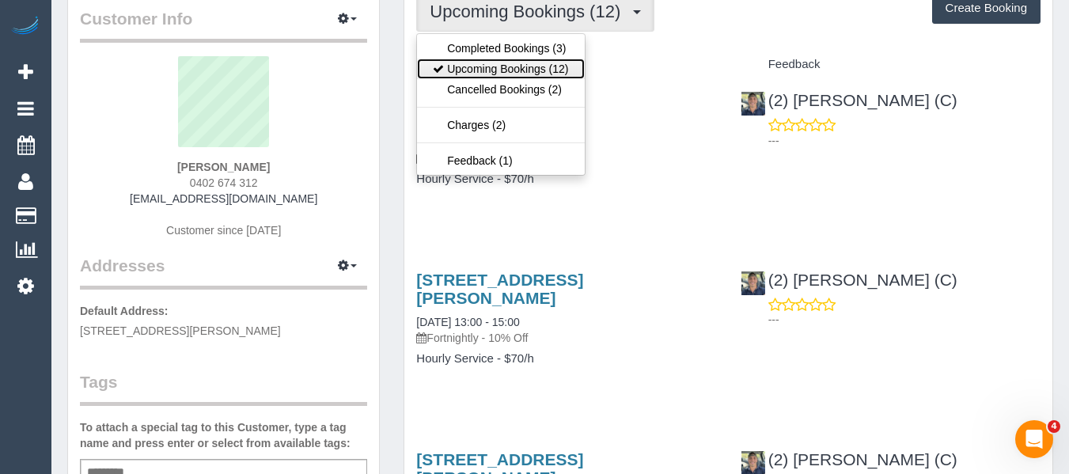
click at [527, 67] on link "Upcoming Bookings (12)" at bounding box center [500, 69] width 167 height 21
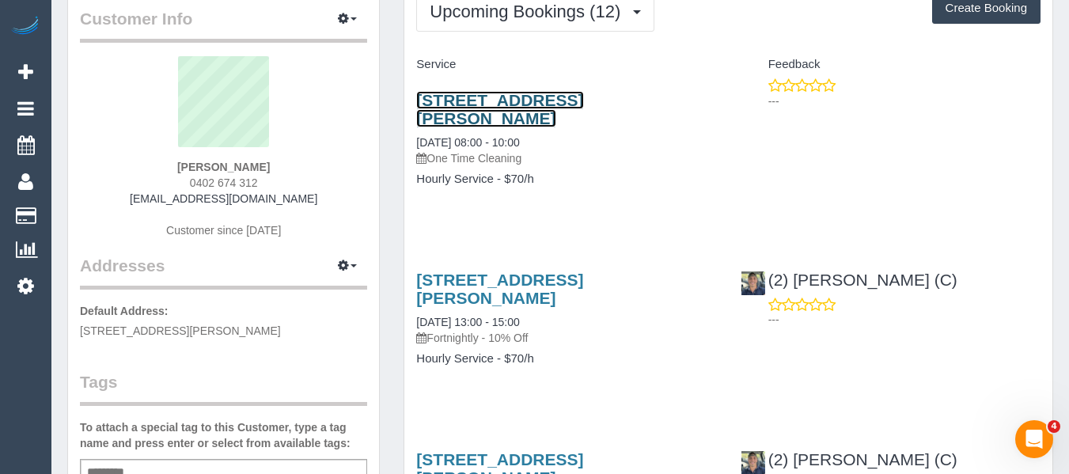
click at [472, 102] on link "12 Sanderson Street, Yarraville, VIC 3013" at bounding box center [499, 109] width 167 height 36
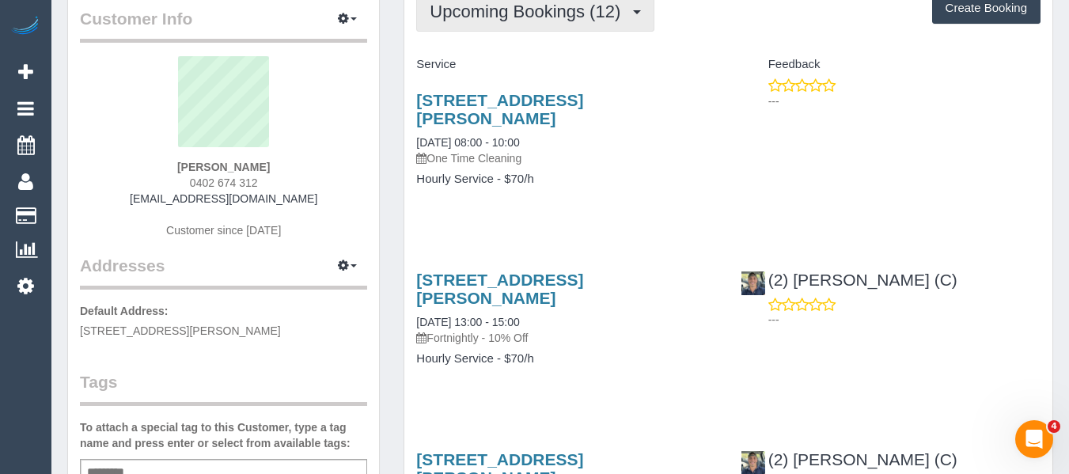
click at [514, 13] on span "Upcoming Bookings (12)" at bounding box center [529, 12] width 199 height 20
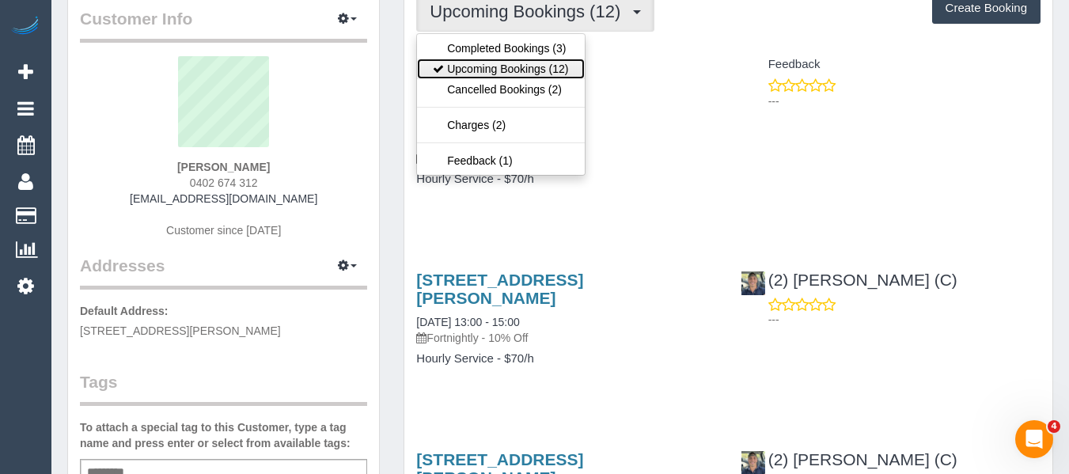
click at [524, 65] on link "Upcoming Bookings (12)" at bounding box center [500, 69] width 167 height 21
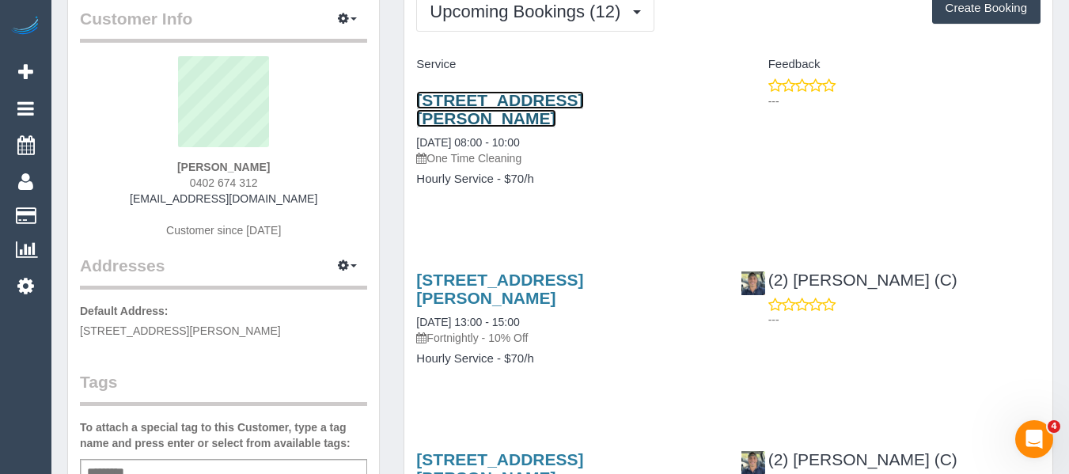
click at [548, 97] on link "12 Sanderson Street, Yarraville, VIC 3013" at bounding box center [499, 109] width 167 height 36
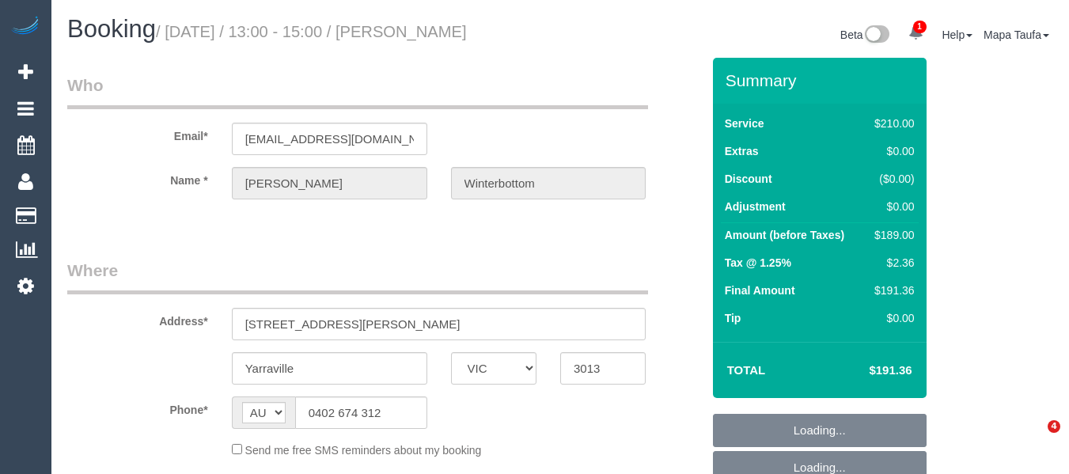
select select "VIC"
select select "object:537"
select select "string:stripe-pm_1Rm3NM2GScqysDRVZEIvgb7w"
select select "180"
select select "number:27"
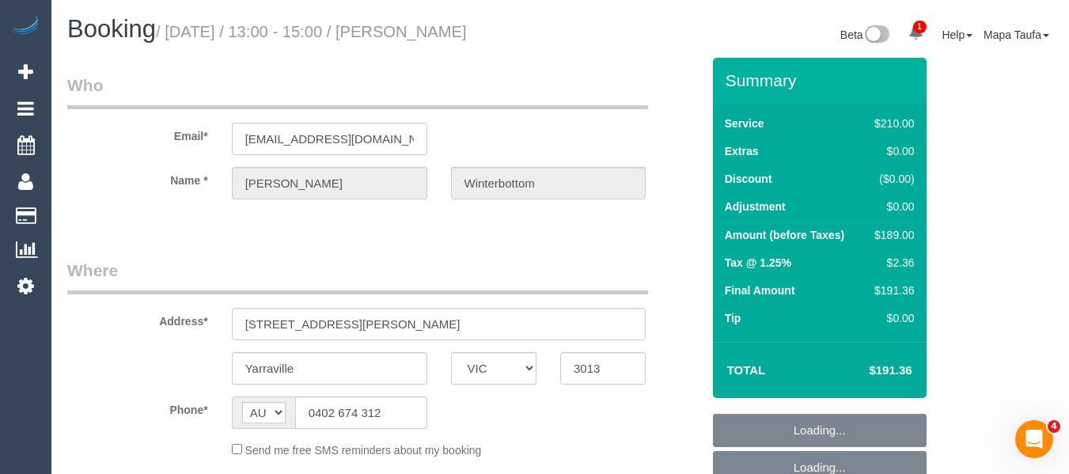
select select "number:14"
select select "number:19"
select select "number:22"
select select "number:35"
select select "number:26"
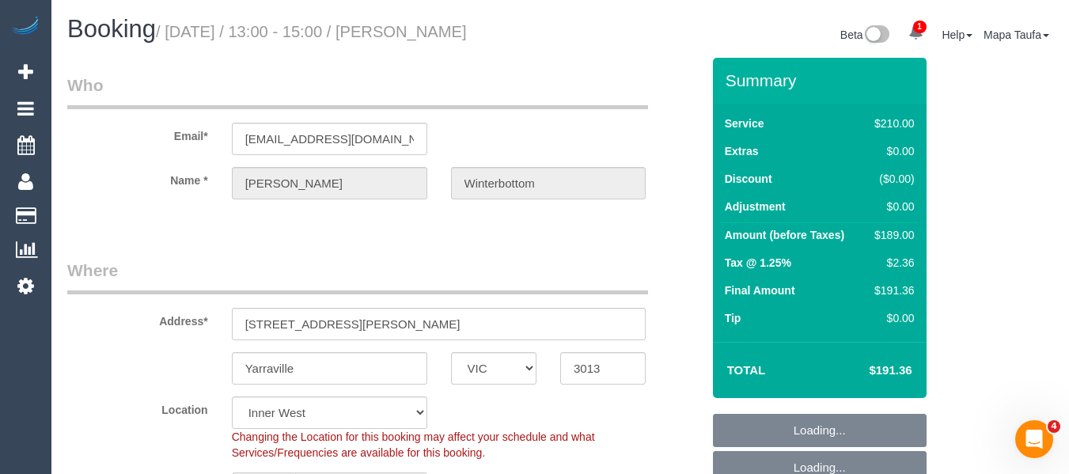
scroll to position [36, 0]
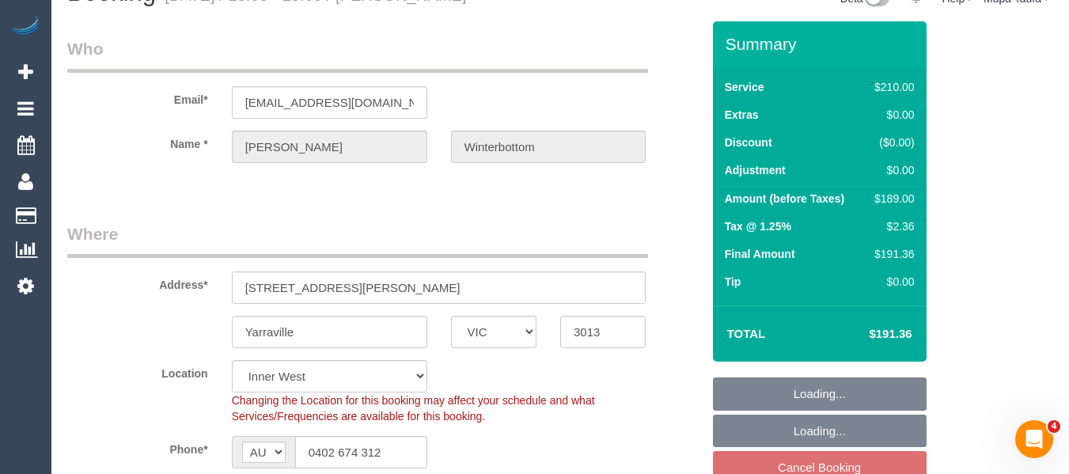
select select "object:893"
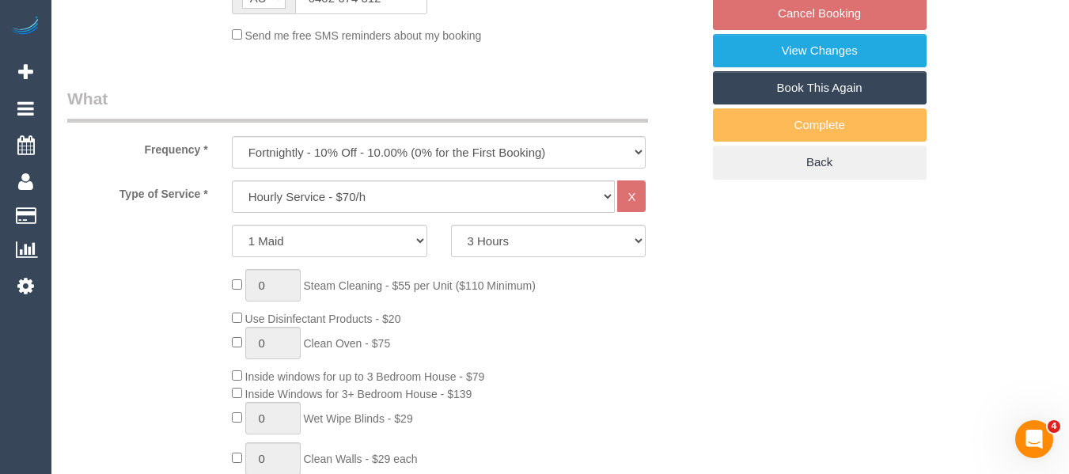
scroll to position [396, 0]
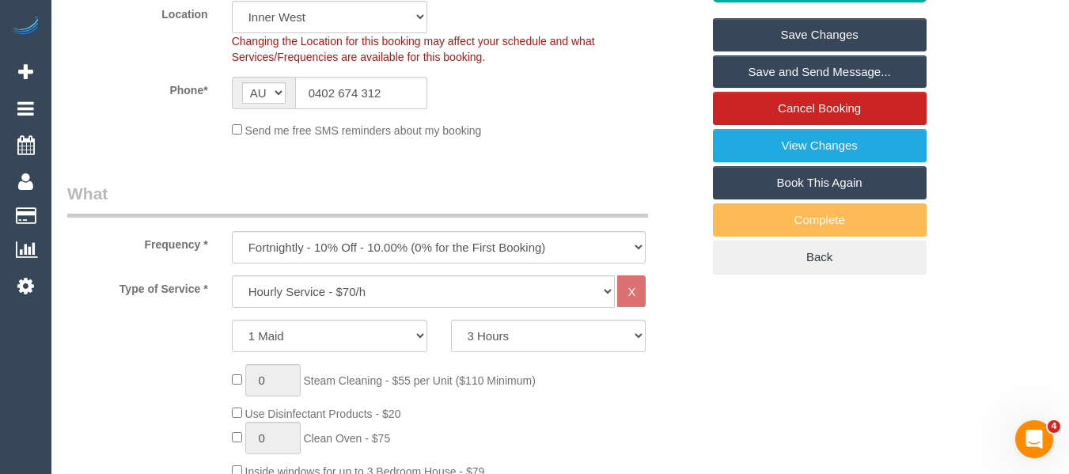
drag, startPoint x: 821, startPoint y: 203, endPoint x: 818, endPoint y: 192, distance: 11.5
click at [821, 199] on link "Book This Again" at bounding box center [820, 182] width 214 height 33
select select "VIC"
select select "180"
select select "number:27"
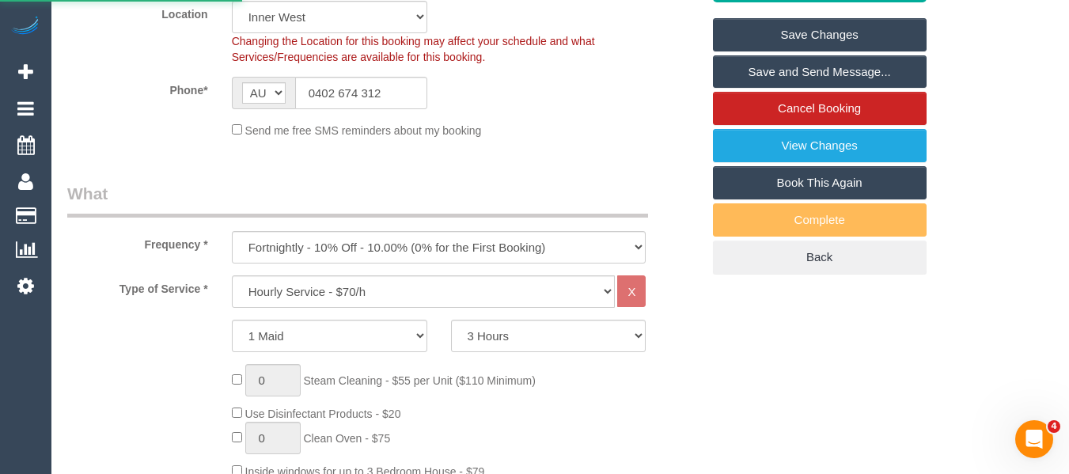
select select "number:14"
select select "number:19"
select select "number:22"
select select "number:35"
select select "number:26"
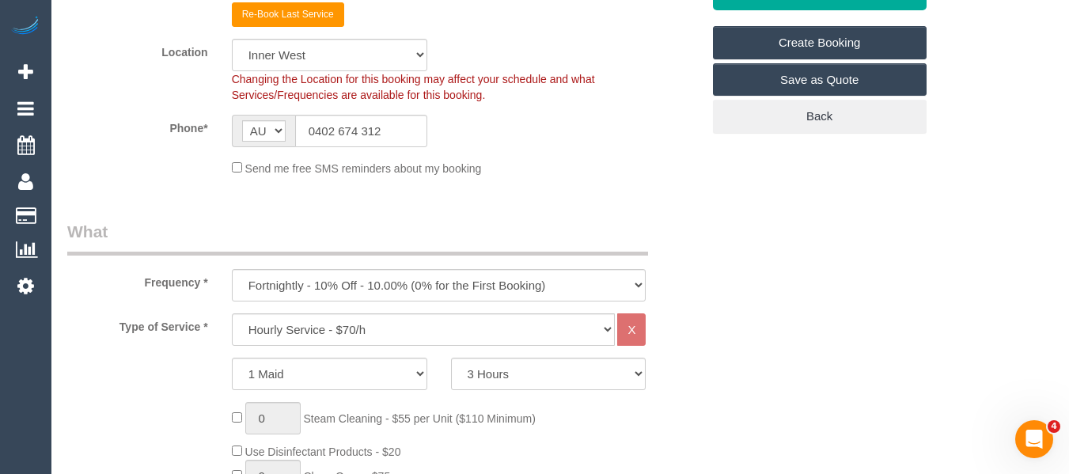
scroll to position [475, 0]
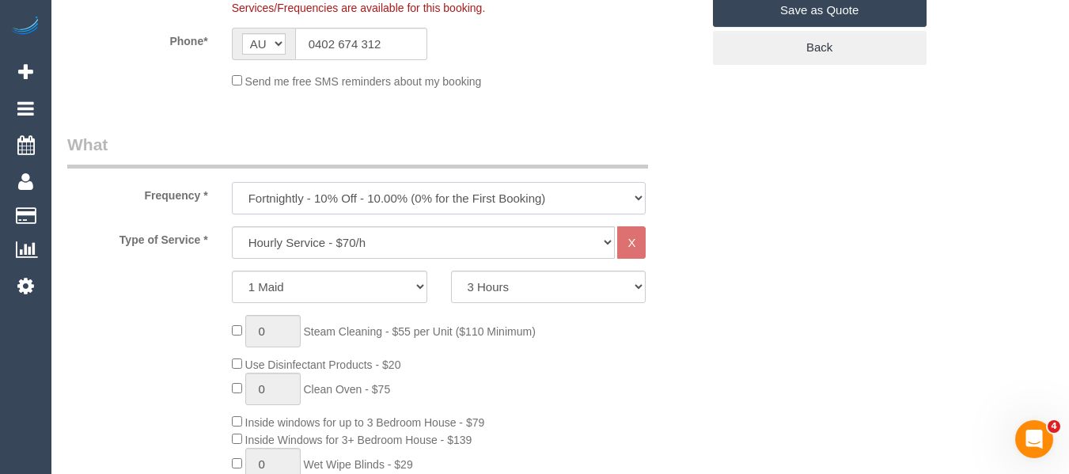
click at [372, 194] on select "One Time Cleaning Weekly - 10% Off - 10.00% (0% for the First Booking) Fortnigh…" at bounding box center [439, 198] width 415 height 32
click at [343, 207] on select "One Time Cleaning Weekly - 10% Off - 10.00% (0% for the First Booking) Fortnigh…" at bounding box center [439, 198] width 415 height 32
select select "object:3555"
click at [232, 182] on select "One Time Cleaning Weekly - 10% Off - 10.00% (0% for the First Booking) Fortnigh…" at bounding box center [439, 198] width 415 height 32
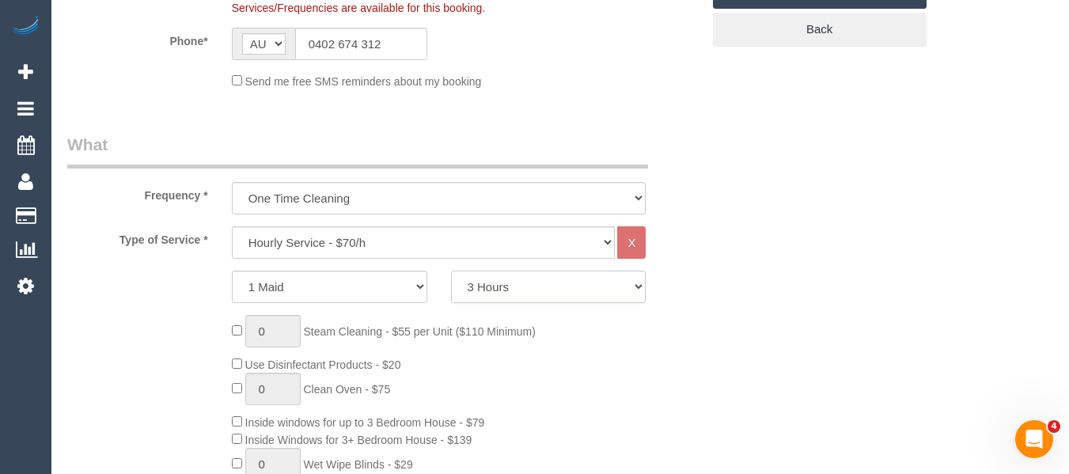
click at [502, 287] on select "2 Hours 2.5 Hours 3 Hours 3.5 Hours 4 Hours 4.5 Hours 5 Hours 5.5 Hours 6 Hours…" at bounding box center [548, 287] width 195 height 32
select select "120"
click at [451, 271] on select "2 Hours 2.5 Hours 3 Hours 3.5 Hours 4 Hours 4.5 Hours 5 Hours 5.5 Hours 6 Hours…" at bounding box center [548, 287] width 195 height 32
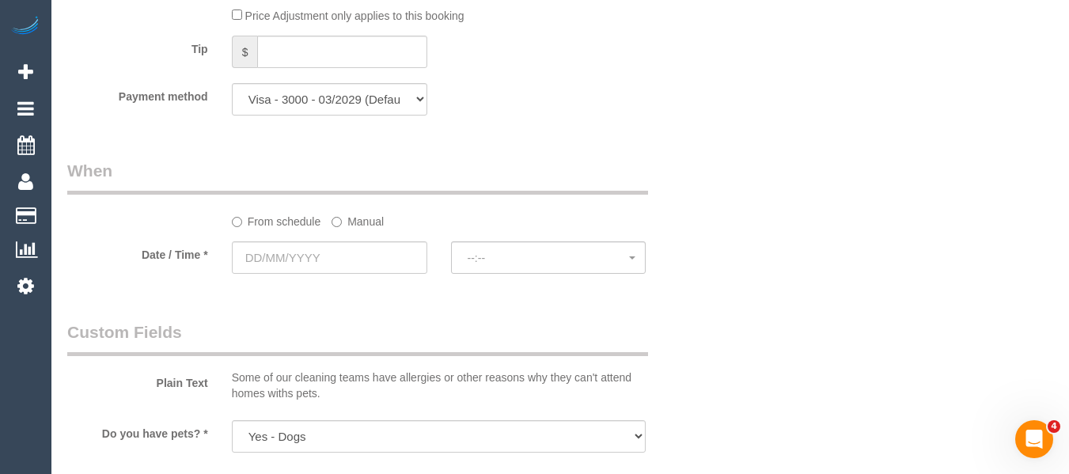
scroll to position [1583, 0]
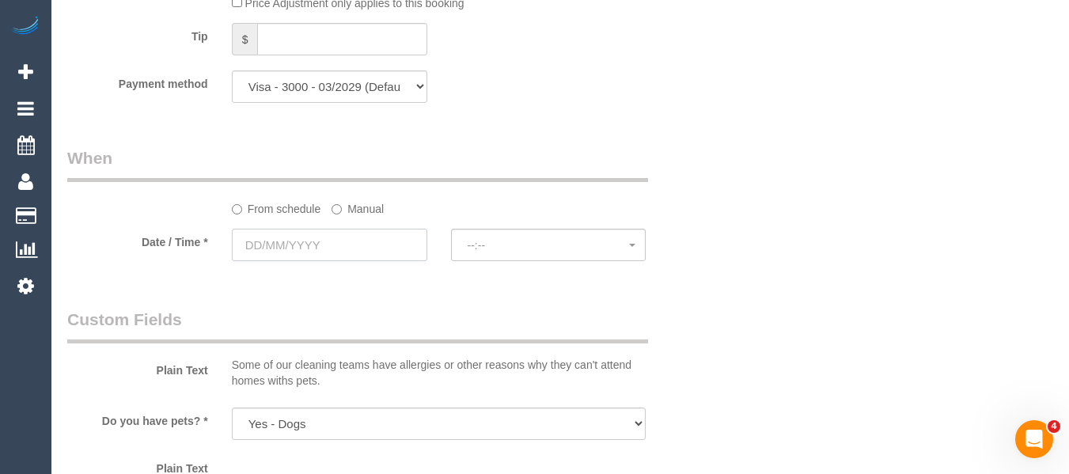
click at [385, 233] on input "text" at bounding box center [329, 245] width 195 height 32
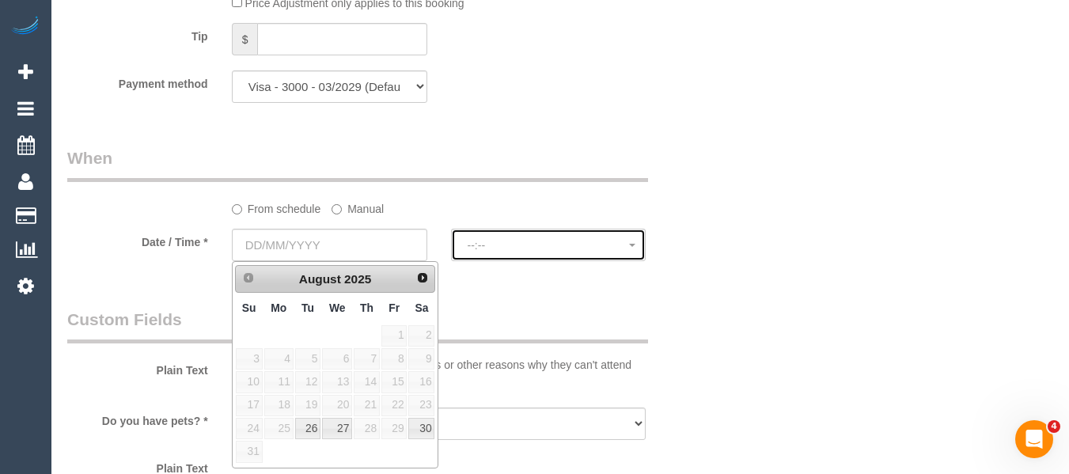
click at [502, 248] on span "--:--" at bounding box center [549, 245] width 162 height 13
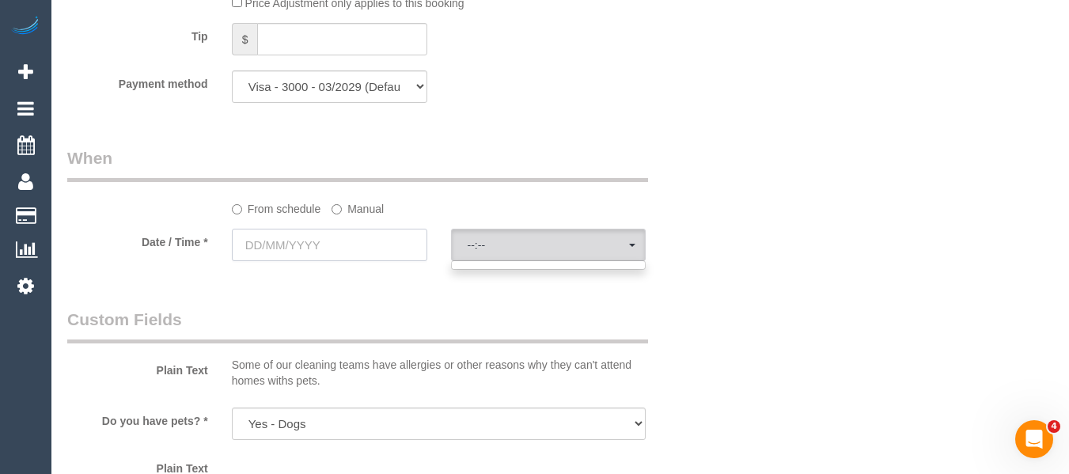
click at [403, 249] on input "text" at bounding box center [329, 245] width 195 height 32
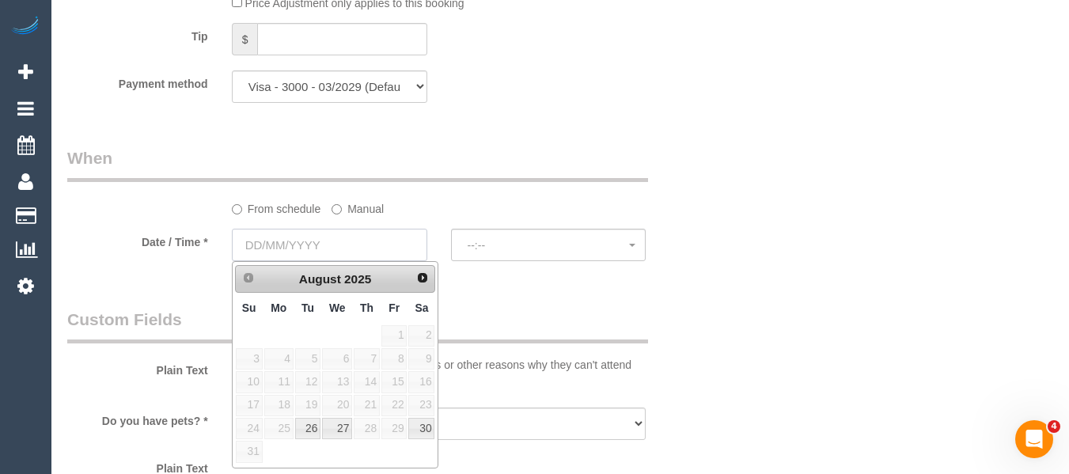
scroll to position [1662, 0]
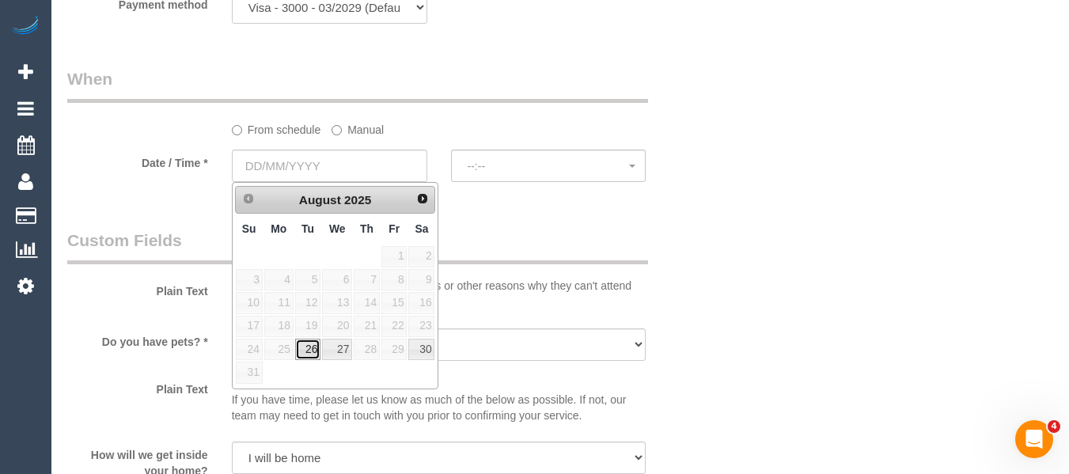
click at [305, 351] on link "26" at bounding box center [307, 349] width 25 height 21
type input "[DATE]"
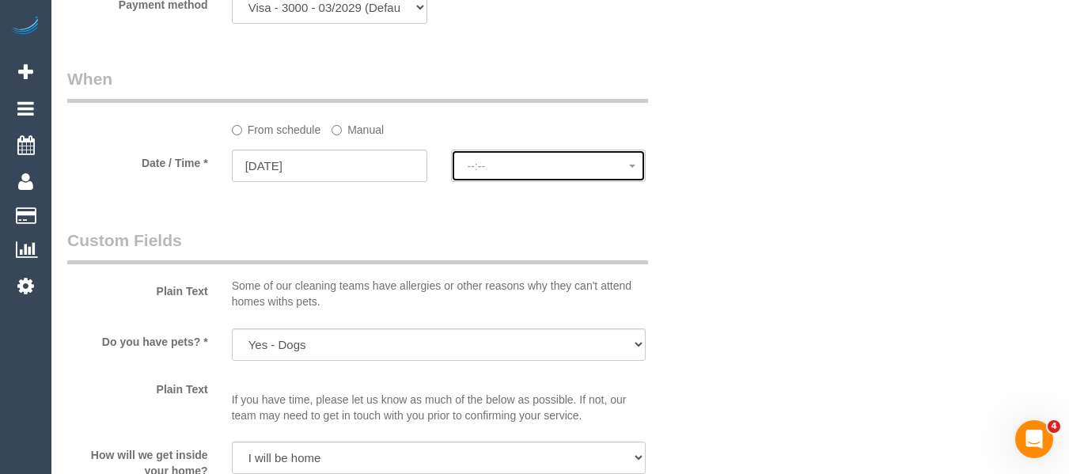
click at [519, 161] on span "--:--" at bounding box center [549, 166] width 162 height 13
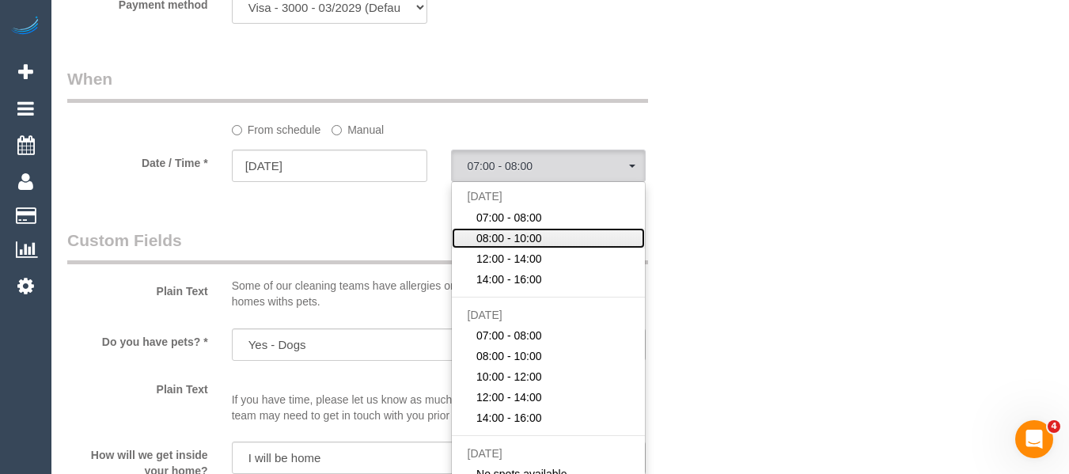
click at [530, 239] on span "08:00 - 10:00" at bounding box center [509, 238] width 66 height 16
select select "spot23"
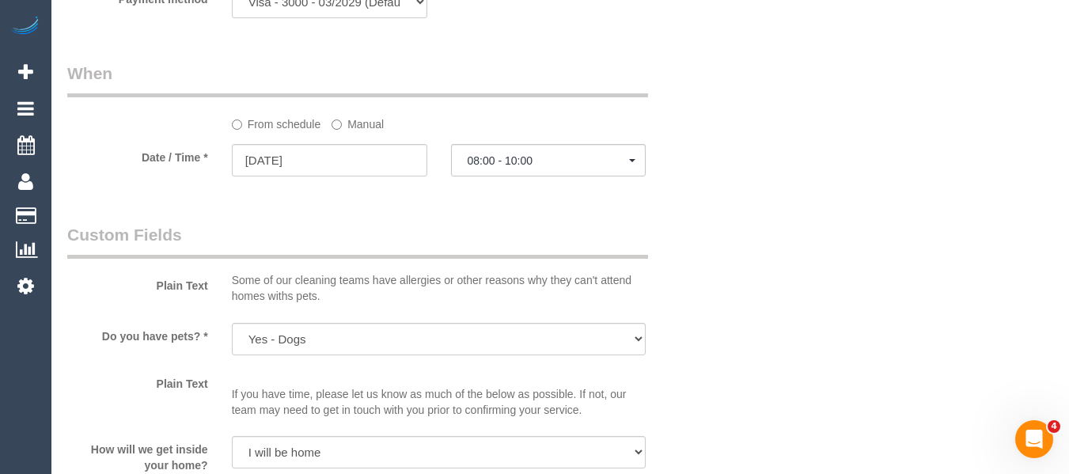
scroll to position [1650, 0]
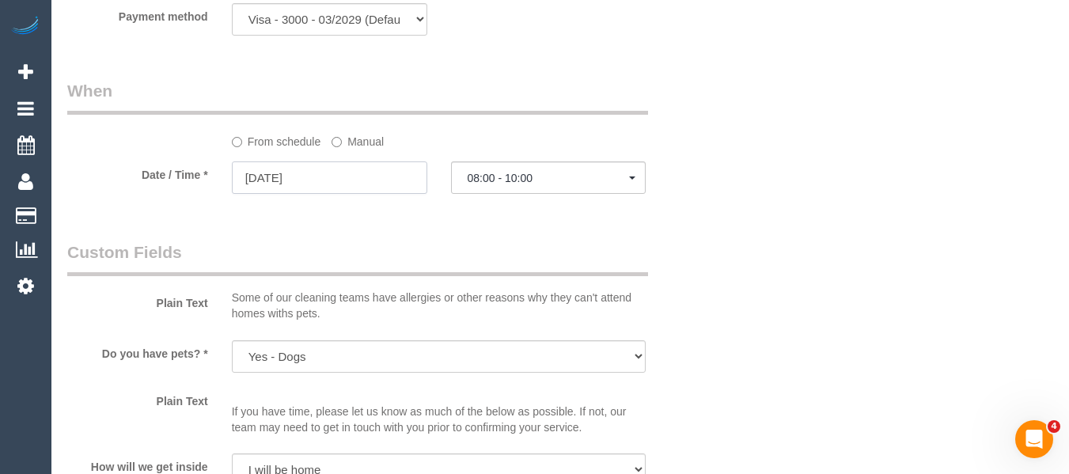
click at [371, 176] on input "26/08/2025" at bounding box center [329, 177] width 195 height 32
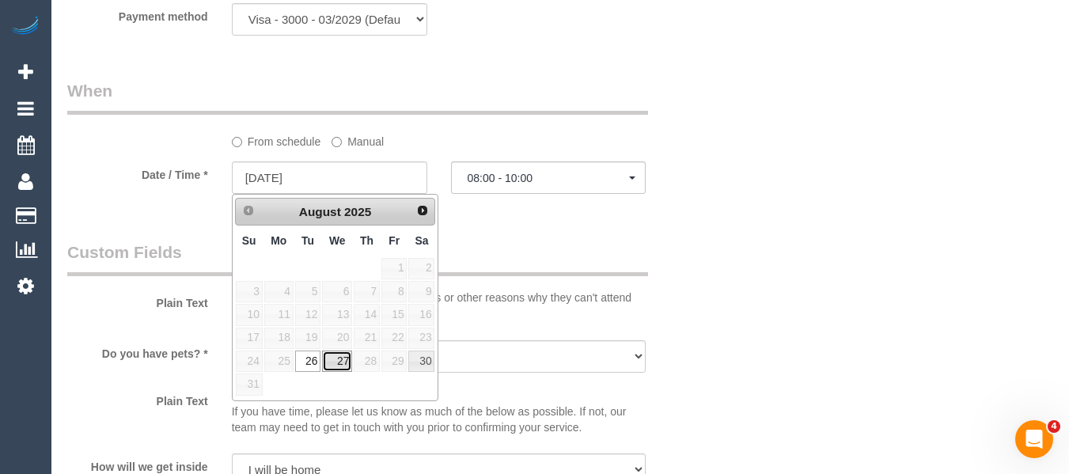
click at [334, 355] on link "27" at bounding box center [337, 361] width 30 height 21
type input "27/08/2025"
select select "spot26"
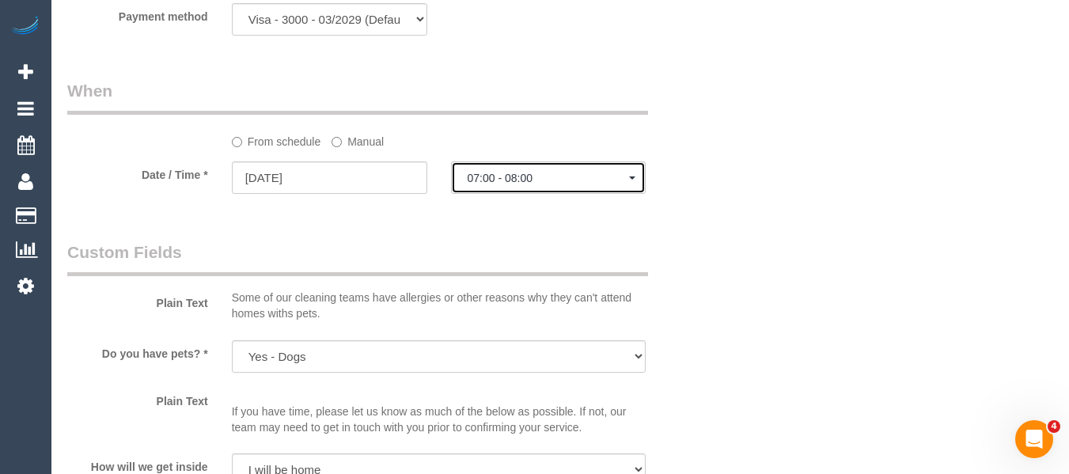
click at [503, 182] on span "07:00 - 08:00" at bounding box center [549, 178] width 162 height 13
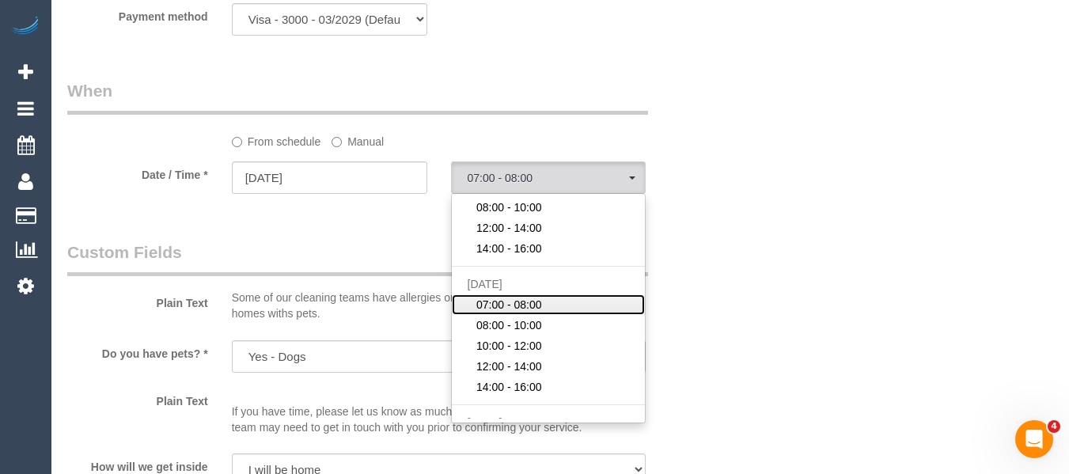
scroll to position [79, 0]
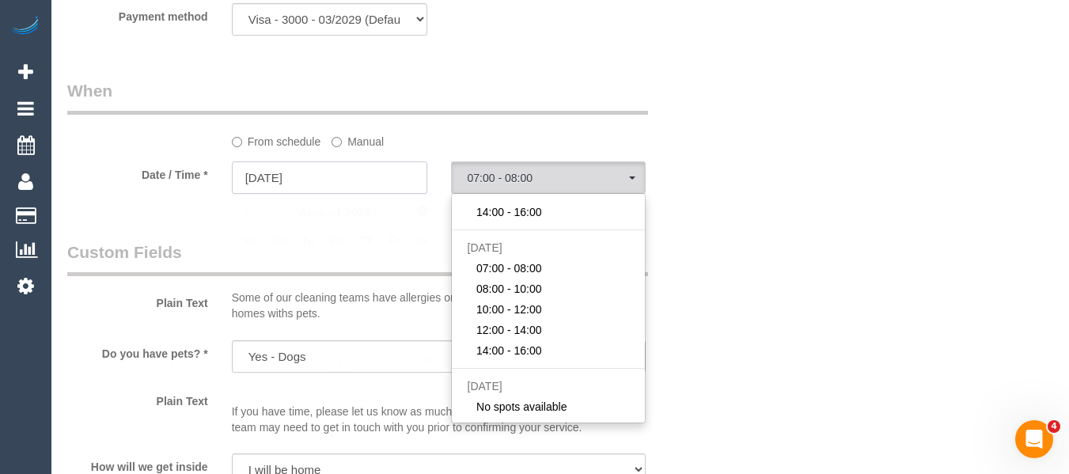
click at [366, 175] on input "27/08/2025" at bounding box center [329, 177] width 195 height 32
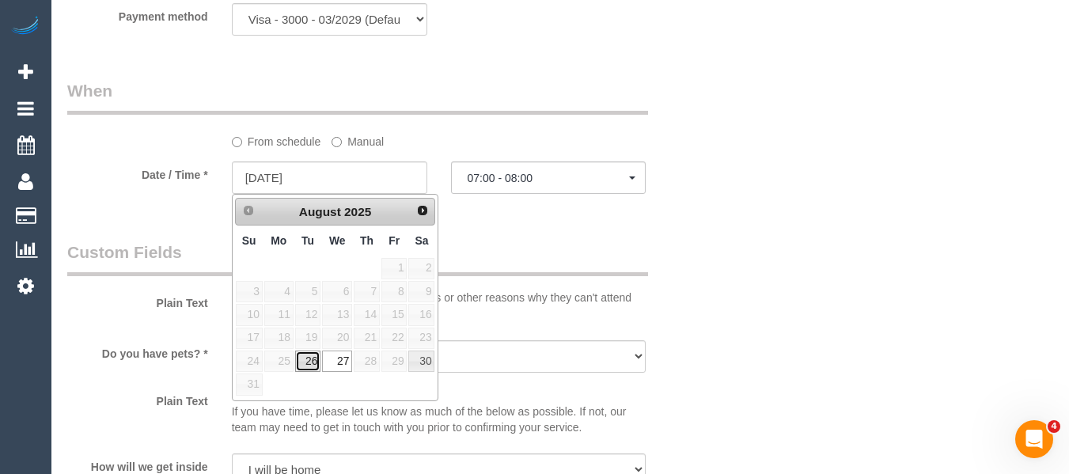
click at [307, 366] on link "26" at bounding box center [307, 361] width 25 height 21
type input "26/08/2025"
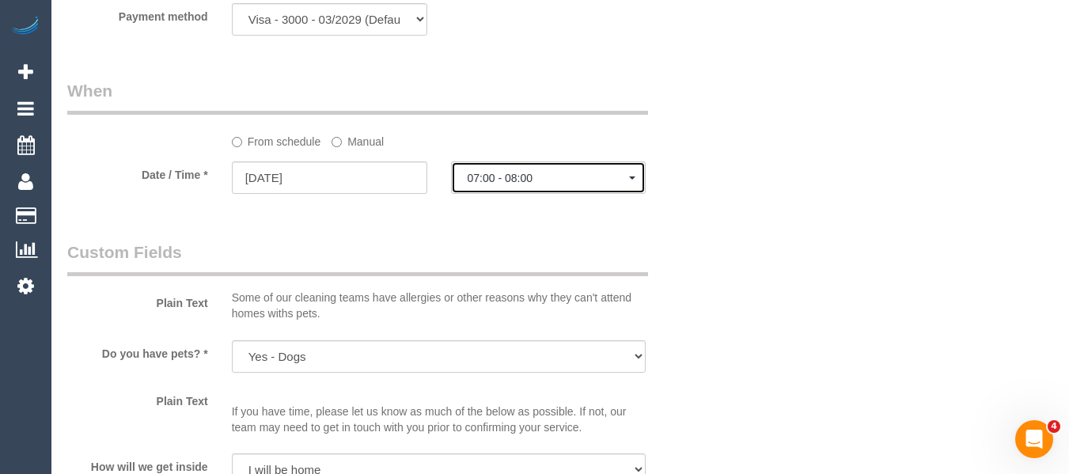
click at [527, 176] on span "07:00 - 08:00" at bounding box center [549, 178] width 162 height 13
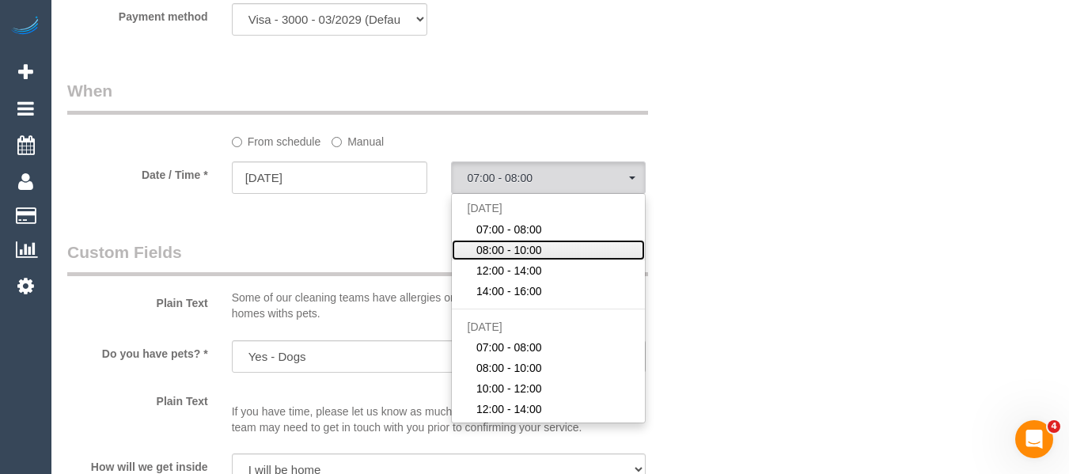
click at [509, 252] on span "08:00 - 10:00" at bounding box center [509, 250] width 66 height 16
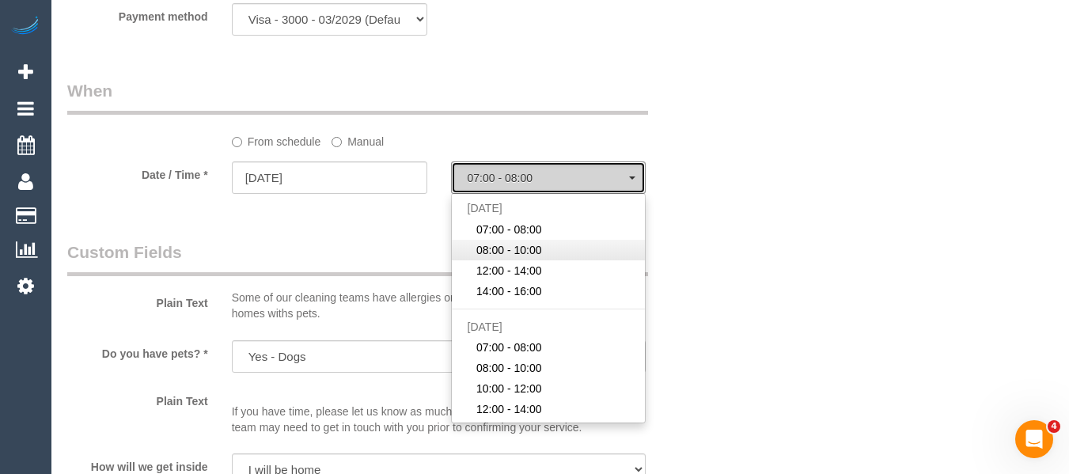
select select "spot23"
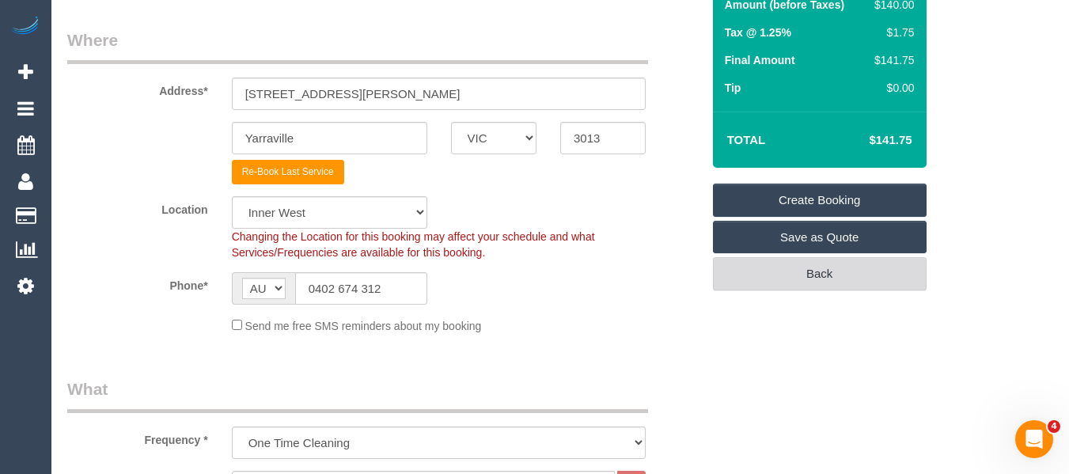
scroll to position [237, 0]
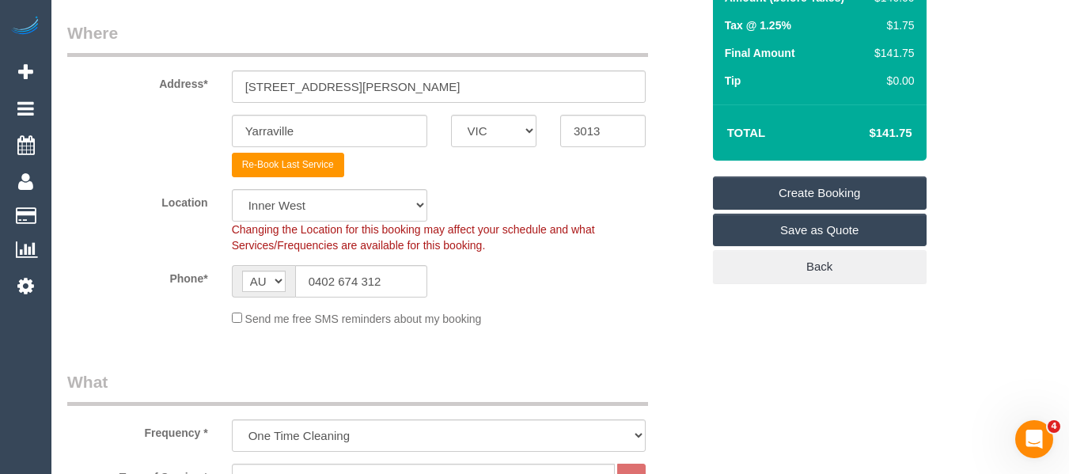
click at [841, 193] on link "Create Booking" at bounding box center [820, 192] width 214 height 33
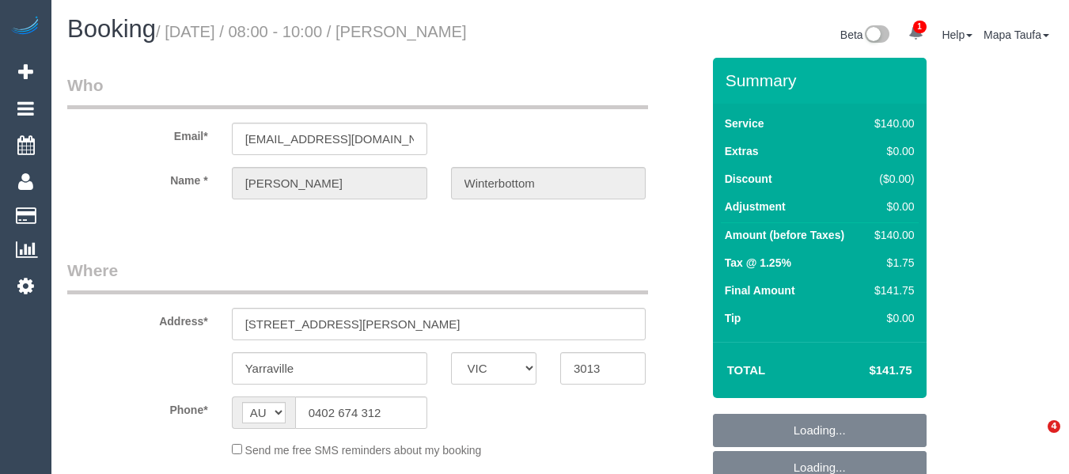
select select "VIC"
select select "string:stripe-pm_1Rm3NM2GScqysDRVZEIvgb7w"
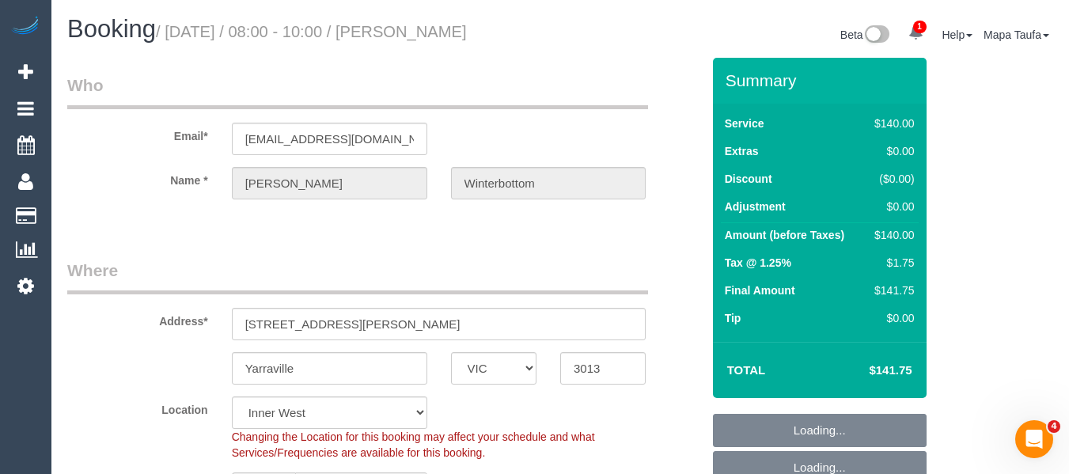
select select "object:1403"
select select "spot2"
select select "number:27"
select select "number:14"
select select "number:19"
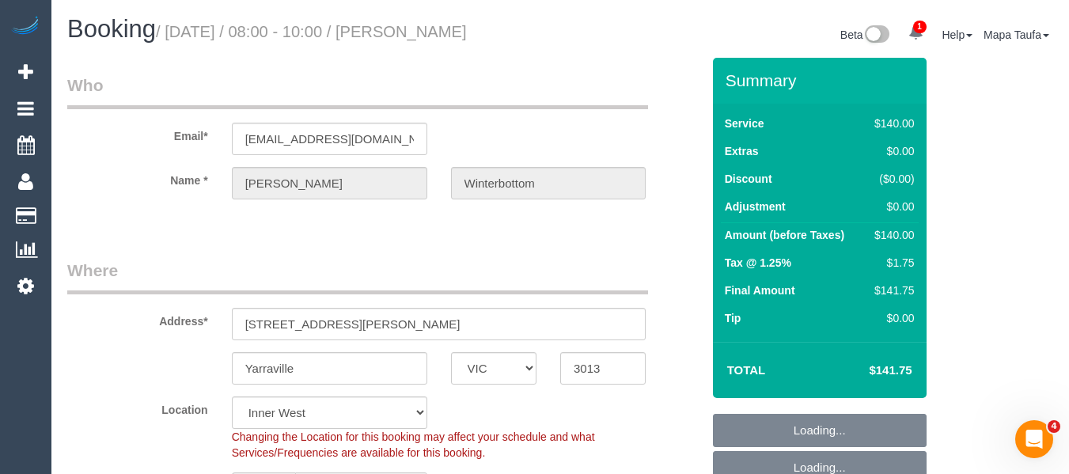
select select "number:22"
select select "number:35"
select select "number:26"
select select "object:1559"
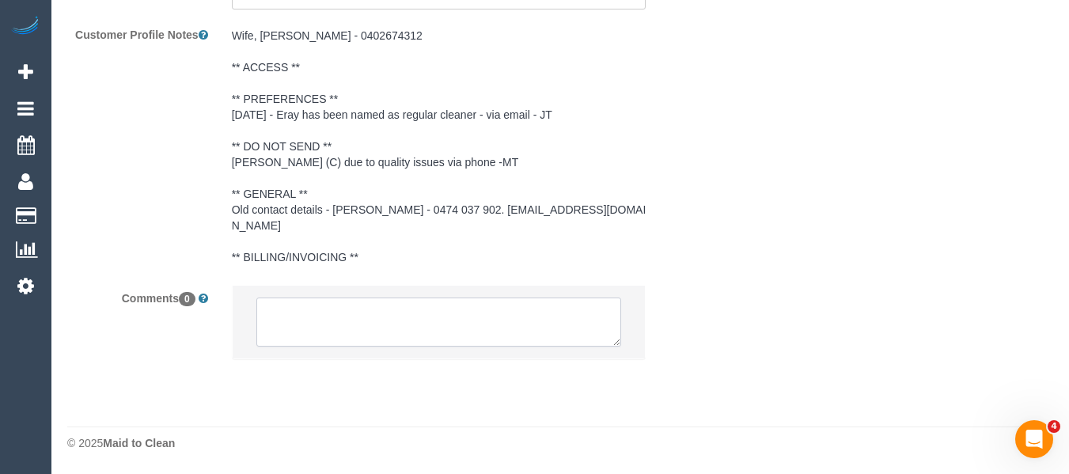
click at [431, 327] on textarea at bounding box center [439, 322] width 366 height 49
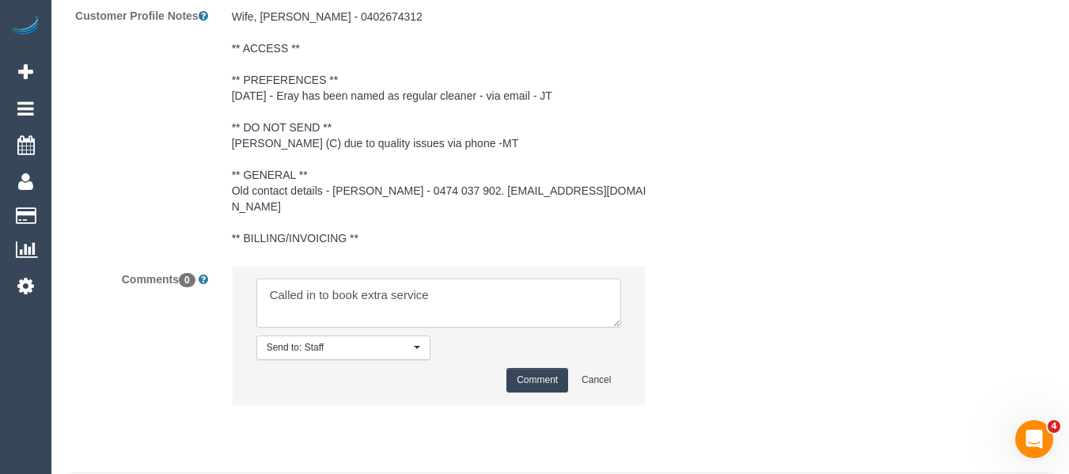
click at [452, 308] on textarea at bounding box center [439, 303] width 366 height 49
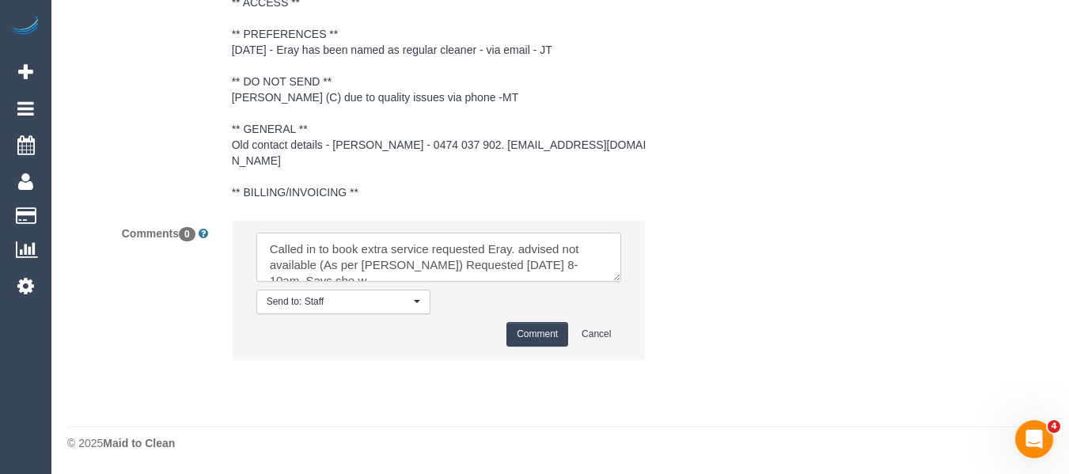
scroll to position [6, 0]
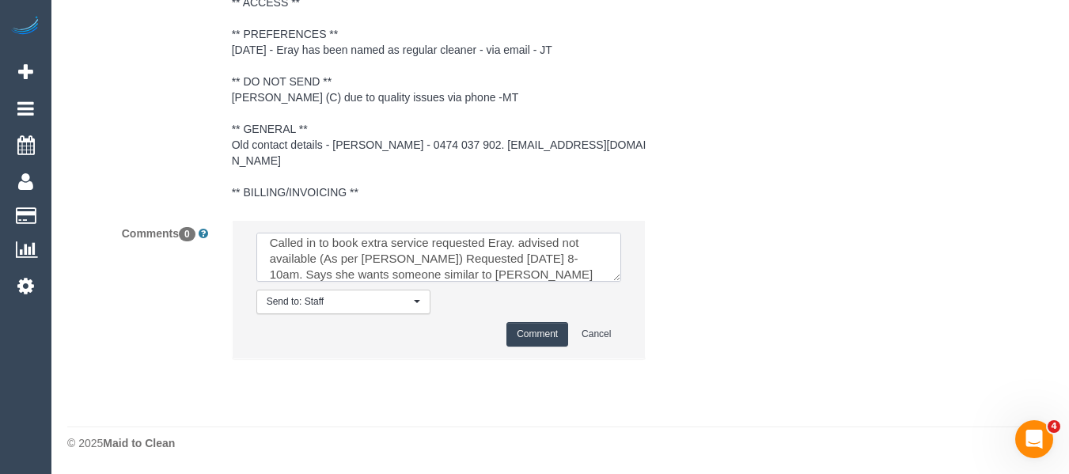
click at [458, 272] on textarea at bounding box center [439, 257] width 366 height 49
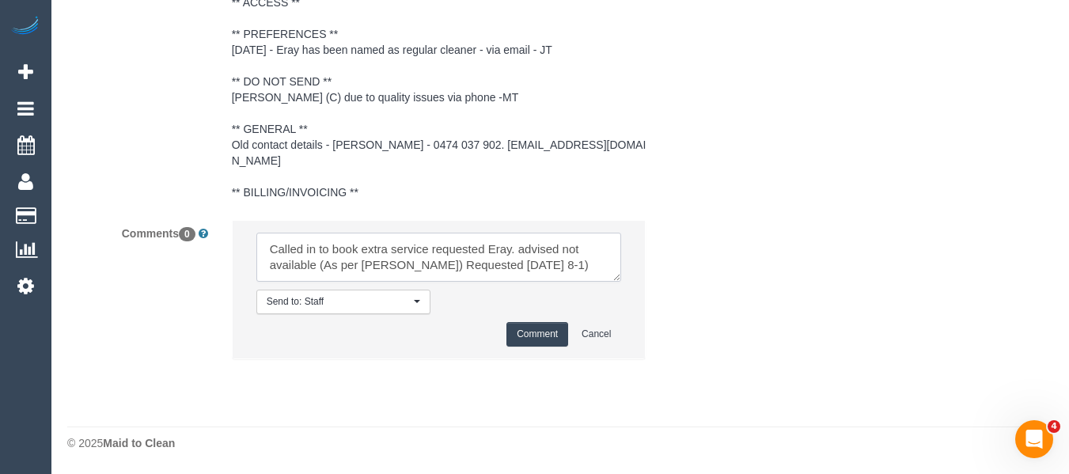
scroll to position [0, 0]
drag, startPoint x: 511, startPoint y: 282, endPoint x: 543, endPoint y: 279, distance: 31.7
click at [514, 282] on li "Send to: Staff Nothing selected Send to: Staff Send to: Customer Send to: Team …" at bounding box center [439, 290] width 413 height 138
click at [570, 261] on textarea at bounding box center [439, 257] width 366 height 49
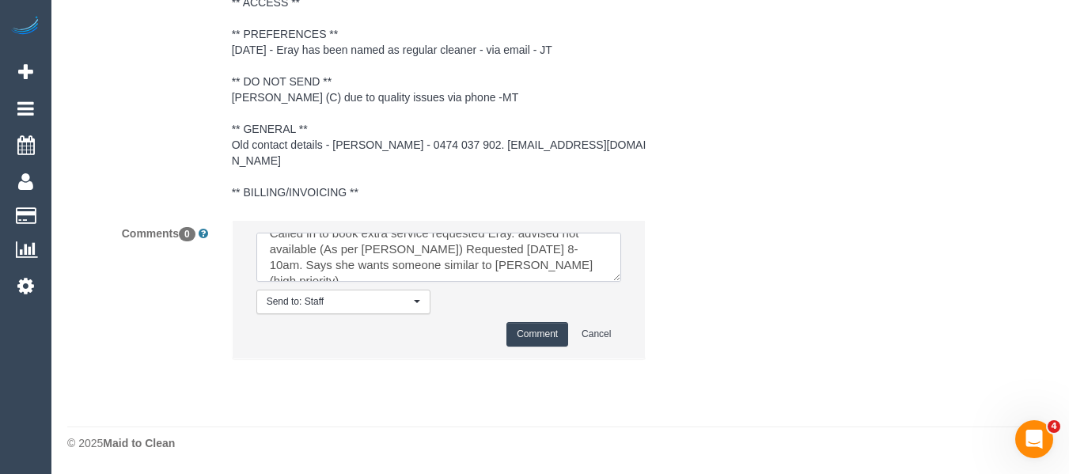
type textarea "Called in to book extra service requested Eray. advised not available (As per […"
click at [531, 345] on button "Comment" at bounding box center [537, 334] width 62 height 25
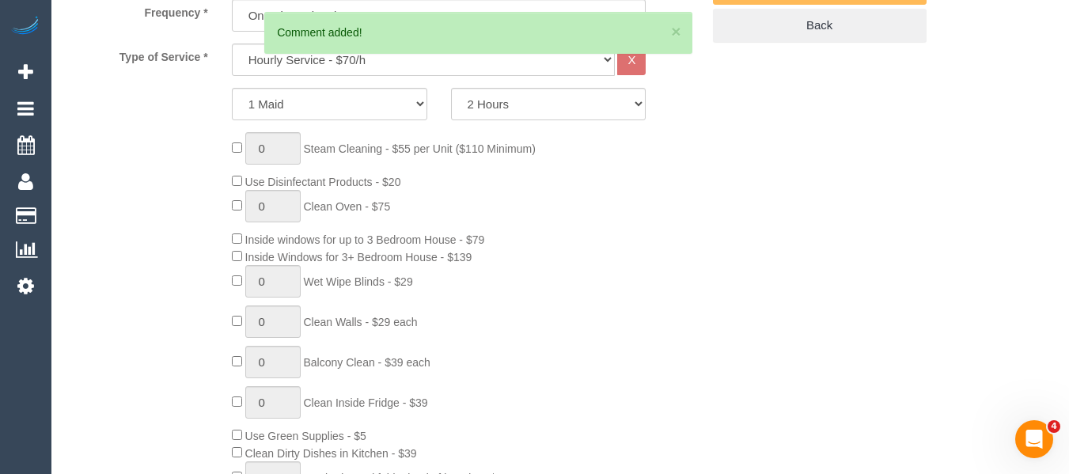
scroll to position [264, 0]
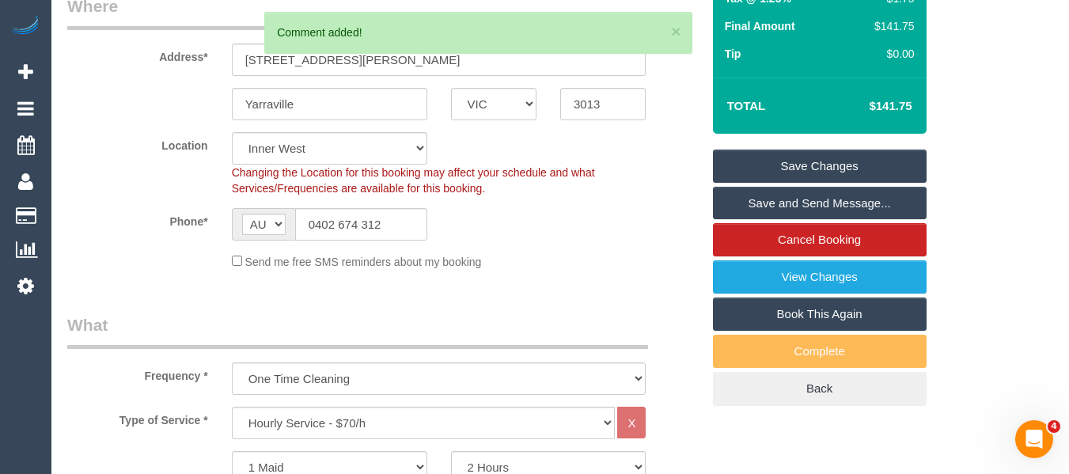
click at [793, 183] on link "Save Changes" at bounding box center [820, 166] width 214 height 33
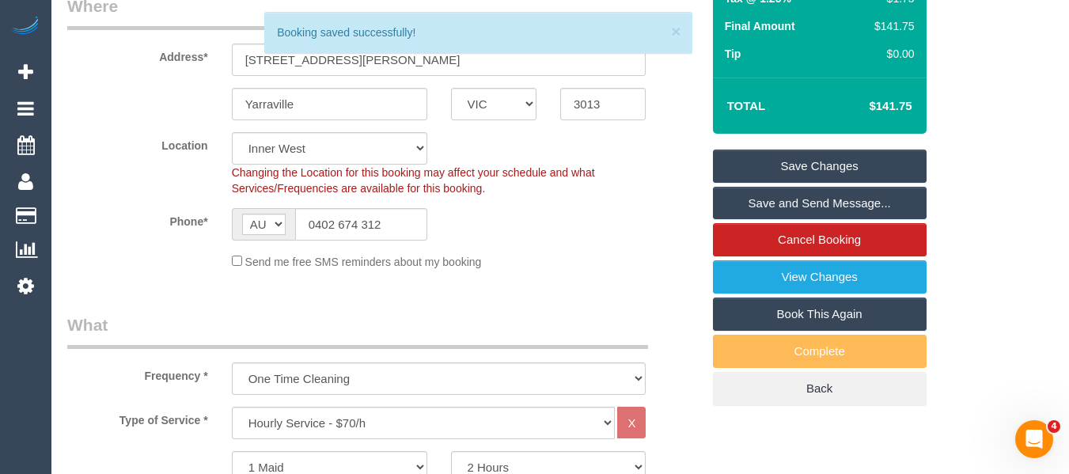
scroll to position [581, 0]
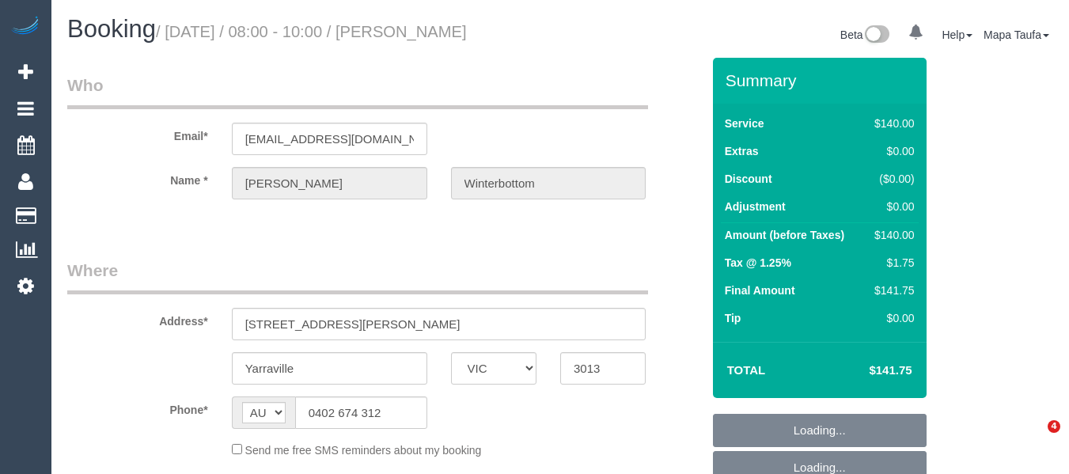
select select "VIC"
select select "object:552"
select select "string:stripe-pm_1Rm3NM2GScqysDRVZEIvgb7w"
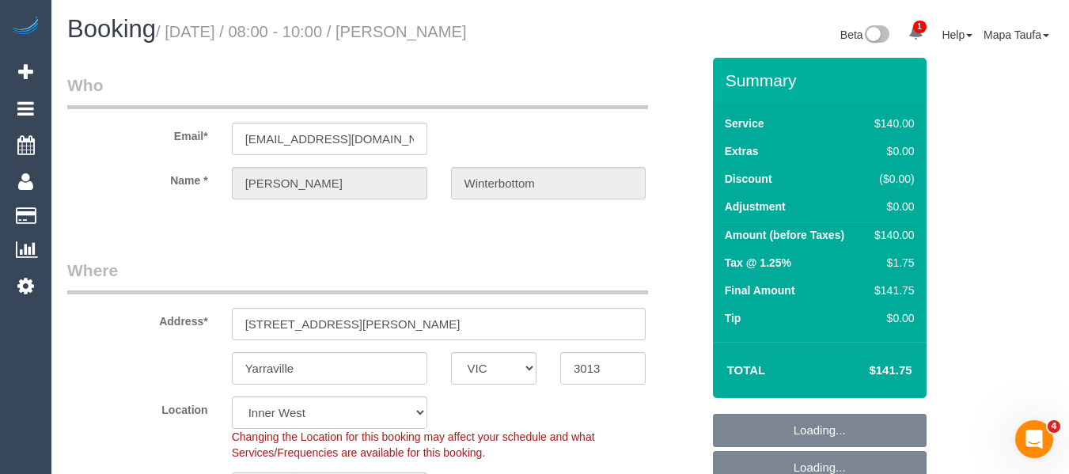
select select "object:723"
select select "number:27"
select select "number:14"
select select "number:19"
select select "number:22"
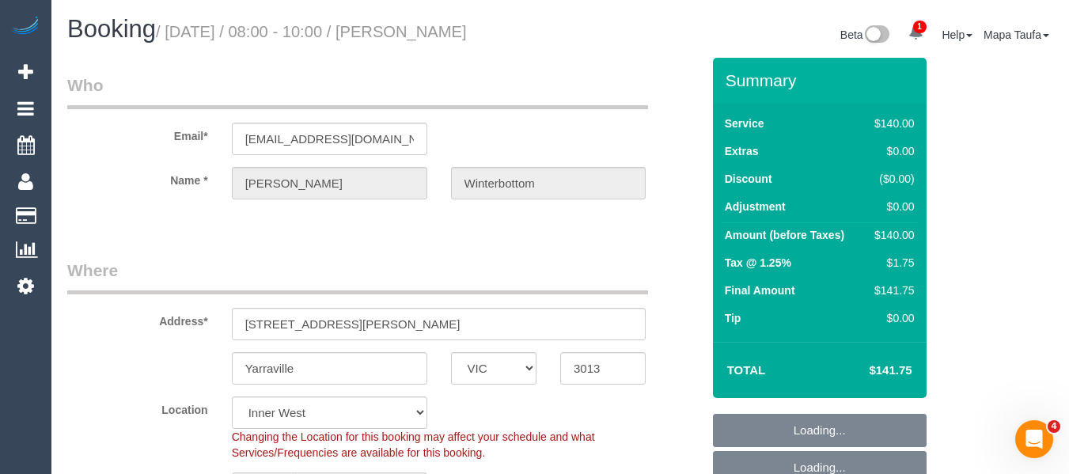
select select "number:35"
select select "number:26"
select select "spot2"
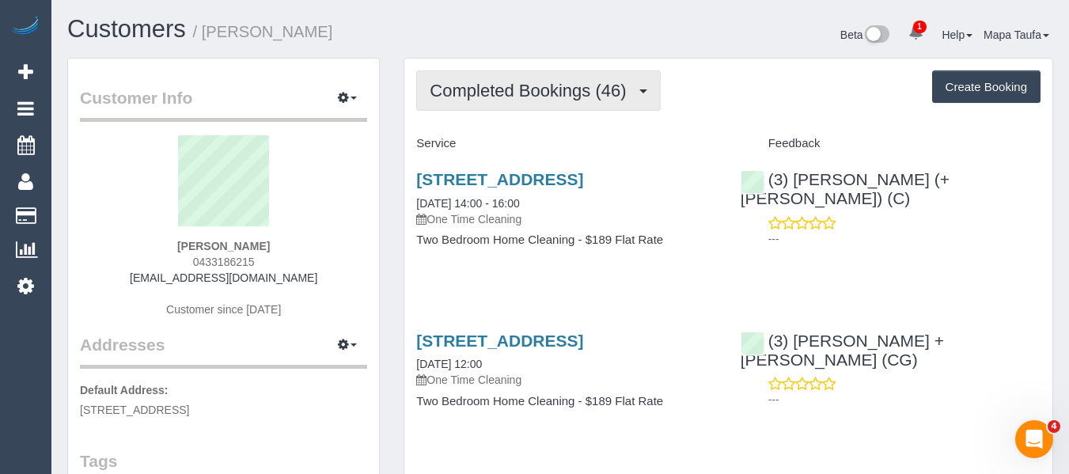
click at [556, 92] on span "Completed Bookings (46)" at bounding box center [532, 91] width 204 height 20
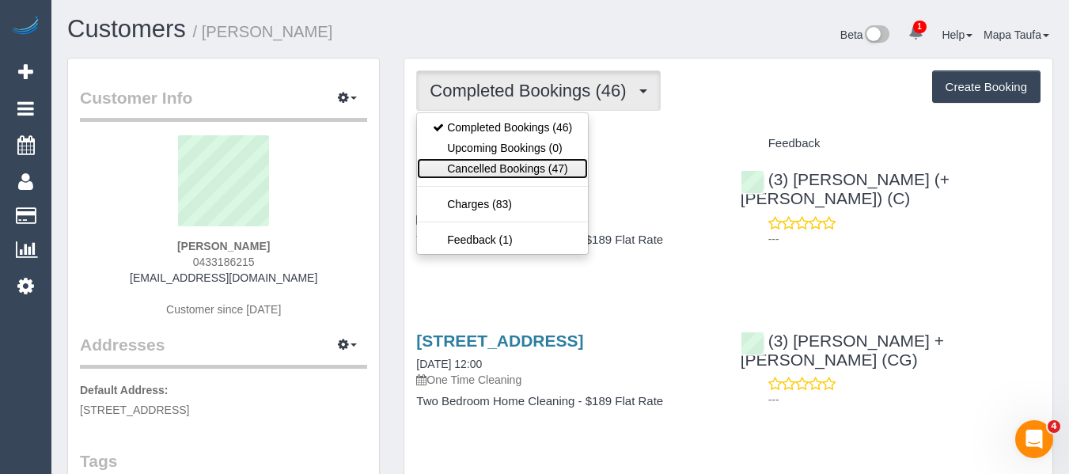
click at [532, 167] on link "Cancelled Bookings (47)" at bounding box center [502, 168] width 171 height 21
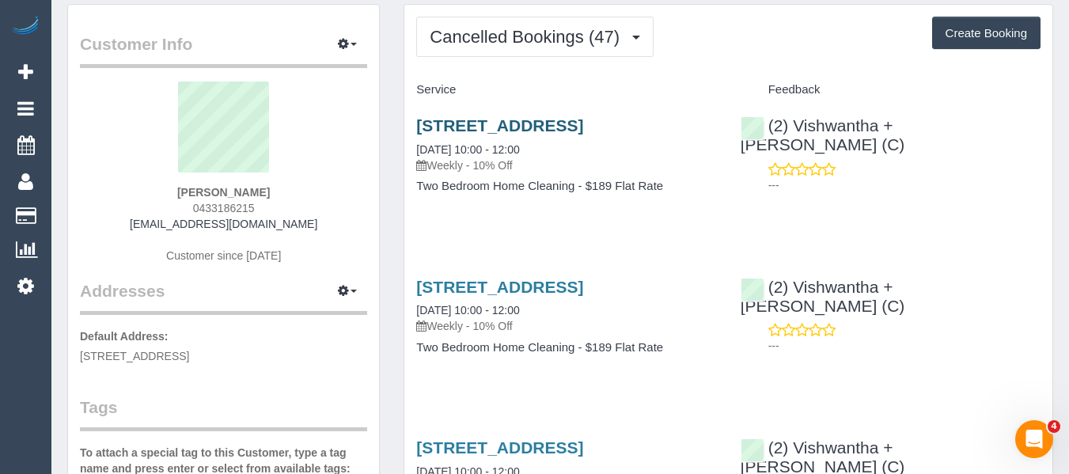
scroll to position [79, 0]
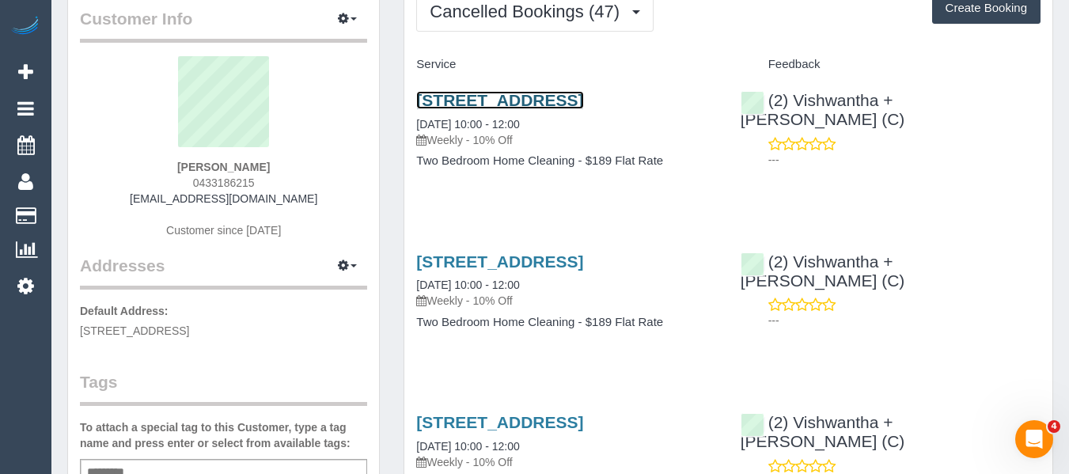
click at [453, 105] on link "18 Coppin St, 605, Richmond, VIC 3121" at bounding box center [499, 100] width 167 height 18
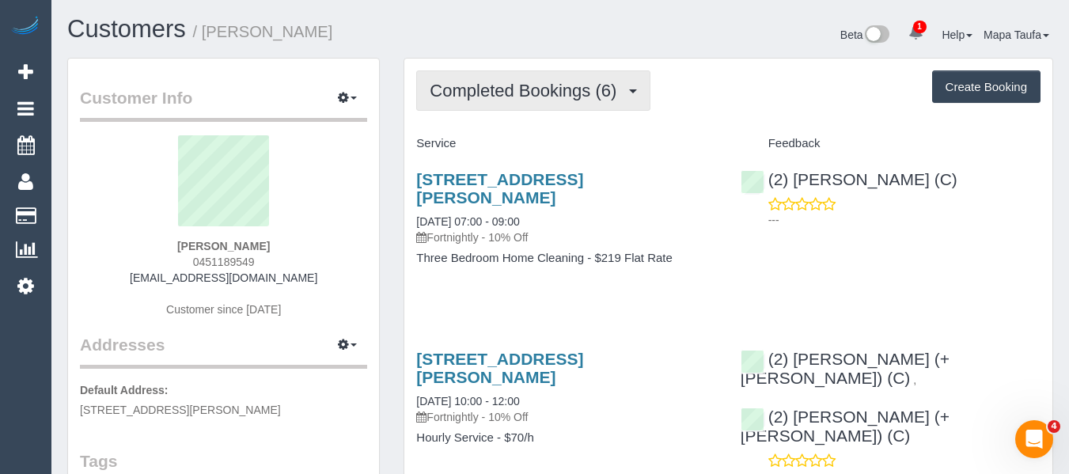
click at [501, 91] on span "Completed Bookings (6)" at bounding box center [527, 91] width 195 height 20
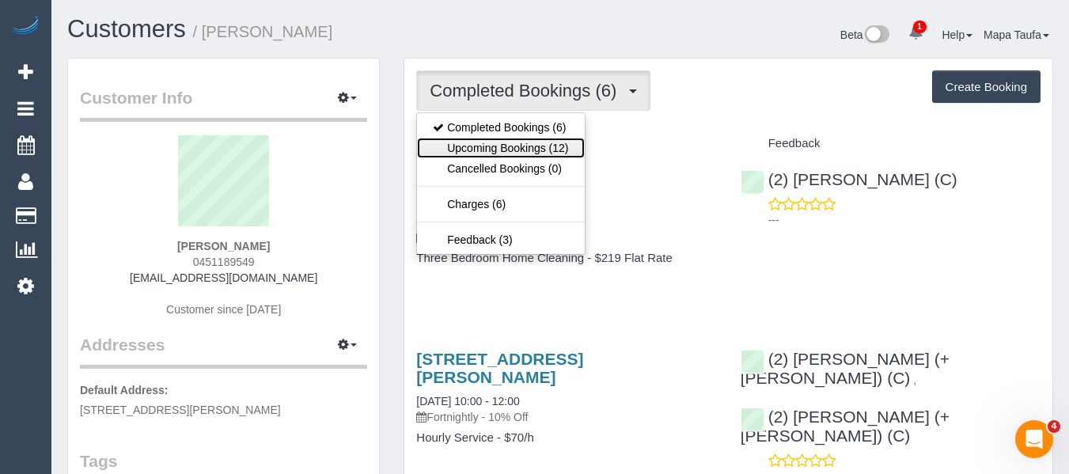
click at [490, 145] on link "Upcoming Bookings (12)" at bounding box center [500, 148] width 167 height 21
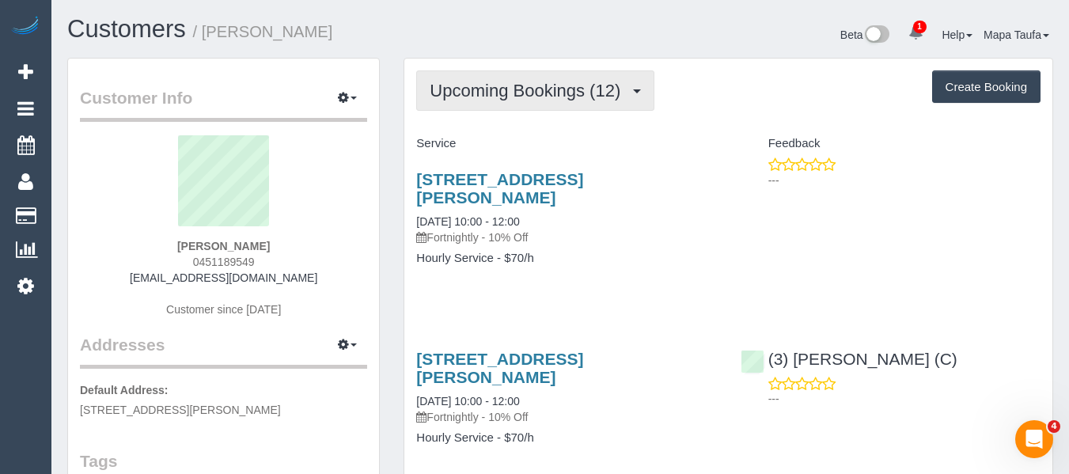
click at [499, 102] on button "Upcoming Bookings (12)" at bounding box center [535, 90] width 238 height 40
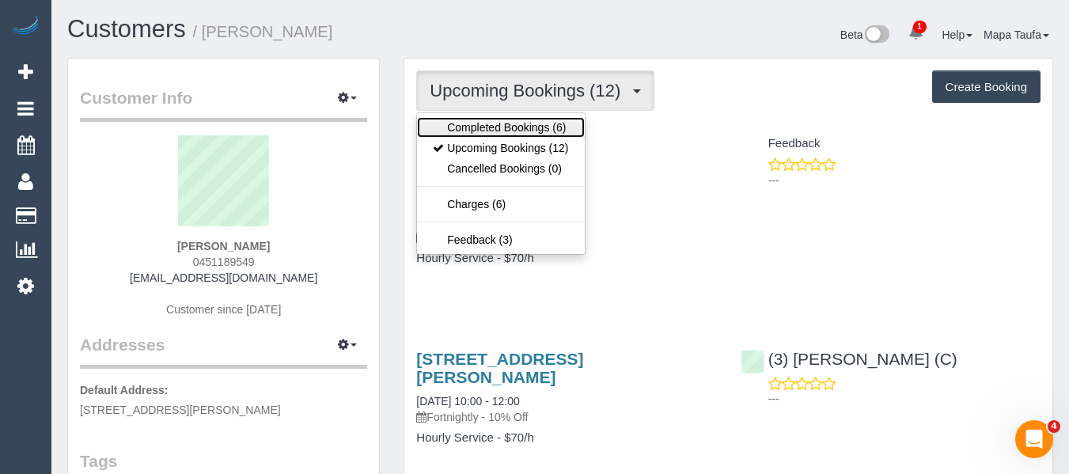
click at [496, 121] on link "Completed Bookings (6)" at bounding box center [500, 127] width 167 height 21
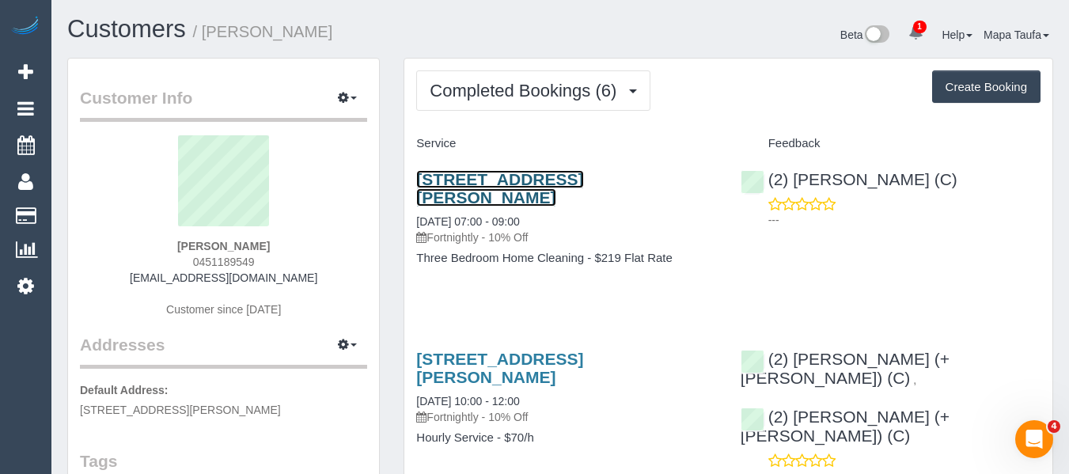
click at [504, 201] on link "[STREET_ADDRESS][PERSON_NAME]" at bounding box center [499, 188] width 167 height 36
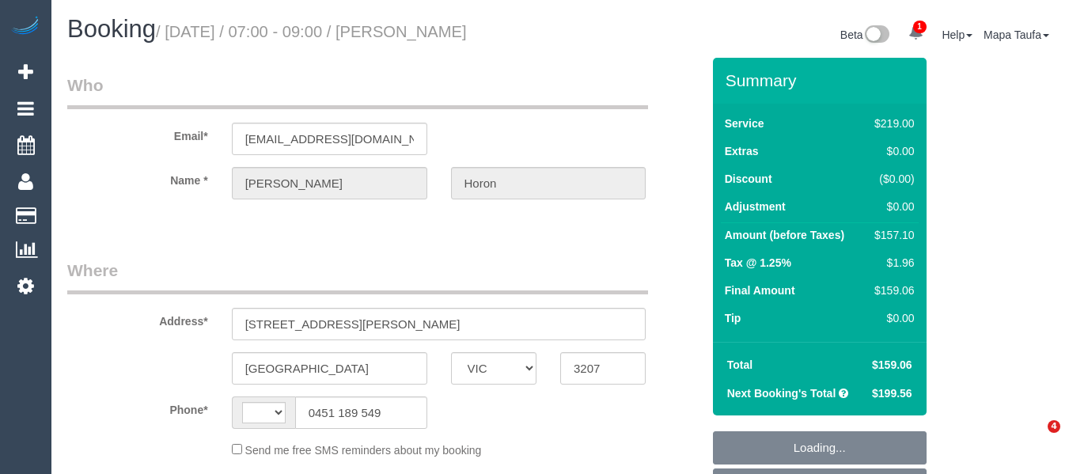
select select "VIC"
select select "string:stripe-pm_1Re6qH2GScqysDRVzvQWCQTr"
select select "number:28"
select select "number:14"
select select "number:19"
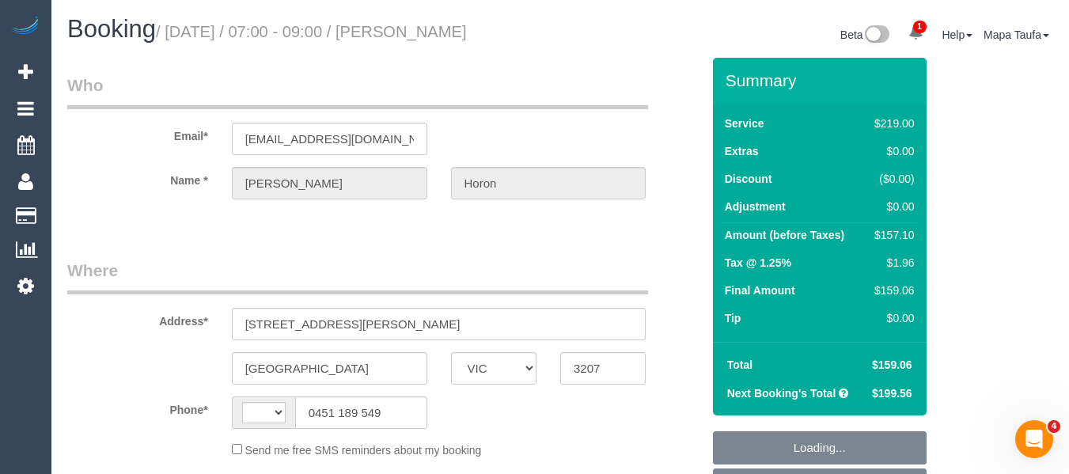
select select "number:24"
select select "number:34"
select select "number:11"
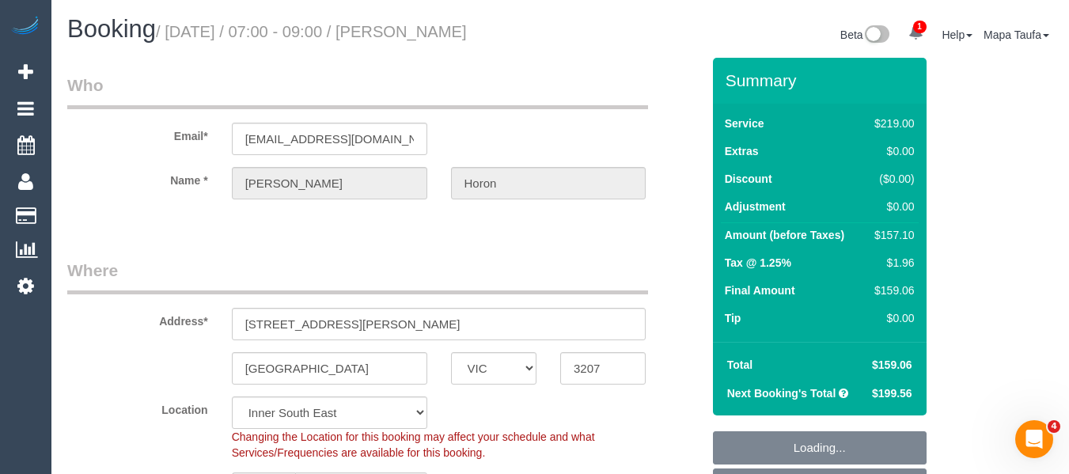
select select "string:AU"
select select "object:1460"
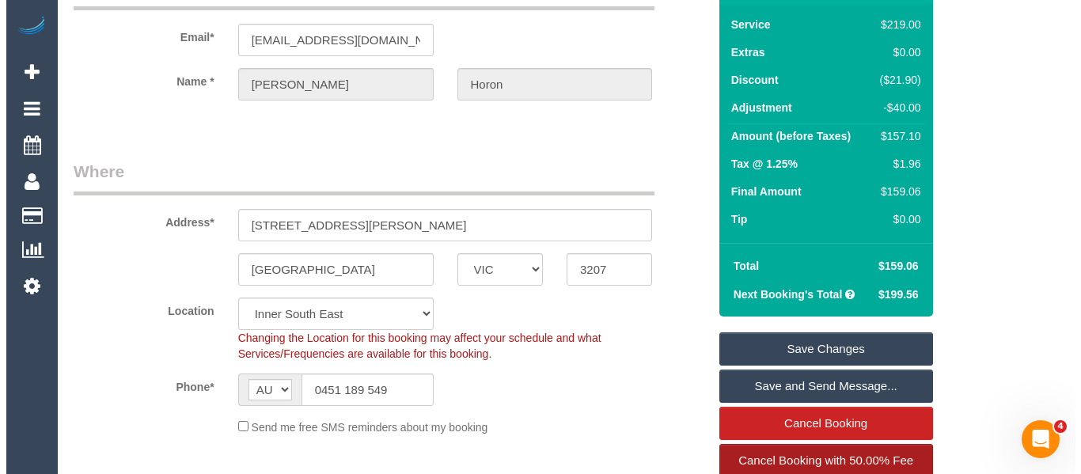
scroll to position [237, 0]
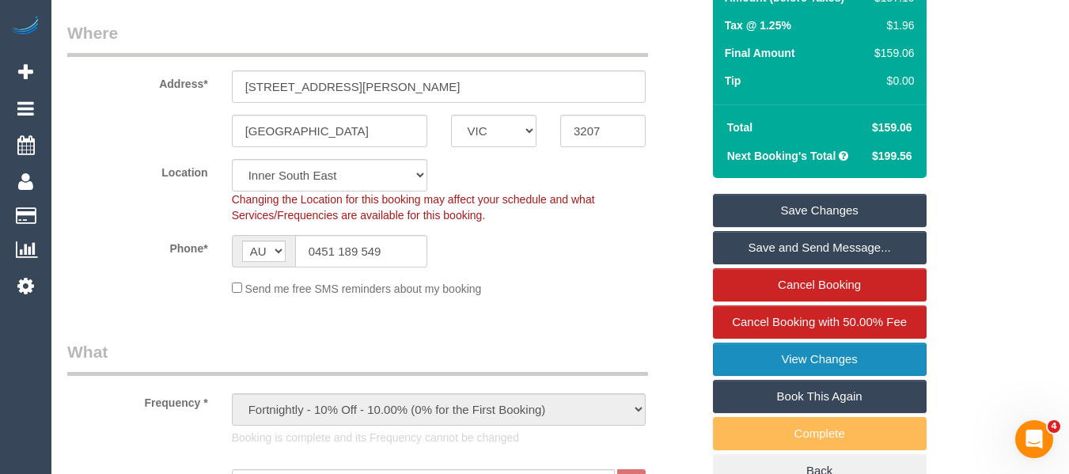
click at [837, 348] on link "View Changes" at bounding box center [820, 359] width 214 height 33
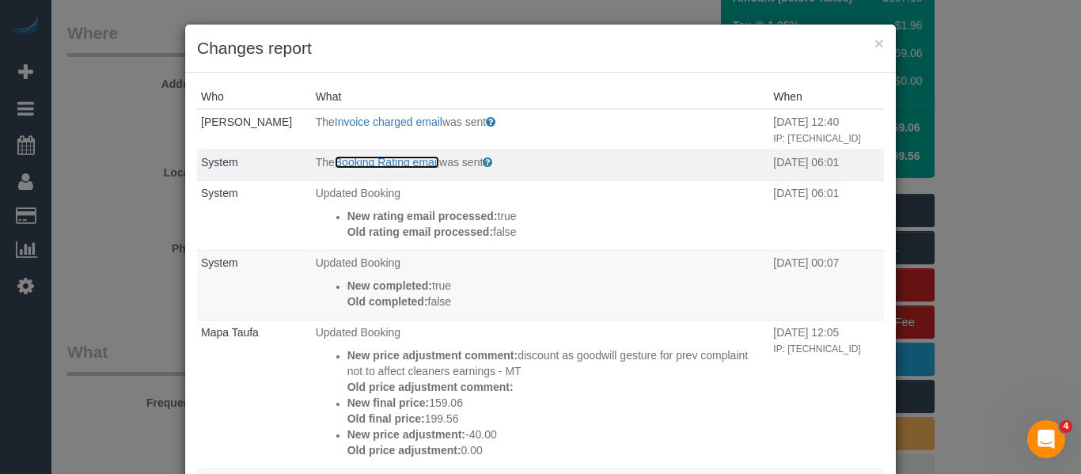
click at [378, 157] on link "Booking Rating email" at bounding box center [387, 162] width 104 height 13
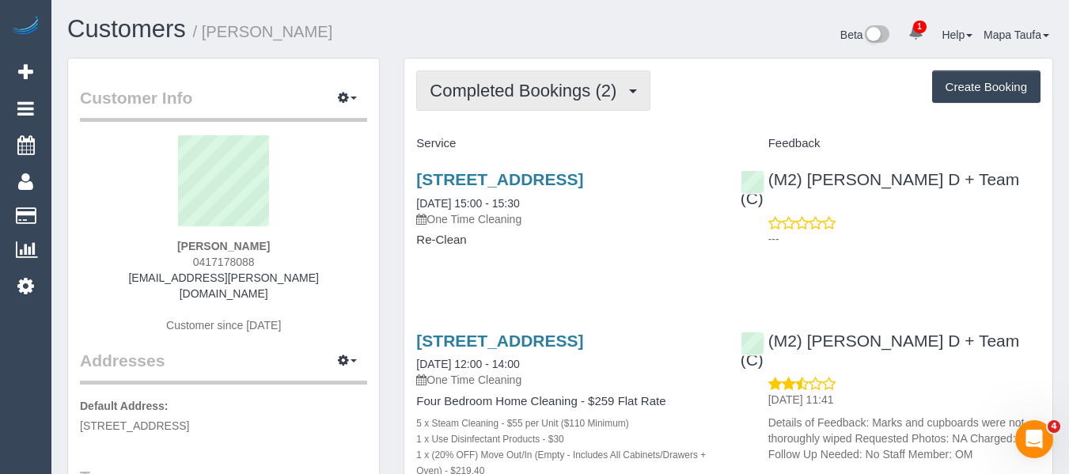
click at [569, 85] on span "Completed Bookings (2)" at bounding box center [527, 91] width 195 height 20
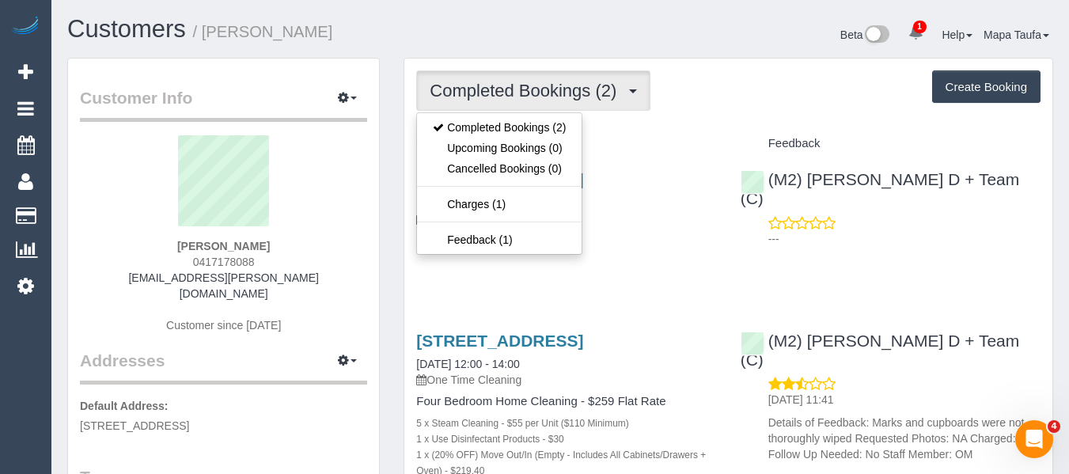
click at [732, 97] on div "Completed Bookings (2) Completed Bookings (2) Upcoming Bookings (0) Cancelled B…" at bounding box center [728, 90] width 624 height 40
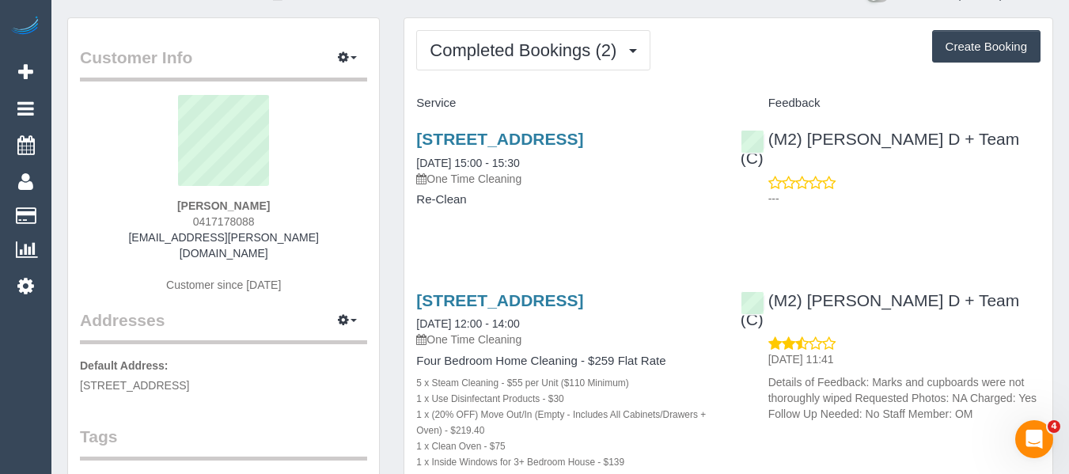
scroll to position [79, 0]
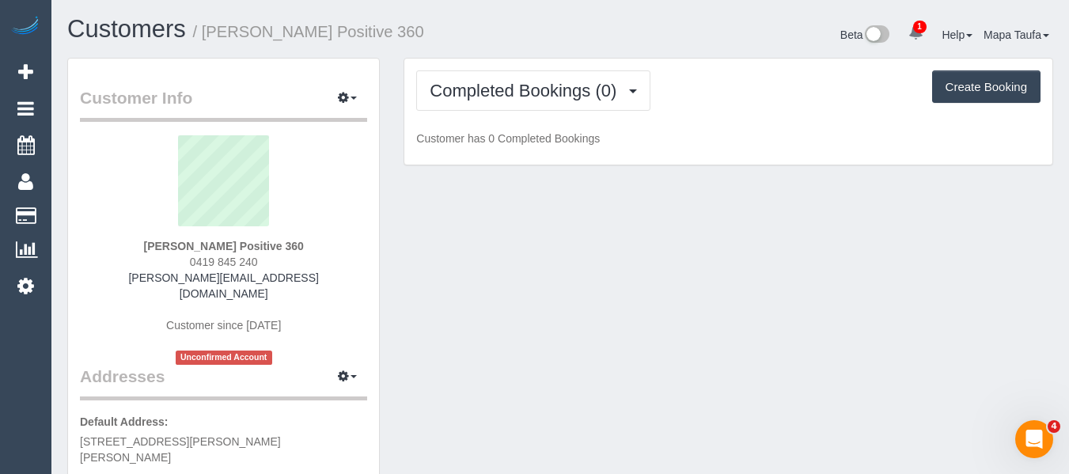
drag, startPoint x: 541, startPoint y: 66, endPoint x: 530, endPoint y: 116, distance: 50.9
click at [539, 68] on div "Completed Bookings (0) Completed Bookings (0) Upcoming Bookings (11) Cancelled …" at bounding box center [728, 112] width 648 height 107
click at [529, 121] on div "Completed Bookings (0) Completed Bookings (0) Upcoming Bookings (11) Cancelled …" at bounding box center [728, 112] width 648 height 107
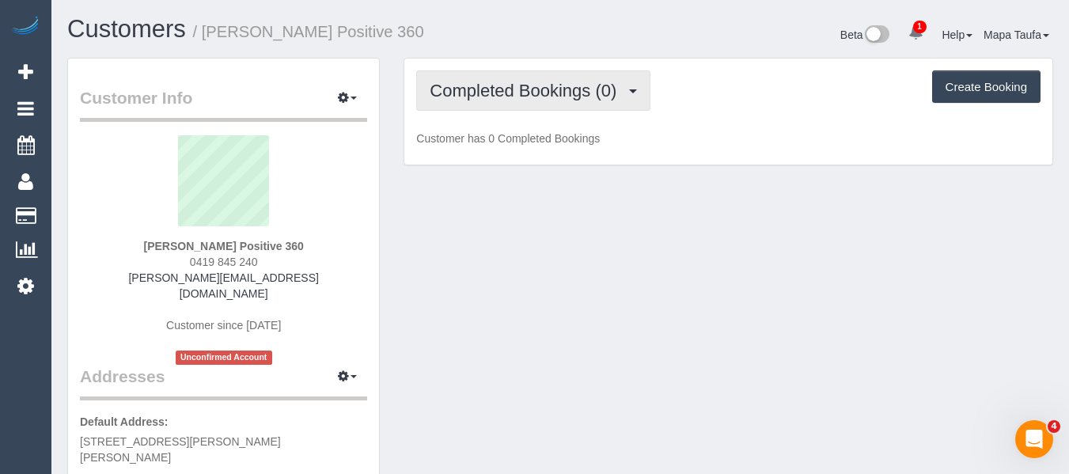
click at [529, 106] on button "Completed Bookings (0)" at bounding box center [533, 90] width 234 height 40
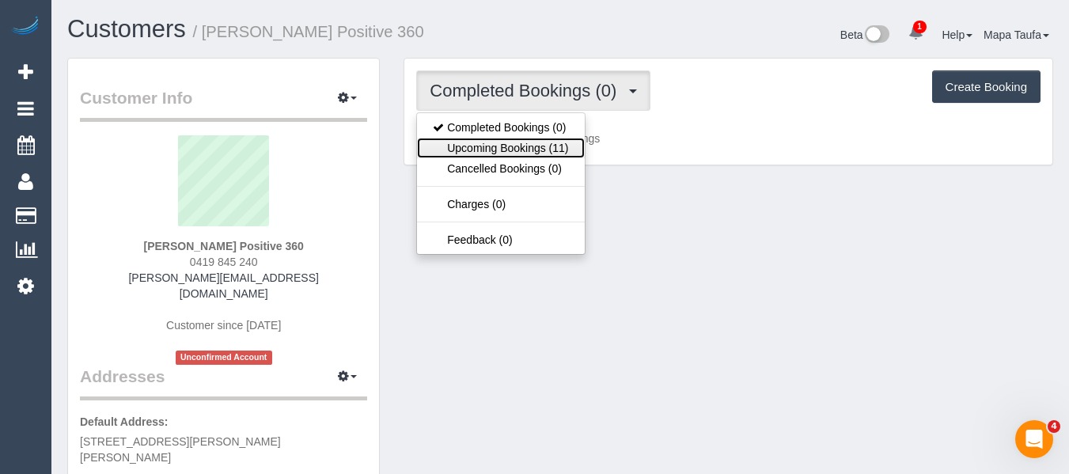
click at [528, 141] on link "Upcoming Bookings (11)" at bounding box center [500, 148] width 167 height 21
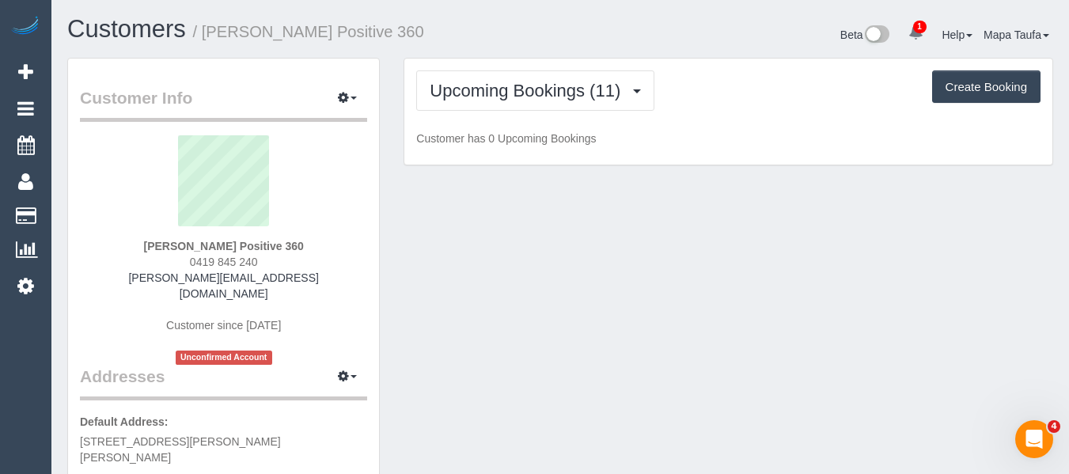
click at [525, 32] on h1 "Customers / David Irvine Positive 360" at bounding box center [307, 29] width 481 height 27
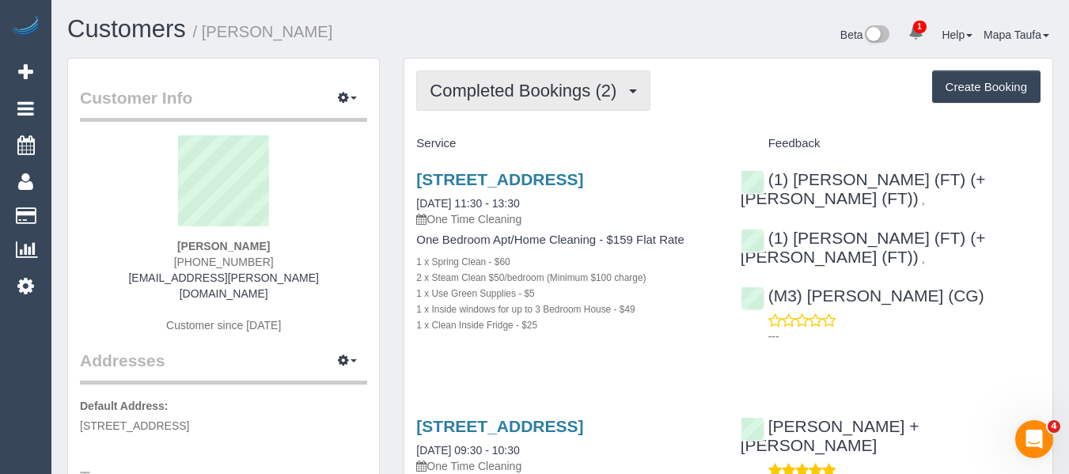
click at [560, 74] on button "Completed Bookings (2)" at bounding box center [533, 90] width 234 height 40
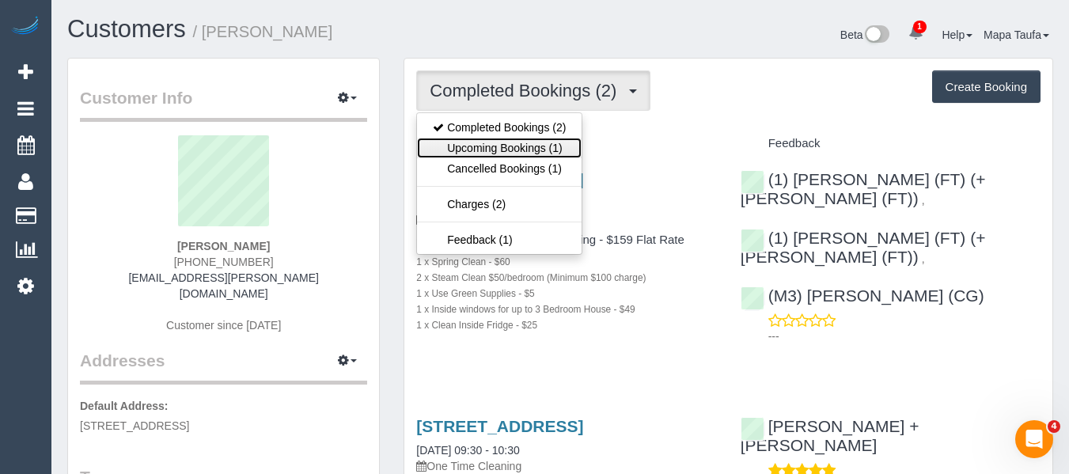
click at [546, 143] on link "Upcoming Bookings (1)" at bounding box center [499, 148] width 165 height 21
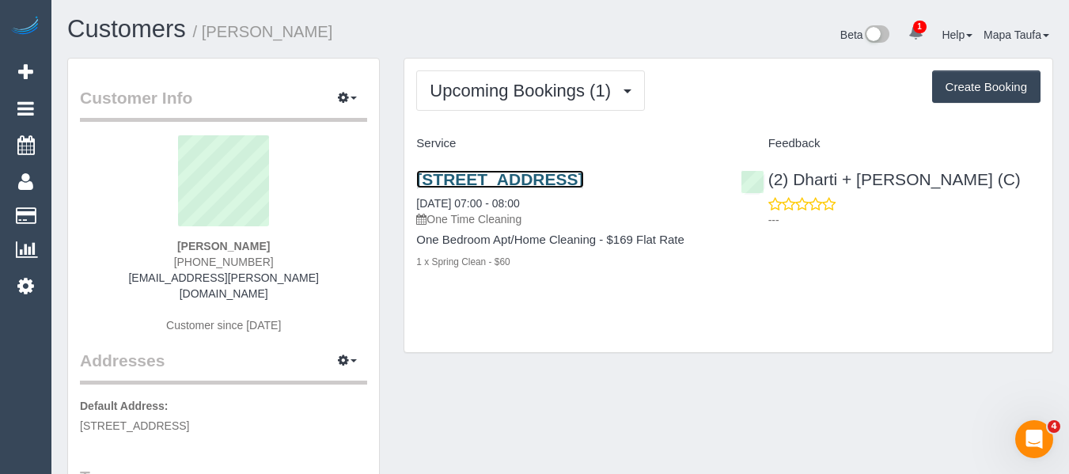
click at [517, 180] on link "Unit 19, 68 Leveson Street, North Melbourne, VIC 3051" at bounding box center [499, 179] width 167 height 18
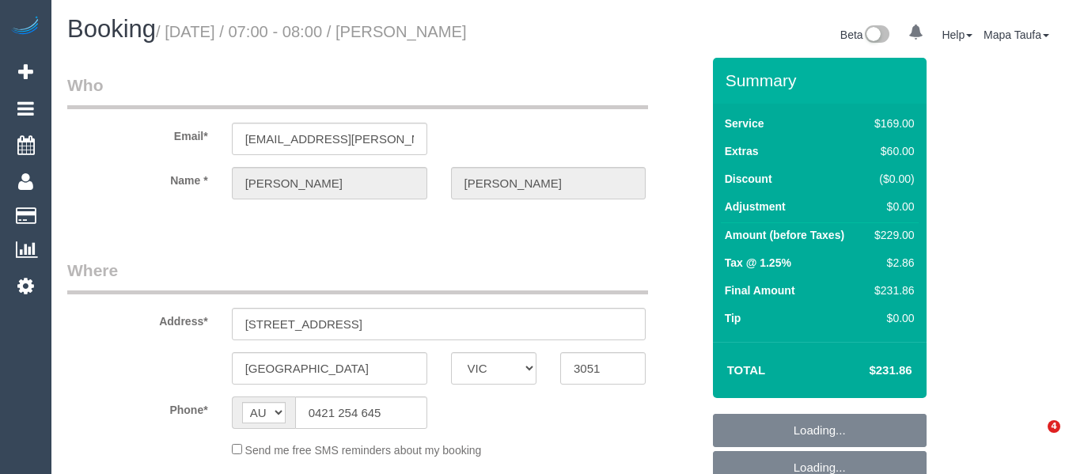
select select "VIC"
select select "string:stripe-pm_1Ru1wi2GScqysDRVMBG2pnP2"
select select "number:27"
select select "number:14"
select select "number:20"
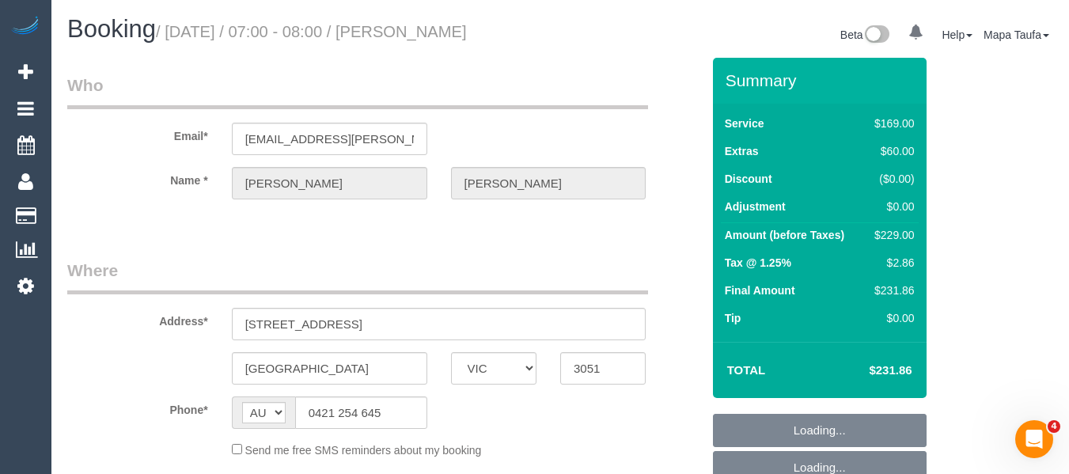
select select "number:24"
select select "number:26"
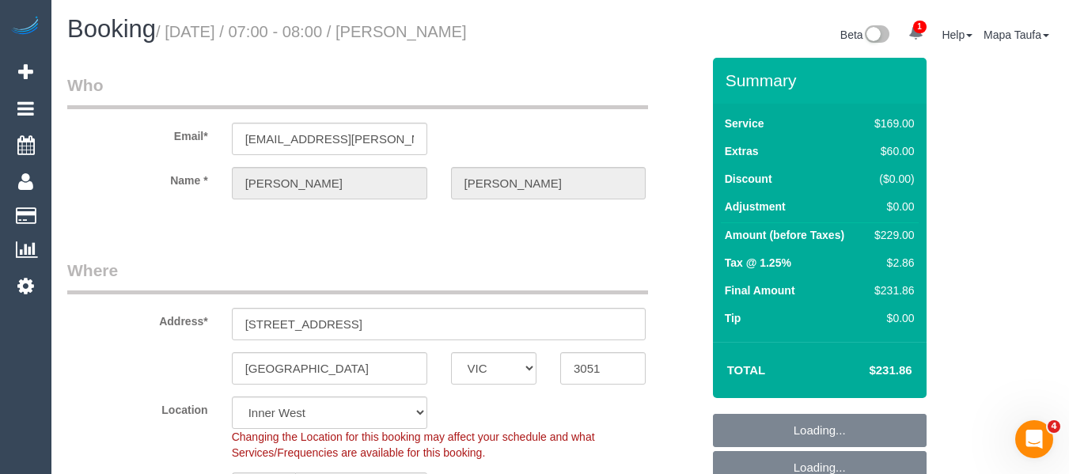
select select "object:804"
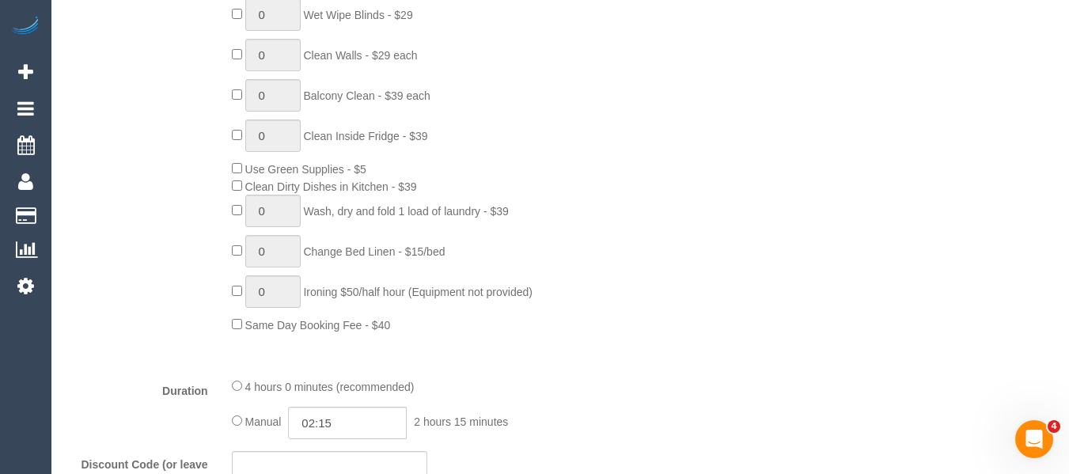
scroll to position [1194, 0]
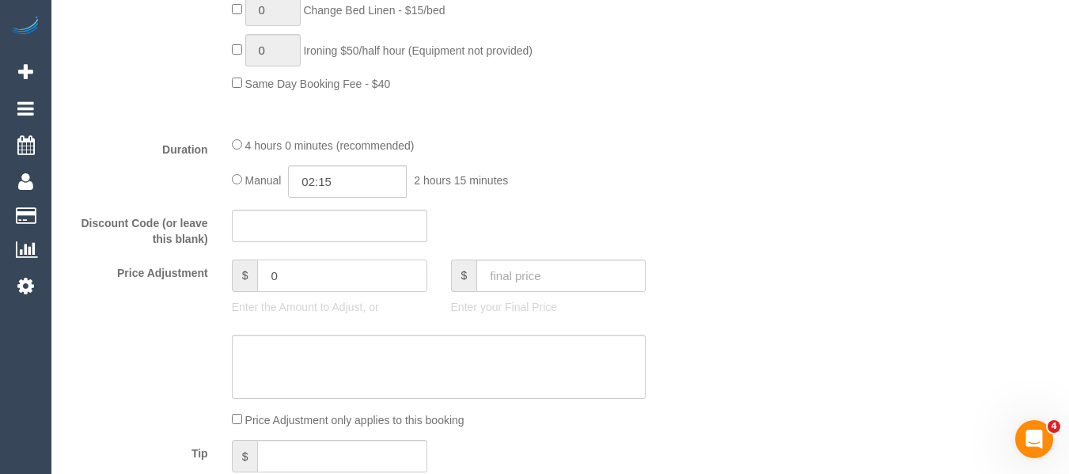
drag, startPoint x: 302, startPoint y: 271, endPoint x: 193, endPoint y: 270, distance: 108.4
click at [195, 271] on div "Price Adjustment $ 0 Enter the Amount to Adjust, or $ Enter your Final Price" at bounding box center [384, 291] width 658 height 63
type input "5.86"
click at [300, 383] on textarea at bounding box center [439, 367] width 415 height 65
drag, startPoint x: 393, startPoint y: 343, endPoint x: 401, endPoint y: 342, distance: 8.1
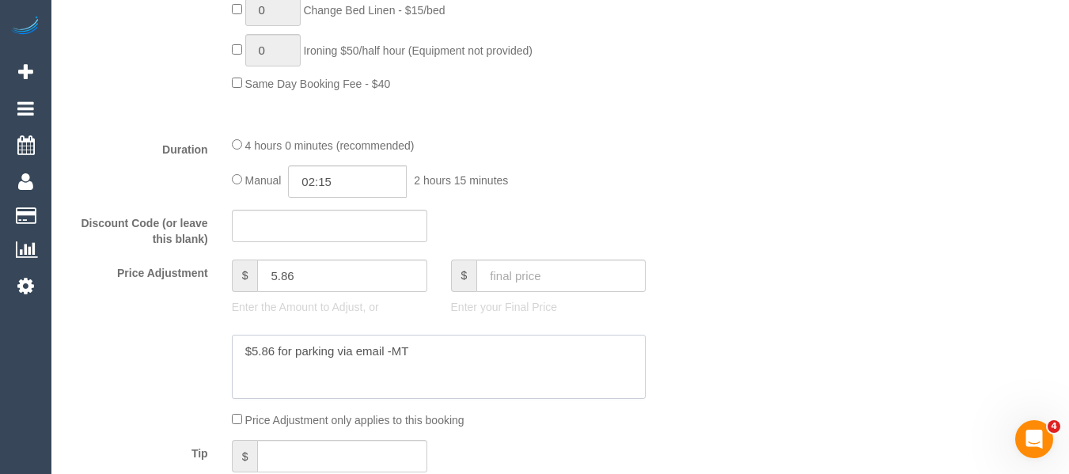
click at [401, 342] on textarea at bounding box center [439, 367] width 415 height 65
type textarea "$5.86 for parking via email -MT"
click at [844, 271] on div "Who Email* lizzie.l.mckenzie@hotmail.com Name * Lizzie Mckenzie Where Address* …" at bounding box center [560, 433] width 986 height 3139
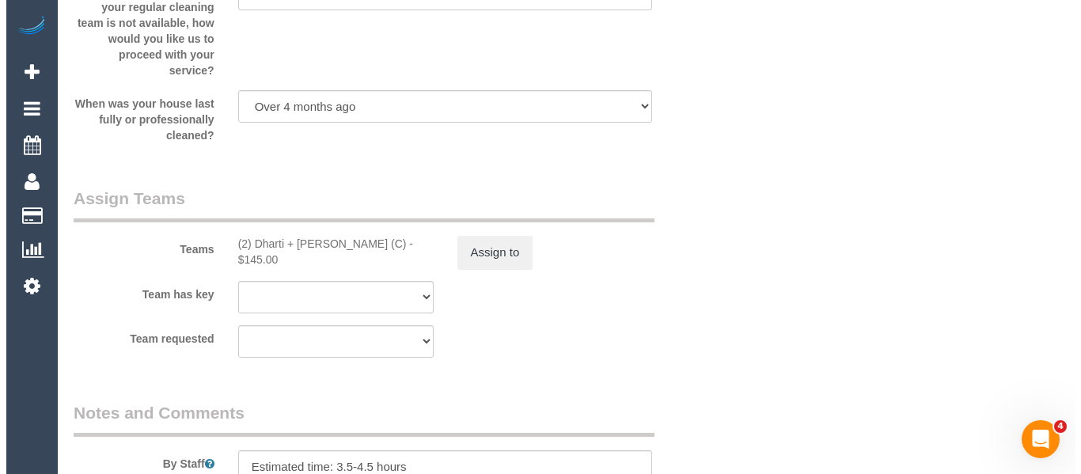
scroll to position [2545, 0]
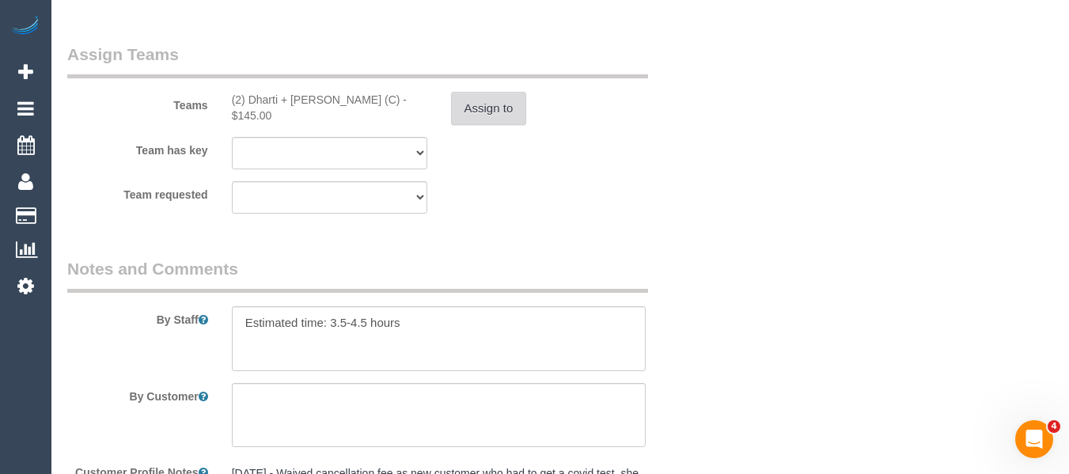
click at [512, 116] on button "Assign to" at bounding box center [489, 108] width 76 height 33
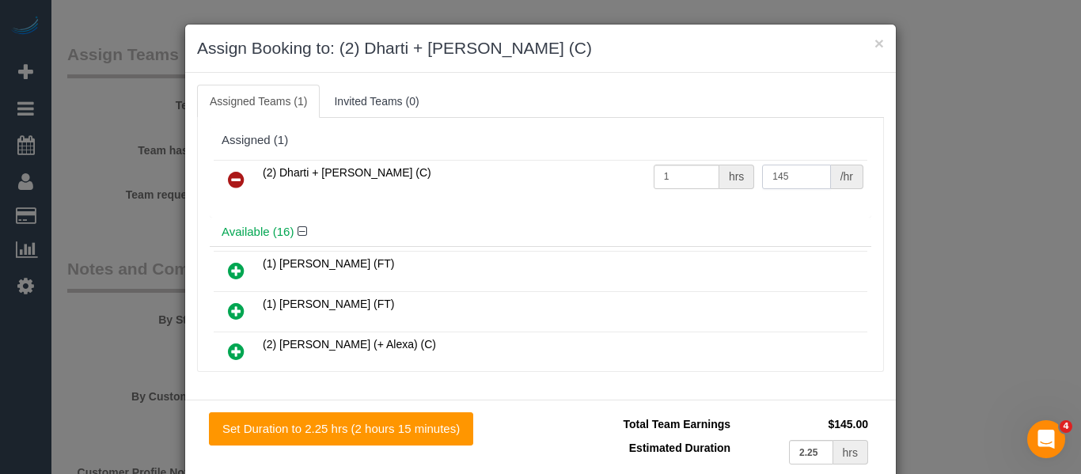
drag, startPoint x: 760, startPoint y: 183, endPoint x: 708, endPoint y: 182, distance: 52.2
click at [708, 182] on tr "(2) Dharti + Kishan (C) 1 hrs 145 /hr" at bounding box center [541, 180] width 654 height 40
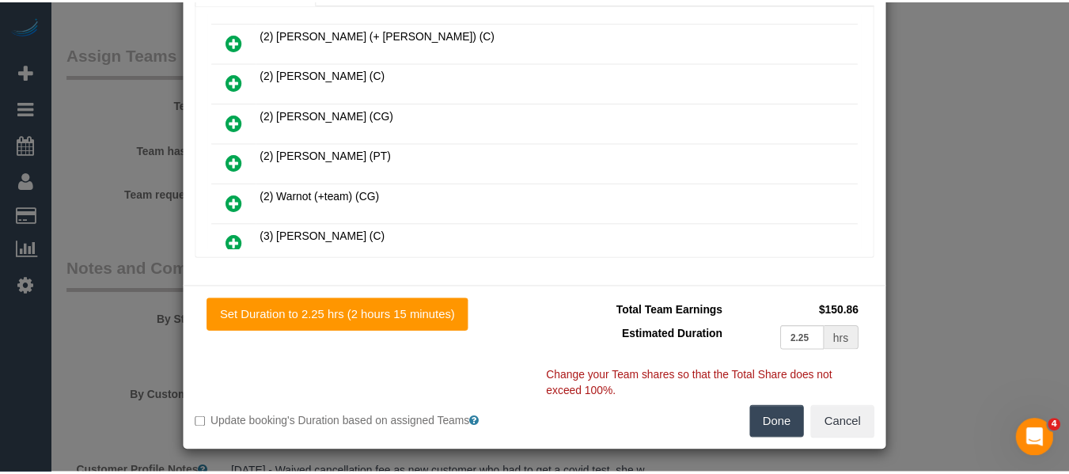
scroll to position [116, 0]
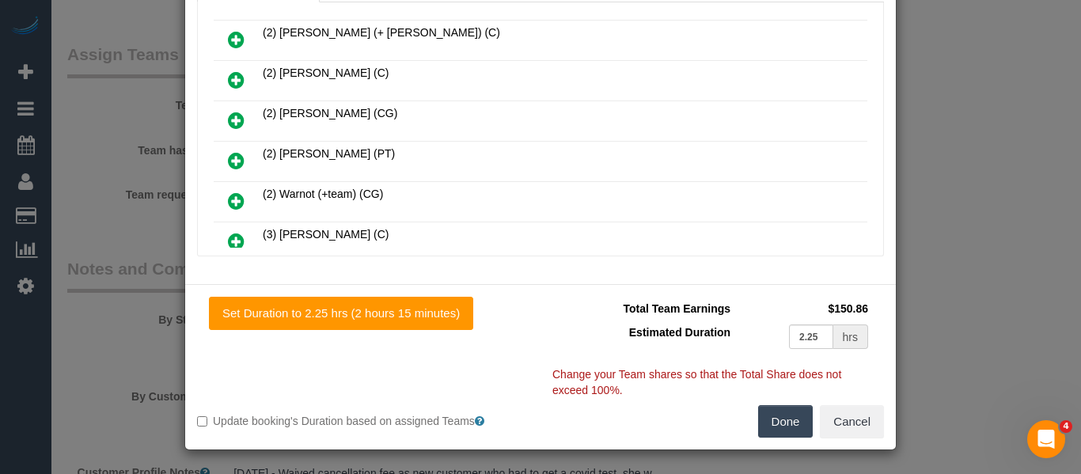
type input "150.86"
click at [786, 418] on button "Done" at bounding box center [785, 421] width 55 height 33
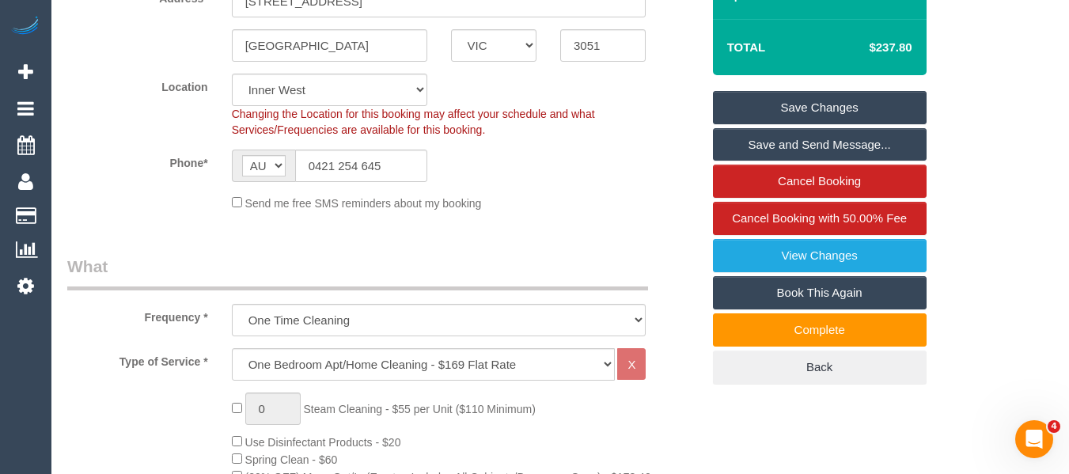
scroll to position [161, 0]
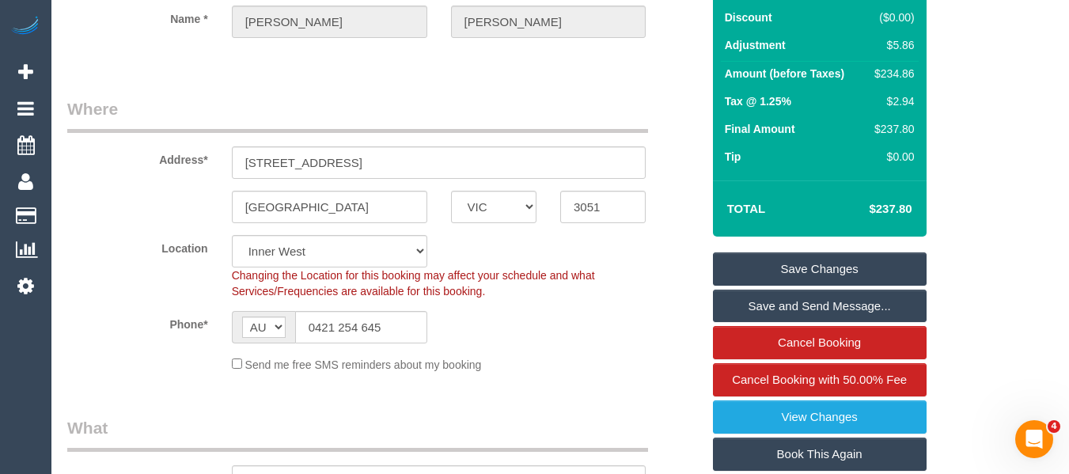
click at [809, 265] on link "Save Changes" at bounding box center [820, 268] width 214 height 33
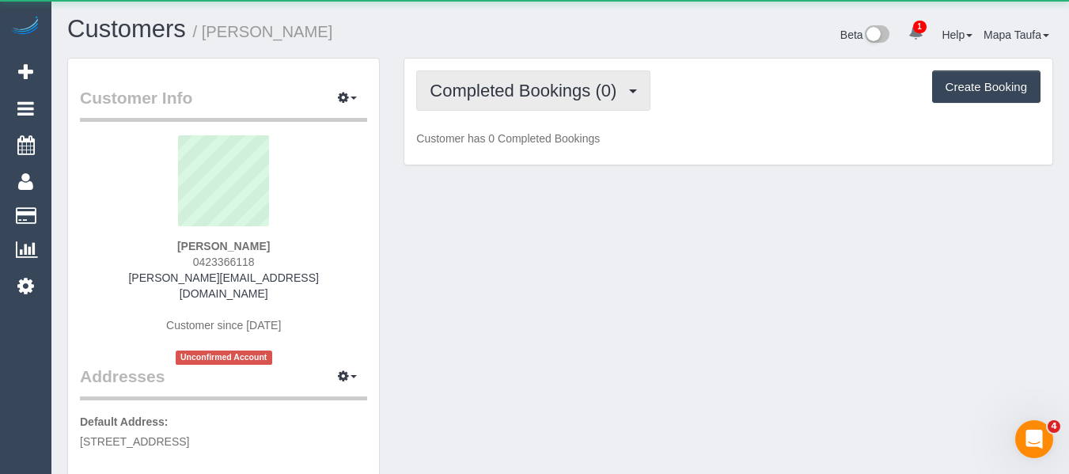
click at [551, 89] on span "Completed Bookings (0)" at bounding box center [527, 91] width 195 height 20
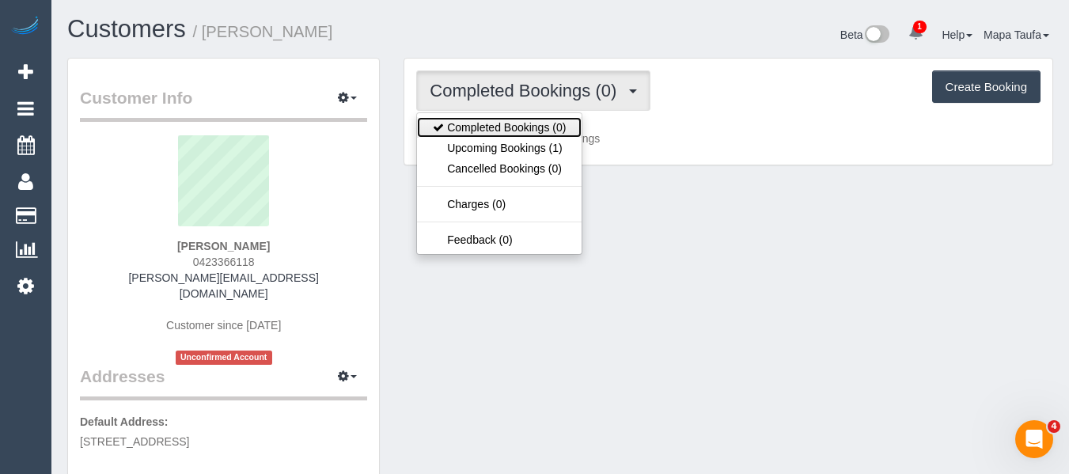
click at [545, 136] on link "Completed Bookings (0)" at bounding box center [499, 127] width 165 height 21
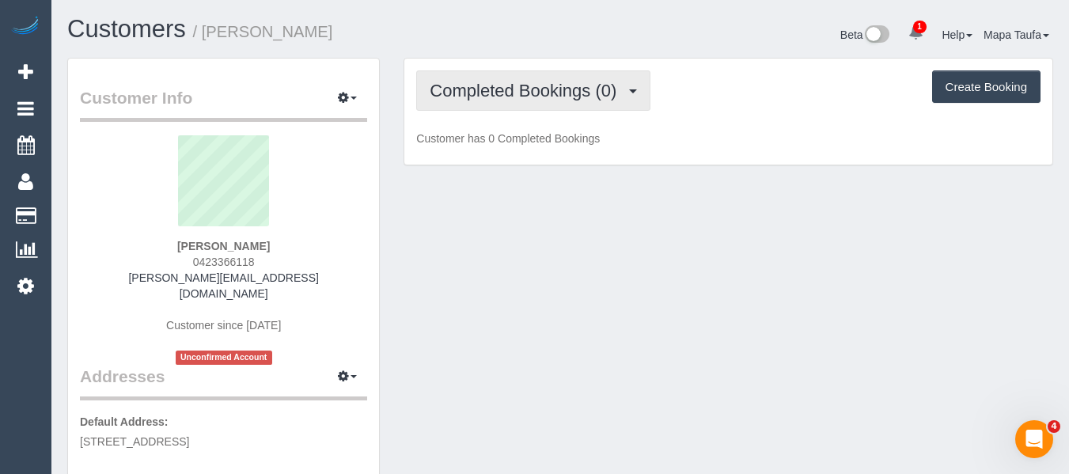
drag, startPoint x: 544, startPoint y: 105, endPoint x: 541, endPoint y: 124, distance: 19.3
click at [542, 112] on div "Completed Bookings (0) Completed Bookings (0) Upcoming Bookings (1) Cancelled B…" at bounding box center [728, 112] width 648 height 107
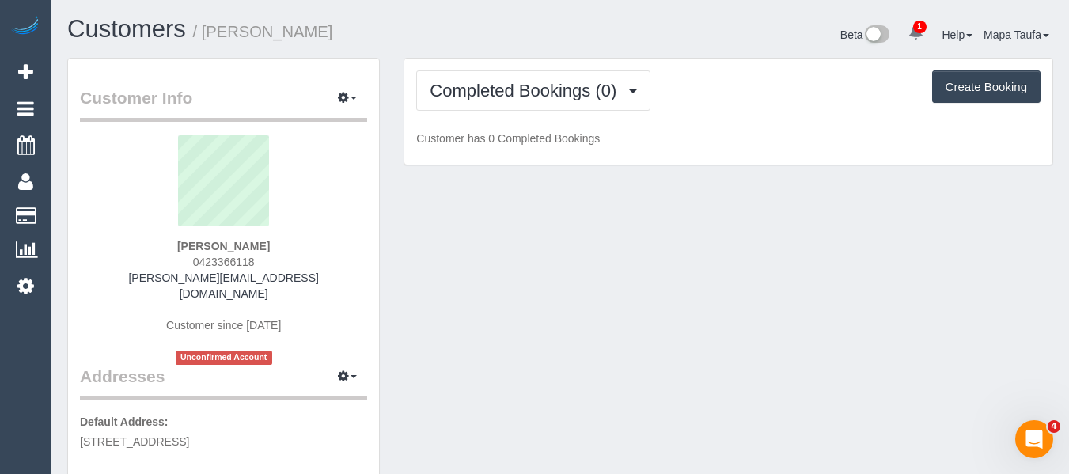
click at [538, 136] on p "Customer has 0 Completed Bookings" at bounding box center [728, 139] width 624 height 16
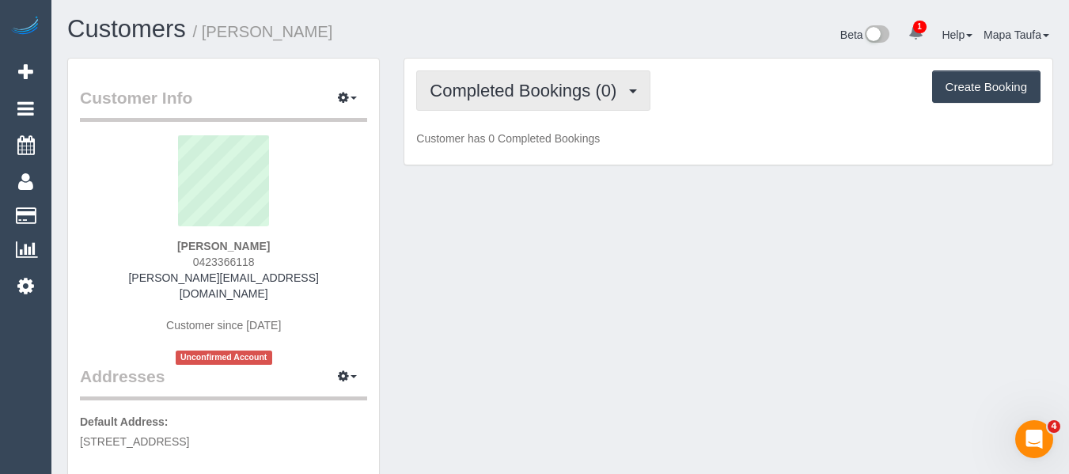
drag, startPoint x: 538, startPoint y: 101, endPoint x: 537, endPoint y: 130, distance: 29.3
click at [538, 104] on button "Completed Bookings (0)" at bounding box center [533, 90] width 234 height 40
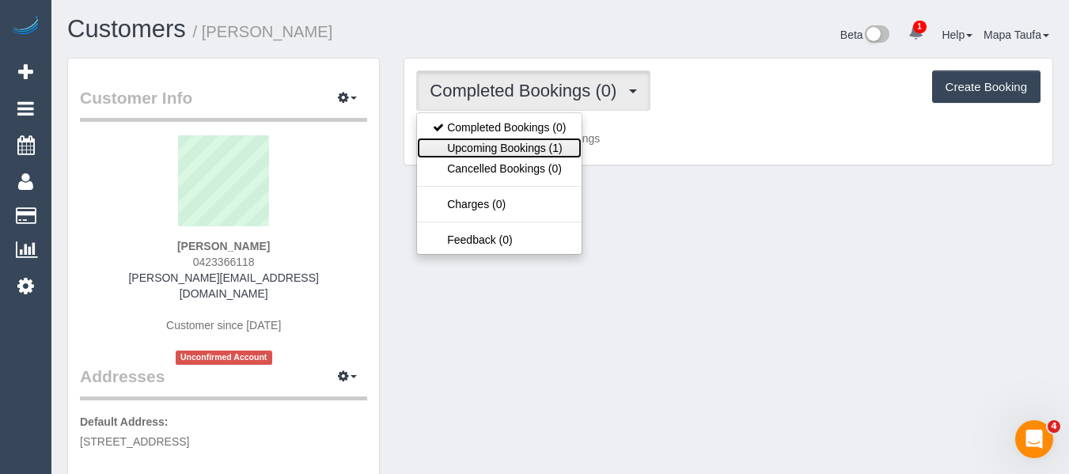
click at [533, 140] on link "Upcoming Bookings (1)" at bounding box center [499, 148] width 165 height 21
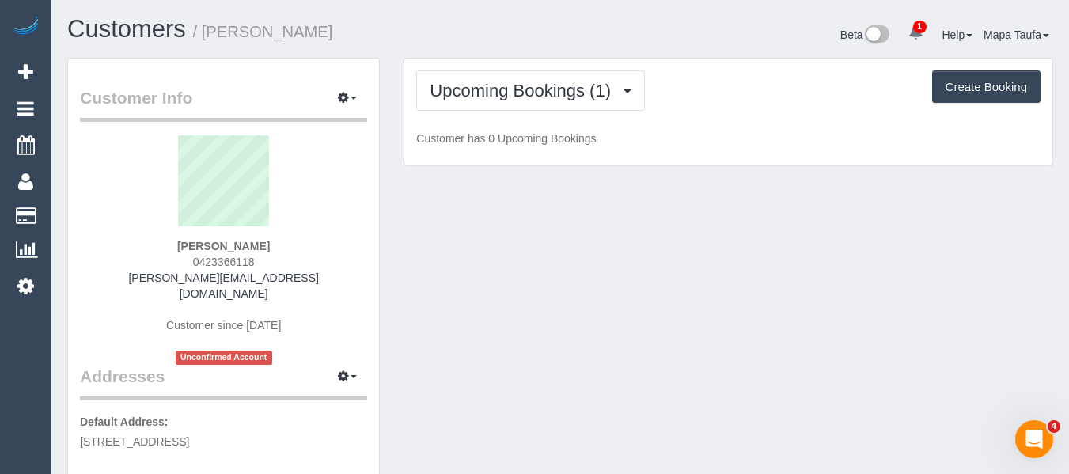
click at [564, 38] on div "Beta 1 Your Notifications You have 0 alerts × You have 1 to charge for 22/08/20…" at bounding box center [812, 37] width 505 height 42
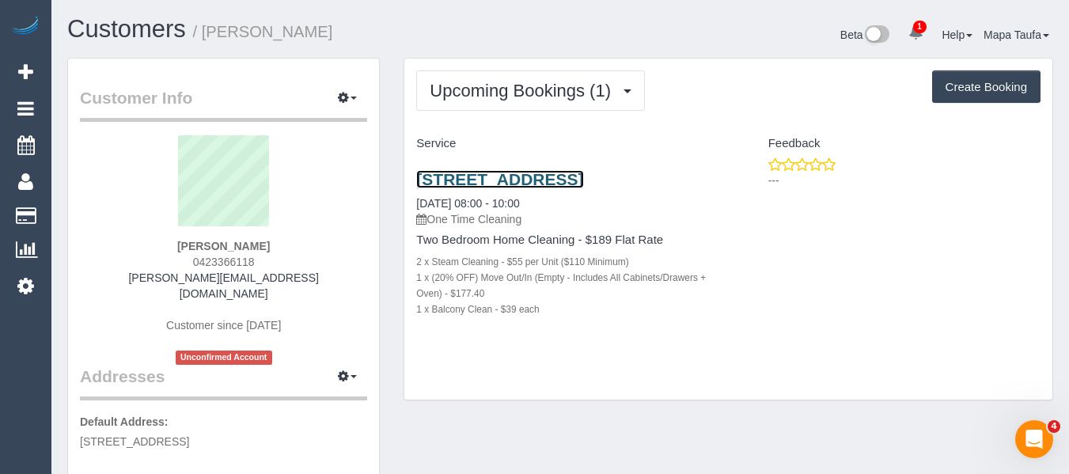
click at [520, 184] on link "181 Fitzroy Street, St. Kilda, Vic, 704, 3182, VIC 3182" at bounding box center [499, 179] width 167 height 18
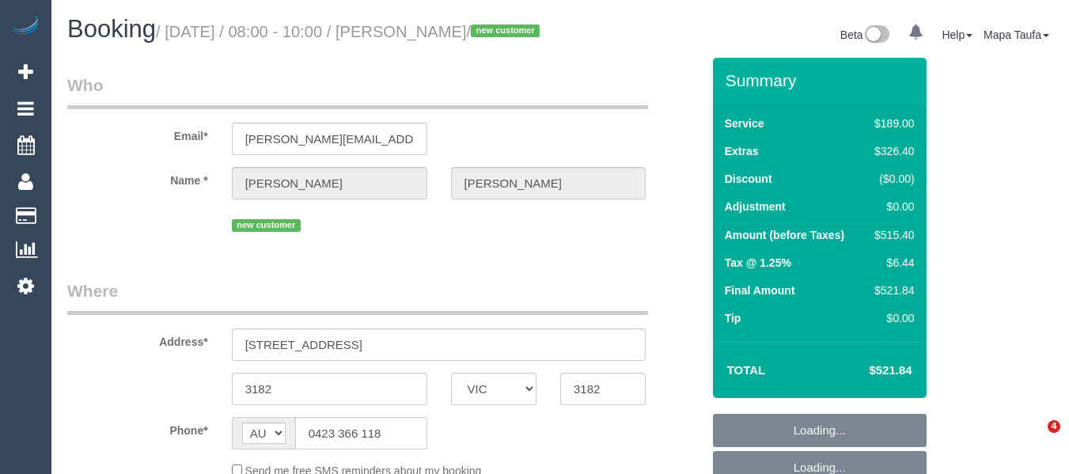
select select "VIC"
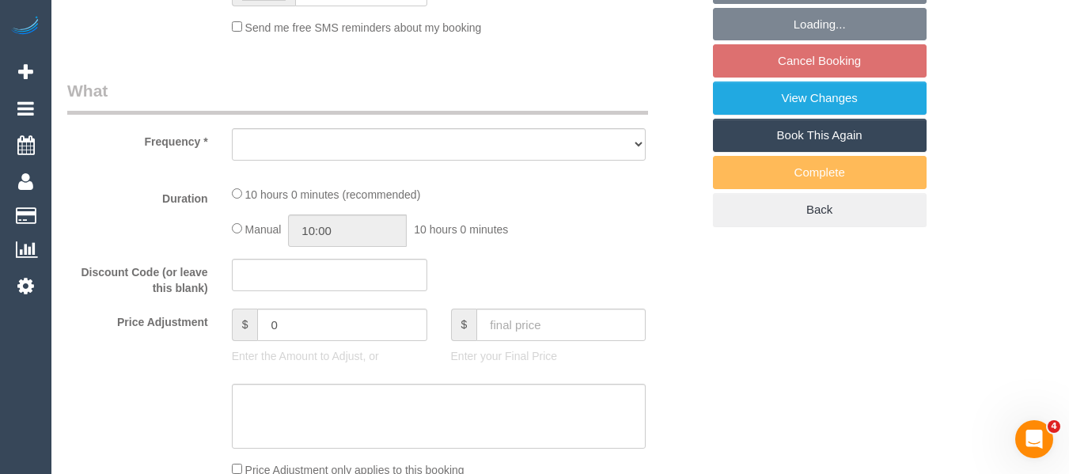
select select "string:stripe-pm_1RyiWd2GScqysDRVp0HBJeis"
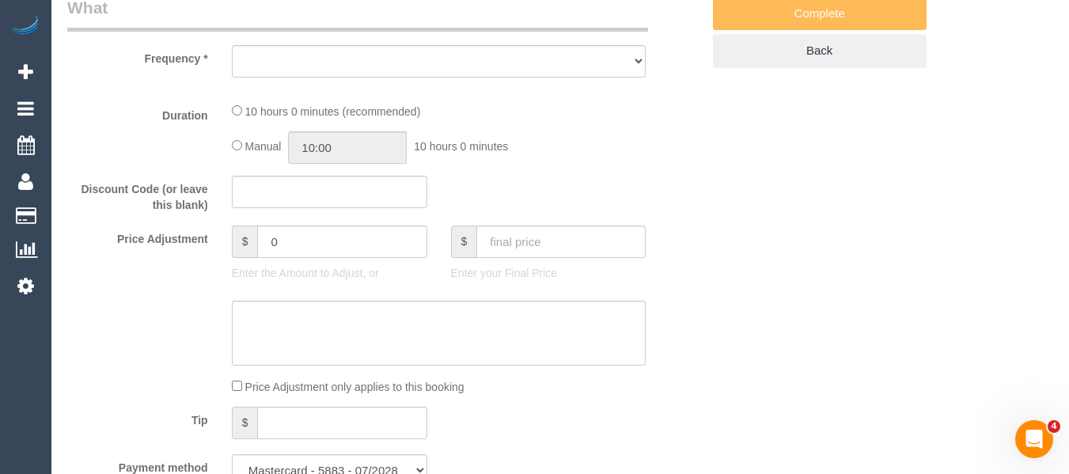
select select "object:542"
select select "number:28"
select select "number:14"
select select "number:18"
select select "number:25"
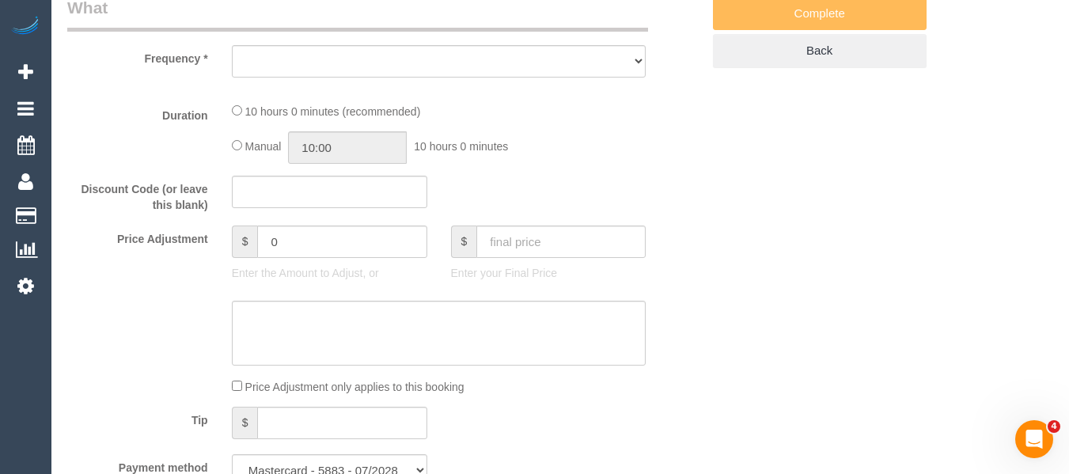
select select "number:35"
select select "number:12"
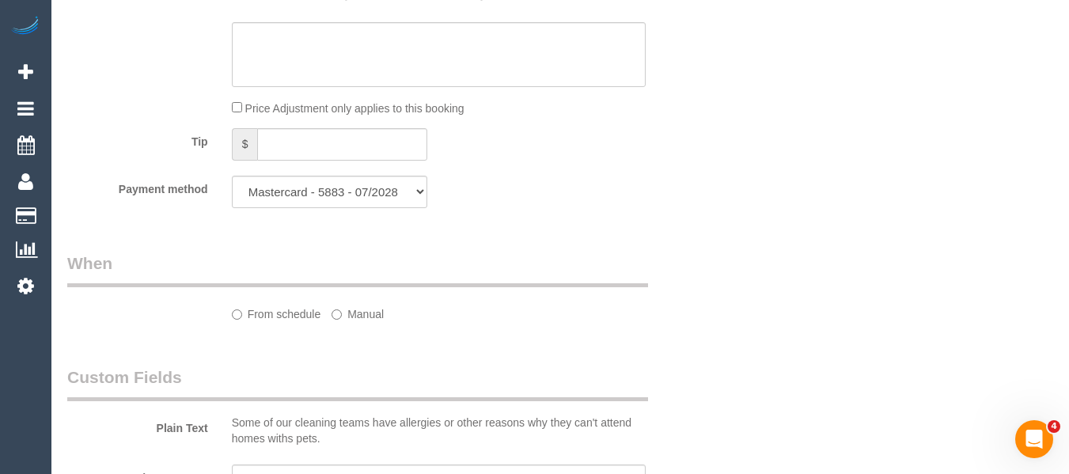
select select "object:1355"
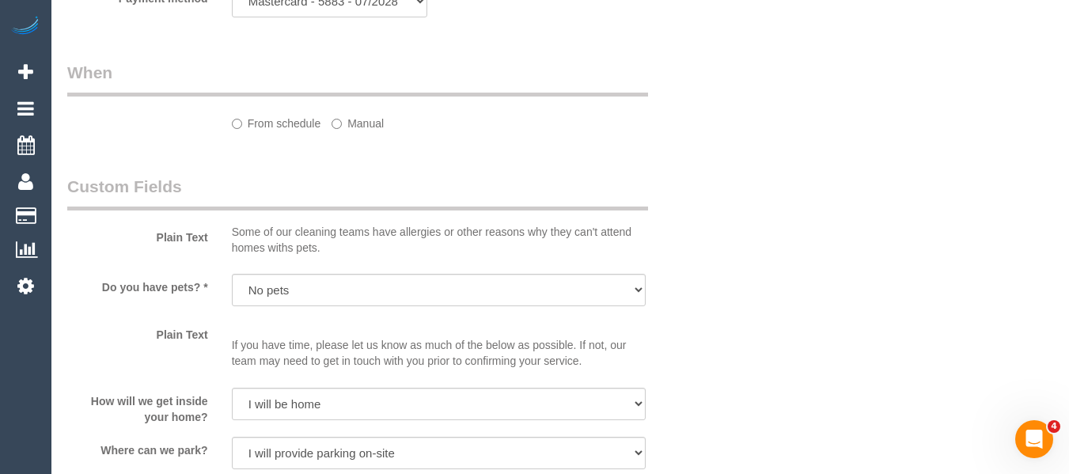
select select "spot2"
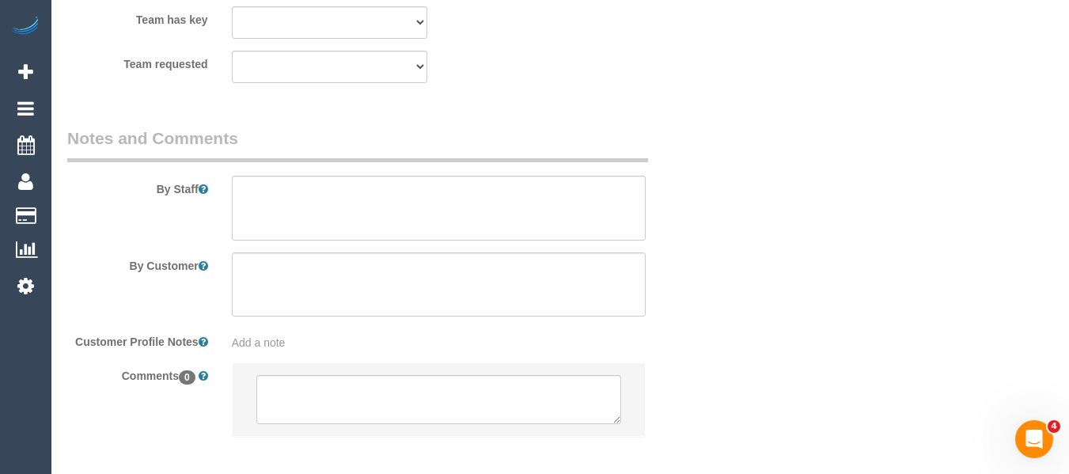
scroll to position [2589, 0]
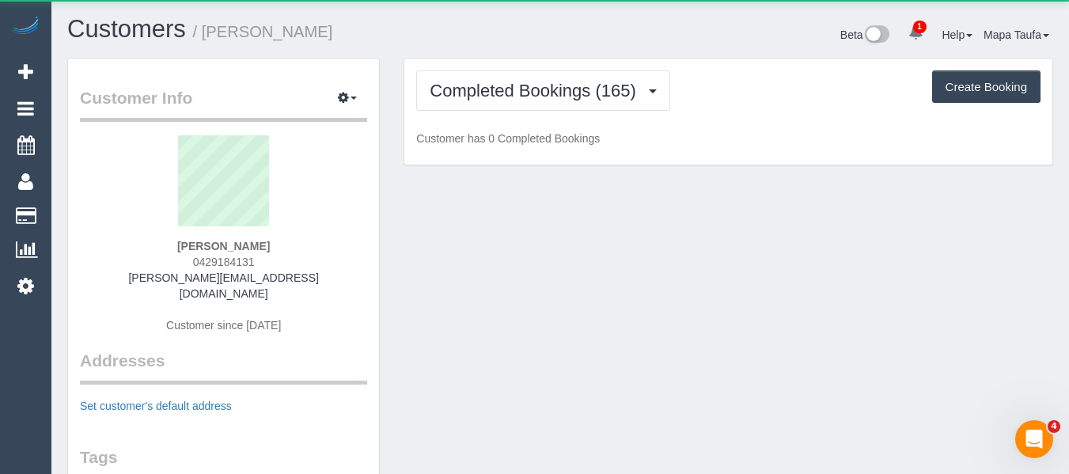
click at [908, 21] on link "1" at bounding box center [916, 33] width 31 height 35
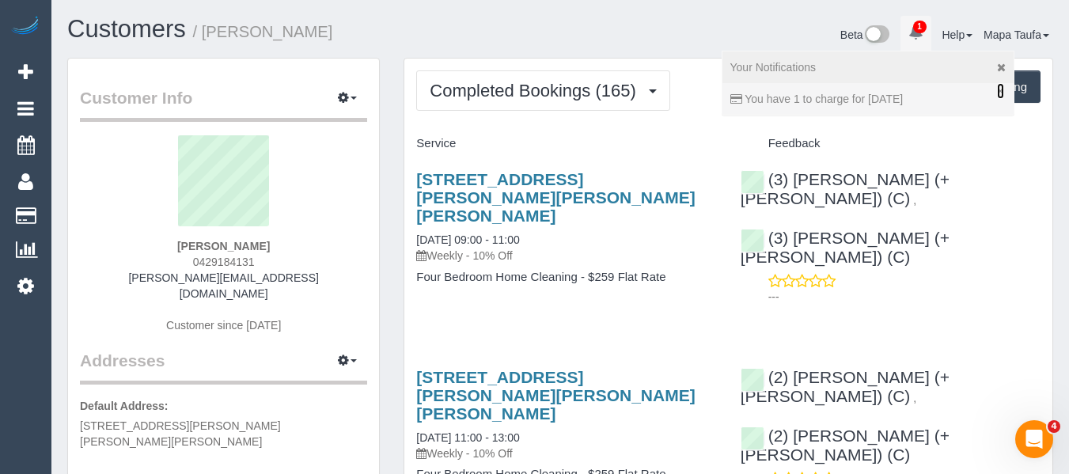
click at [997, 89] on link "×" at bounding box center [1000, 91] width 6 height 16
drag, startPoint x: 658, startPoint y: 21, endPoint x: 609, endPoint y: 86, distance: 82.5
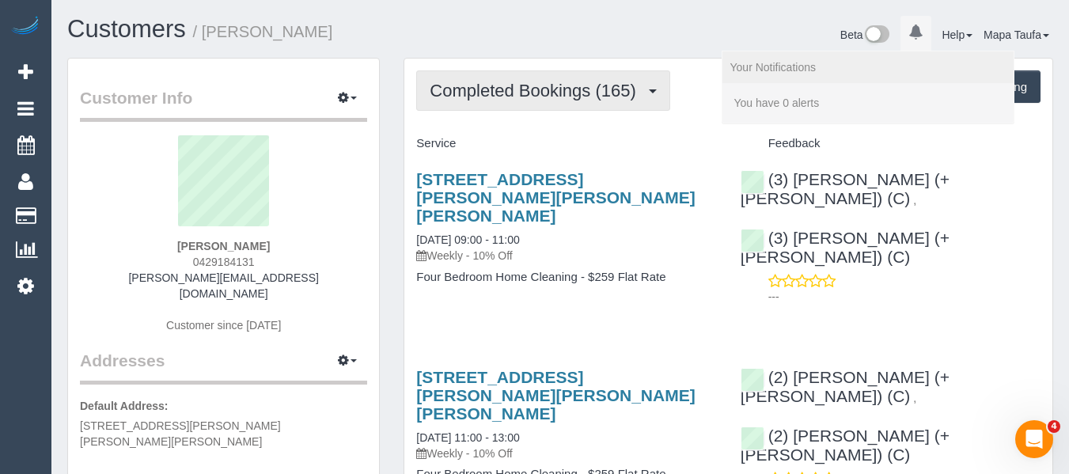
click at [658, 21] on div "Beta 0 Your Notifications You have 0 alerts Help Help Docs Take a Tour Contact …" at bounding box center [812, 37] width 505 height 42
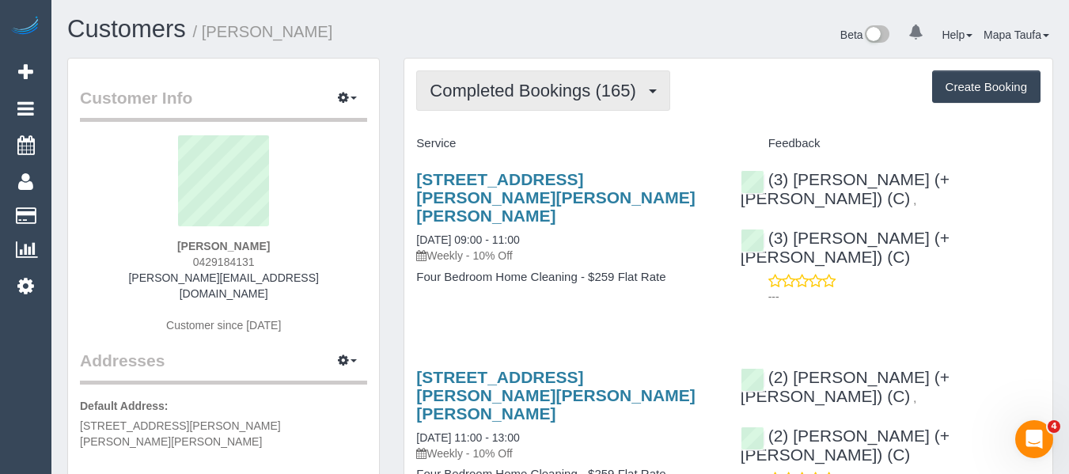
click at [555, 93] on span "Completed Bookings (165)" at bounding box center [537, 91] width 214 height 20
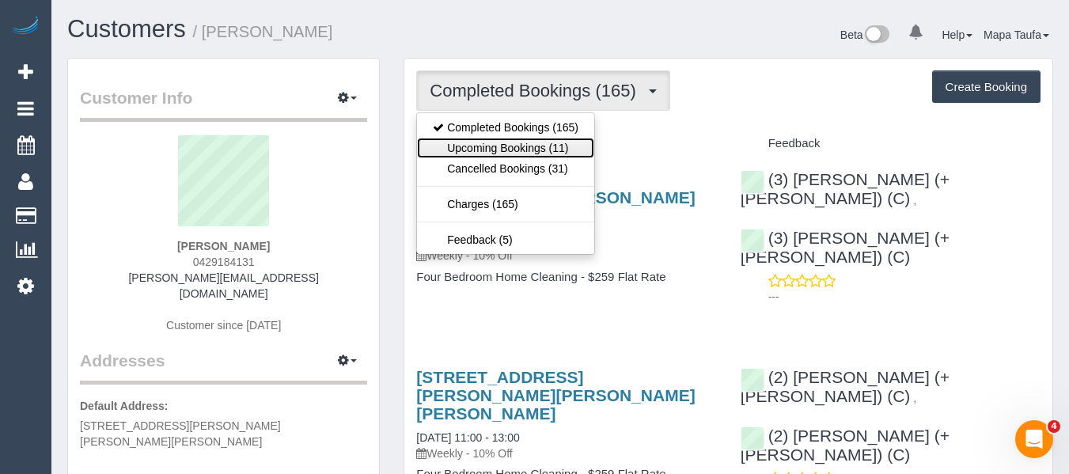
click at [536, 150] on link "Upcoming Bookings (11)" at bounding box center [505, 148] width 177 height 21
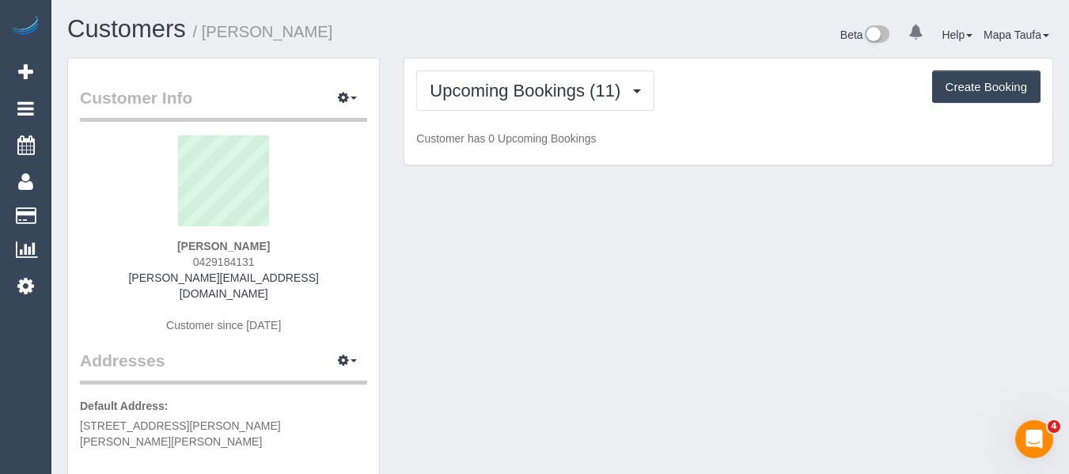
click at [606, 34] on div "Beta 0 Your Notifications You have 0 alerts Help Help Docs Take a Tour Contact …" at bounding box center [812, 37] width 505 height 42
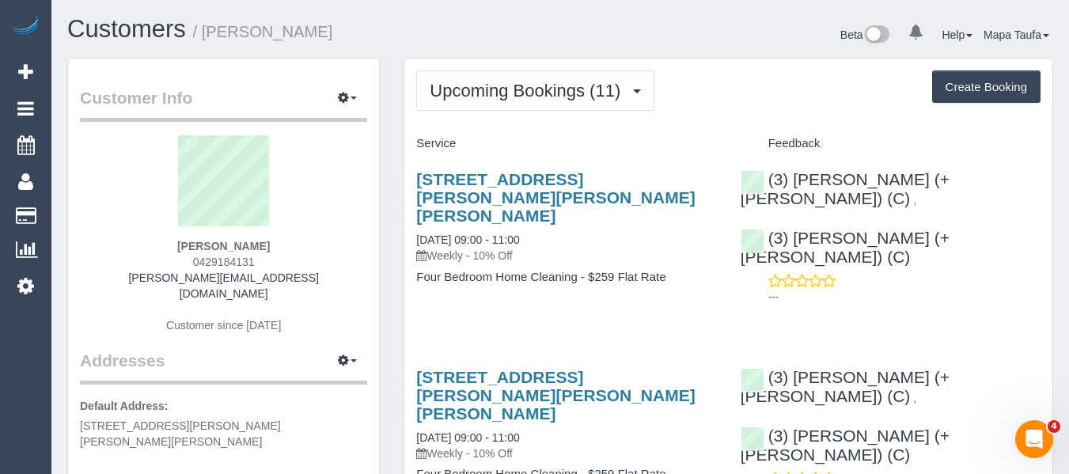
click at [549, 165] on div "[STREET_ADDRESS][PERSON_NAME][PERSON_NAME][PERSON_NAME] [DATE] 09:00 - 11:00 We…" at bounding box center [566, 236] width 324 height 158
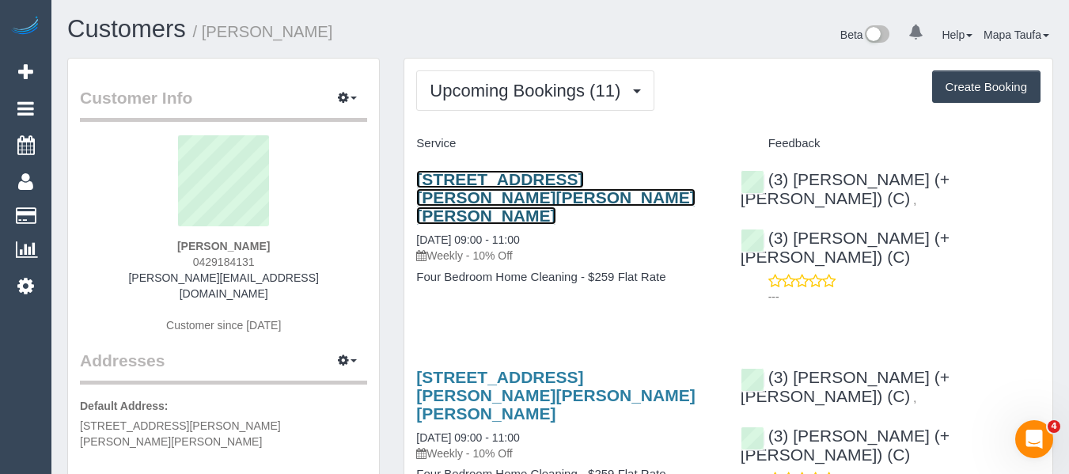
click at [536, 180] on link "[STREET_ADDRESS][PERSON_NAME][PERSON_NAME][PERSON_NAME]" at bounding box center [555, 197] width 279 height 55
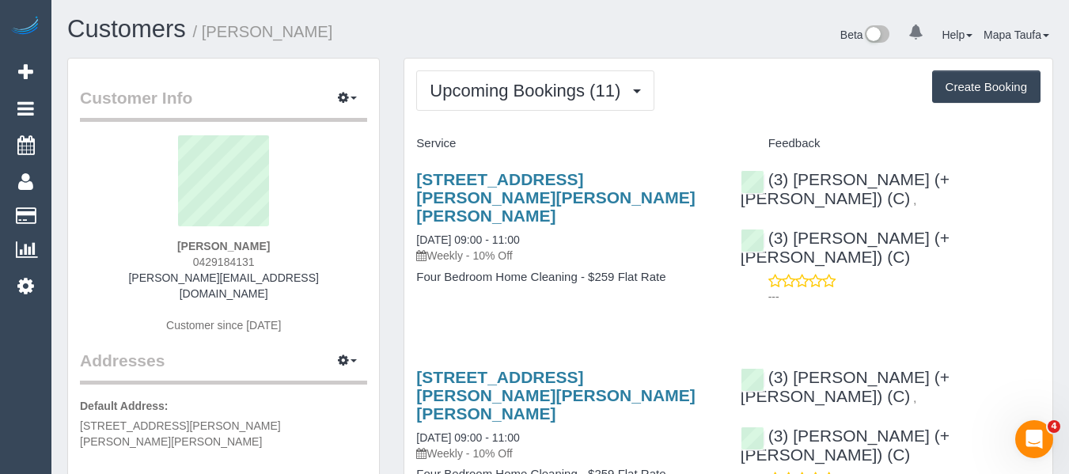
drag, startPoint x: 267, startPoint y: 255, endPoint x: 188, endPoint y: 261, distance: 79.4
click at [188, 261] on div "[PERSON_NAME] 0429184131 [PERSON_NAME][EMAIL_ADDRESS][DOMAIN_NAME] Customer sin…" at bounding box center [223, 242] width 287 height 214
copy span "0429184131"
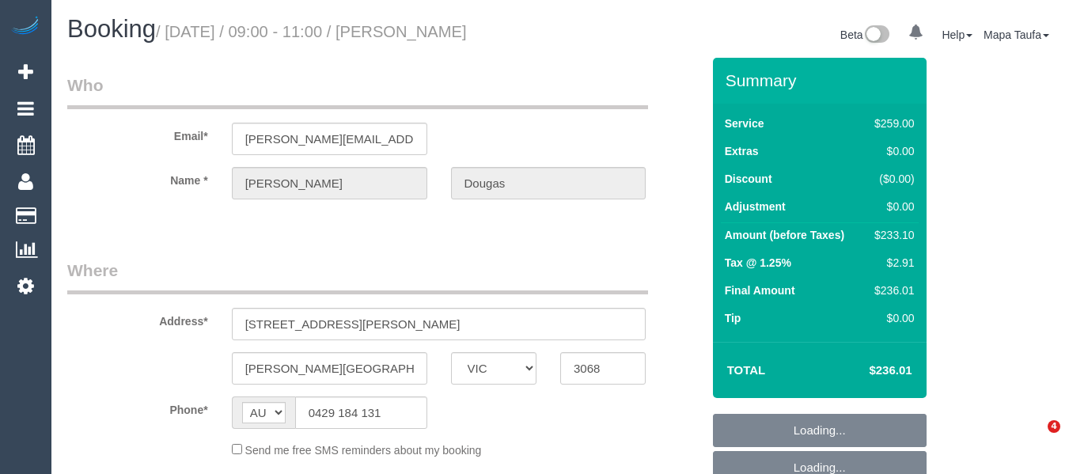
select select "VIC"
select select "string:stripe-pm_1Lx1dA2GScqysDRV6su7NfvD"
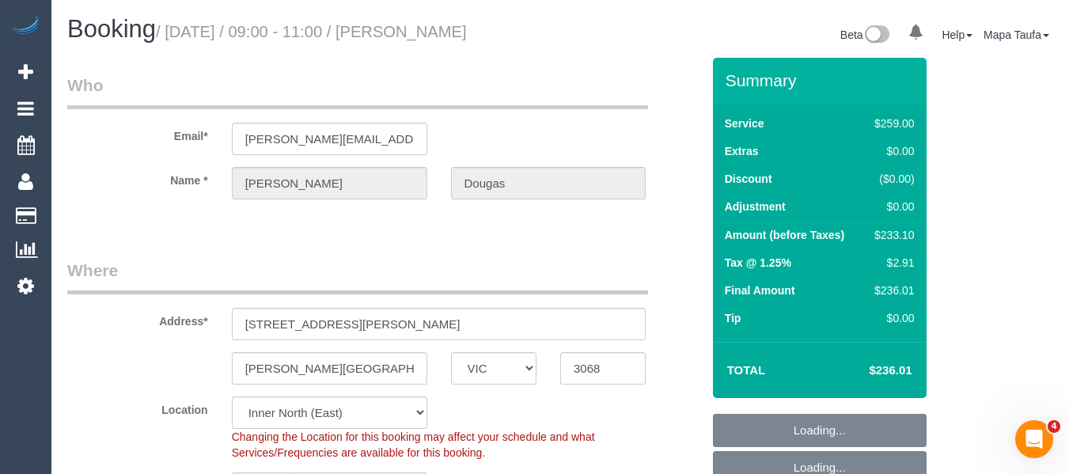
select select "object:639"
select select "number:28"
select select "number:14"
select select "number:19"
select select "number:25"
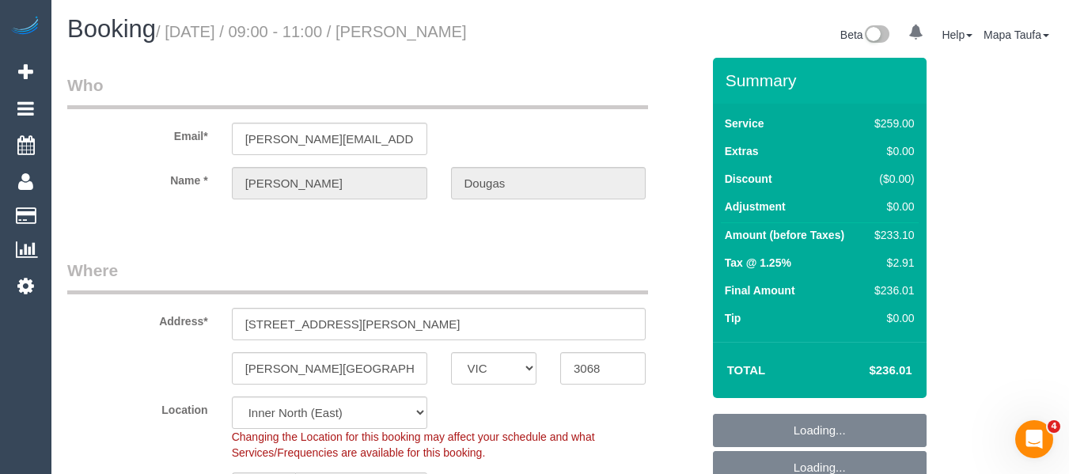
select select "number:11"
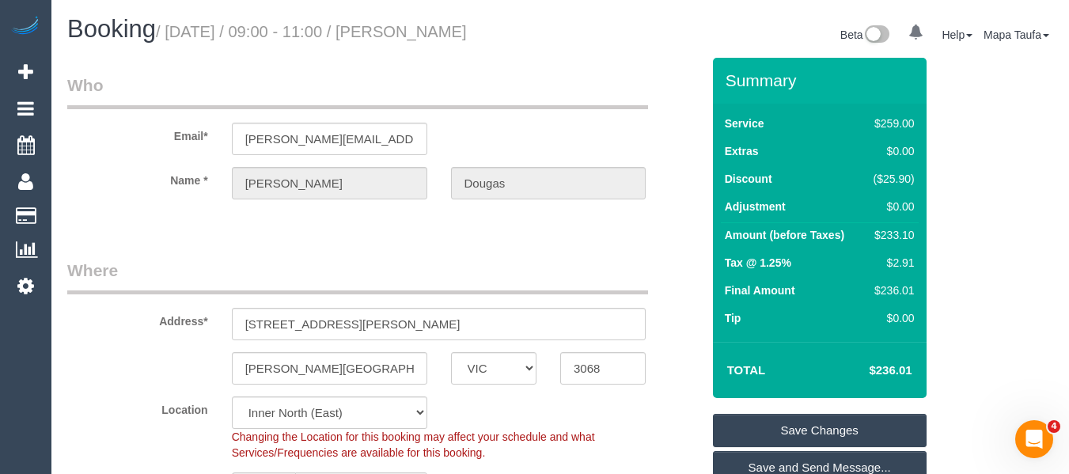
scroll to position [2662, 0]
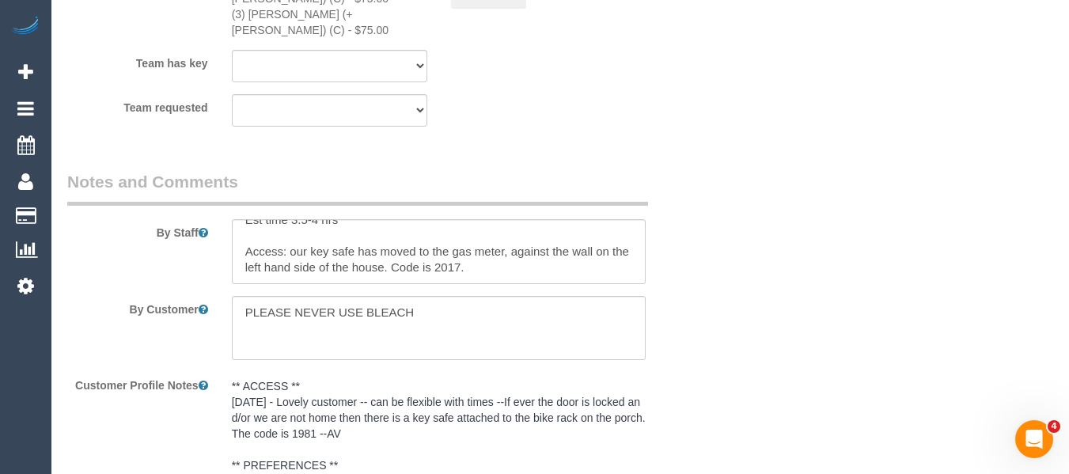
click at [281, 170] on legend "Notes and Comments" at bounding box center [357, 188] width 581 height 36
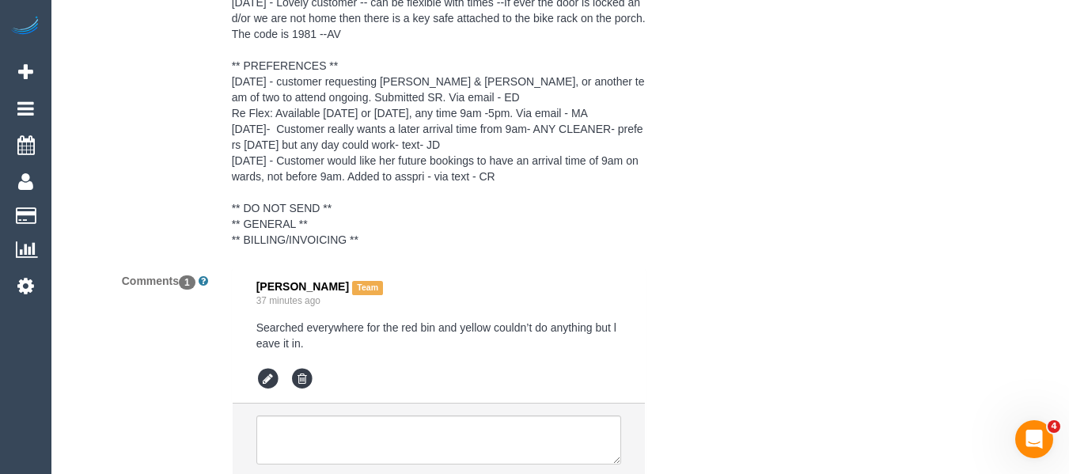
scroll to position [3150, 0]
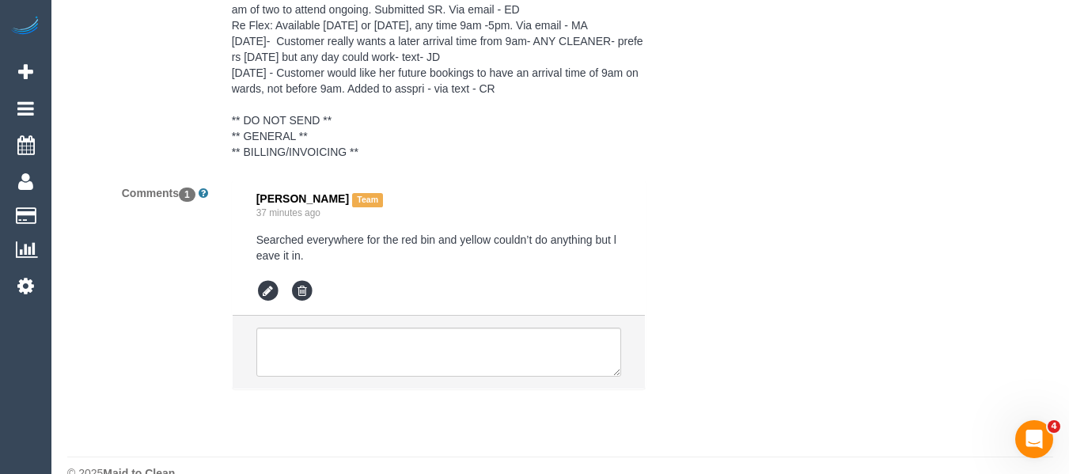
drag, startPoint x: 1074, startPoint y: 370, endPoint x: 26, endPoint y: 29, distance: 1101.9
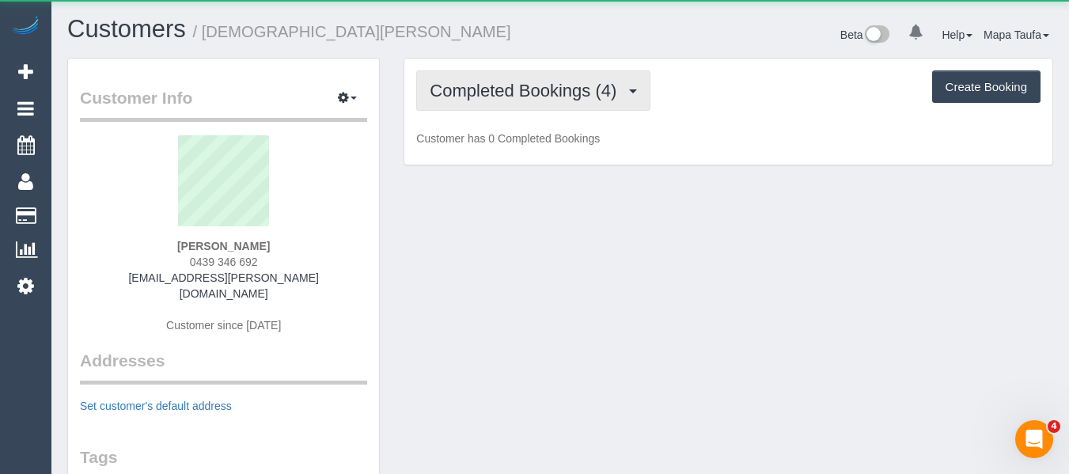
click at [480, 85] on span "Completed Bookings (4)" at bounding box center [527, 91] width 195 height 20
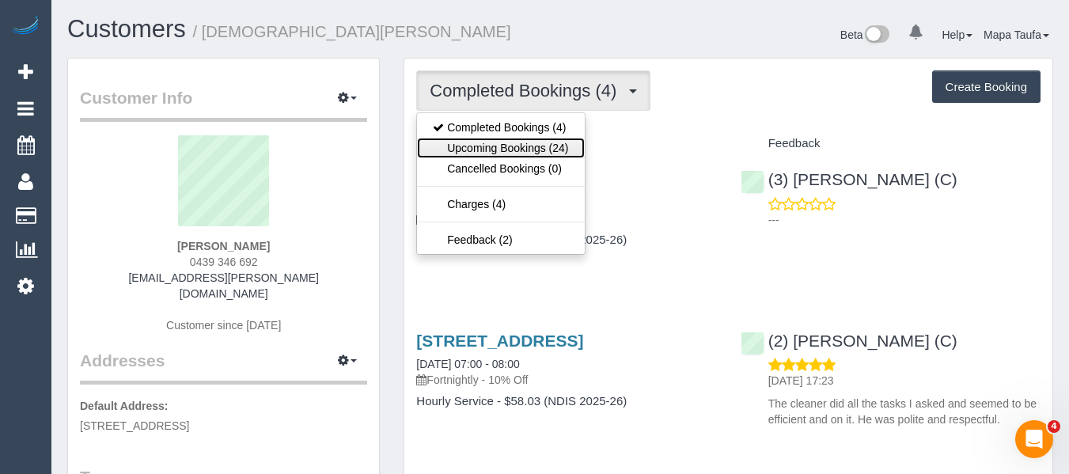
click at [498, 138] on link "Upcoming Bookings (24)" at bounding box center [500, 148] width 167 height 21
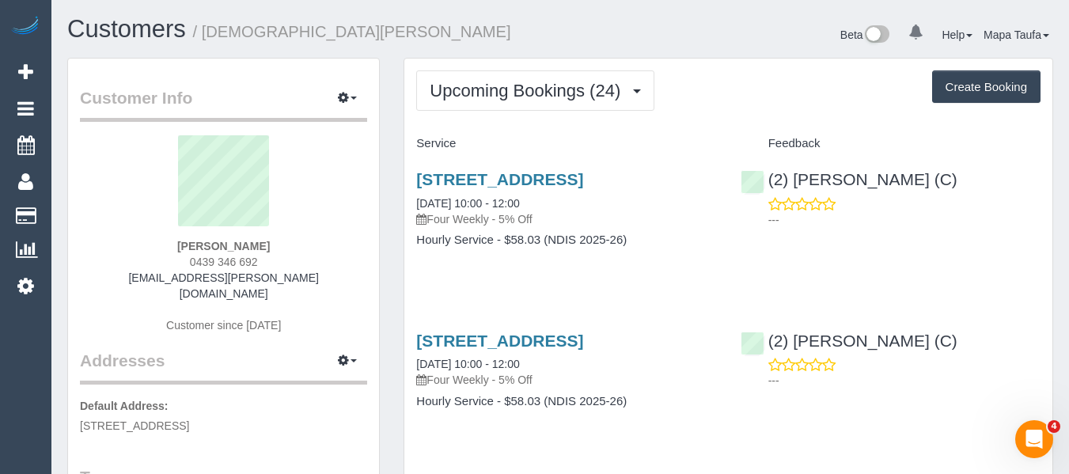
click at [288, 256] on div "[PERSON_NAME] 0439 346 692 [EMAIL_ADDRESS][PERSON_NAME][DOMAIN_NAME] Customer s…" at bounding box center [223, 242] width 287 height 214
drag, startPoint x: 280, startPoint y: 264, endPoint x: 173, endPoint y: 263, distance: 107.6
click at [173, 262] on div "[PERSON_NAME] 0439 346 692 [EMAIL_ADDRESS][PERSON_NAME][DOMAIN_NAME] Customer s…" at bounding box center [223, 242] width 287 height 214
copy span "0439 346 692"
drag, startPoint x: 537, startPoint y: 169, endPoint x: 499, endPoint y: 179, distance: 39.4
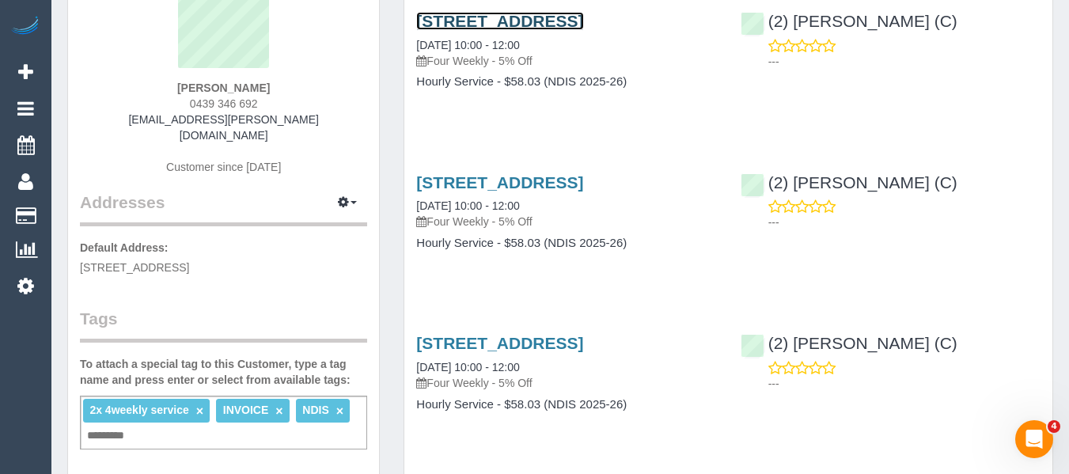
scroll to position [79, 0]
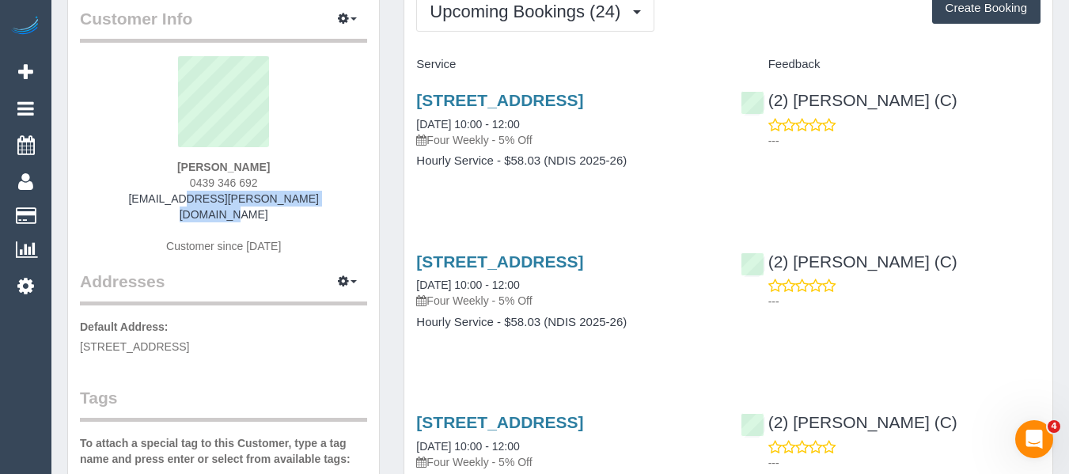
drag, startPoint x: 309, startPoint y: 194, endPoint x: 142, endPoint y: 204, distance: 167.3
click at [142, 204] on div "[PERSON_NAME] 0439 346 692 [EMAIL_ADDRESS][PERSON_NAME][DOMAIN_NAME] Customer s…" at bounding box center [223, 163] width 287 height 214
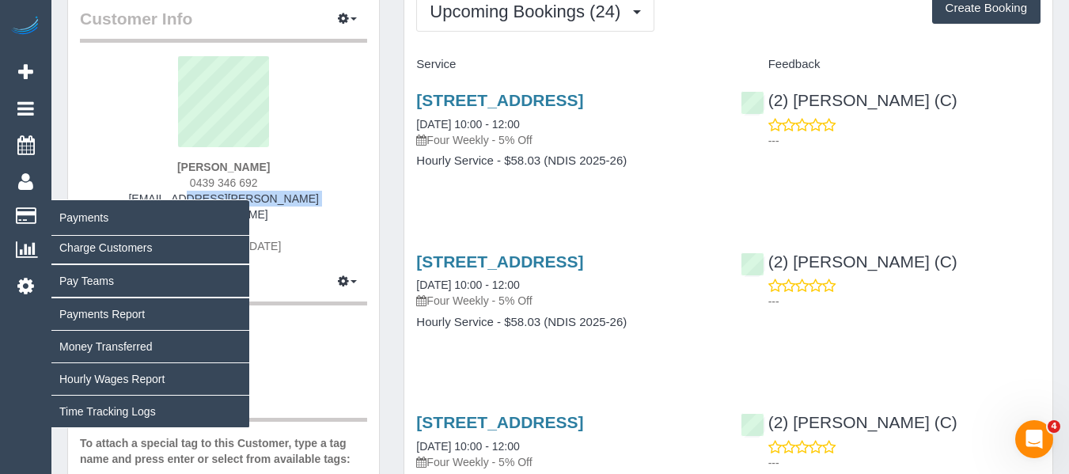
copy link "[EMAIL_ADDRESS][PERSON_NAME][DOMAIN_NAME]"
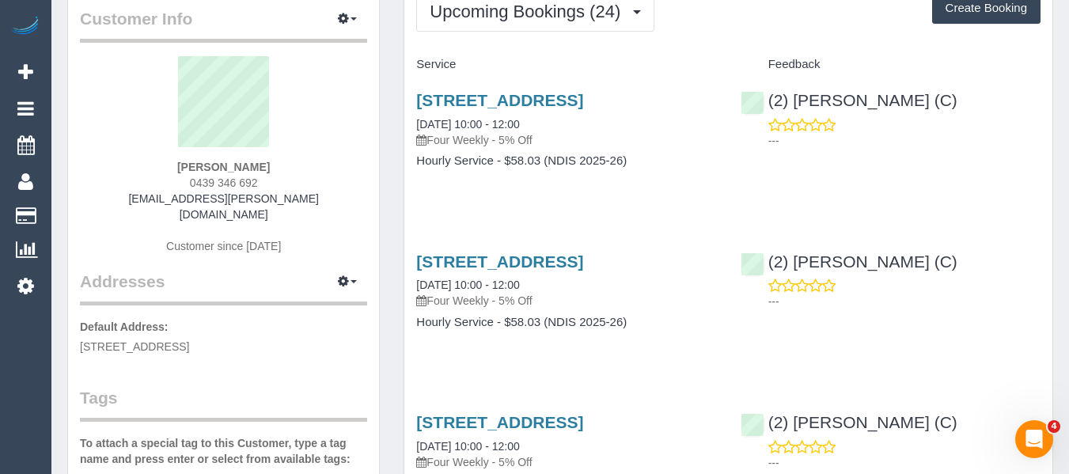
click at [522, 271] on h3 "[STREET_ADDRESS]" at bounding box center [566, 261] width 300 height 18
click at [535, 271] on h3 "[STREET_ADDRESS]" at bounding box center [566, 261] width 300 height 18
click at [542, 271] on link "25a Palmerston Grove, Oakleigh, VIC 3166" at bounding box center [499, 261] width 167 height 18
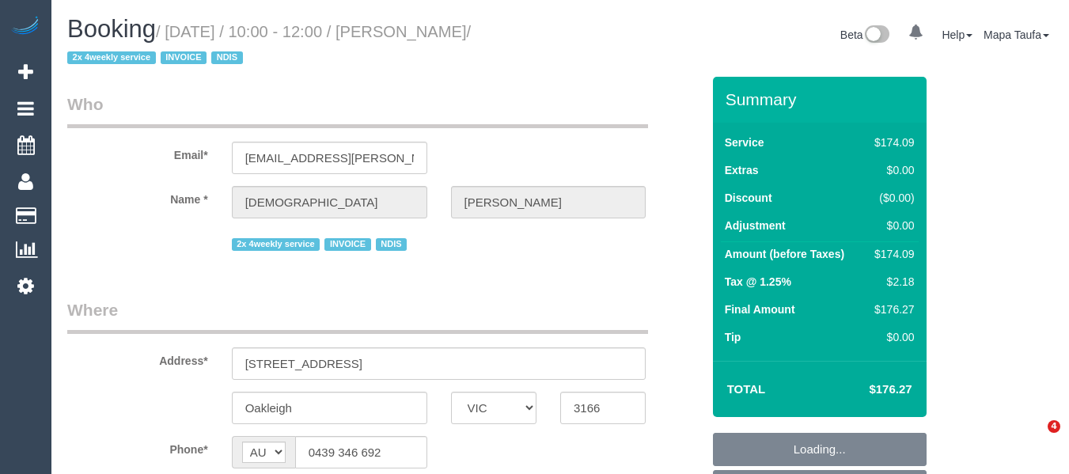
select select "VIC"
select select "number:27"
select select "number:14"
select select "number:19"
select select "number:36"
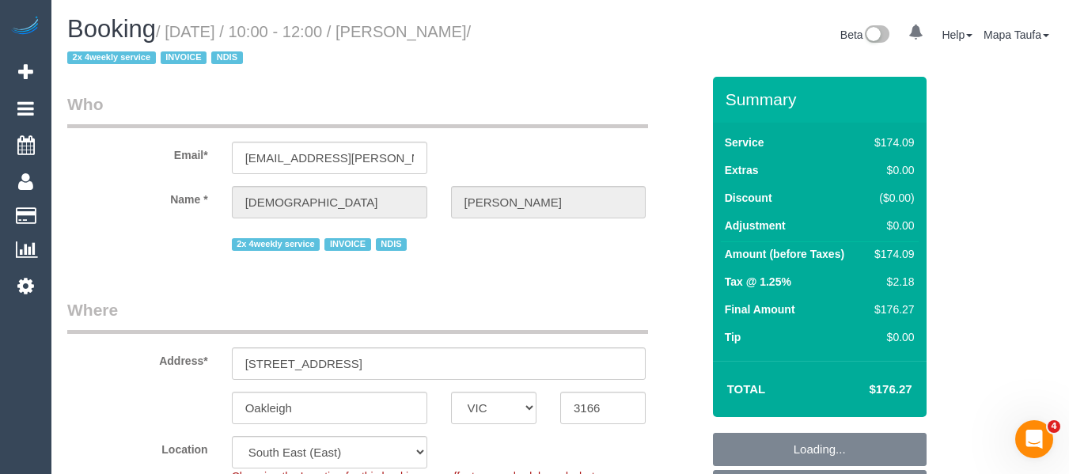
select select "object:1219"
select select "spot3"
select select "object:1224"
select select "180"
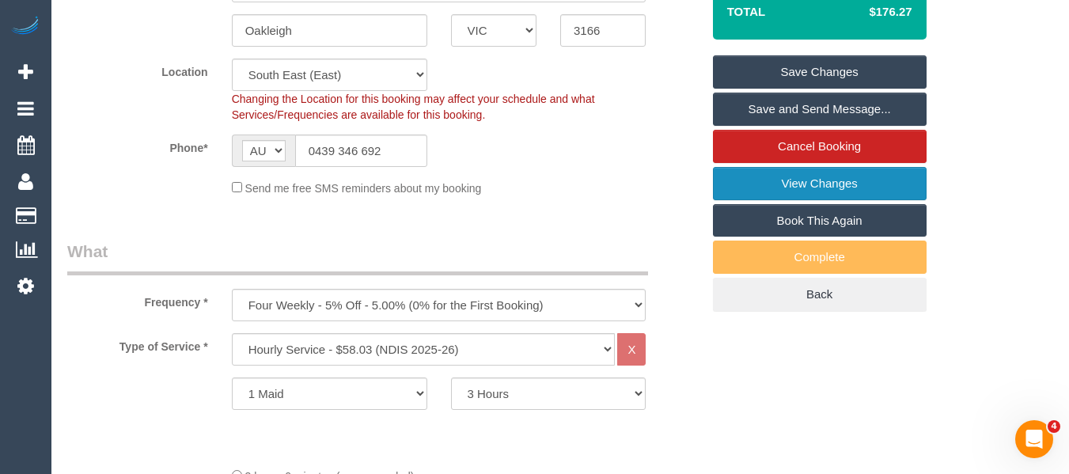
scroll to position [396, 0]
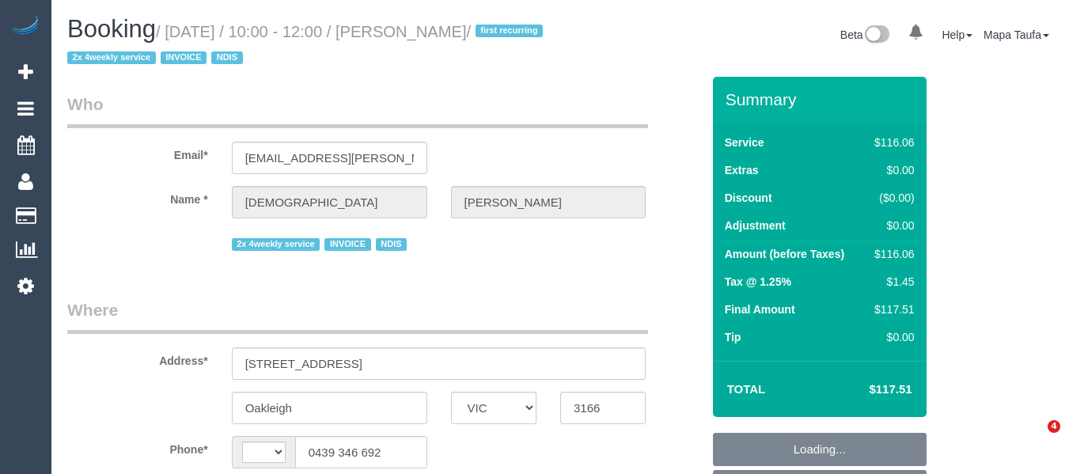
select select "VIC"
select select "number:27"
select select "number:14"
select select "number:19"
select select "number:36"
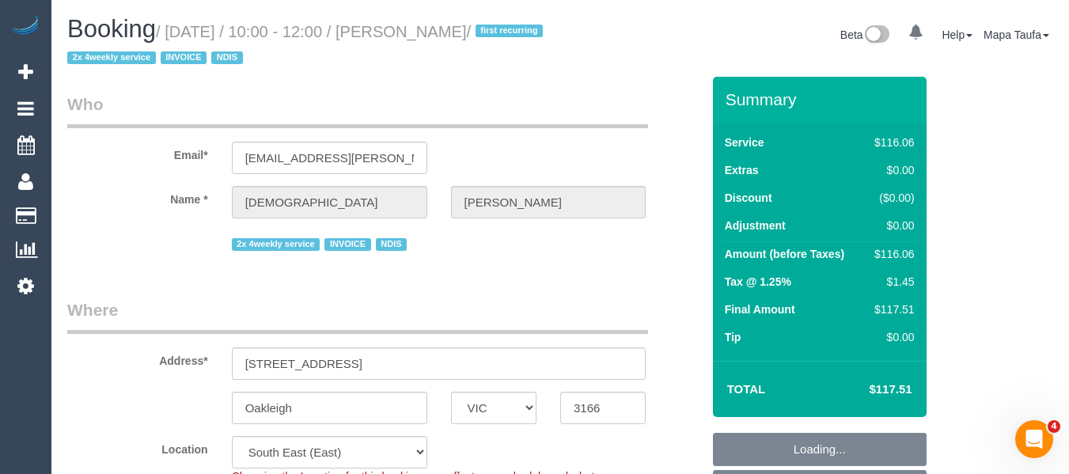
select select "string:AU"
select select "object:679"
select select "spot3"
select select "object:748"
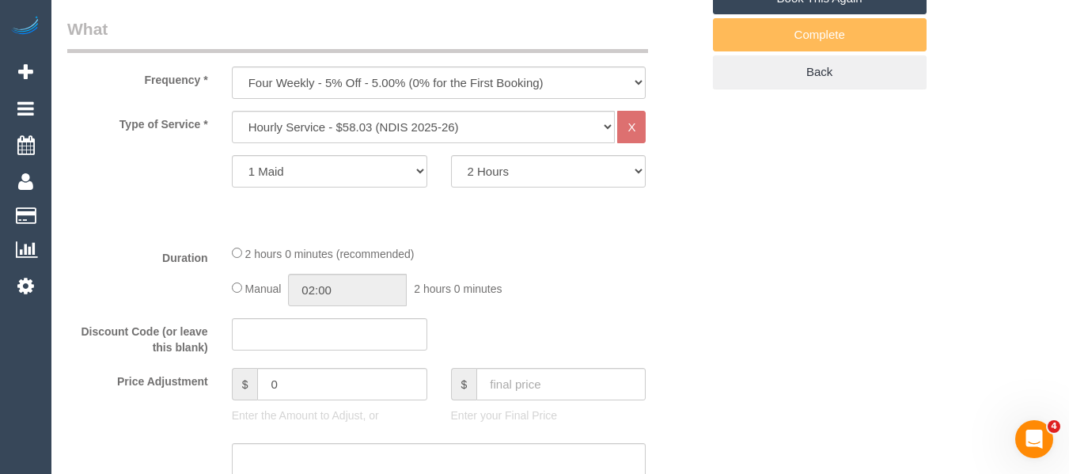
scroll to position [616, 0]
